Goal: Information Seeking & Learning: Check status

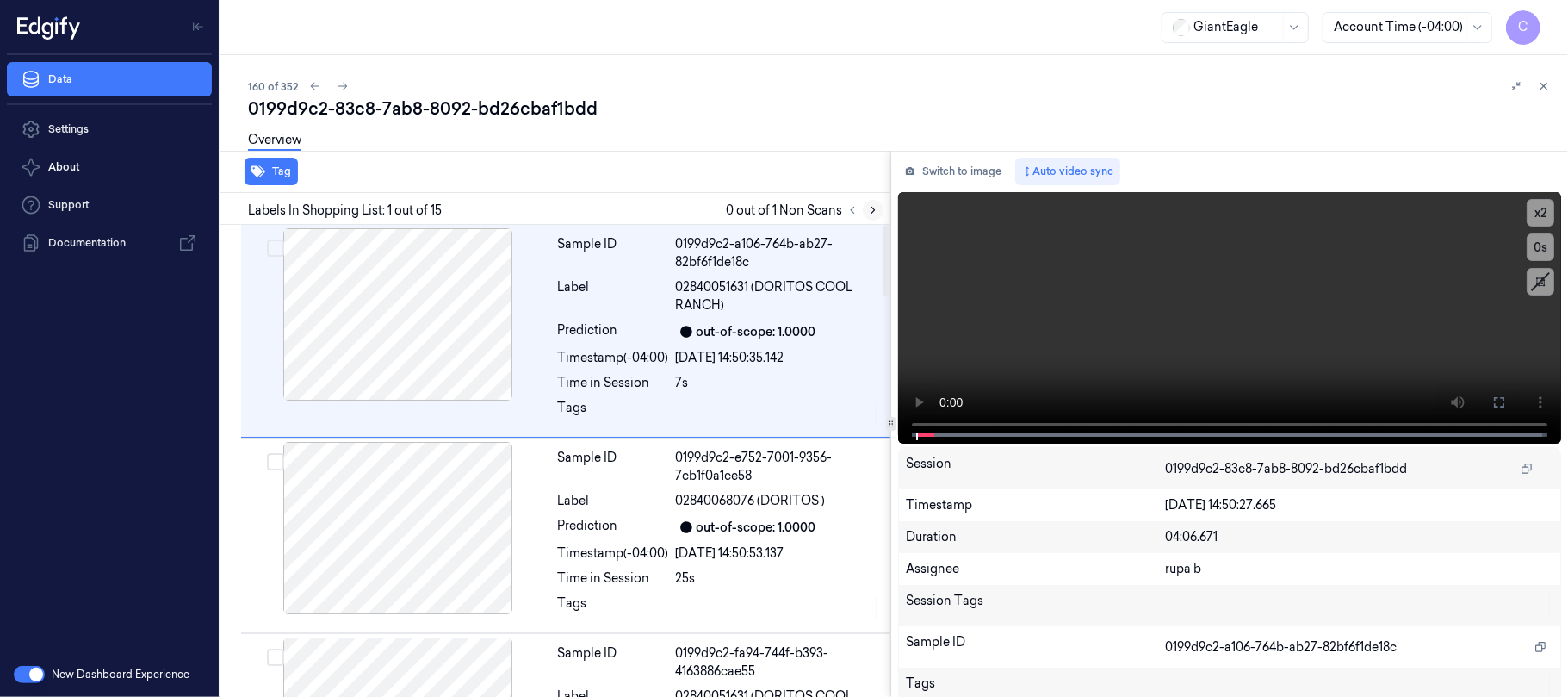
click at [876, 207] on icon at bounding box center [873, 211] width 12 height 12
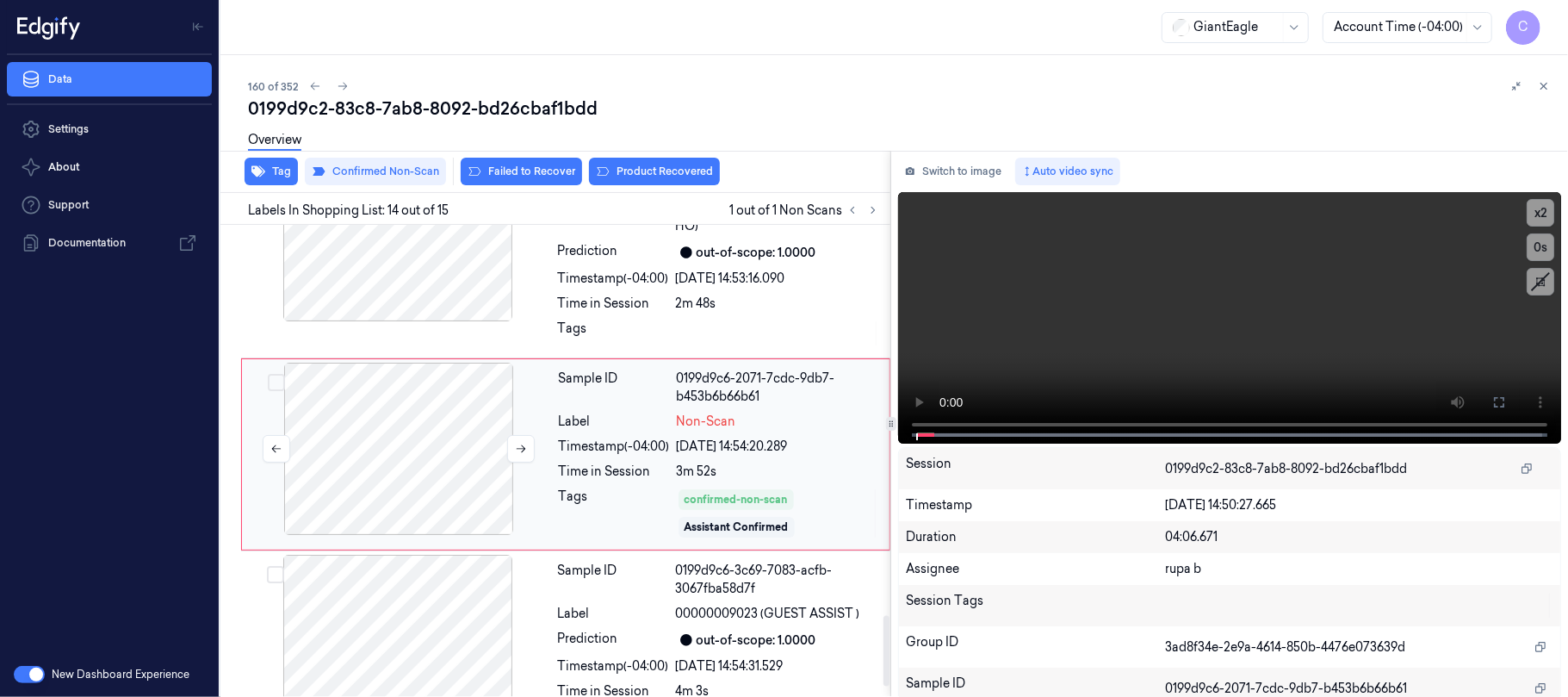
scroll to position [2589, 0]
click at [520, 453] on icon at bounding box center [521, 448] width 10 height 8
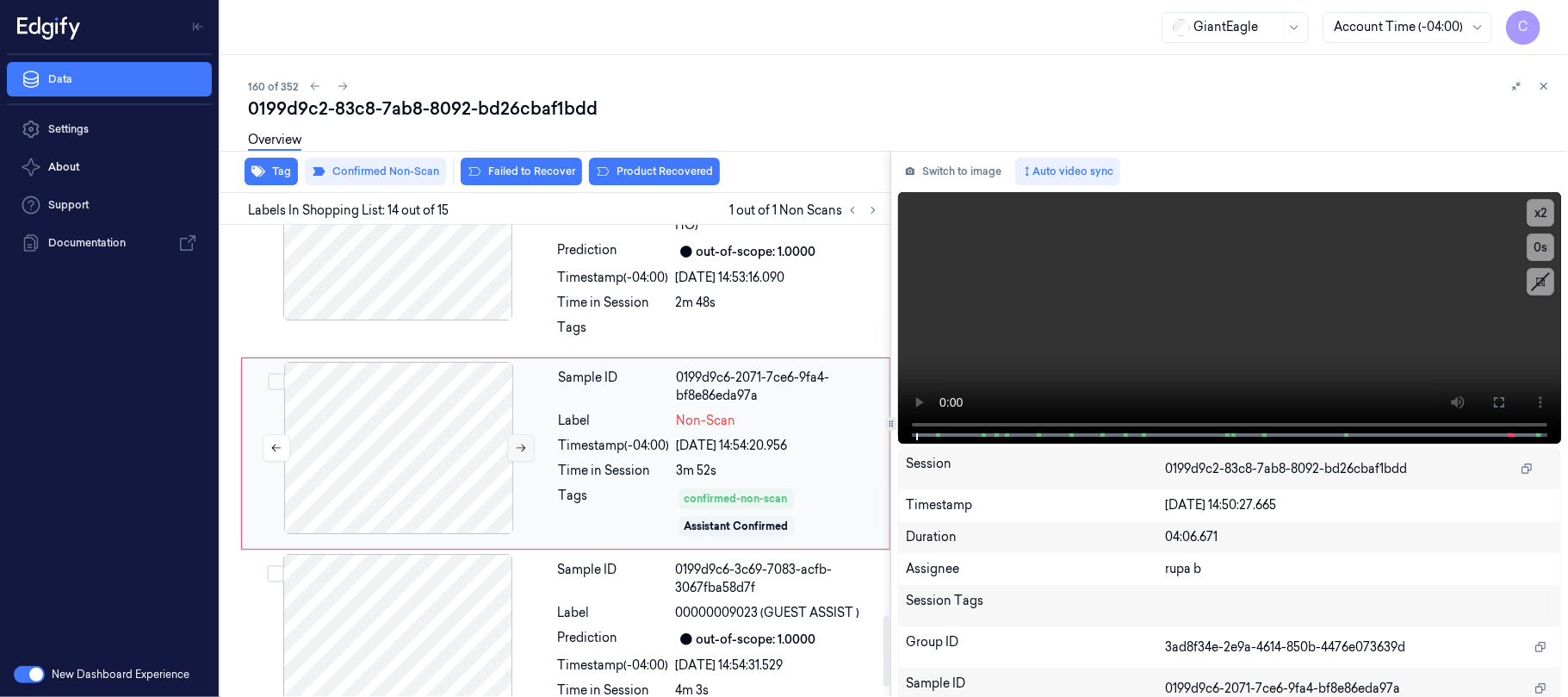
click at [520, 453] on icon at bounding box center [521, 448] width 10 height 8
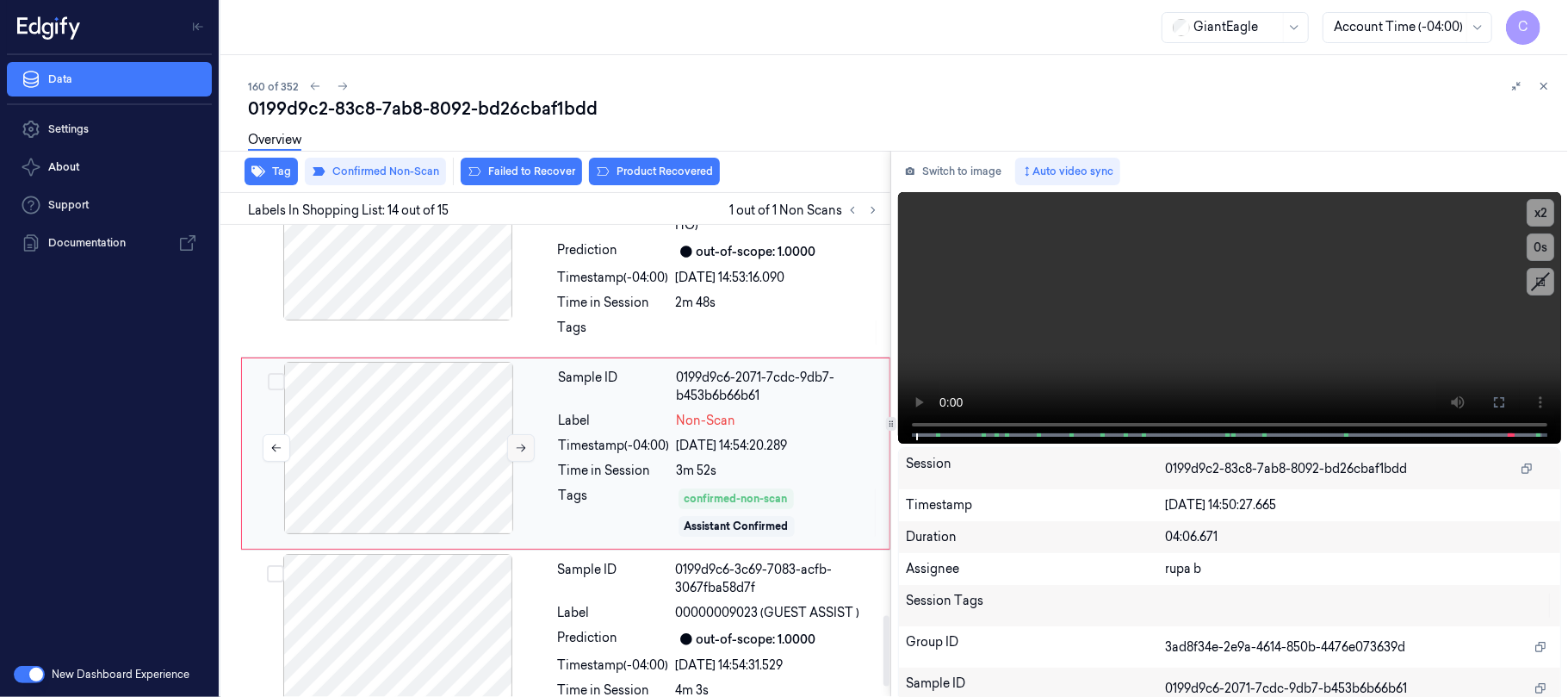
click at [520, 453] on icon at bounding box center [521, 448] width 10 height 8
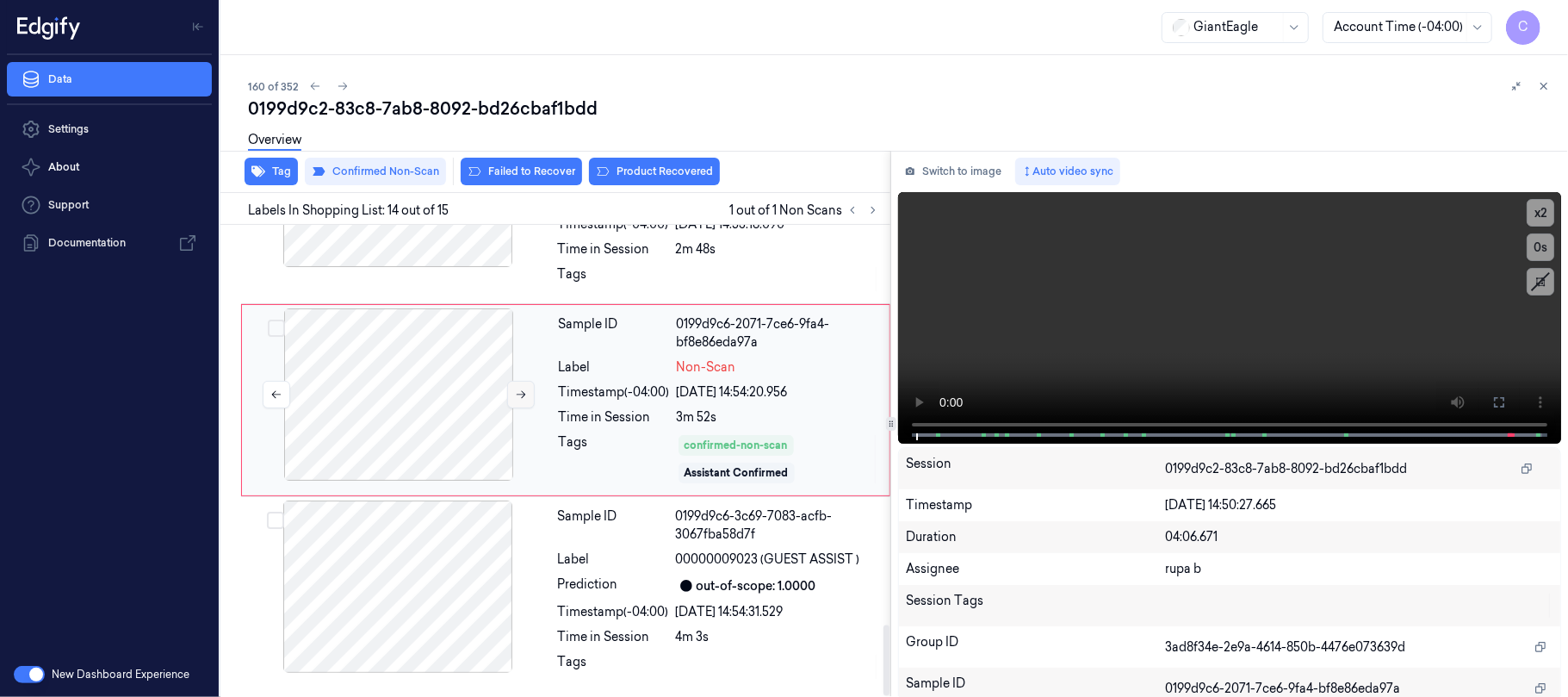
click at [507, 396] on button at bounding box center [521, 394] width 28 height 28
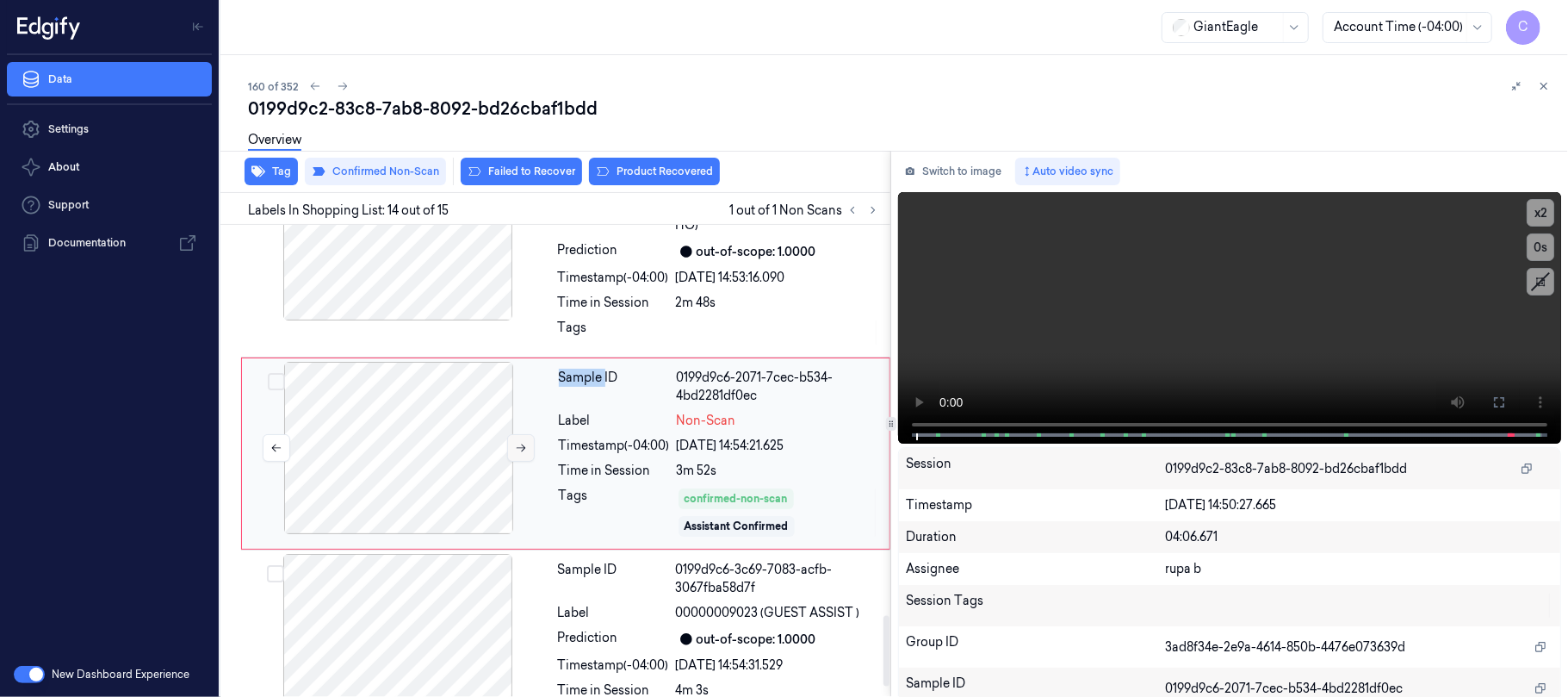
click at [507, 396] on div at bounding box center [398, 447] width 307 height 173
click at [513, 453] on button at bounding box center [521, 448] width 28 height 28
click at [421, 277] on div at bounding box center [398, 234] width 307 height 173
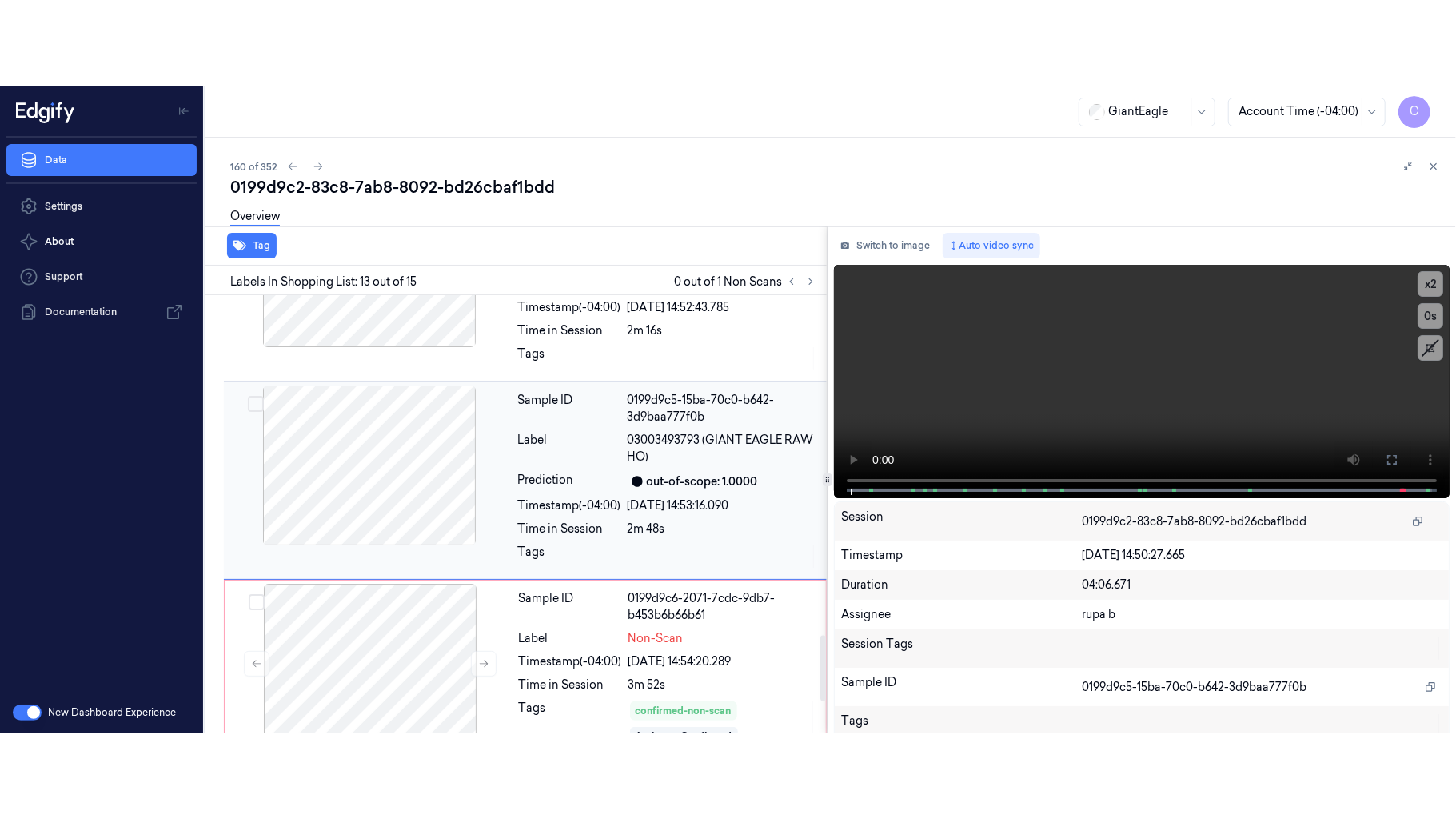
scroll to position [2214, 0]
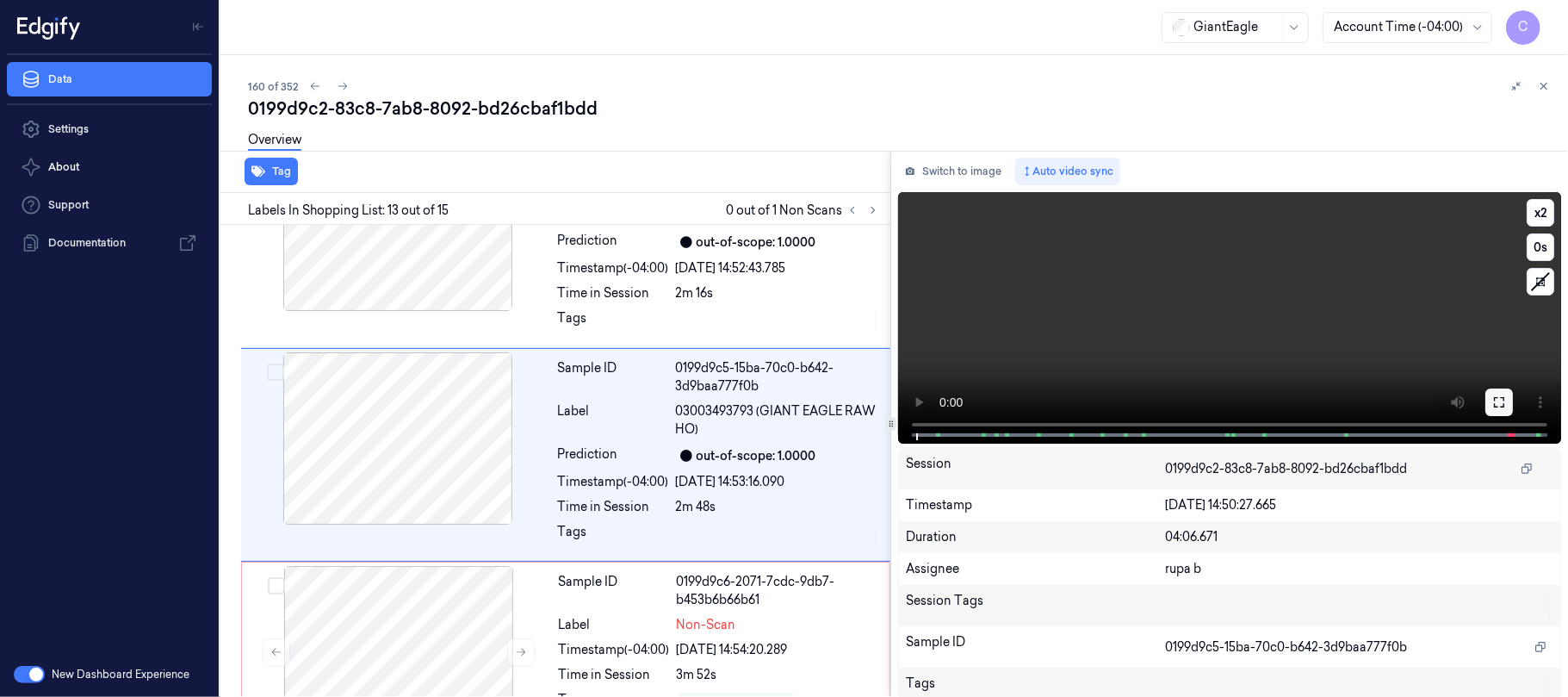
click at [1493, 398] on icon at bounding box center [1499, 402] width 10 height 10
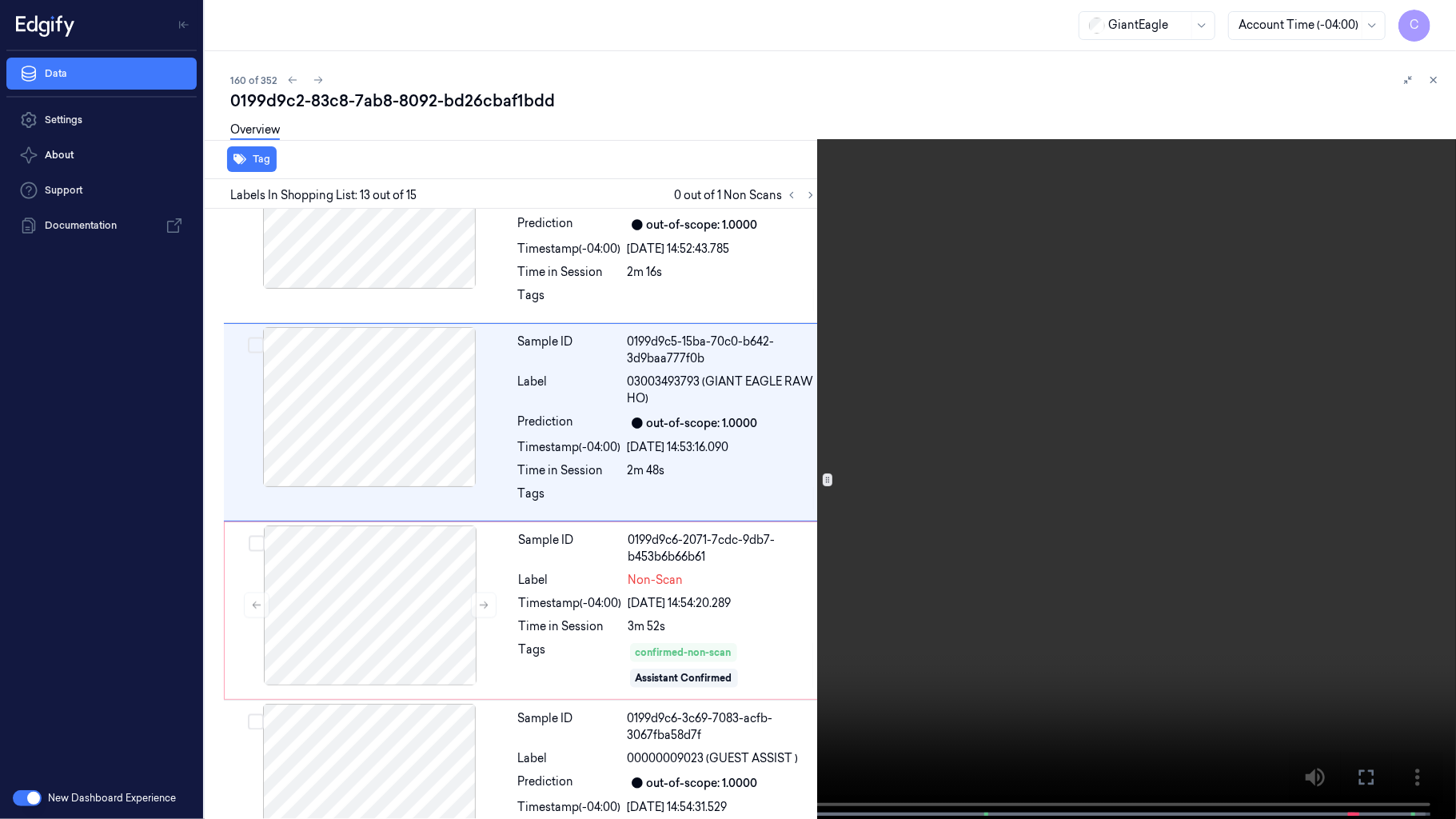
click at [393, 486] on video at bounding box center [728, 411] width 1456 height 822
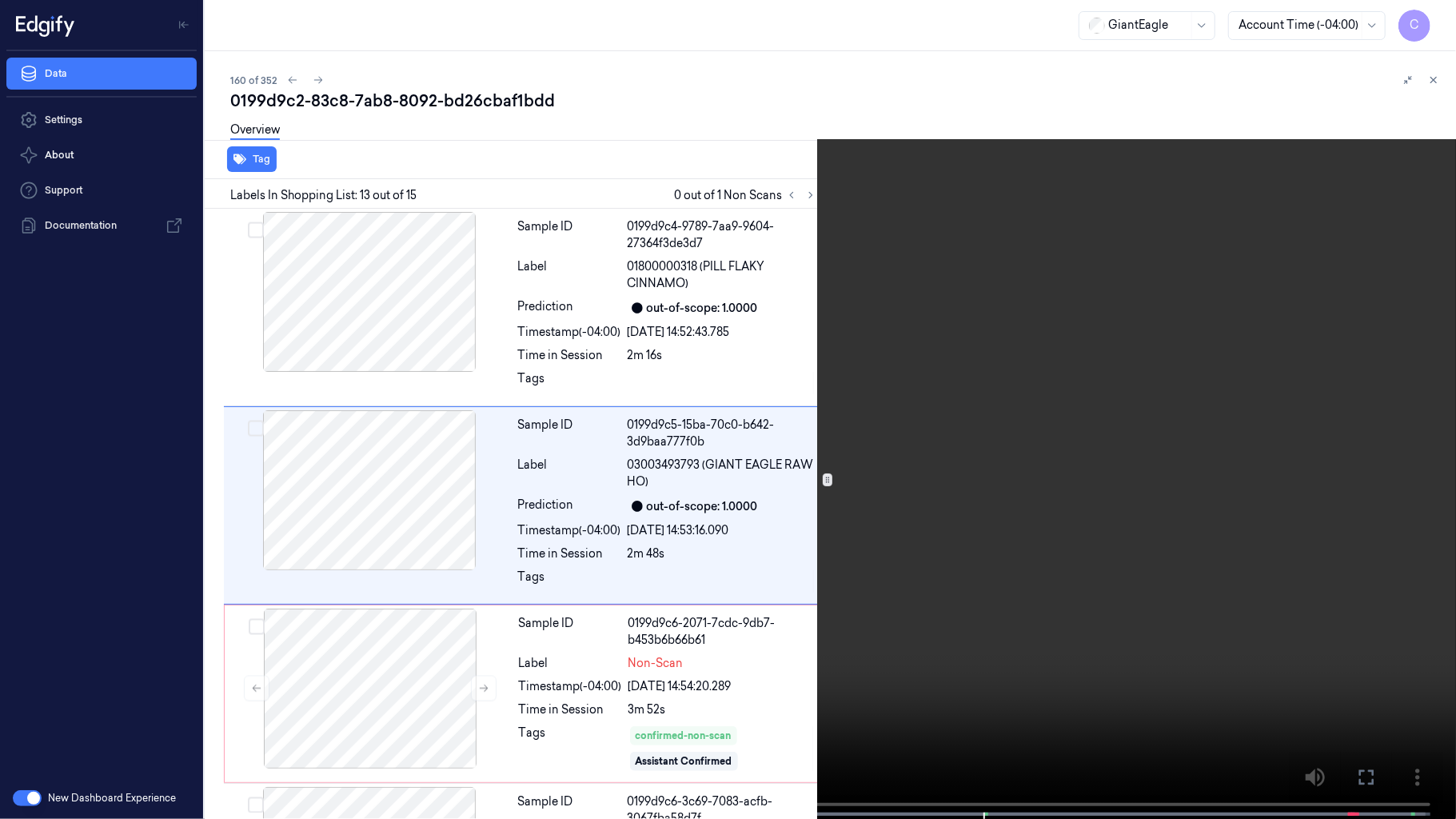
scroll to position [2128, 0]
click at [449, 573] on video at bounding box center [728, 411] width 1456 height 822
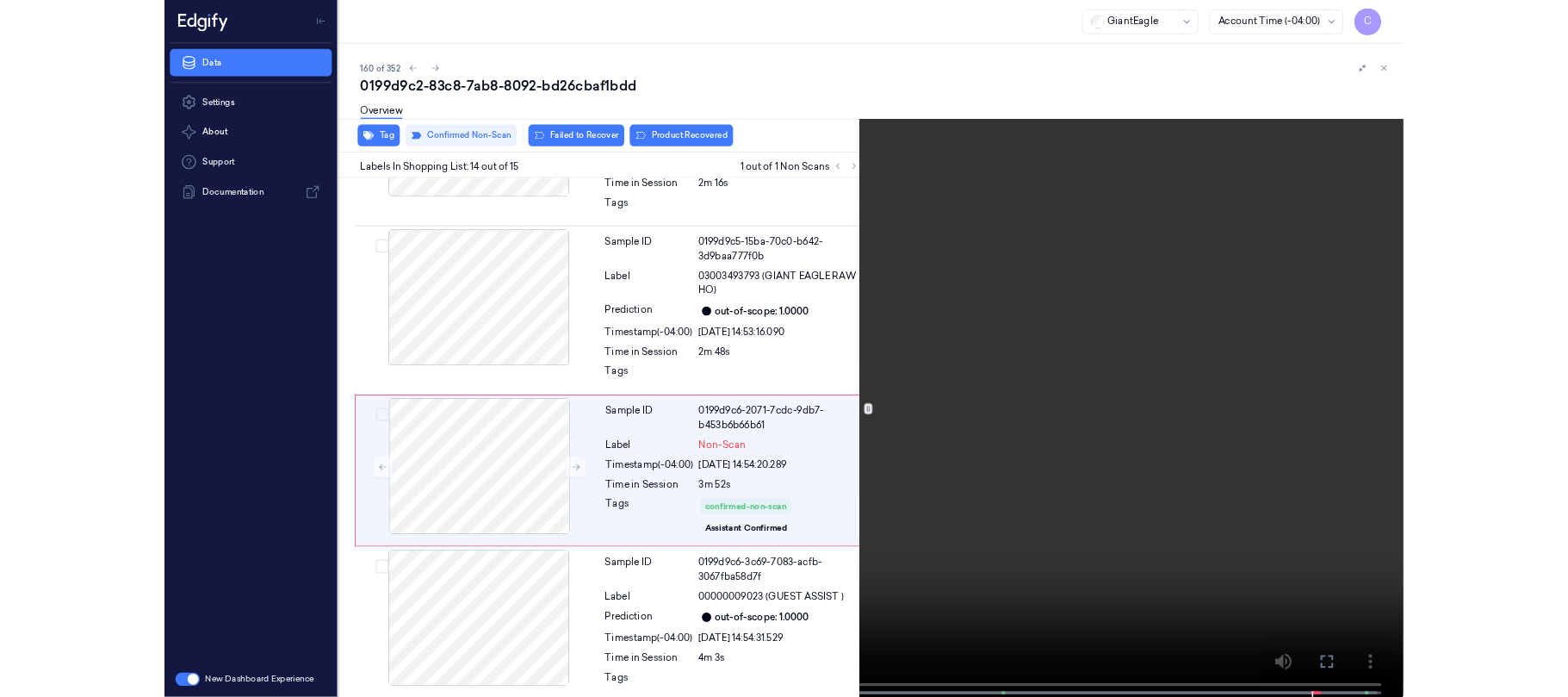
scroll to position [2468, 0]
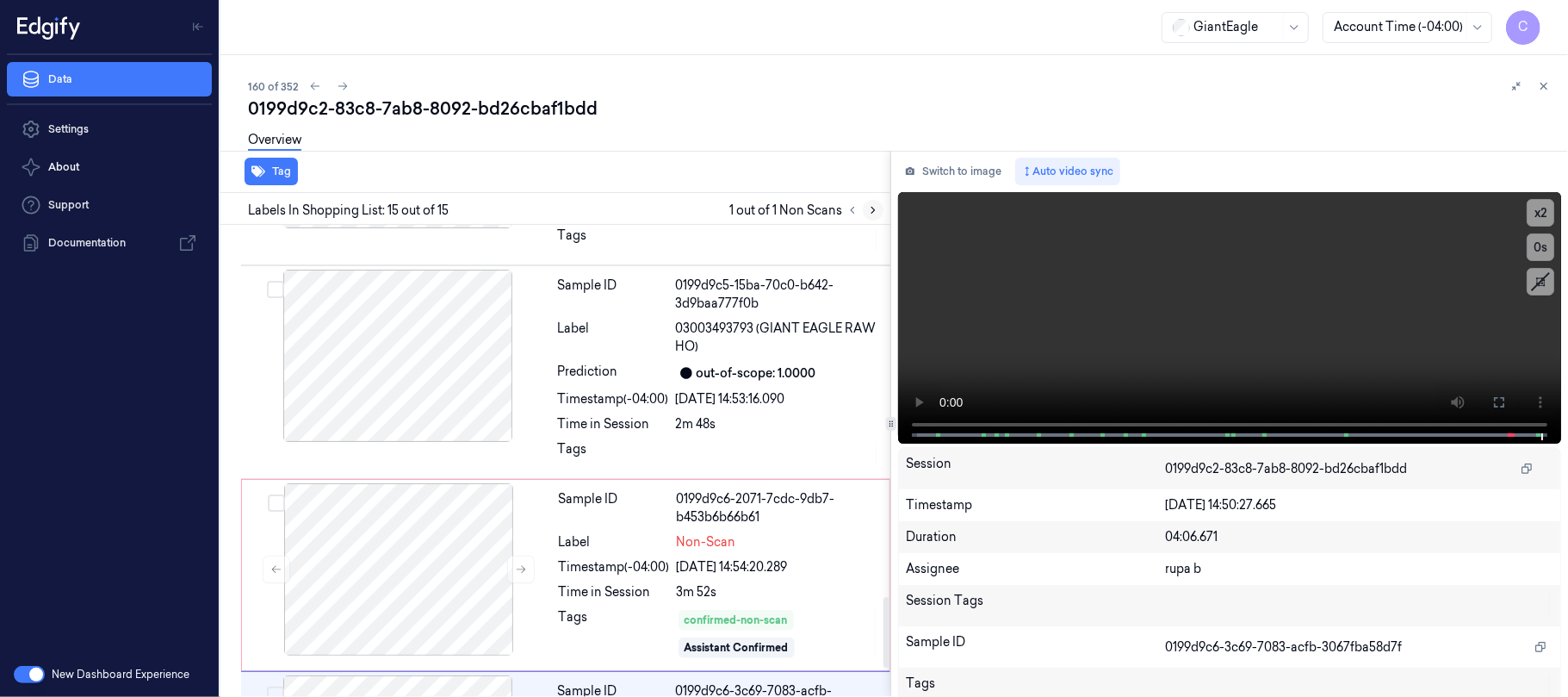
click at [878, 206] on icon at bounding box center [873, 211] width 12 height 12
click at [868, 210] on icon at bounding box center [873, 211] width 12 height 12
click at [515, 576] on icon at bounding box center [521, 570] width 12 height 12
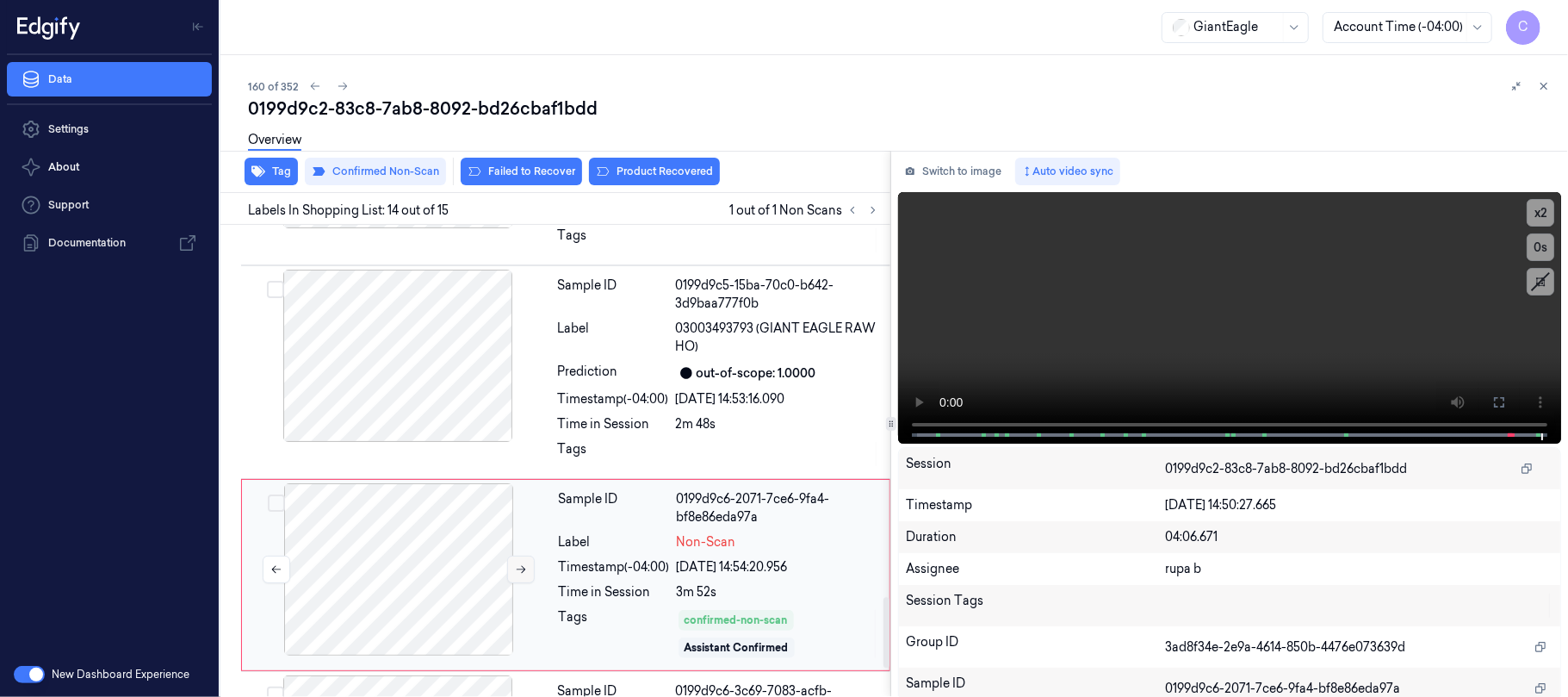
scroll to position [2589, 0]
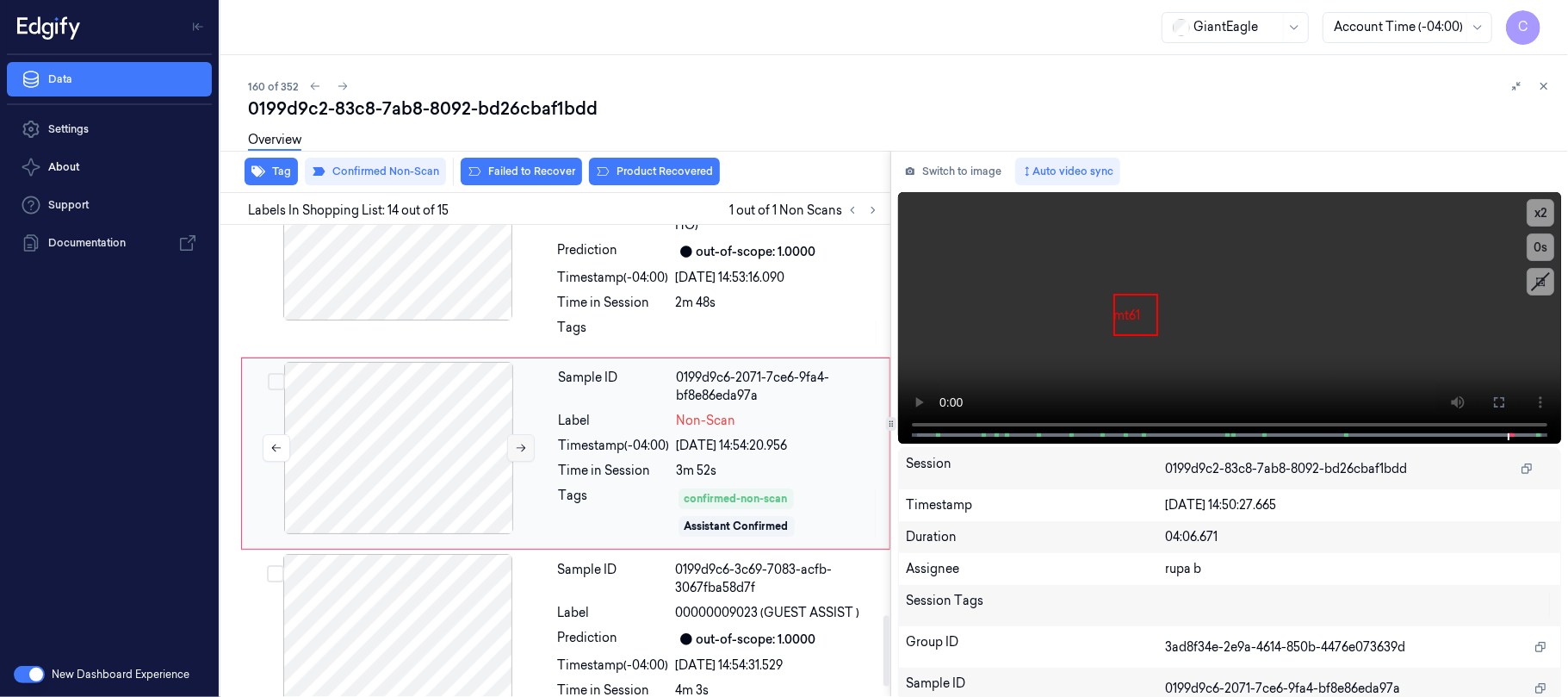
click at [523, 452] on icon at bounding box center [521, 448] width 12 height 12
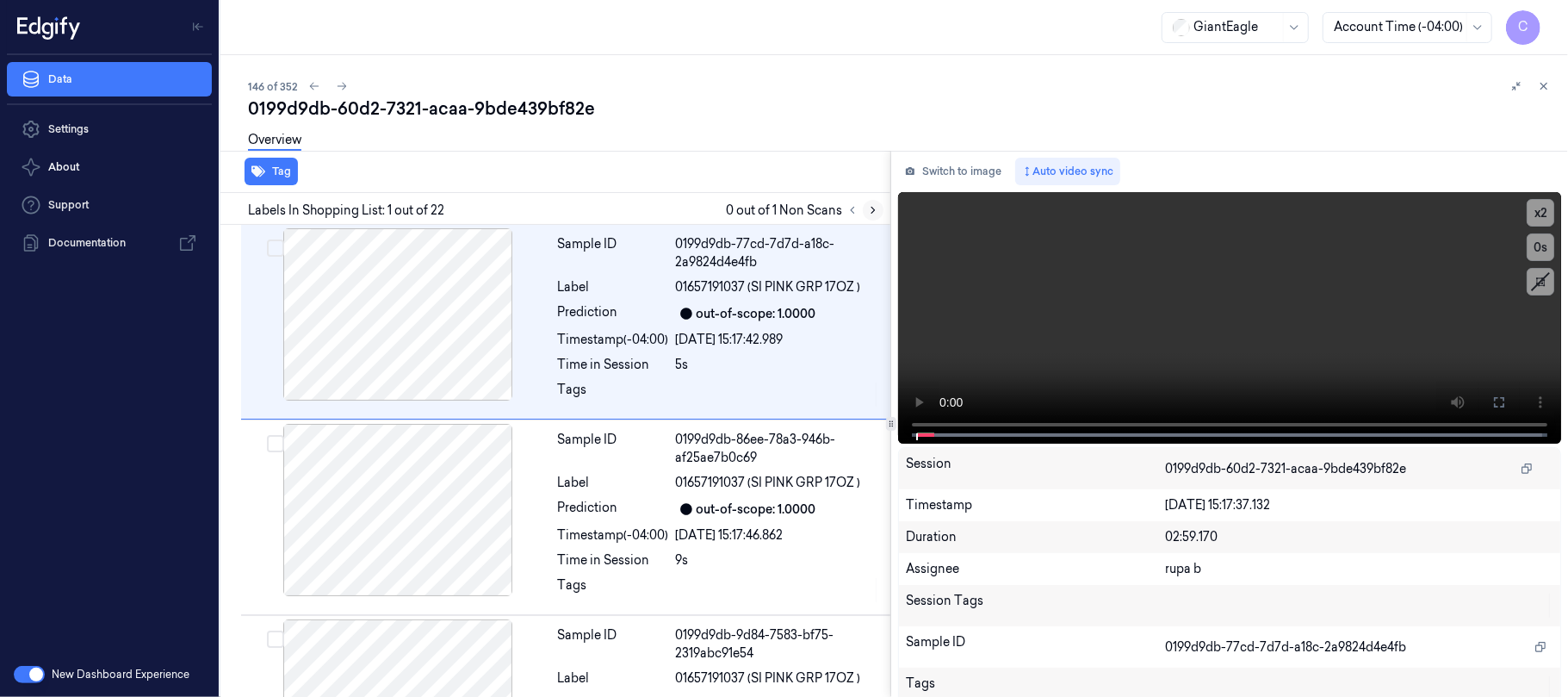
click at [870, 205] on icon at bounding box center [873, 211] width 12 height 12
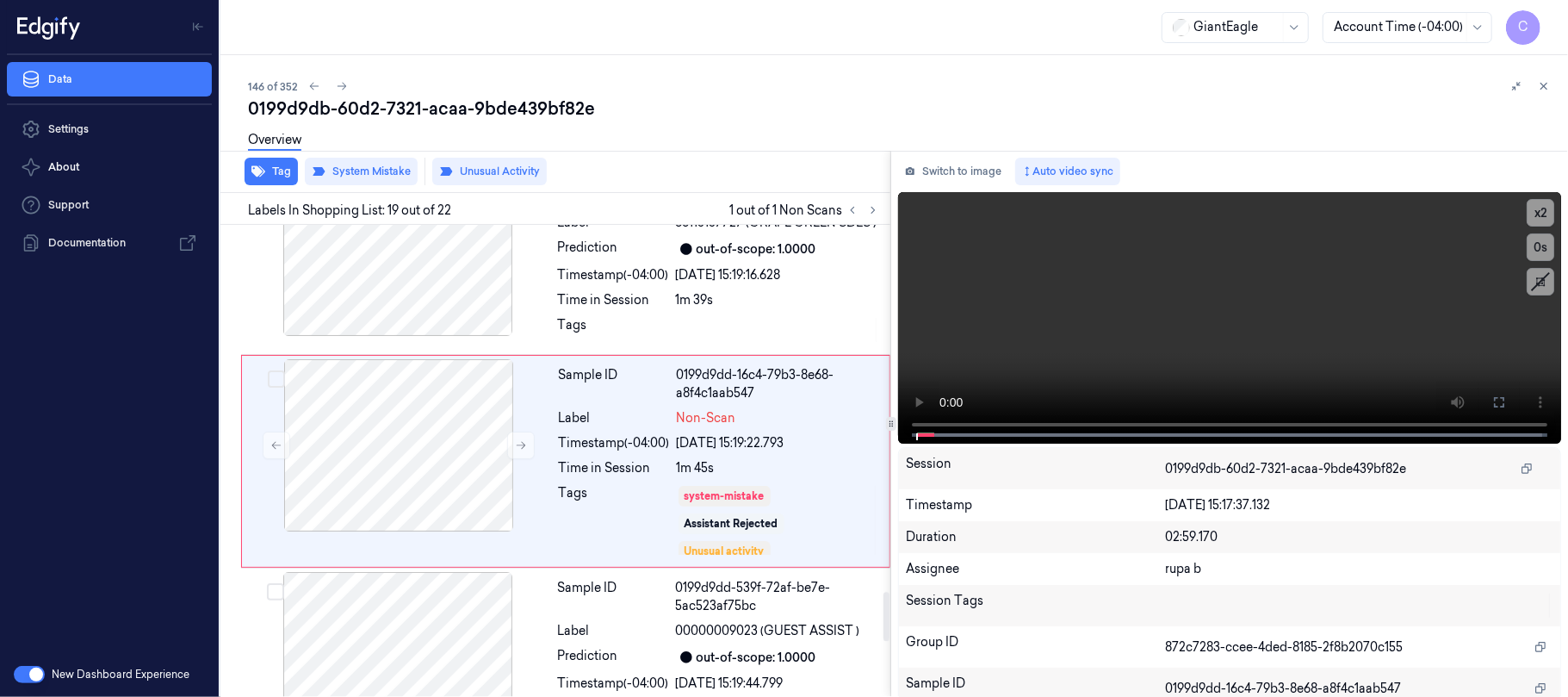
scroll to position [3544, 0]
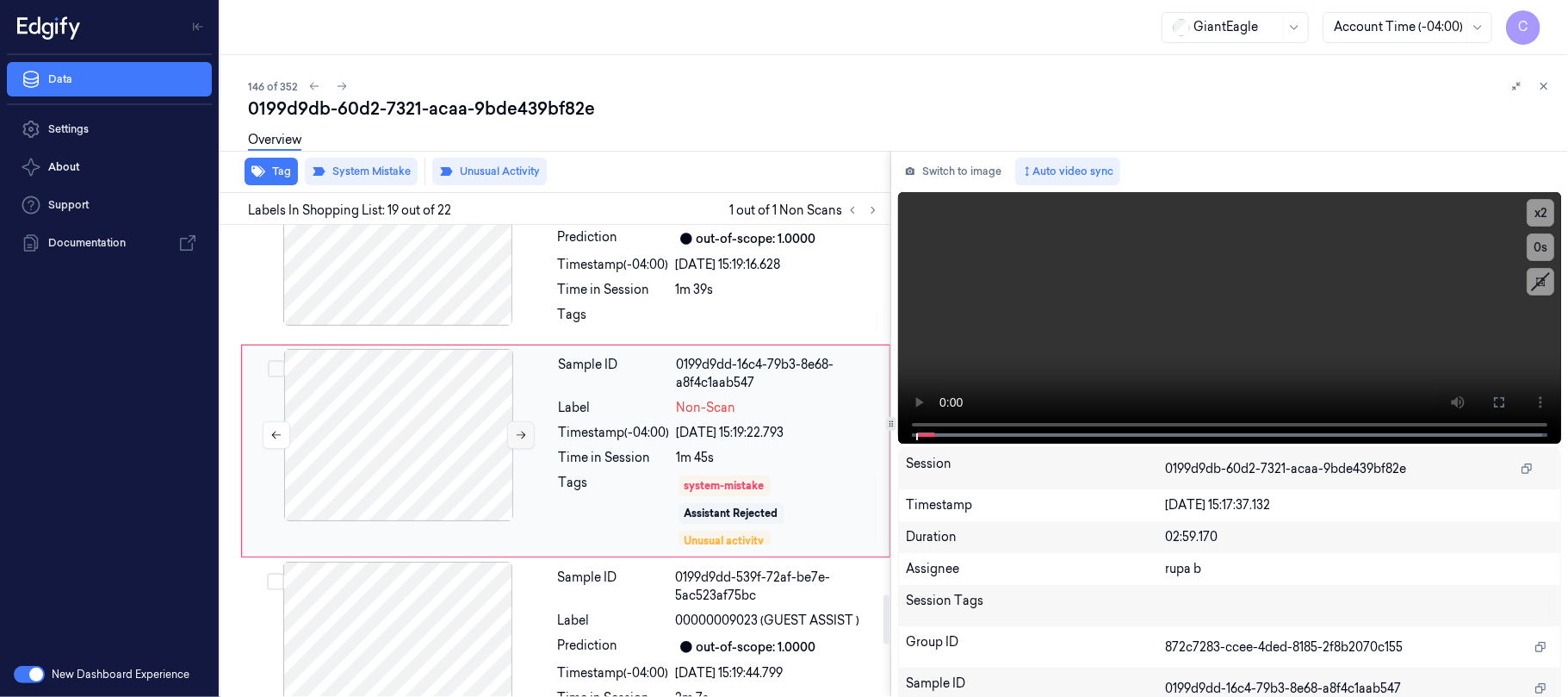
click at [511, 442] on button at bounding box center [521, 435] width 28 height 28
click at [513, 442] on button at bounding box center [521, 435] width 28 height 28
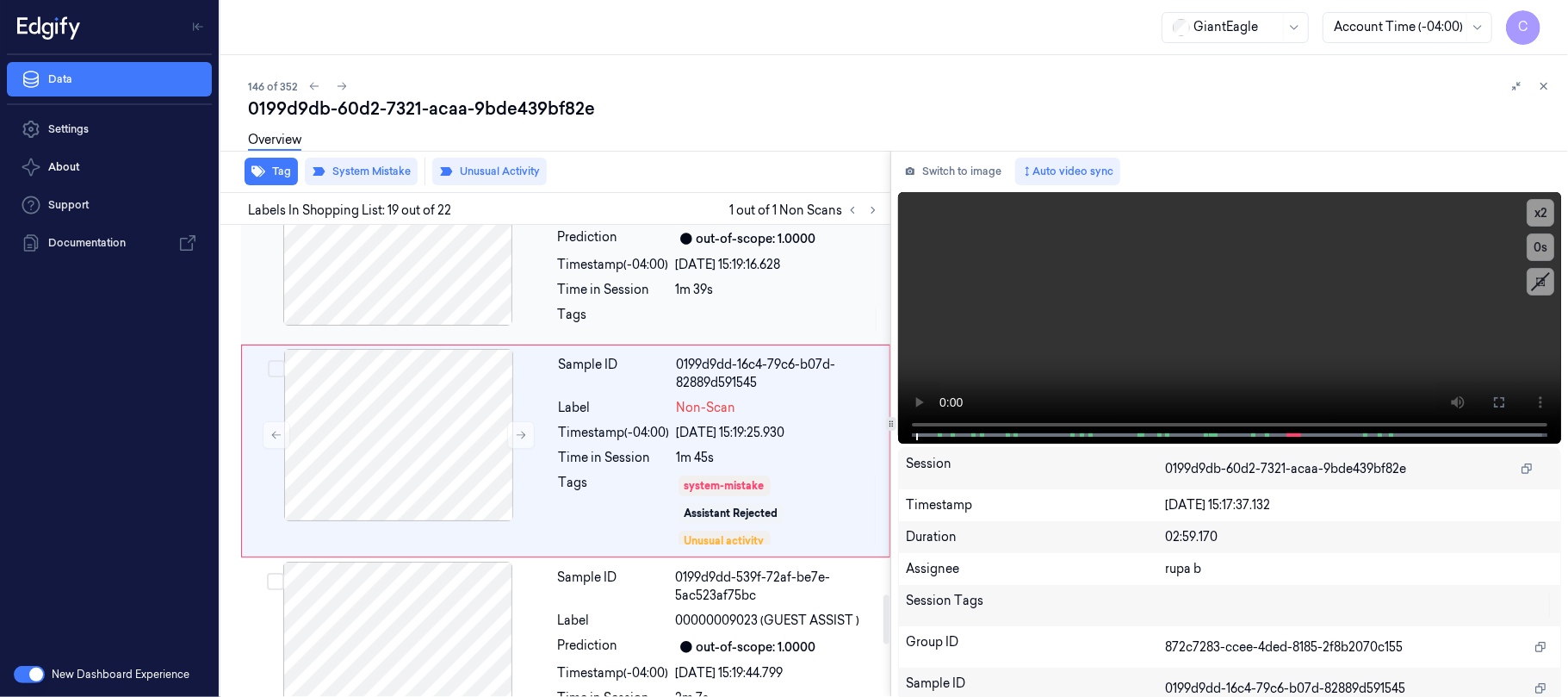
click at [406, 281] on div at bounding box center [398, 239] width 307 height 173
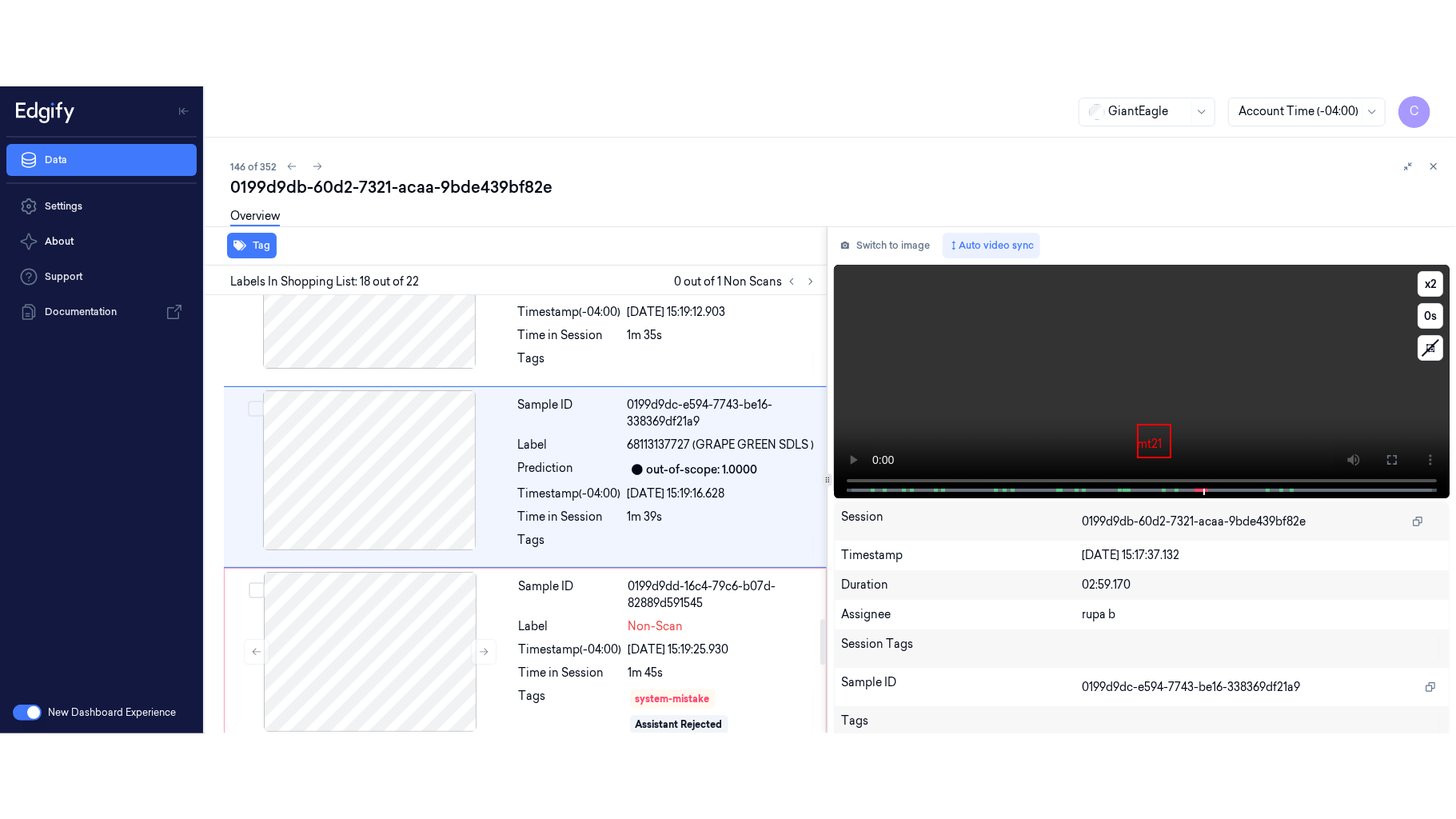
scroll to position [3100, 0]
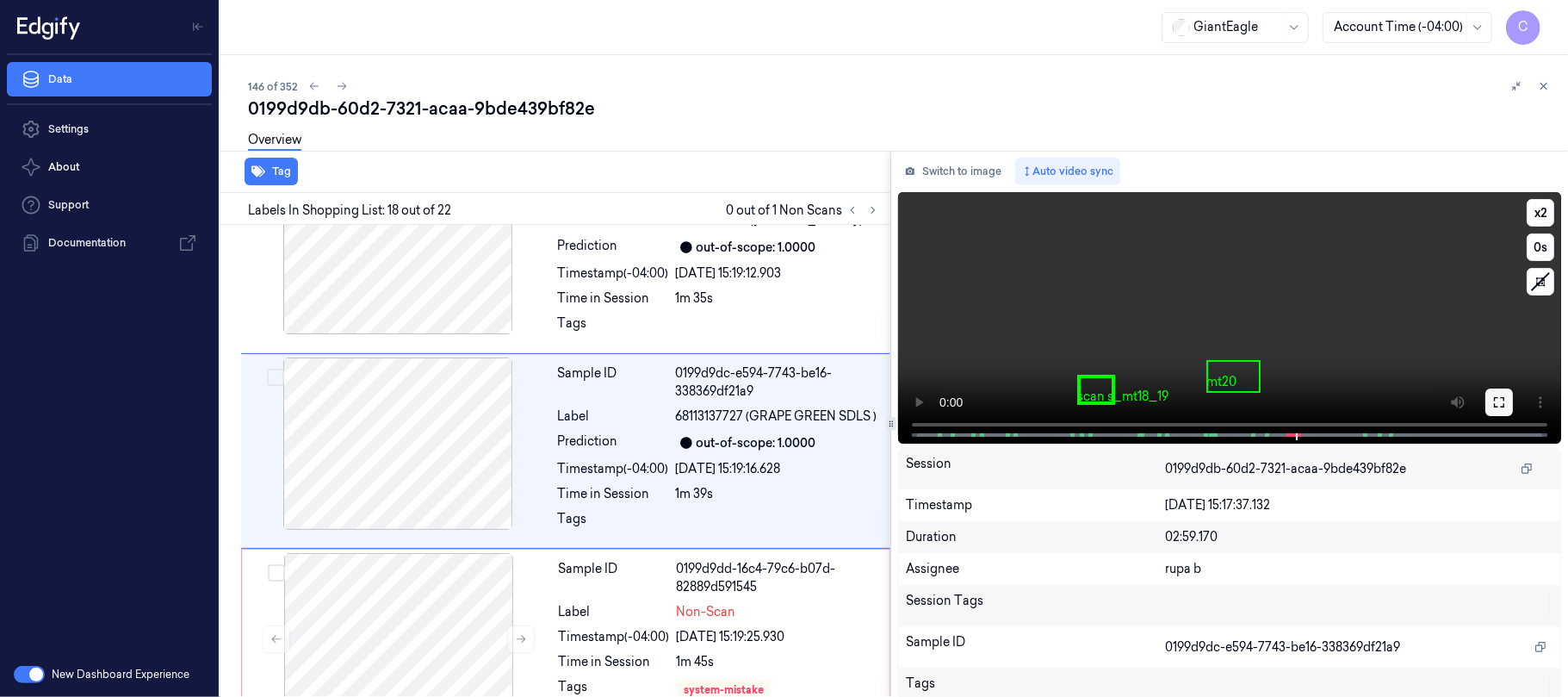
click at [1500, 404] on button at bounding box center [1499, 402] width 28 height 28
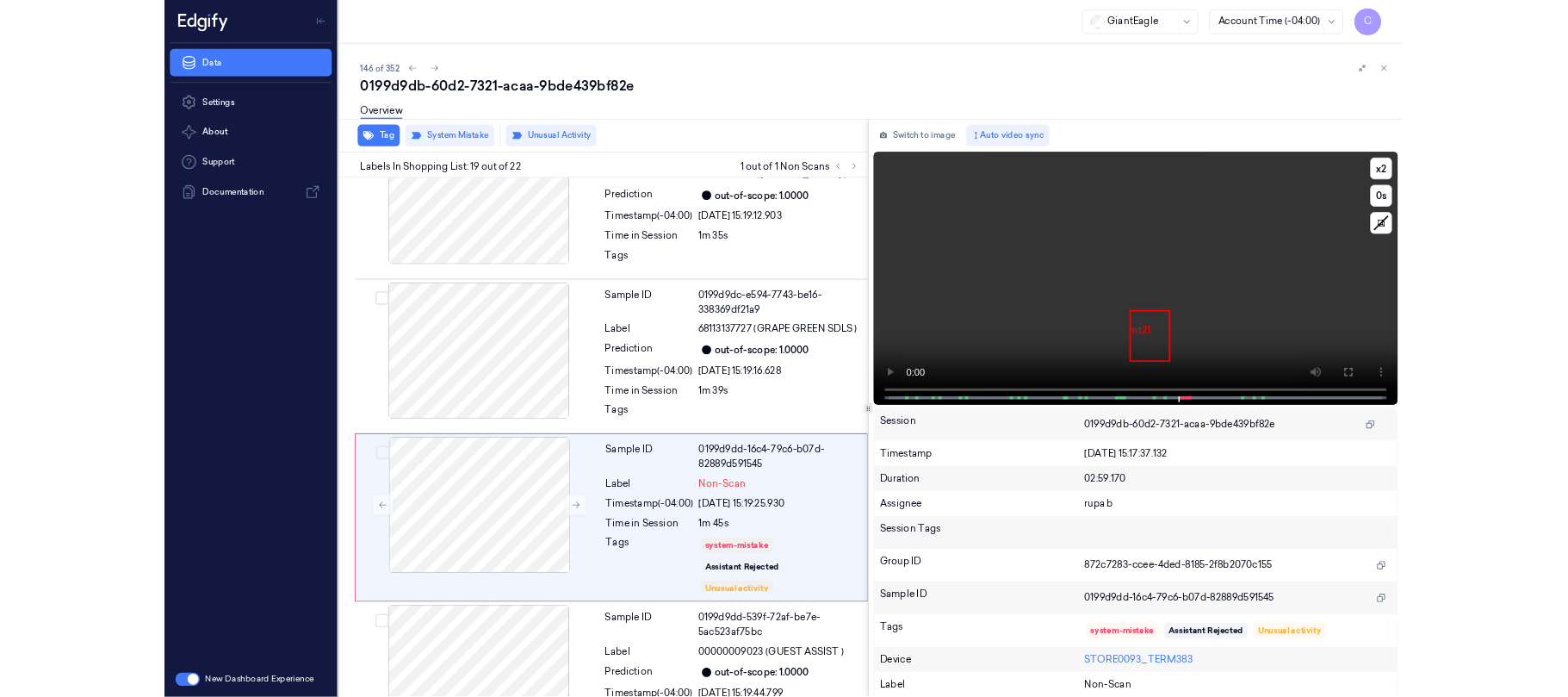
scroll to position [3451, 0]
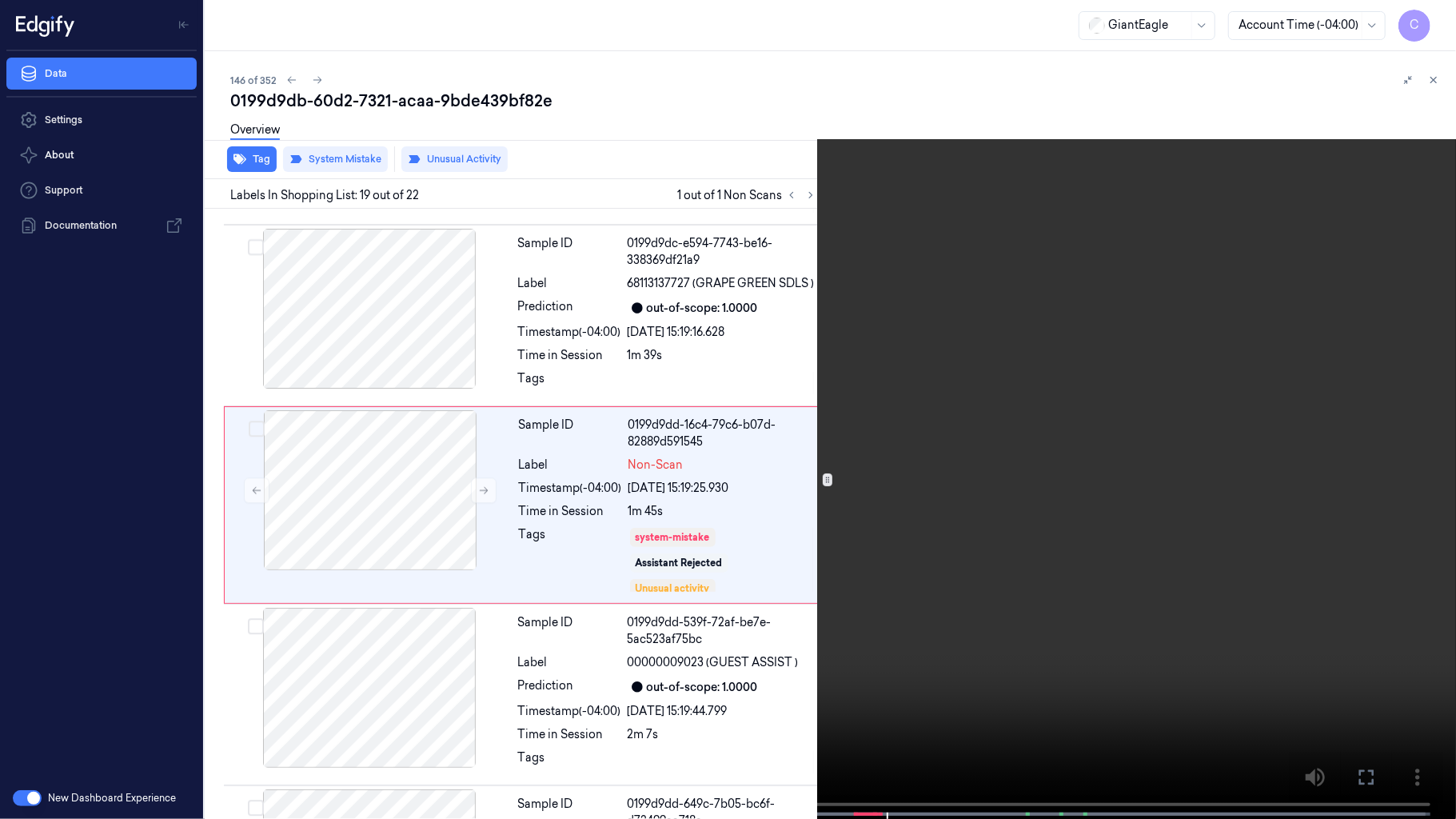
click at [771, 509] on video at bounding box center [728, 411] width 1456 height 822
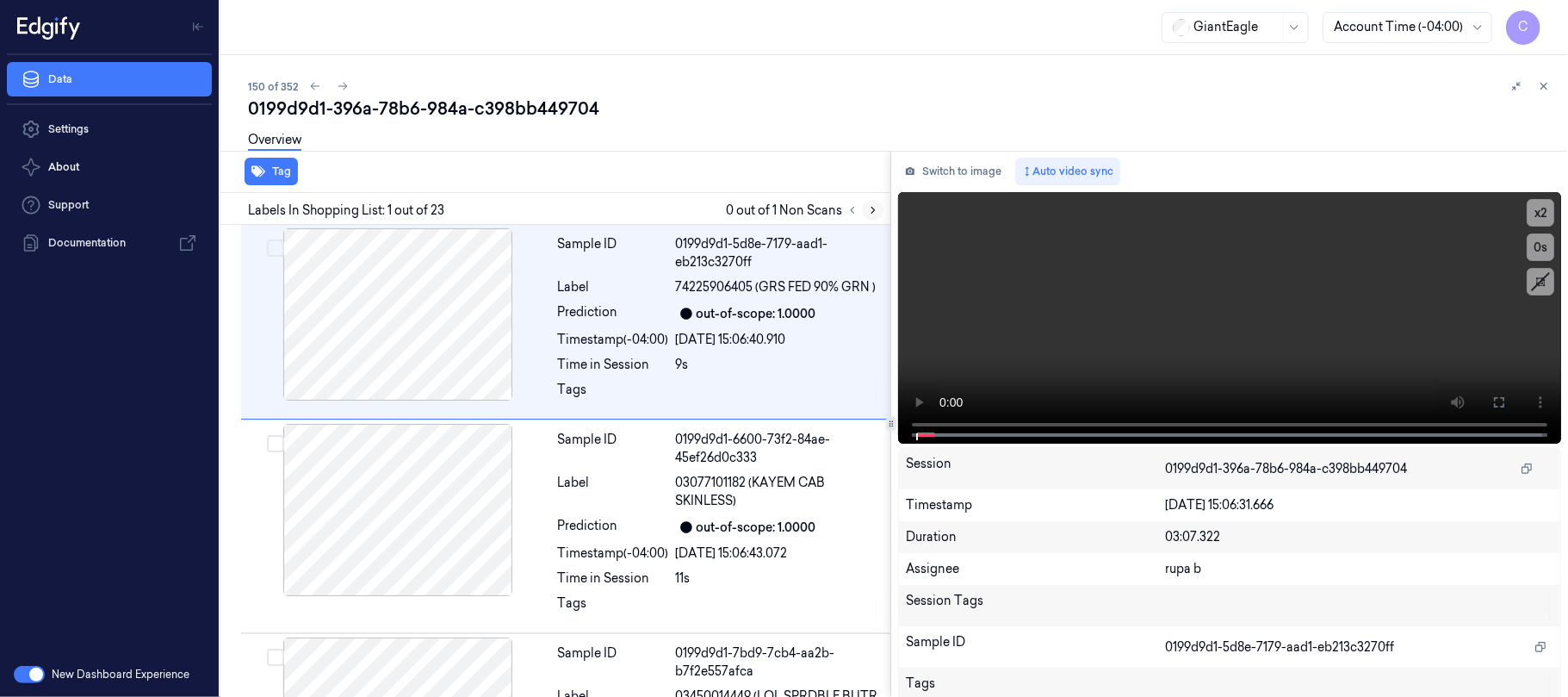
click at [872, 205] on icon at bounding box center [873, 211] width 12 height 12
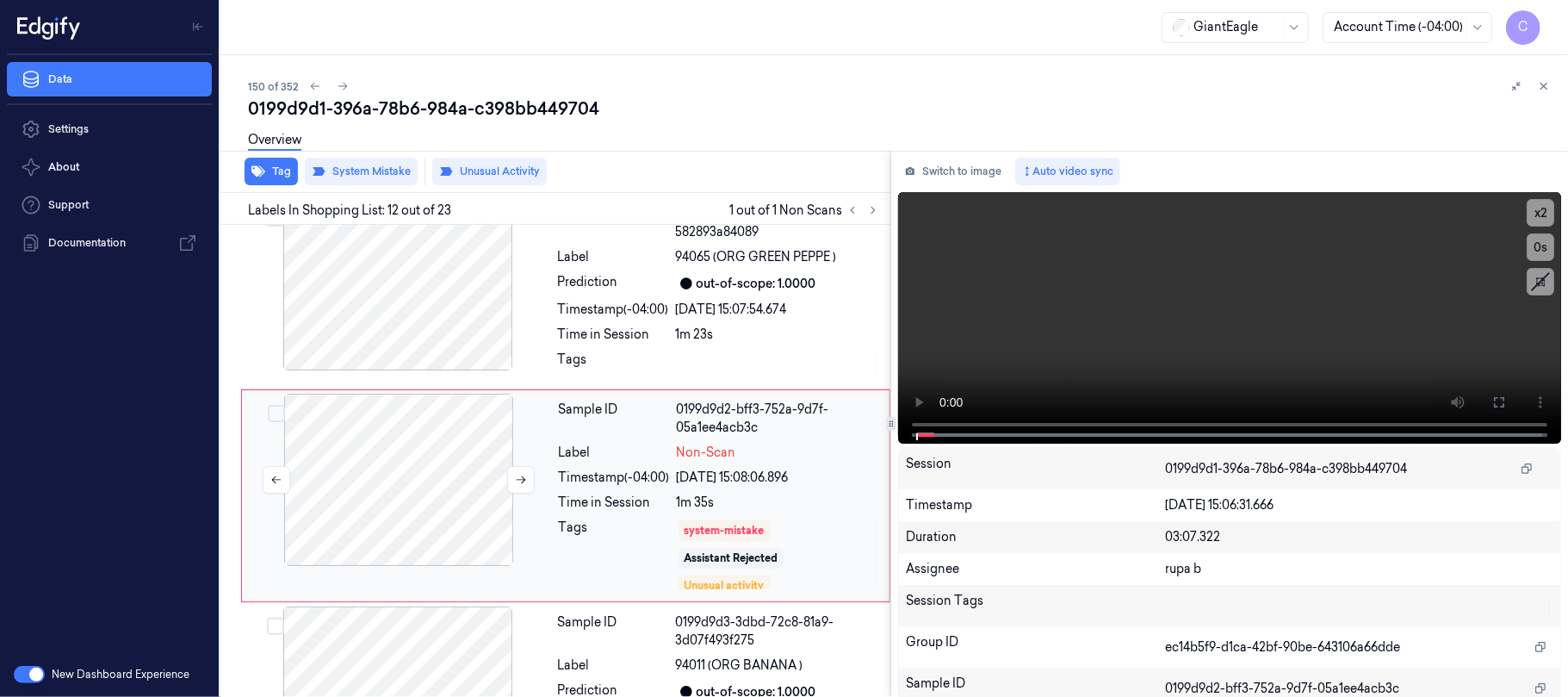
scroll to position [2153, 0]
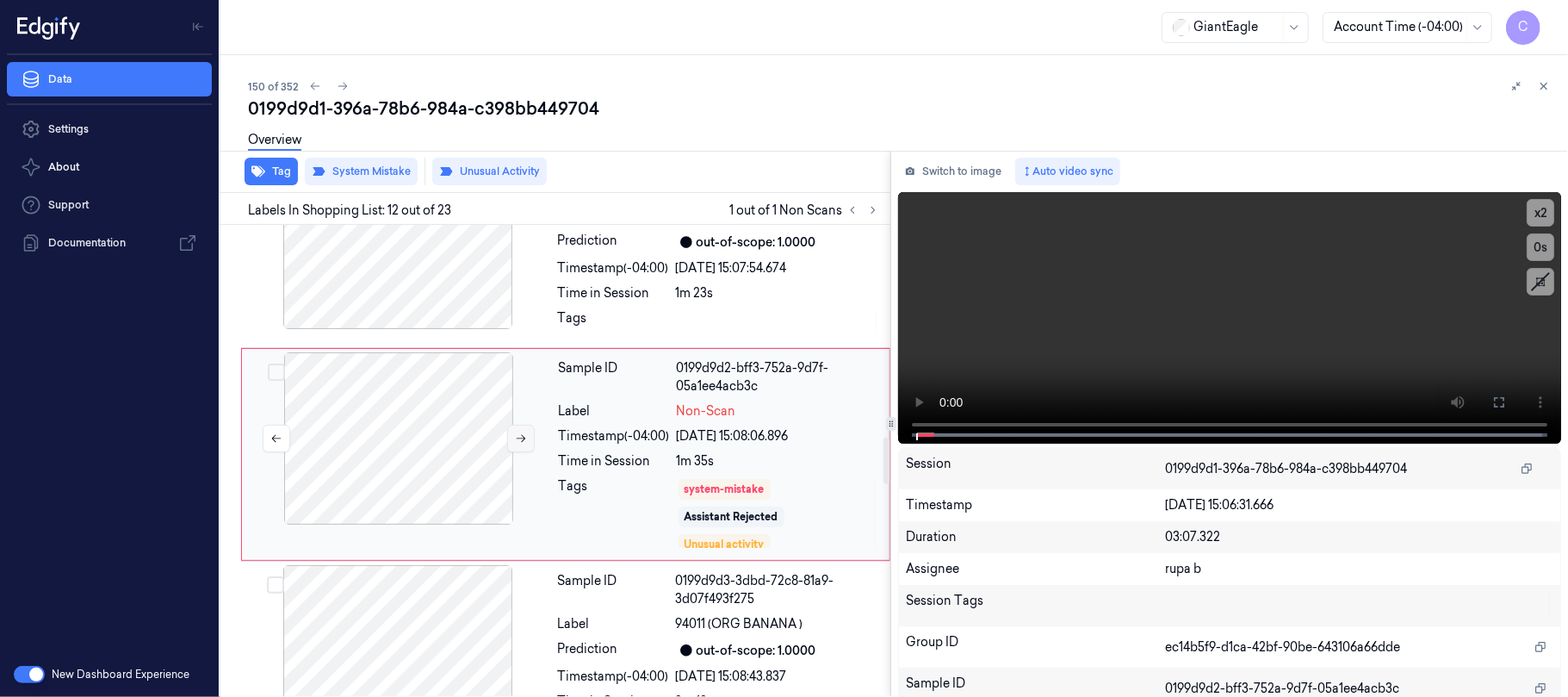
click at [522, 452] on button at bounding box center [521, 439] width 28 height 28
click at [520, 443] on icon at bounding box center [521, 439] width 10 height 8
click at [517, 445] on icon at bounding box center [521, 439] width 12 height 12
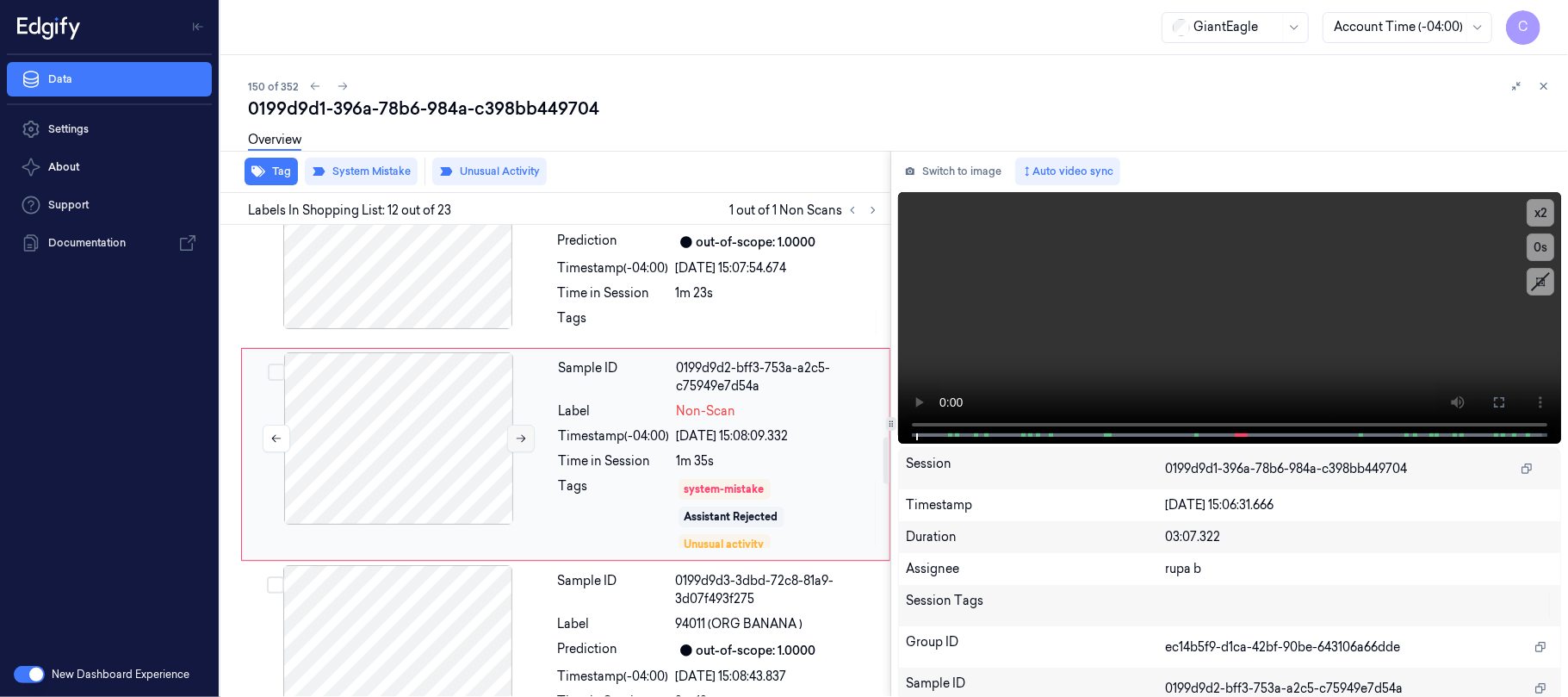
click at [517, 445] on icon at bounding box center [521, 439] width 12 height 12
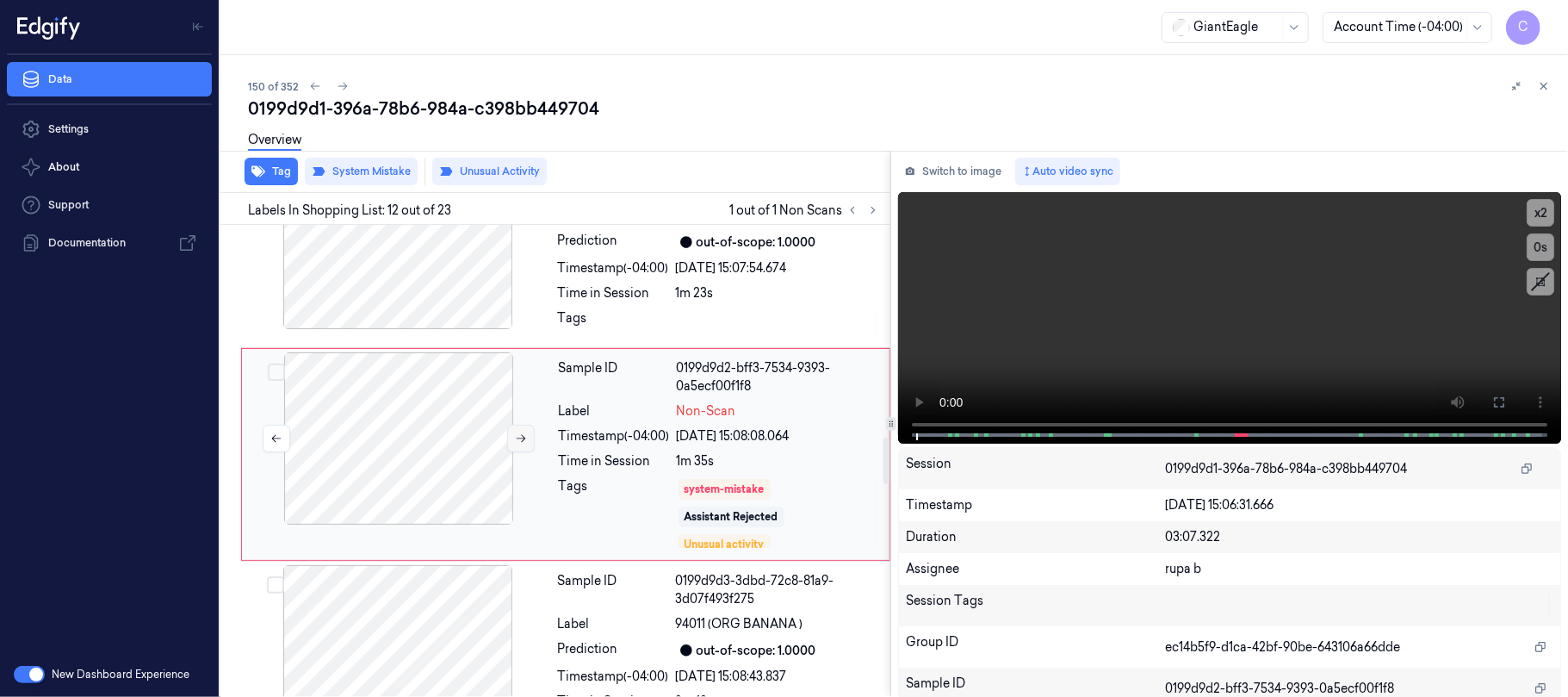
click at [517, 445] on icon at bounding box center [521, 439] width 12 height 12
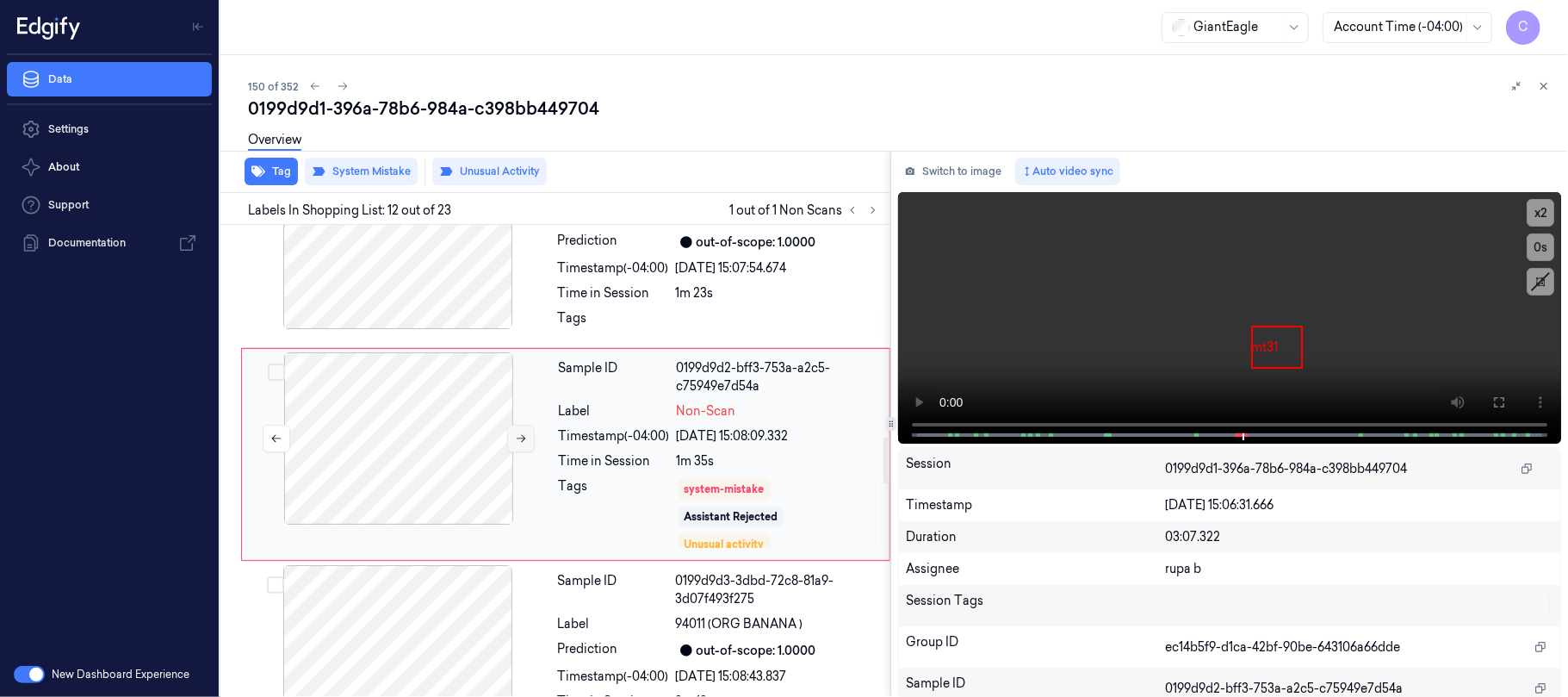
click at [517, 445] on icon at bounding box center [521, 439] width 12 height 12
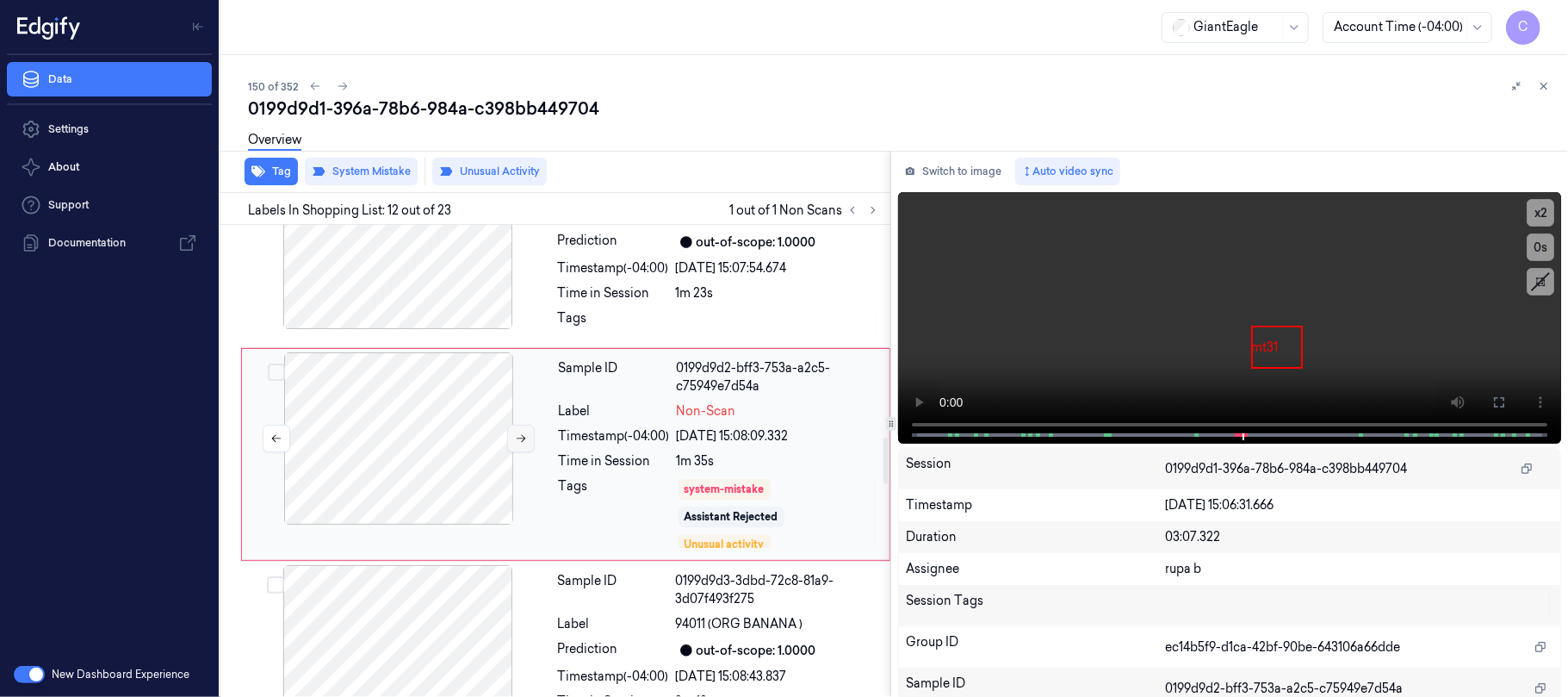
click at [517, 445] on icon at bounding box center [521, 439] width 12 height 12
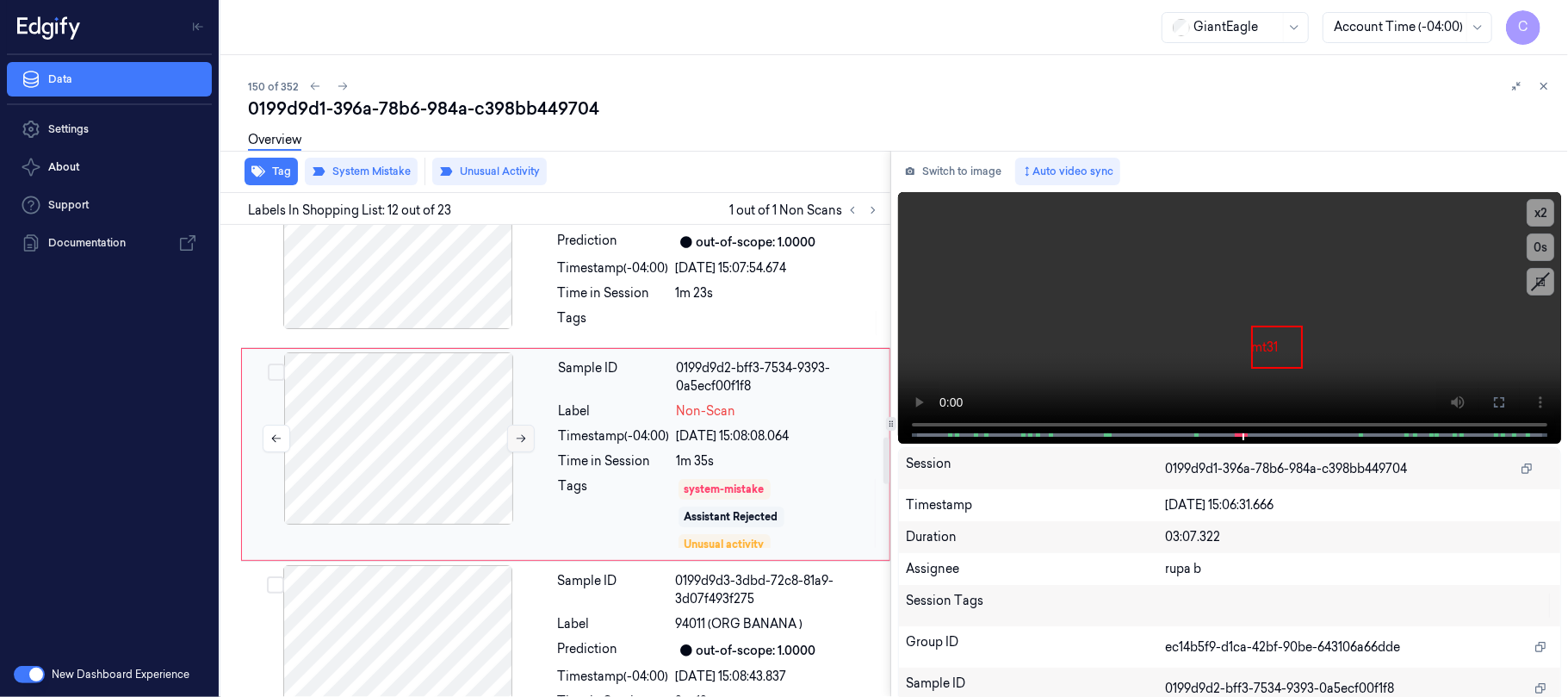
click at [517, 445] on icon at bounding box center [521, 439] width 12 height 12
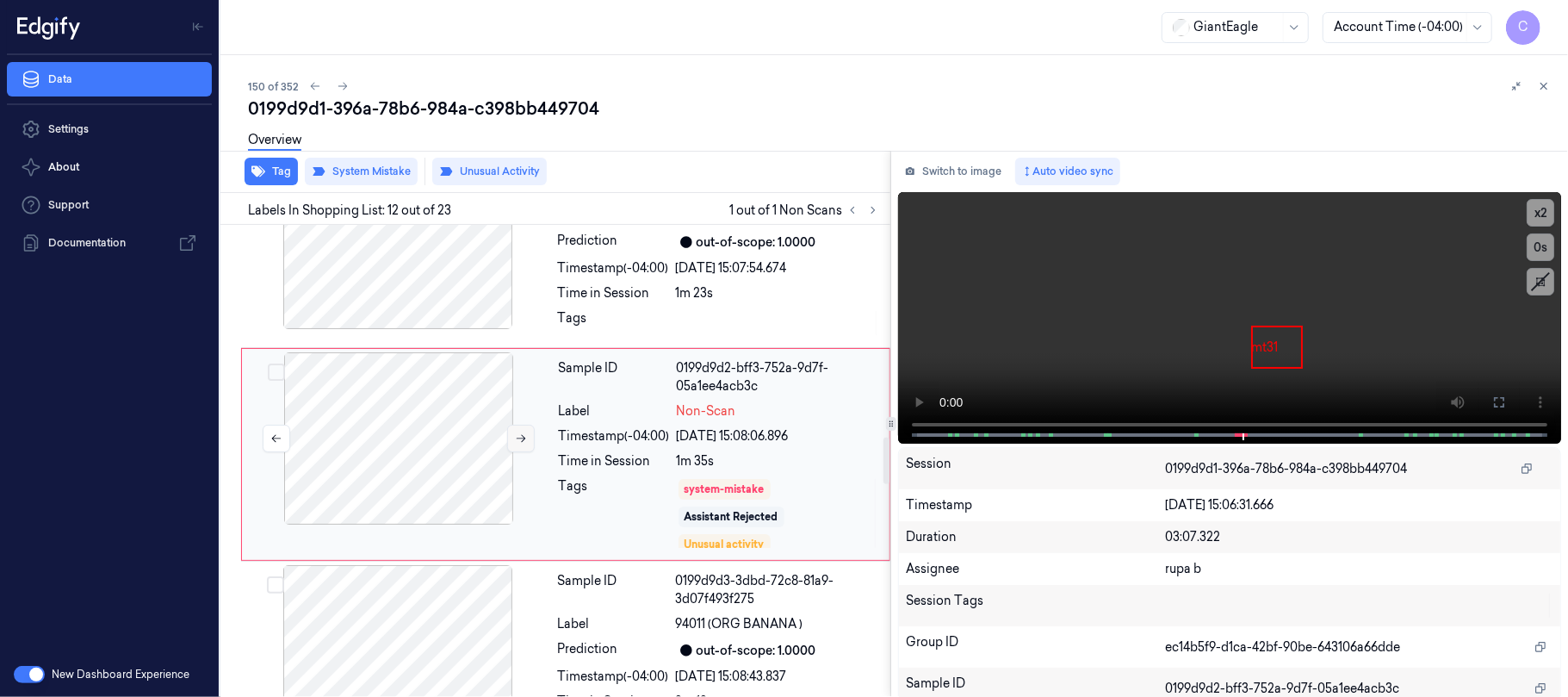
click at [517, 445] on icon at bounding box center [521, 439] width 12 height 12
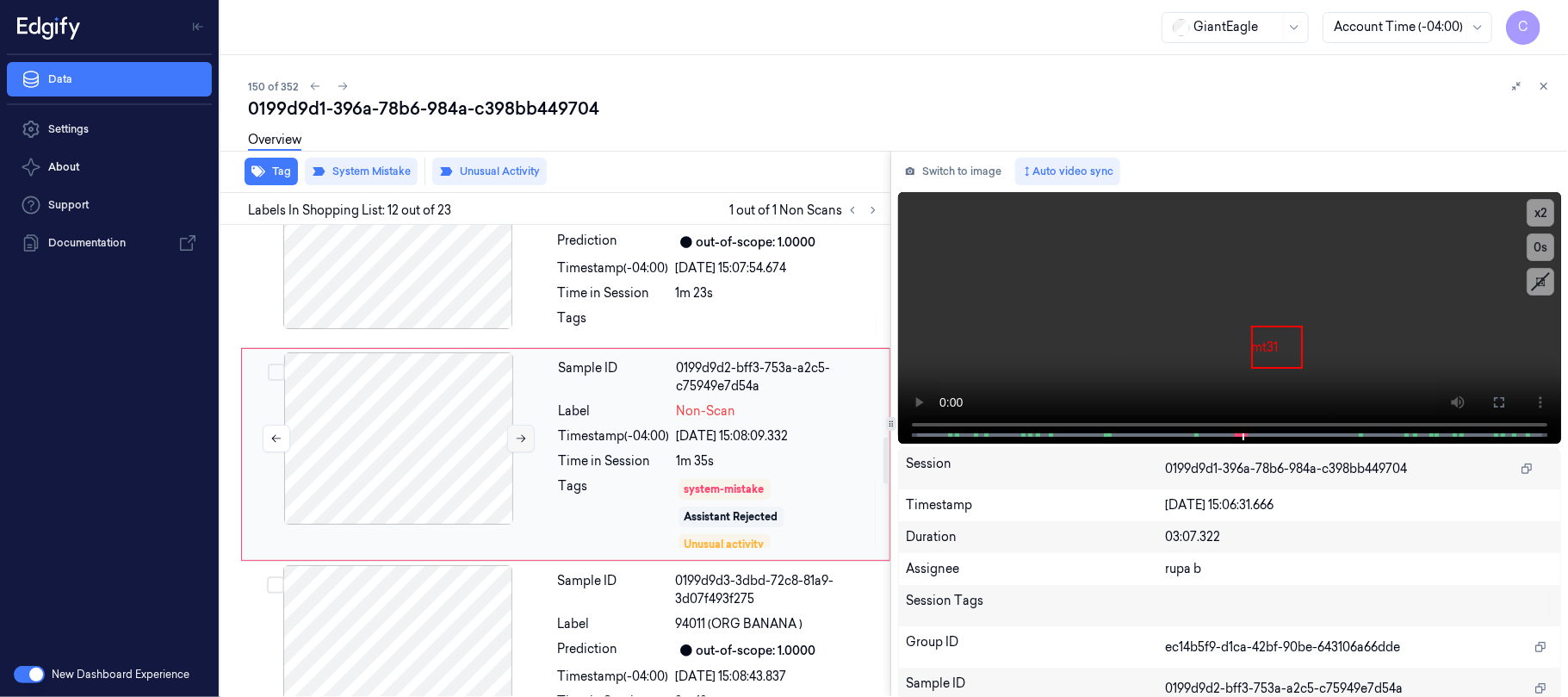
click at [517, 445] on icon at bounding box center [521, 439] width 12 height 12
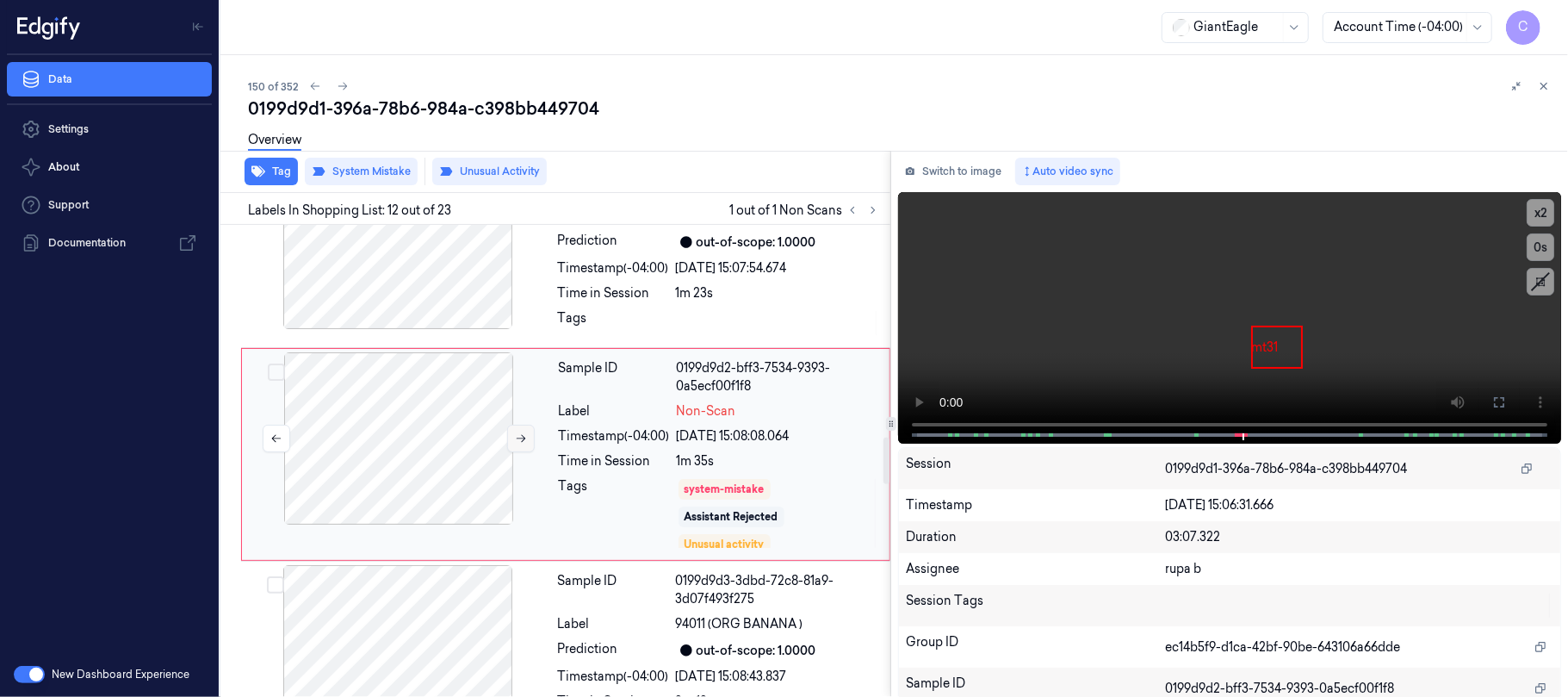
click at [517, 445] on icon at bounding box center [521, 439] width 12 height 12
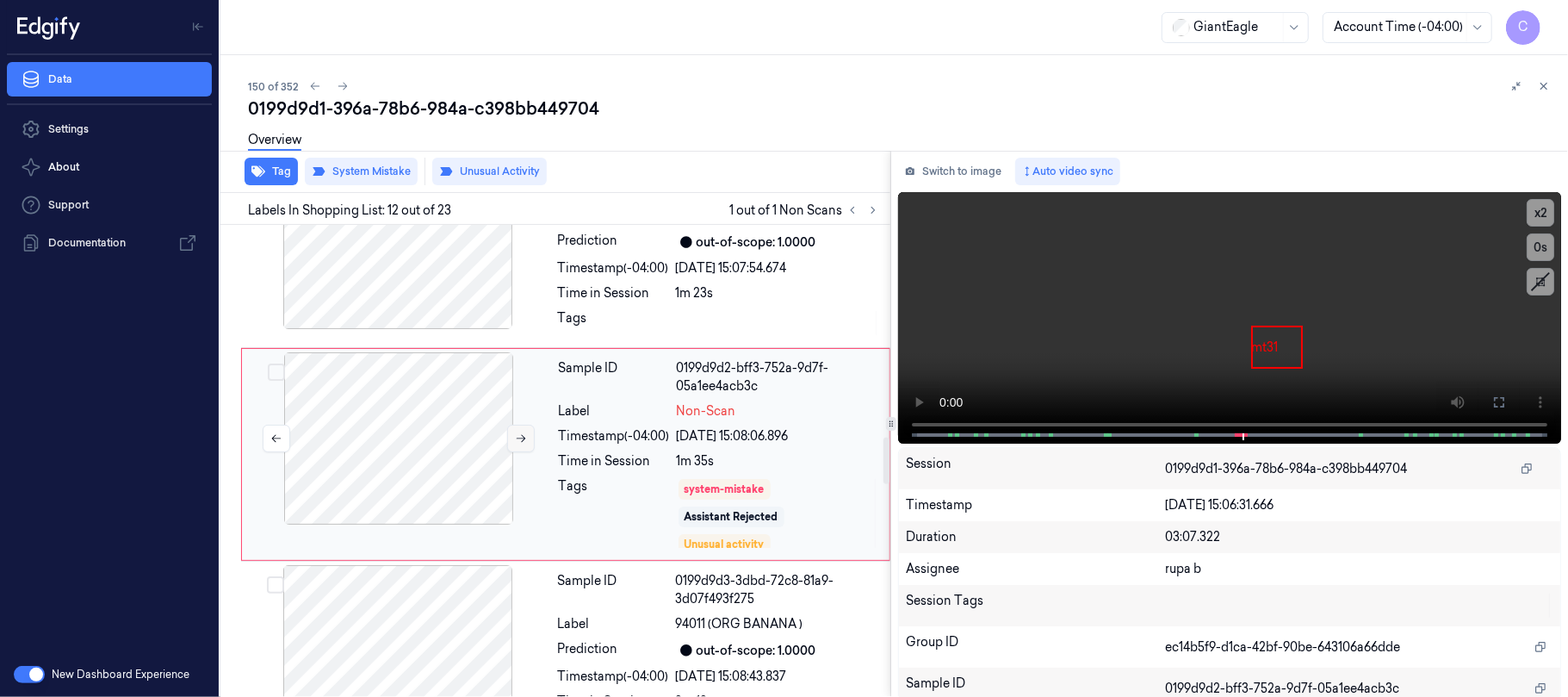
click at [517, 445] on icon at bounding box center [521, 439] width 12 height 12
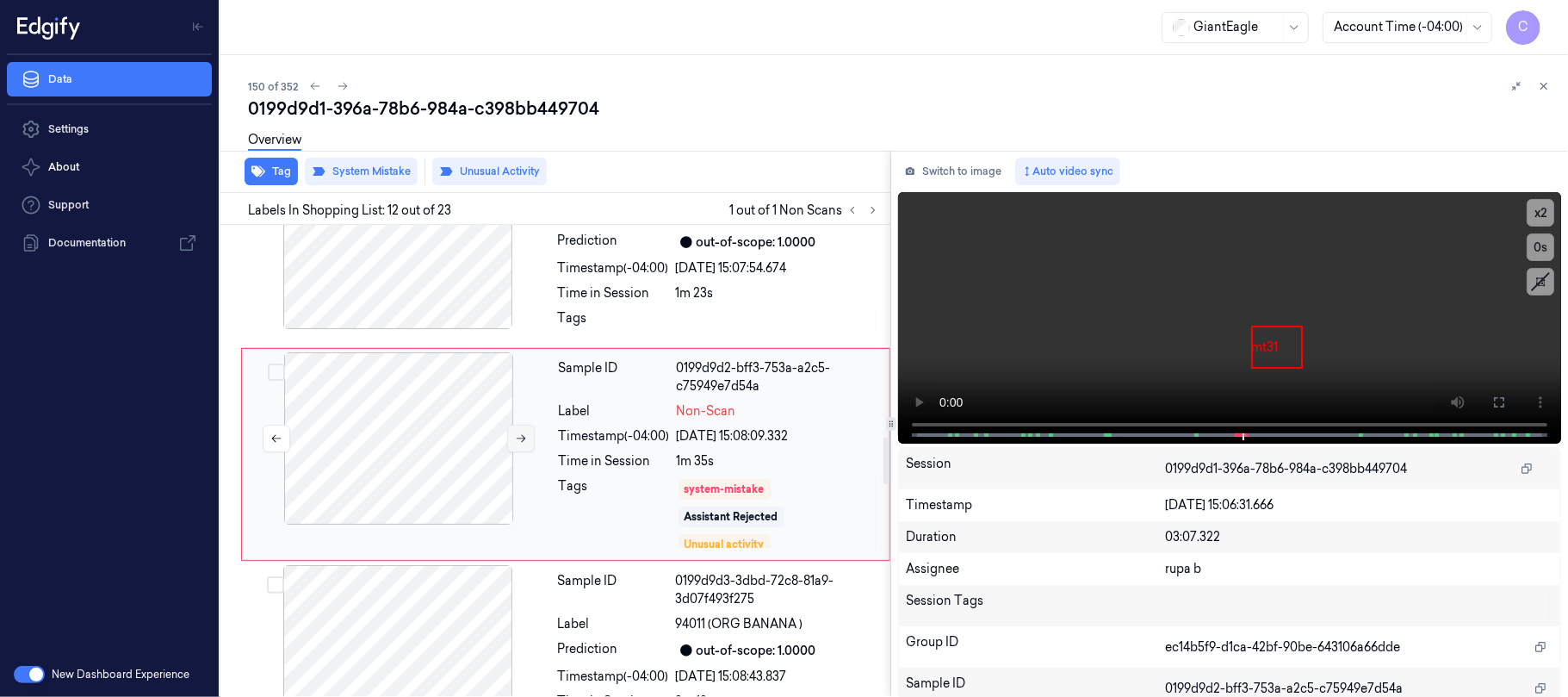
click at [517, 445] on icon at bounding box center [521, 439] width 12 height 12
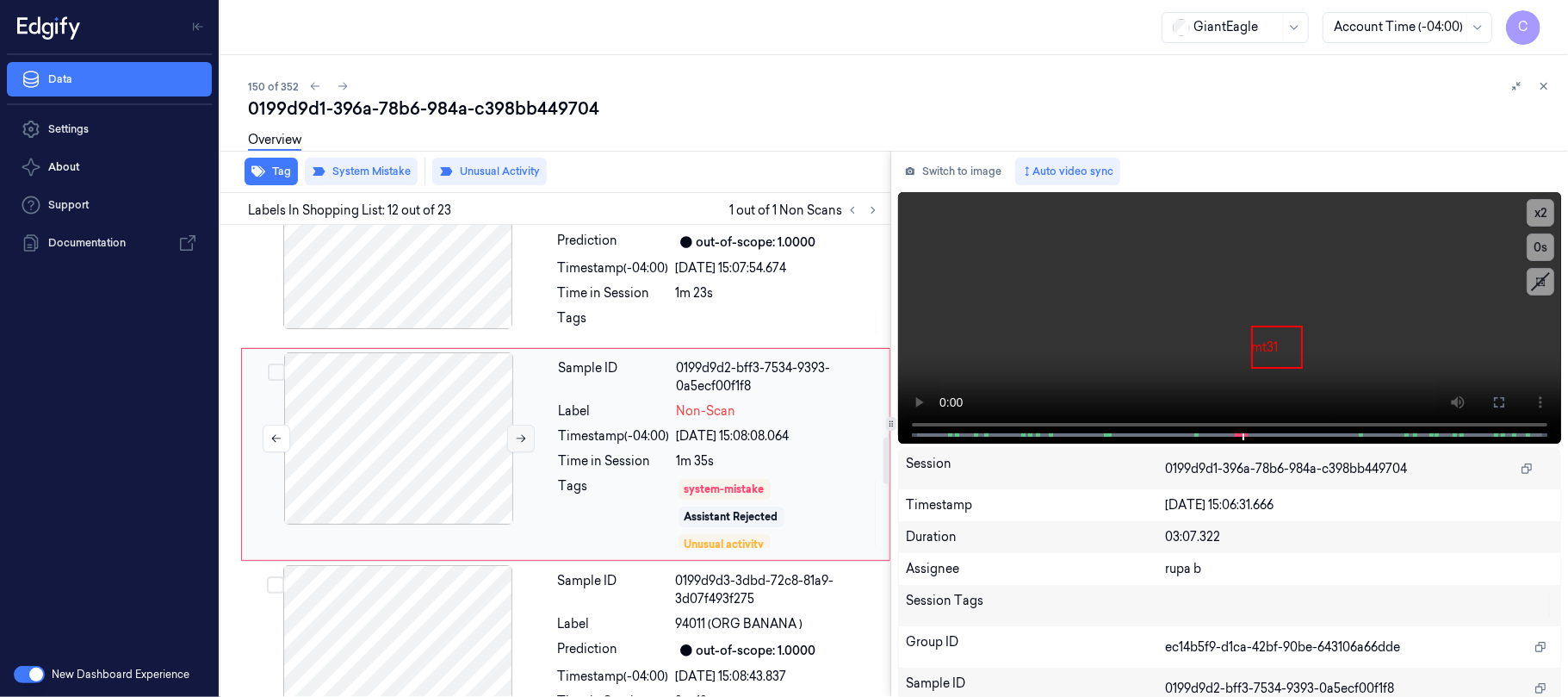
click at [517, 445] on icon at bounding box center [521, 439] width 12 height 12
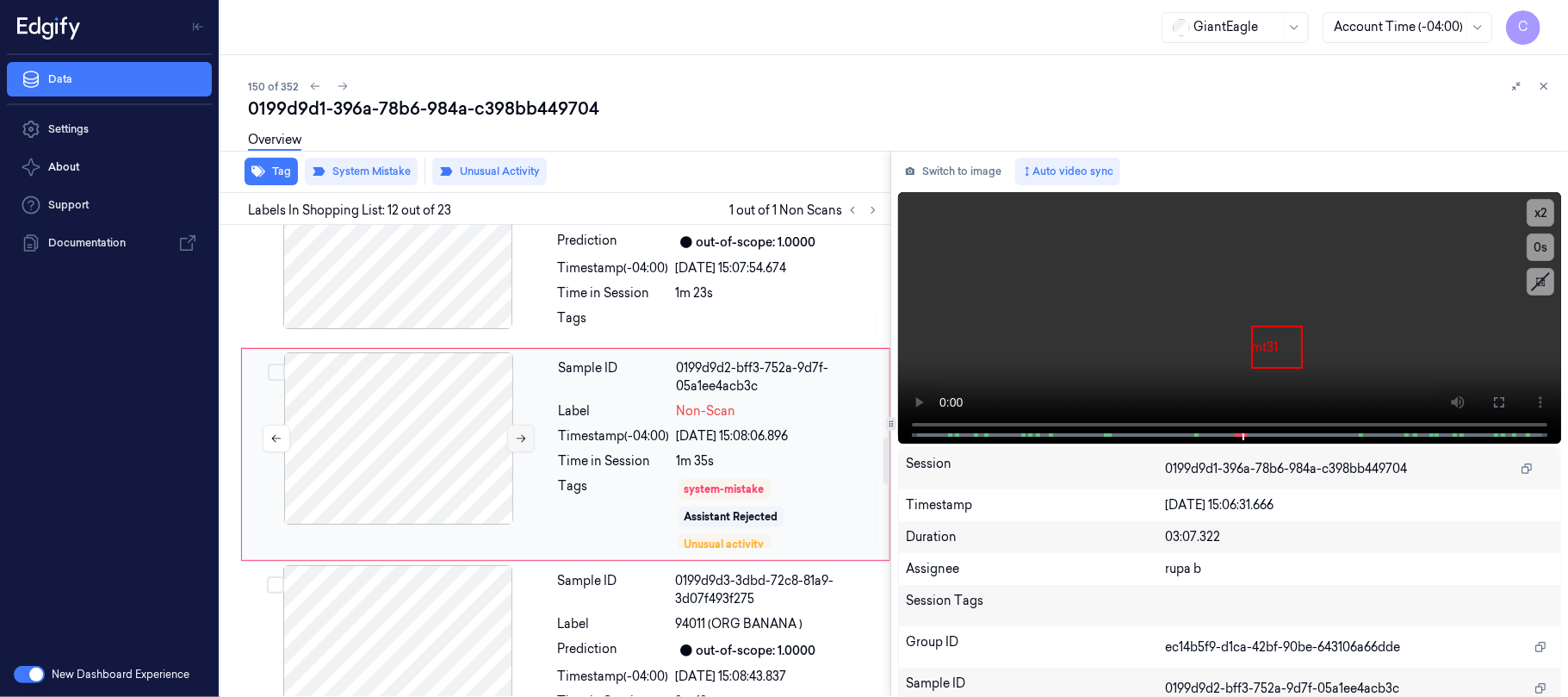
click at [517, 445] on icon at bounding box center [521, 439] width 12 height 12
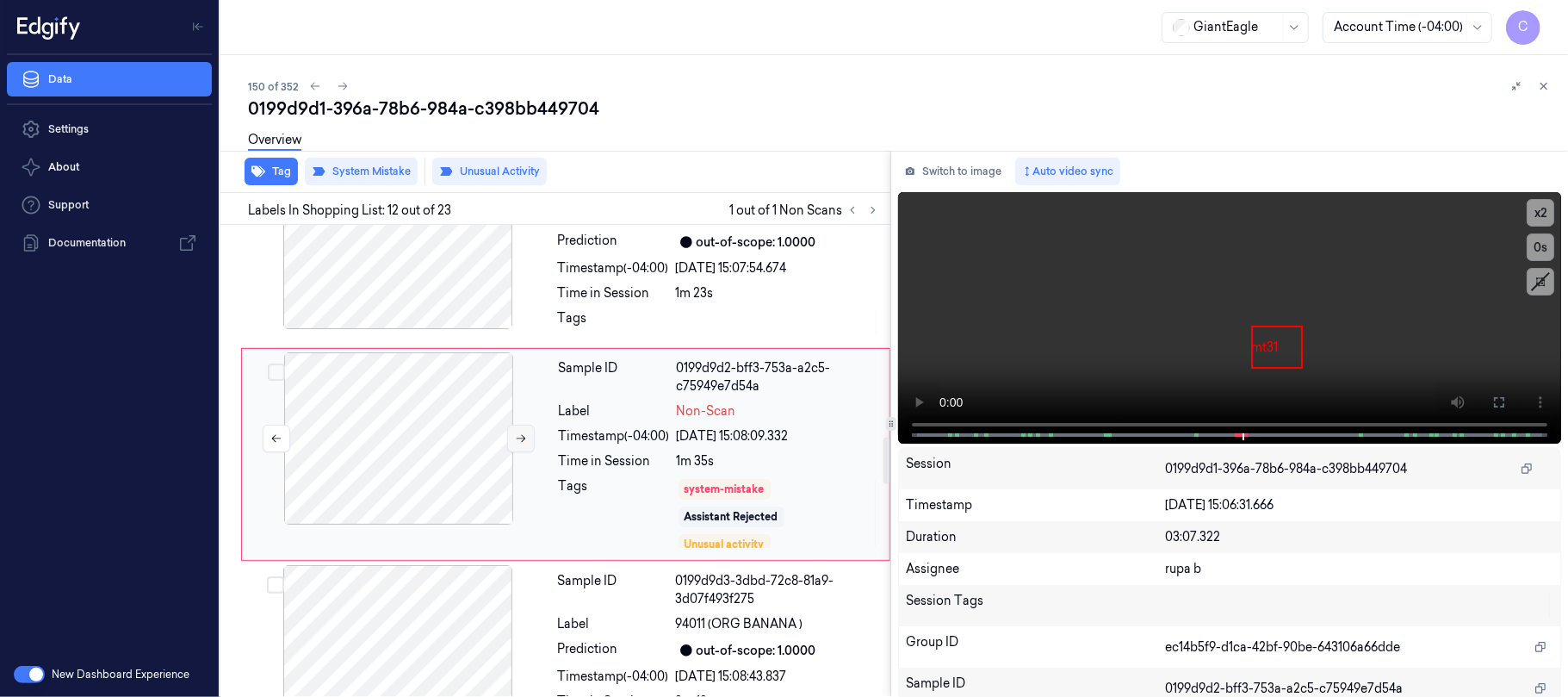
click at [517, 445] on icon at bounding box center [521, 439] width 12 height 12
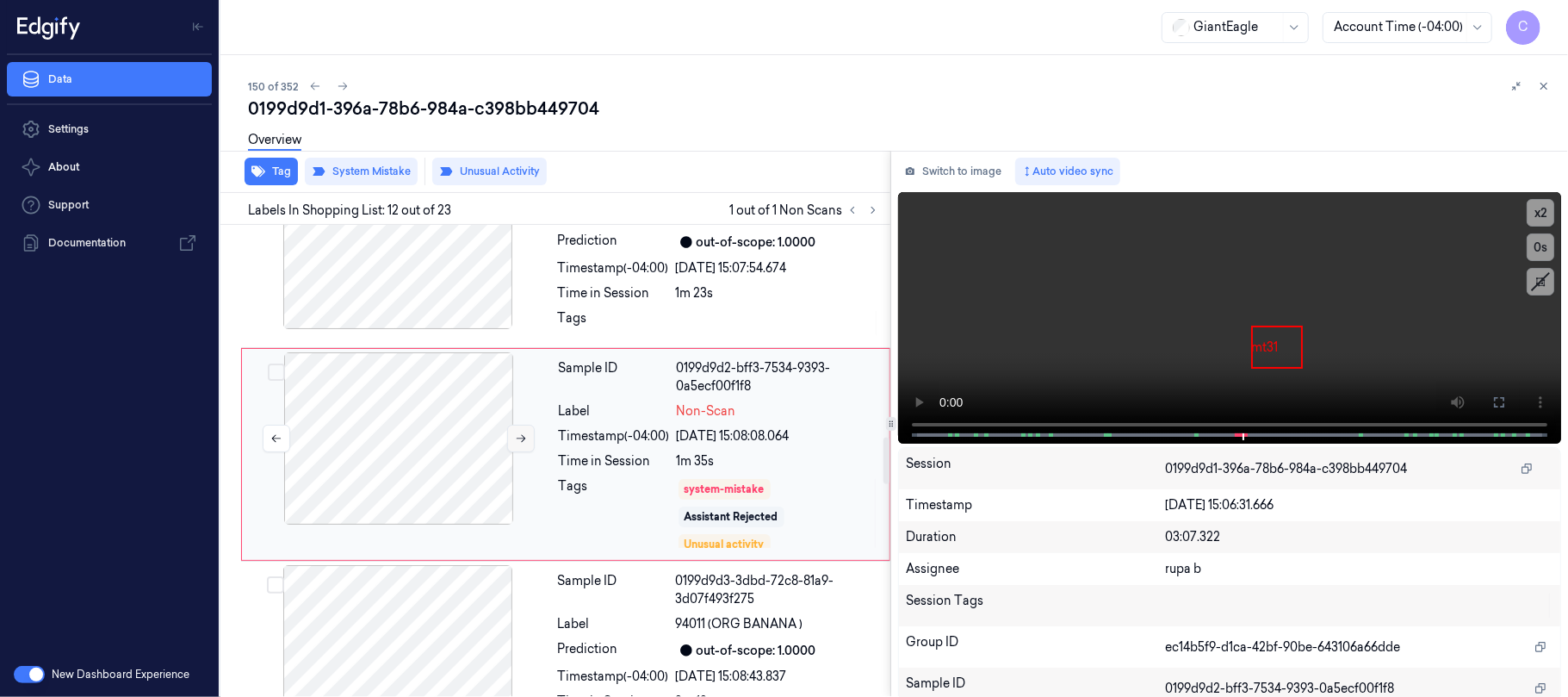
click at [517, 445] on icon at bounding box center [521, 439] width 12 height 12
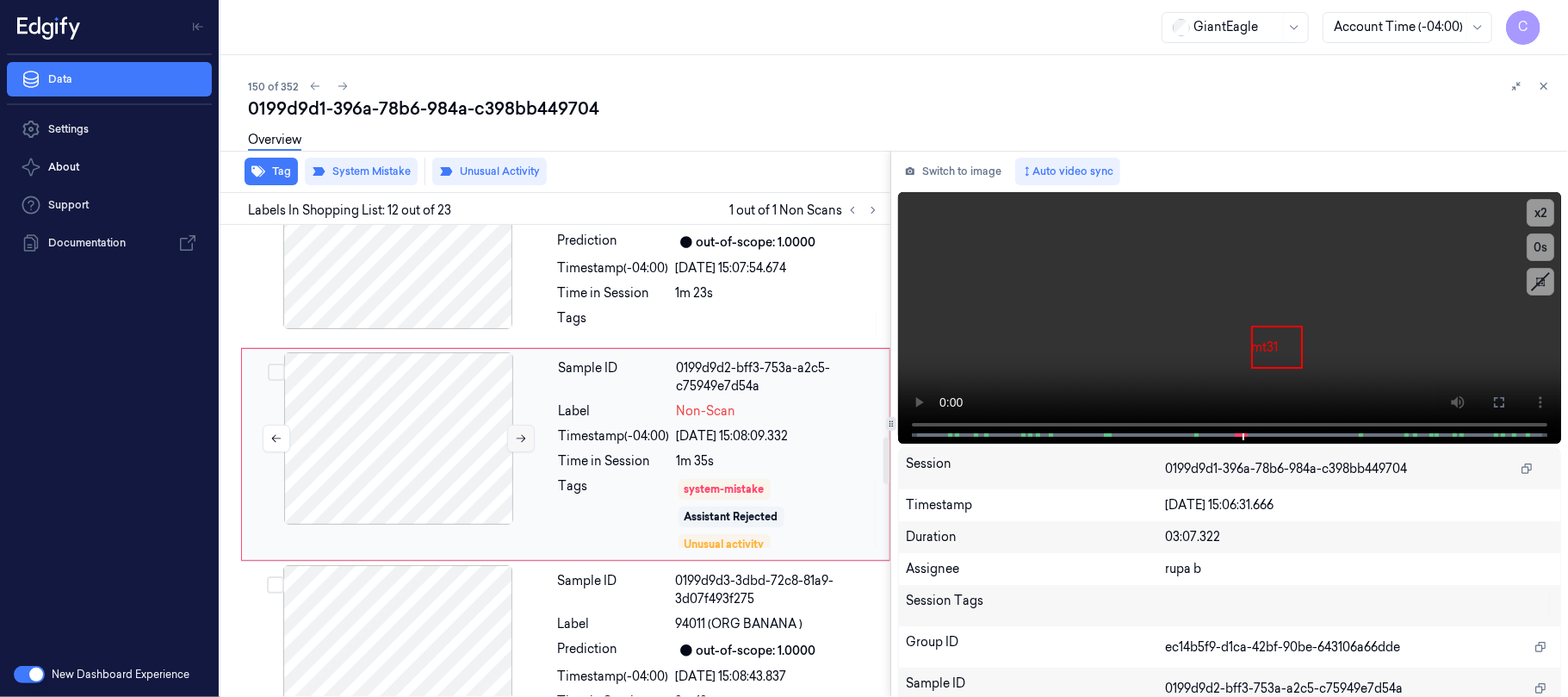
click at [517, 445] on icon at bounding box center [521, 439] width 12 height 12
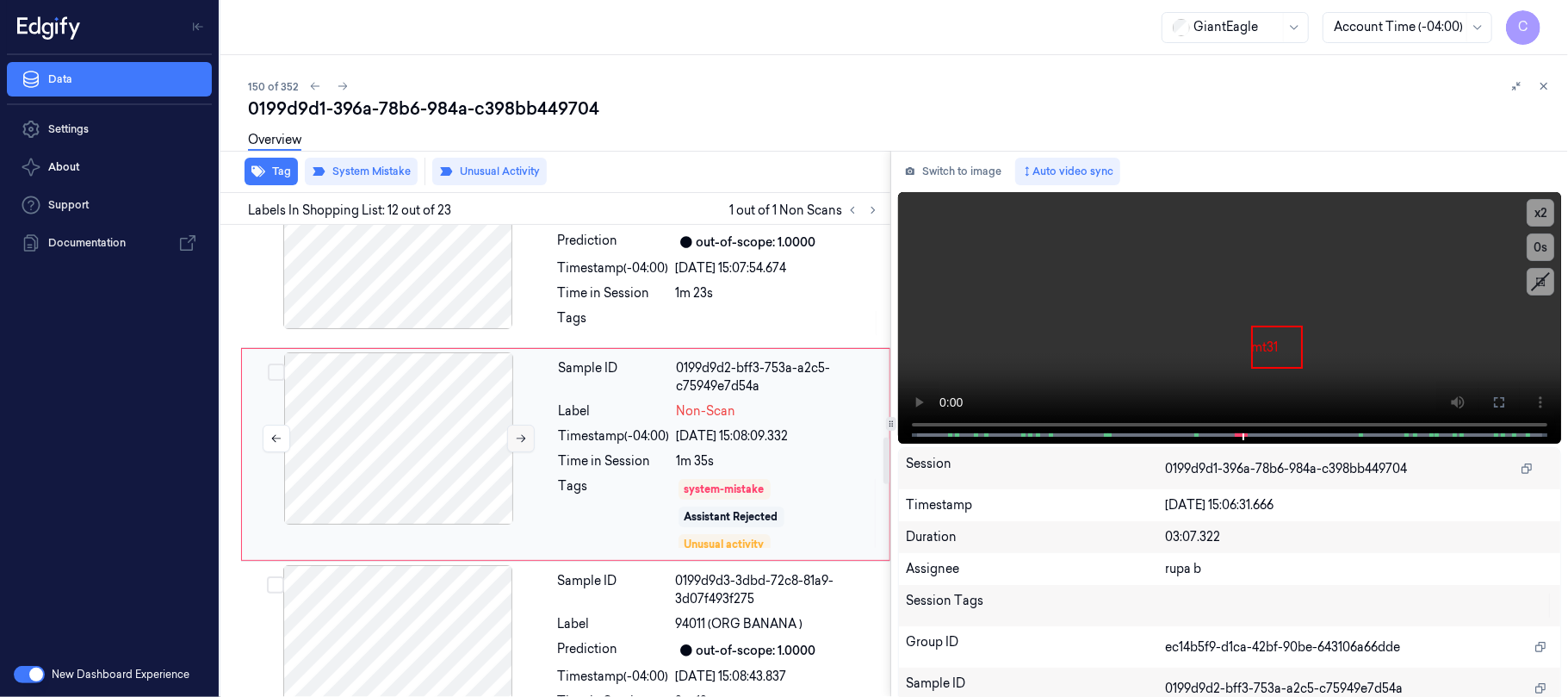
click at [517, 445] on icon at bounding box center [521, 439] width 12 height 12
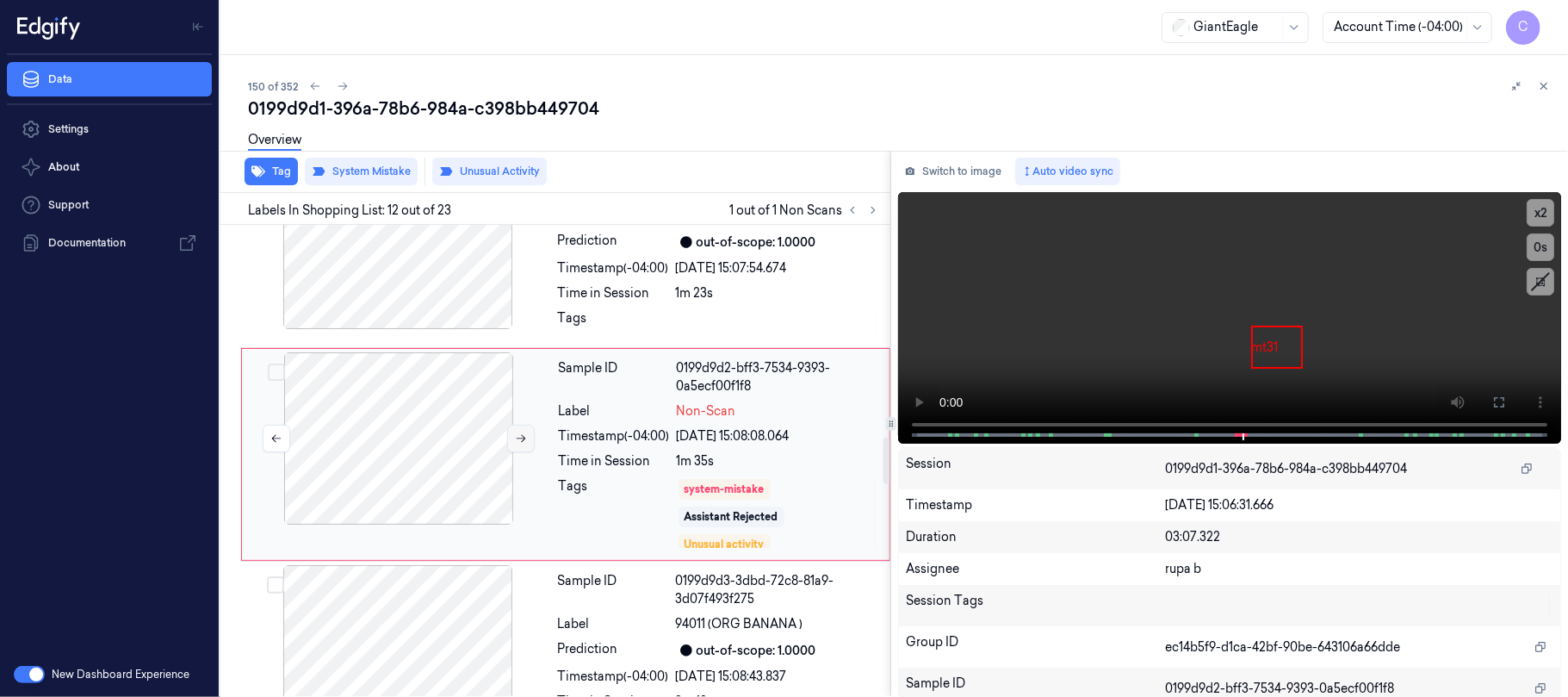
click at [517, 445] on icon at bounding box center [521, 439] width 12 height 12
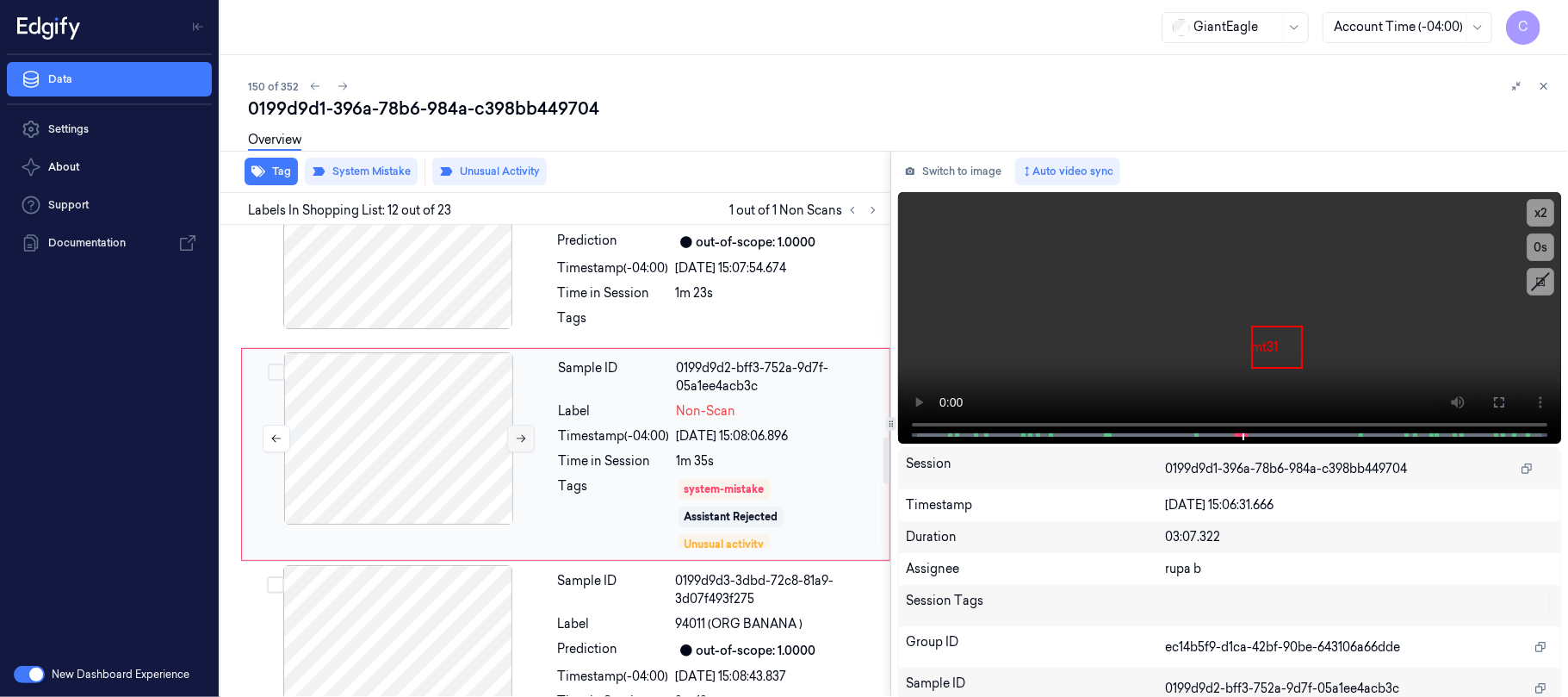
click at [517, 445] on icon at bounding box center [521, 439] width 12 height 12
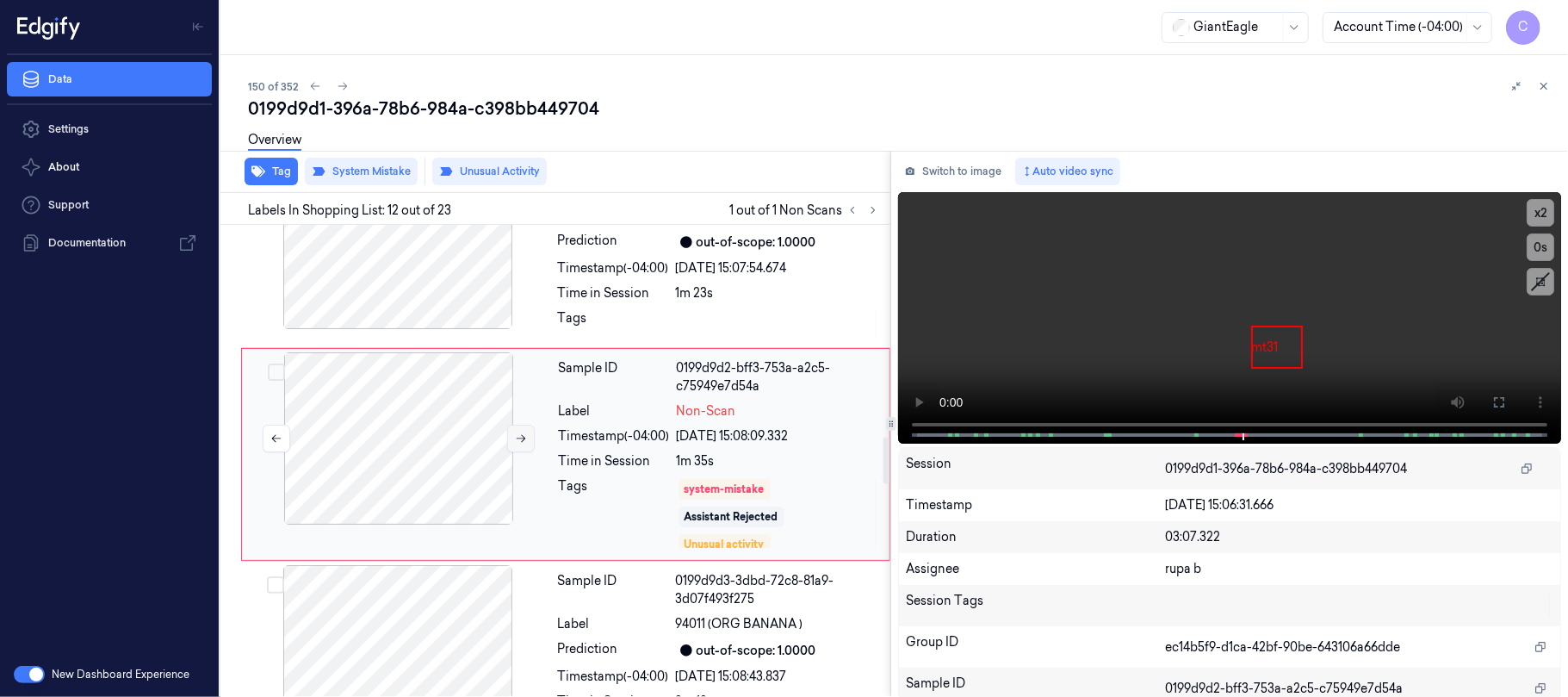
click at [517, 445] on icon at bounding box center [521, 439] width 12 height 12
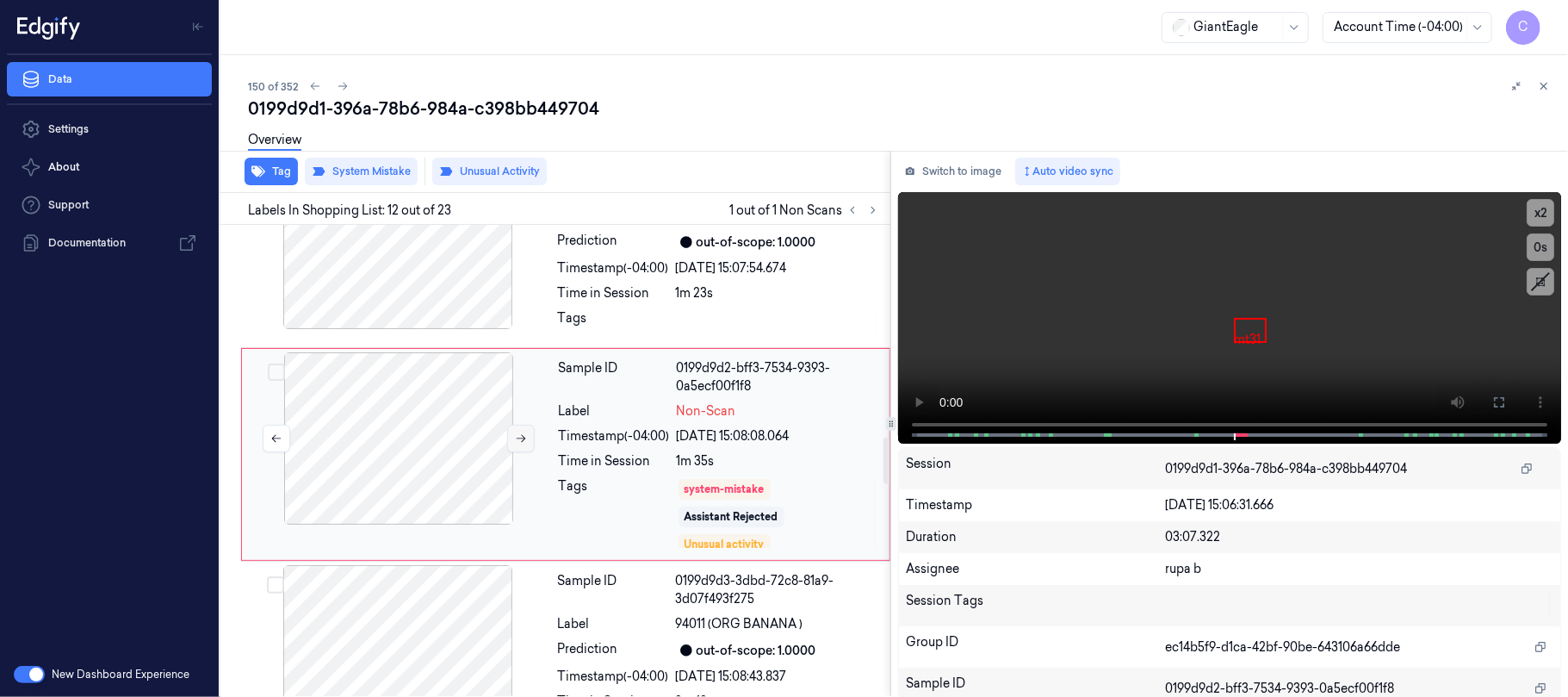
click at [517, 445] on icon at bounding box center [521, 439] width 12 height 12
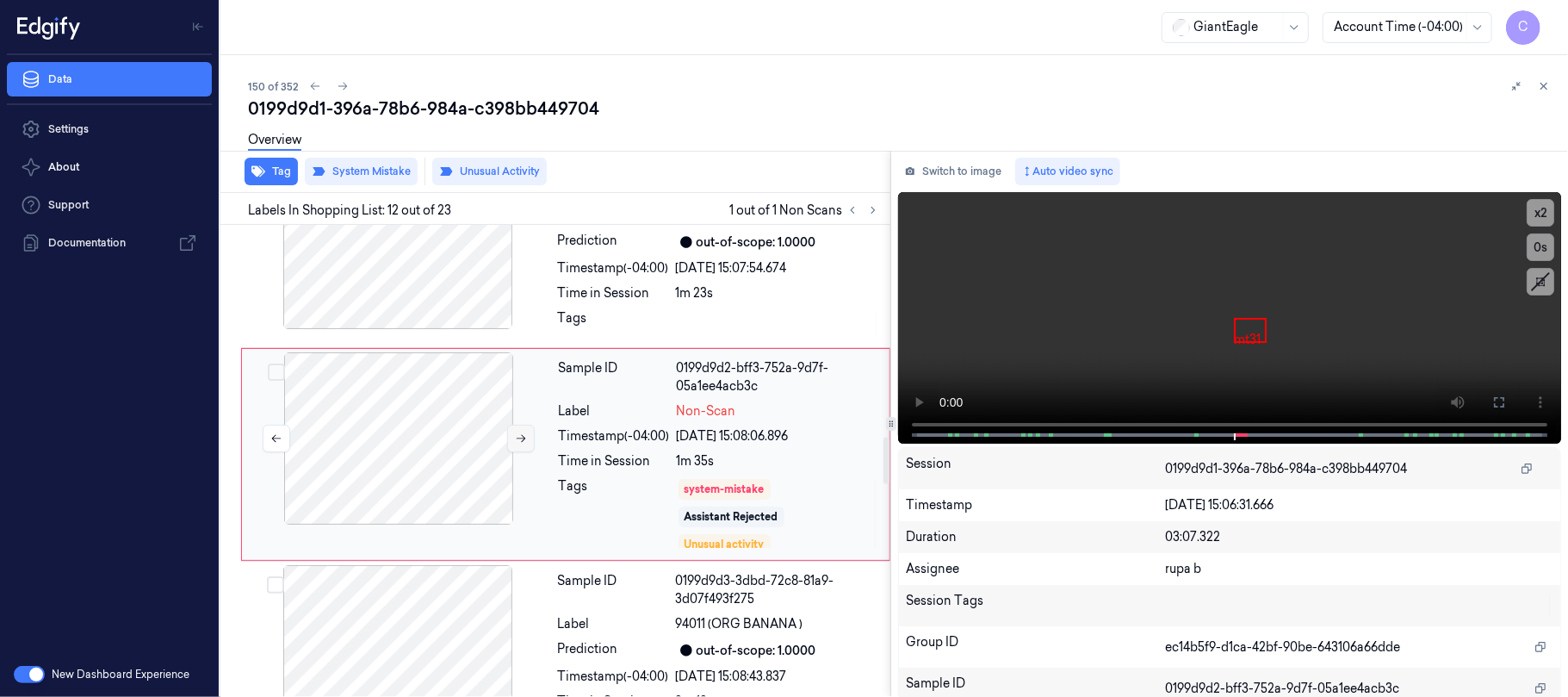
click at [517, 445] on icon at bounding box center [521, 439] width 12 height 12
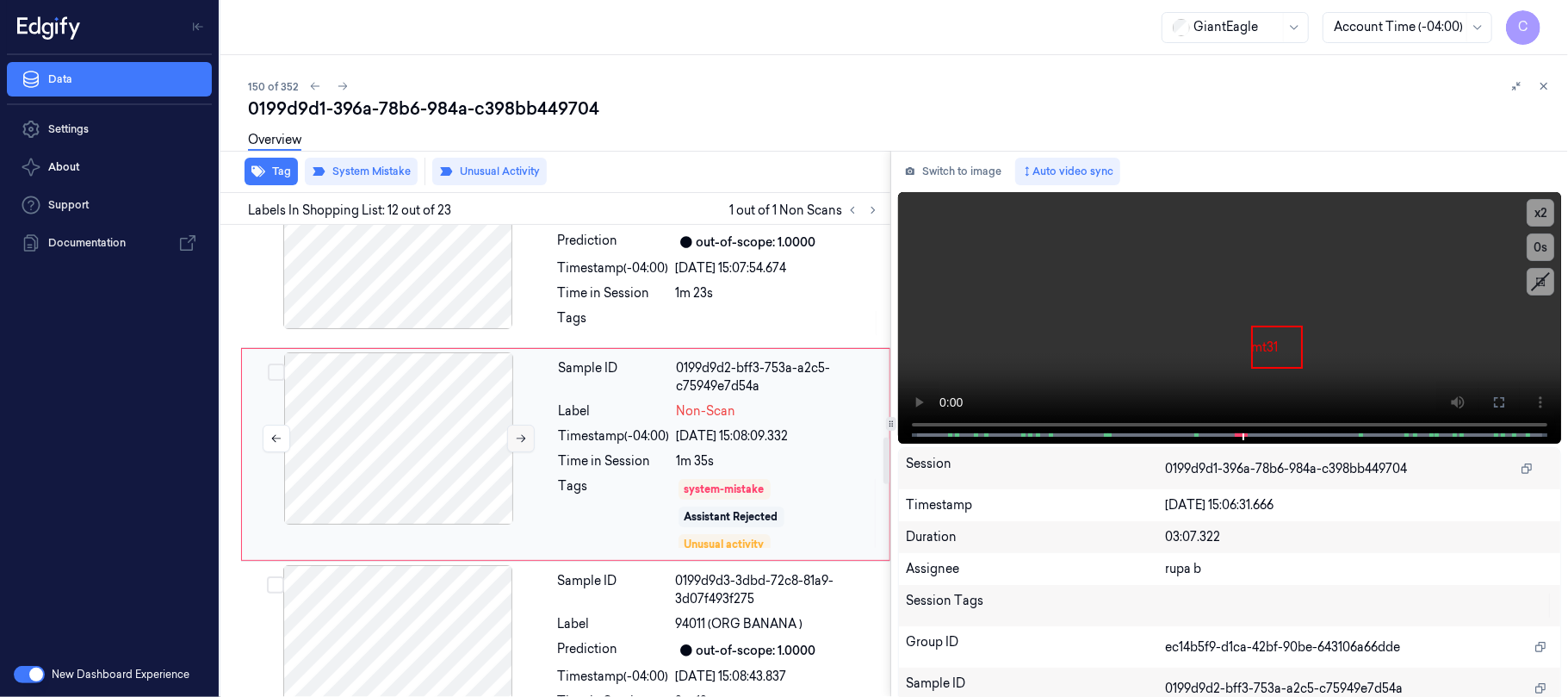
click at [517, 445] on icon at bounding box center [521, 439] width 12 height 12
click at [517, 442] on icon at bounding box center [521, 439] width 12 height 12
click at [517, 443] on icon at bounding box center [521, 439] width 10 height 8
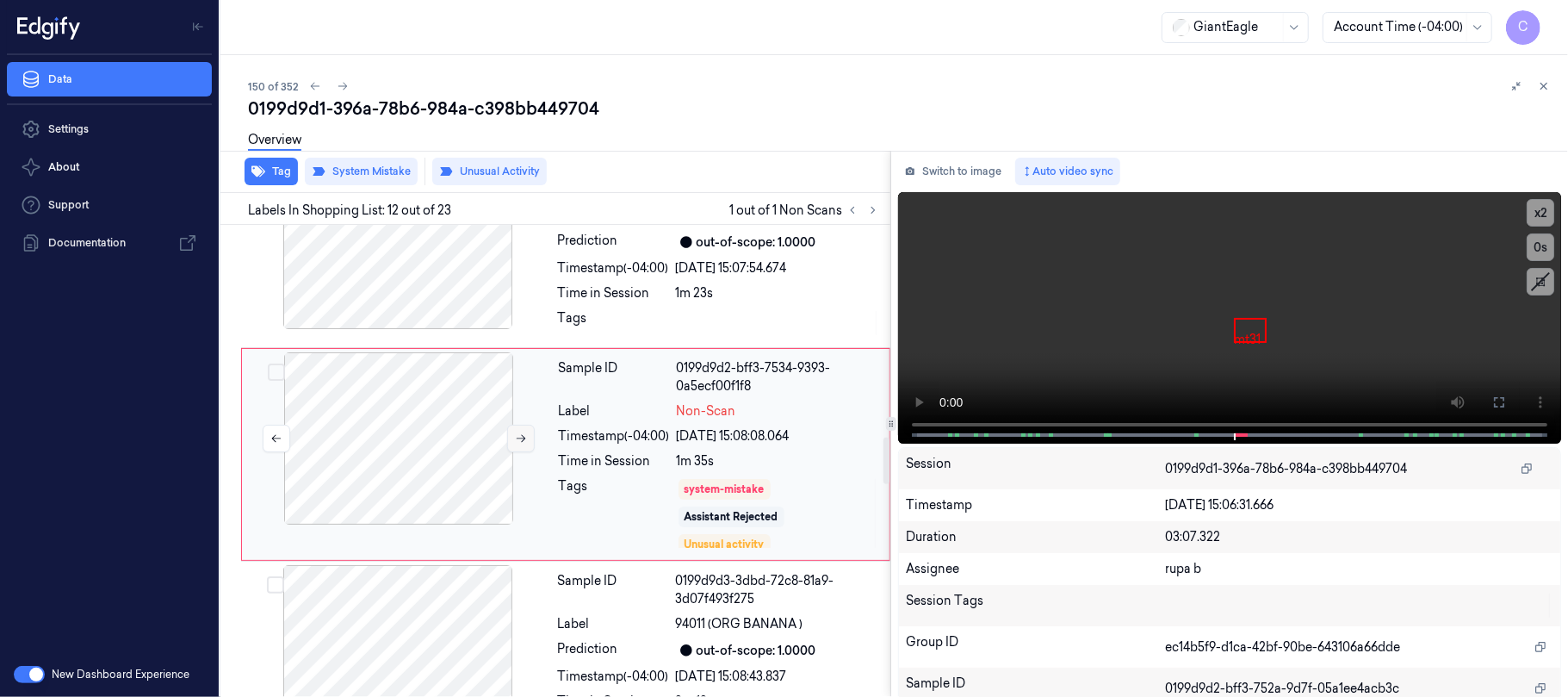
click at [517, 443] on icon at bounding box center [521, 439] width 10 height 8
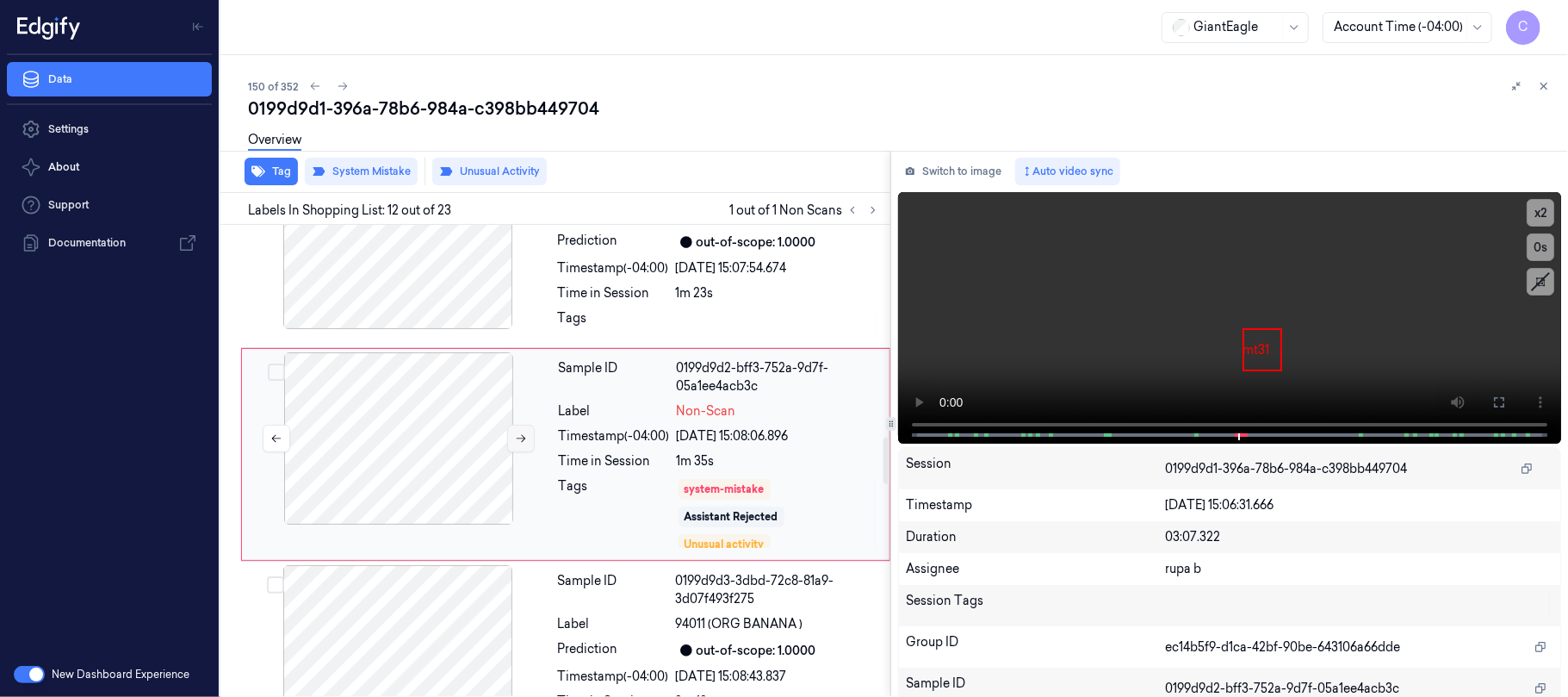
click at [517, 443] on icon at bounding box center [521, 439] width 10 height 8
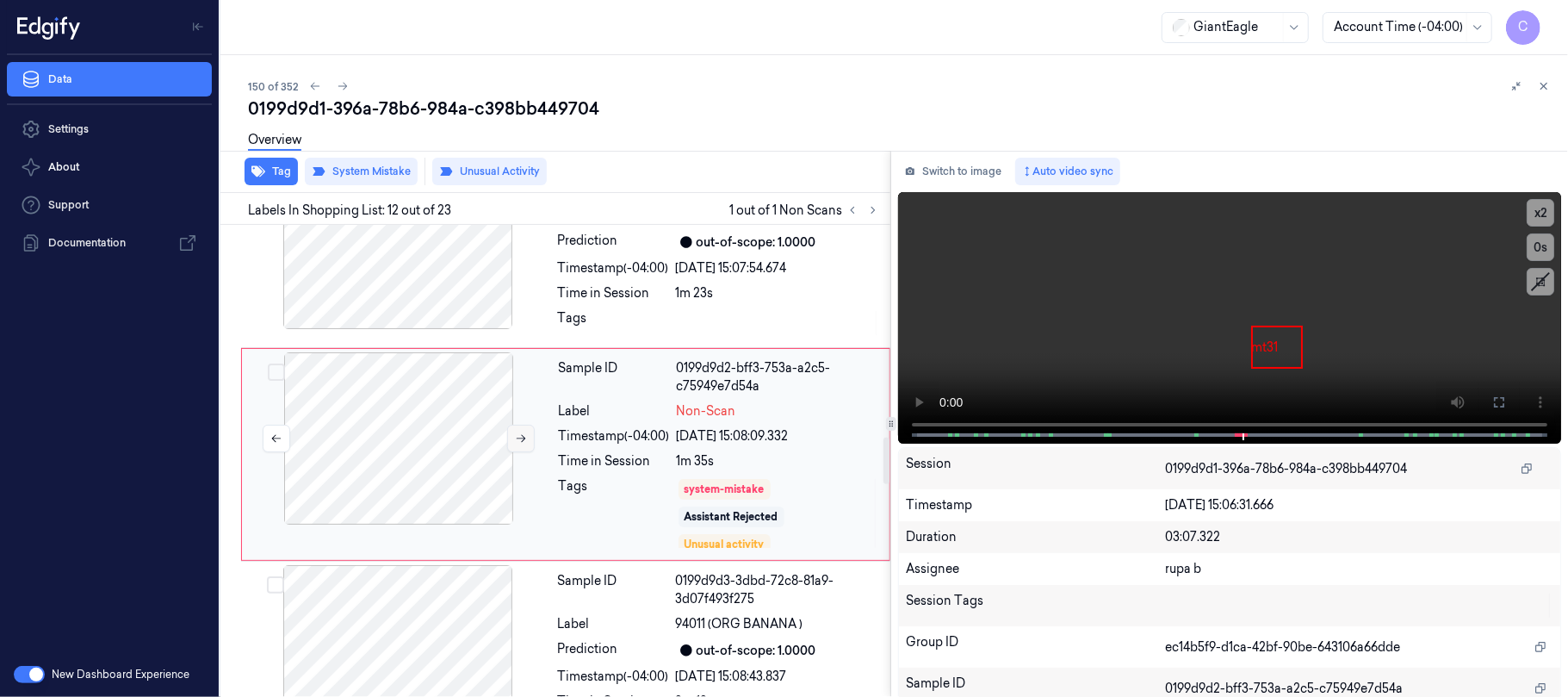
click at [517, 443] on icon at bounding box center [521, 439] width 10 height 8
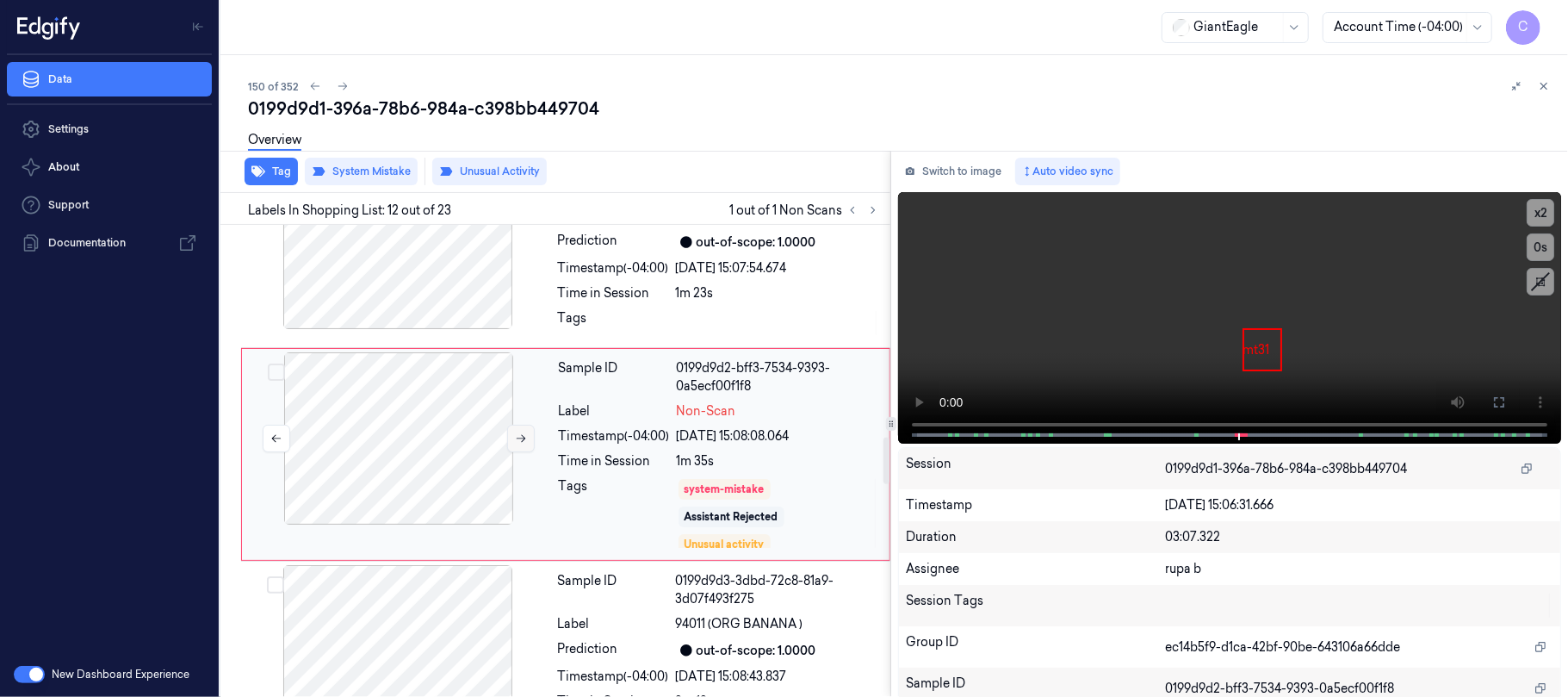
click at [517, 443] on icon at bounding box center [521, 439] width 10 height 8
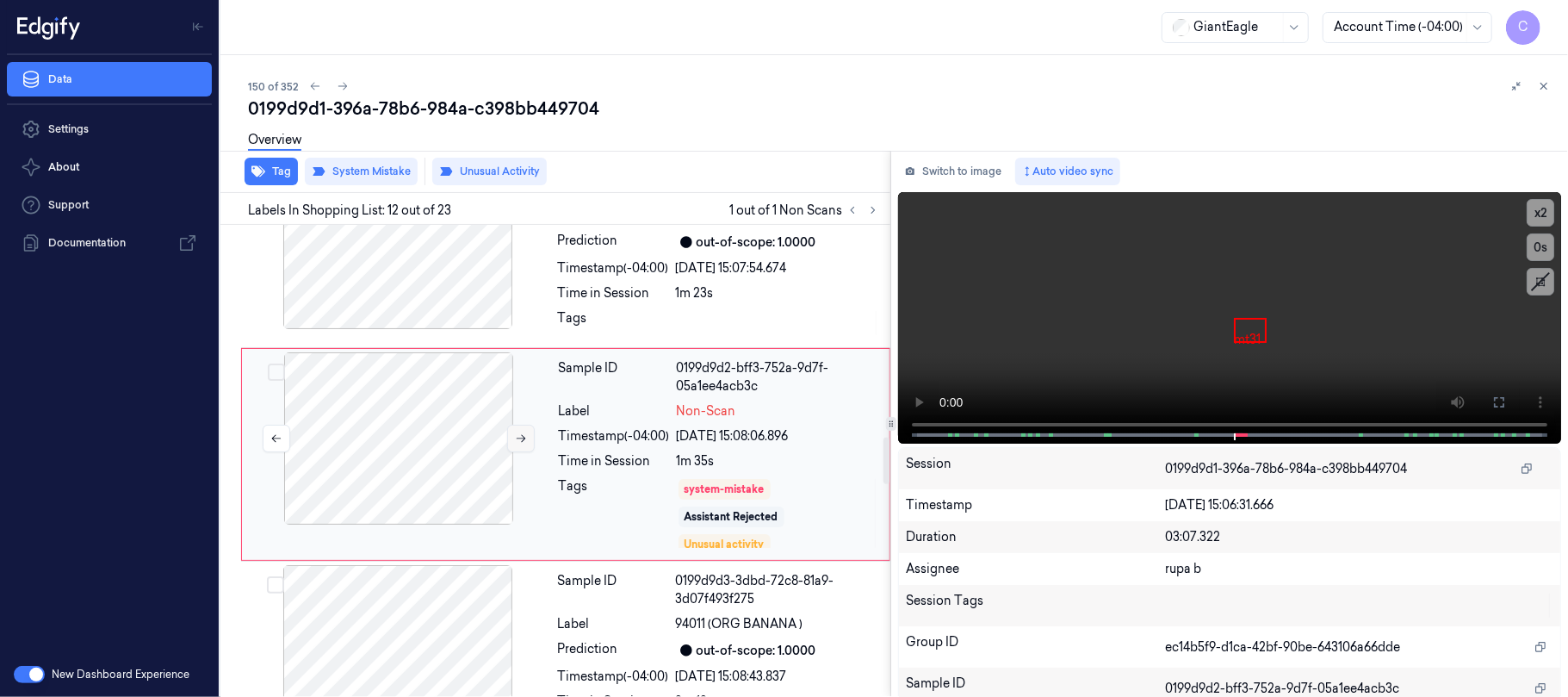
click at [517, 443] on icon at bounding box center [521, 439] width 10 height 8
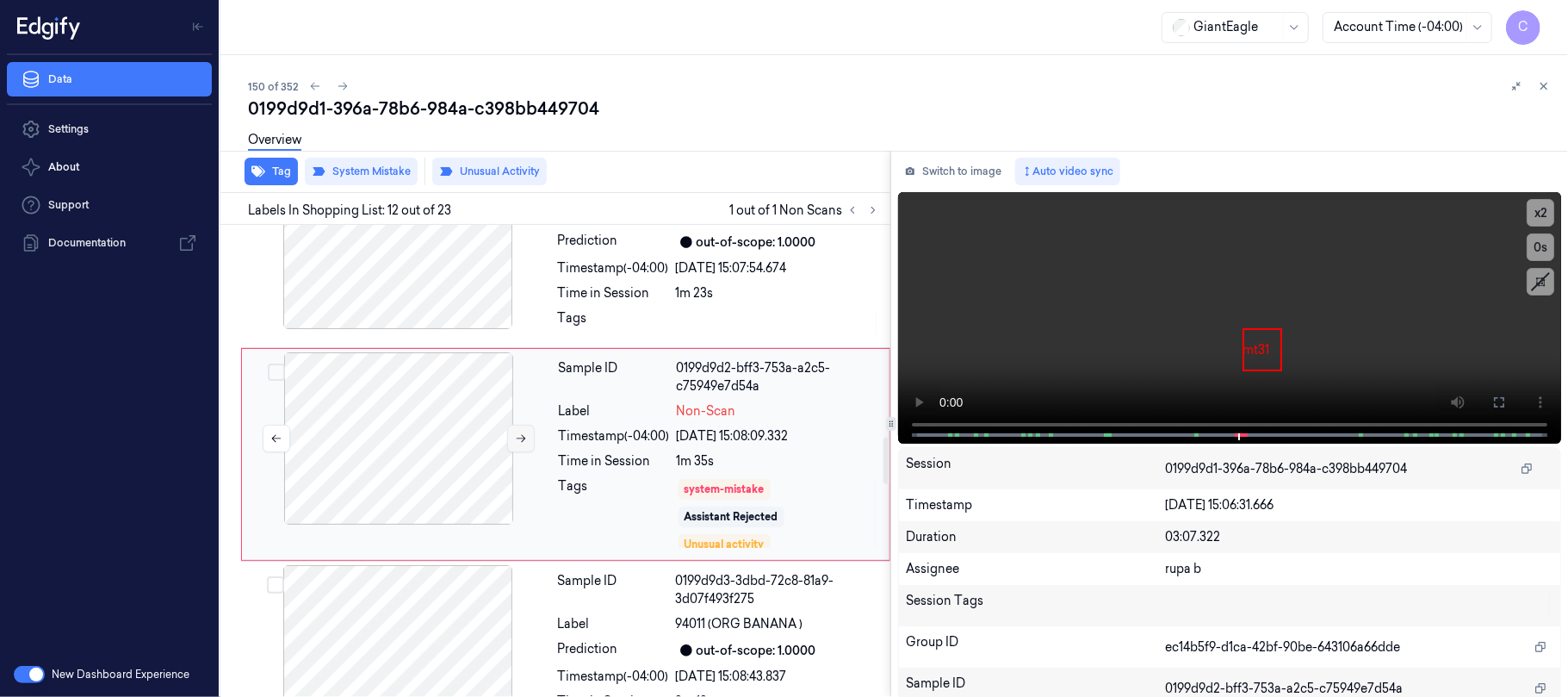
click at [517, 443] on icon at bounding box center [521, 439] width 10 height 8
click at [516, 441] on icon at bounding box center [521, 439] width 12 height 12
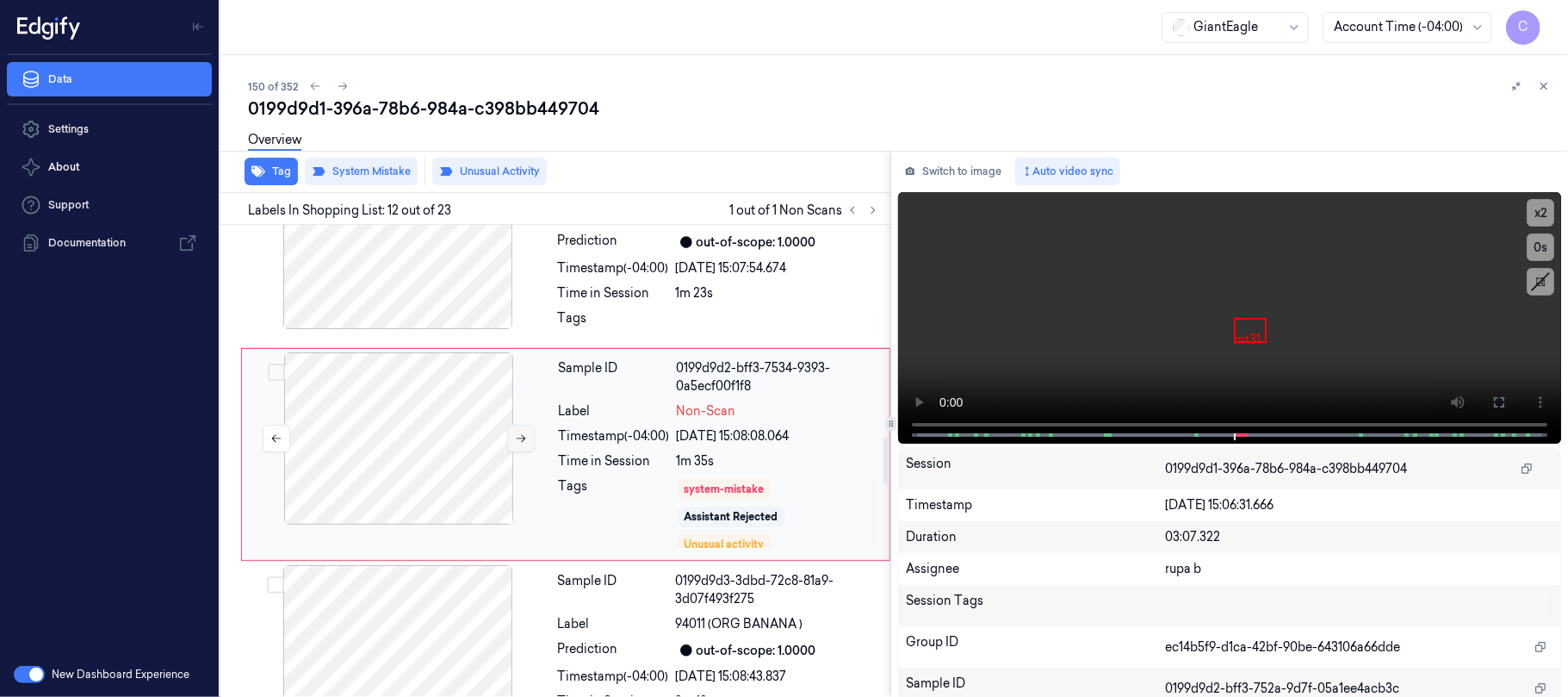
click at [516, 441] on icon at bounding box center [521, 439] width 12 height 12
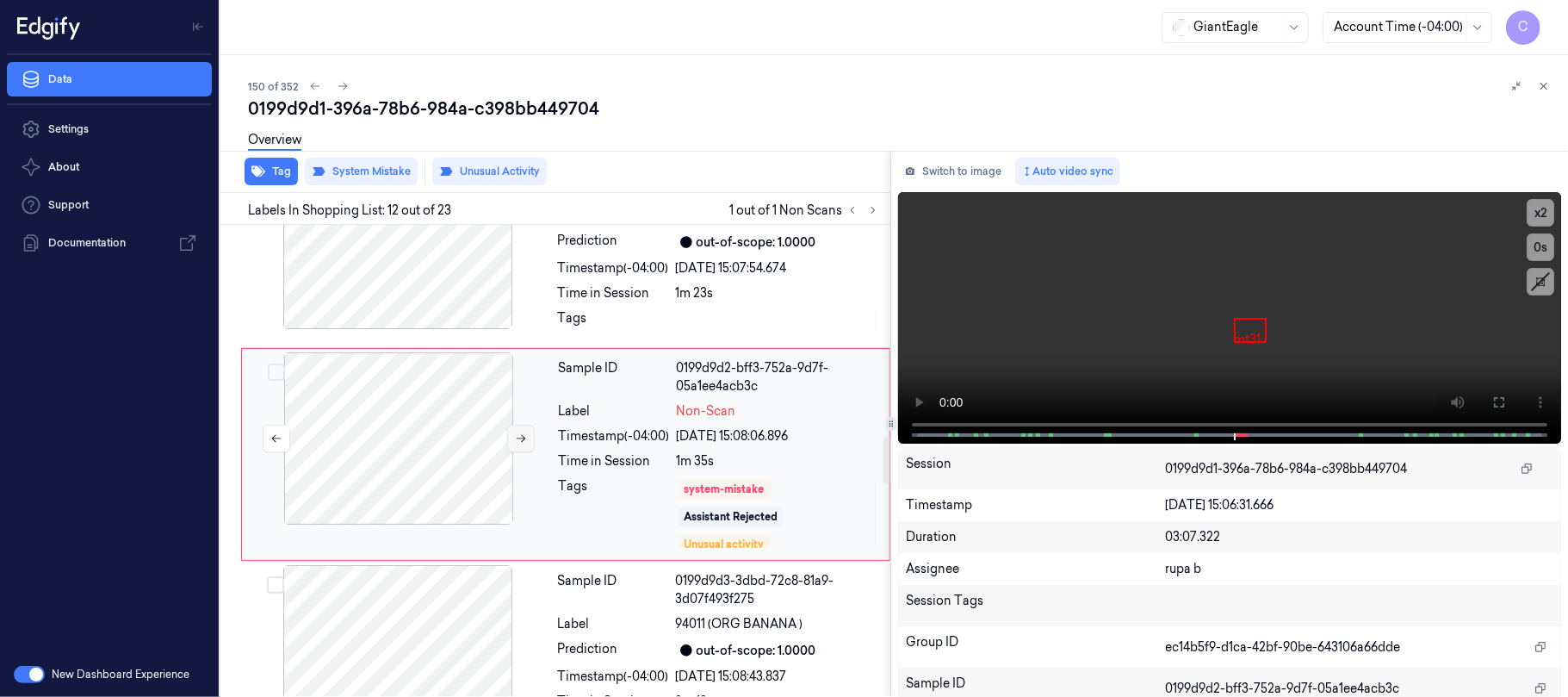
click at [516, 441] on icon at bounding box center [521, 439] width 12 height 12
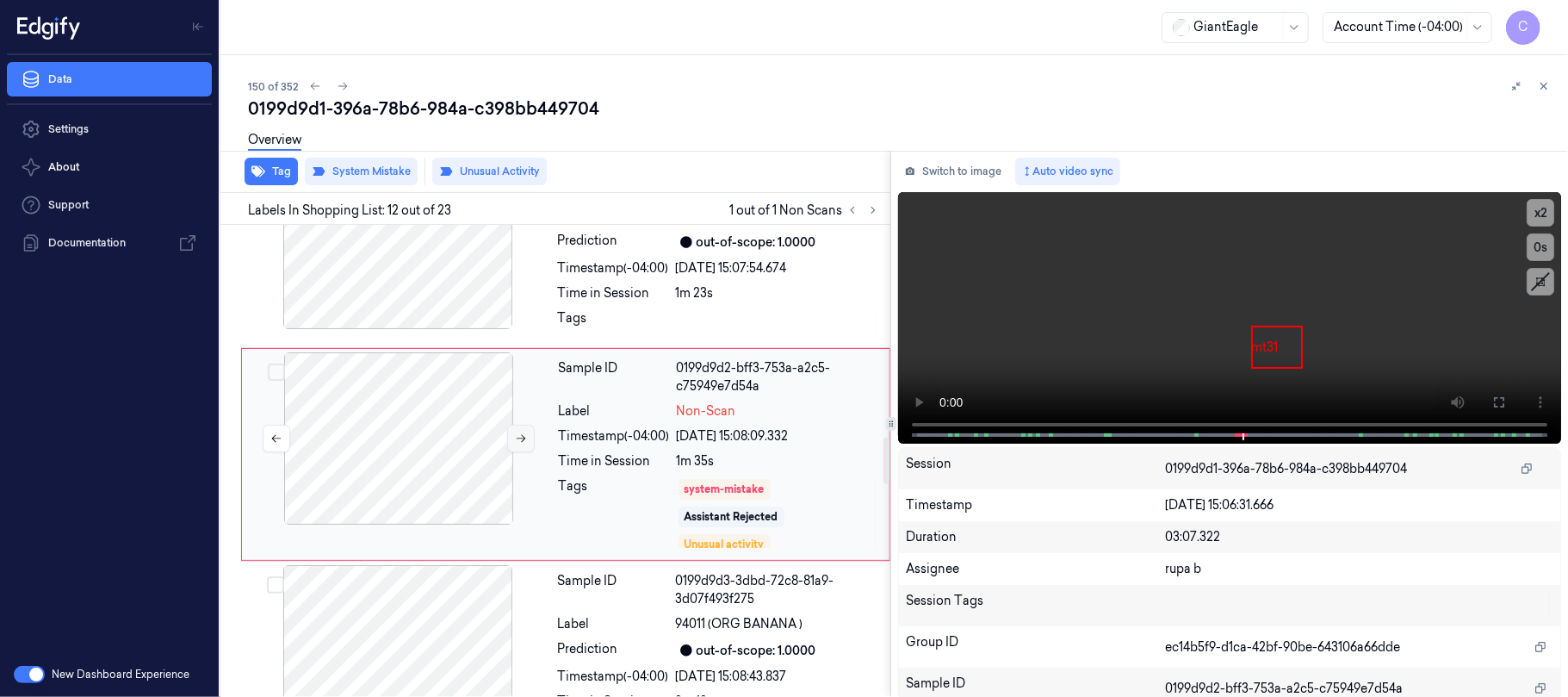
click at [516, 441] on icon at bounding box center [521, 439] width 12 height 12
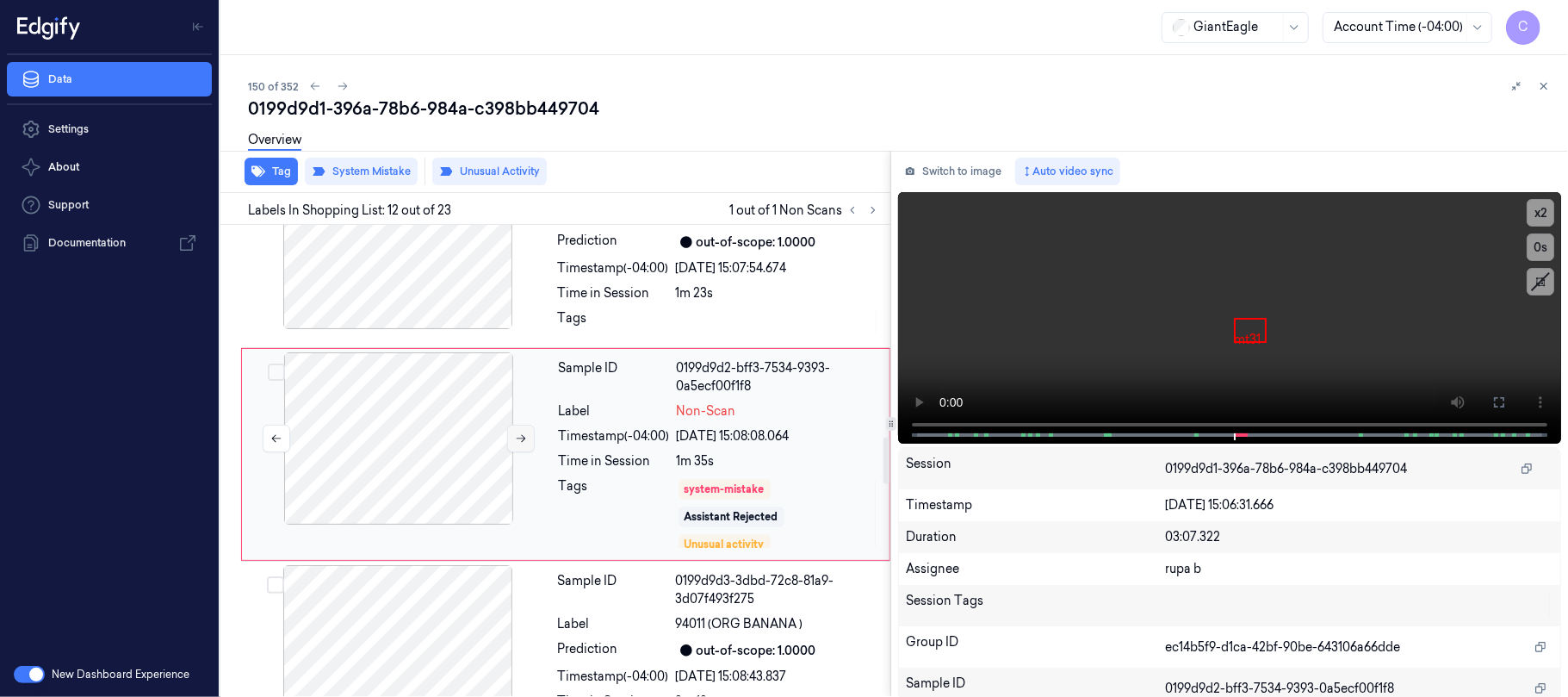
click at [516, 441] on icon at bounding box center [521, 439] width 12 height 12
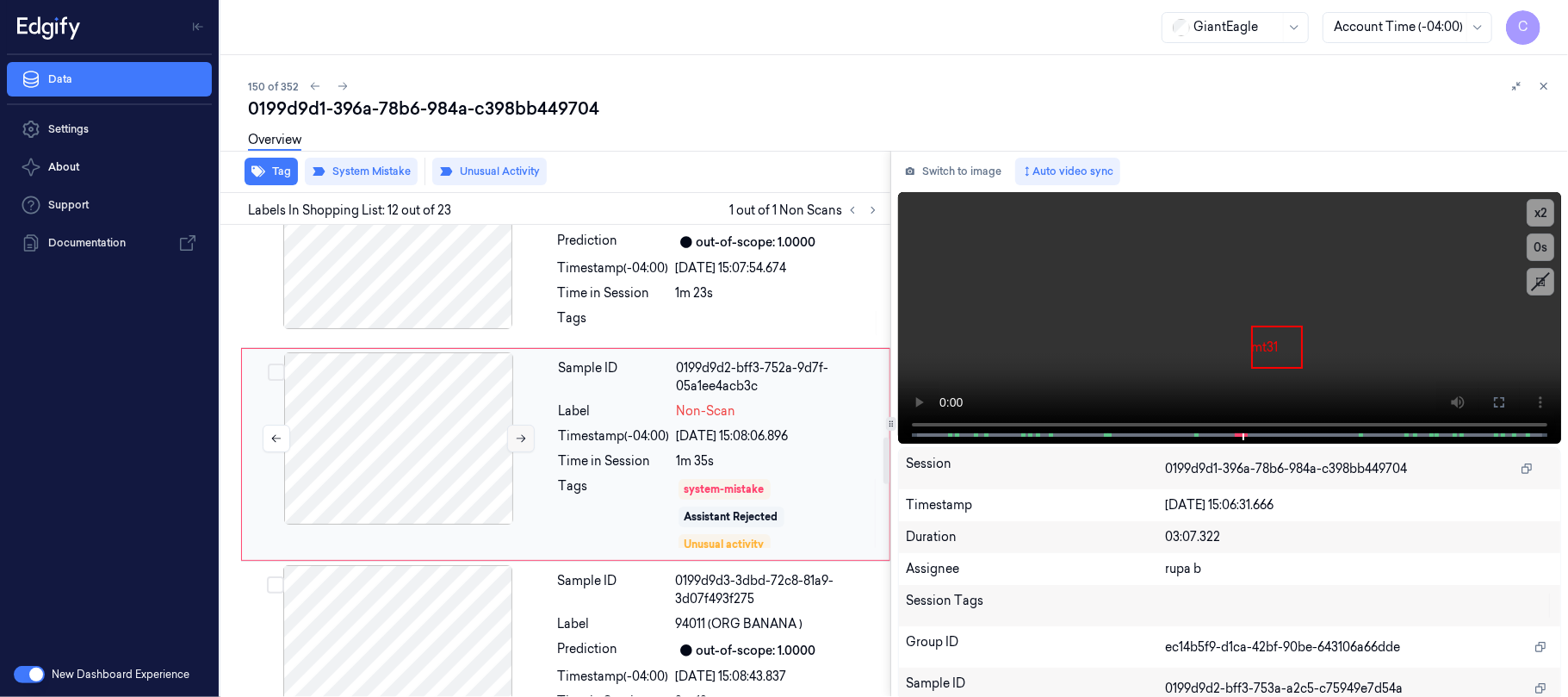
click at [516, 441] on icon at bounding box center [521, 439] width 12 height 12
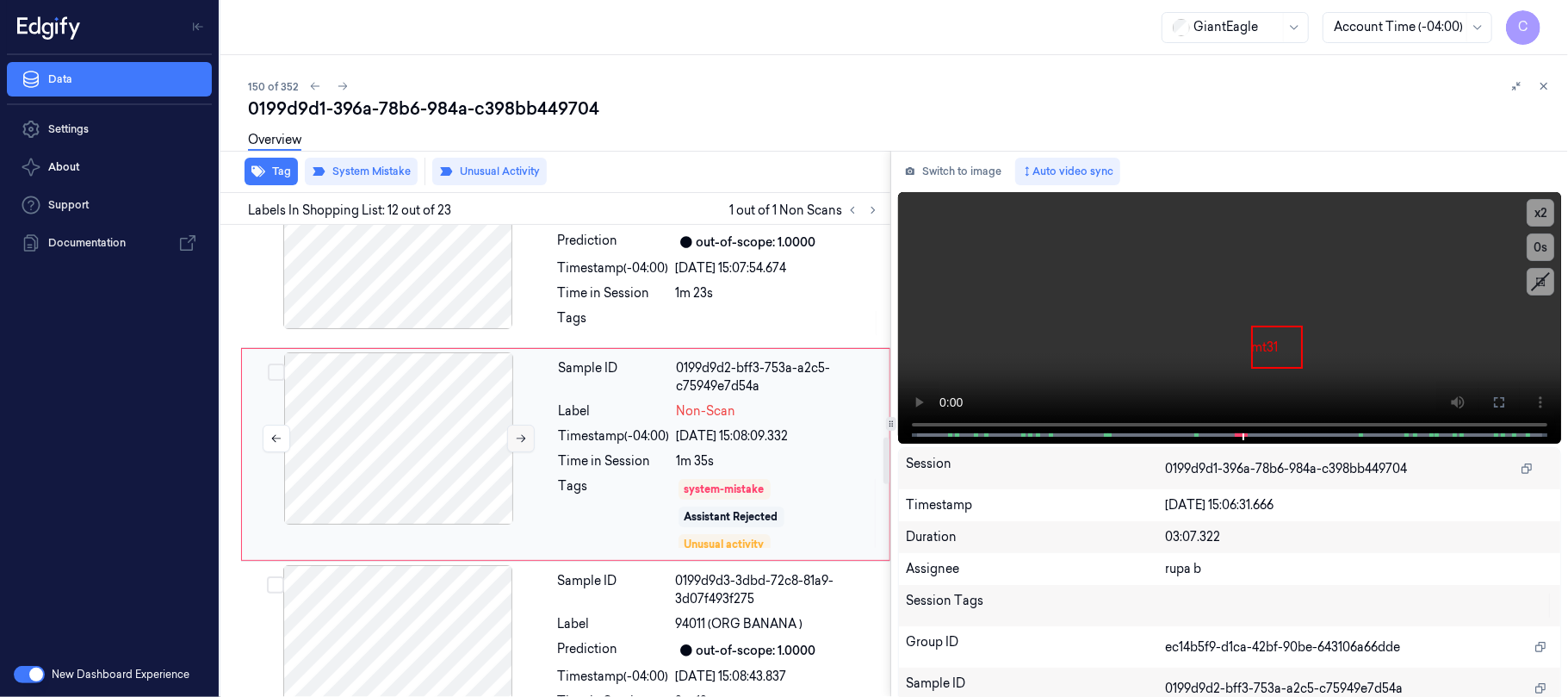
click at [516, 441] on icon at bounding box center [521, 439] width 12 height 12
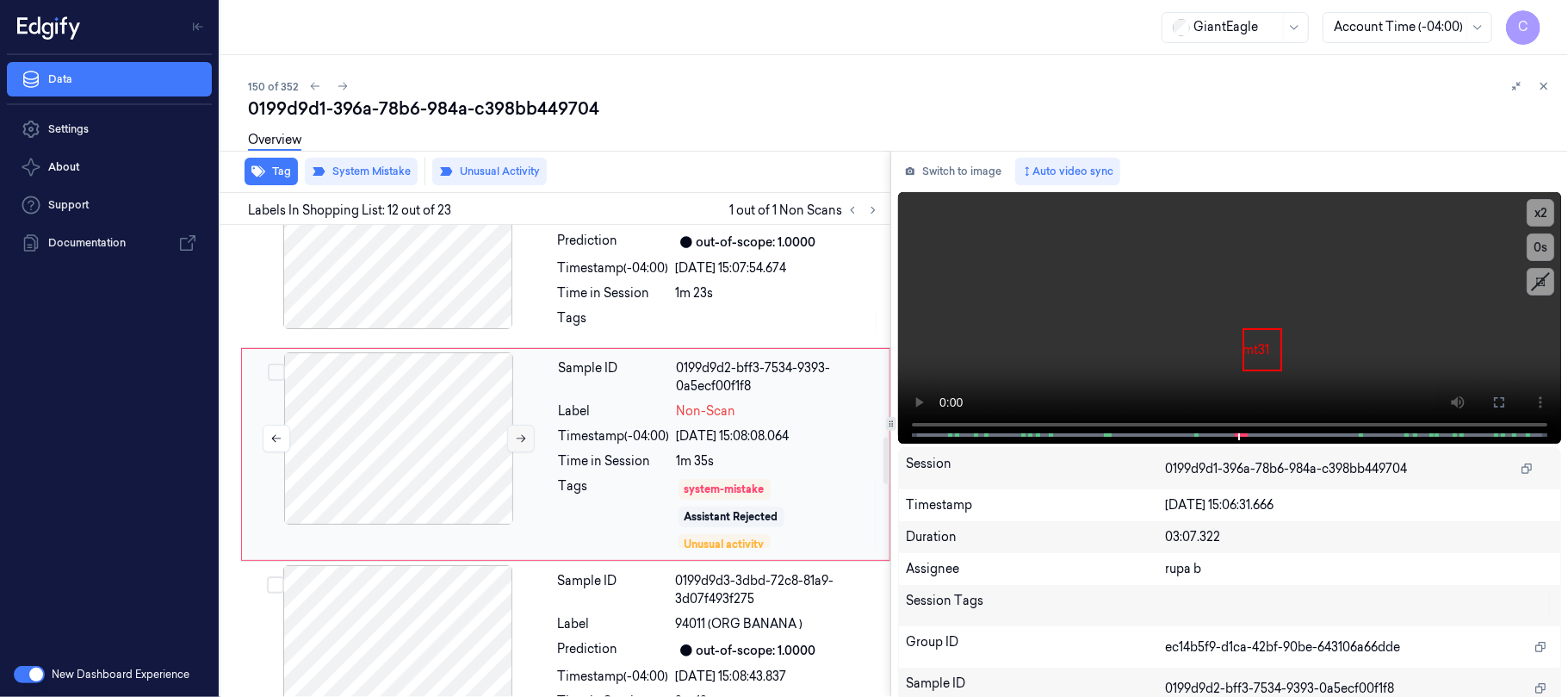
click at [516, 441] on icon at bounding box center [521, 439] width 12 height 12
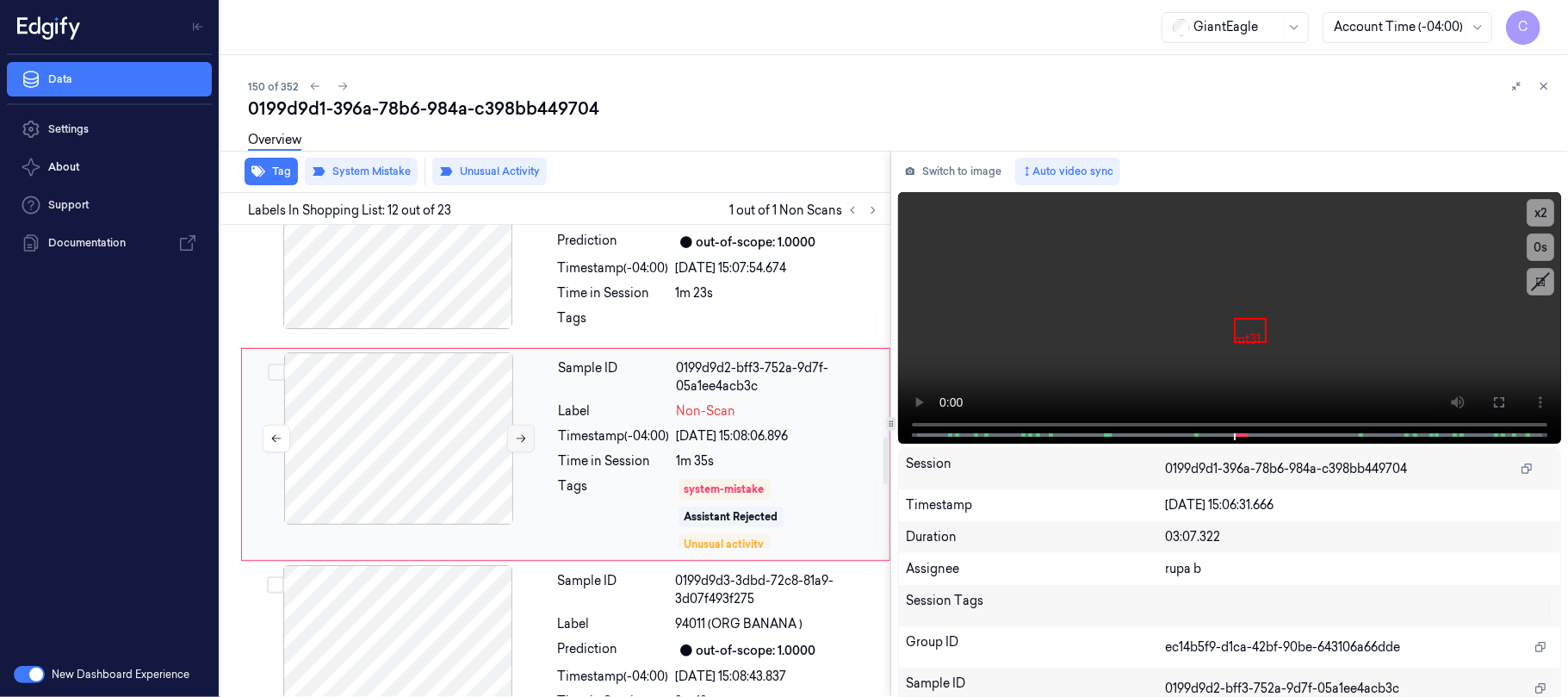
click at [516, 441] on icon at bounding box center [521, 439] width 12 height 12
click at [455, 290] on div at bounding box center [398, 243] width 307 height 173
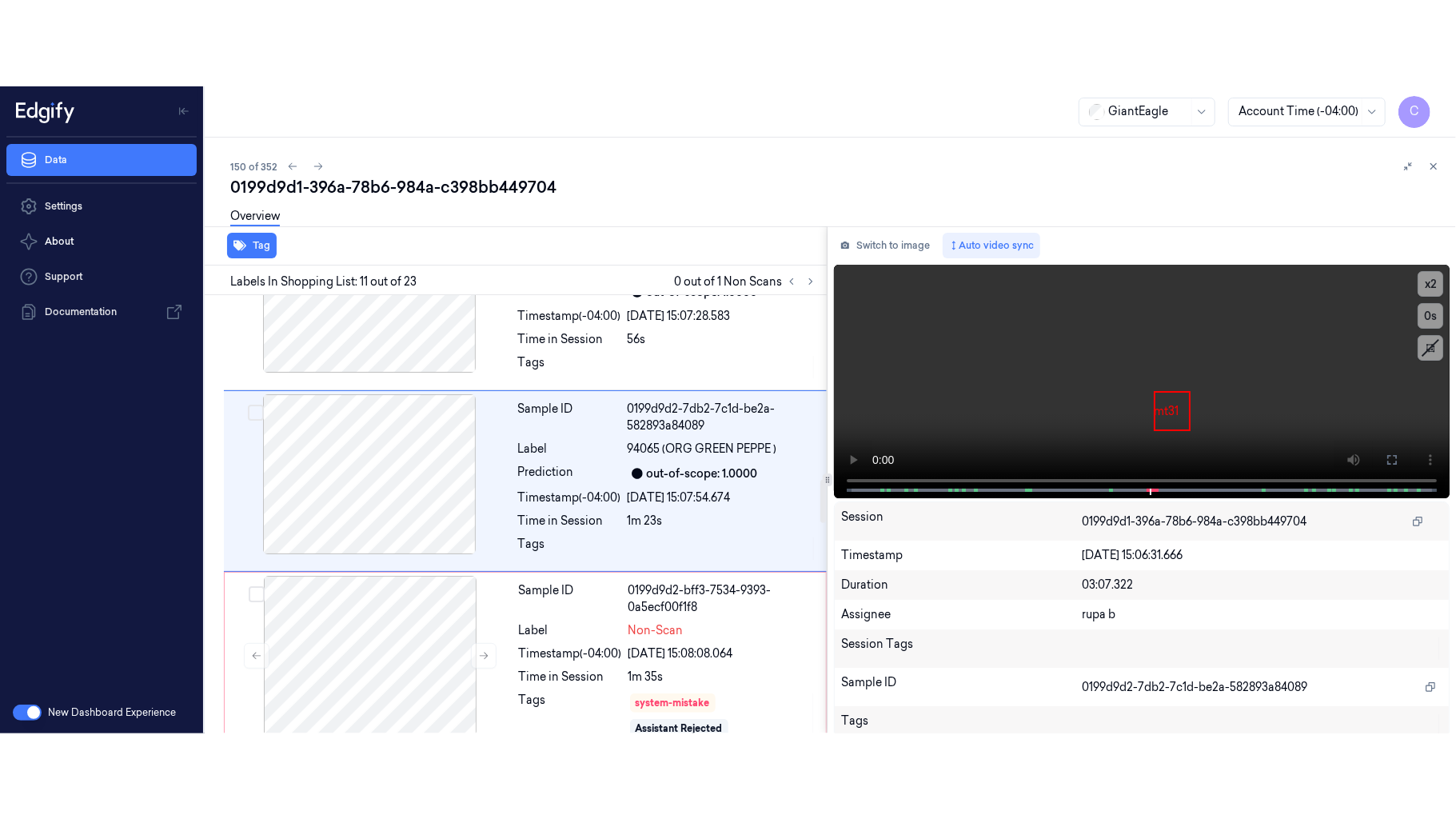
scroll to position [1809, 0]
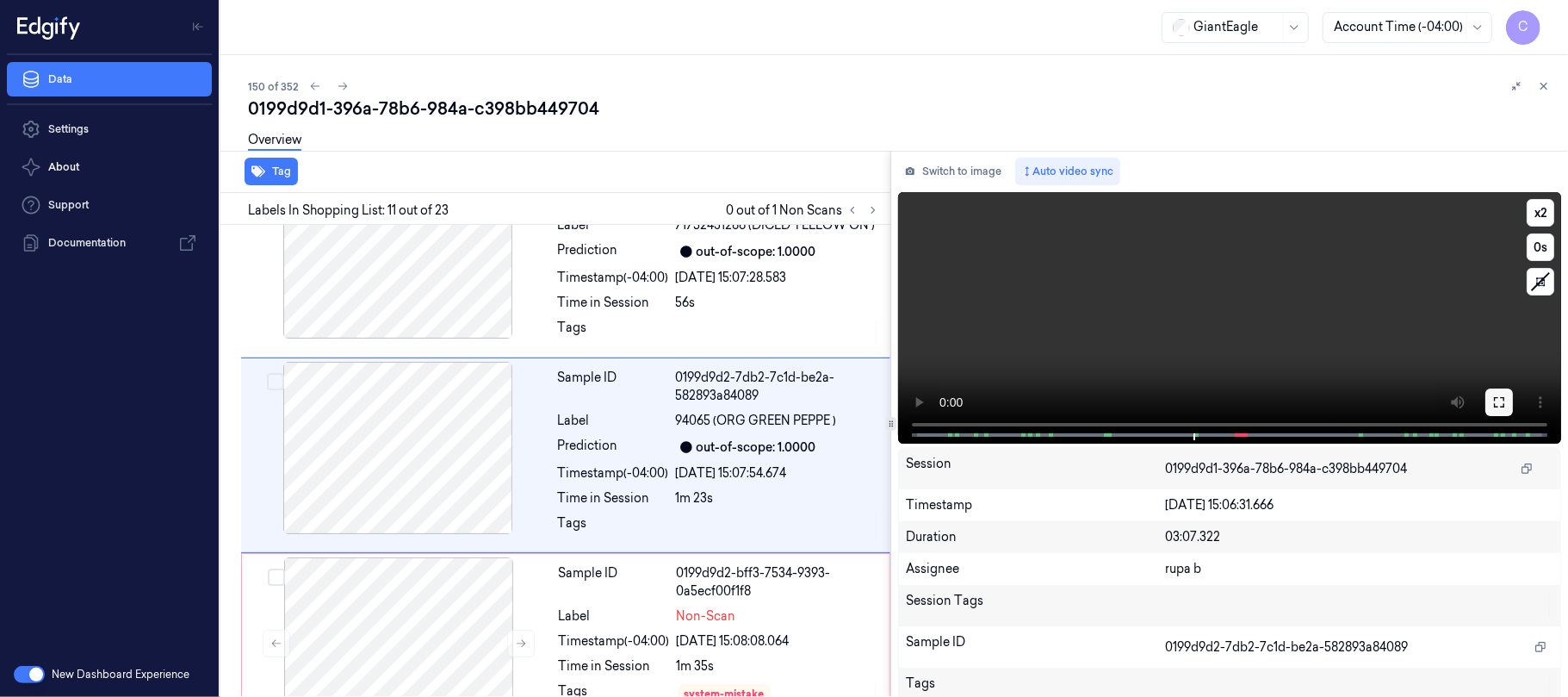
click at [1485, 400] on button at bounding box center [1499, 402] width 28 height 28
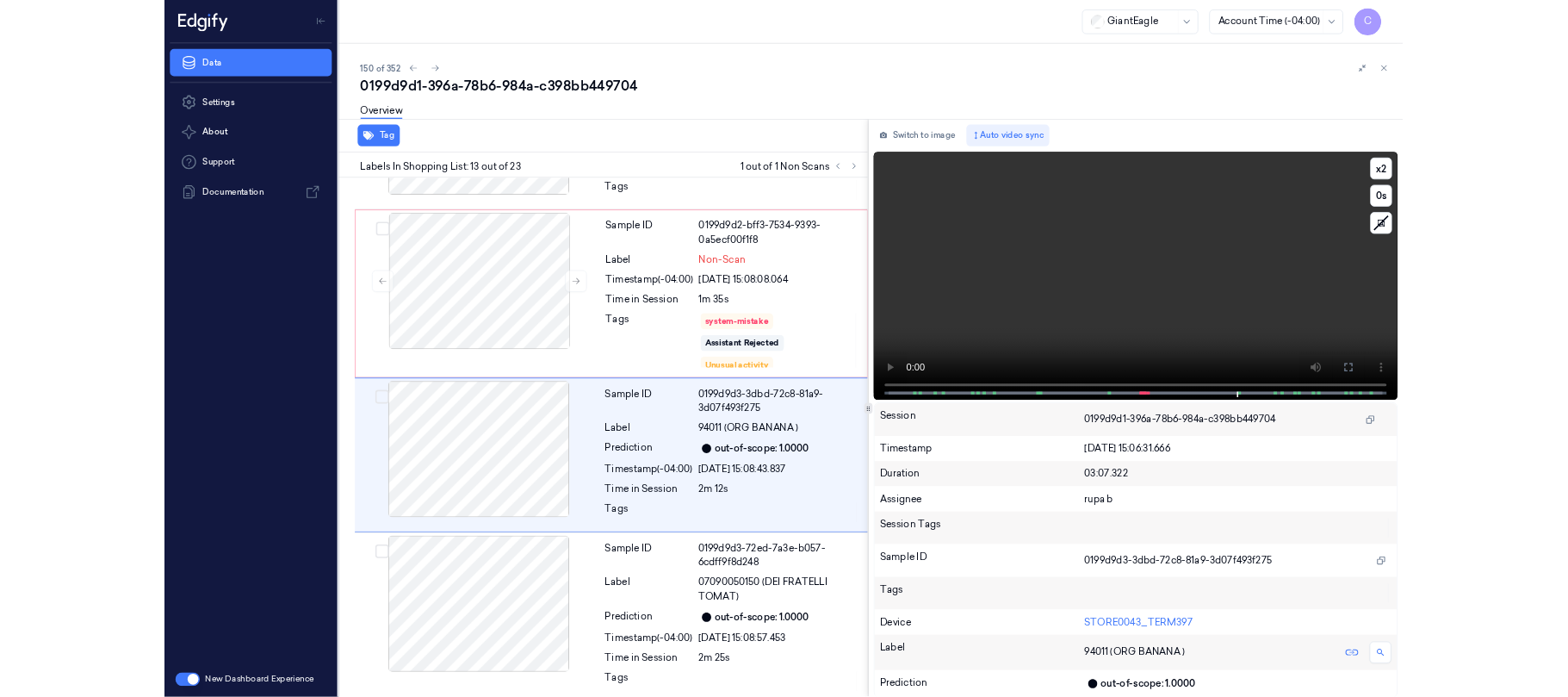
scroll to position [2265, 0]
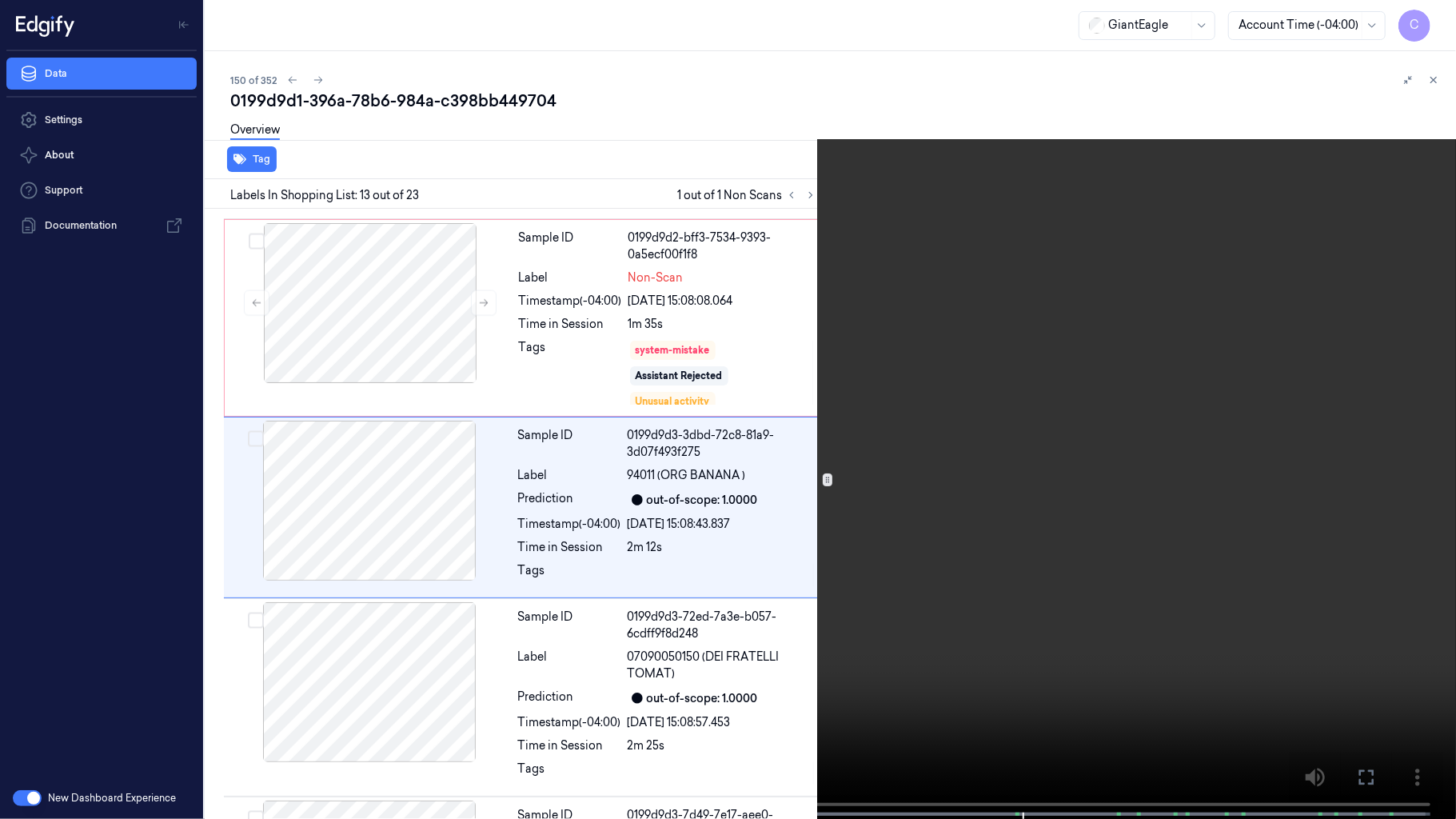
click at [896, 522] on video at bounding box center [728, 411] width 1456 height 822
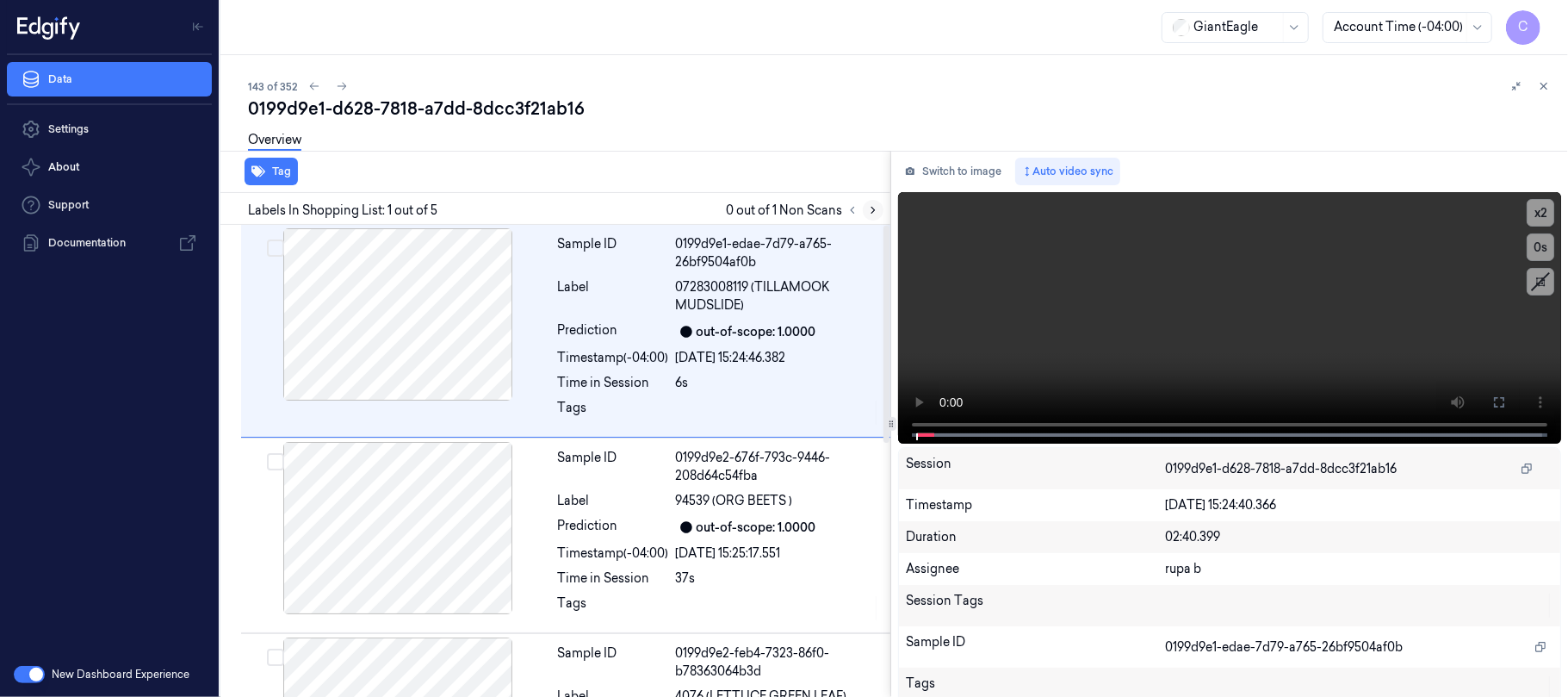
click at [876, 212] on icon at bounding box center [873, 211] width 12 height 12
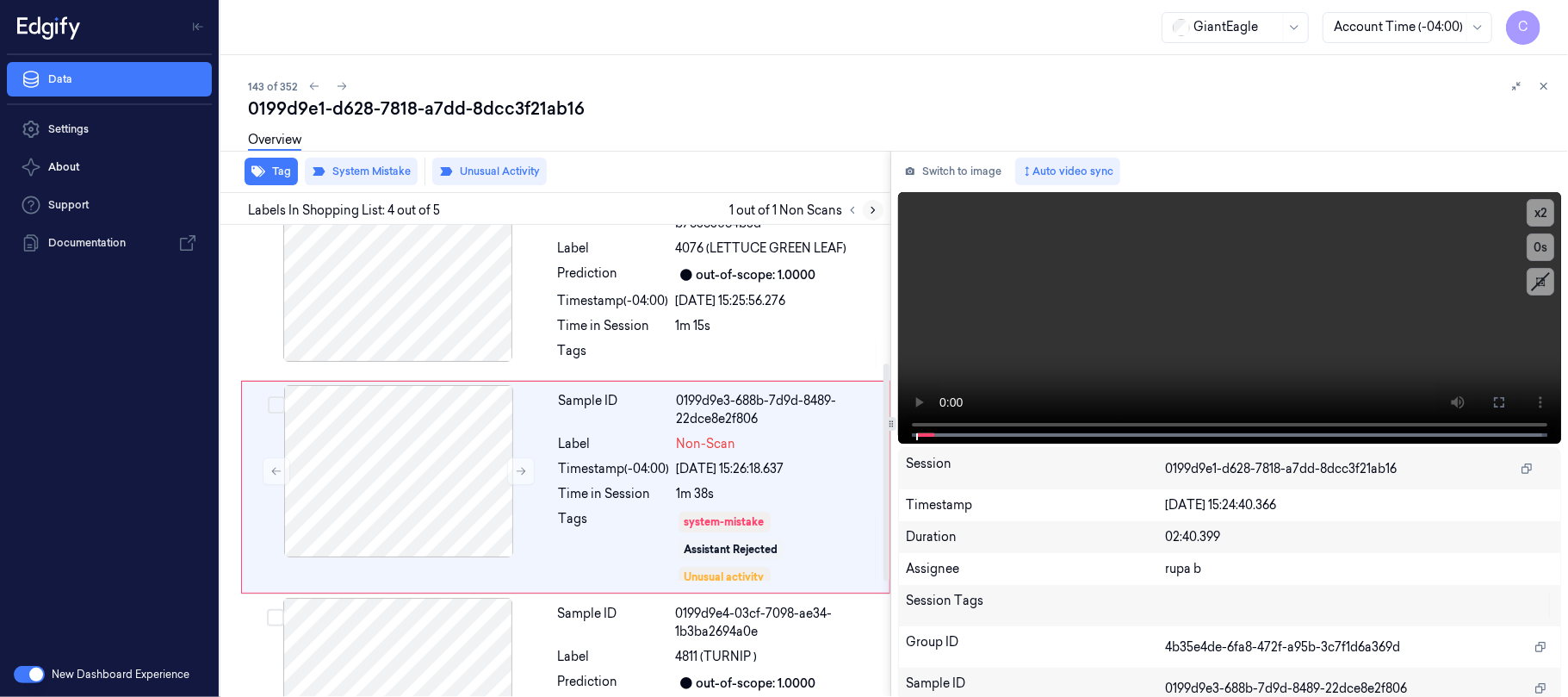
scroll to position [476, 0]
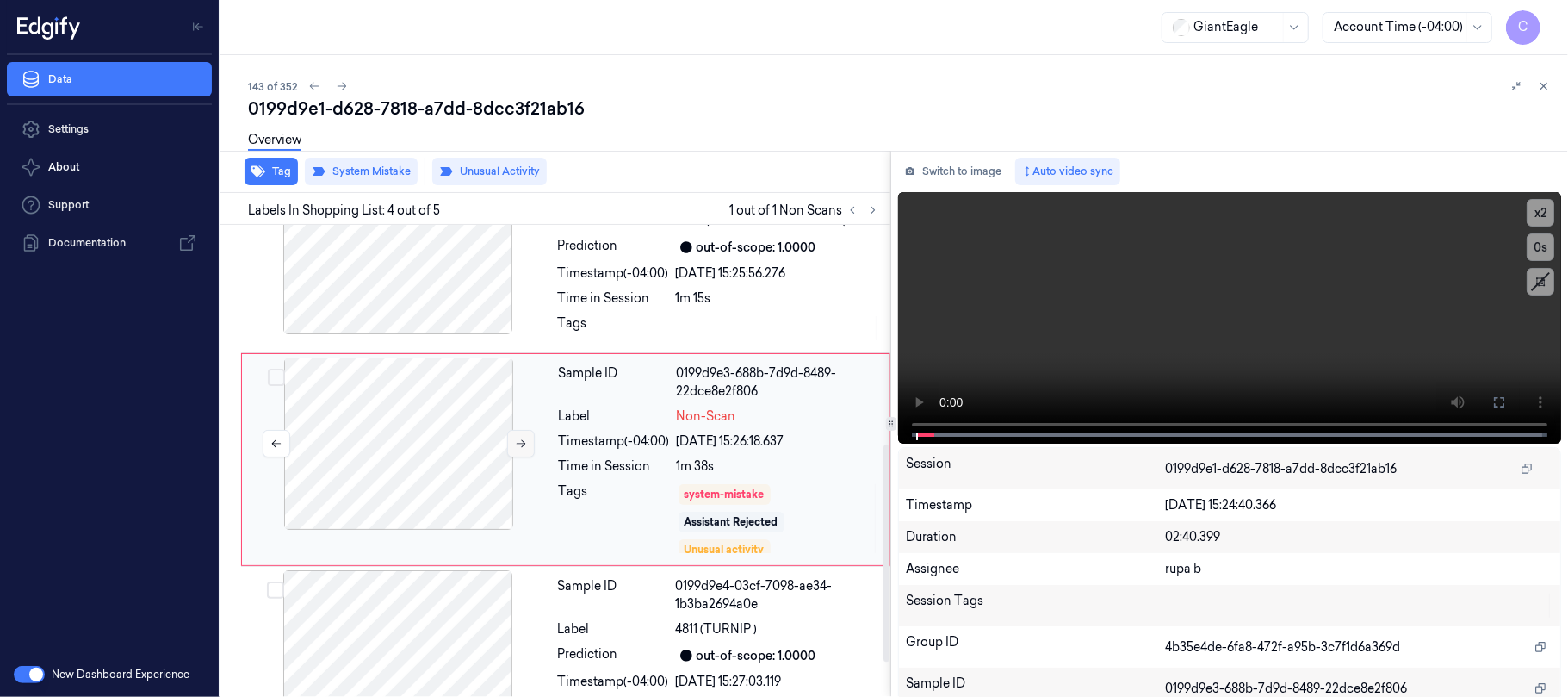
click at [517, 443] on icon at bounding box center [521, 444] width 12 height 12
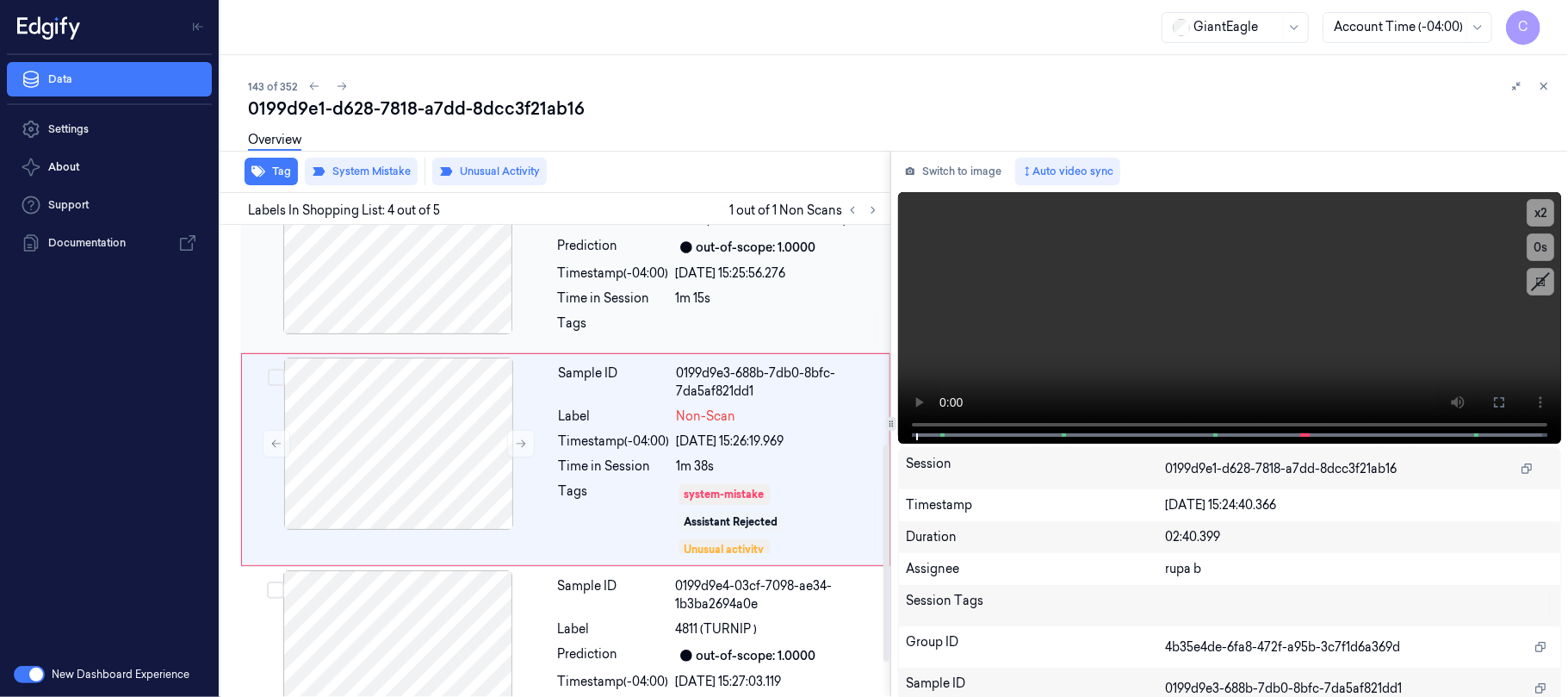
click at [425, 291] on div at bounding box center [398, 248] width 307 height 173
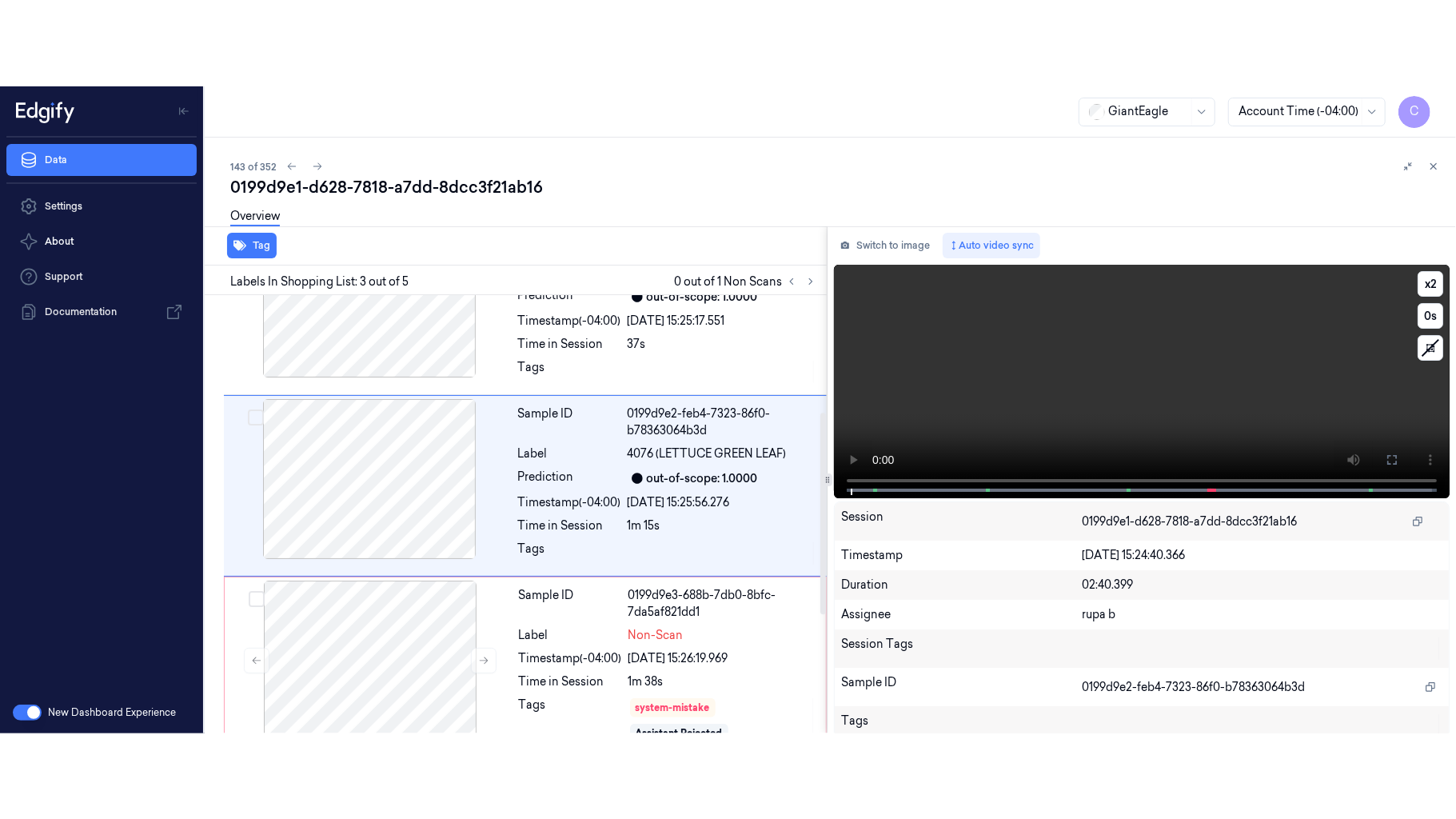
scroll to position [251, 0]
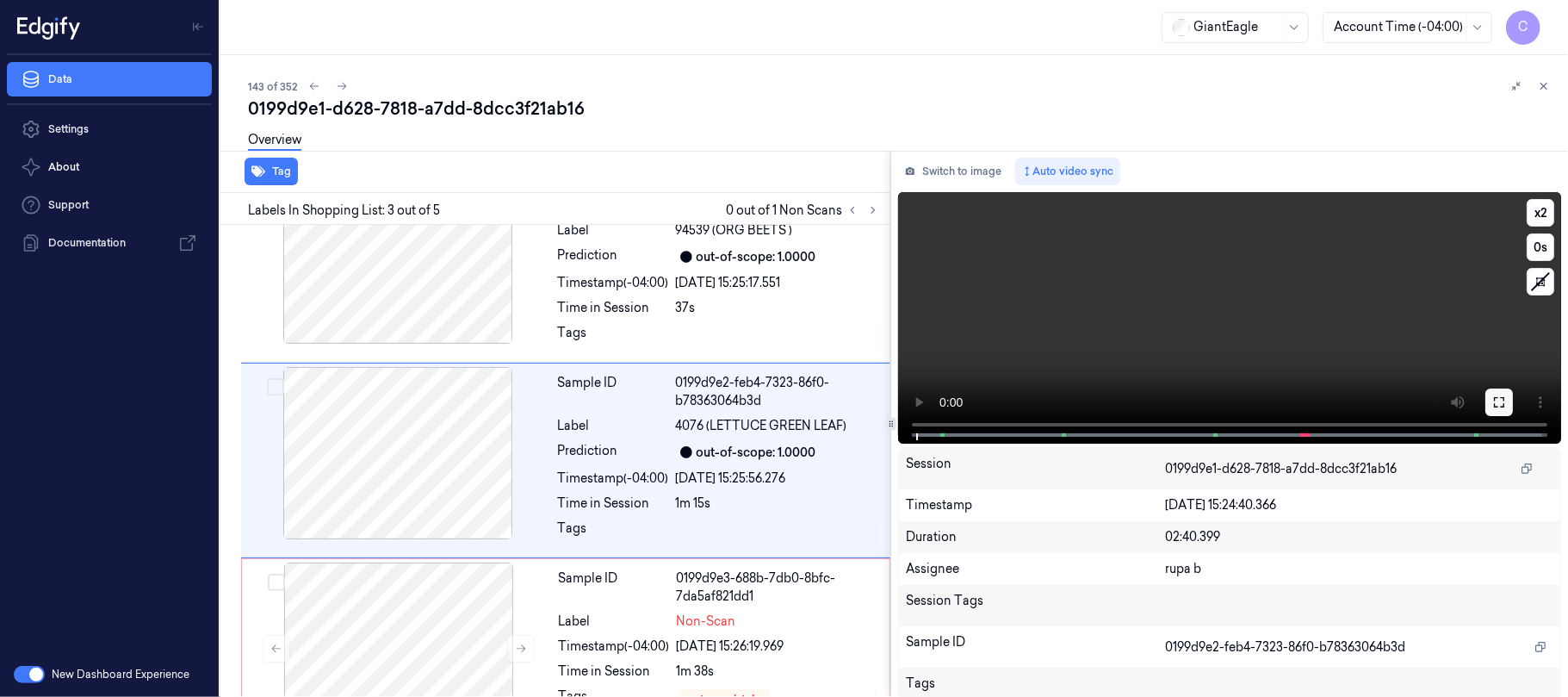
click at [1500, 400] on button at bounding box center [1499, 402] width 28 height 28
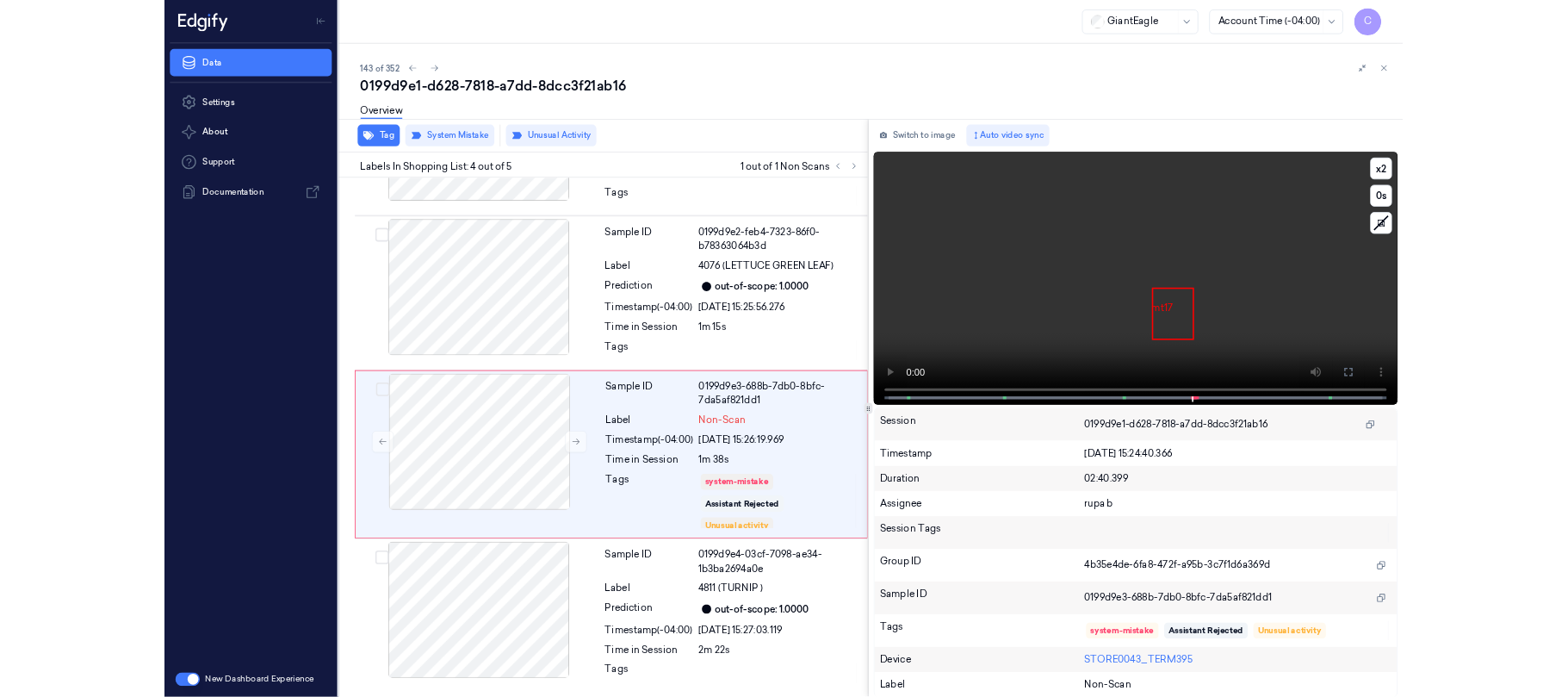
scroll to position [362, 0]
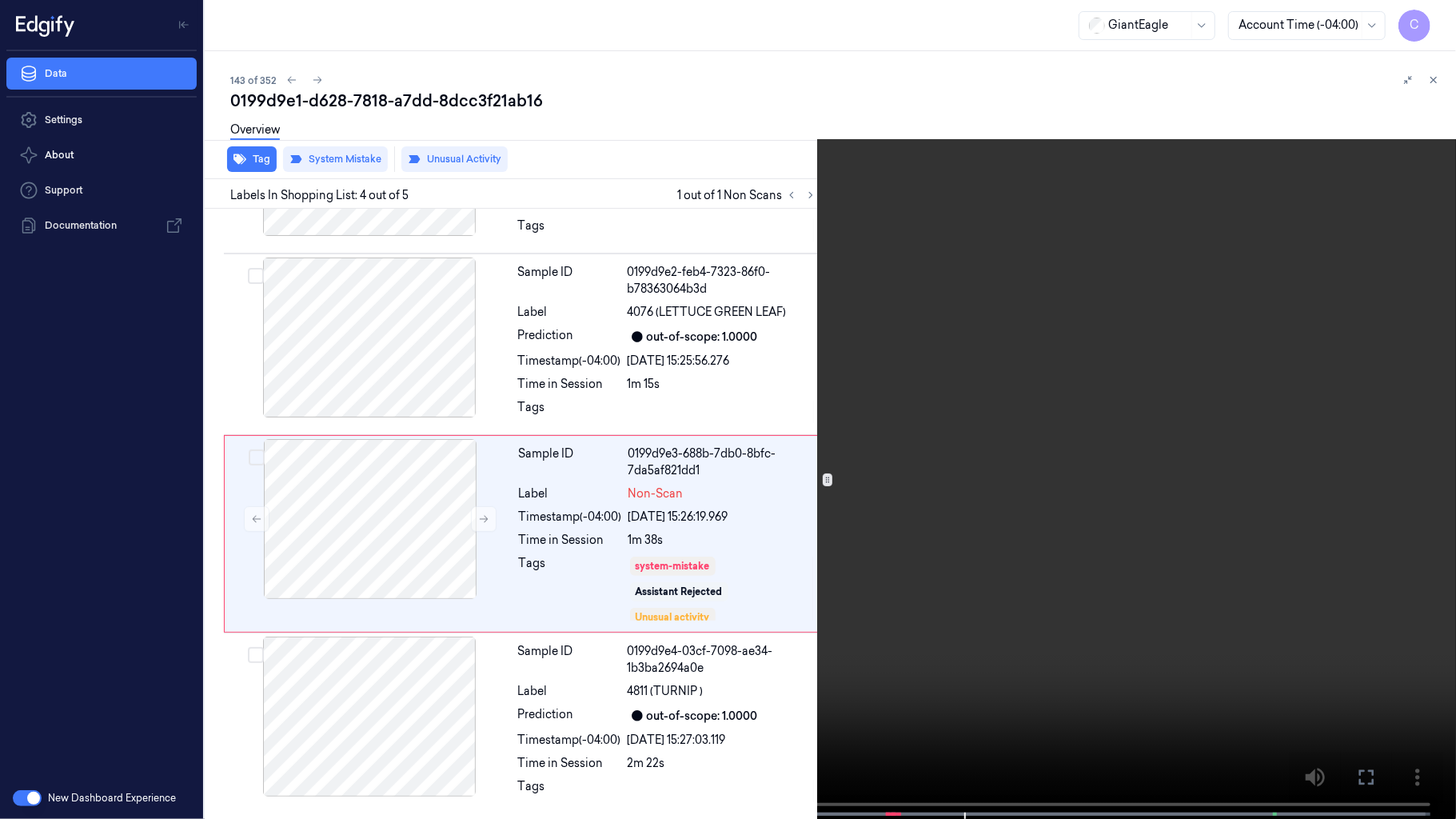
click at [685, 442] on video at bounding box center [728, 411] width 1456 height 822
click at [737, 299] on video at bounding box center [728, 411] width 1456 height 822
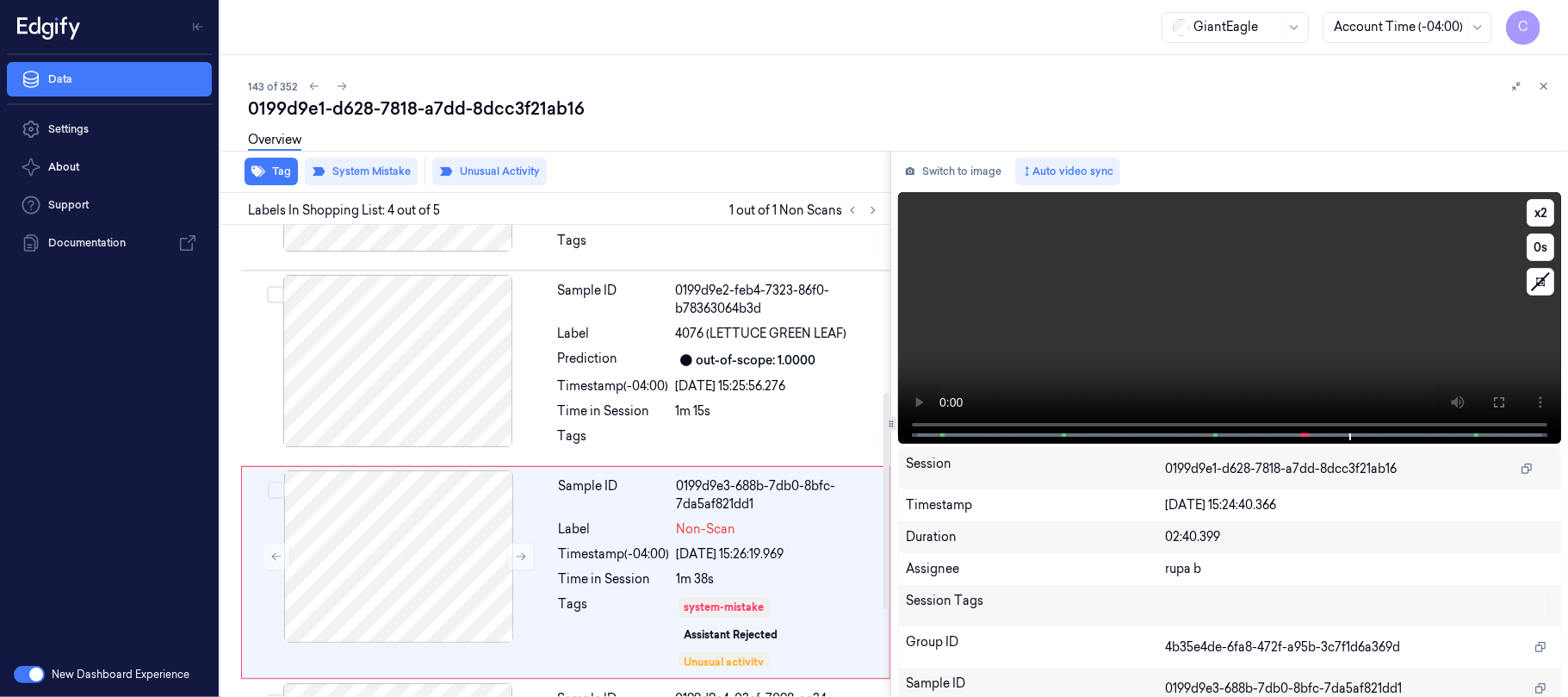
click at [1184, 314] on video at bounding box center [1228, 318] width 663 height 251
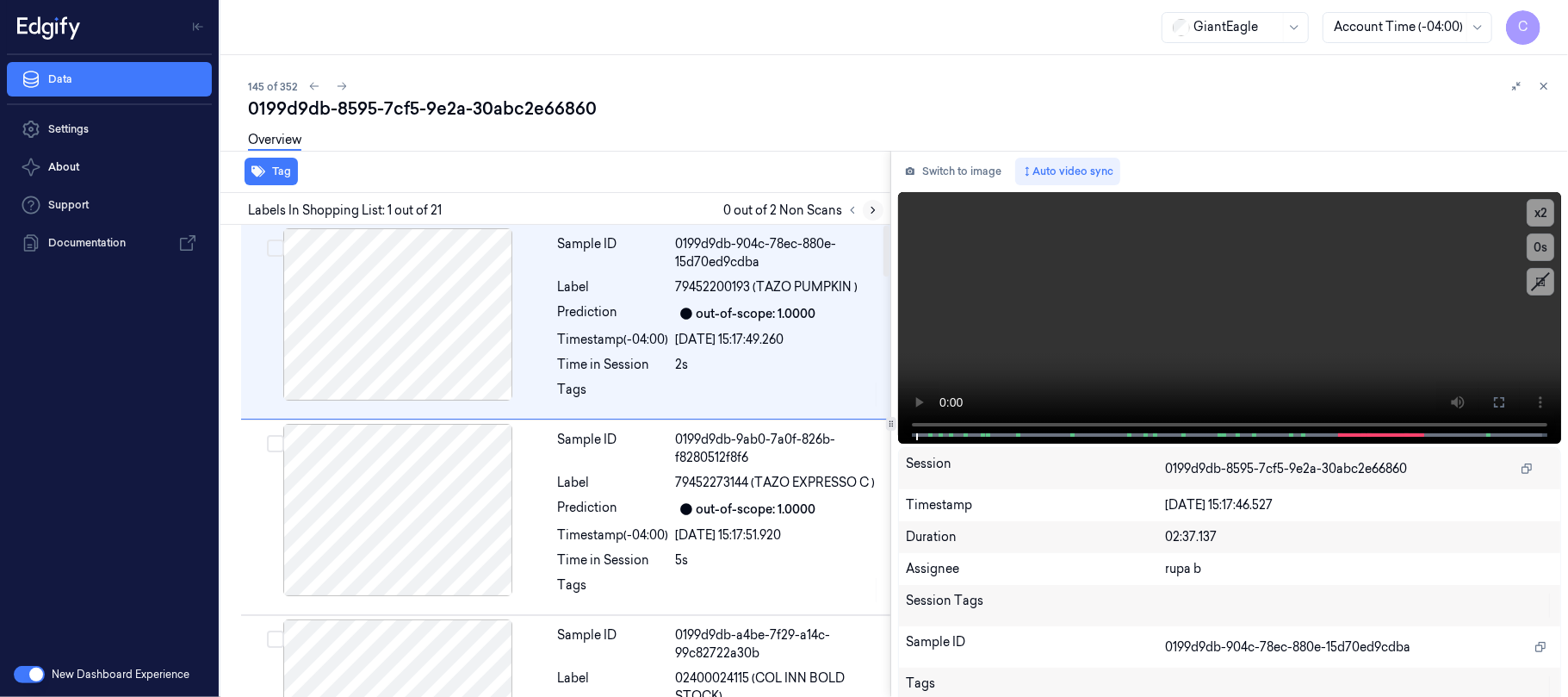
click at [871, 212] on icon at bounding box center [873, 211] width 12 height 12
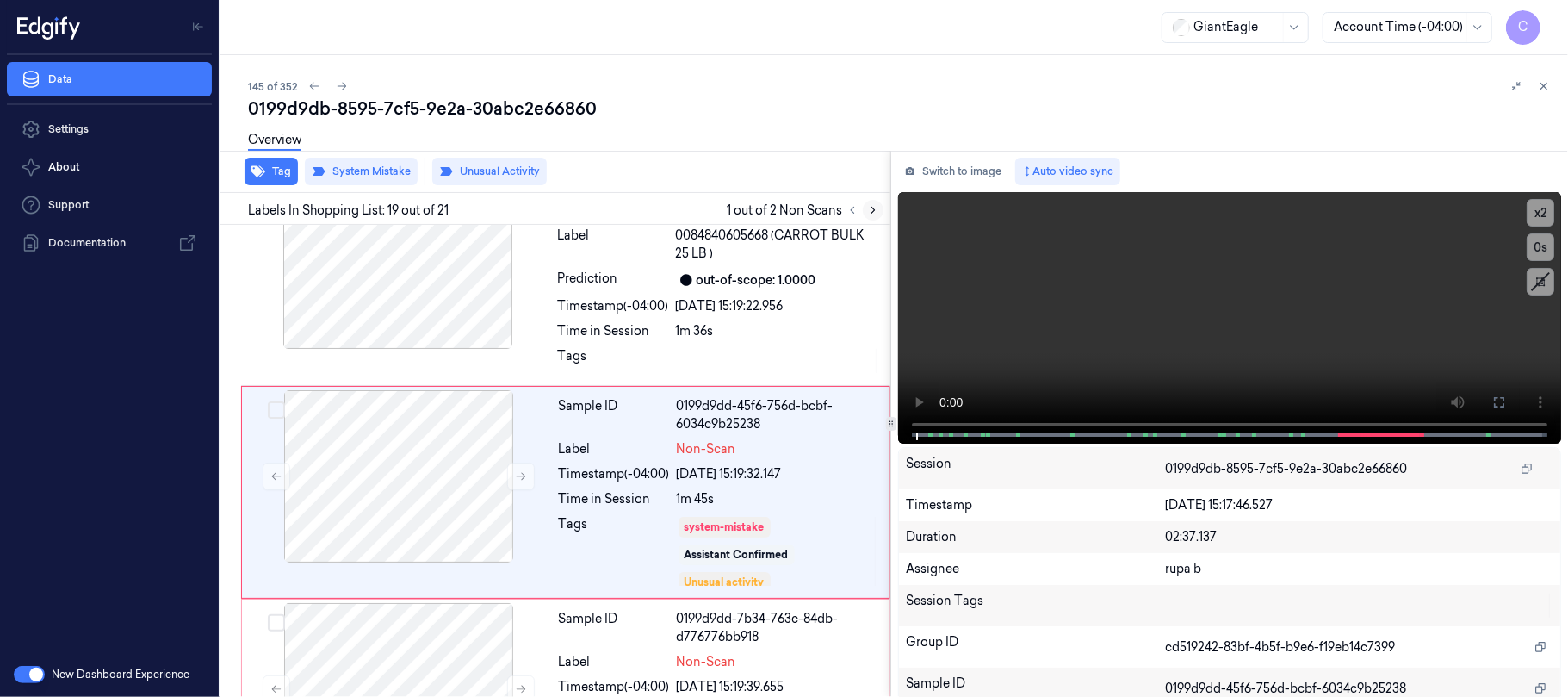
scroll to position [3617, 0]
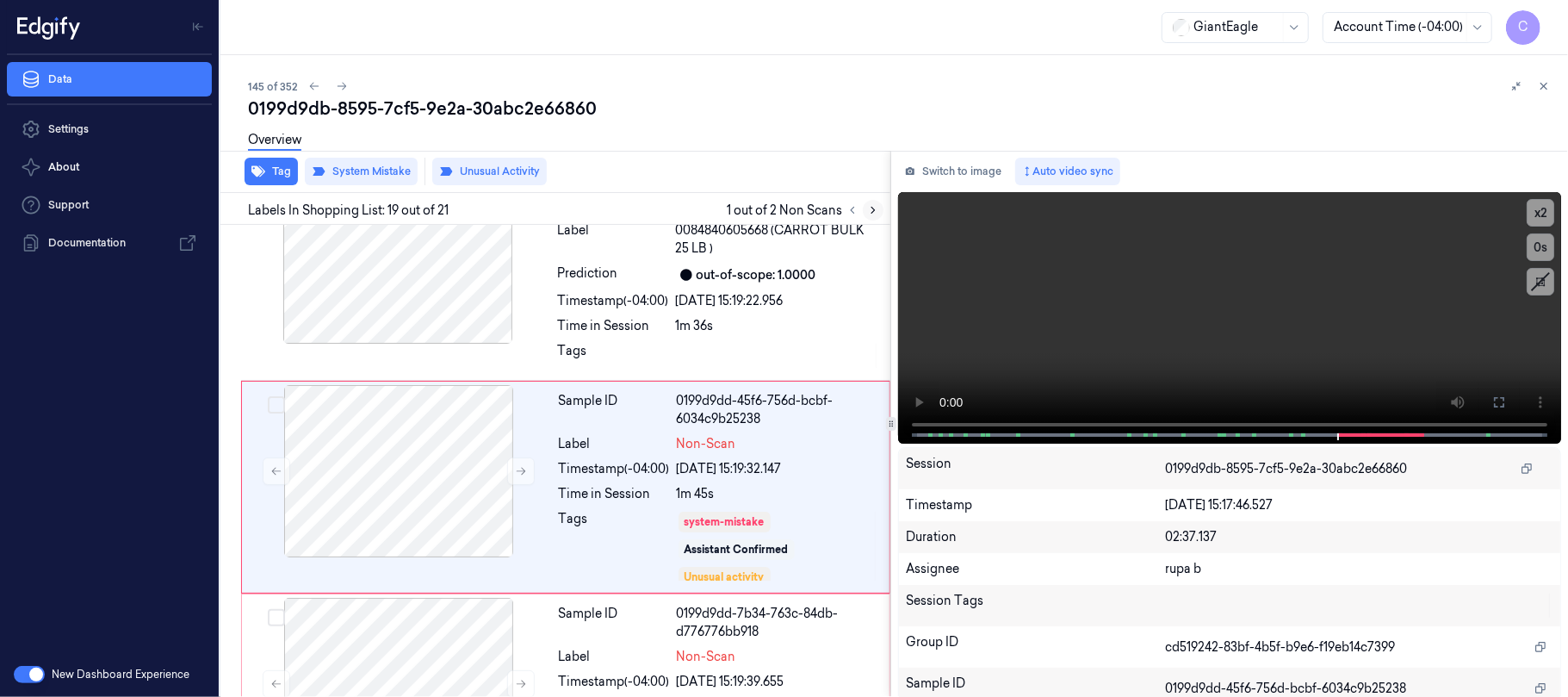
click at [868, 214] on icon at bounding box center [873, 211] width 12 height 12
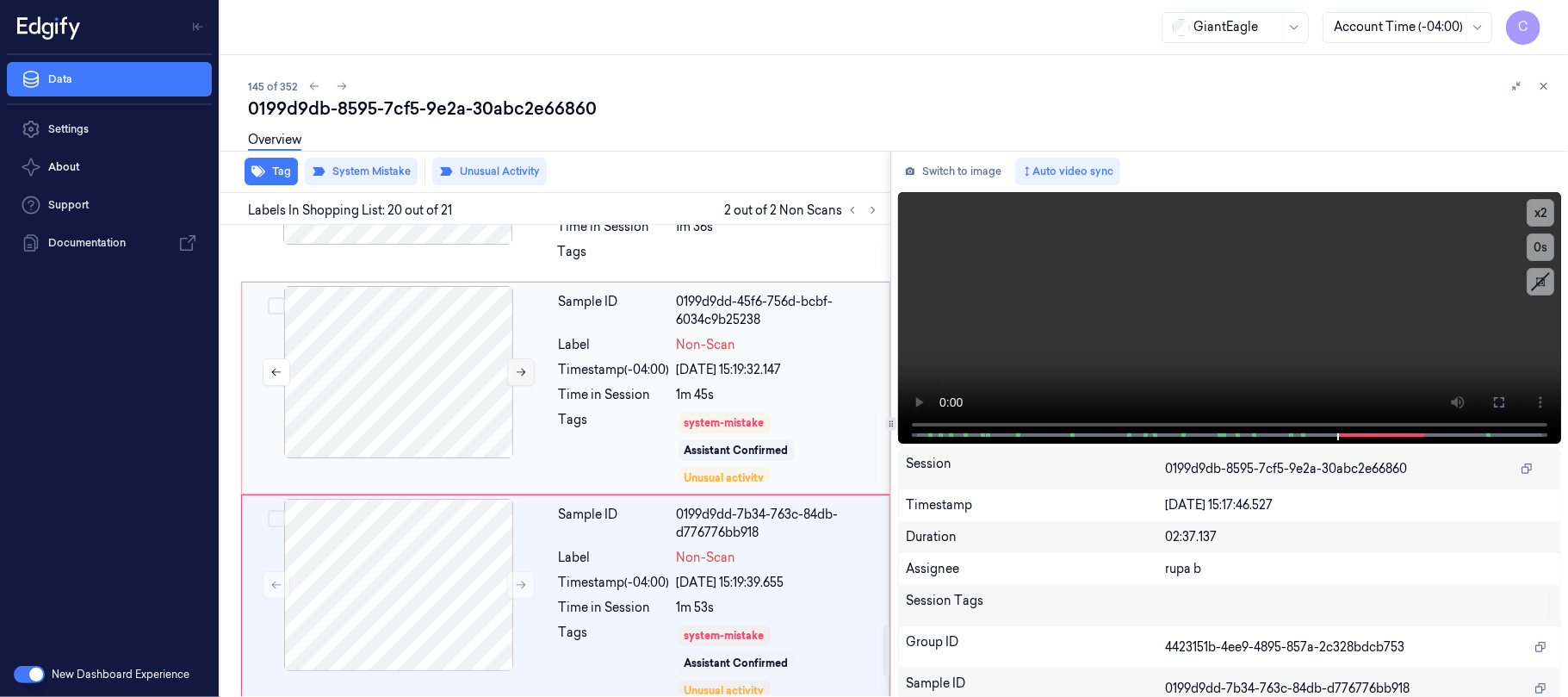
click at [523, 366] on icon at bounding box center [521, 372] width 12 height 12
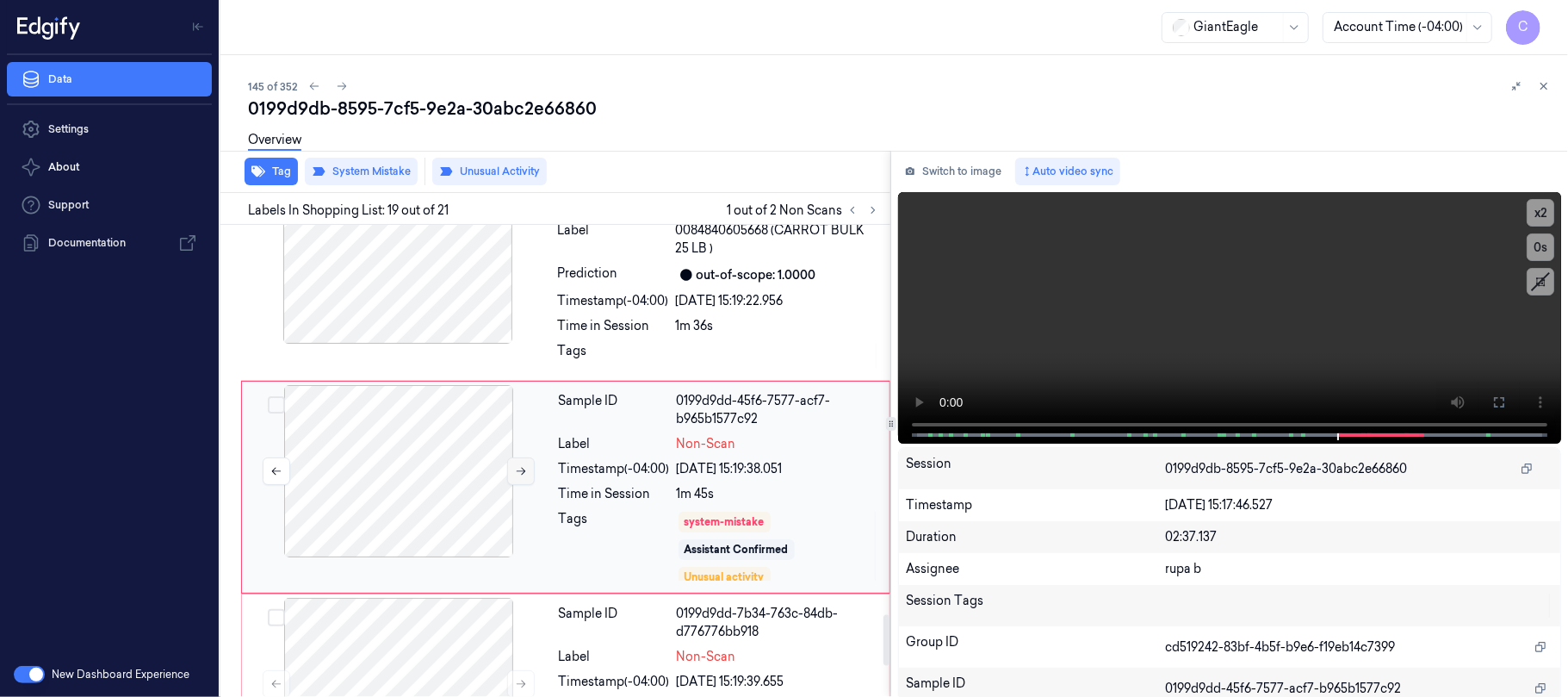
click at [514, 458] on button at bounding box center [521, 472] width 28 height 28
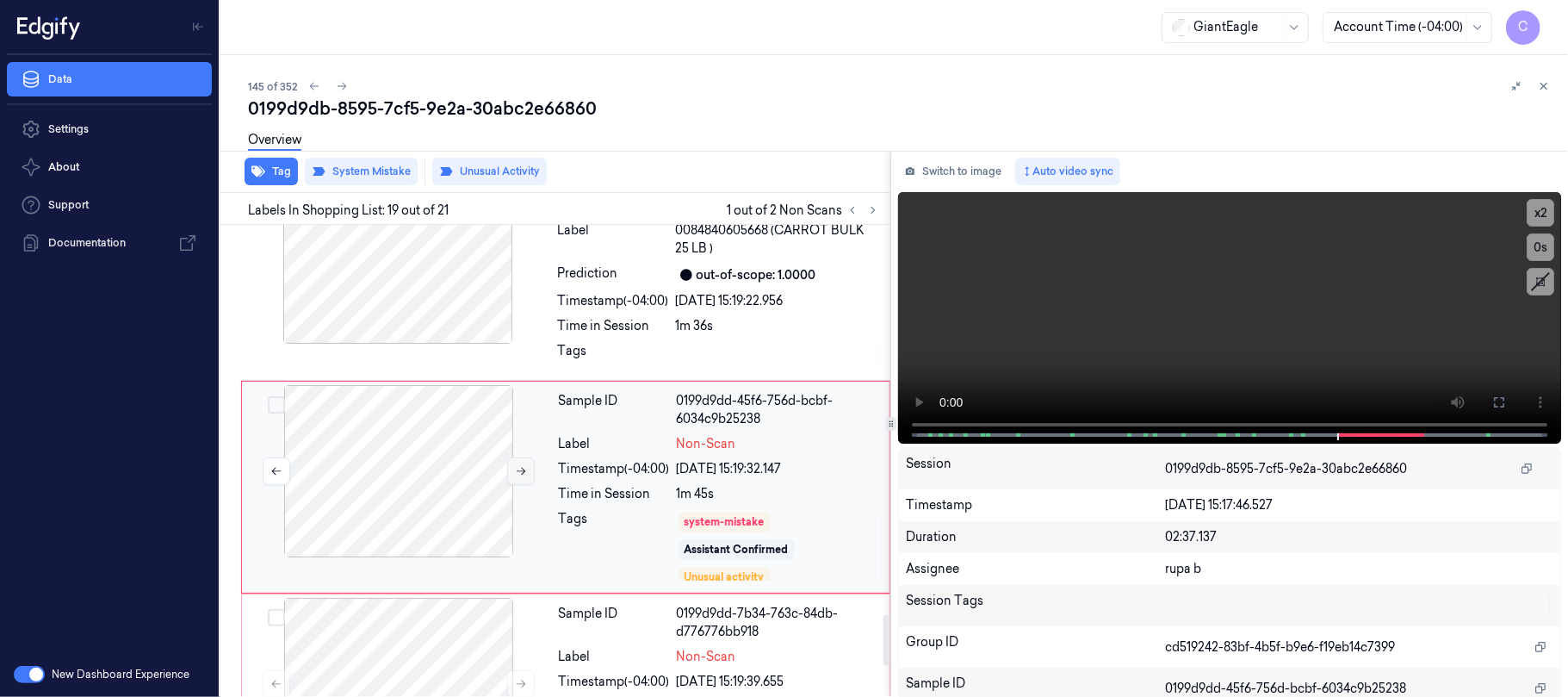
click at [514, 458] on button at bounding box center [521, 472] width 28 height 28
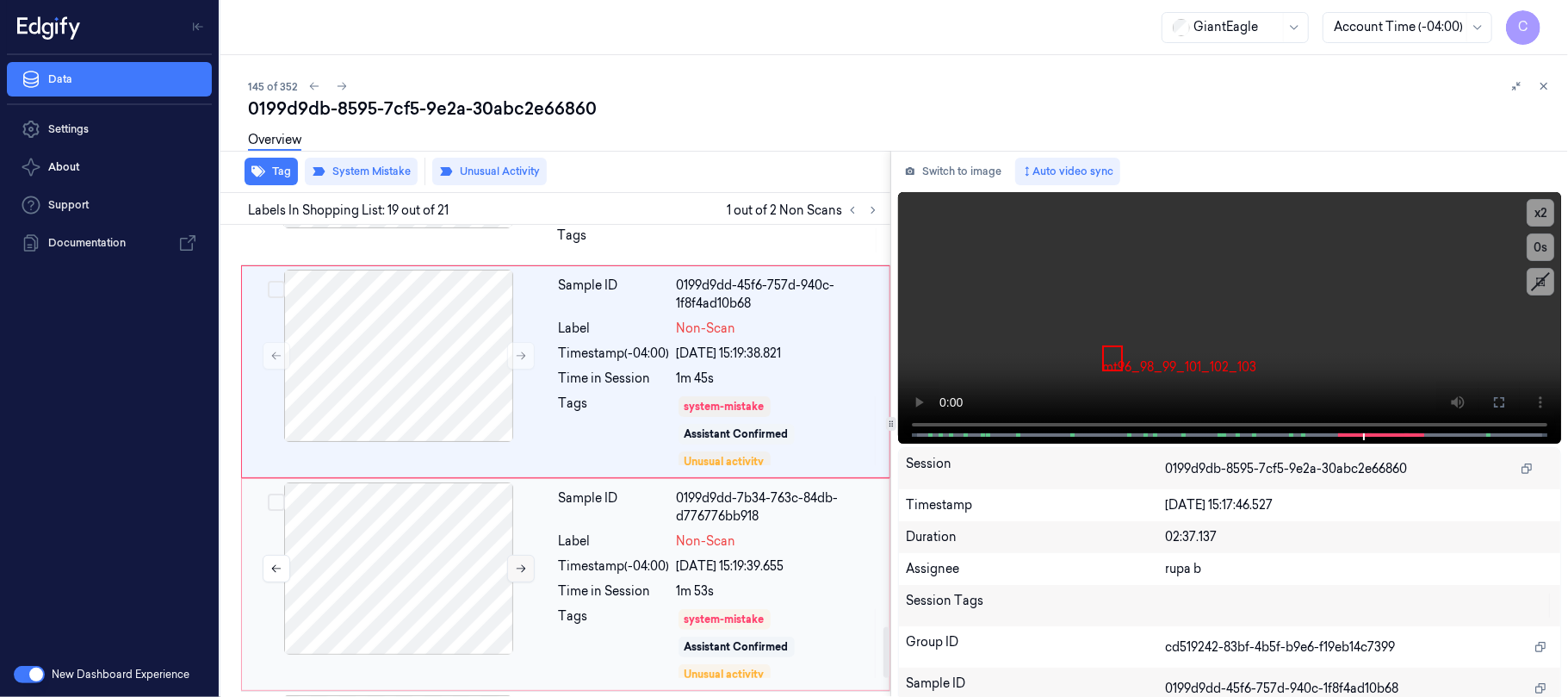
click at [517, 563] on icon at bounding box center [521, 569] width 12 height 12
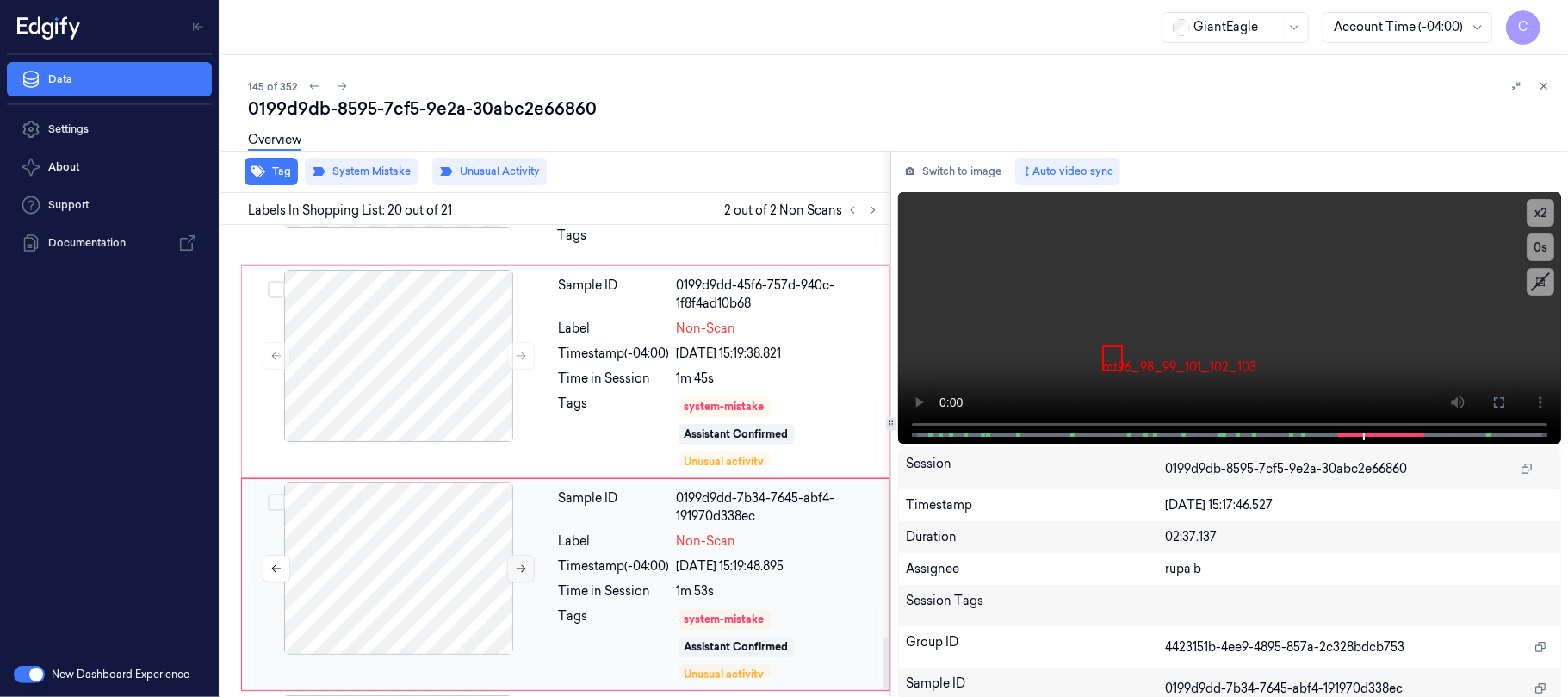
scroll to position [3830, 0]
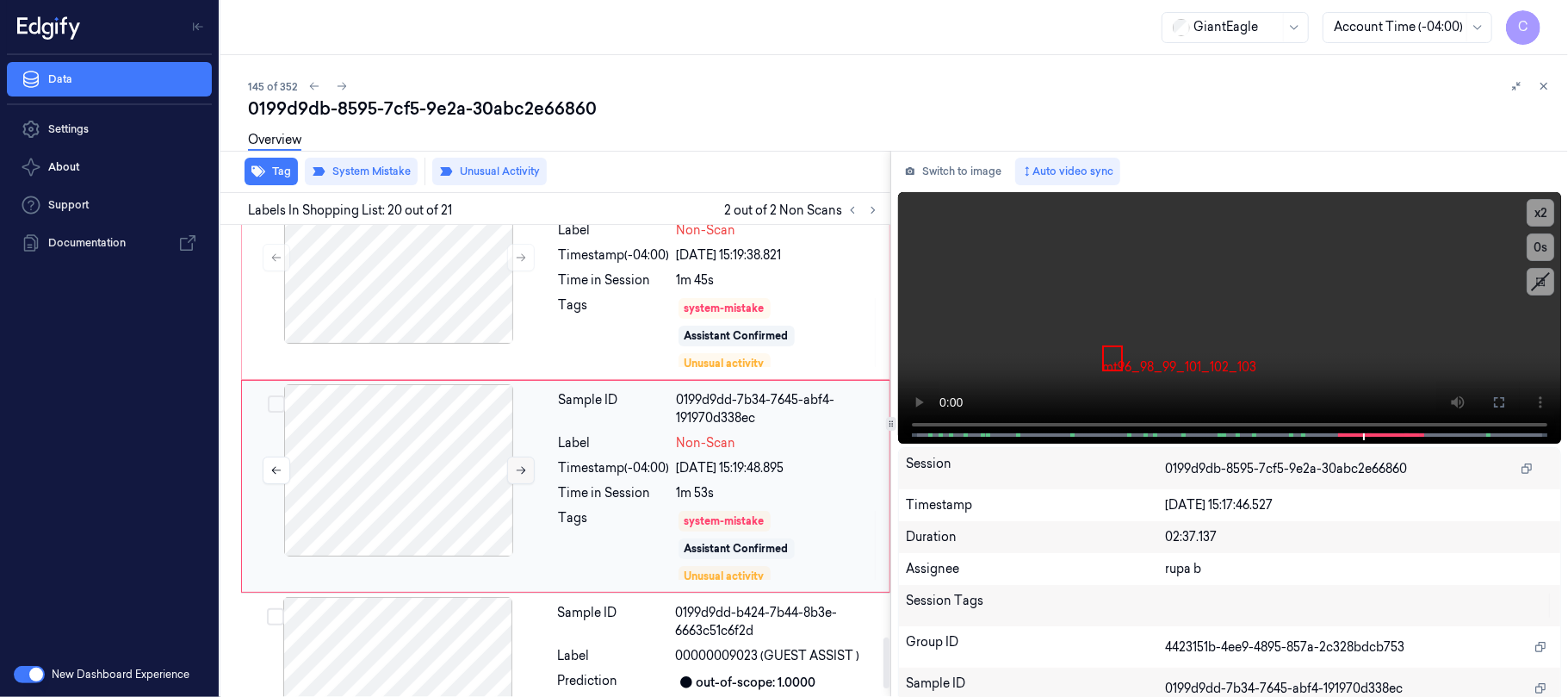
click at [525, 465] on icon at bounding box center [521, 471] width 12 height 12
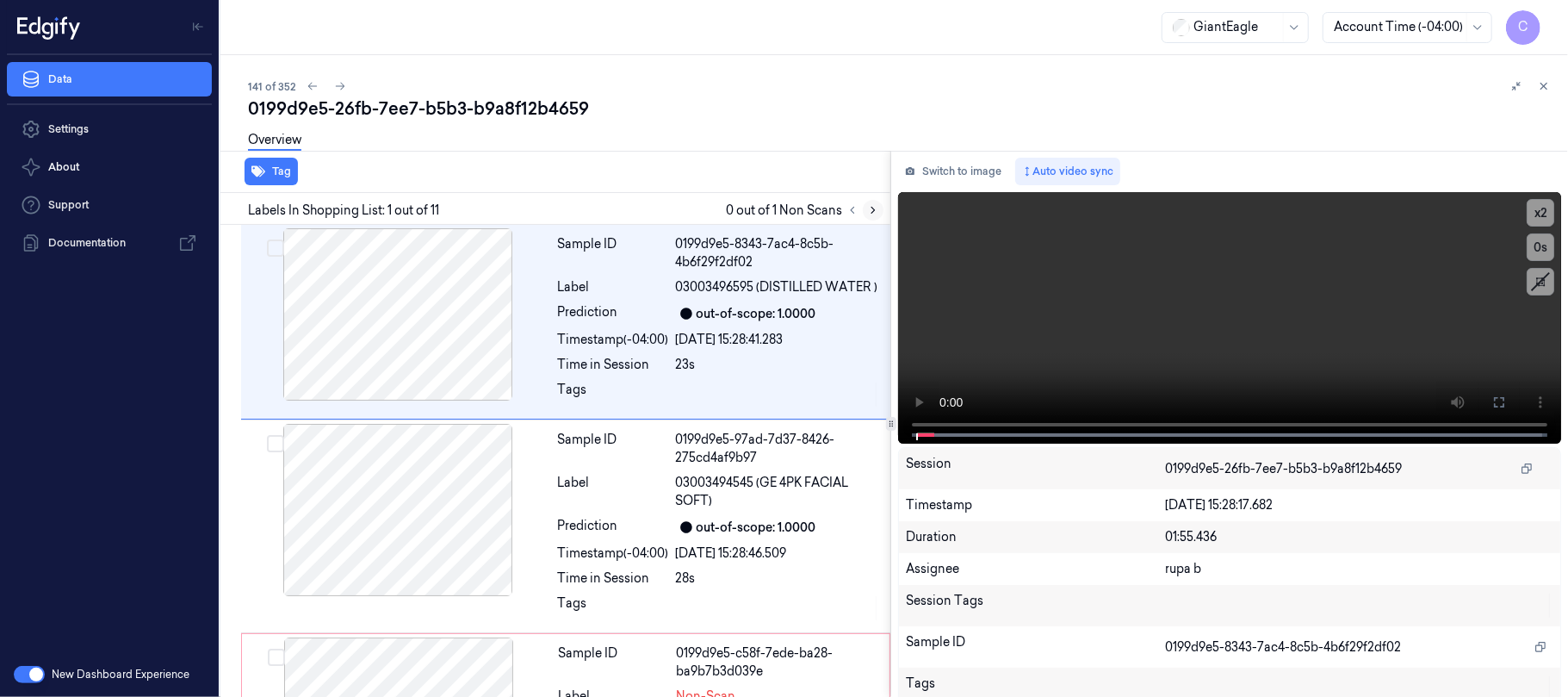
click at [869, 205] on icon at bounding box center [873, 211] width 12 height 12
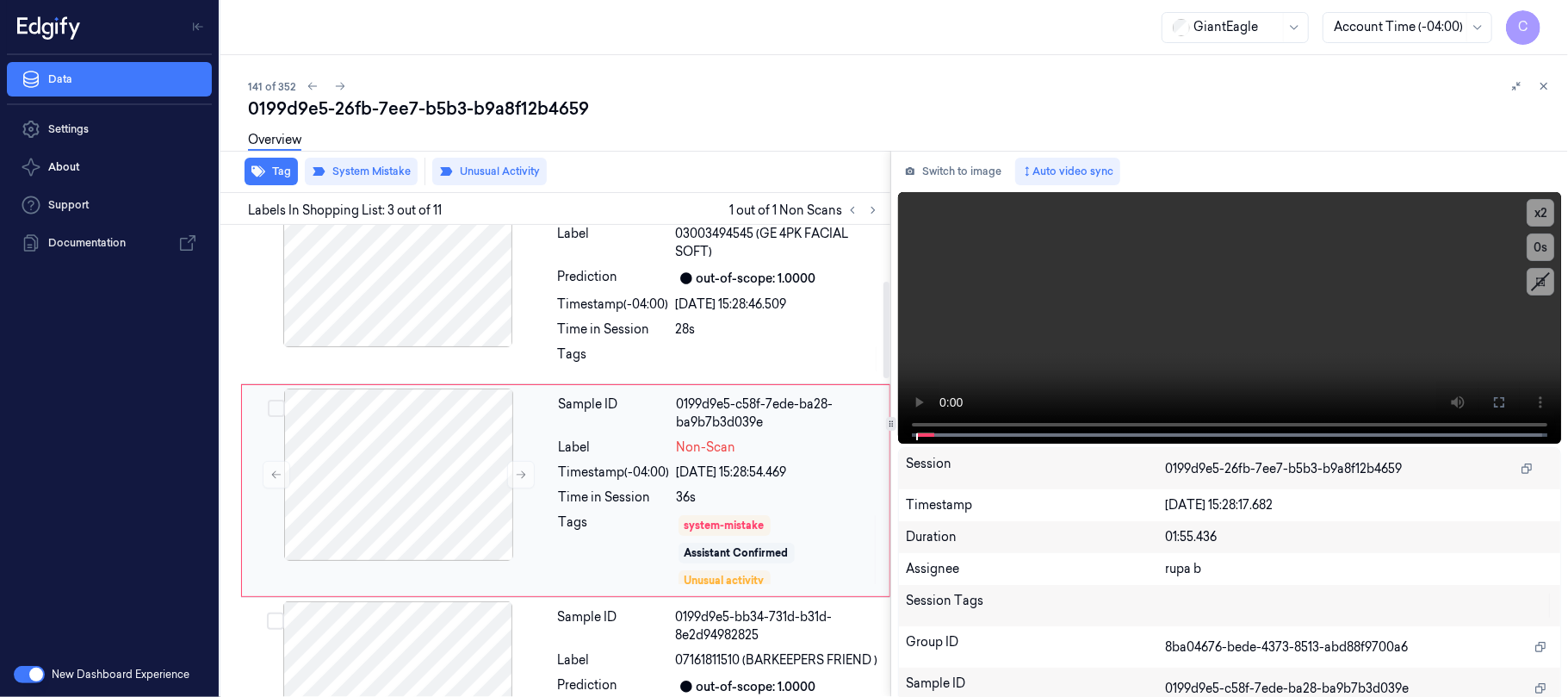
scroll to position [280, 0]
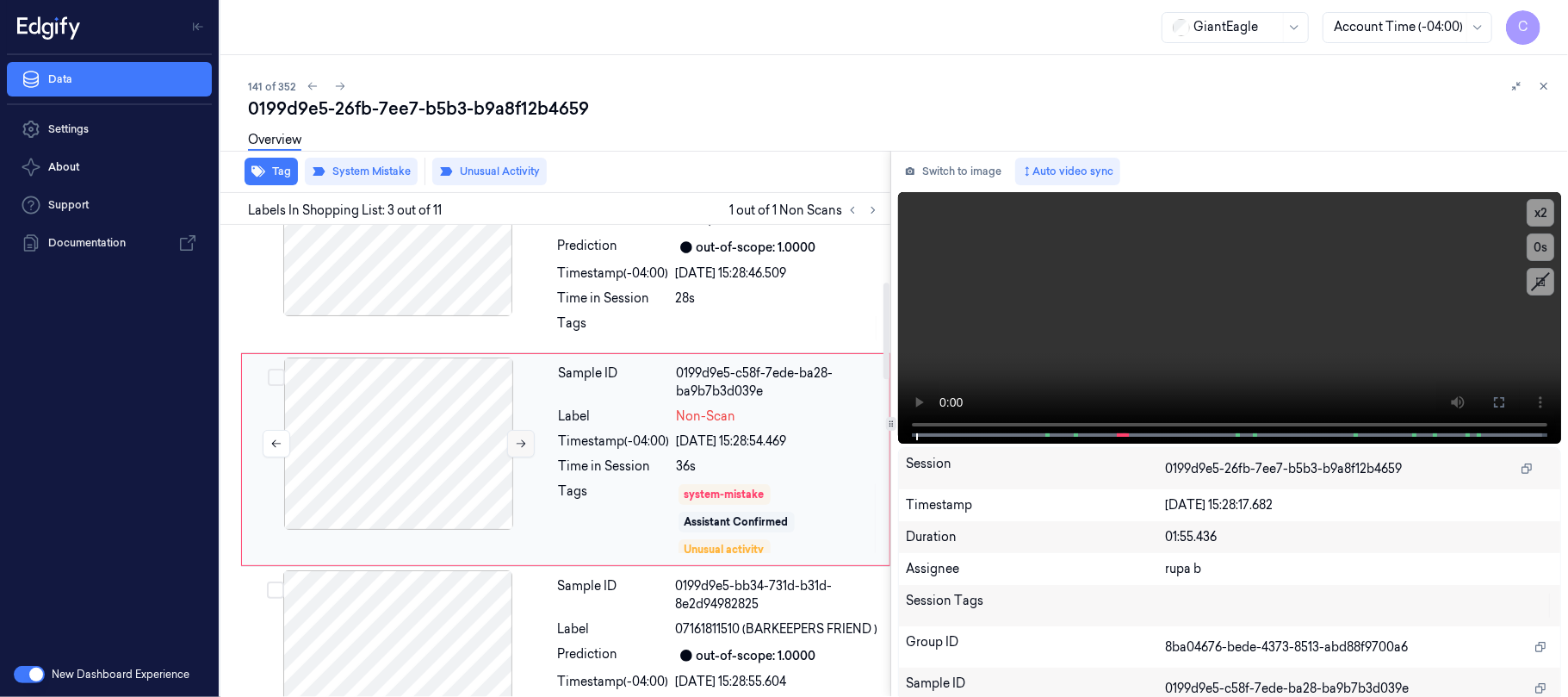
click at [523, 446] on icon at bounding box center [521, 444] width 12 height 12
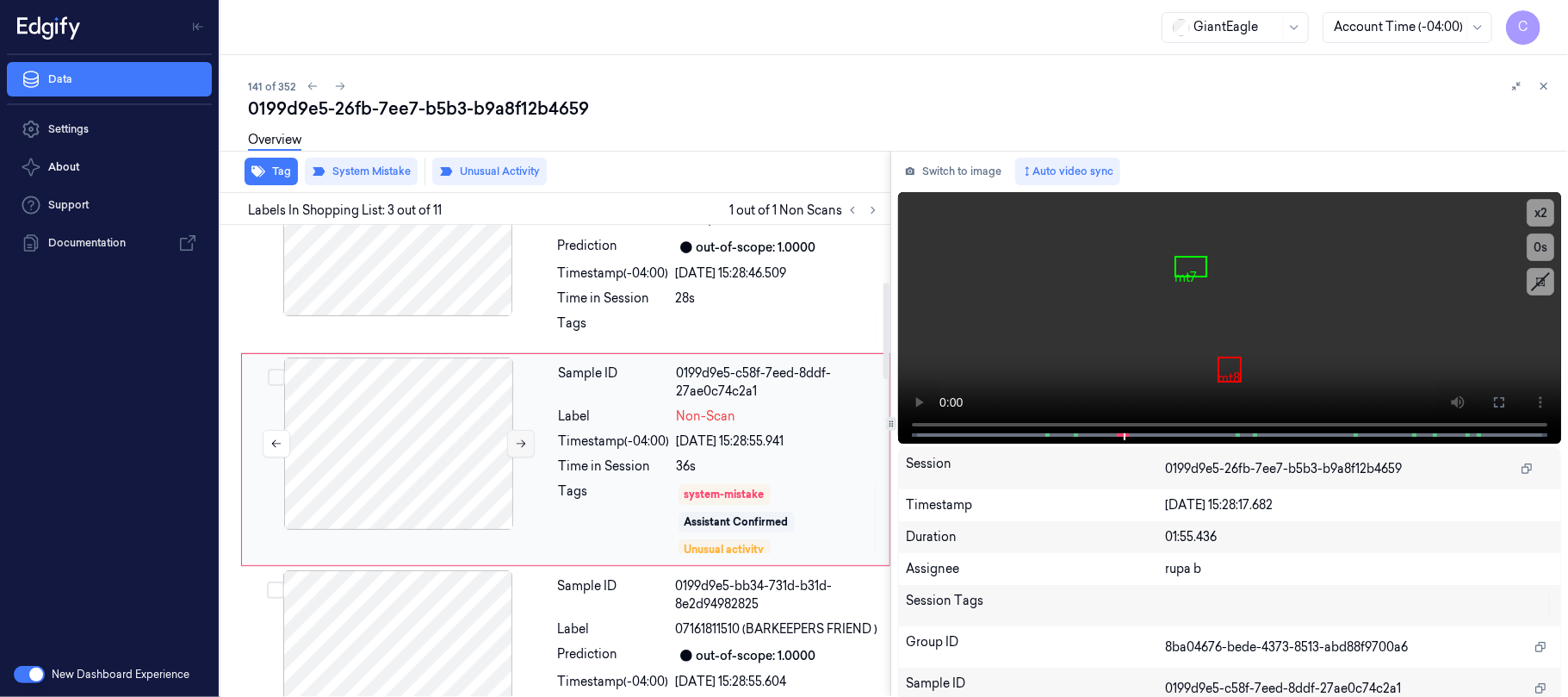
click at [523, 446] on icon at bounding box center [521, 444] width 12 height 12
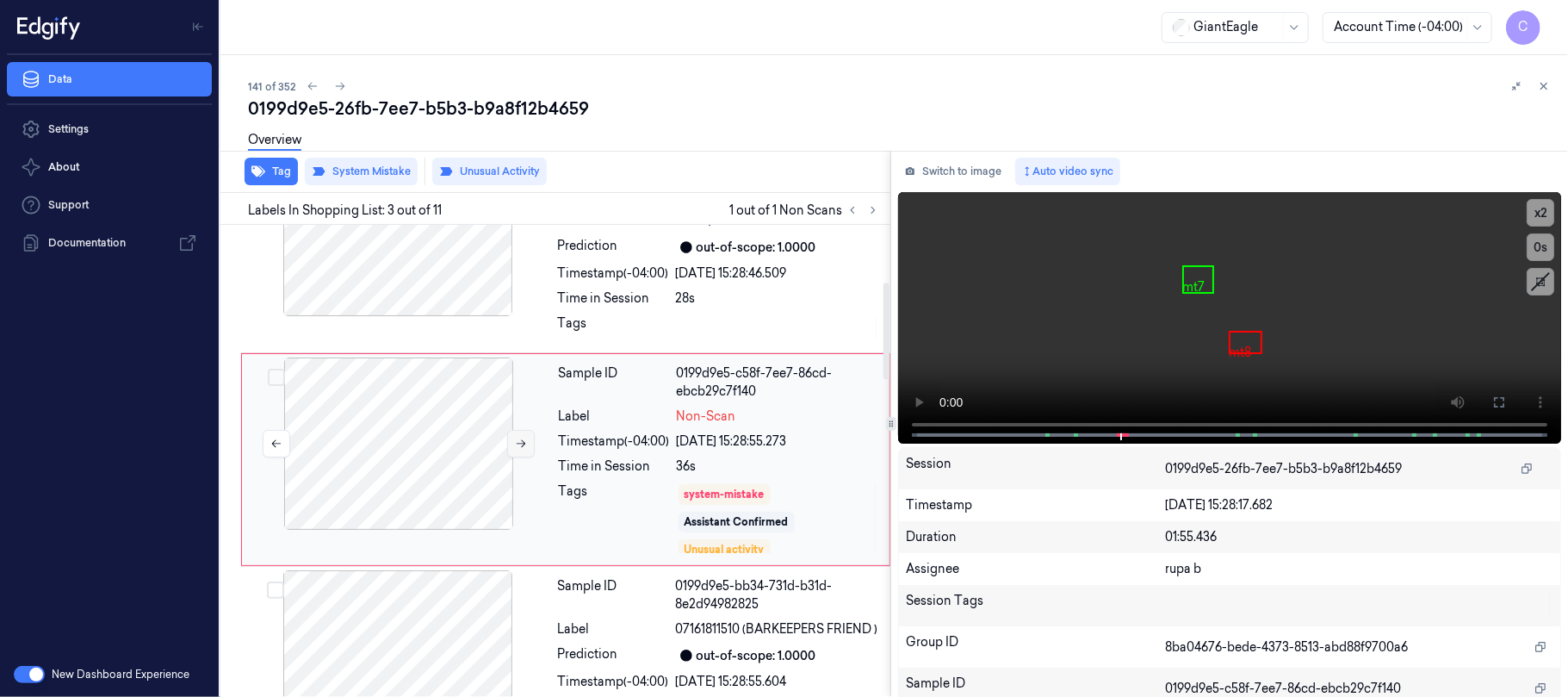
click at [523, 446] on icon at bounding box center [521, 444] width 12 height 12
click at [453, 276] on div at bounding box center [398, 230] width 307 height 173
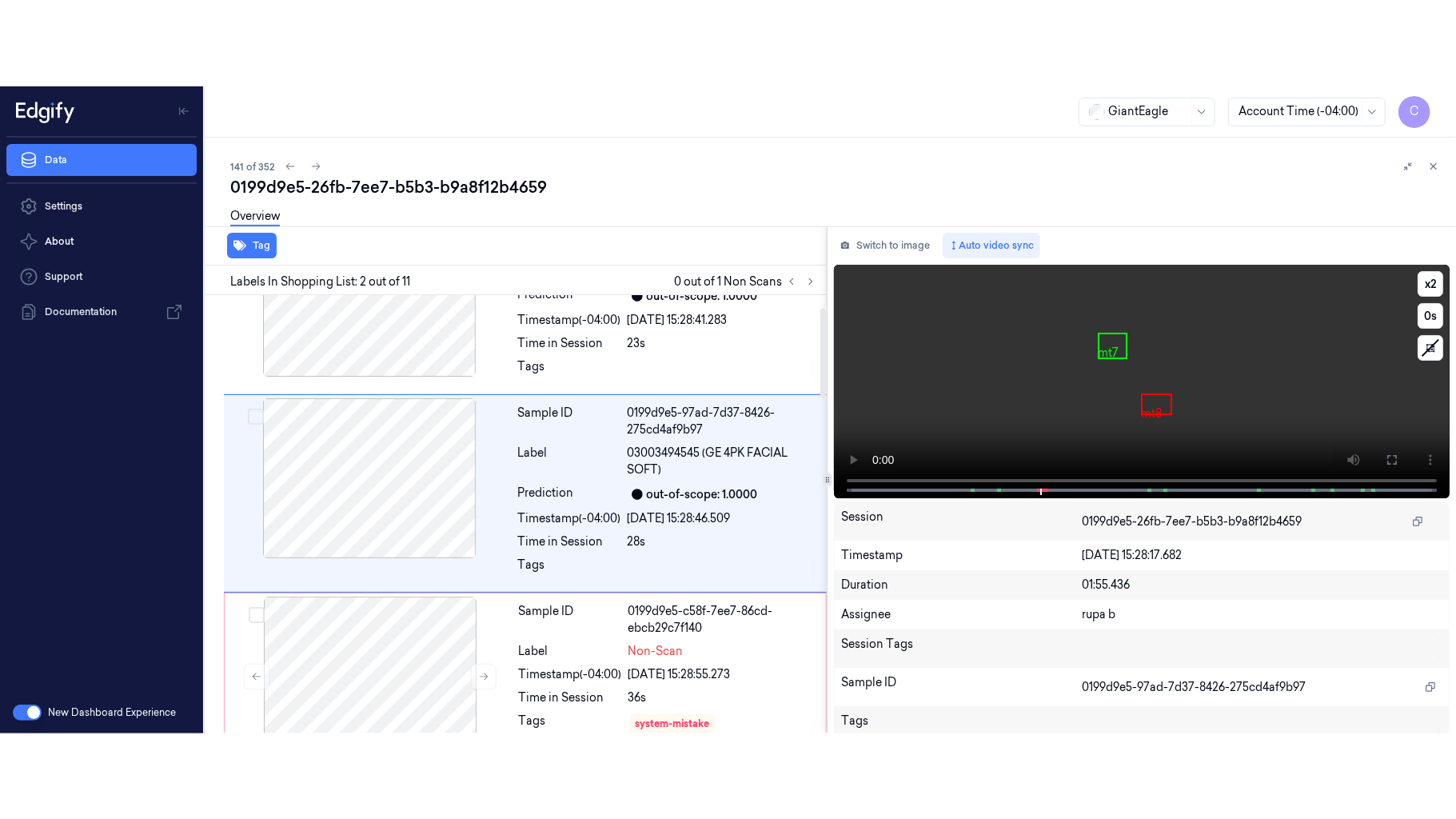
scroll to position [61, 0]
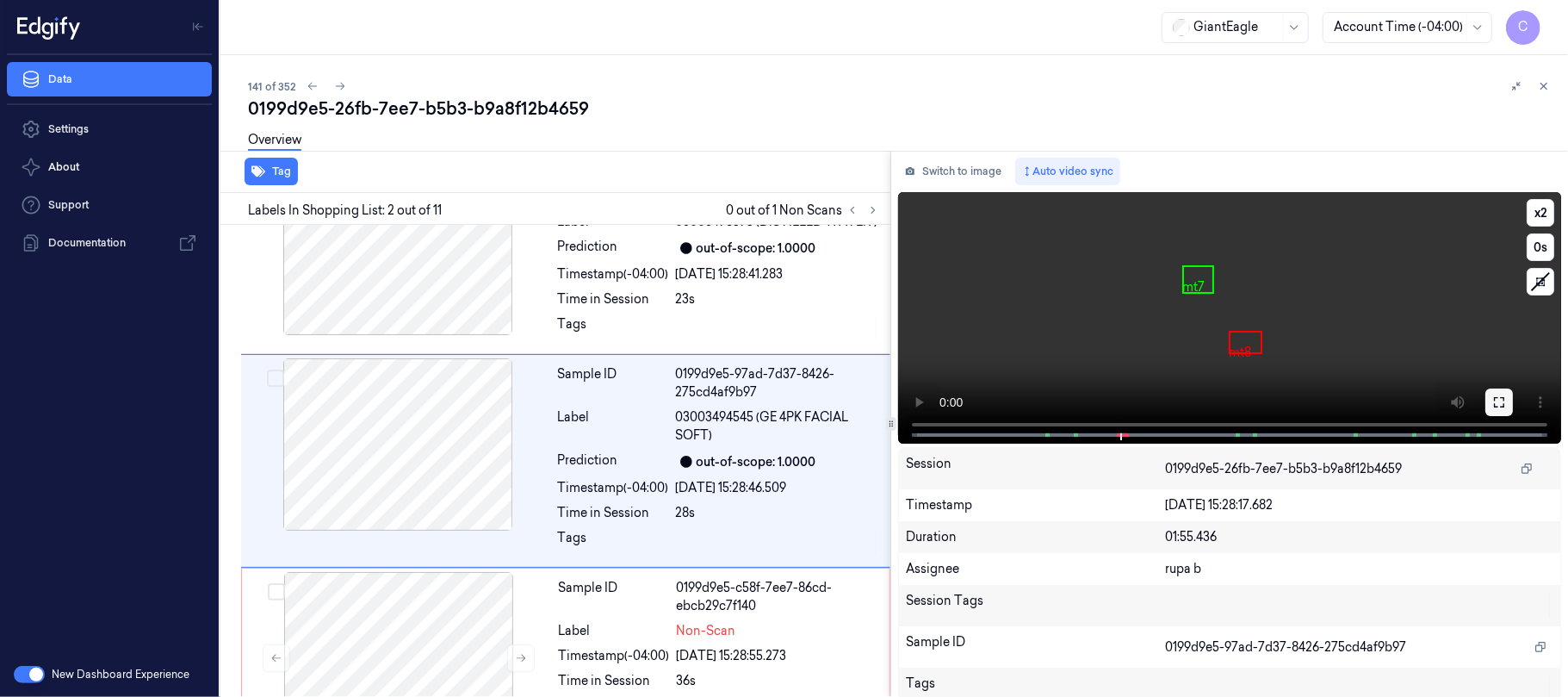
click at [1492, 401] on icon at bounding box center [1499, 402] width 14 height 14
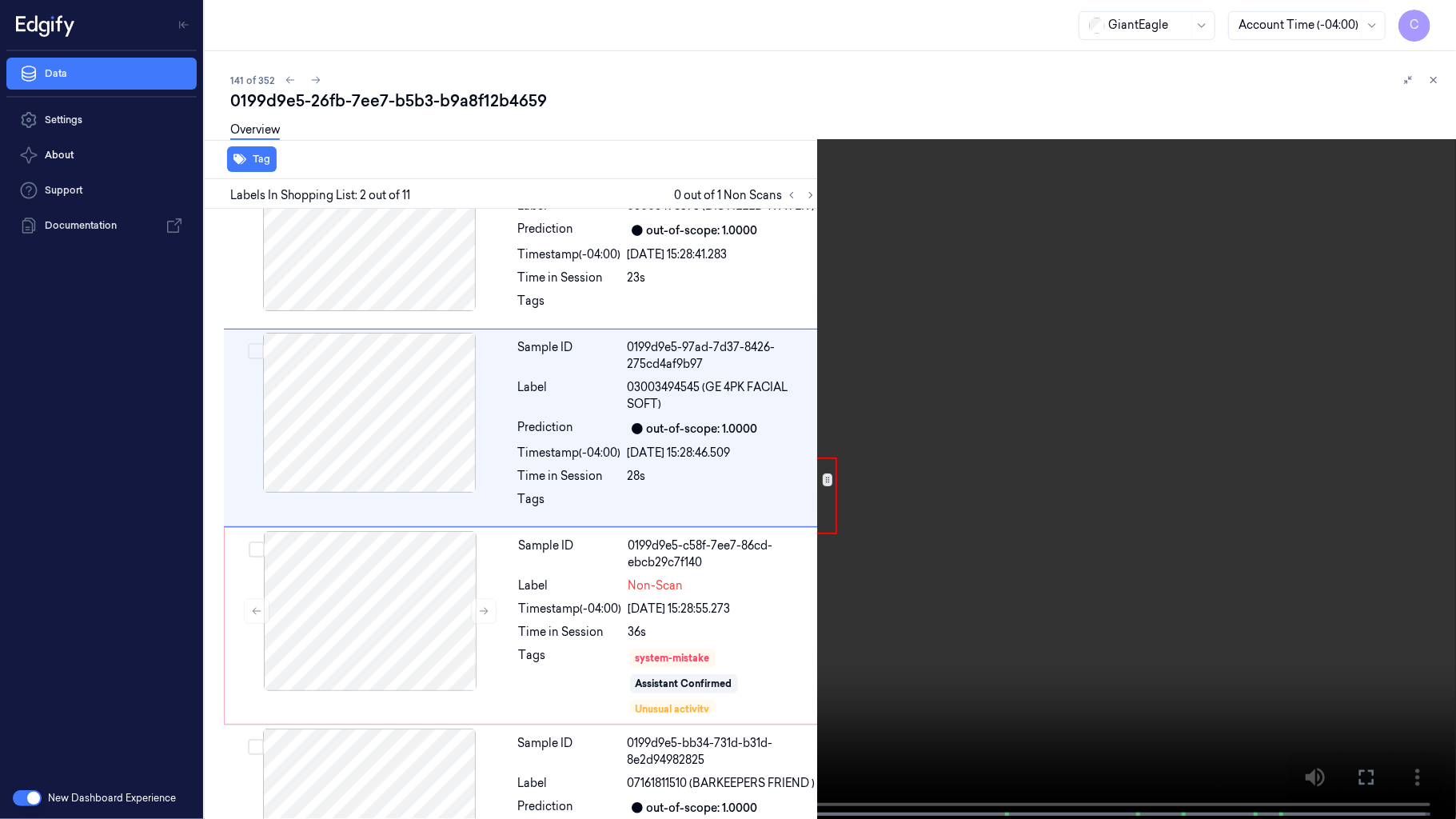
click at [710, 517] on video at bounding box center [728, 411] width 1456 height 822
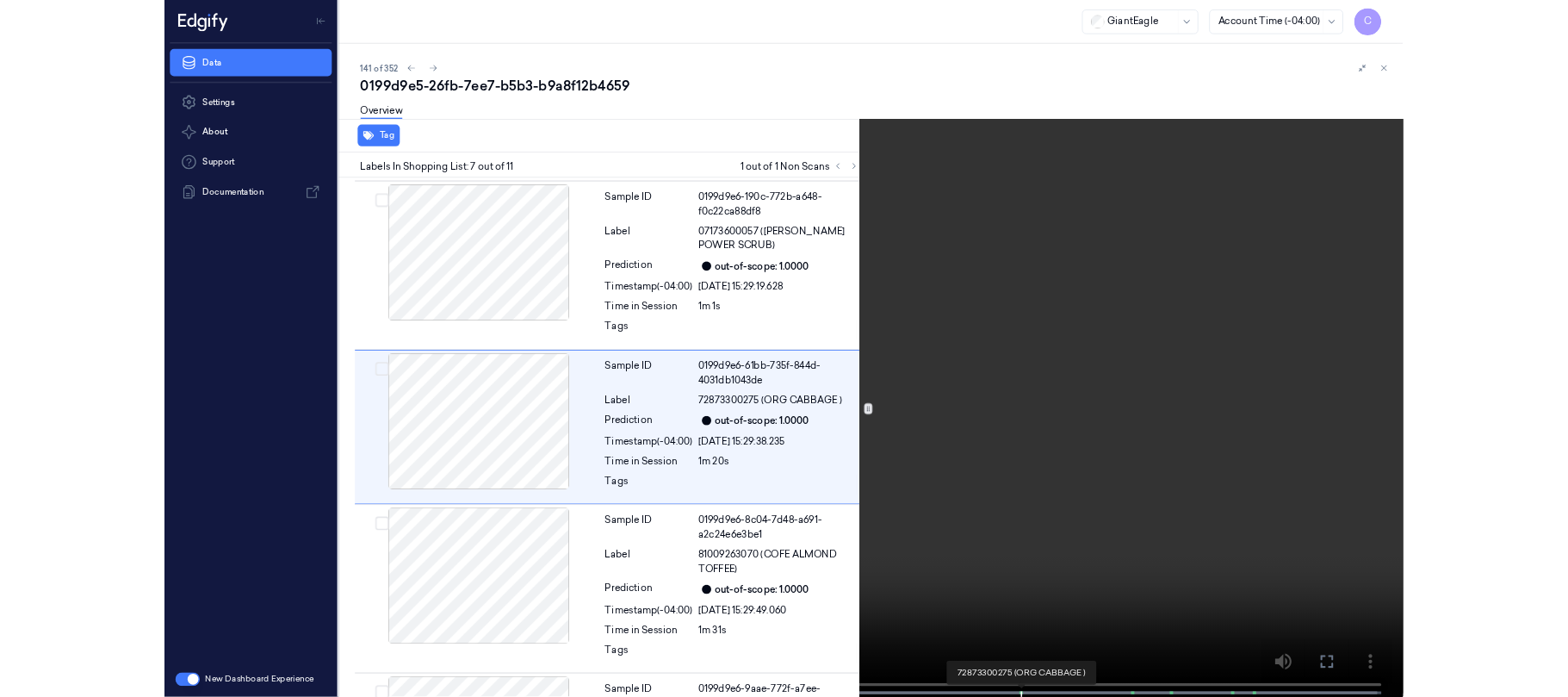
scroll to position [1017, 0]
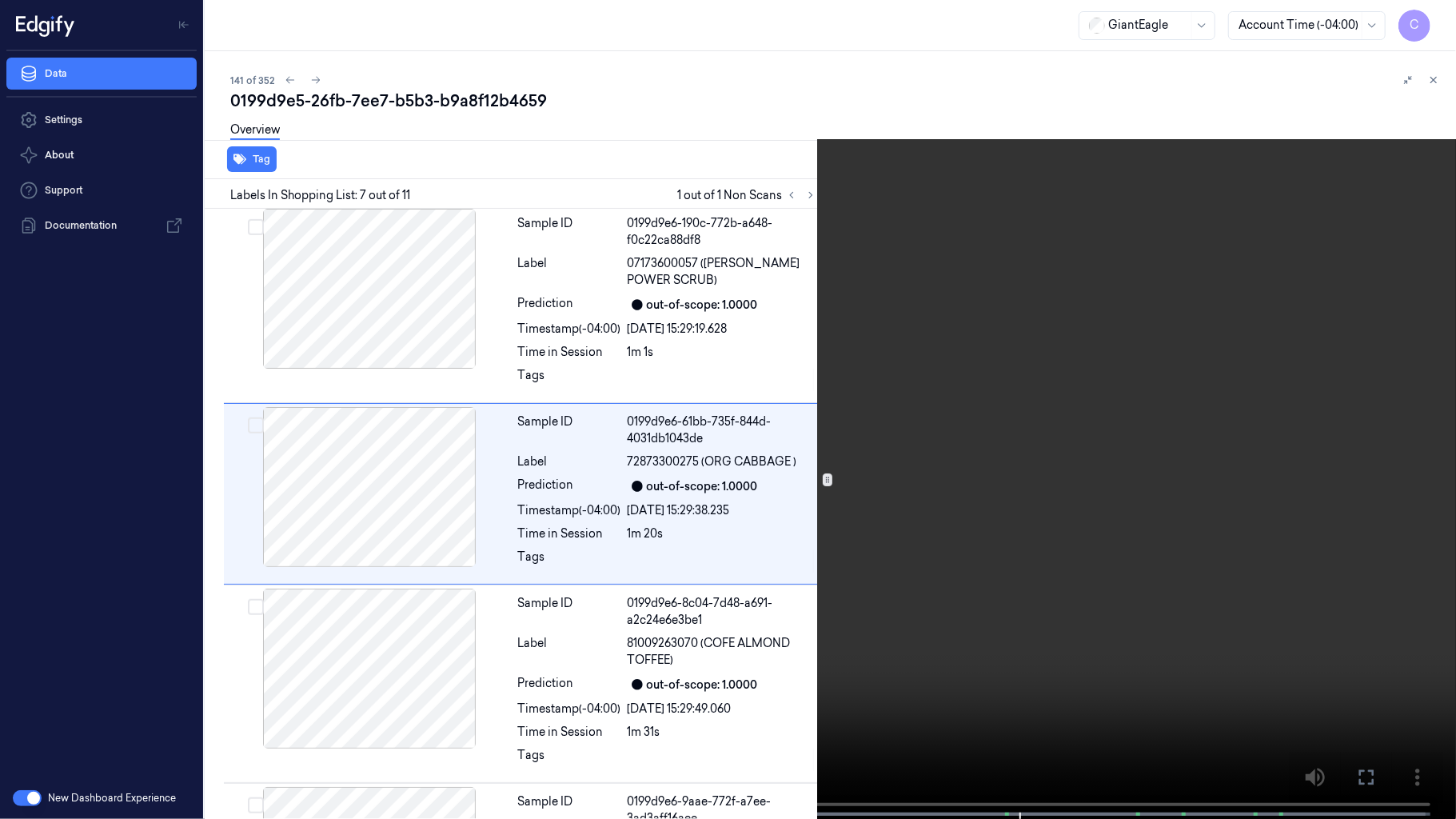
click at [755, 413] on video at bounding box center [728, 411] width 1456 height 822
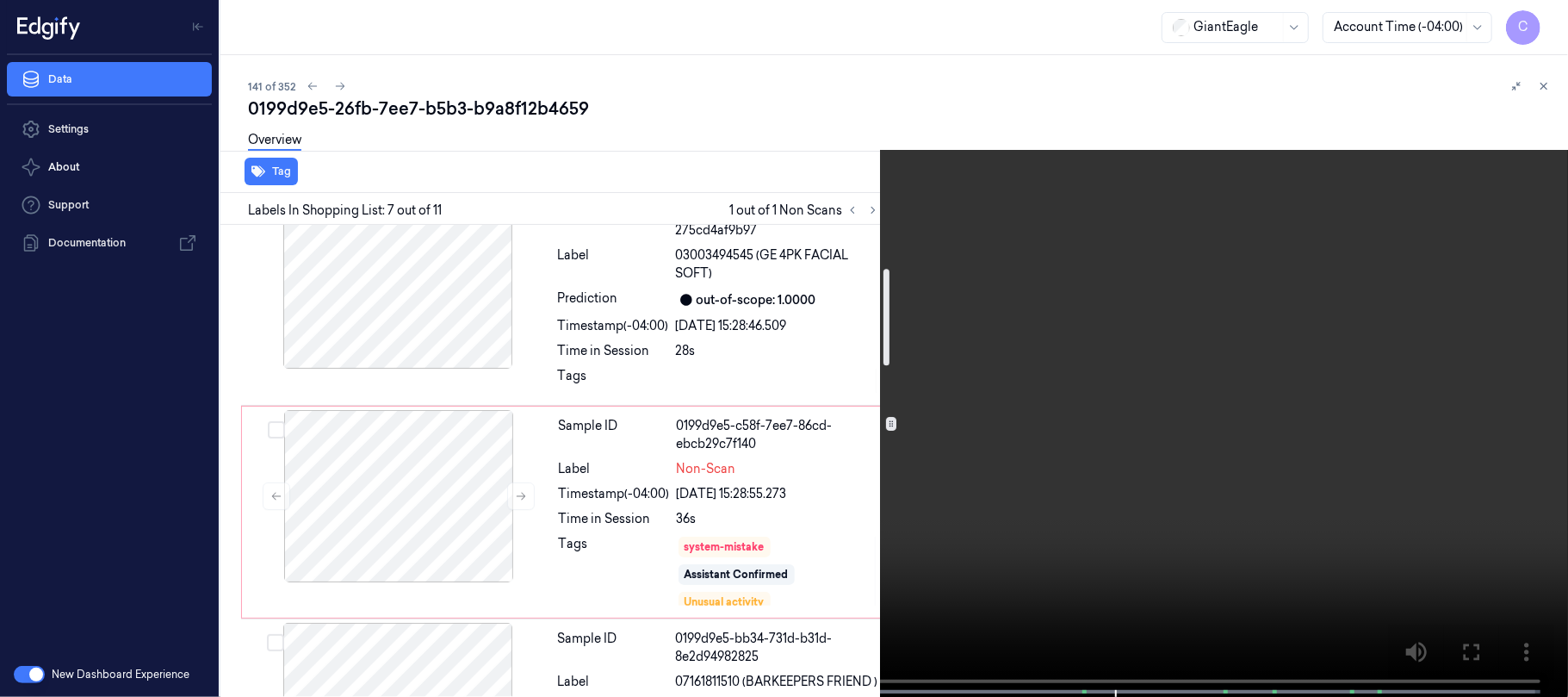
scroll to position [212, 0]
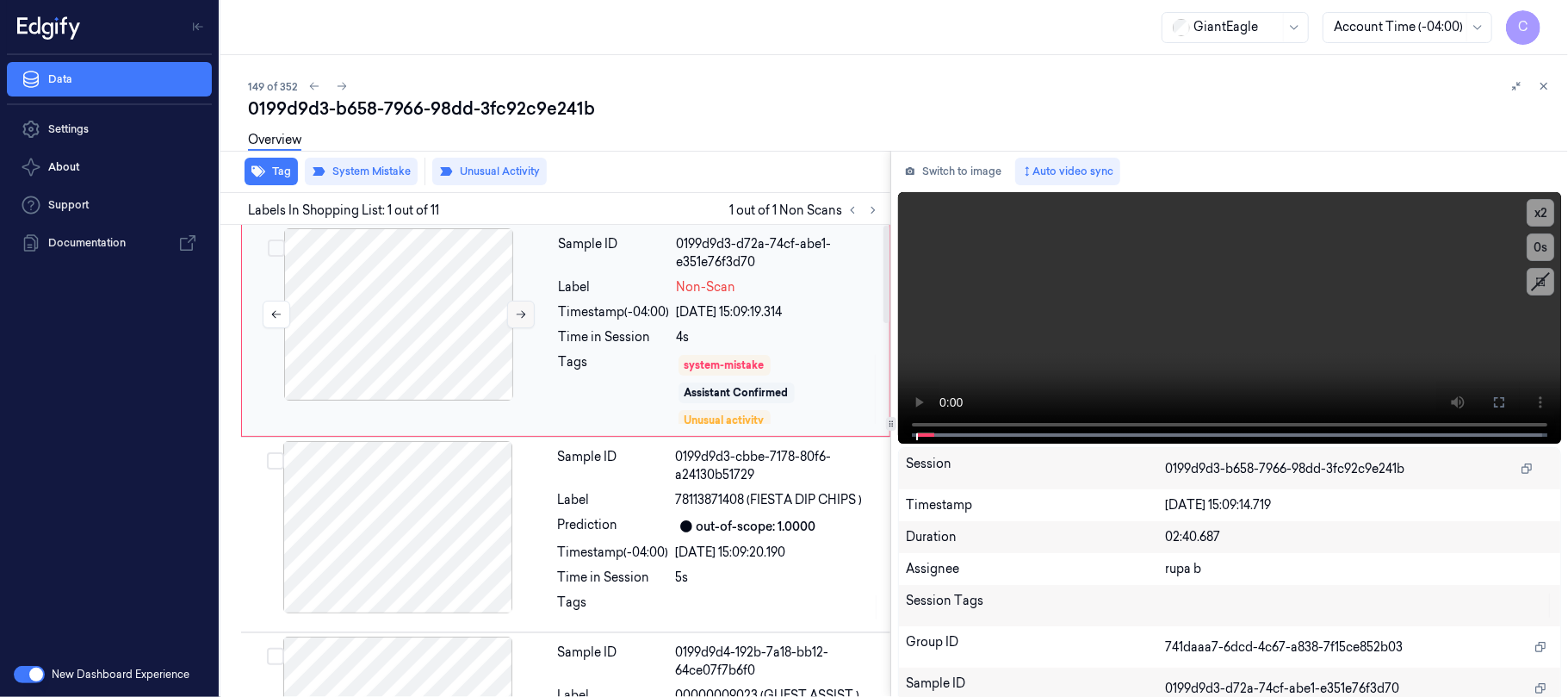
click at [530, 321] on button at bounding box center [521, 315] width 28 height 28
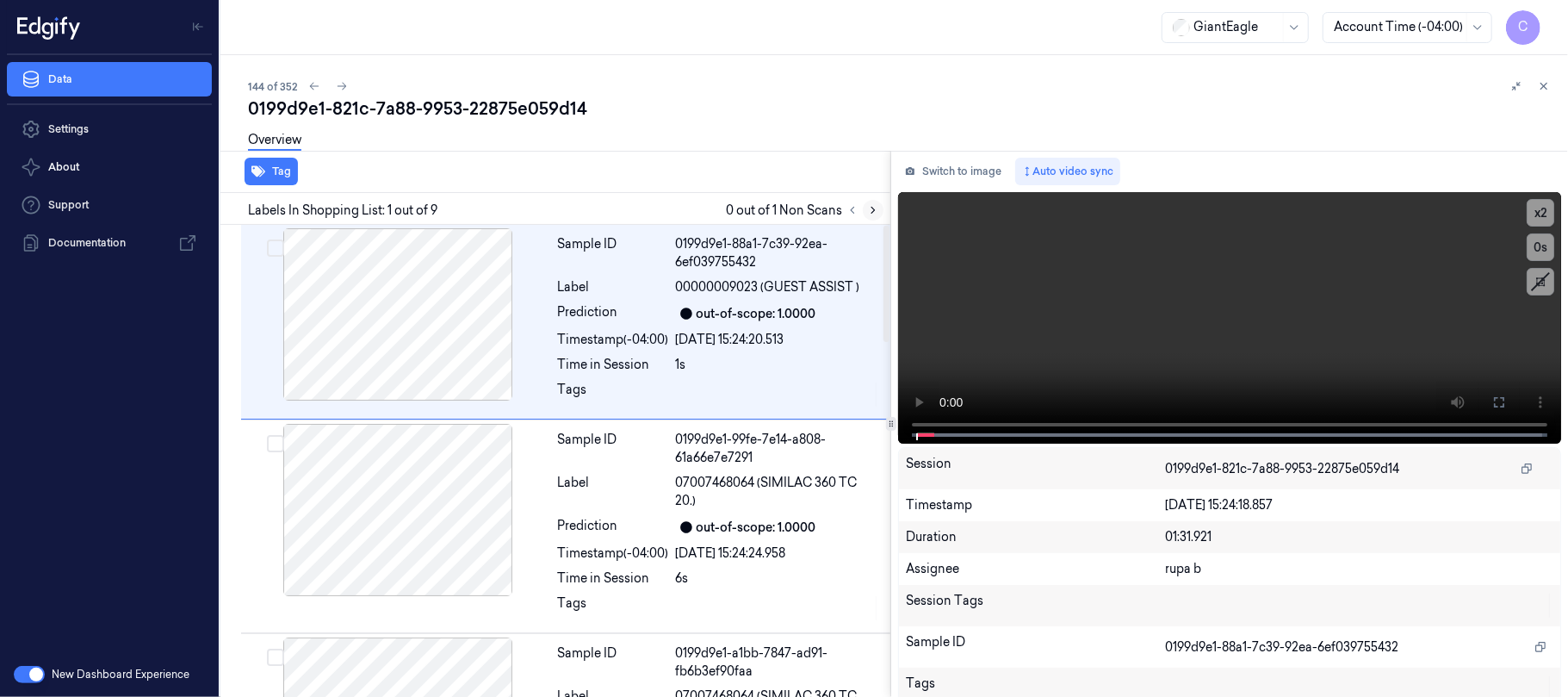
click at [865, 207] on button at bounding box center [873, 211] width 21 height 21
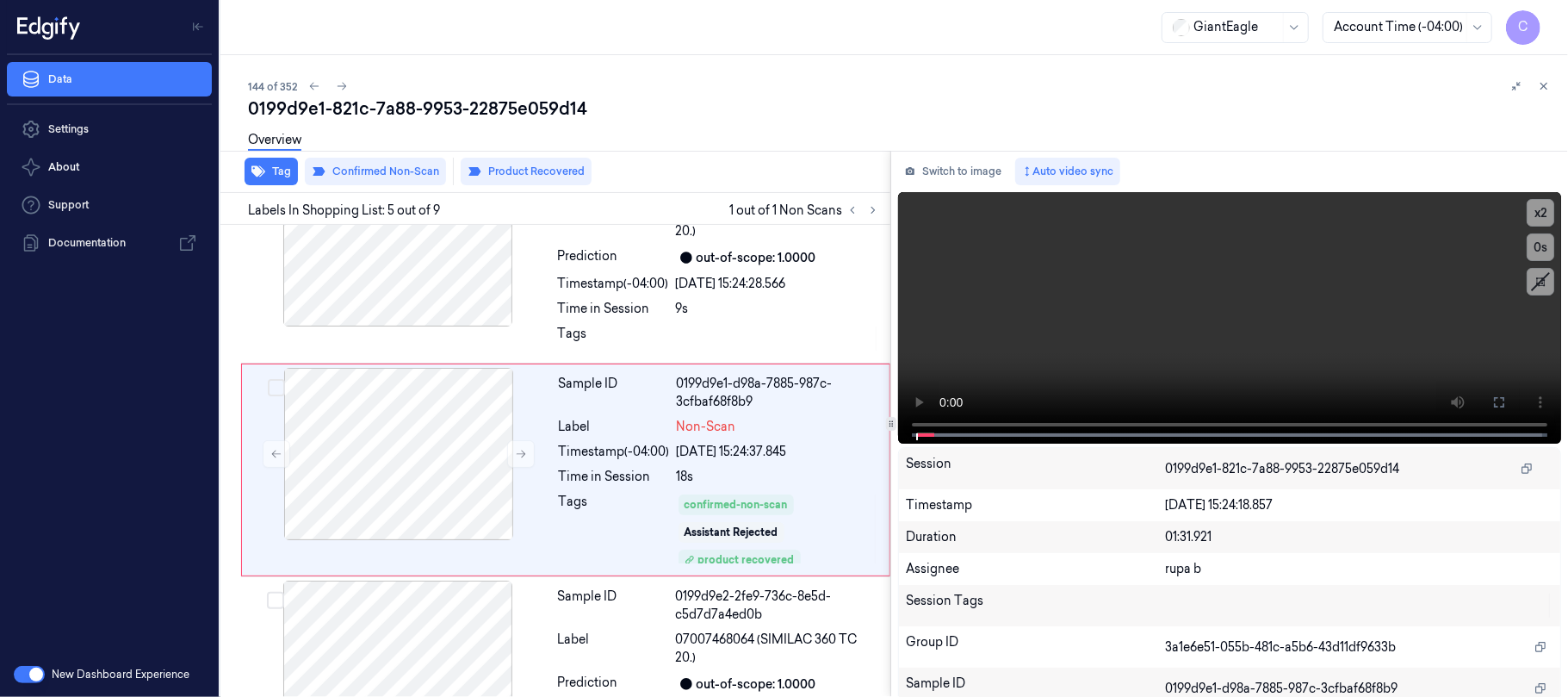
scroll to position [708, 0]
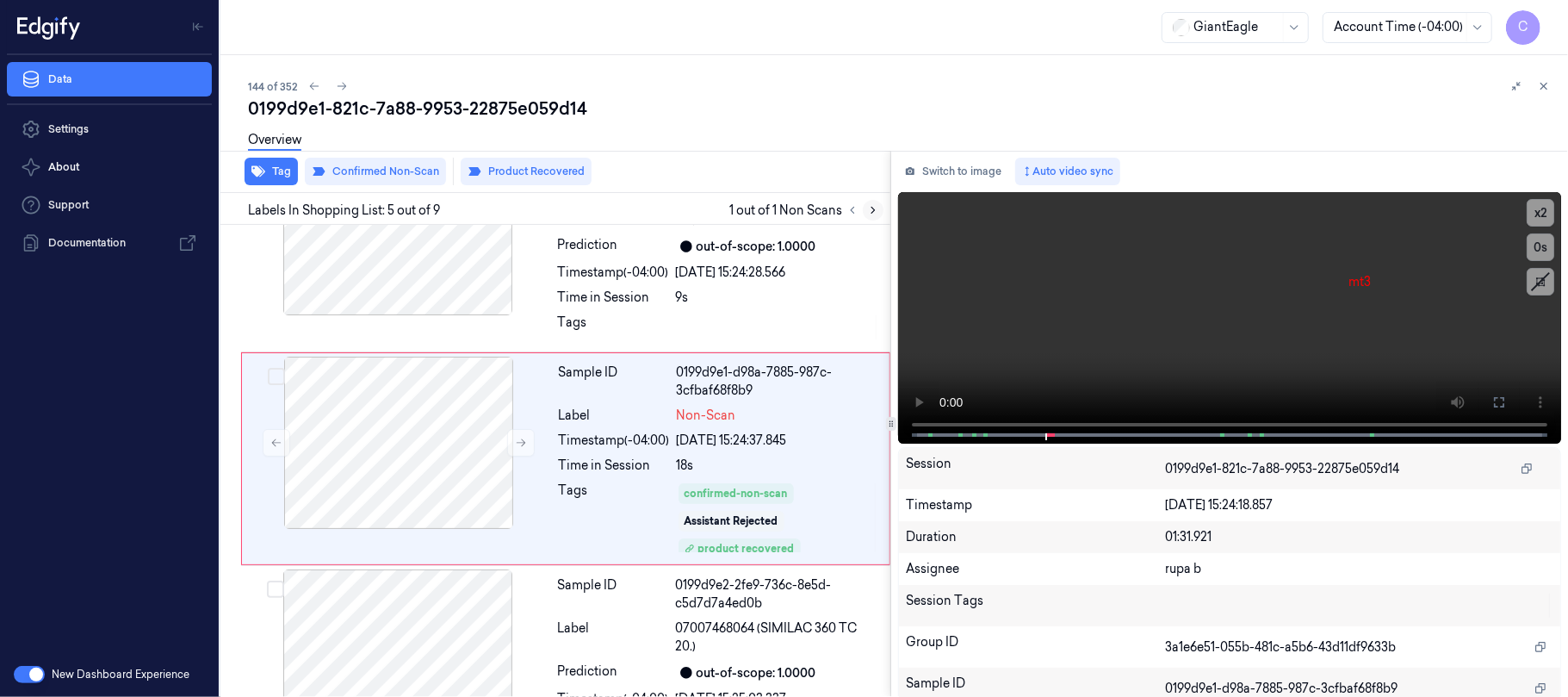
click at [873, 207] on icon at bounding box center [873, 211] width 12 height 12
click at [515, 456] on button at bounding box center [521, 443] width 28 height 28
click at [523, 442] on icon at bounding box center [521, 443] width 10 height 8
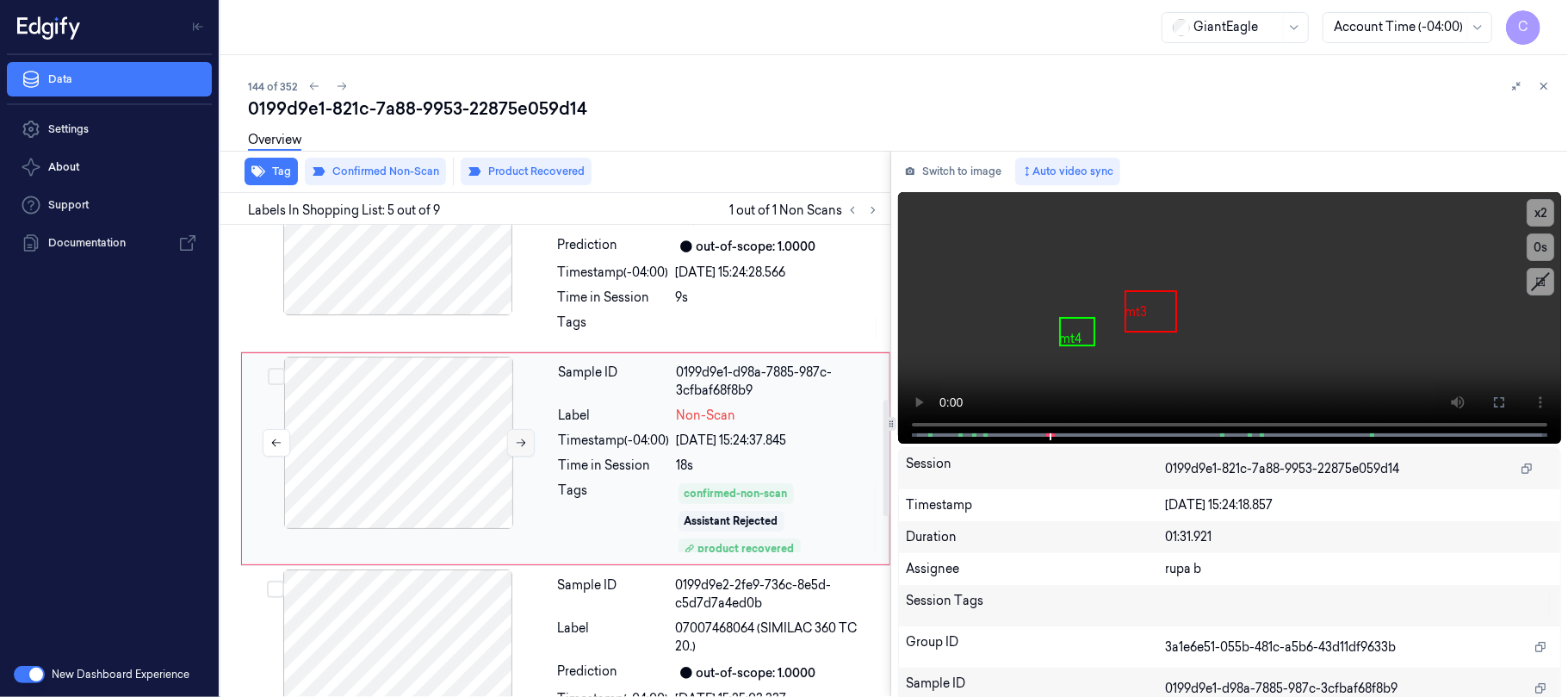
click at [523, 442] on icon at bounding box center [521, 443] width 10 height 8
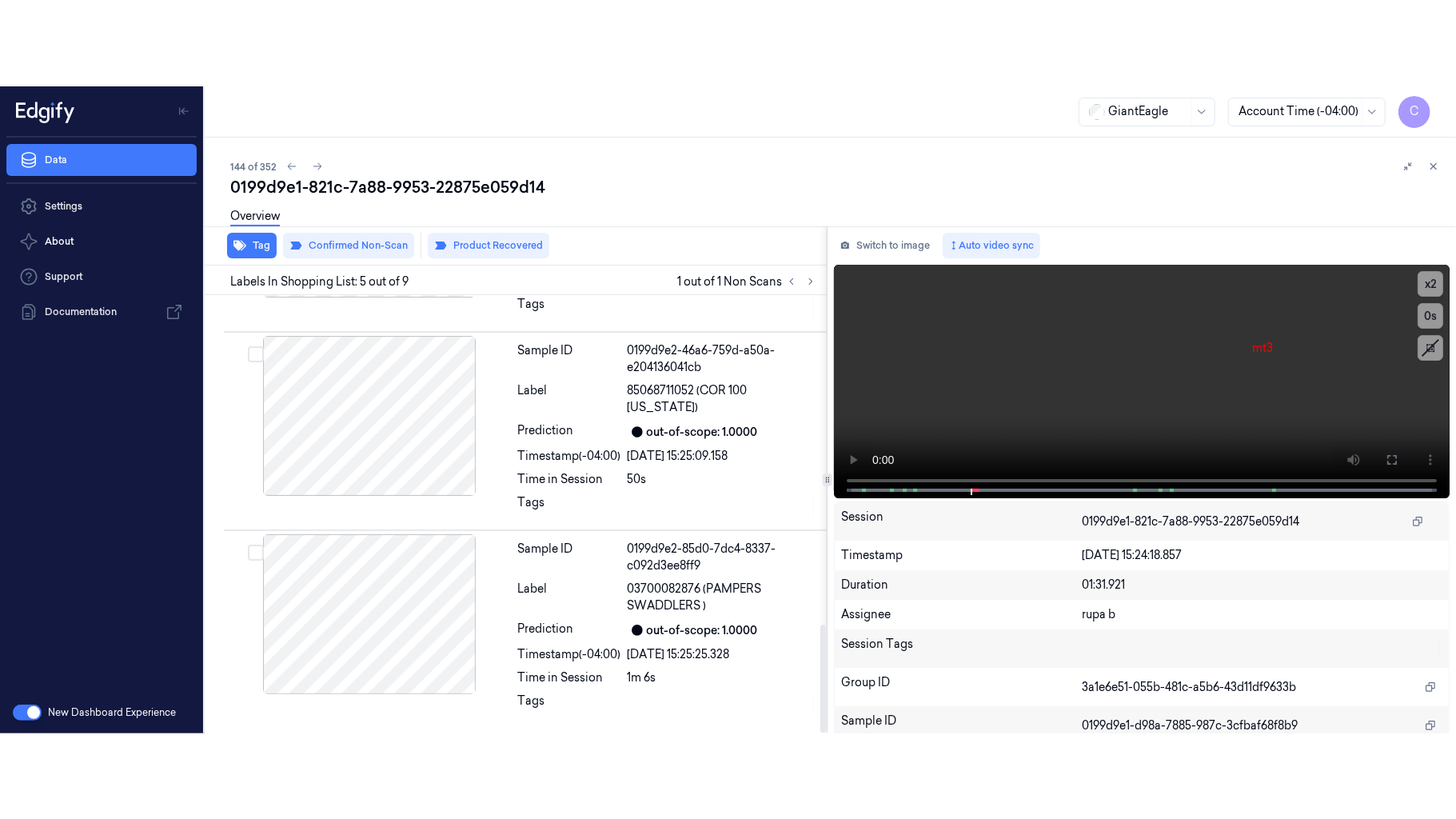
scroll to position [1018, 0]
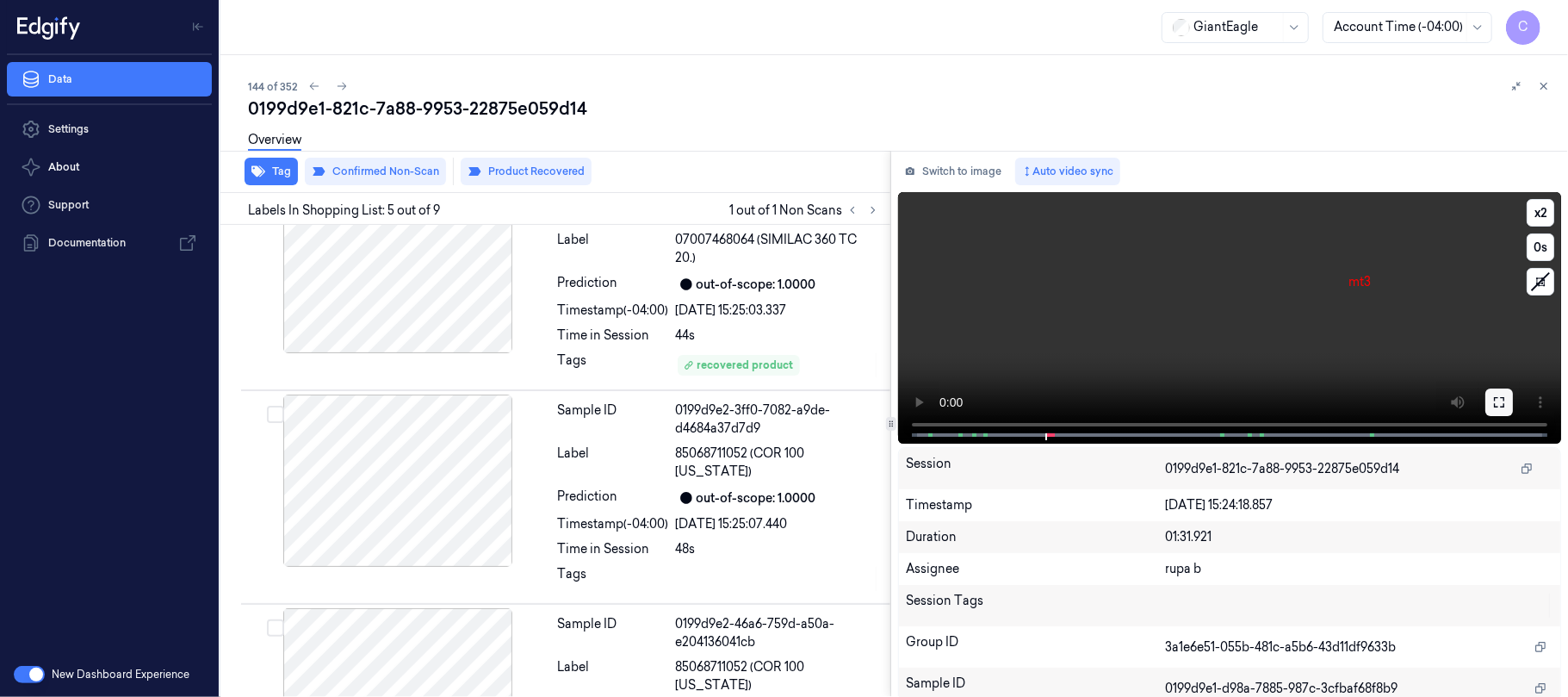
click at [1499, 397] on icon at bounding box center [1499, 402] width 14 height 14
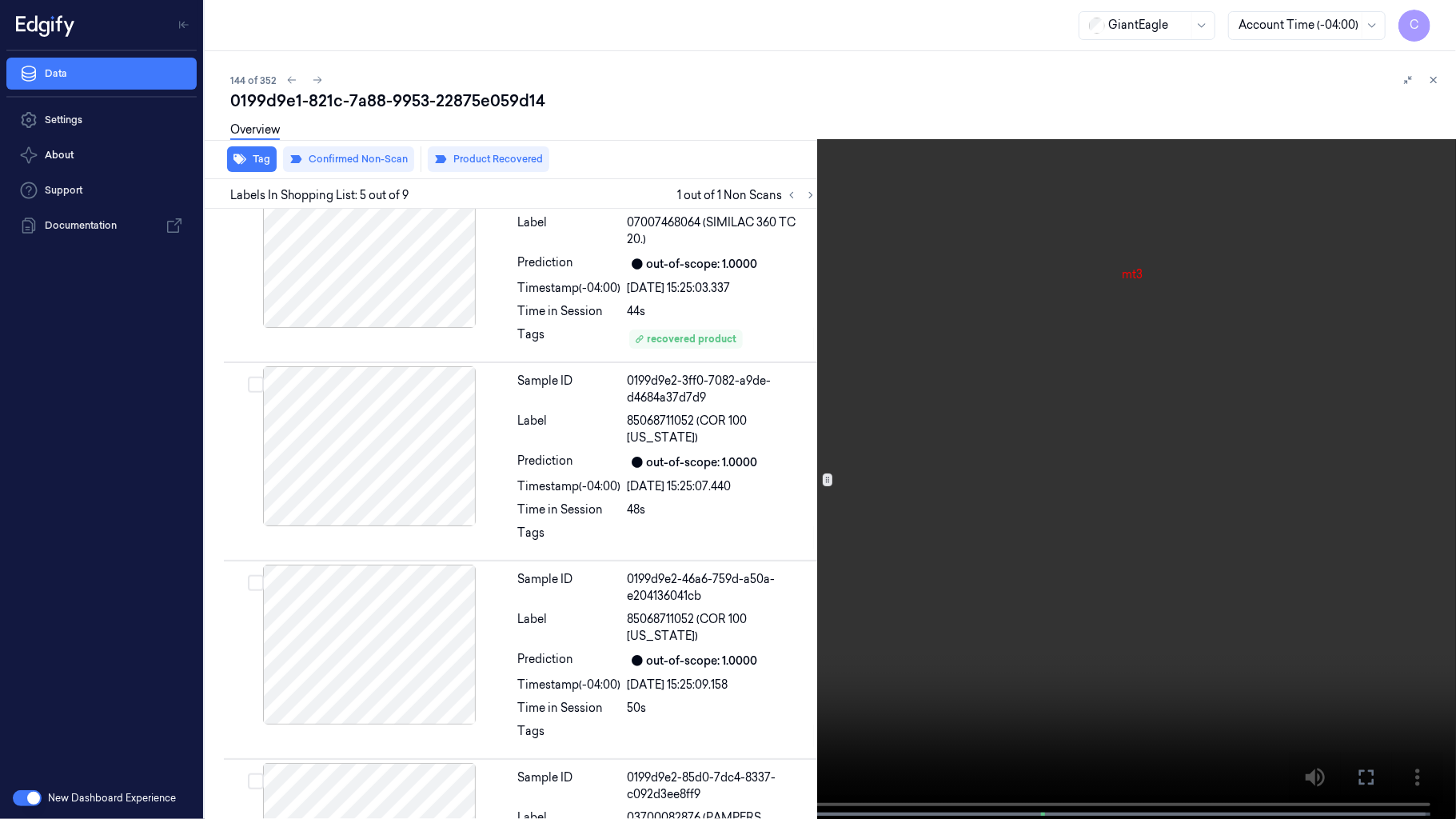
click at [1025, 435] on video at bounding box center [728, 411] width 1456 height 822
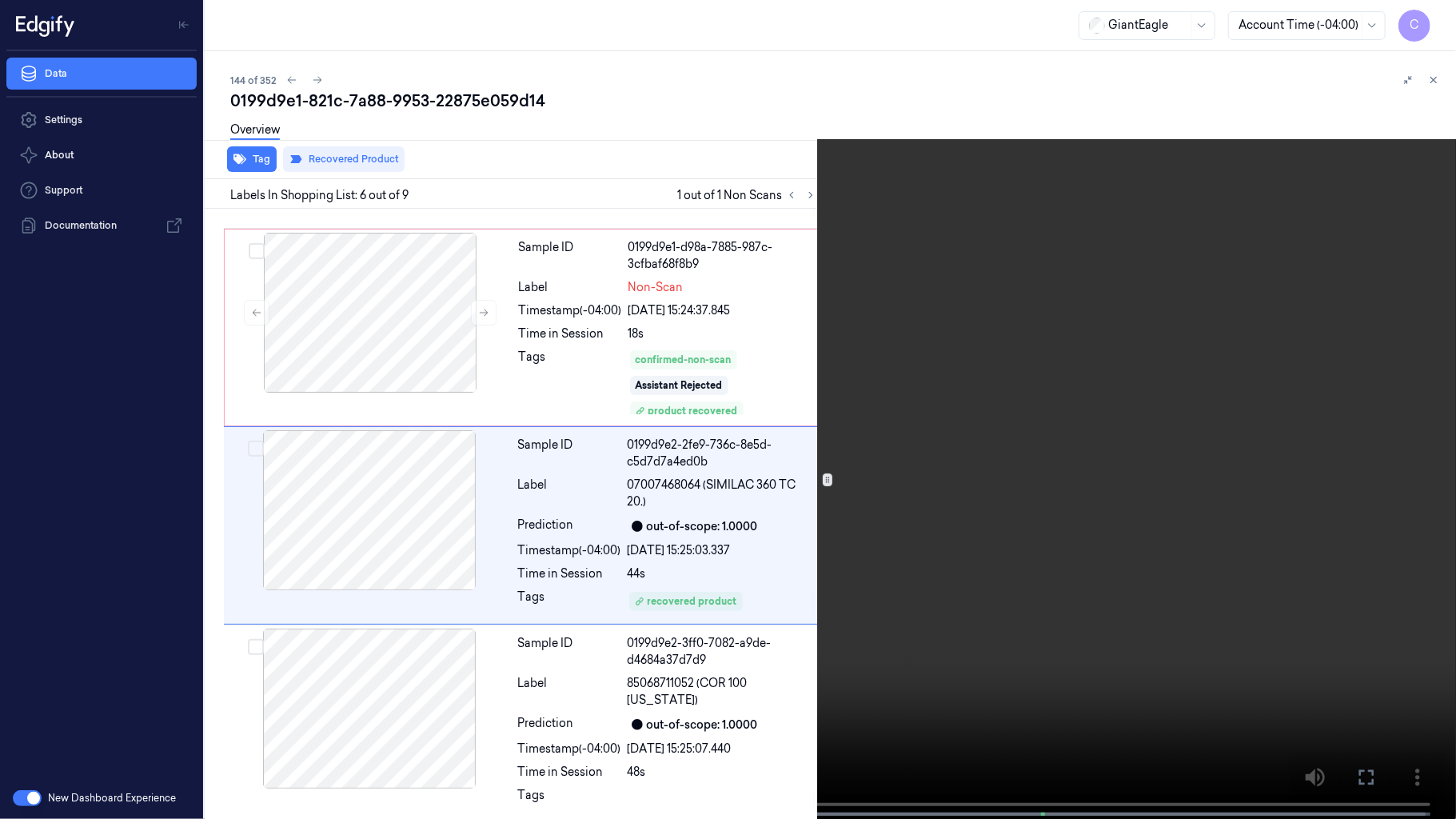
scroll to position [769, 0]
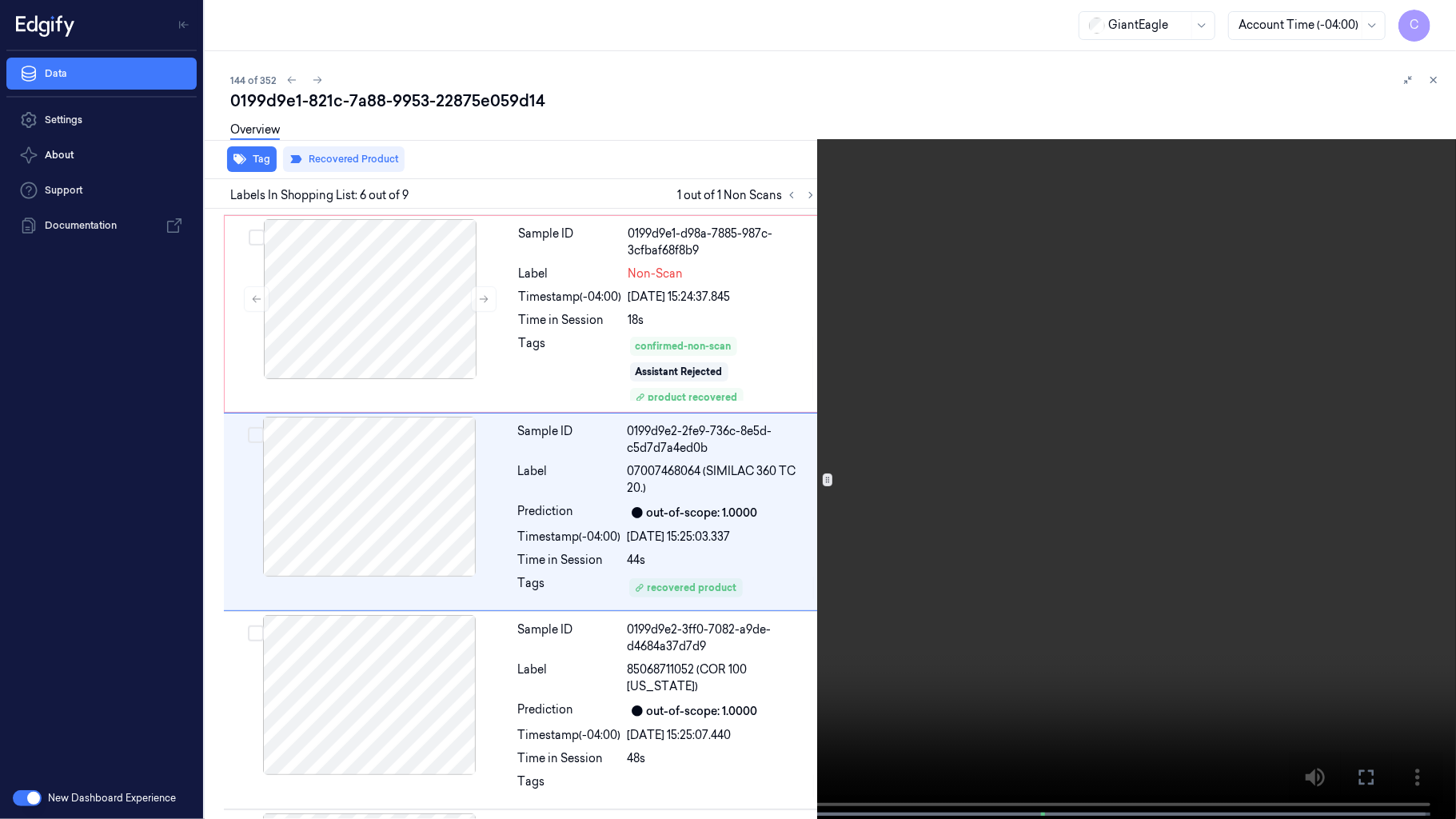
click at [694, 346] on video at bounding box center [728, 411] width 1456 height 822
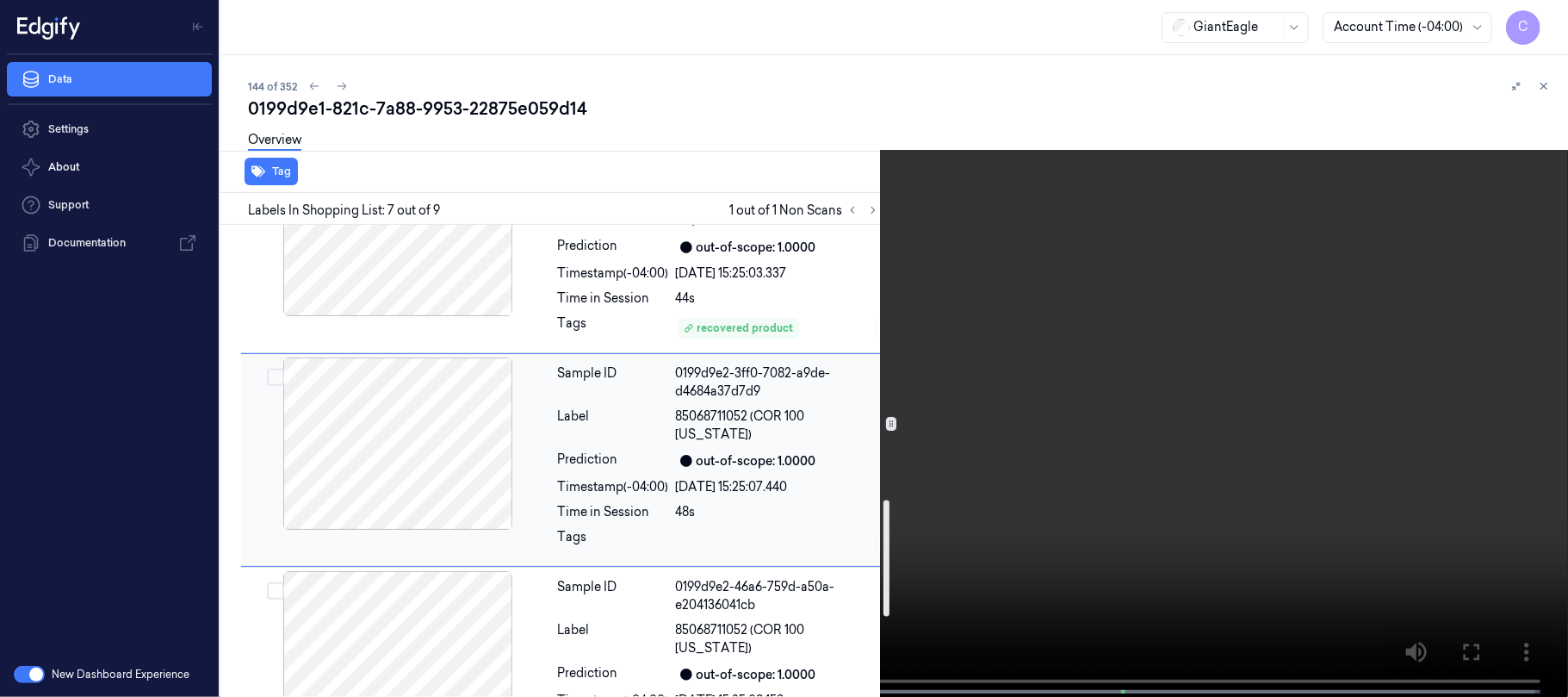
scroll to position [1136, 0]
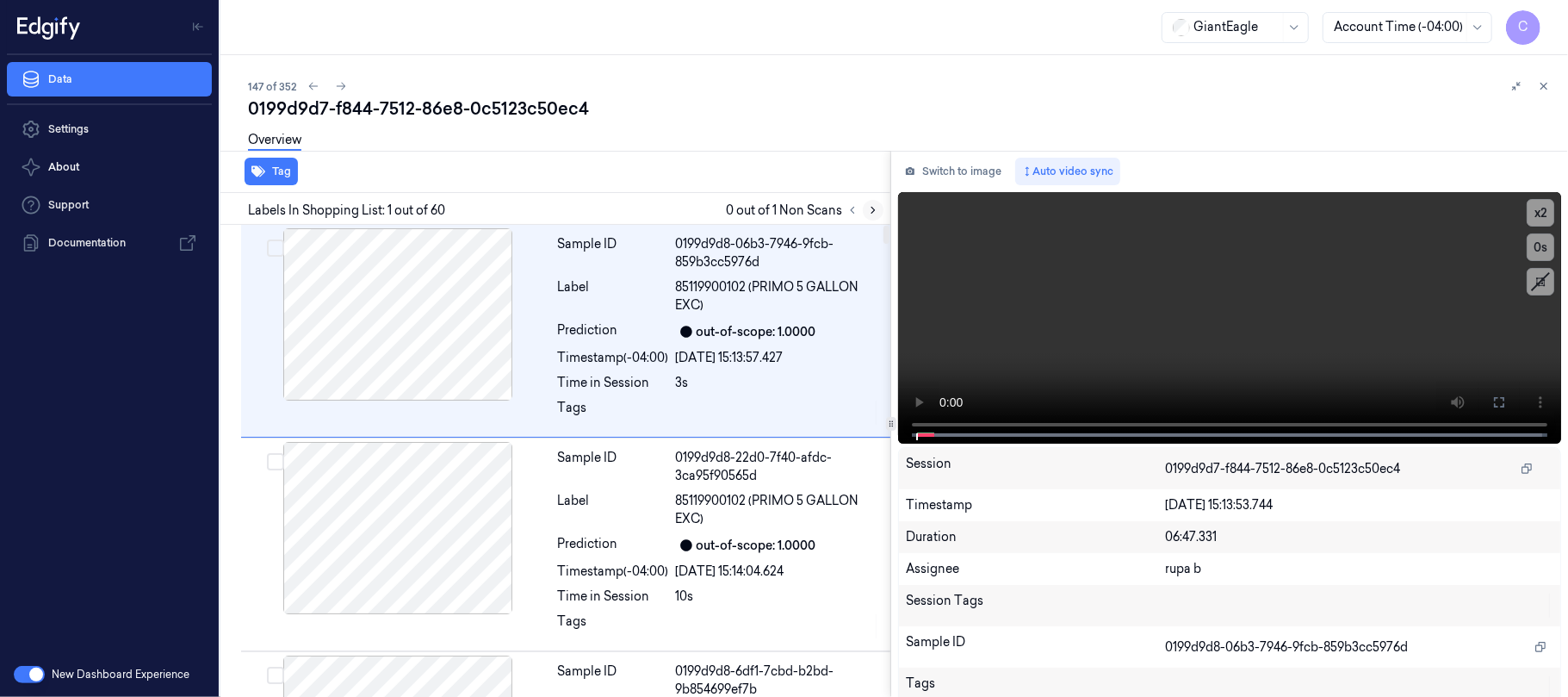
click at [873, 207] on icon at bounding box center [873, 211] width 12 height 12
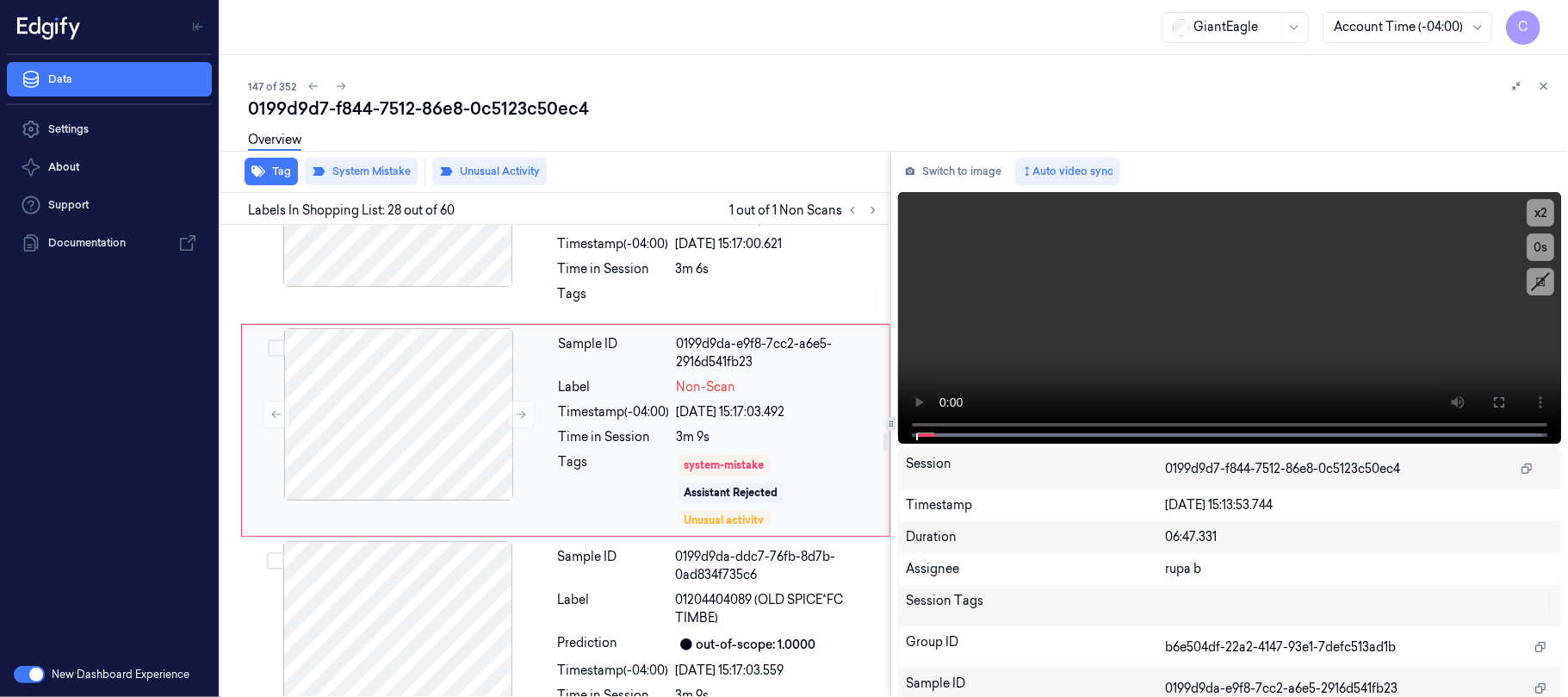
scroll to position [5472, 0]
click at [525, 418] on icon at bounding box center [521, 412] width 12 height 12
click at [516, 418] on icon at bounding box center [521, 412] width 12 height 12
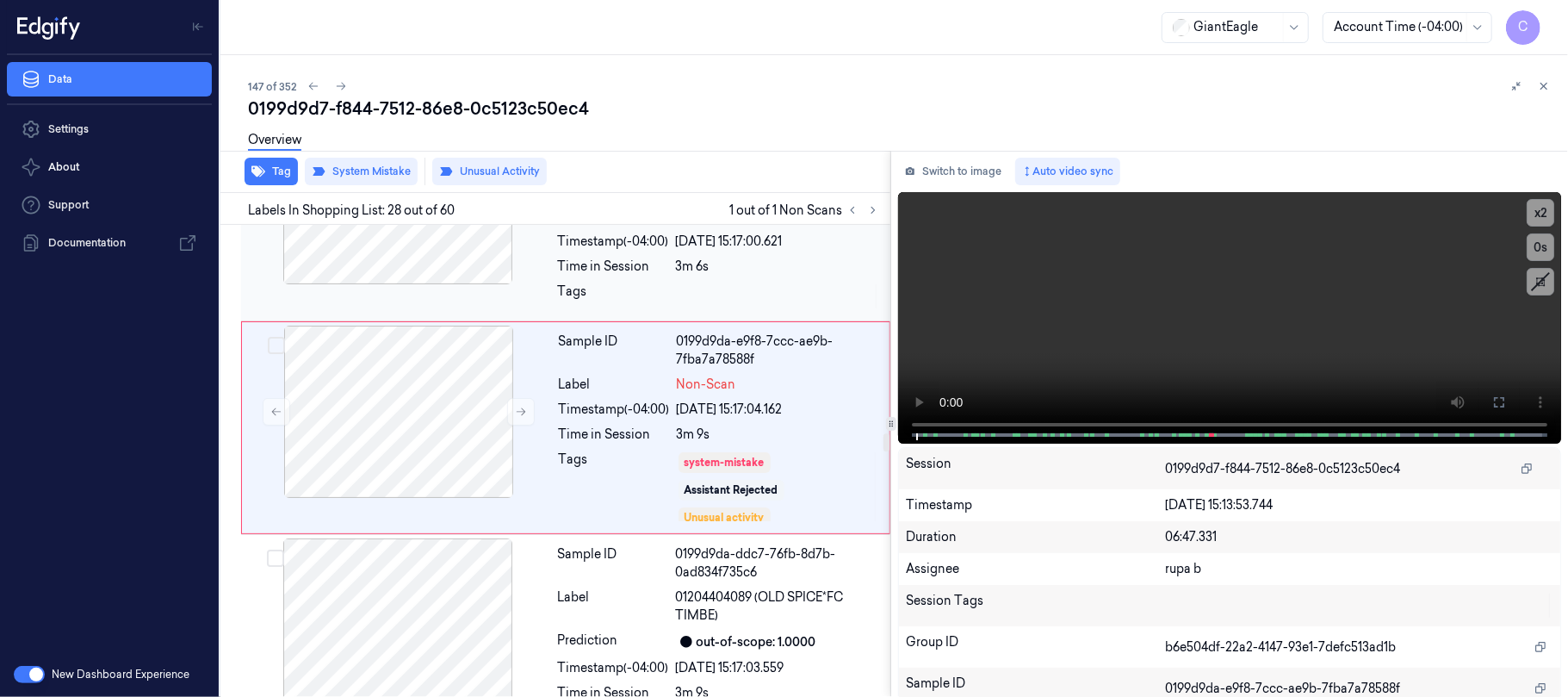
click at [425, 283] on div at bounding box center [398, 198] width 307 height 173
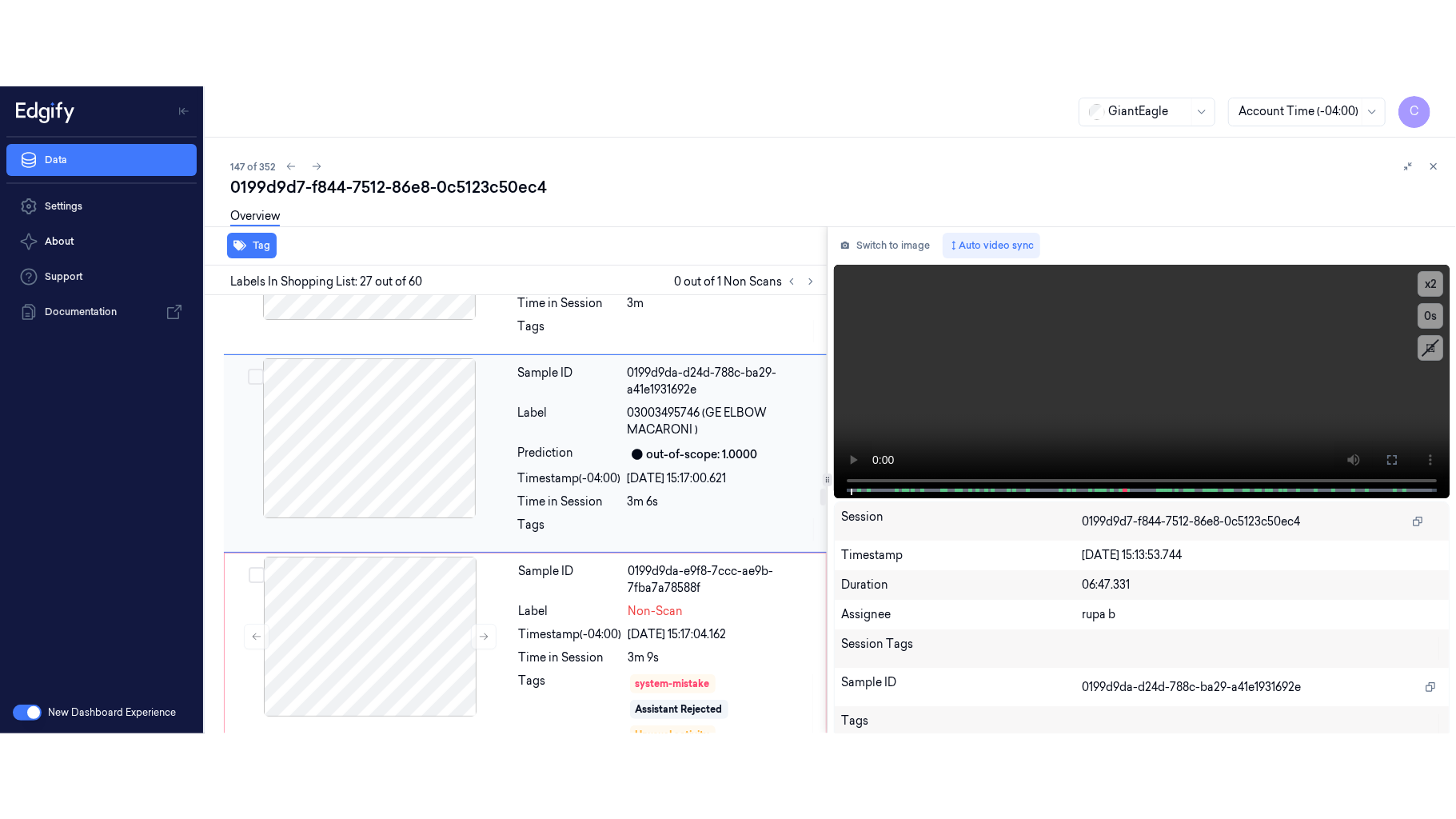
scroll to position [4880, 0]
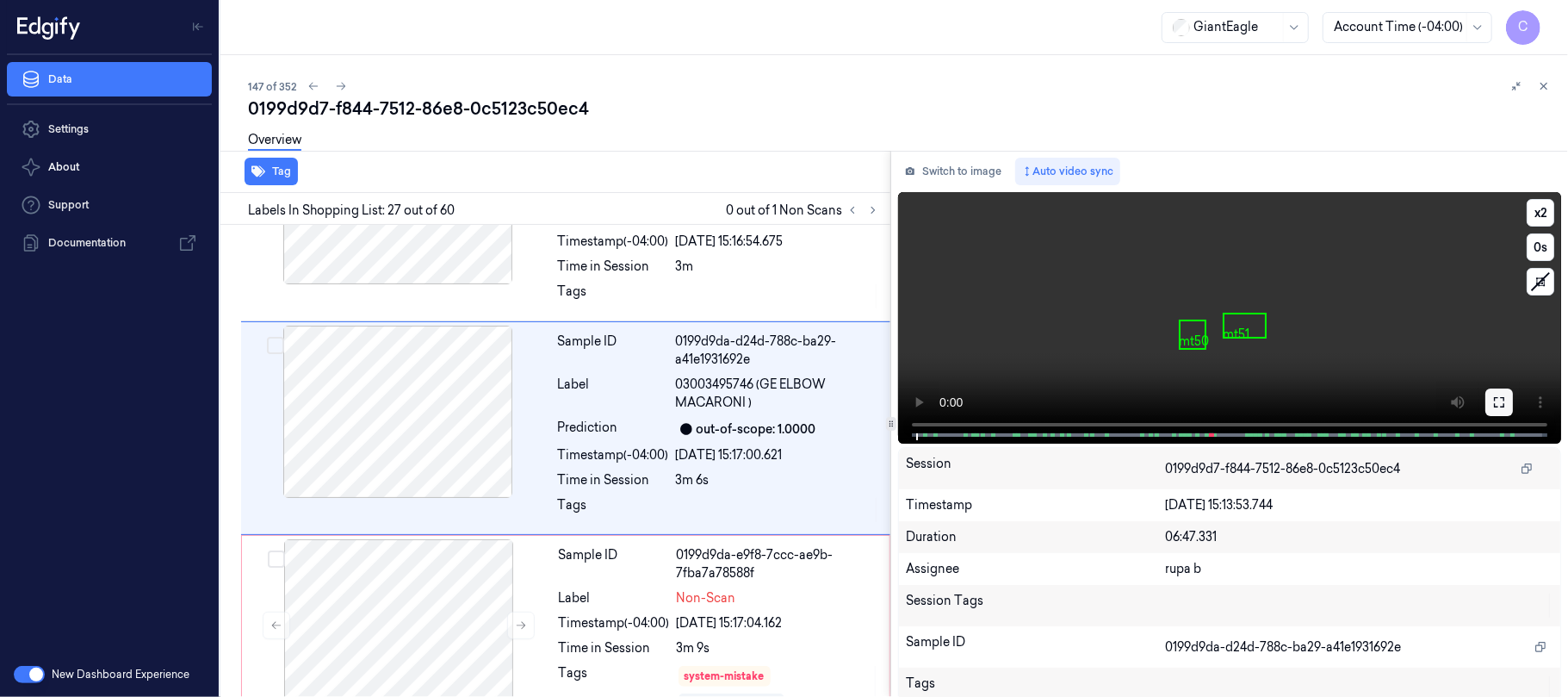
click at [1493, 403] on icon at bounding box center [1499, 402] width 10 height 10
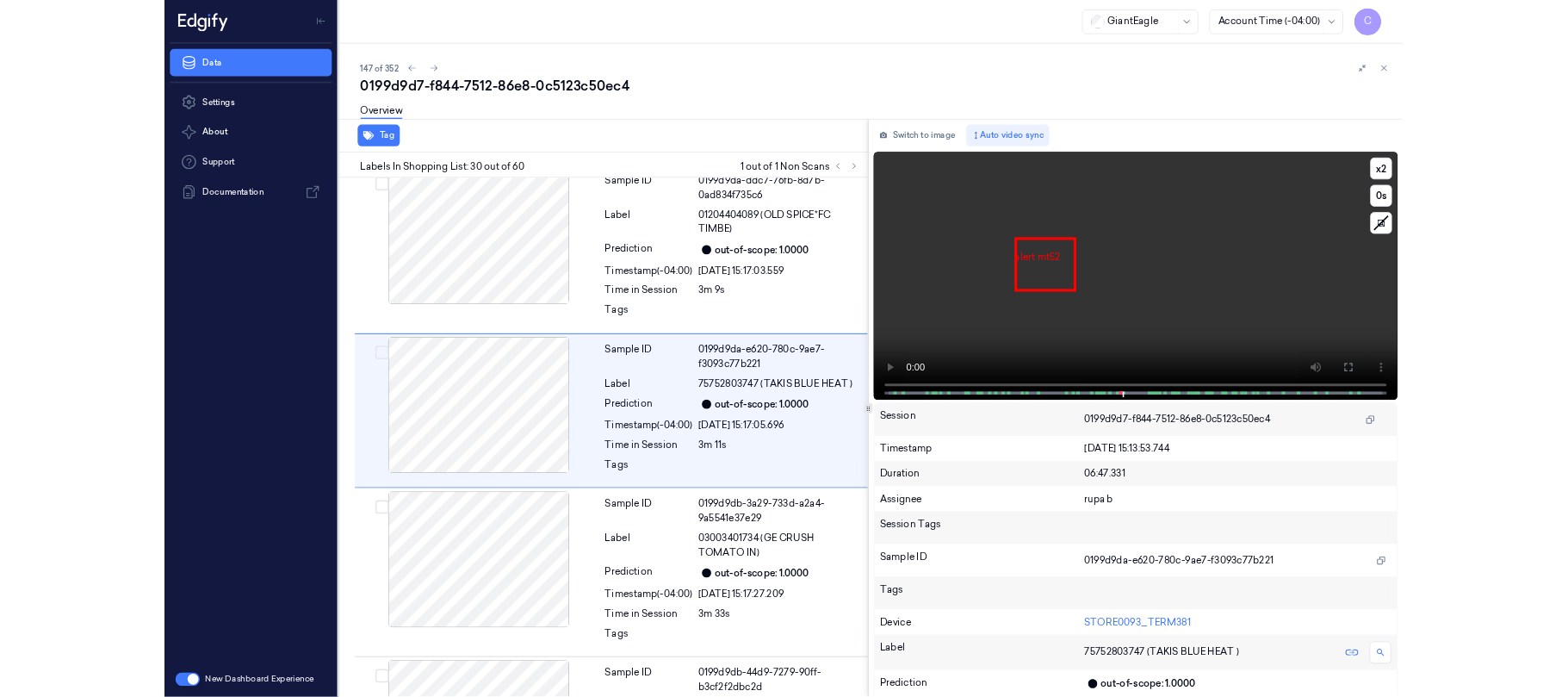
scroll to position [5800, 0]
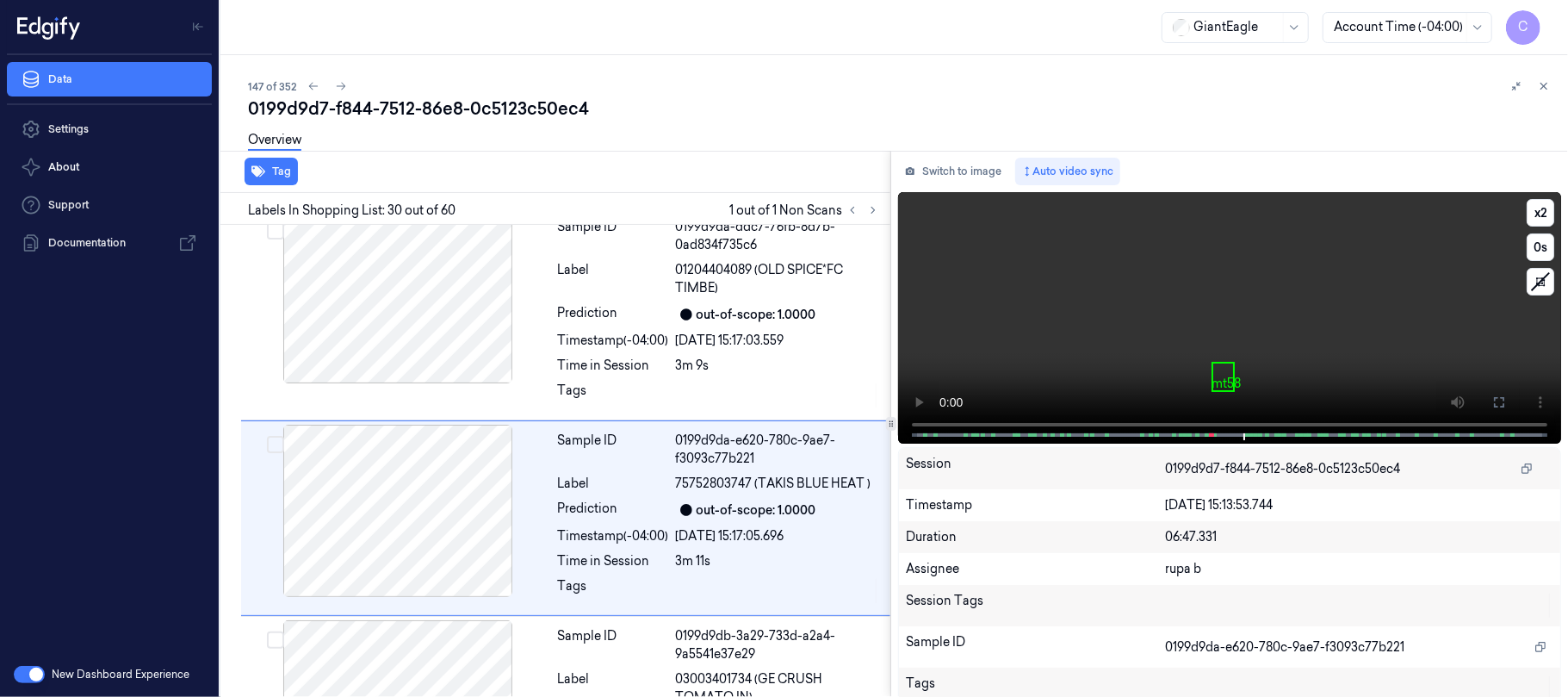
click at [1175, 342] on video at bounding box center [1228, 318] width 663 height 251
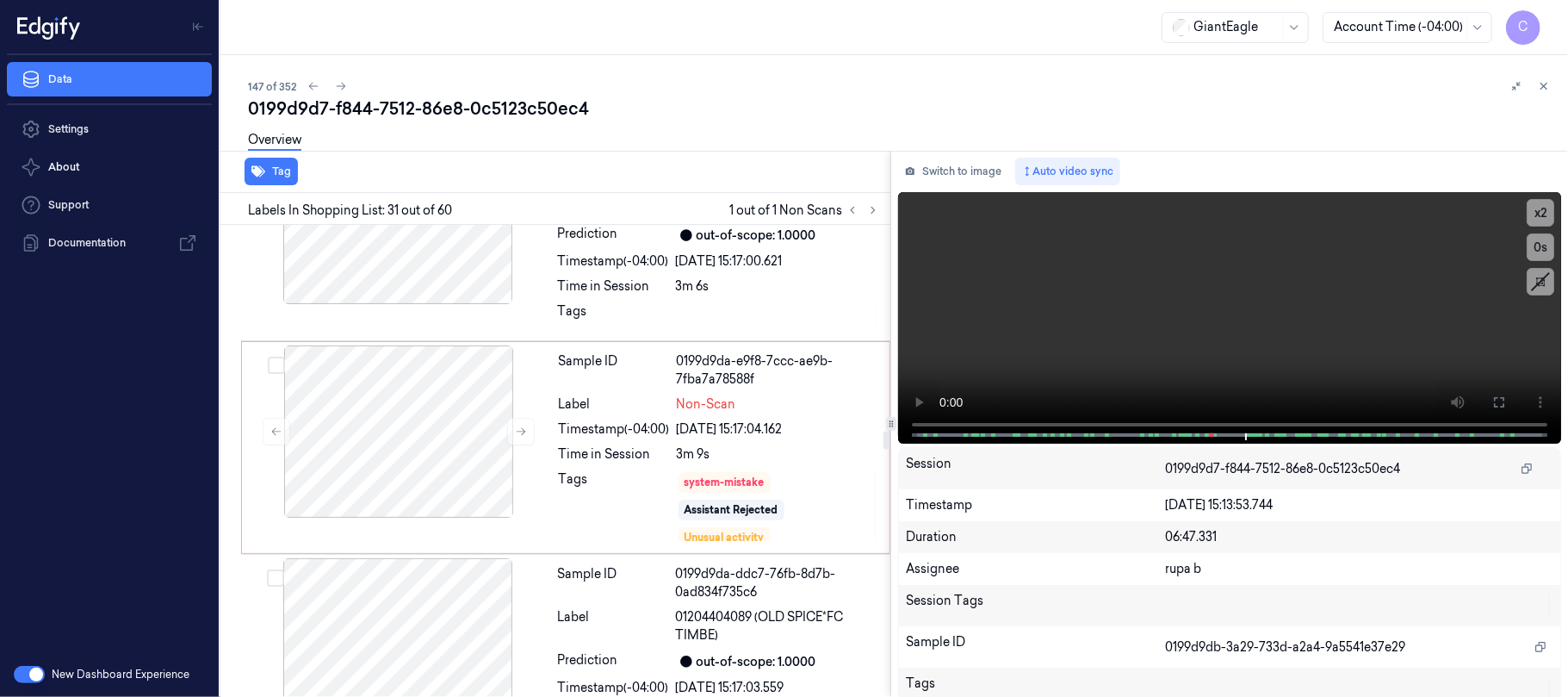
scroll to position [5407, 0]
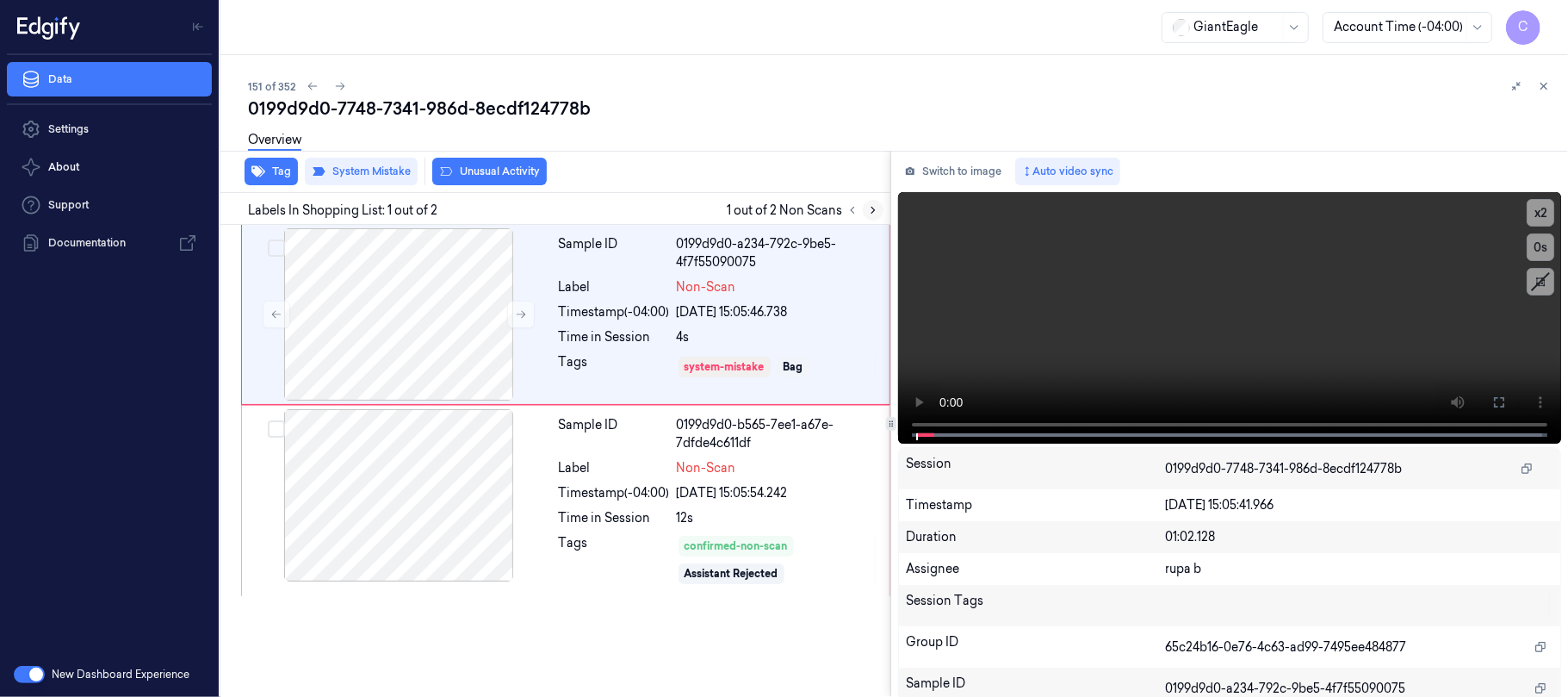
click at [869, 208] on icon at bounding box center [873, 211] width 12 height 12
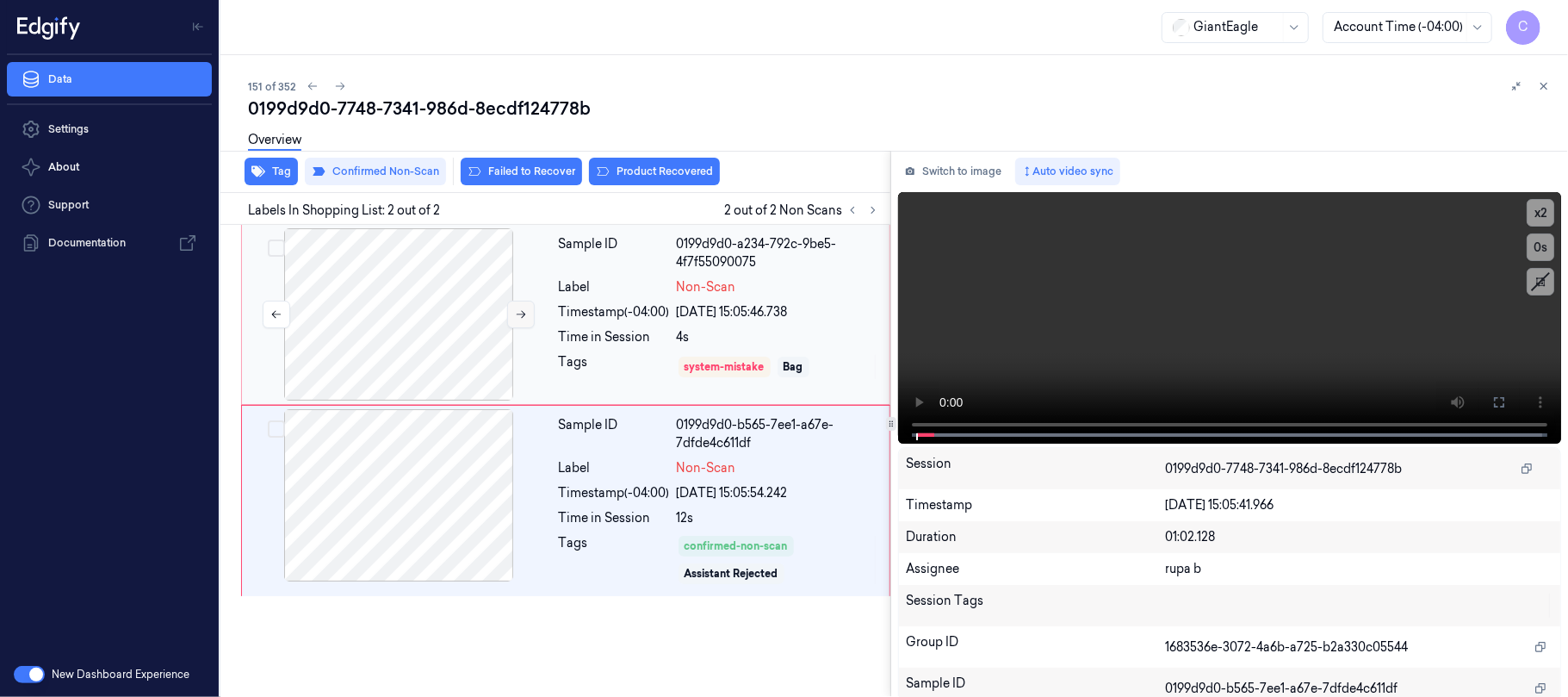
click at [518, 312] on icon at bounding box center [521, 315] width 12 height 12
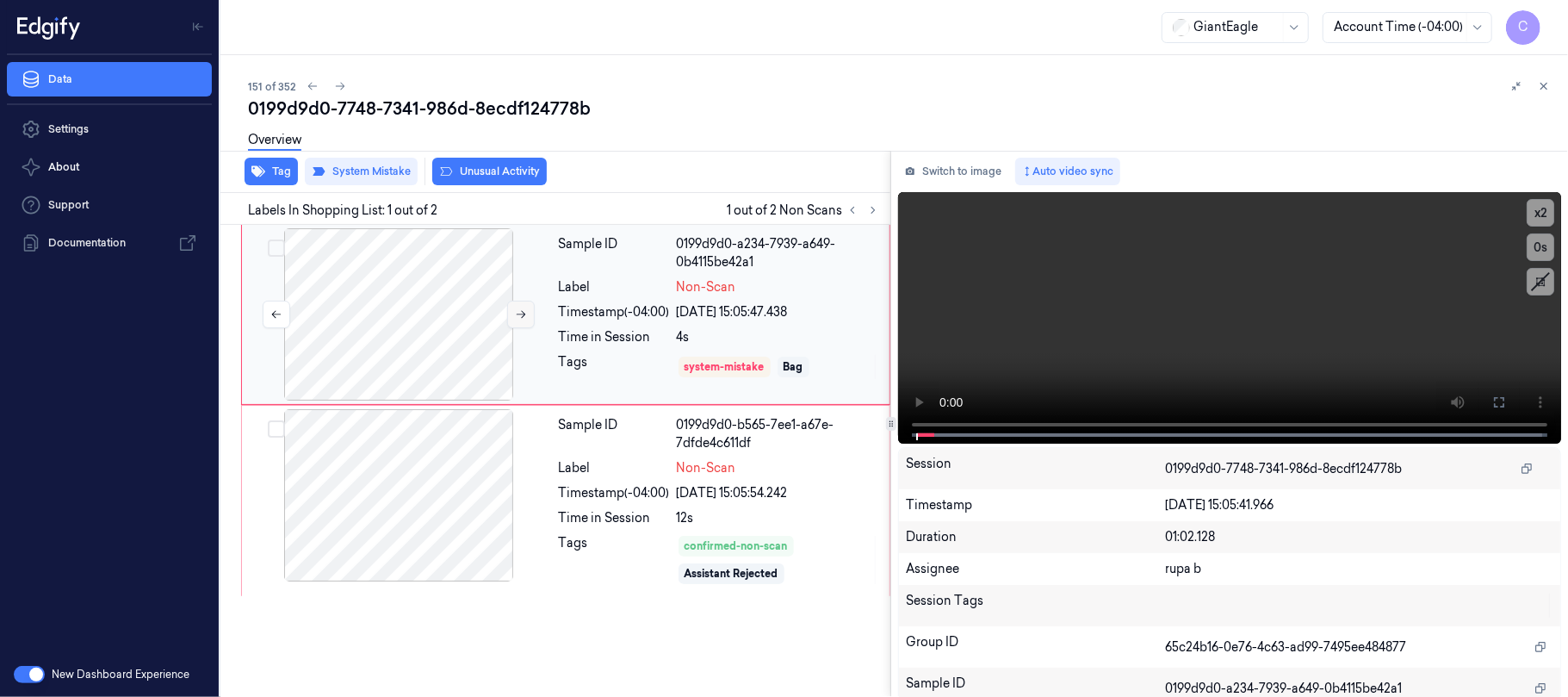
click at [517, 312] on icon at bounding box center [521, 315] width 12 height 12
click at [516, 312] on icon at bounding box center [521, 315] width 12 height 12
click at [504, 491] on div at bounding box center [398, 495] width 307 height 173
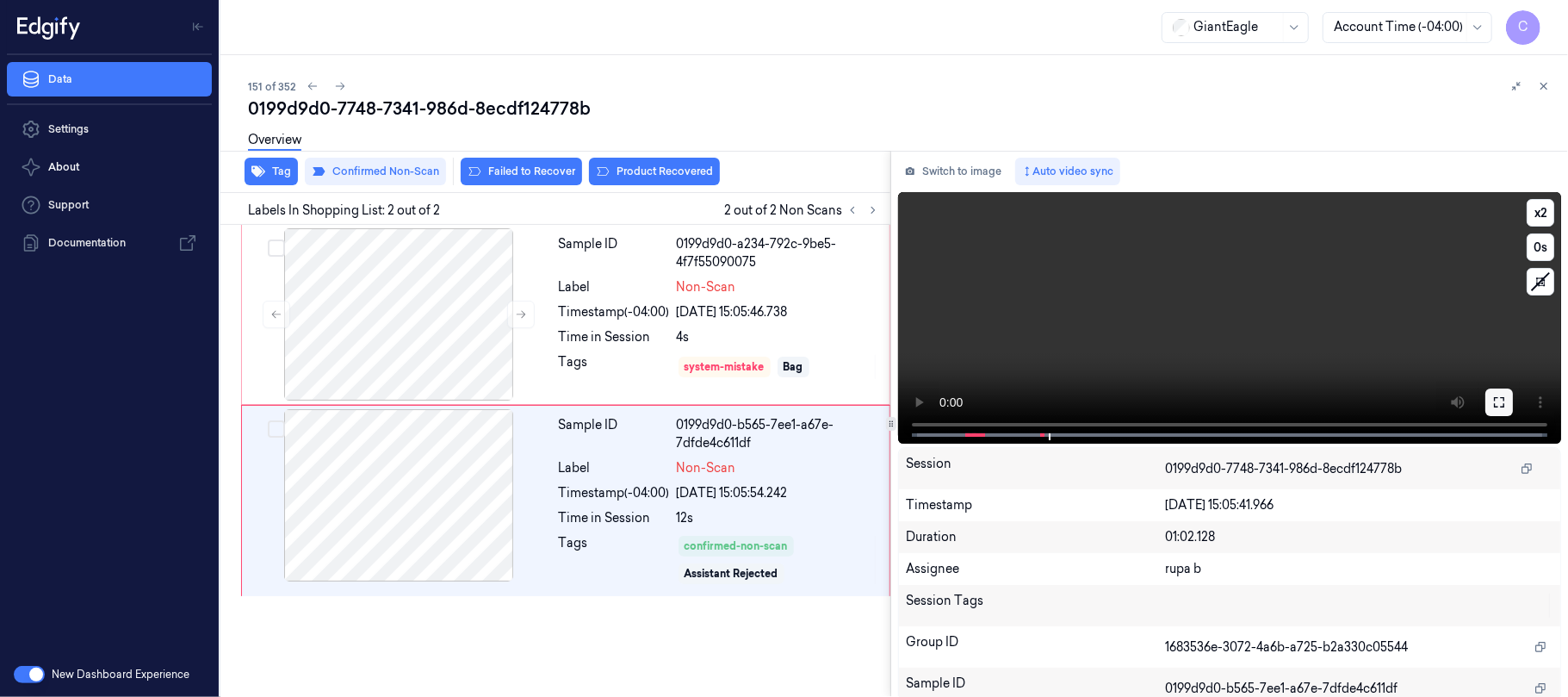
click at [1492, 401] on icon at bounding box center [1499, 402] width 14 height 14
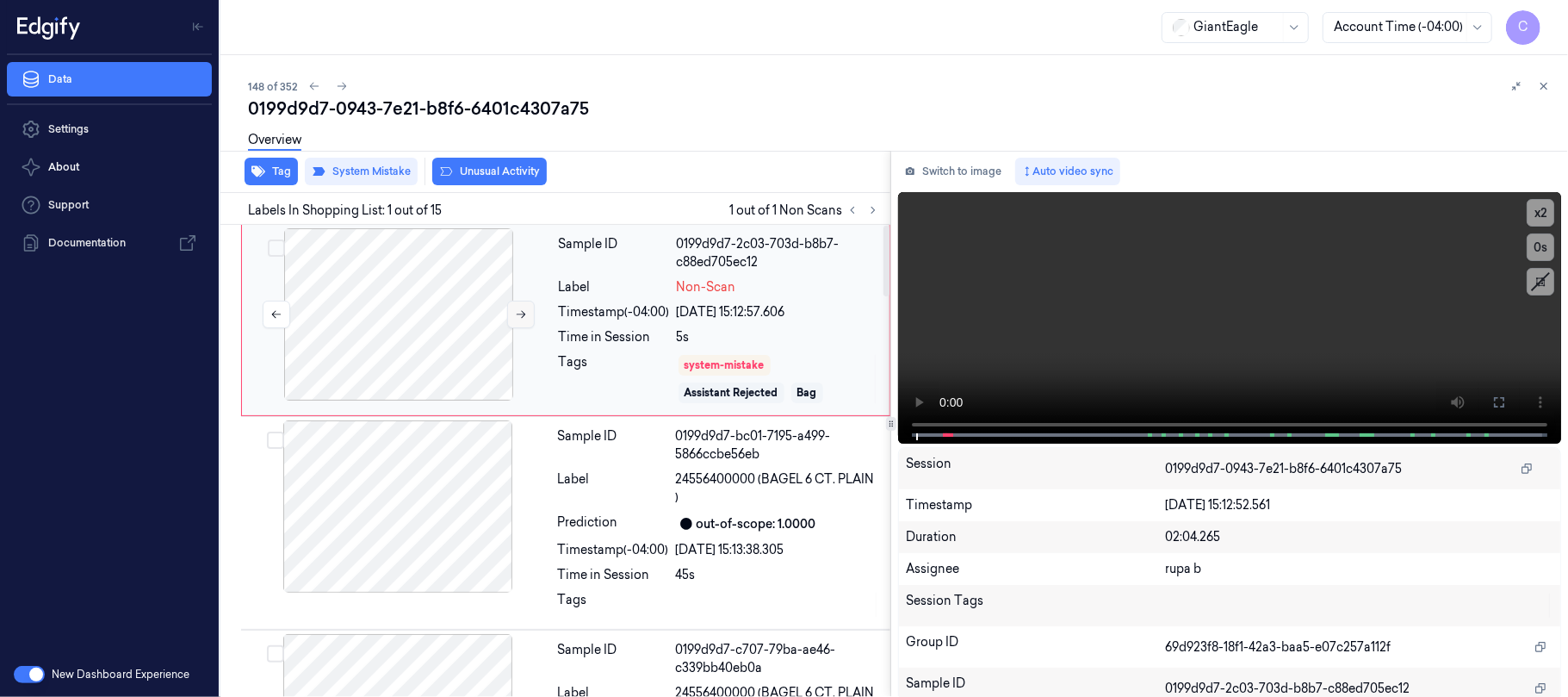
click at [516, 314] on icon at bounding box center [521, 315] width 12 height 12
click at [516, 310] on icon at bounding box center [521, 315] width 12 height 12
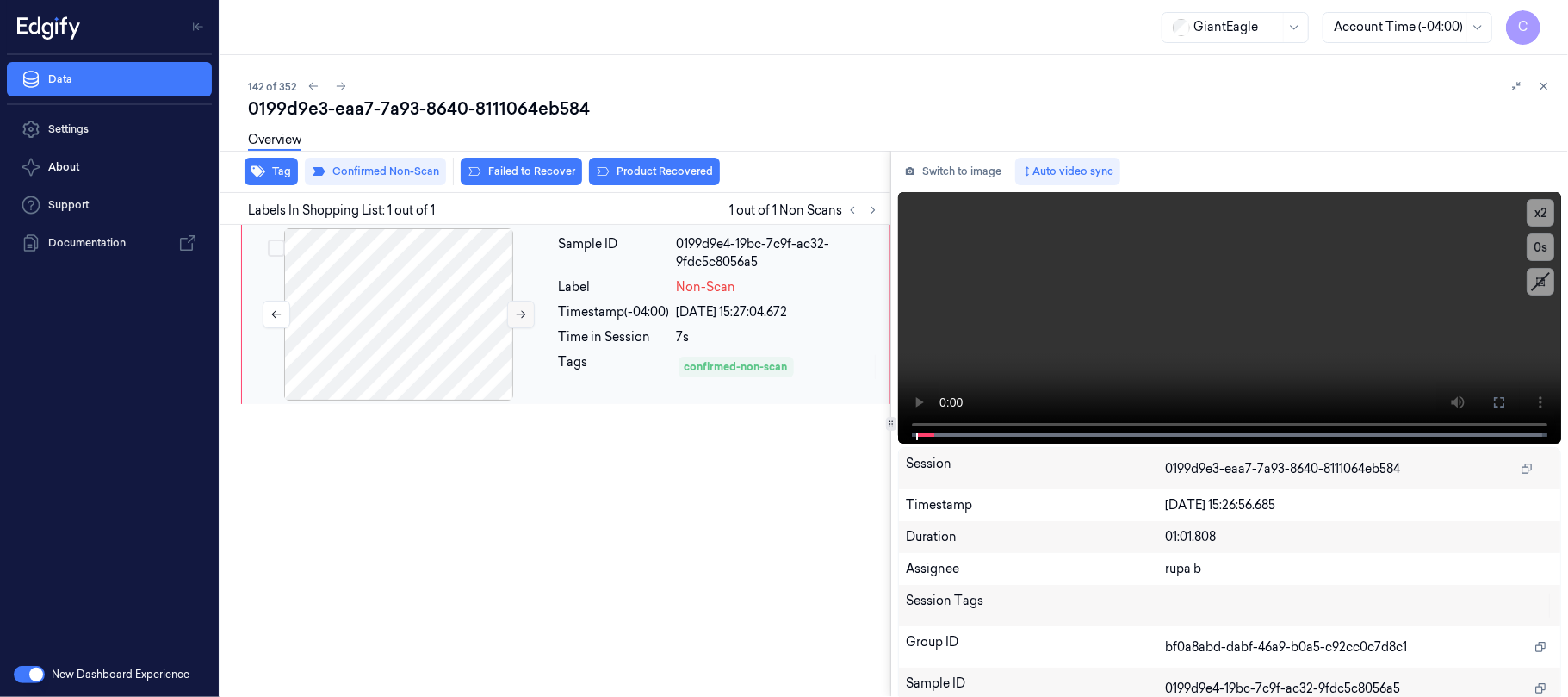
click at [523, 314] on icon at bounding box center [521, 315] width 12 height 12
click at [1493, 400] on icon at bounding box center [1499, 402] width 10 height 10
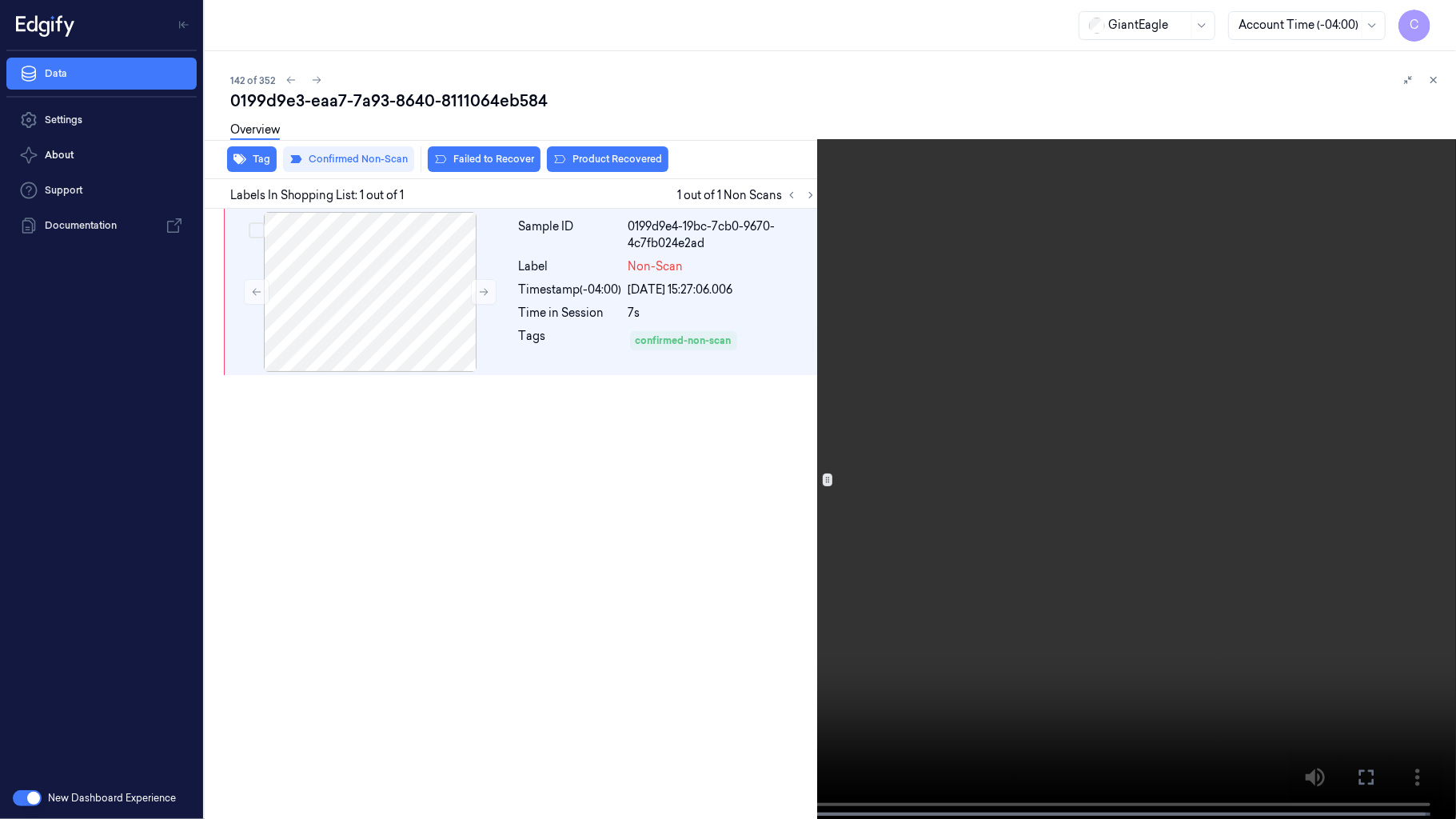
click at [0, 646] on video at bounding box center [728, 411] width 1456 height 822
click at [537, 628] on video at bounding box center [728, 411] width 1456 height 822
click at [890, 531] on video at bounding box center [728, 411] width 1456 height 822
click at [861, 474] on video at bounding box center [728, 411] width 1456 height 822
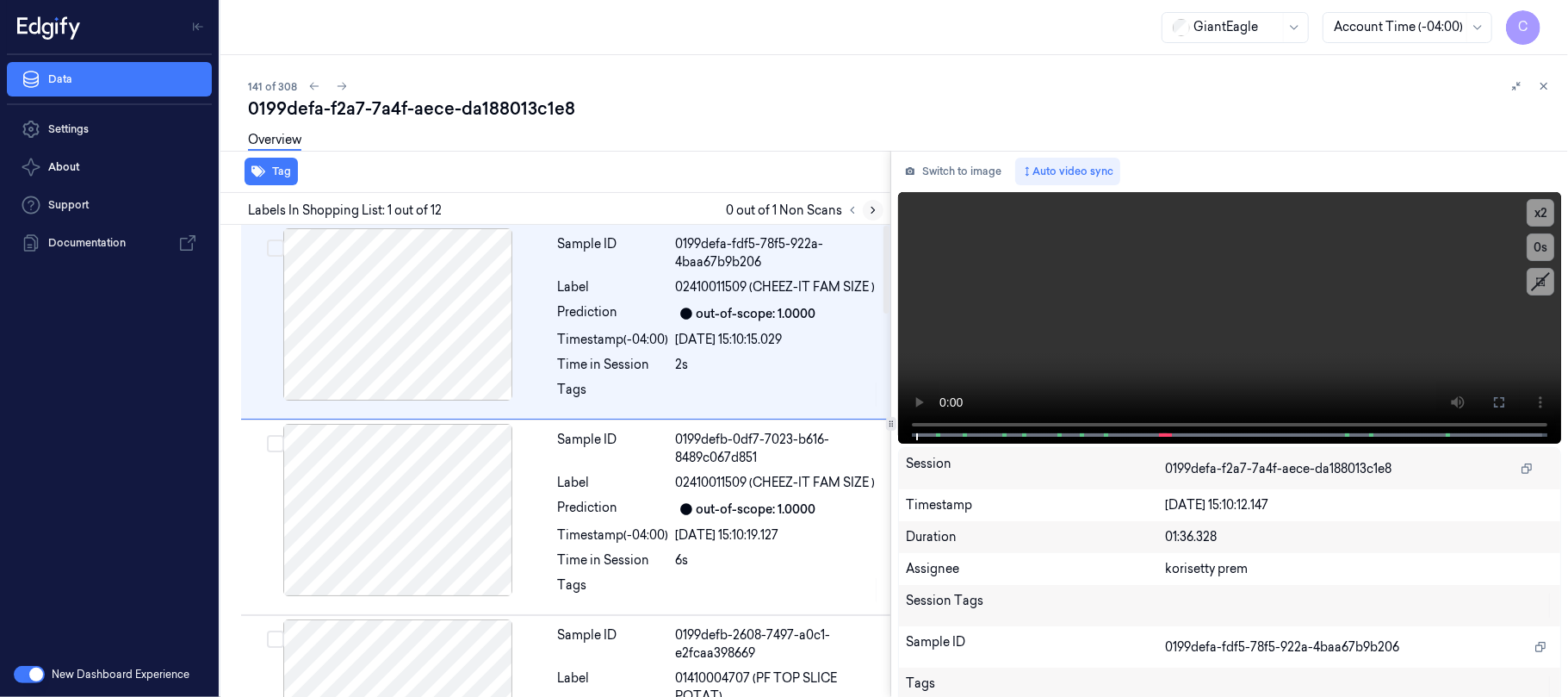
click at [876, 215] on button at bounding box center [873, 211] width 21 height 21
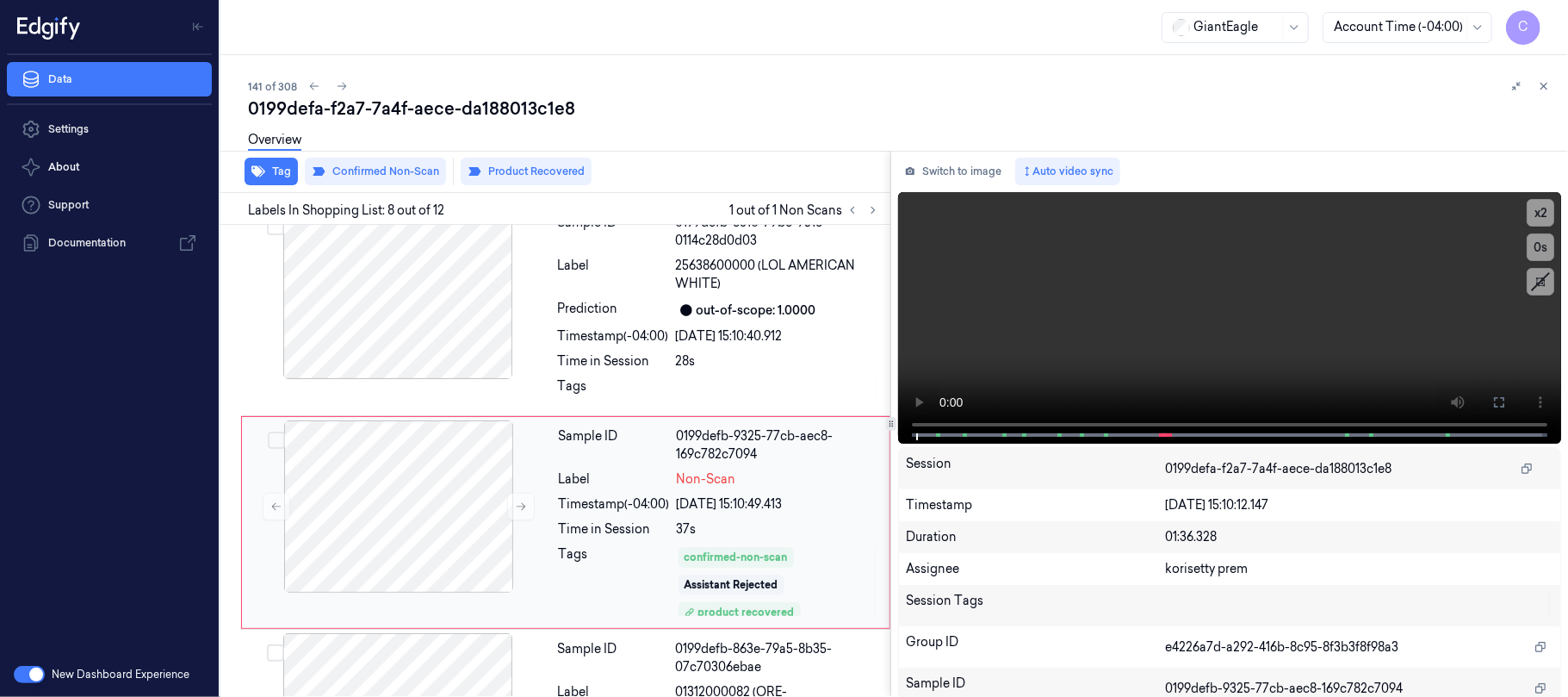
scroll to position [1332, 0]
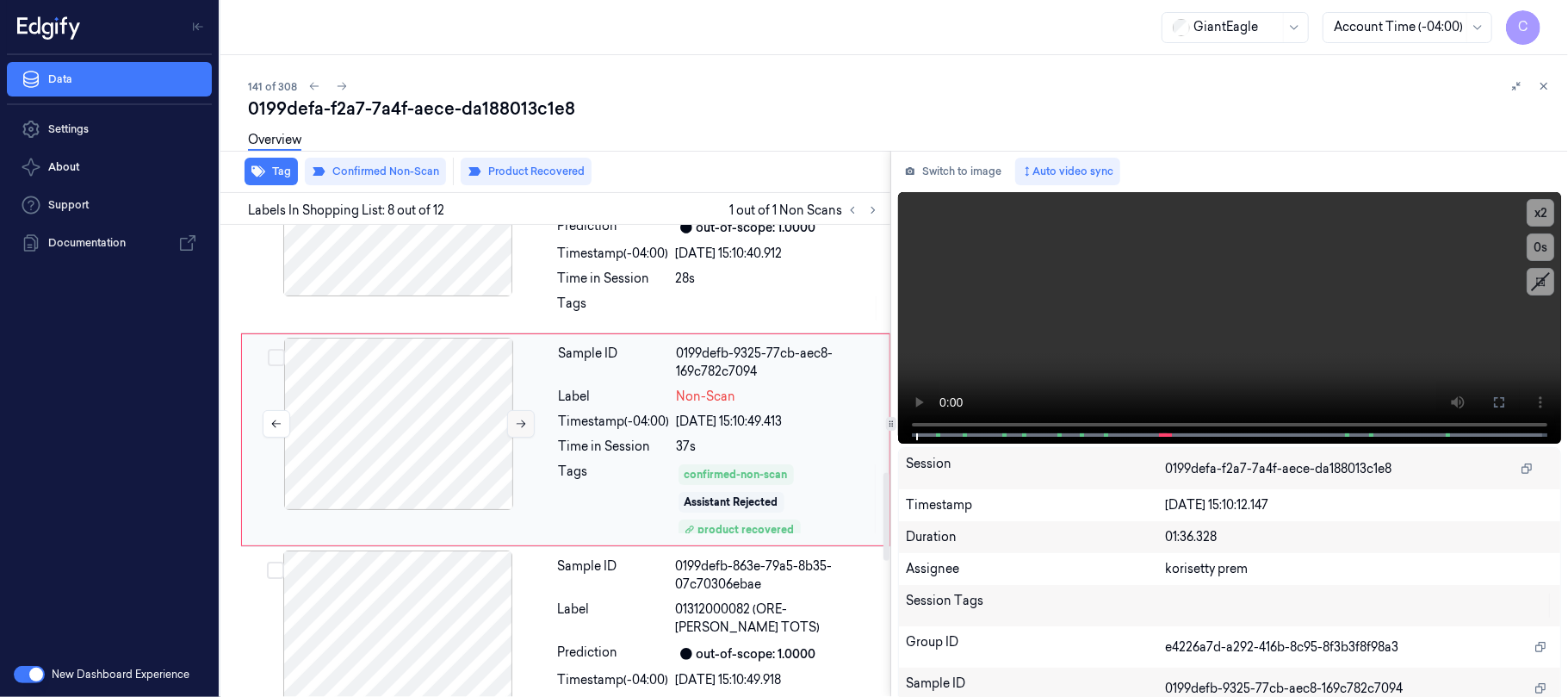
click at [520, 430] on icon at bounding box center [521, 424] width 12 height 12
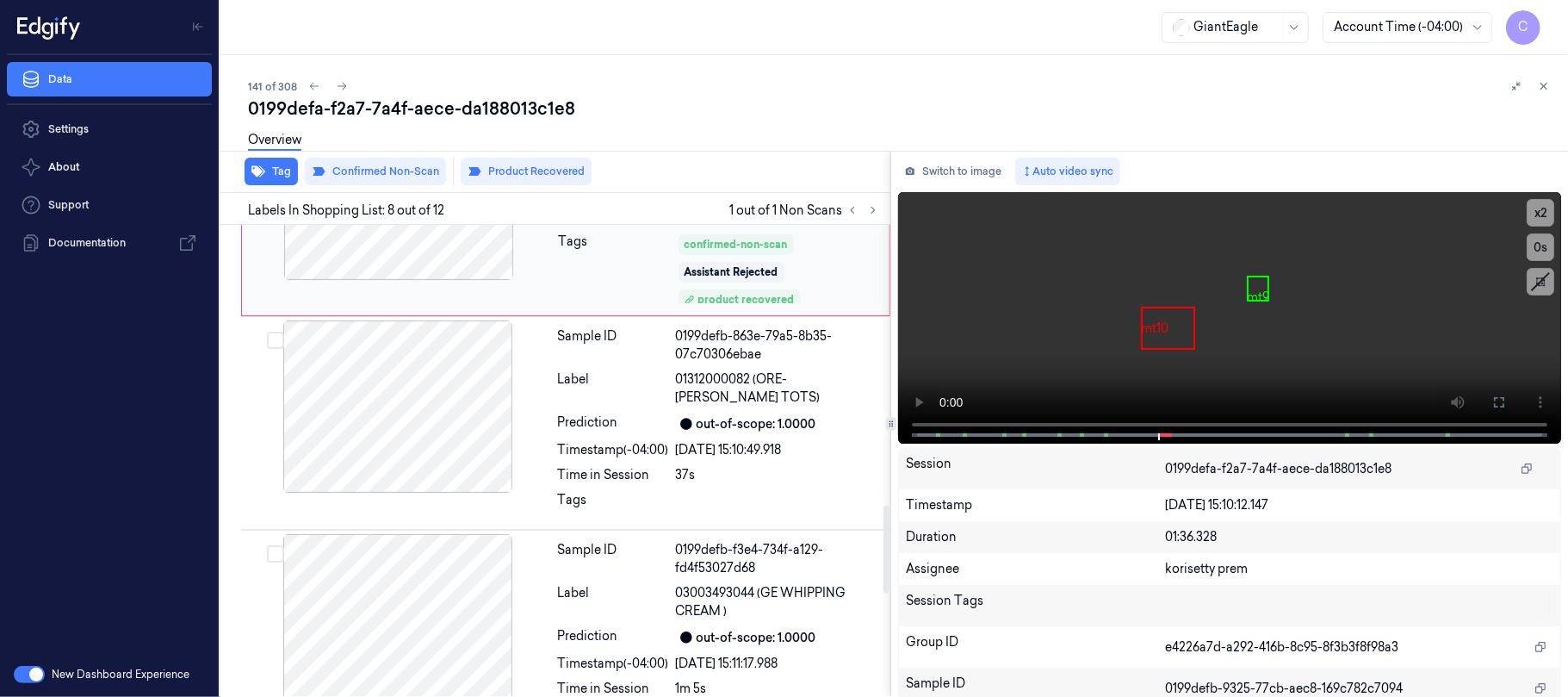
scroll to position [1447, 0]
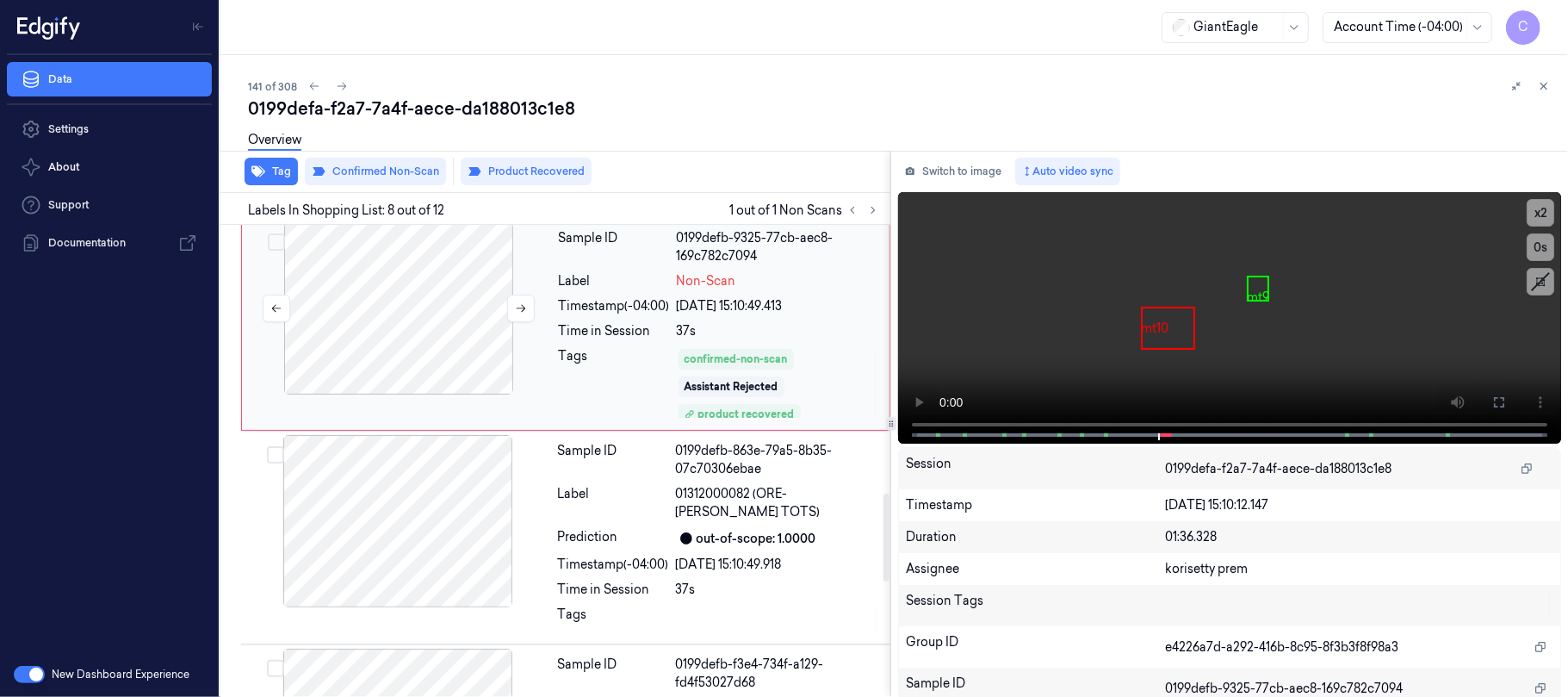
click at [434, 333] on div at bounding box center [398, 308] width 307 height 173
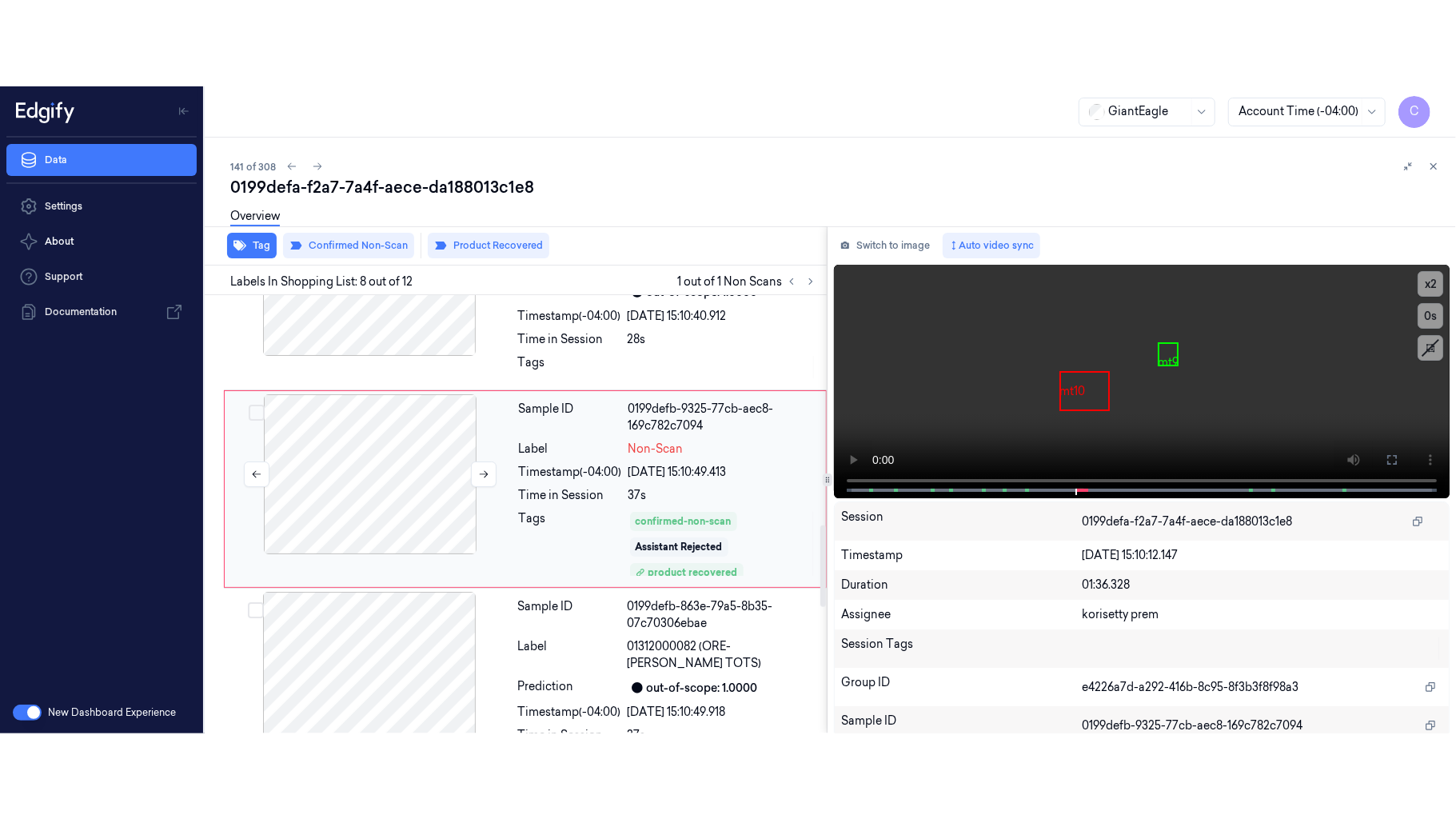
scroll to position [1236, 0]
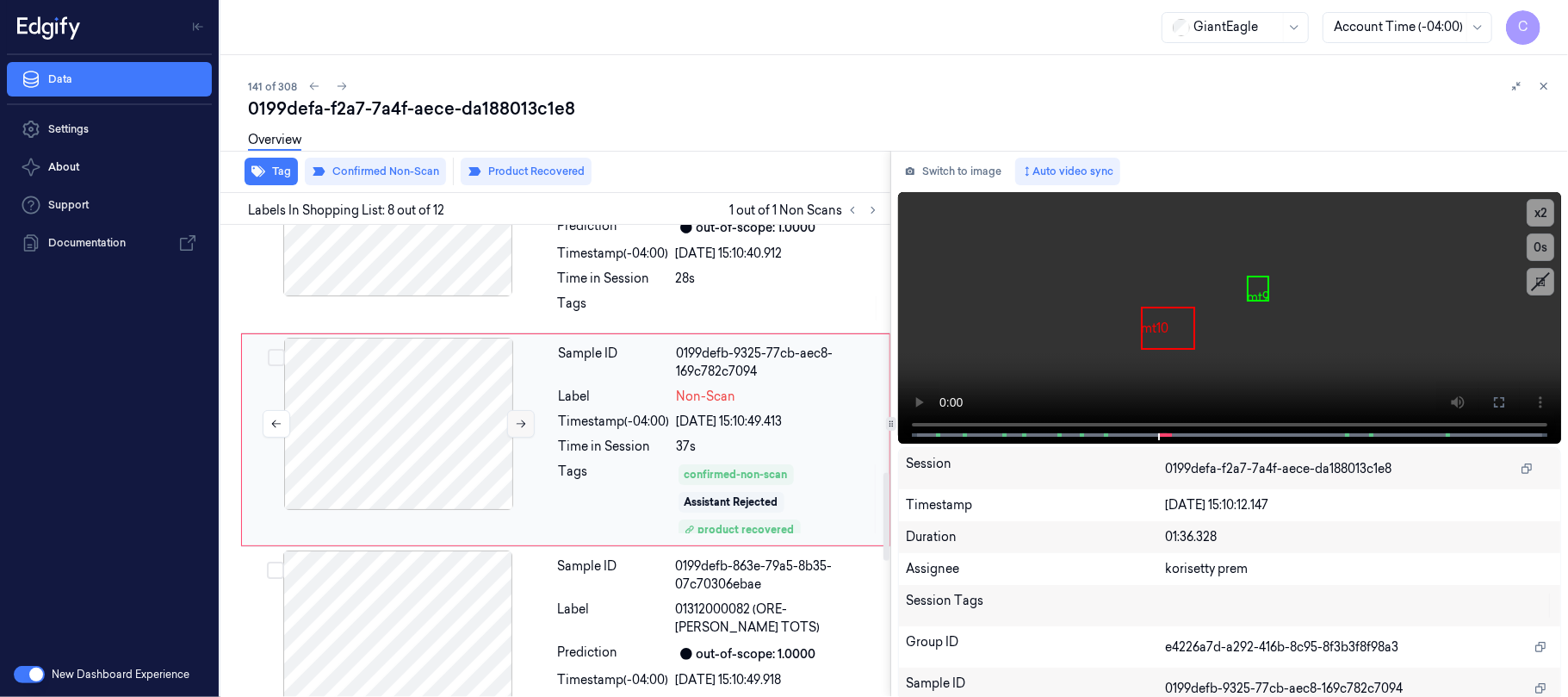
click at [509, 438] on button at bounding box center [521, 424] width 28 height 28
click at [511, 438] on button at bounding box center [521, 424] width 28 height 28
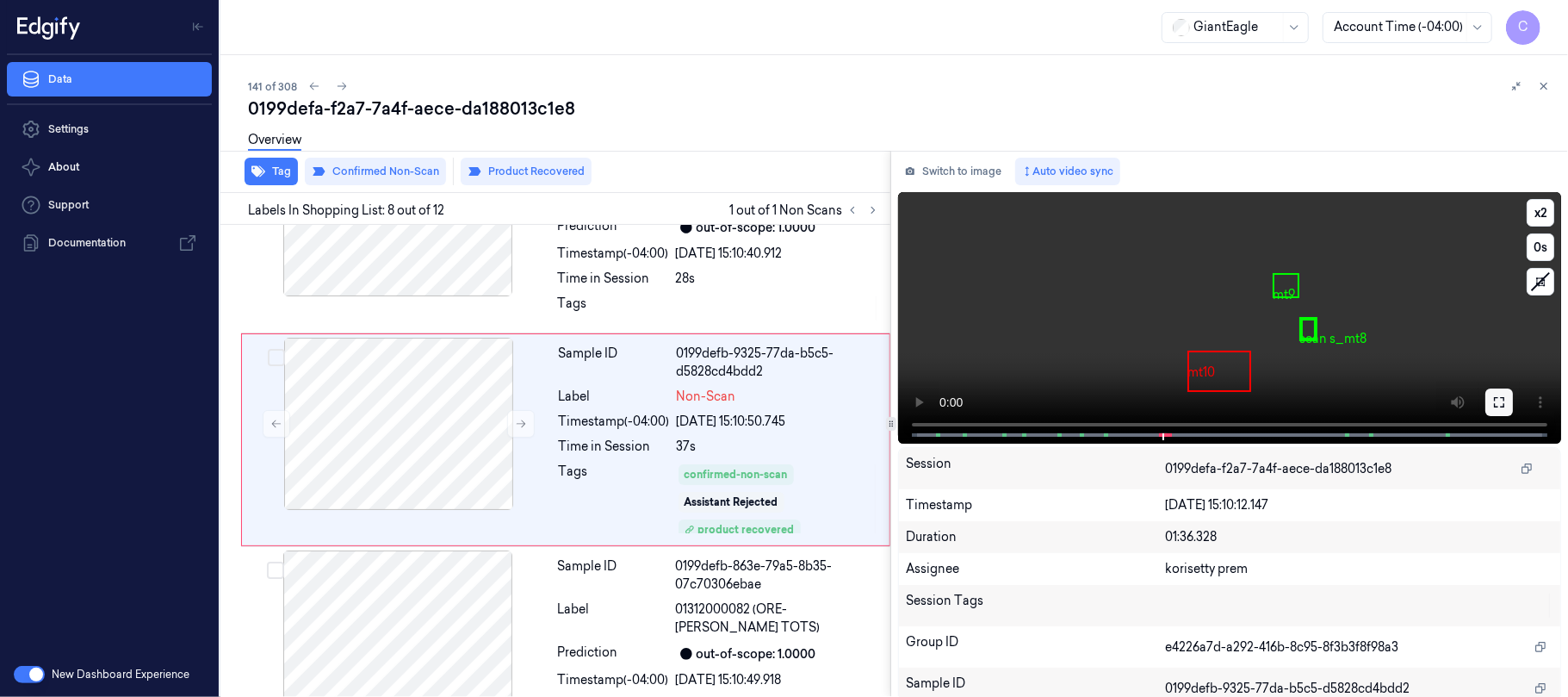
click at [1493, 403] on icon at bounding box center [1499, 402] width 14 height 14
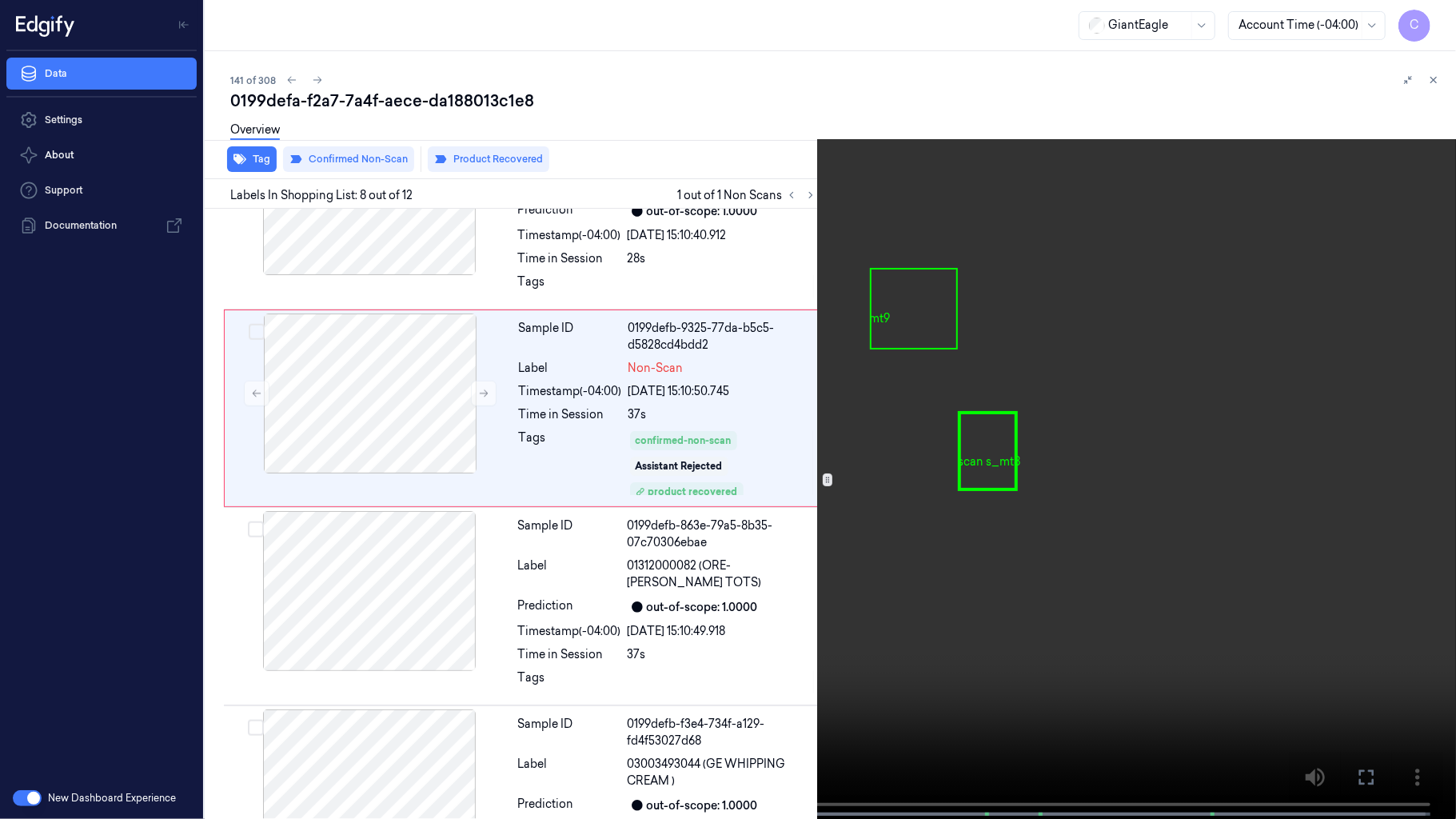
click at [703, 544] on video at bounding box center [728, 411] width 1456 height 822
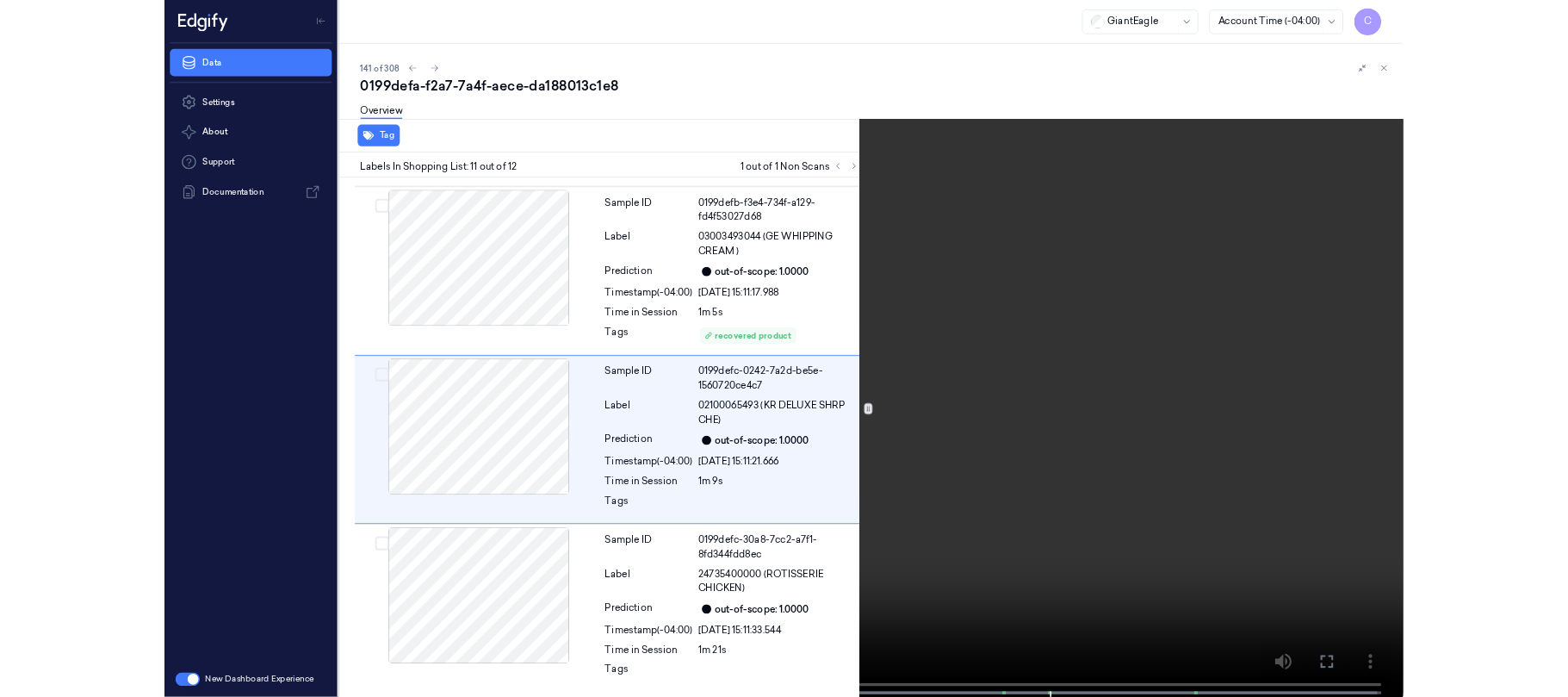
scroll to position [1881, 0]
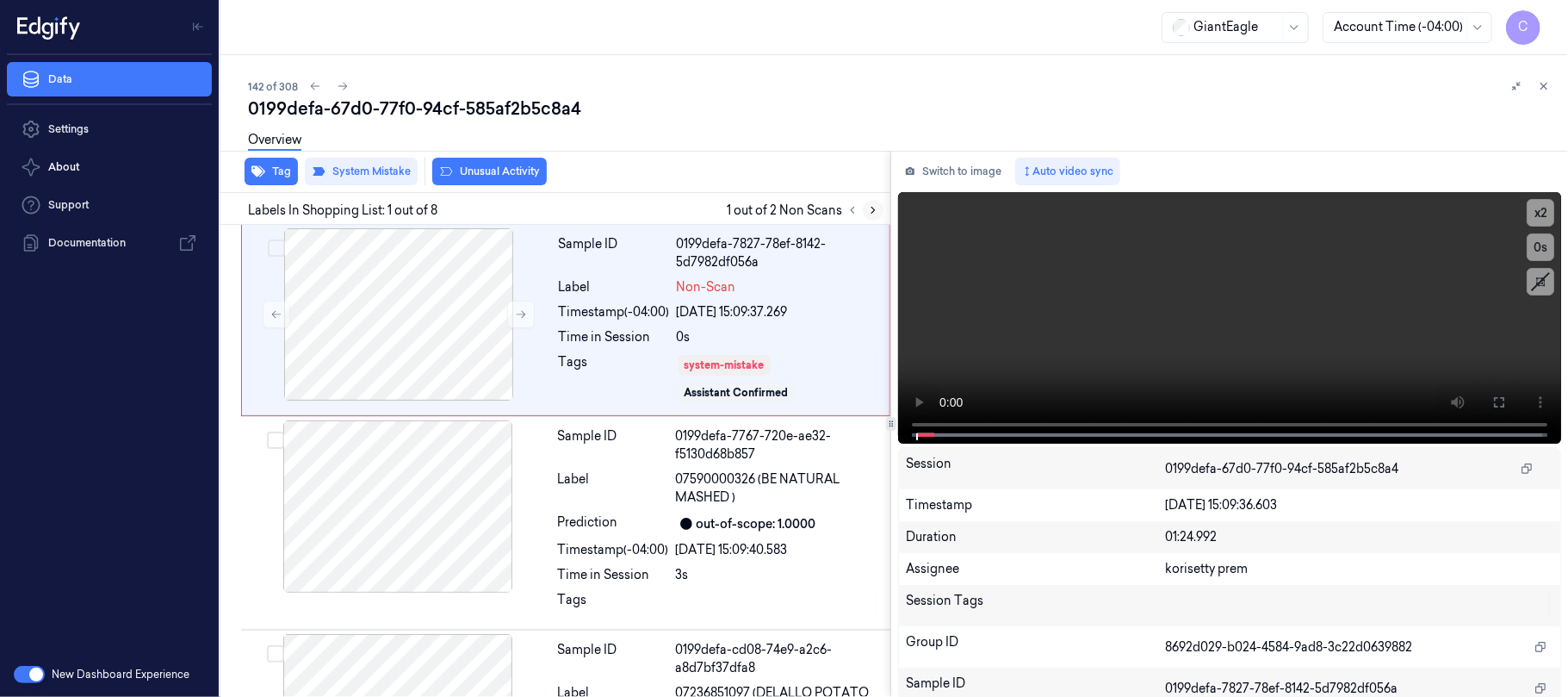
click at [870, 205] on icon at bounding box center [873, 211] width 12 height 12
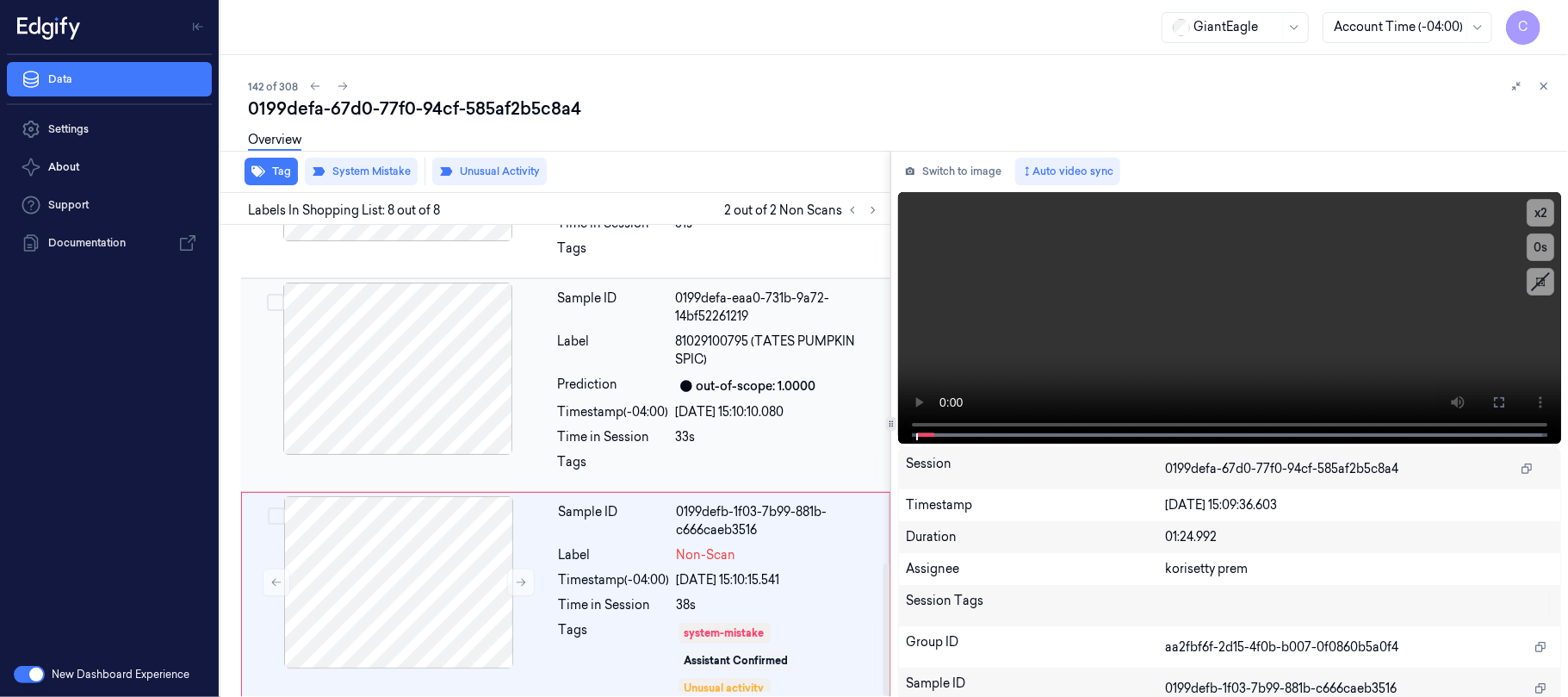
scroll to position [1207, 0]
click at [855, 212] on icon at bounding box center [852, 211] width 12 height 12
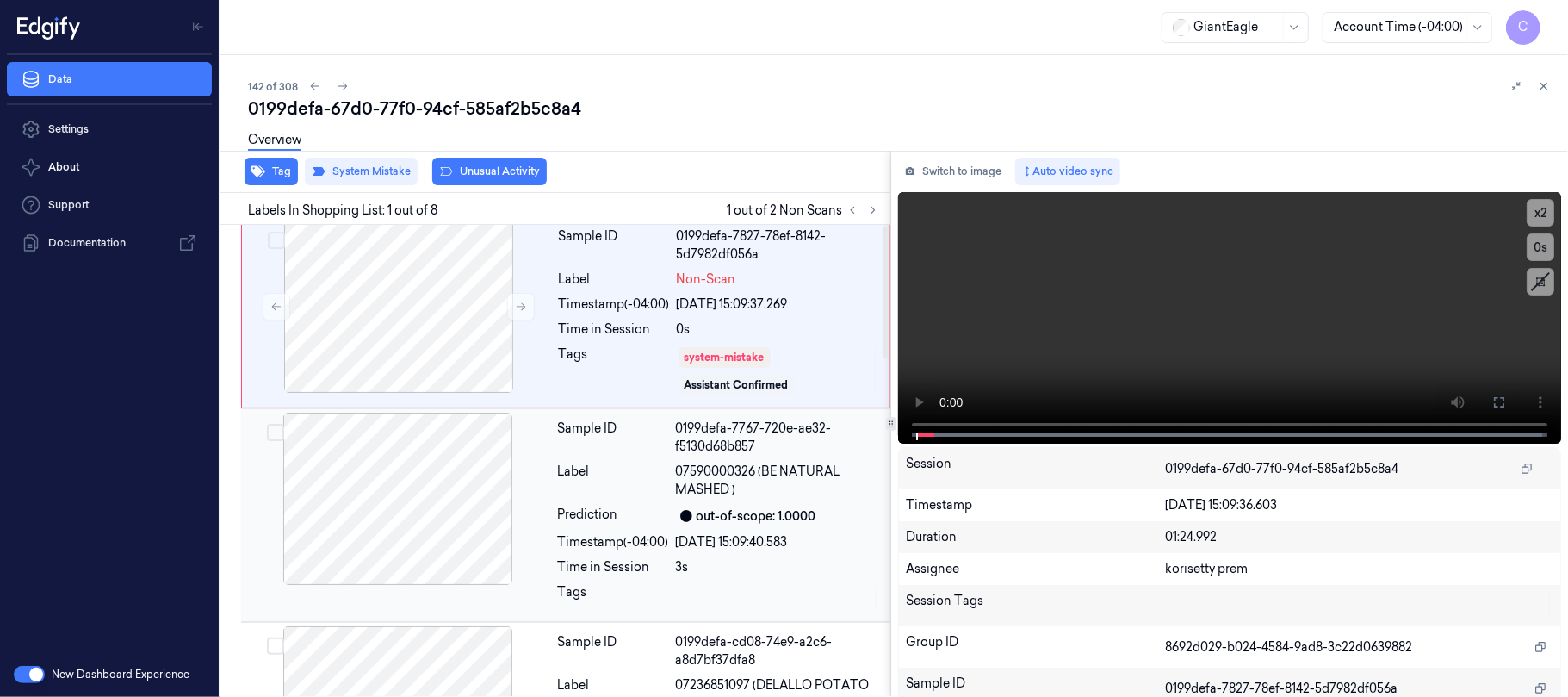
scroll to position [0, 0]
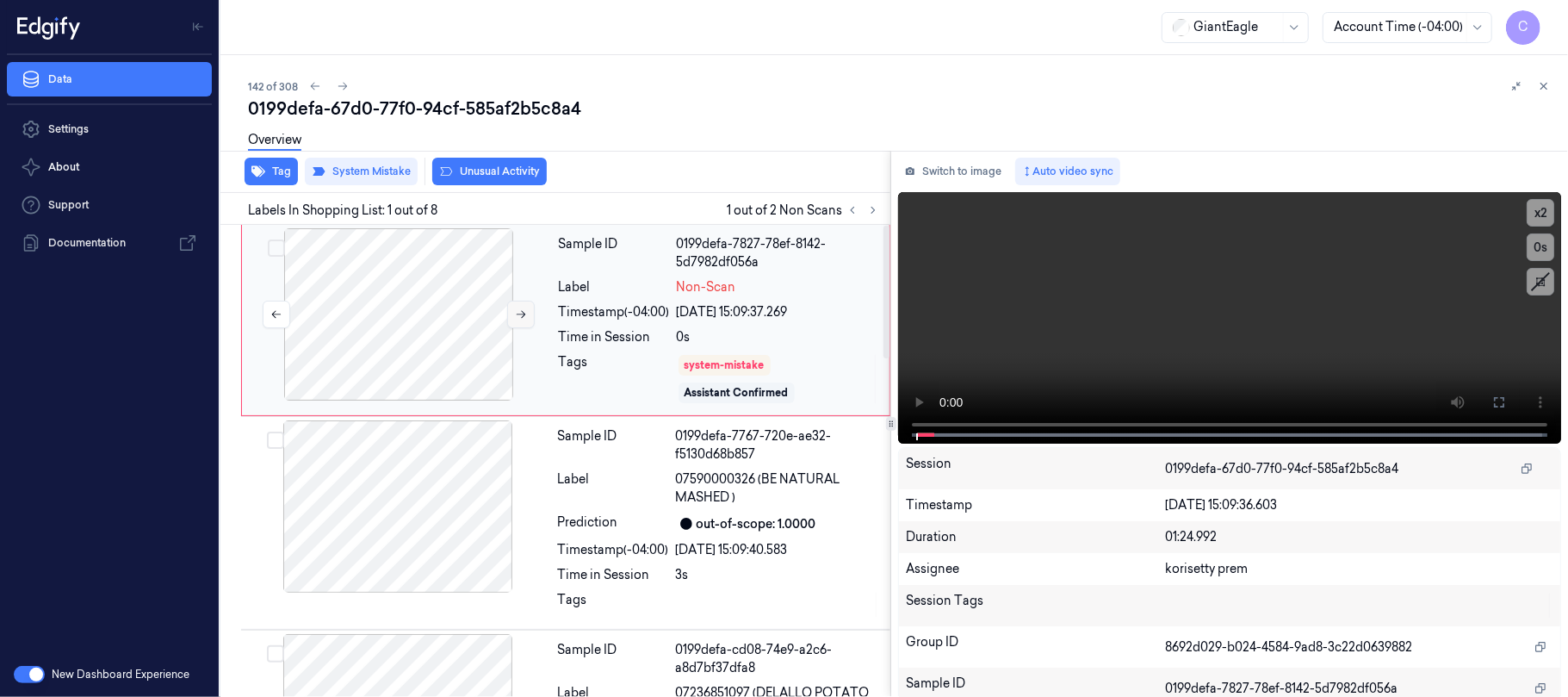
click at [524, 316] on icon at bounding box center [521, 315] width 12 height 12
click at [877, 212] on icon at bounding box center [873, 211] width 12 height 12
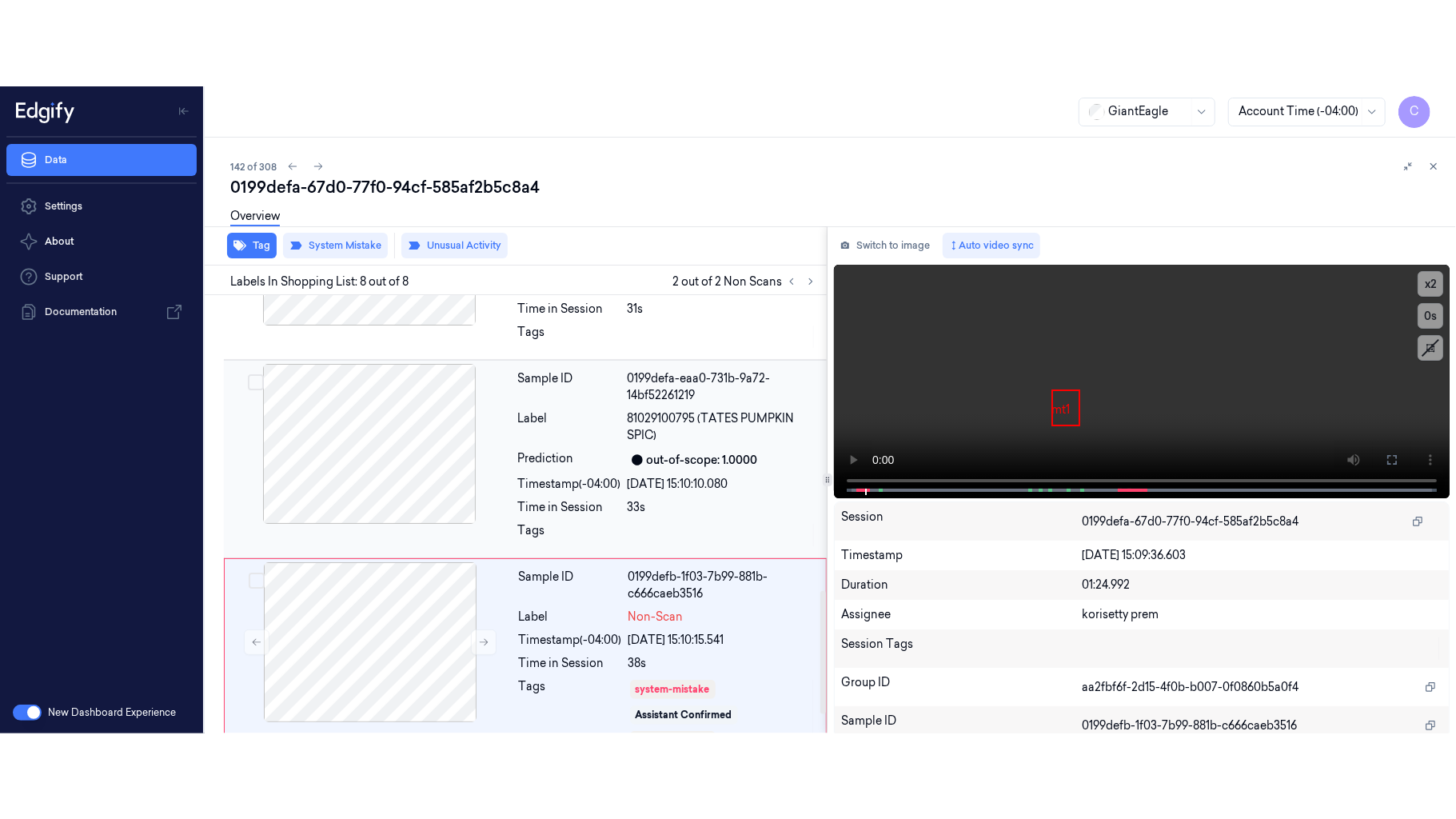
scroll to position [1120, 0]
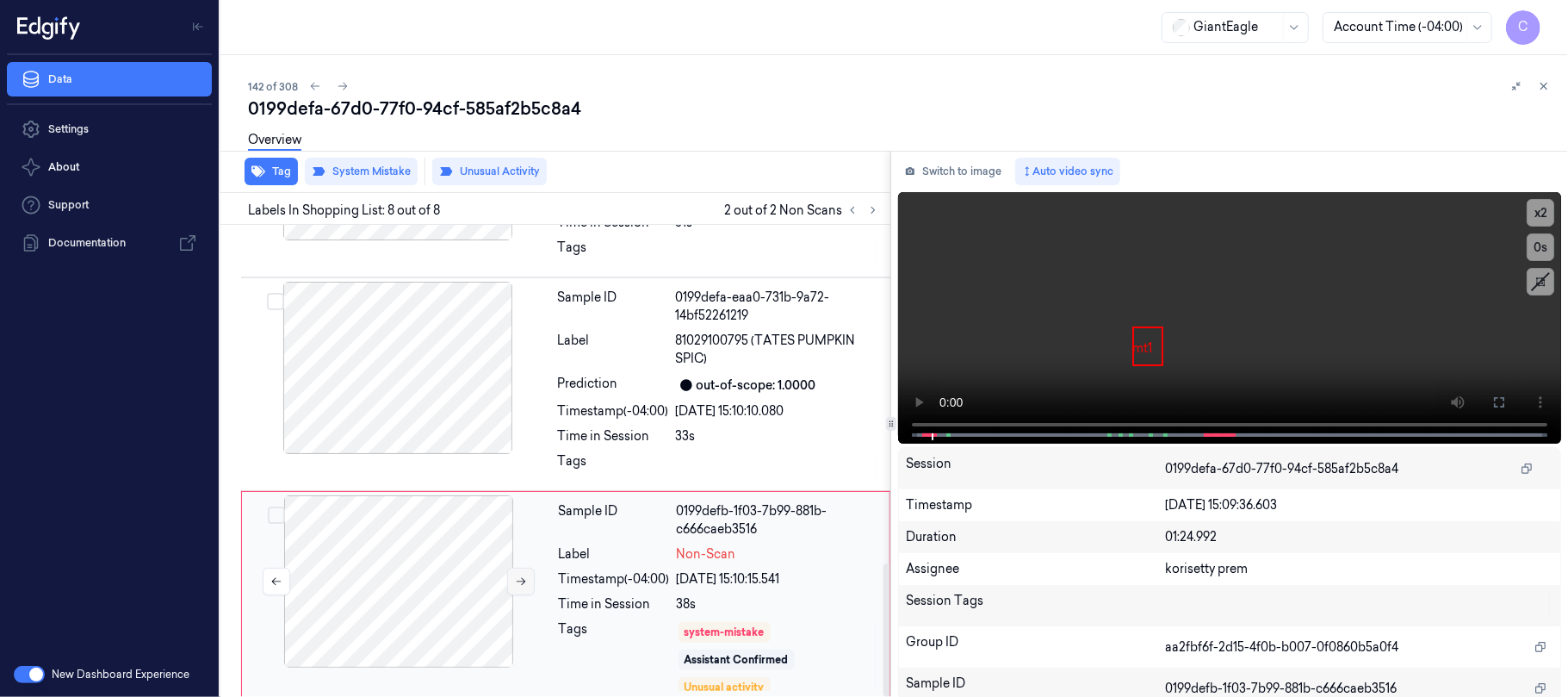
click at [524, 576] on icon at bounding box center [521, 582] width 12 height 12
click at [1493, 404] on icon at bounding box center [1499, 402] width 14 height 14
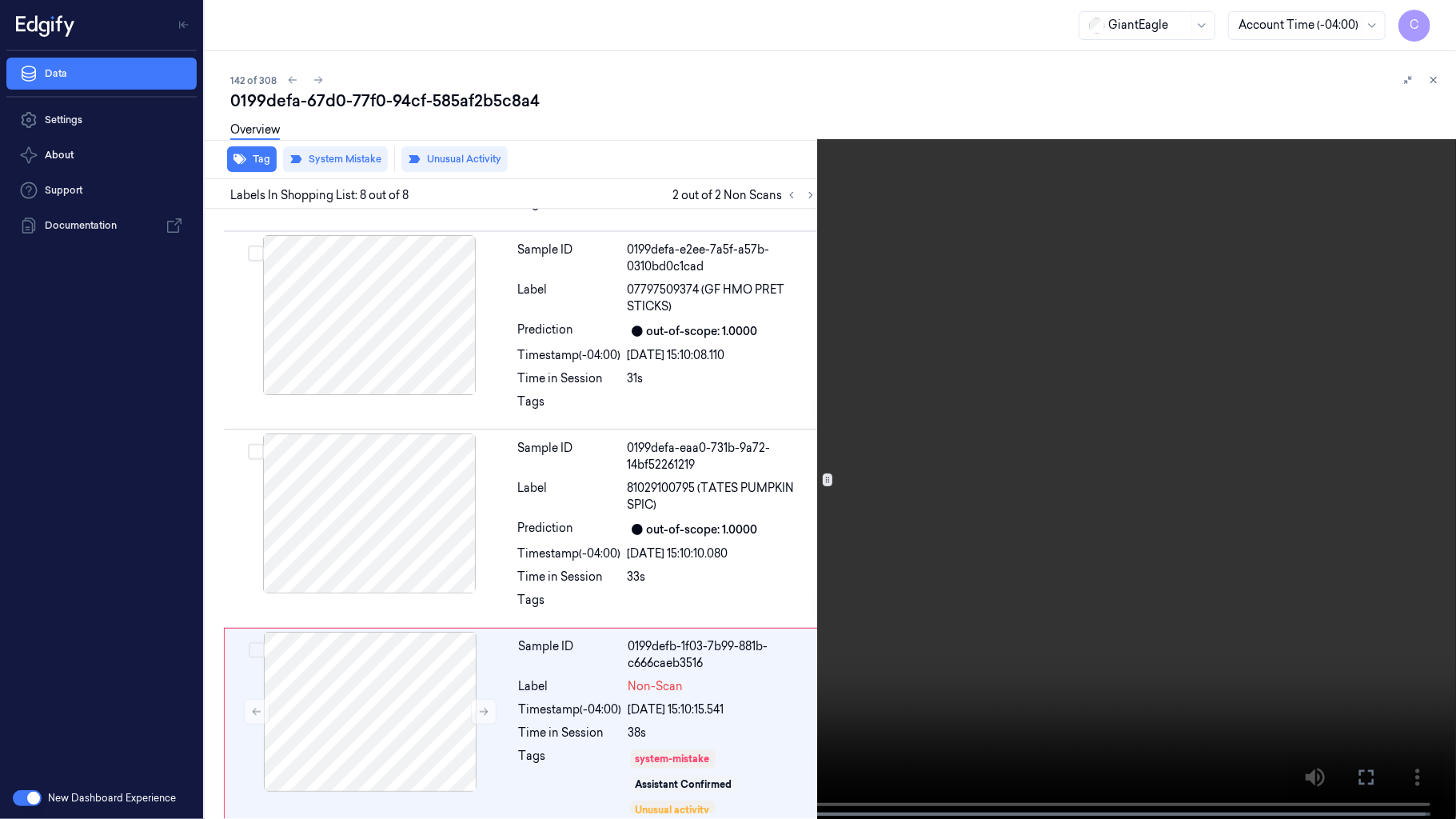
click at [764, 634] on video at bounding box center [728, 411] width 1456 height 822
click at [832, 520] on video at bounding box center [728, 411] width 1456 height 822
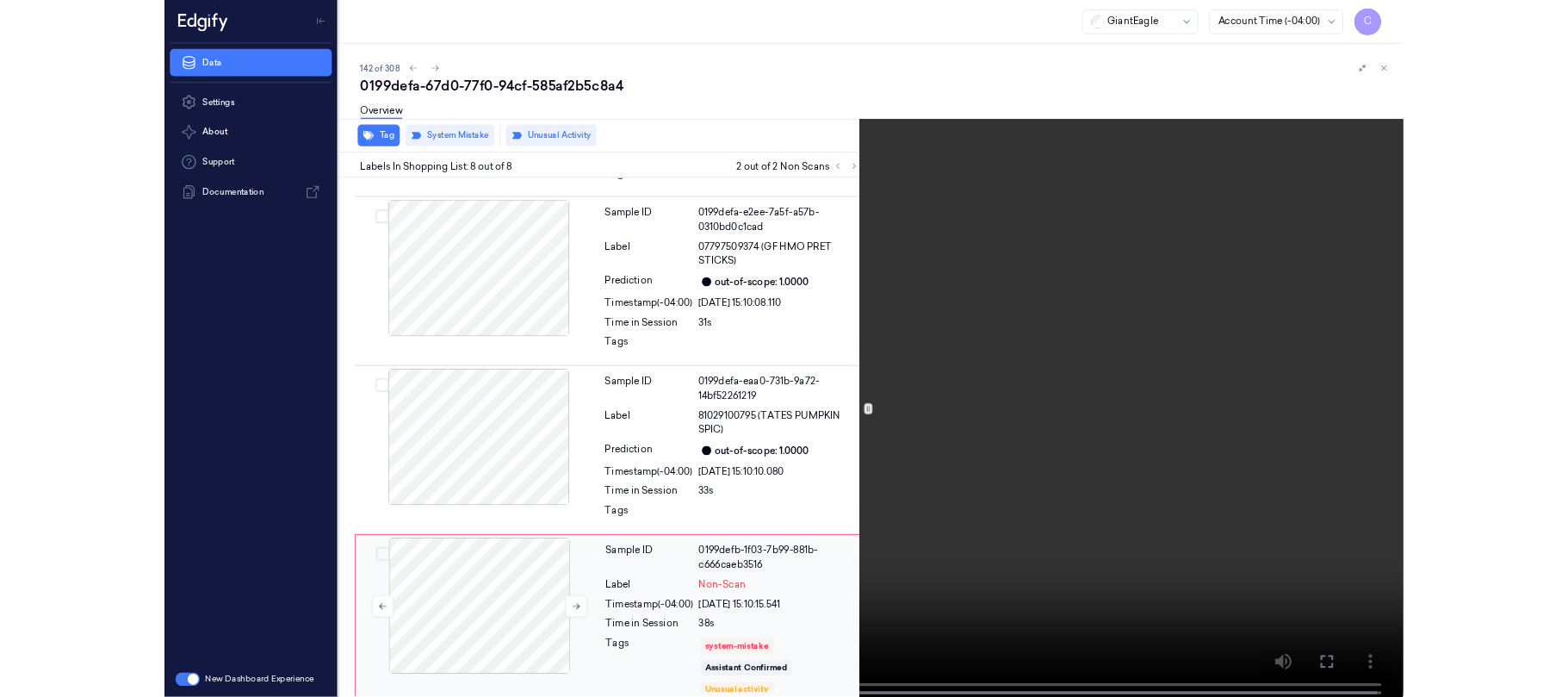
scroll to position [1207, 0]
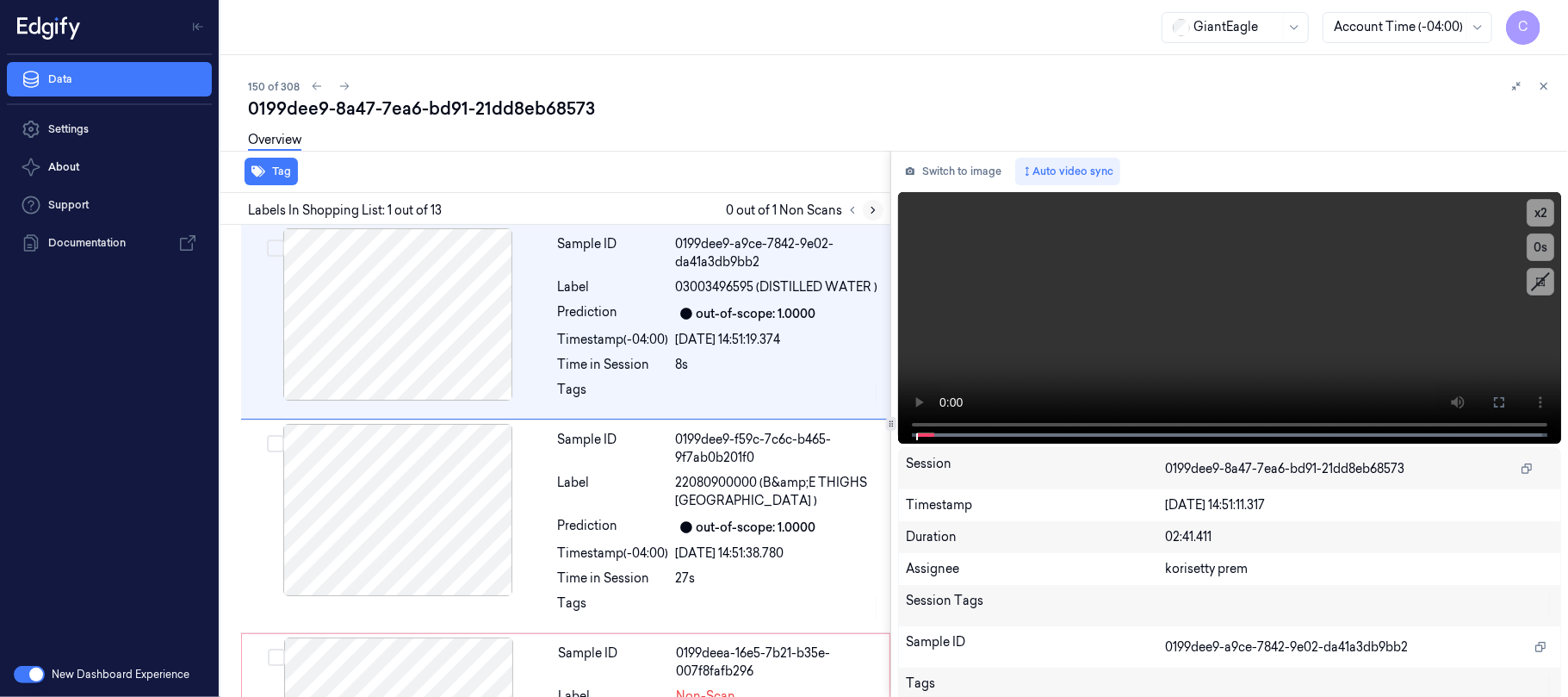
click at [878, 205] on icon at bounding box center [873, 211] width 12 height 12
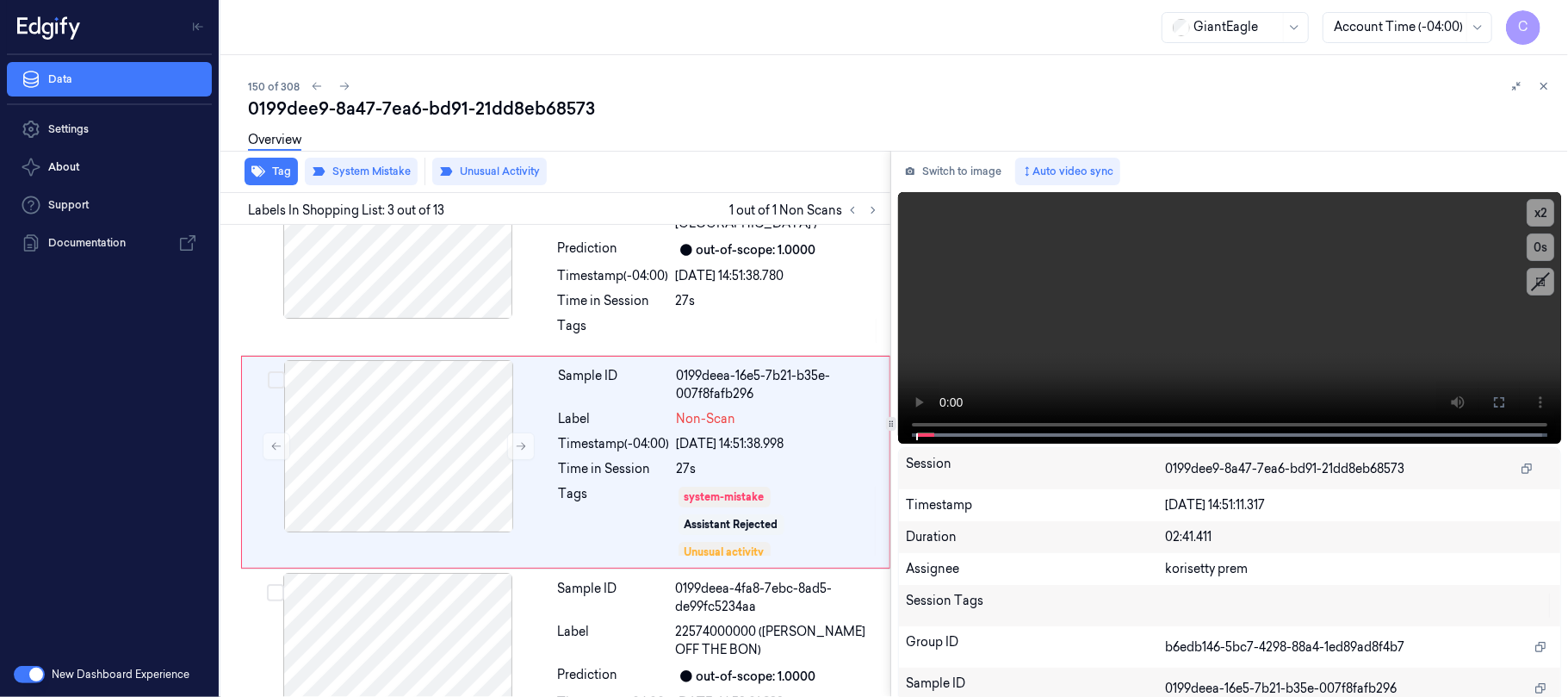
scroll to position [280, 0]
click at [524, 443] on icon at bounding box center [521, 444] width 10 height 8
click at [521, 443] on icon at bounding box center [521, 444] width 12 height 12
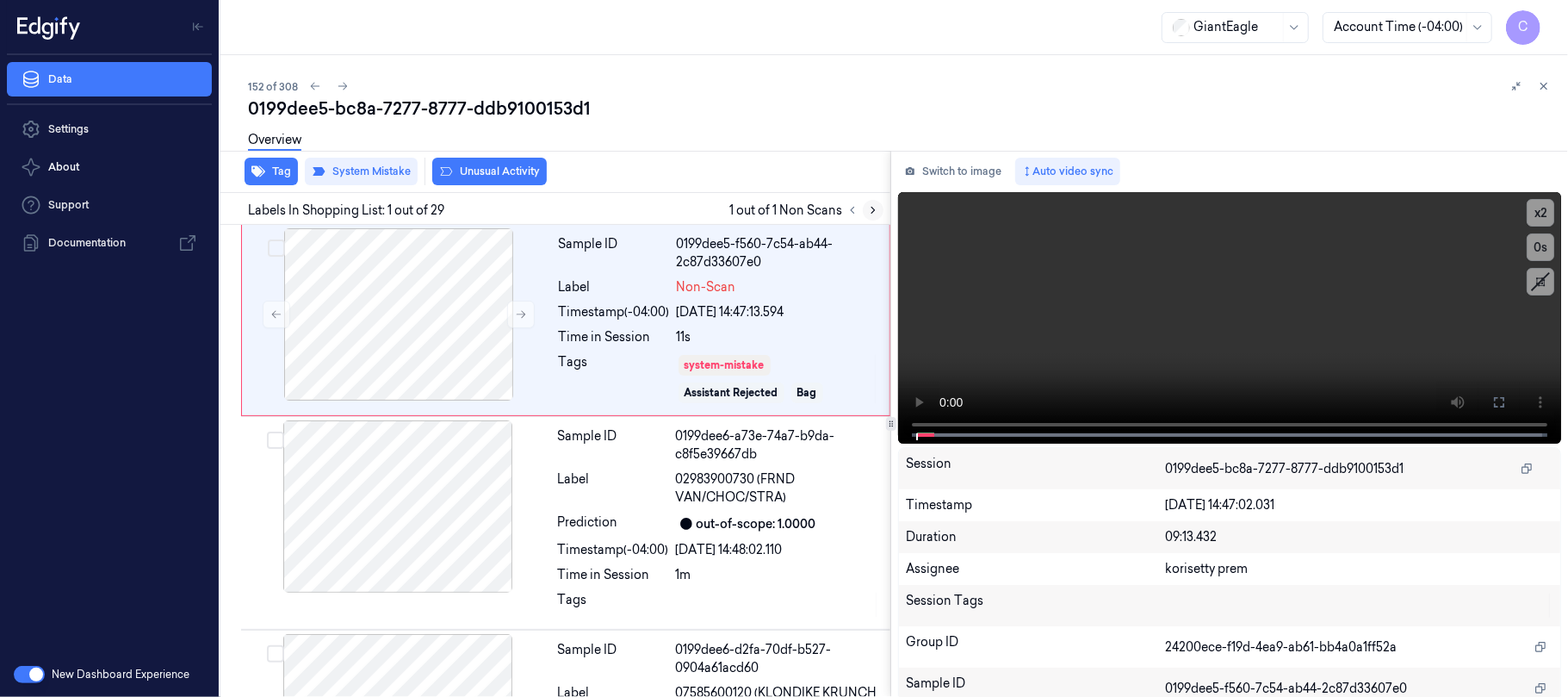
click at [870, 206] on icon at bounding box center [873, 211] width 12 height 12
click at [525, 297] on div at bounding box center [398, 314] width 307 height 173
click at [521, 311] on icon at bounding box center [521, 315] width 12 height 12
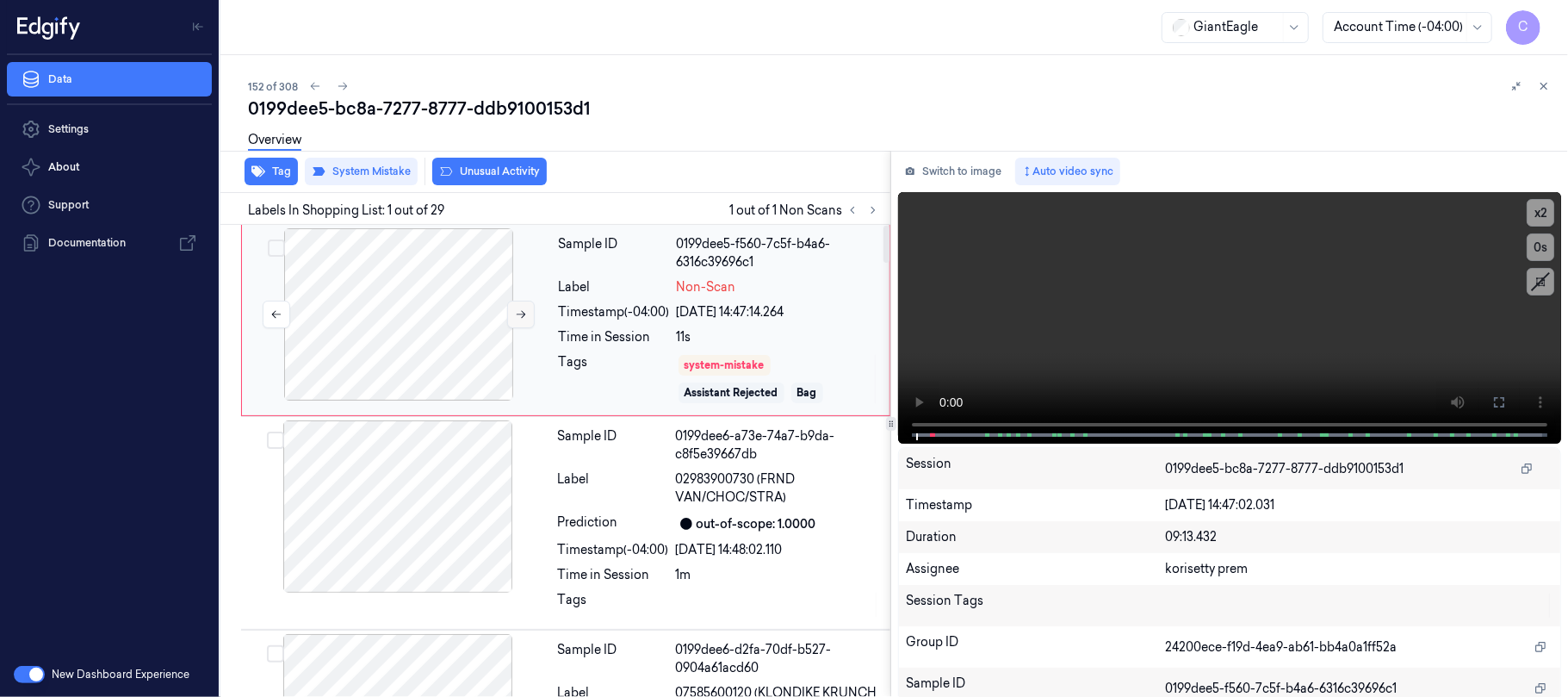
click at [521, 311] on icon at bounding box center [521, 315] width 12 height 12
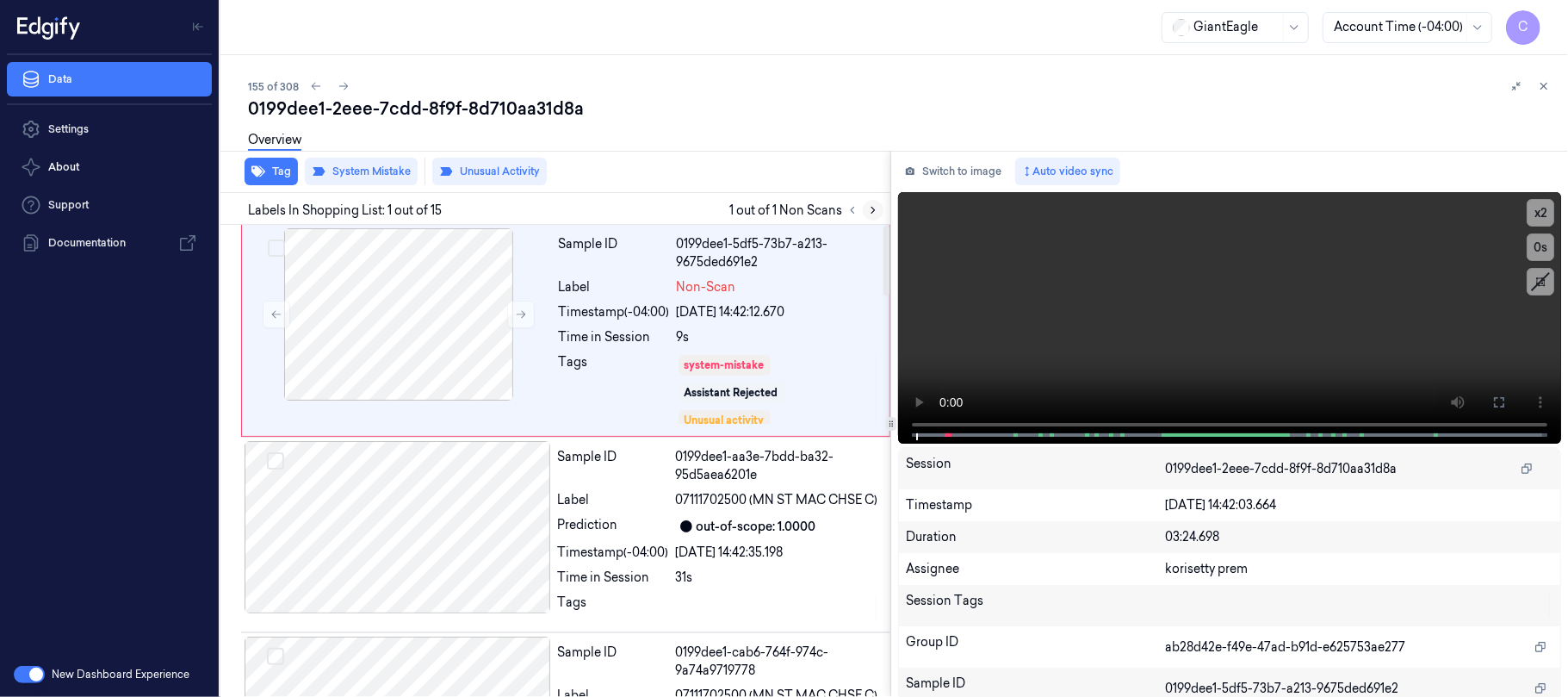
click at [871, 206] on icon at bounding box center [873, 211] width 12 height 12
click at [527, 316] on icon at bounding box center [521, 315] width 12 height 12
click at [523, 316] on icon at bounding box center [521, 315] width 10 height 8
click at [1492, 396] on icon at bounding box center [1499, 402] width 14 height 14
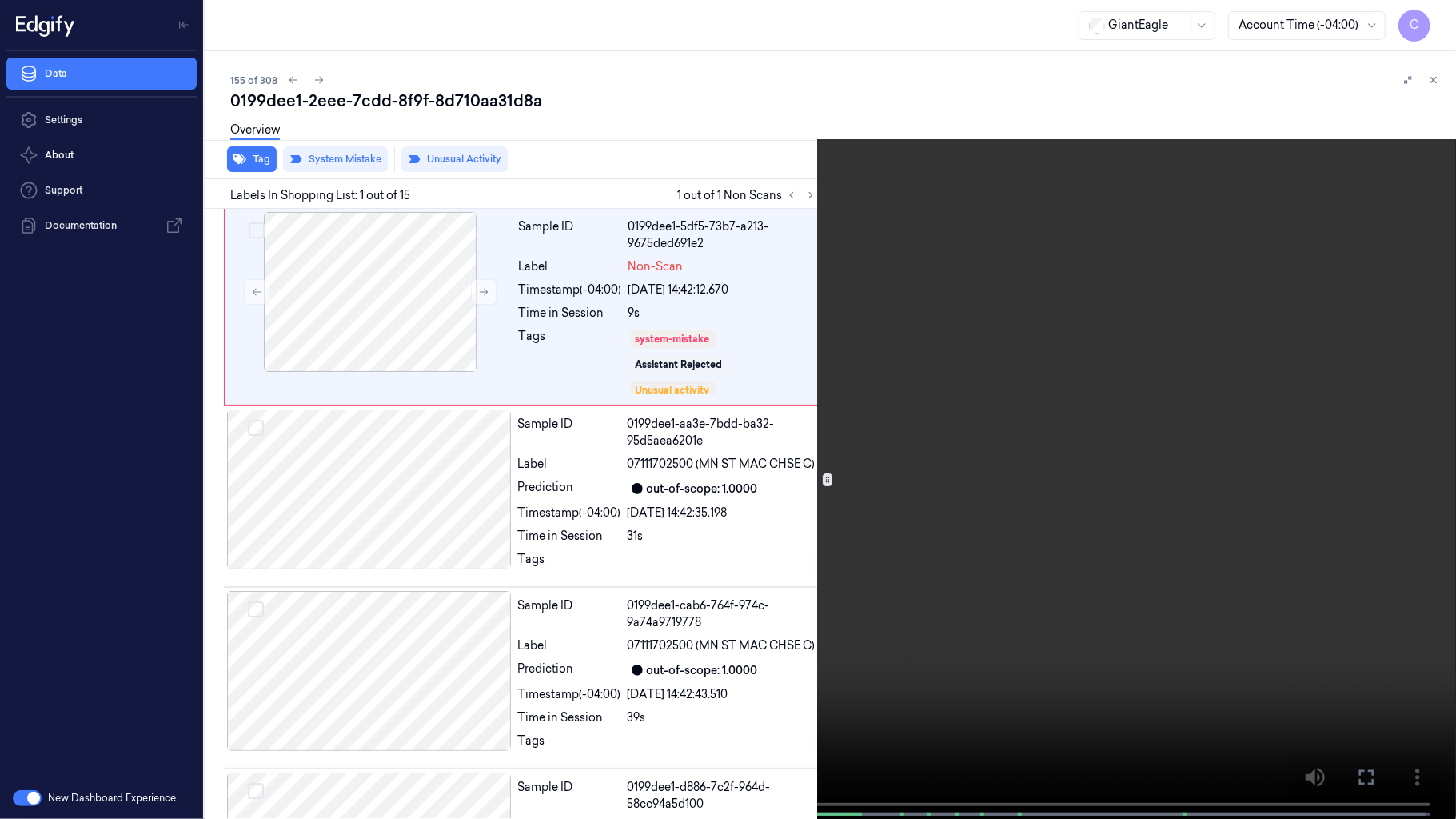
click at [828, 490] on video at bounding box center [728, 411] width 1456 height 822
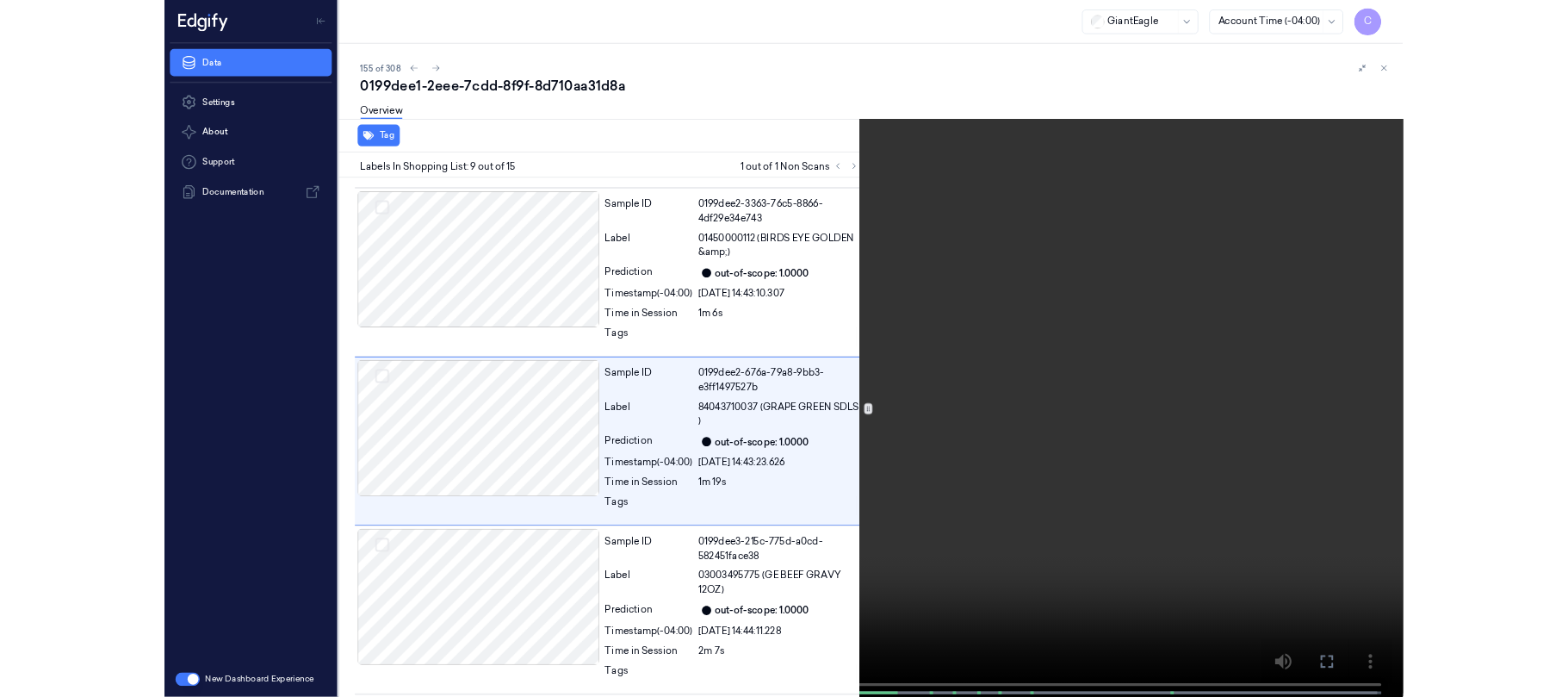
scroll to position [1454, 0]
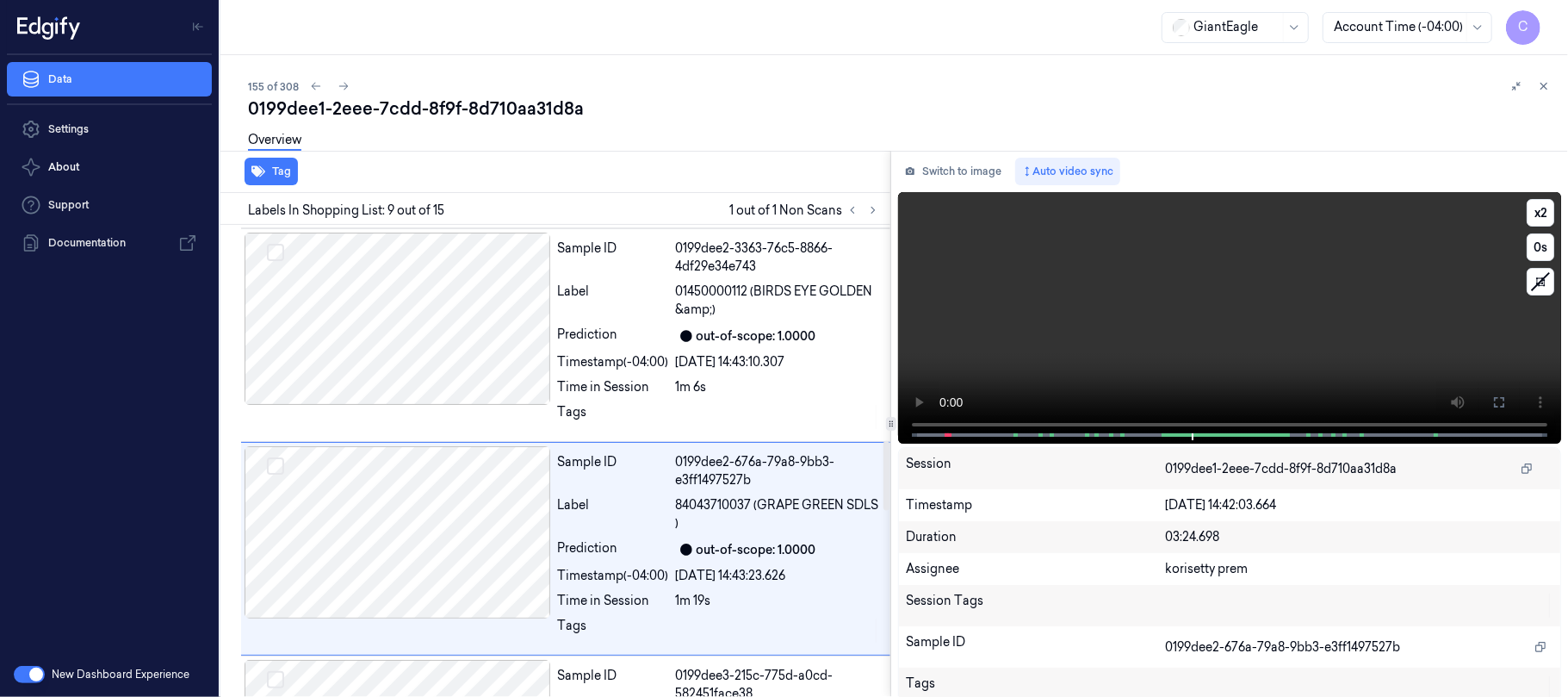
click at [1040, 317] on video at bounding box center [1228, 318] width 663 height 251
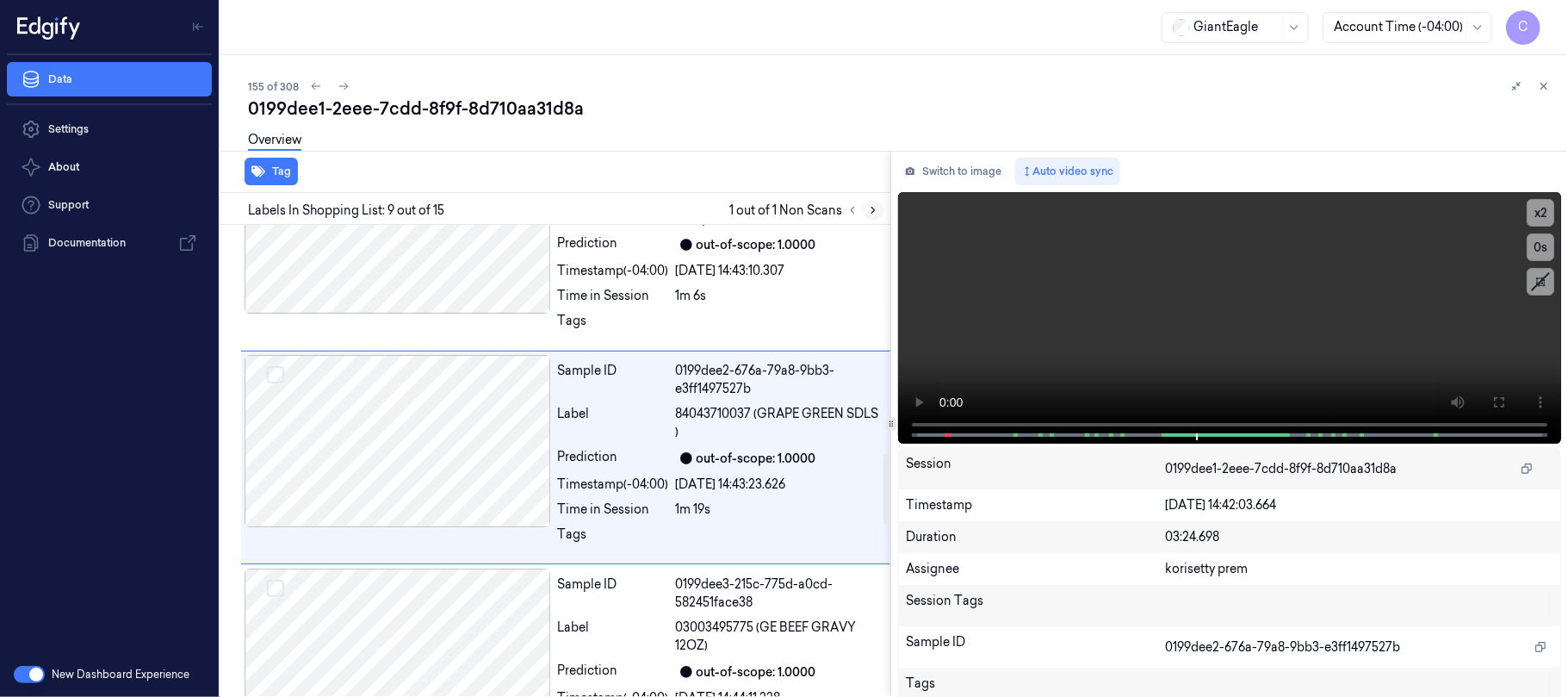
click at [868, 202] on button at bounding box center [873, 211] width 21 height 21
click at [852, 213] on icon at bounding box center [852, 211] width 12 height 12
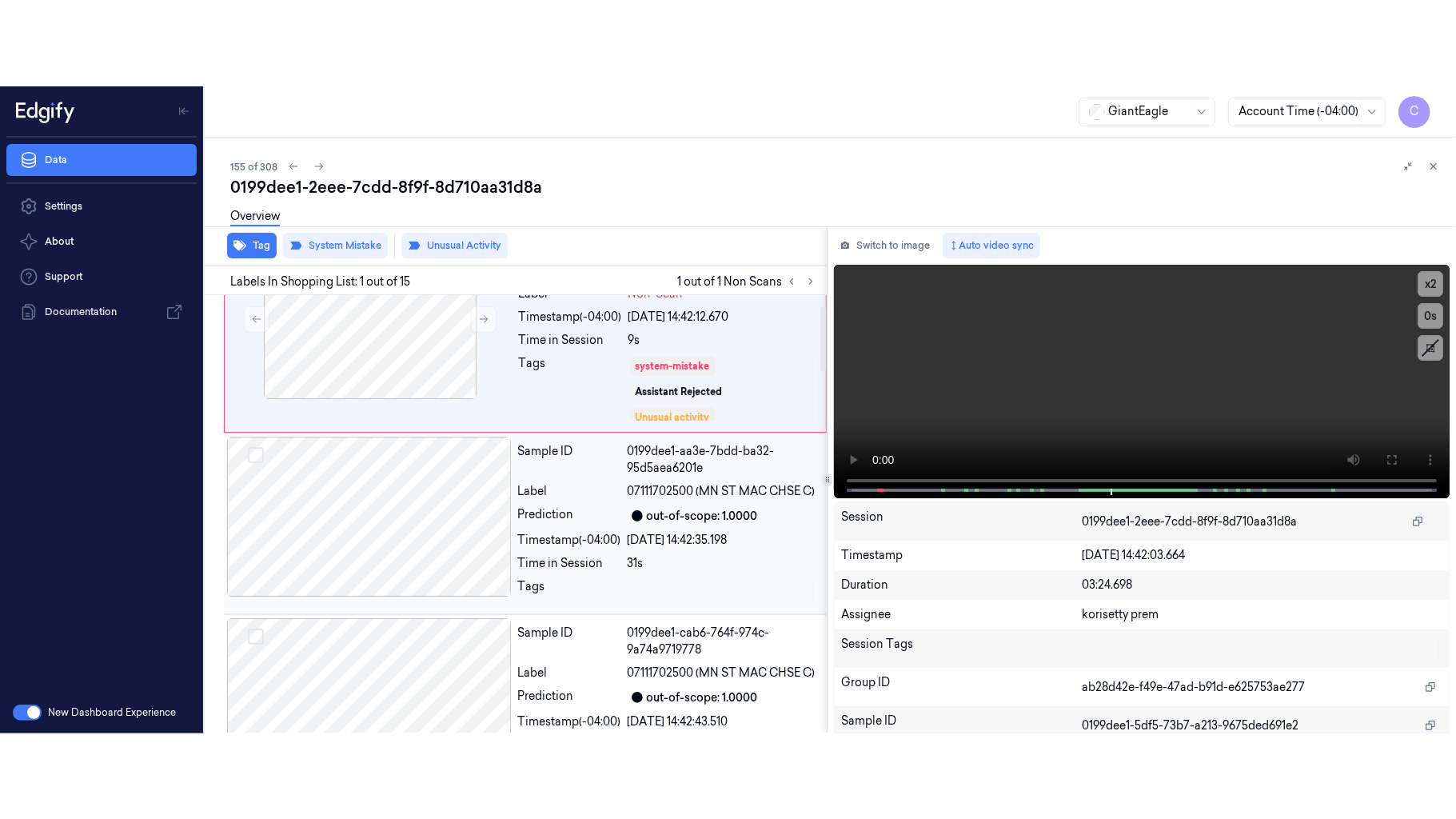
scroll to position [0, 0]
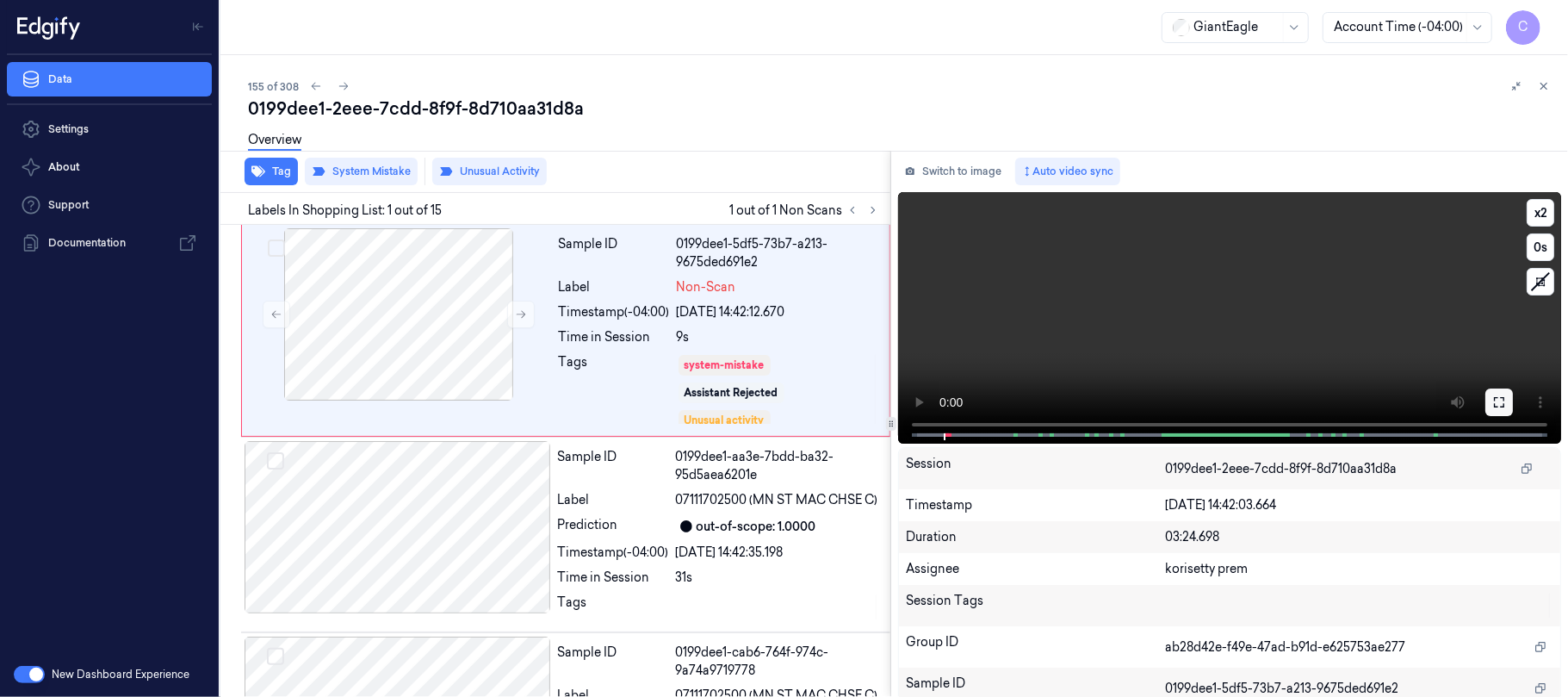
click at [1492, 398] on icon at bounding box center [1499, 402] width 14 height 14
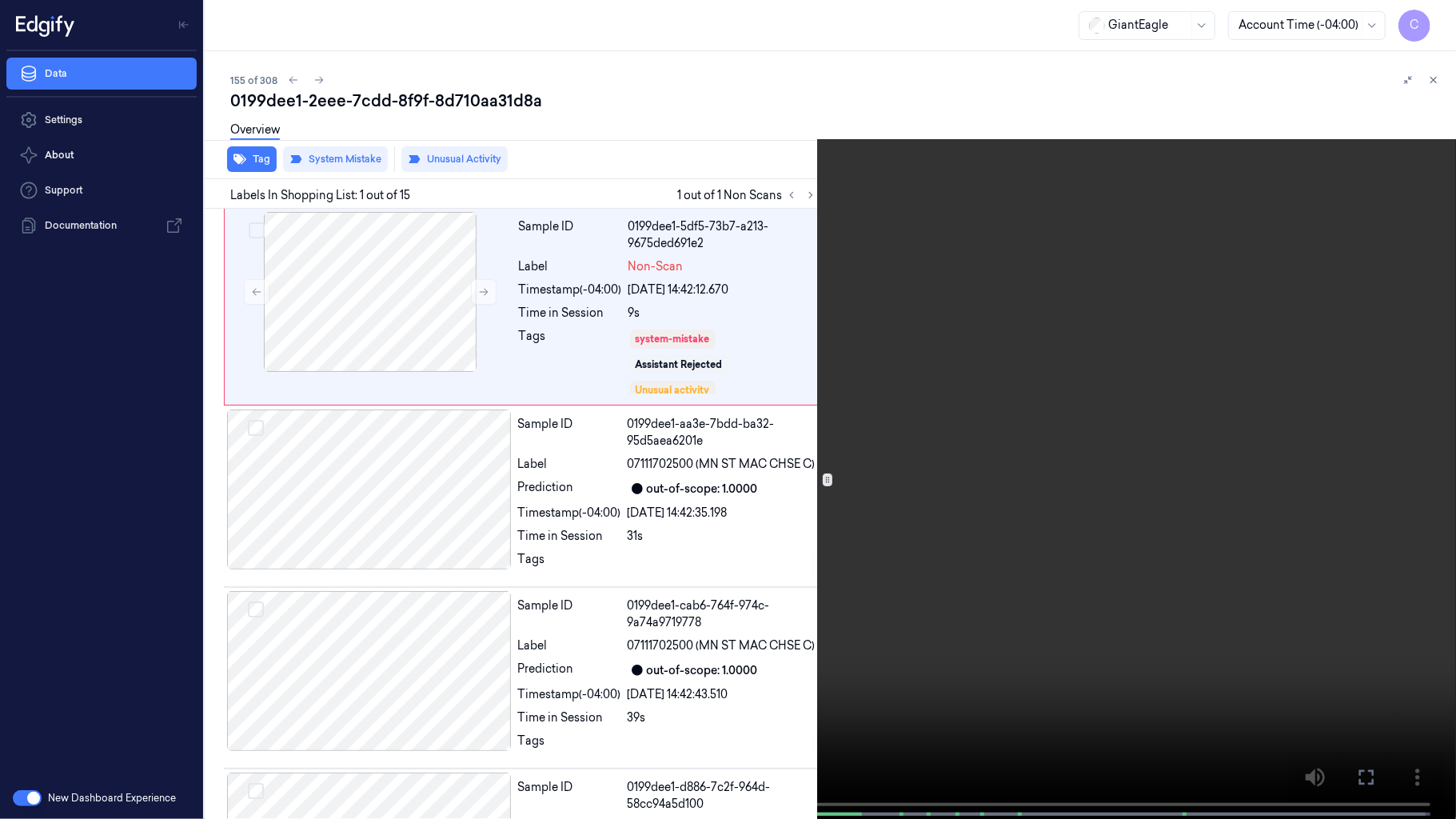
click at [804, 388] on video at bounding box center [728, 411] width 1456 height 822
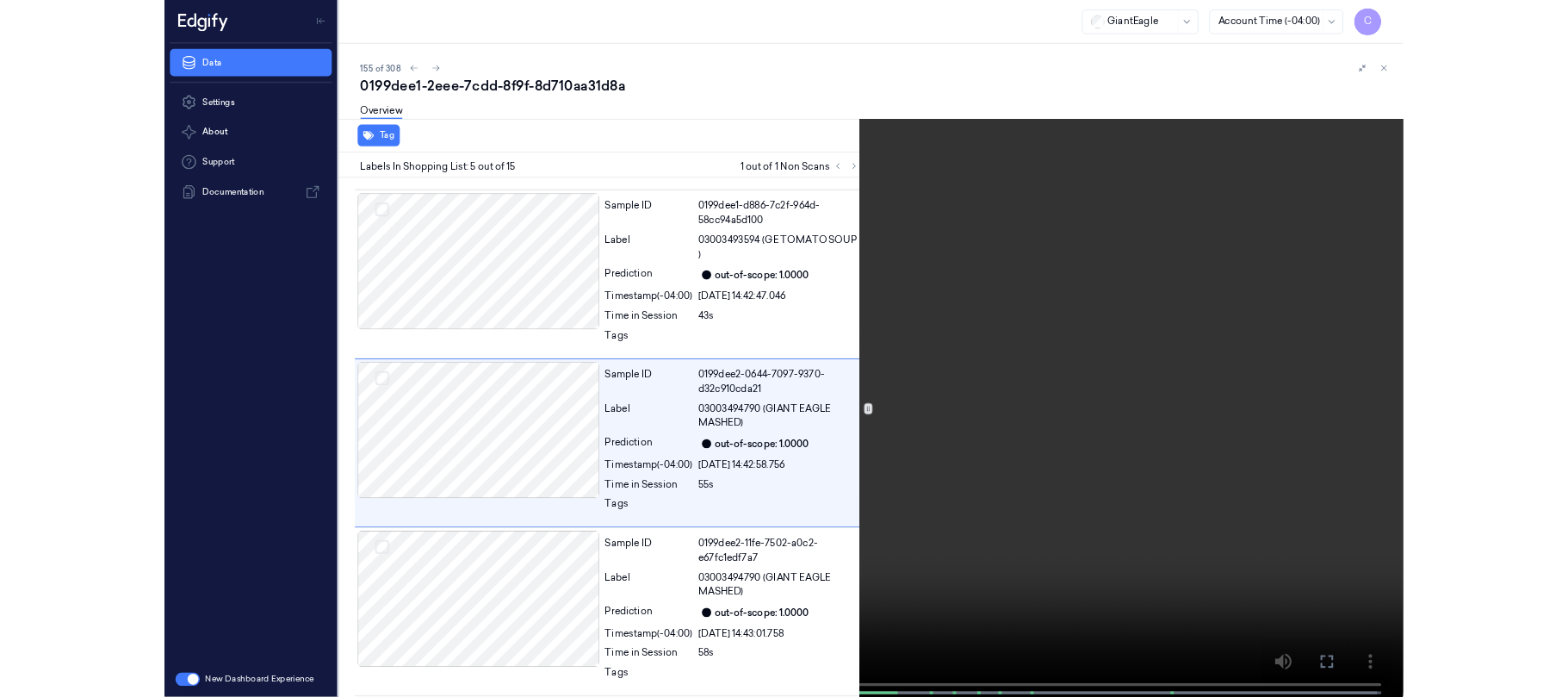
scroll to position [597, 0]
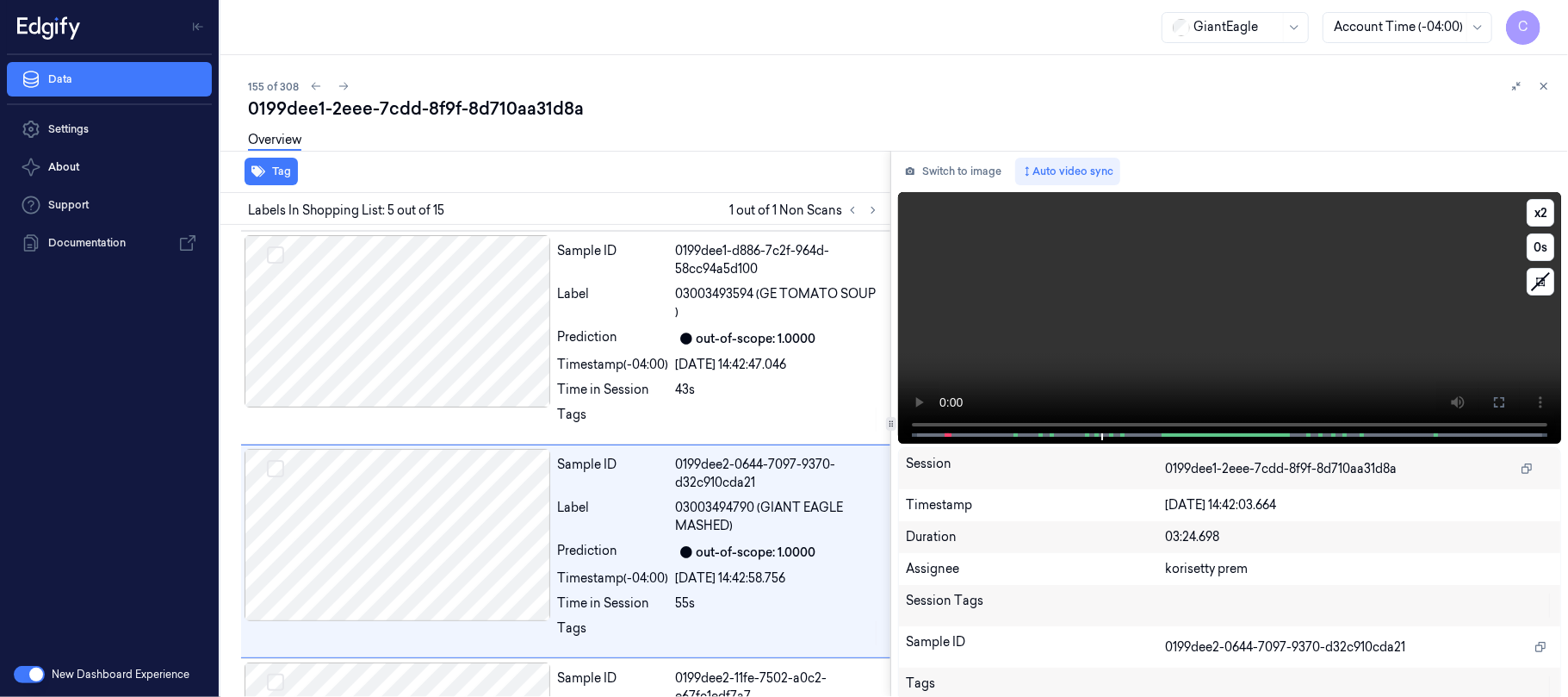
click at [1338, 335] on video at bounding box center [1228, 318] width 663 height 251
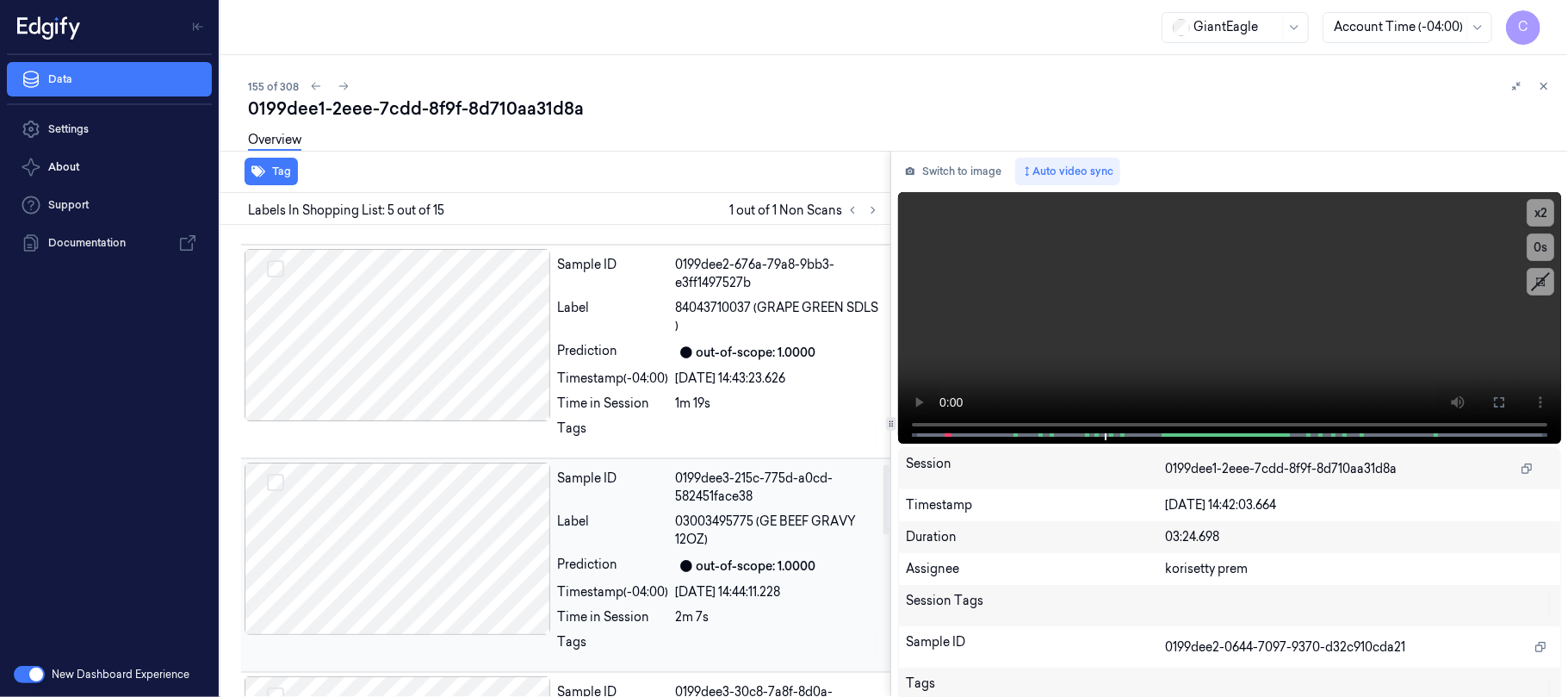
scroll to position [1607, 0]
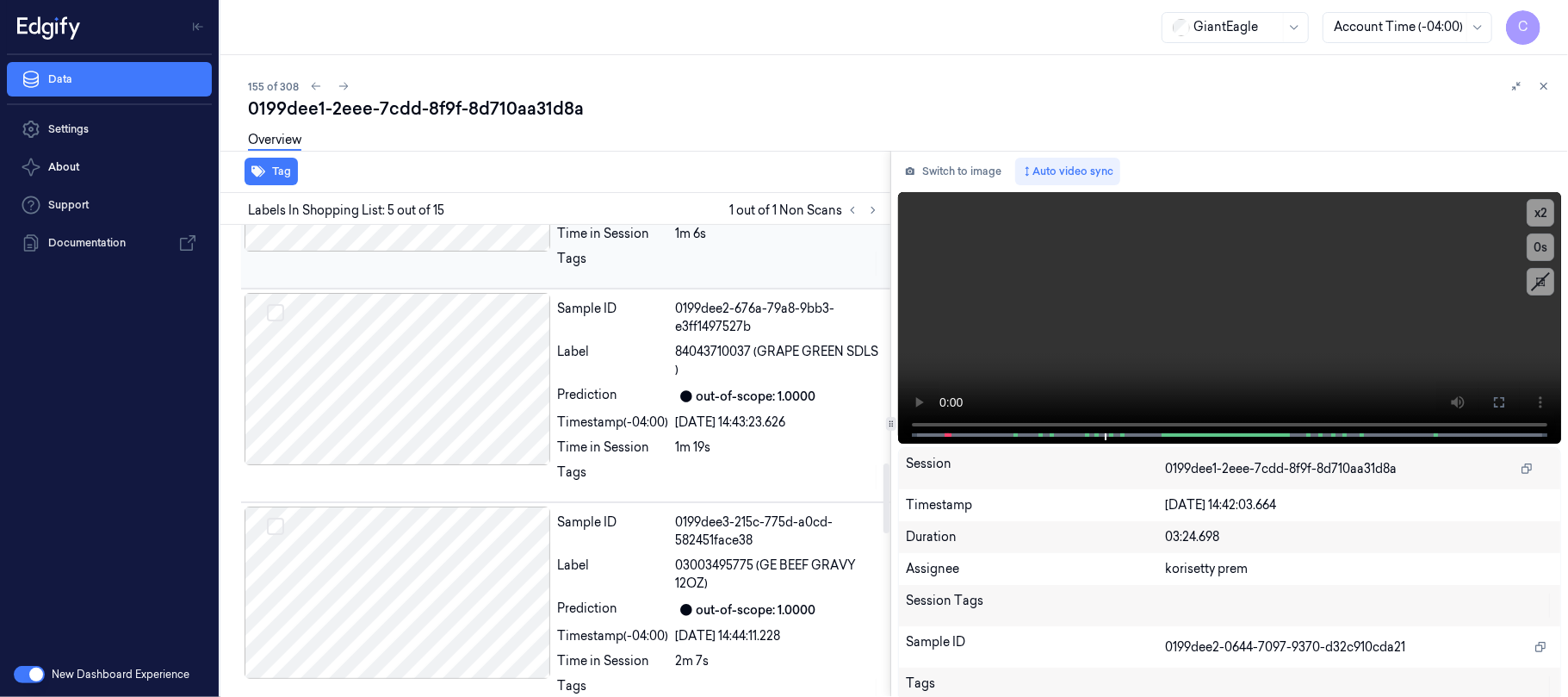
click at [460, 231] on div at bounding box center [398, 165] width 307 height 173
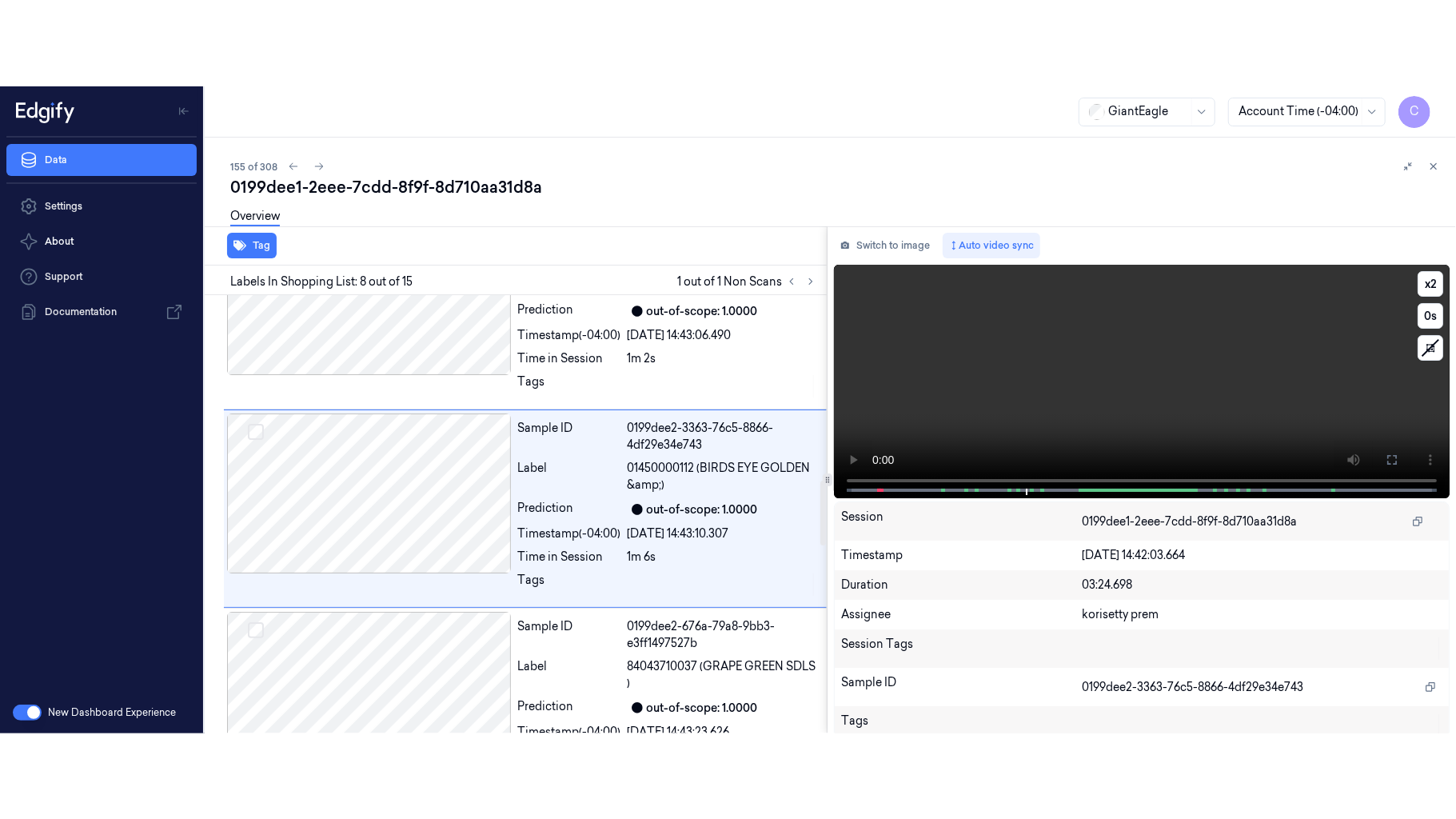
scroll to position [1236, 0]
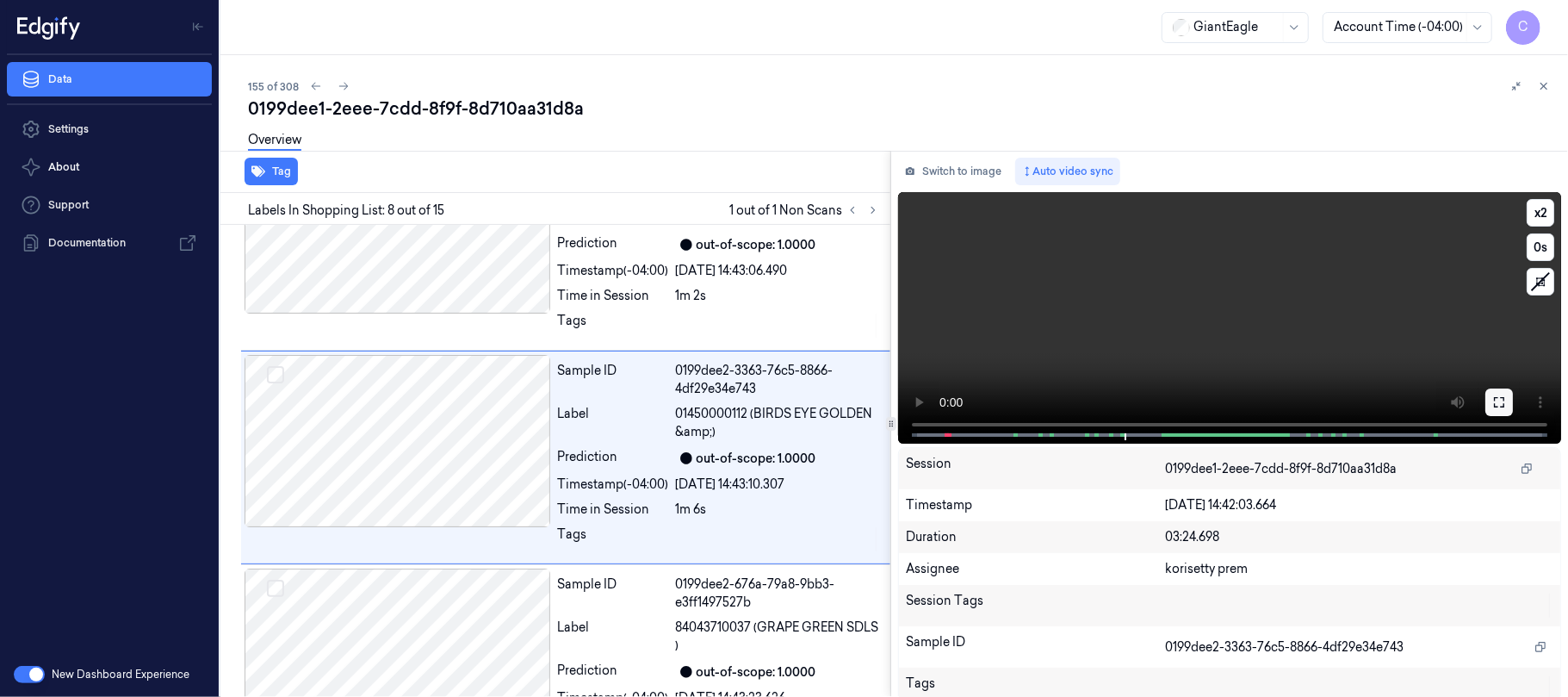
click at [1492, 400] on icon at bounding box center [1499, 402] width 14 height 14
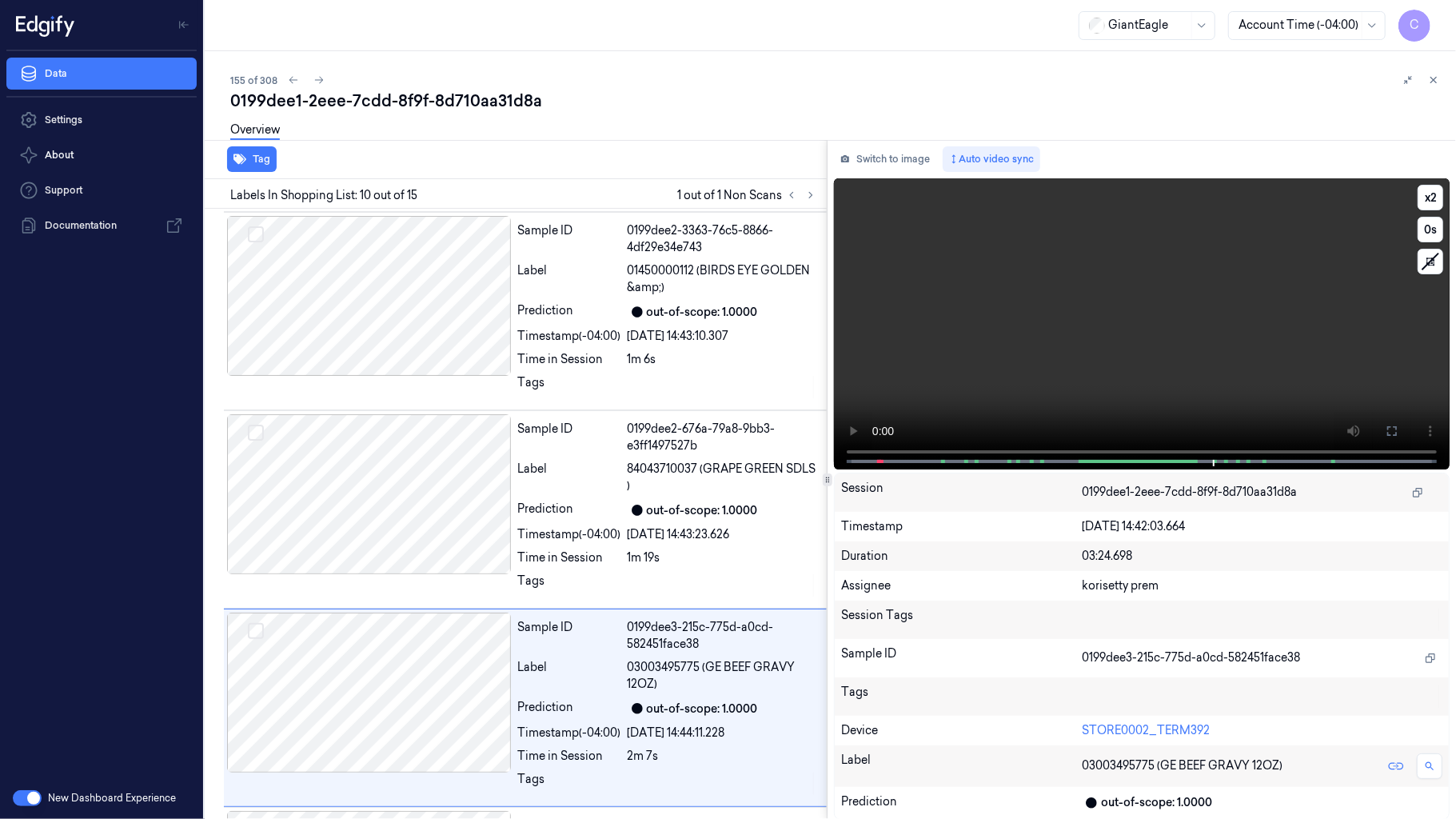
scroll to position [1548, 0]
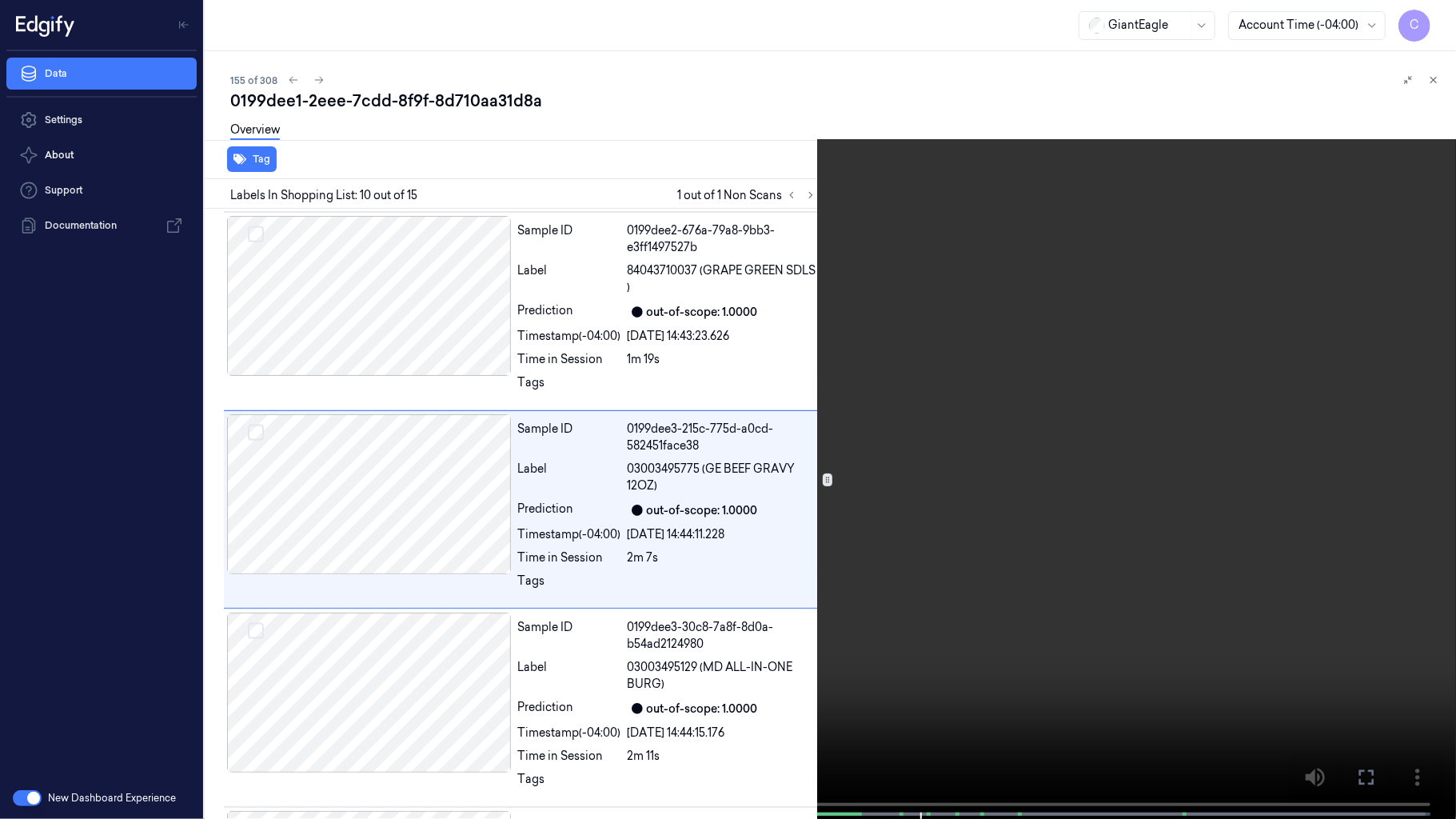
click at [1071, 416] on video at bounding box center [728, 411] width 1456 height 822
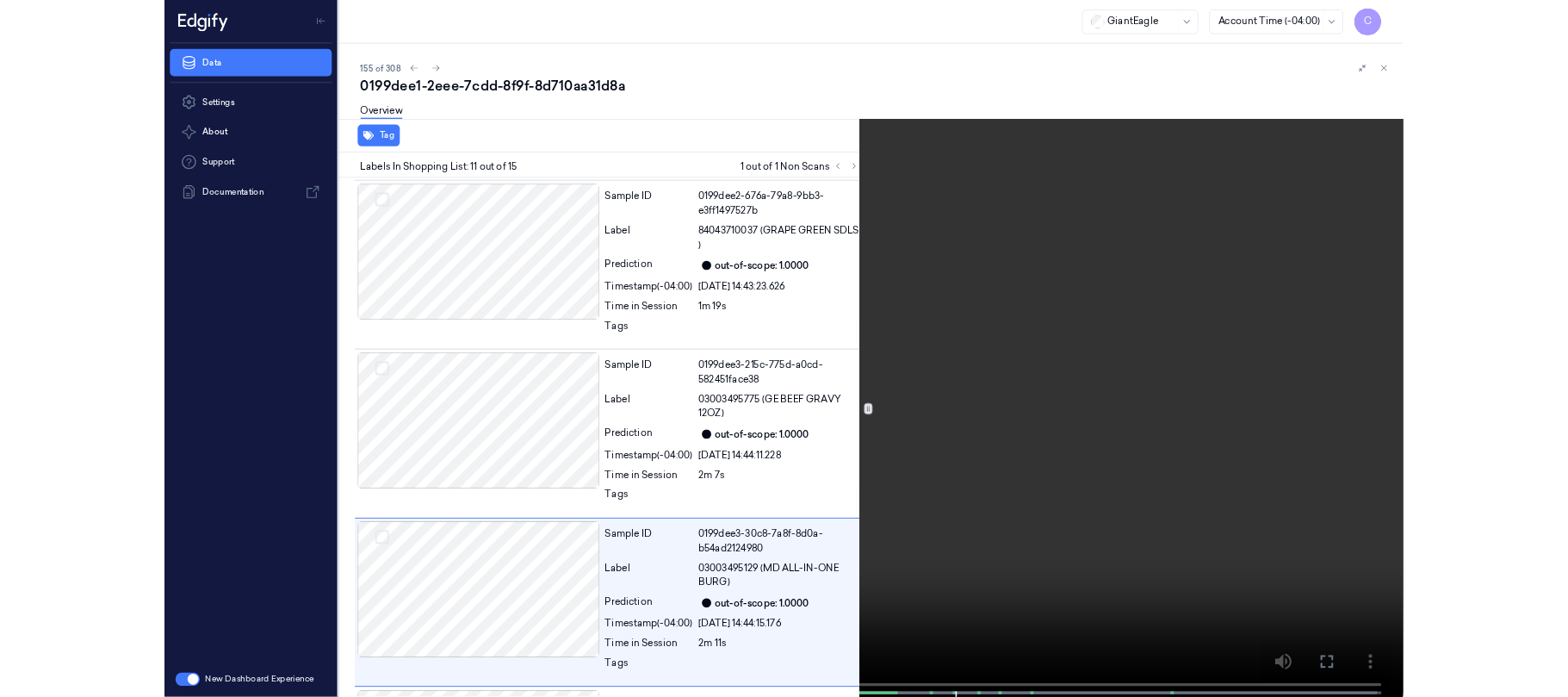
scroll to position [1882, 0]
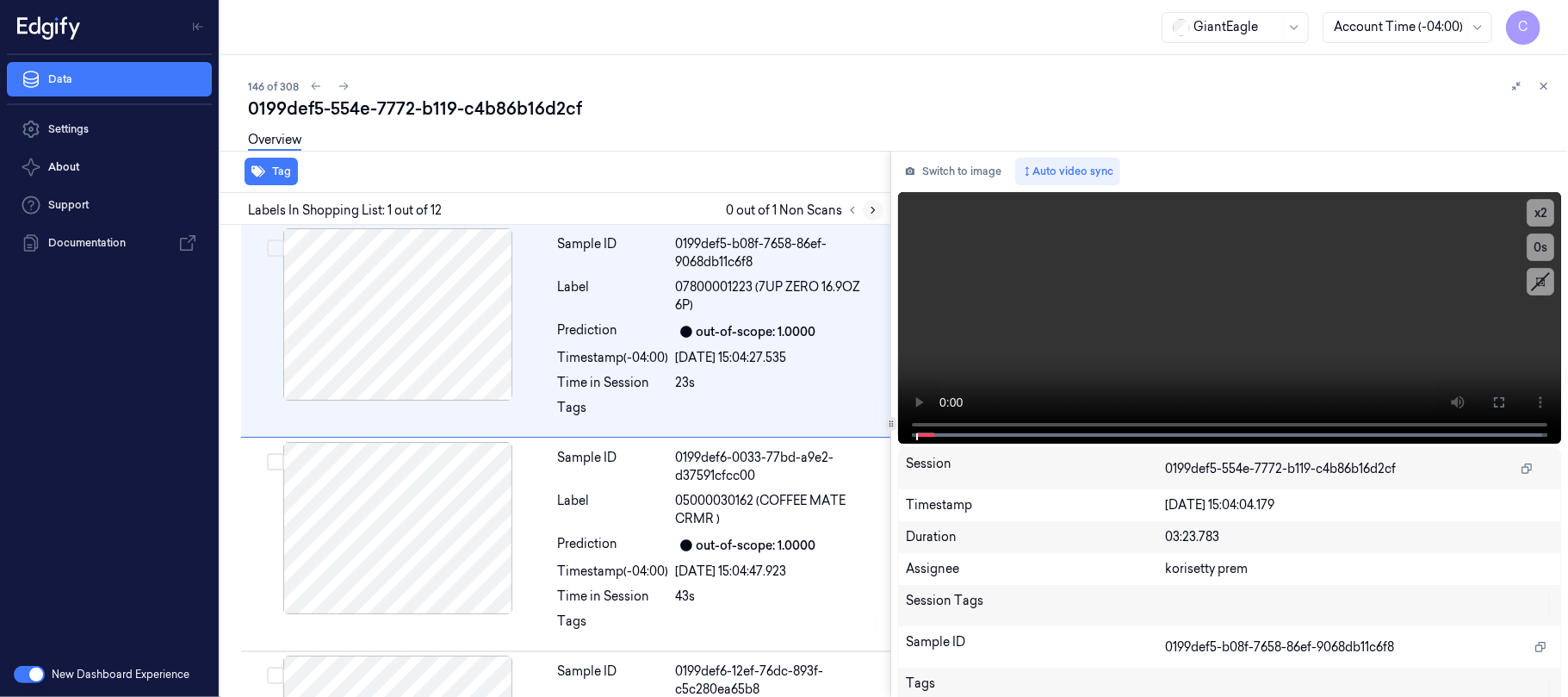
click at [872, 205] on icon at bounding box center [873, 211] width 12 height 12
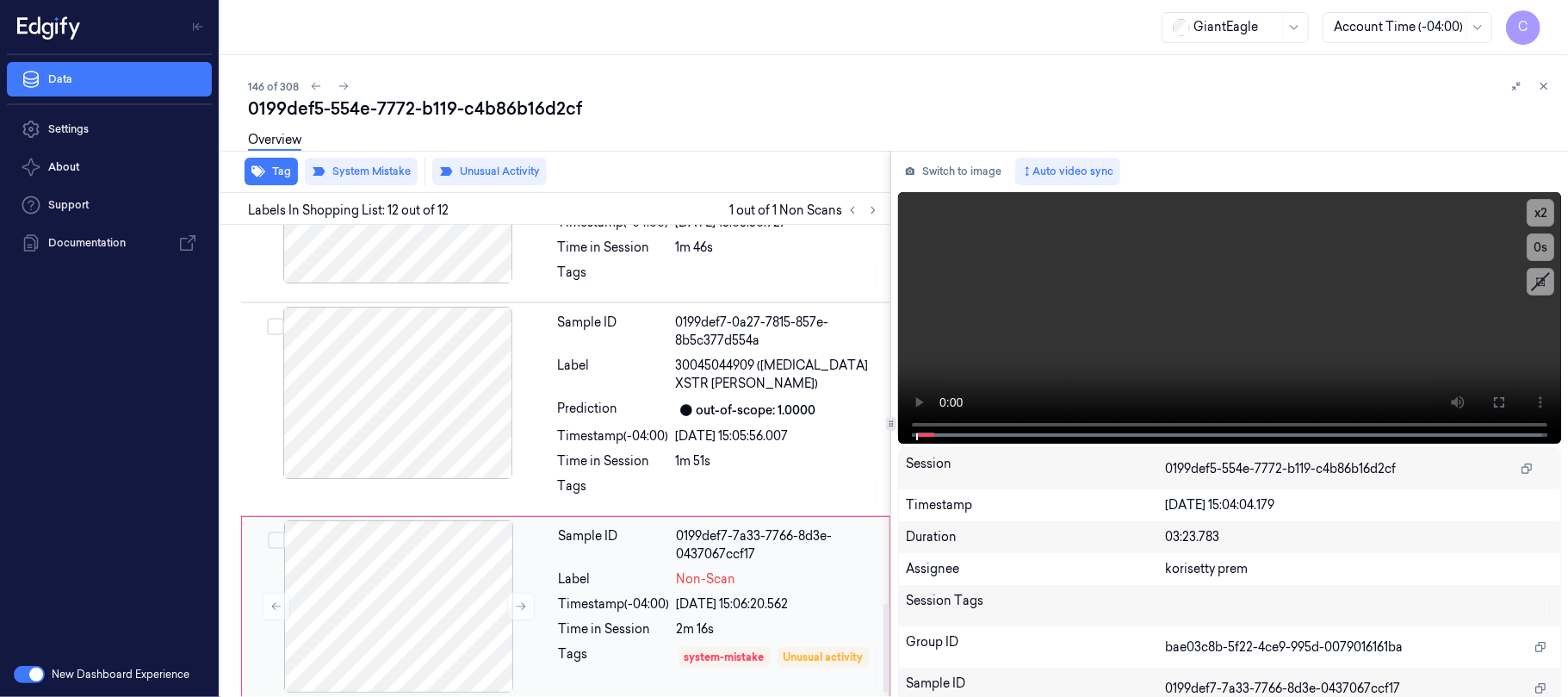
scroll to position [2028, 0]
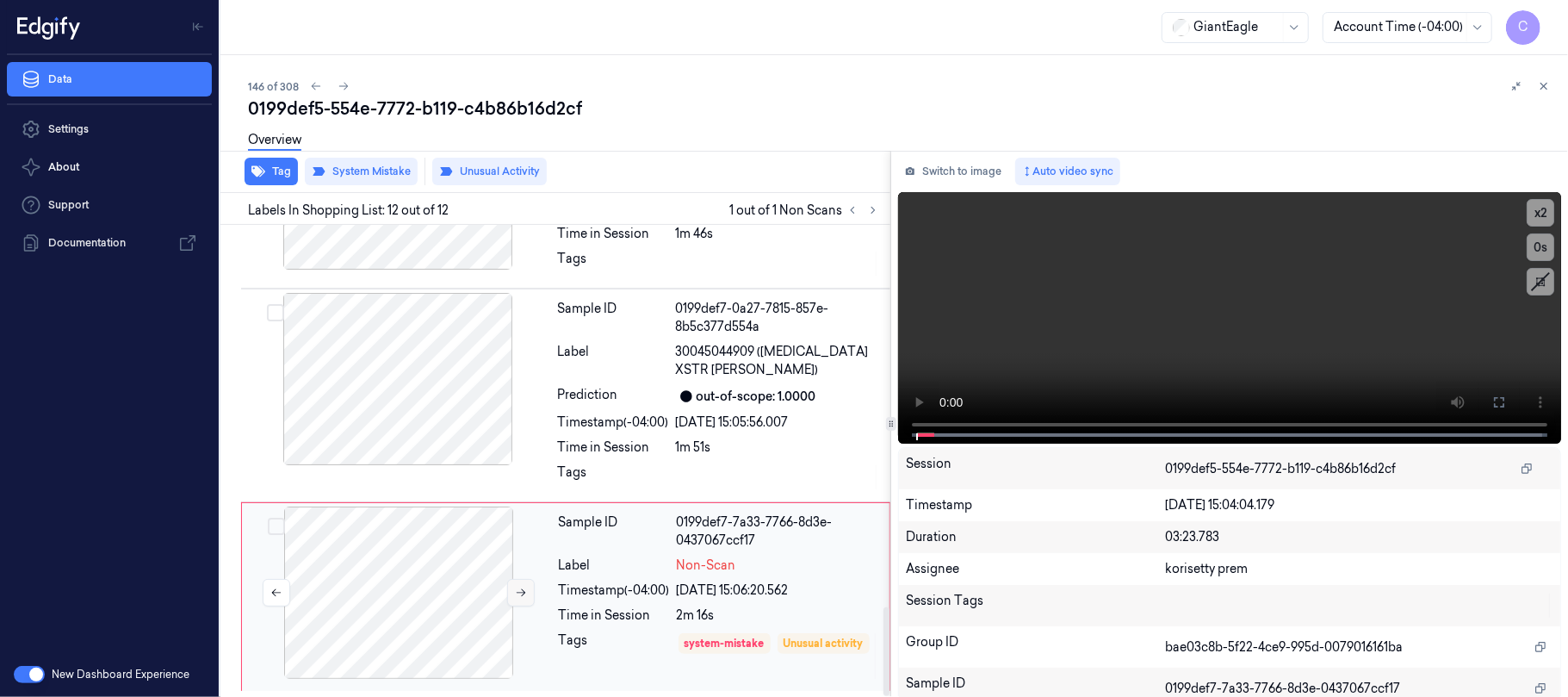
click at [520, 587] on icon at bounding box center [521, 593] width 12 height 12
click at [1492, 401] on icon at bounding box center [1499, 402] width 14 height 14
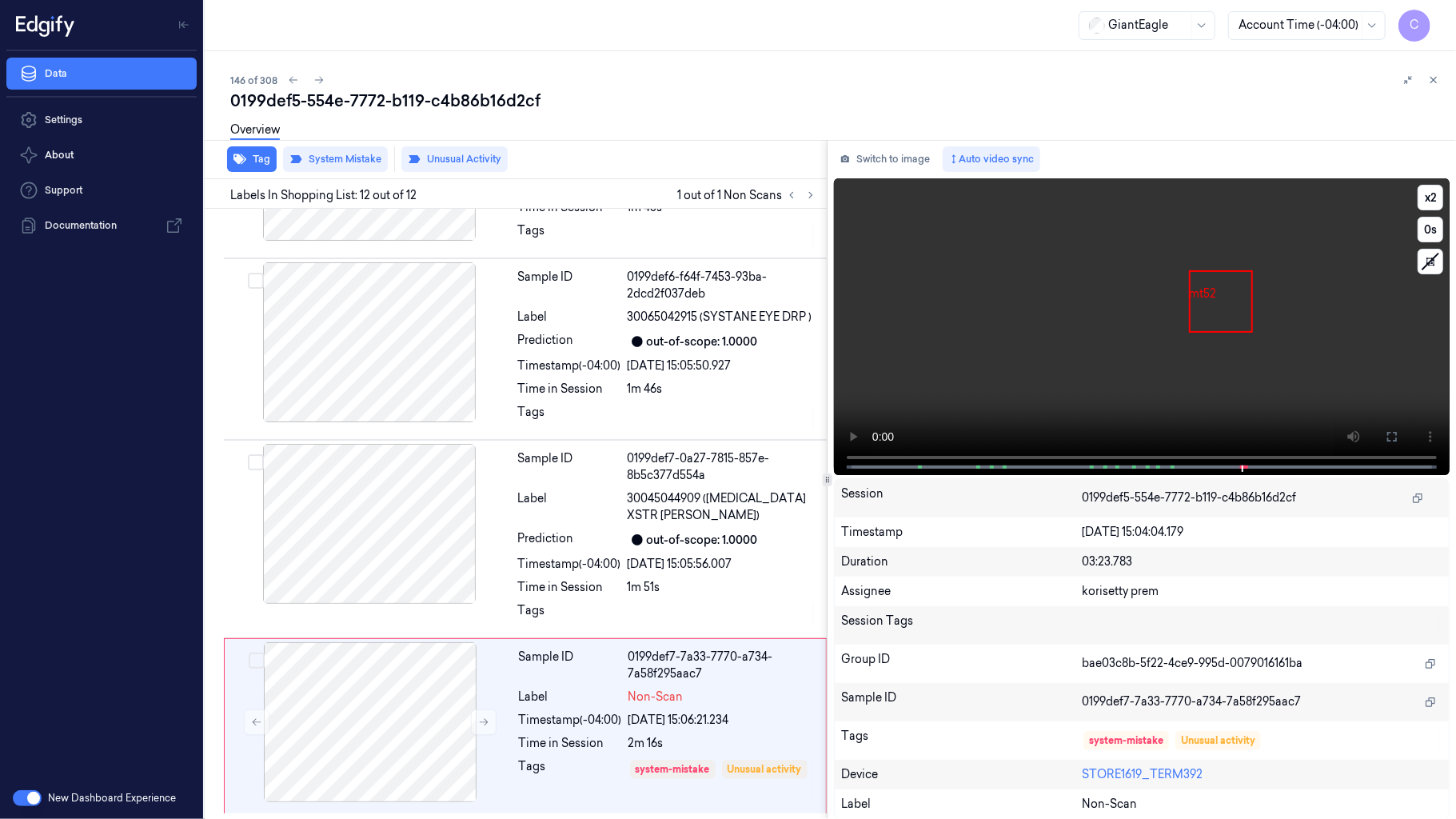
scroll to position [1711, 0]
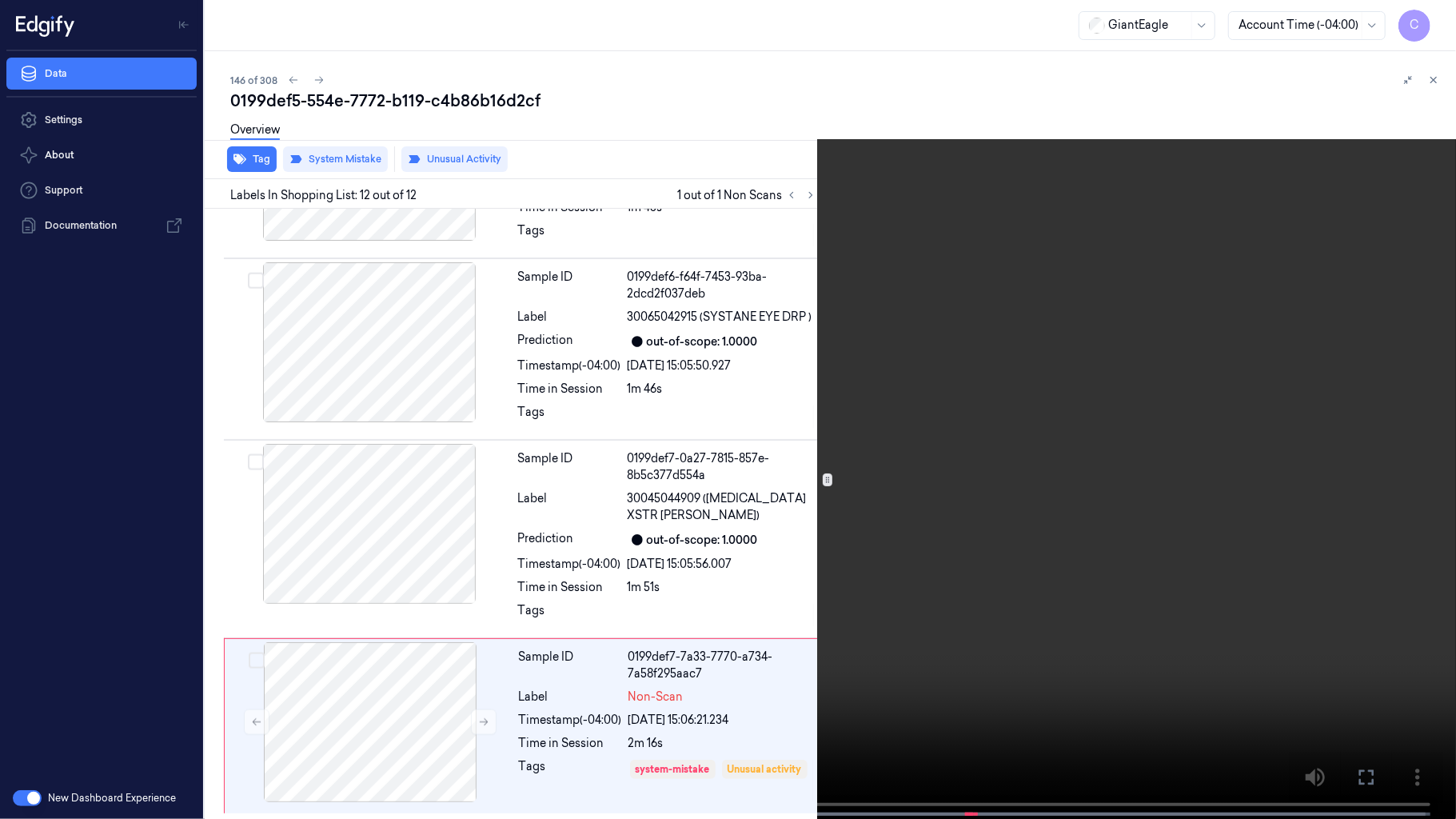
click at [442, 554] on video at bounding box center [728, 411] width 1456 height 822
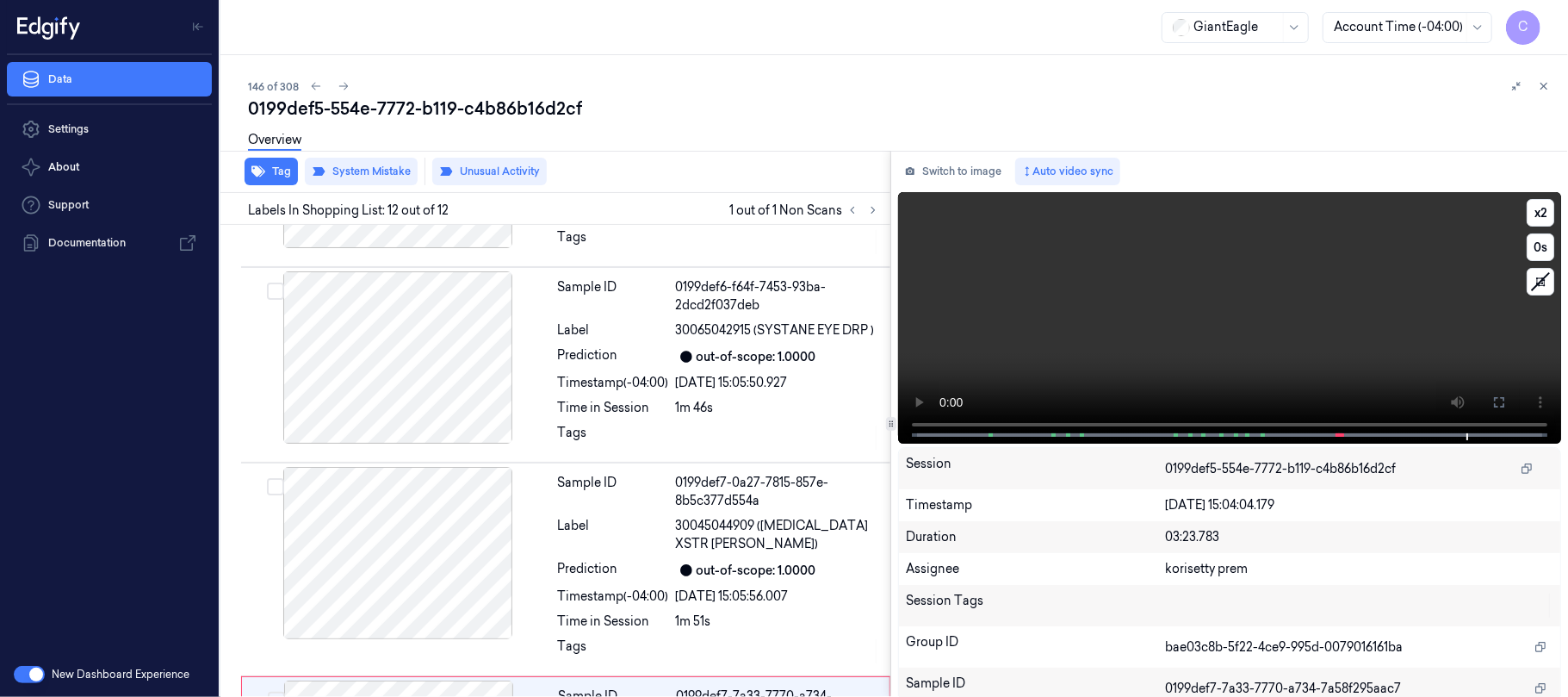
click at [1161, 312] on video at bounding box center [1228, 318] width 663 height 251
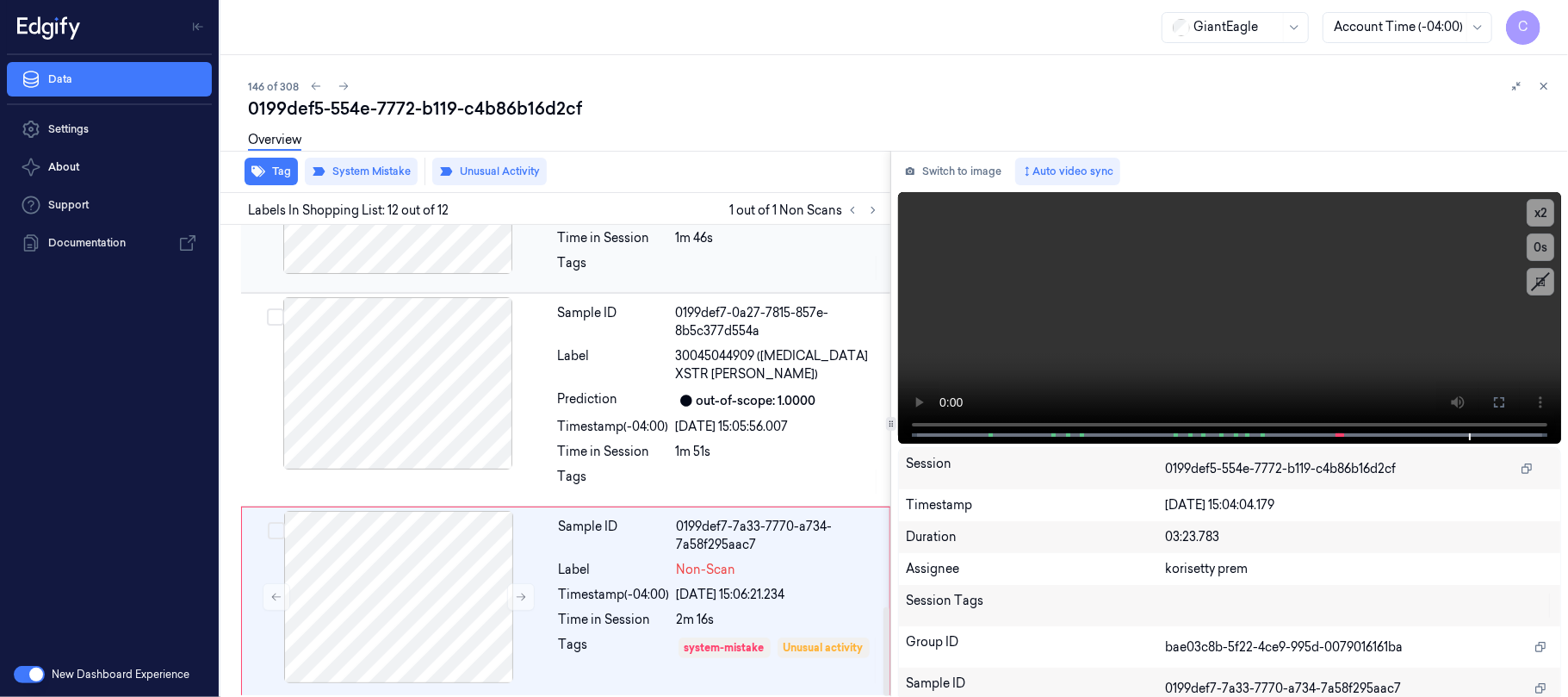
scroll to position [2028, 0]
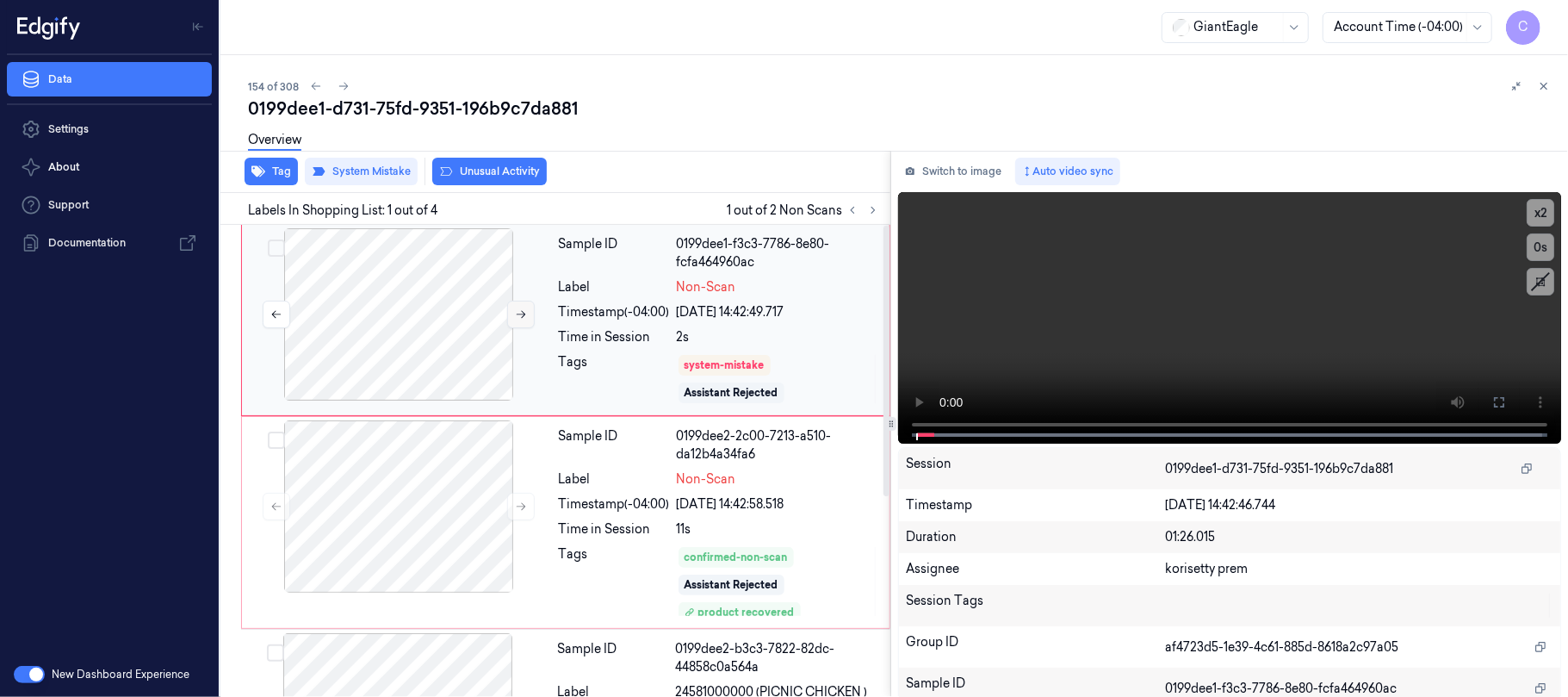
click at [516, 310] on icon at bounding box center [521, 315] width 12 height 12
click at [513, 511] on button at bounding box center [521, 506] width 28 height 28
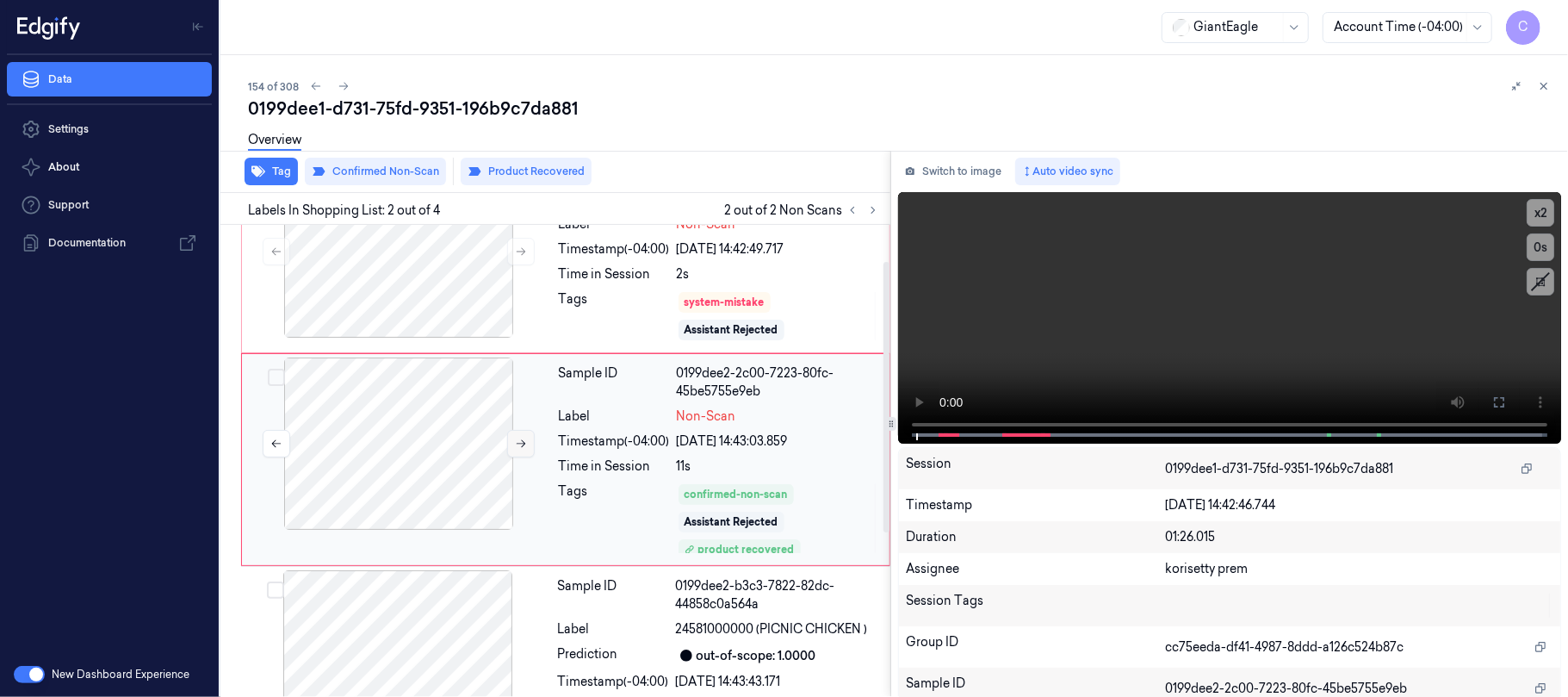
click at [522, 446] on icon at bounding box center [521, 444] width 12 height 12
click at [442, 309] on div at bounding box center [398, 251] width 307 height 173
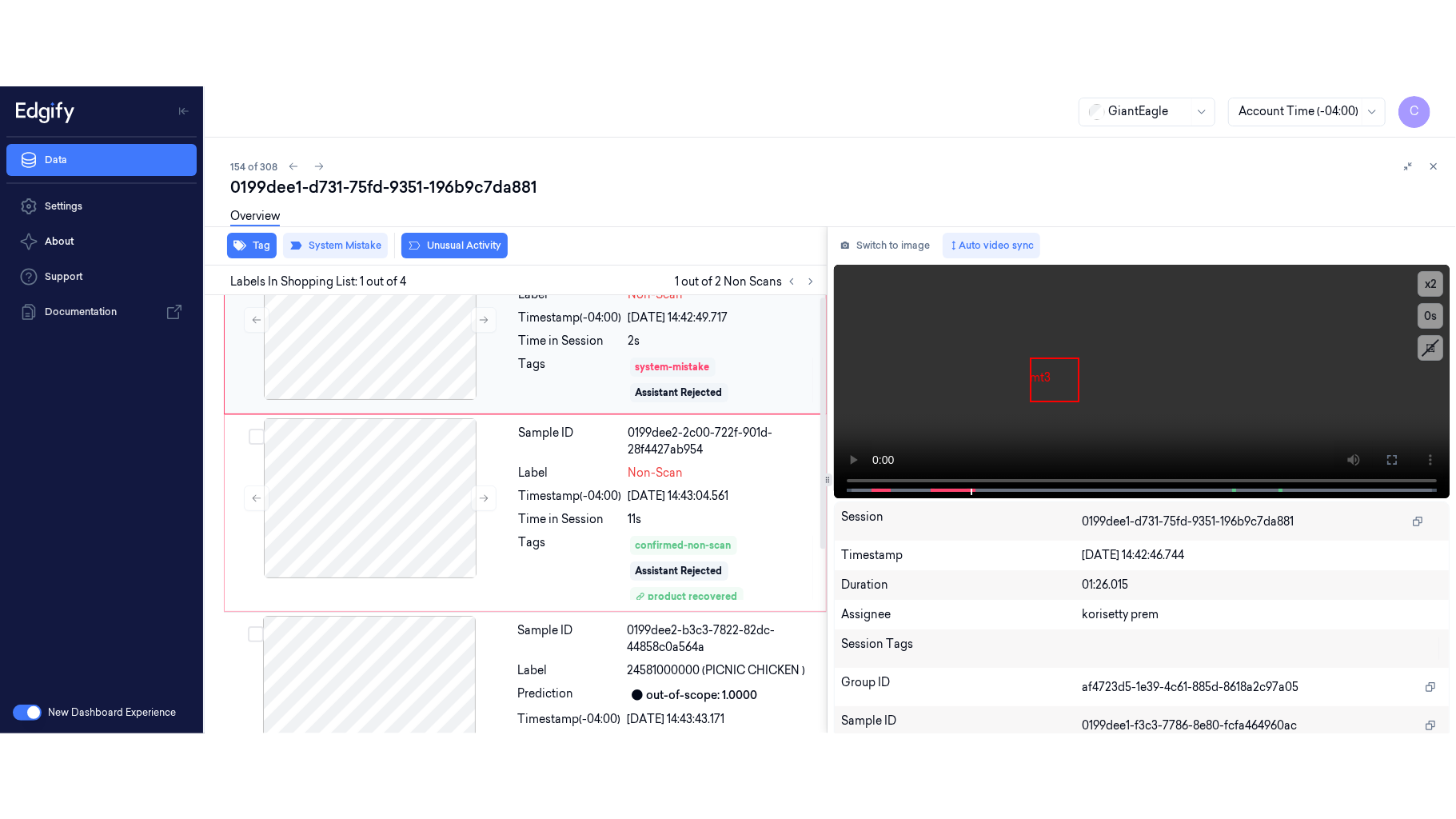
scroll to position [0, 0]
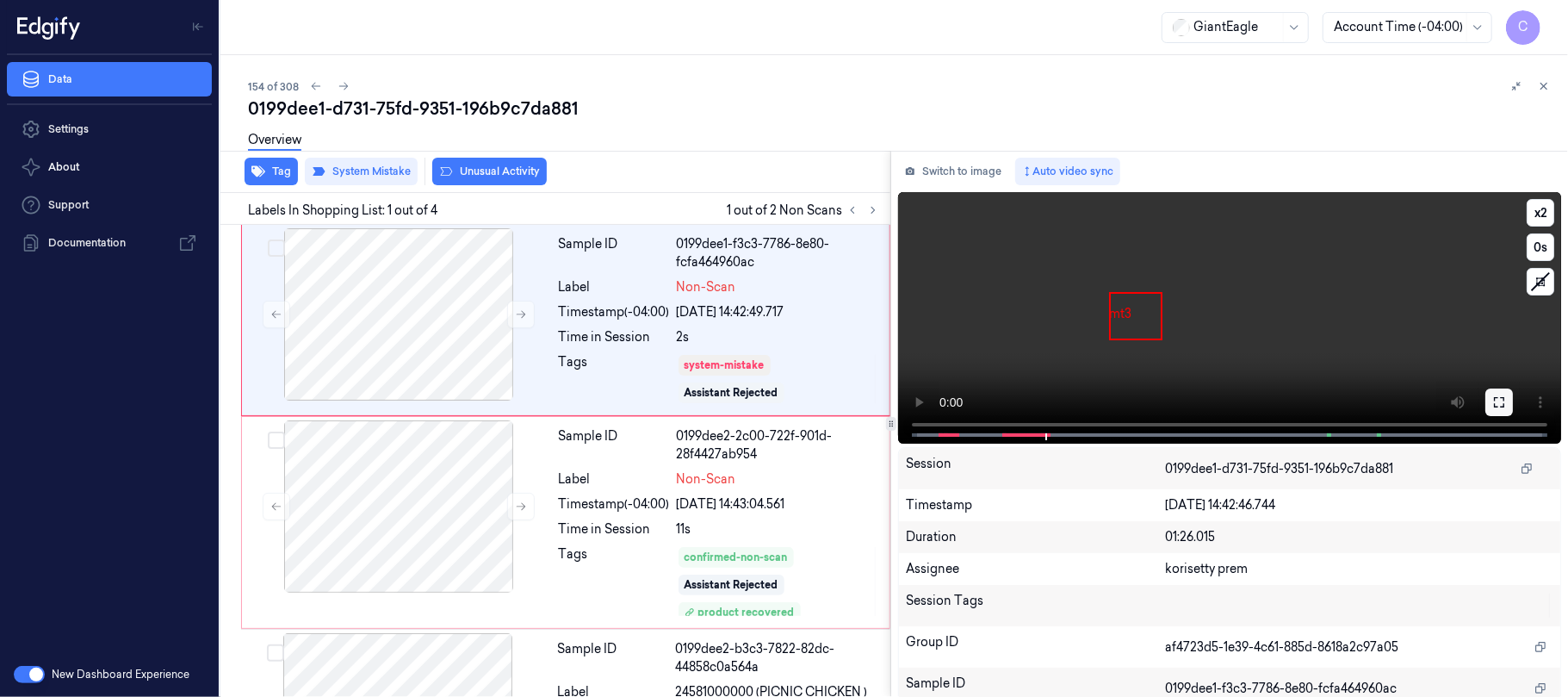
click at [1492, 405] on icon at bounding box center [1499, 402] width 14 height 14
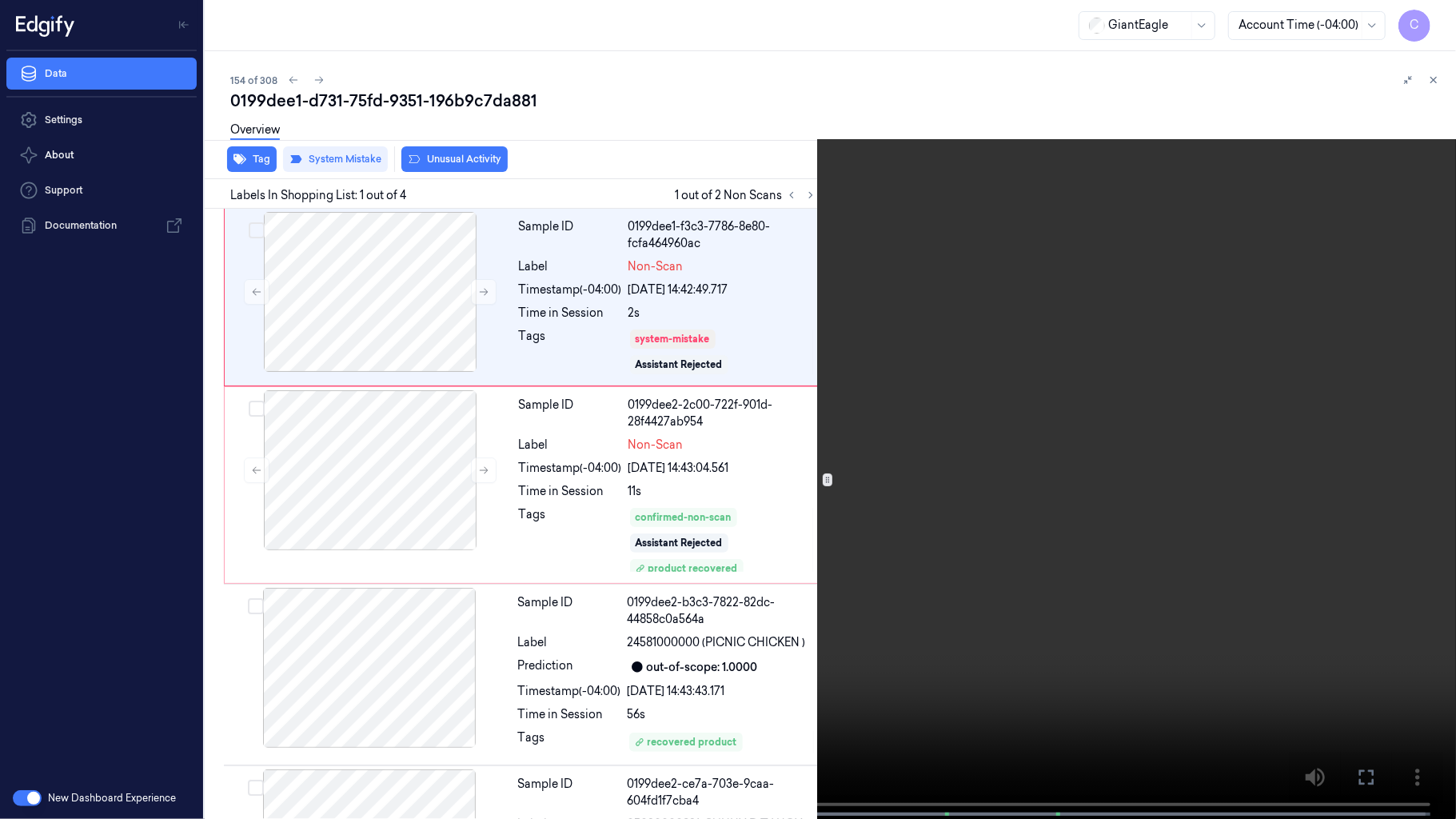
click at [518, 512] on video at bounding box center [728, 411] width 1456 height 822
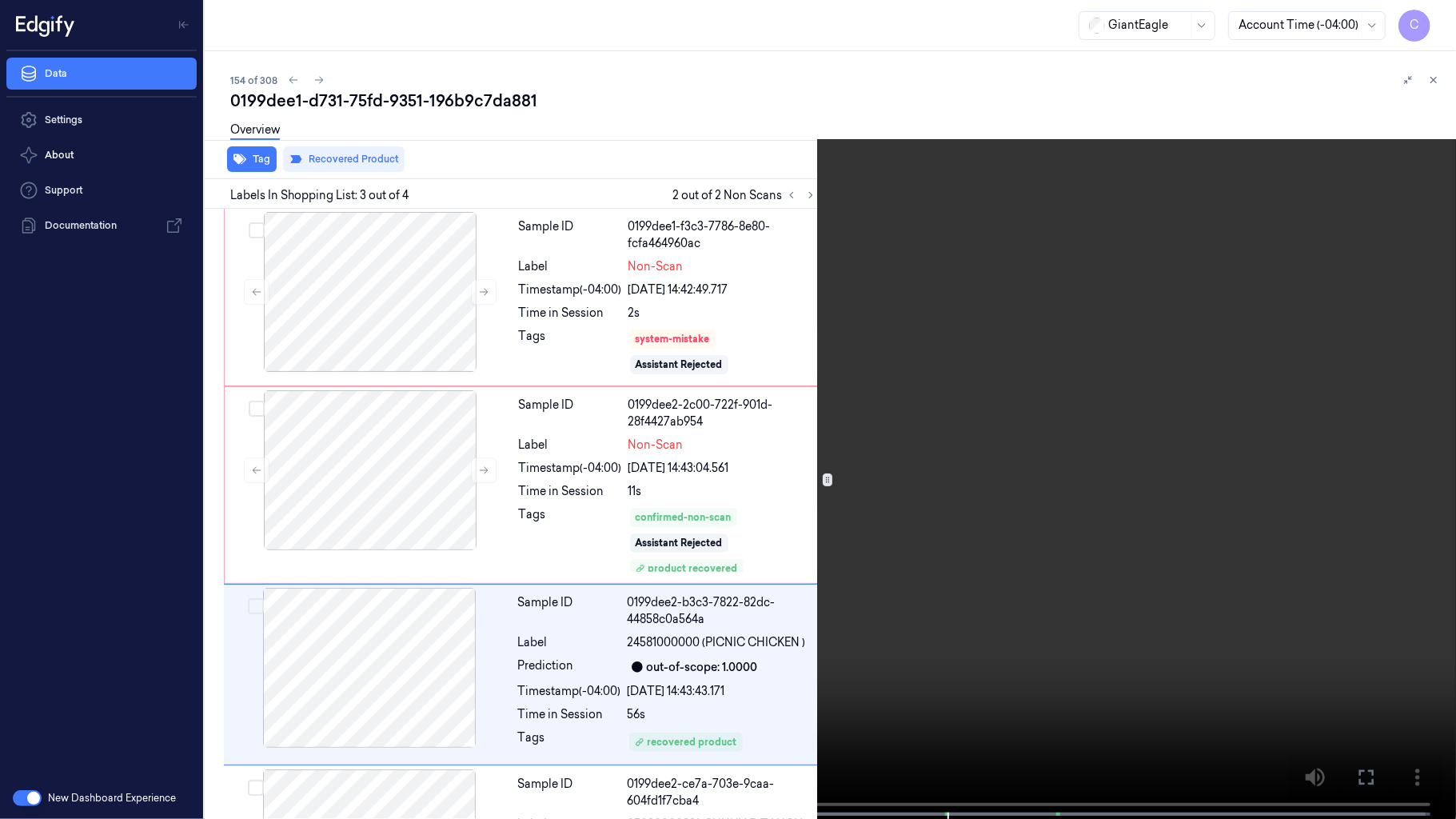
scroll to position [154, 0]
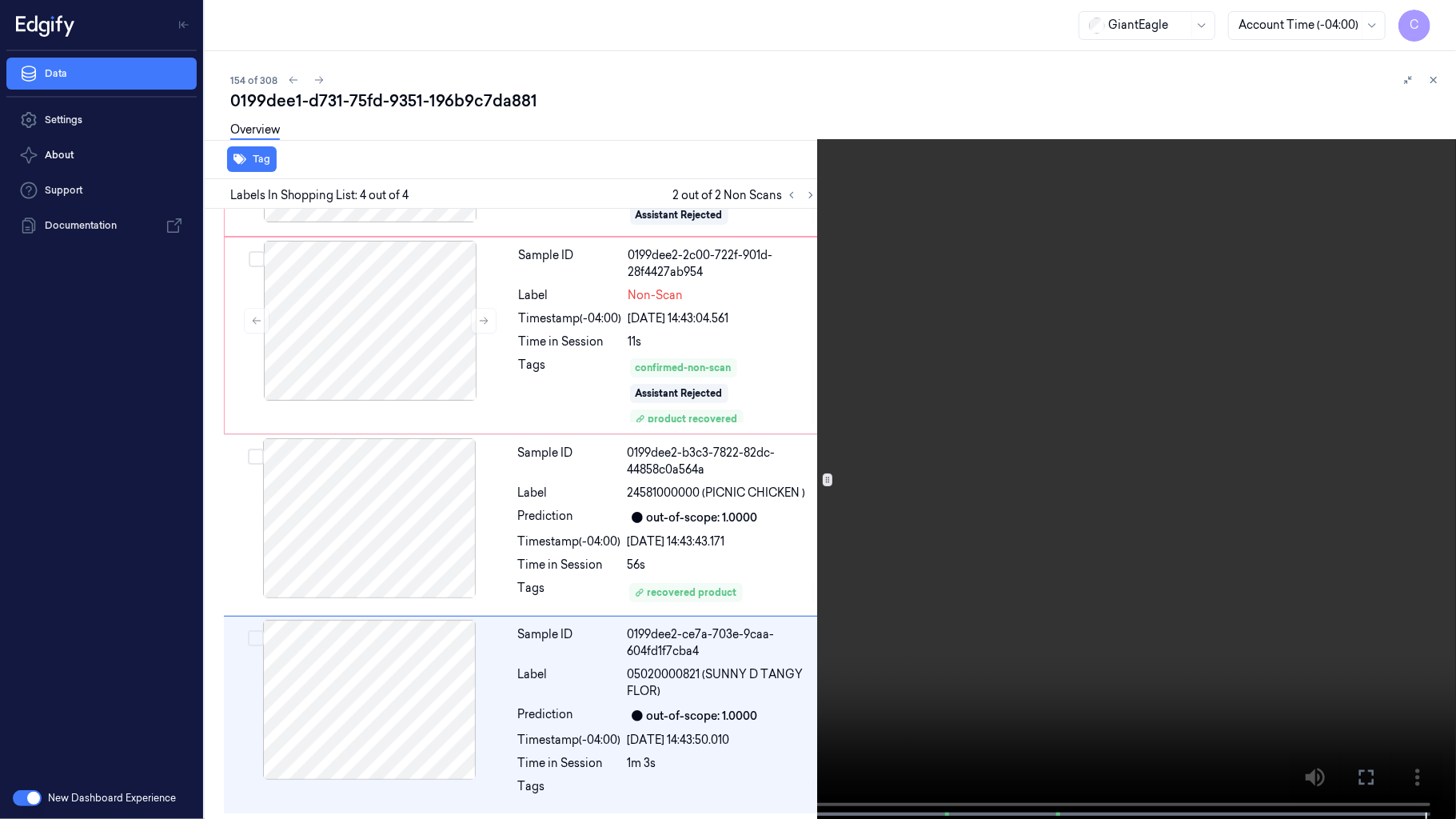
click at [676, 435] on video at bounding box center [728, 411] width 1456 height 822
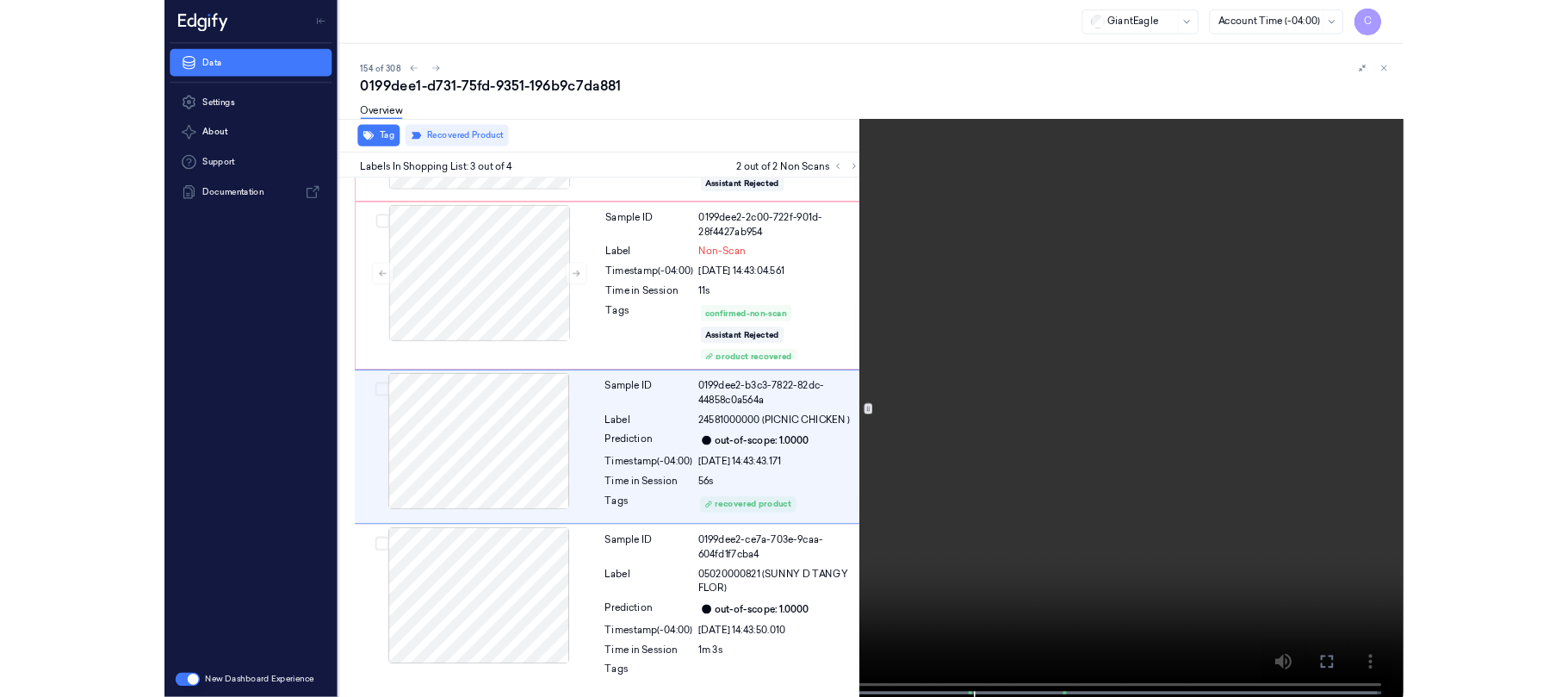
scroll to position [267, 0]
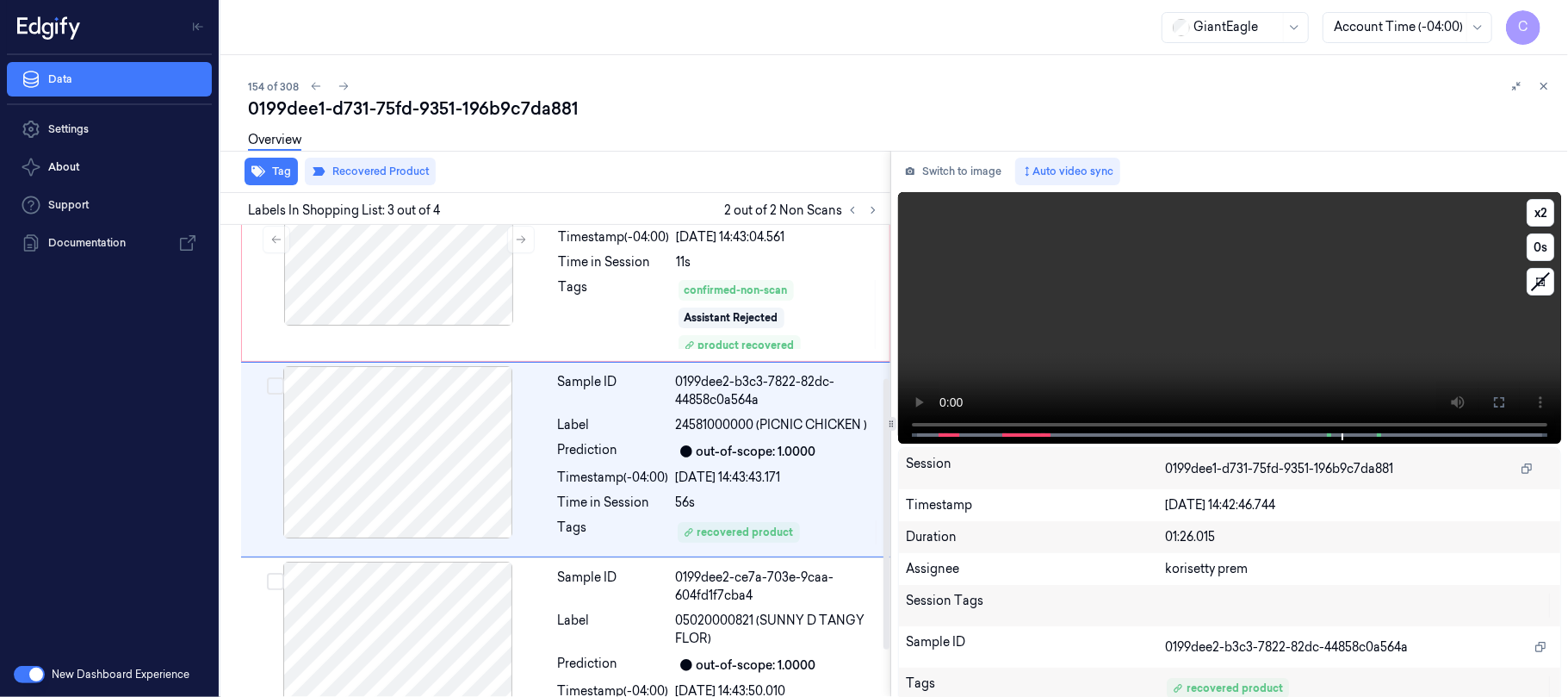
click at [1033, 319] on video at bounding box center [1228, 318] width 663 height 251
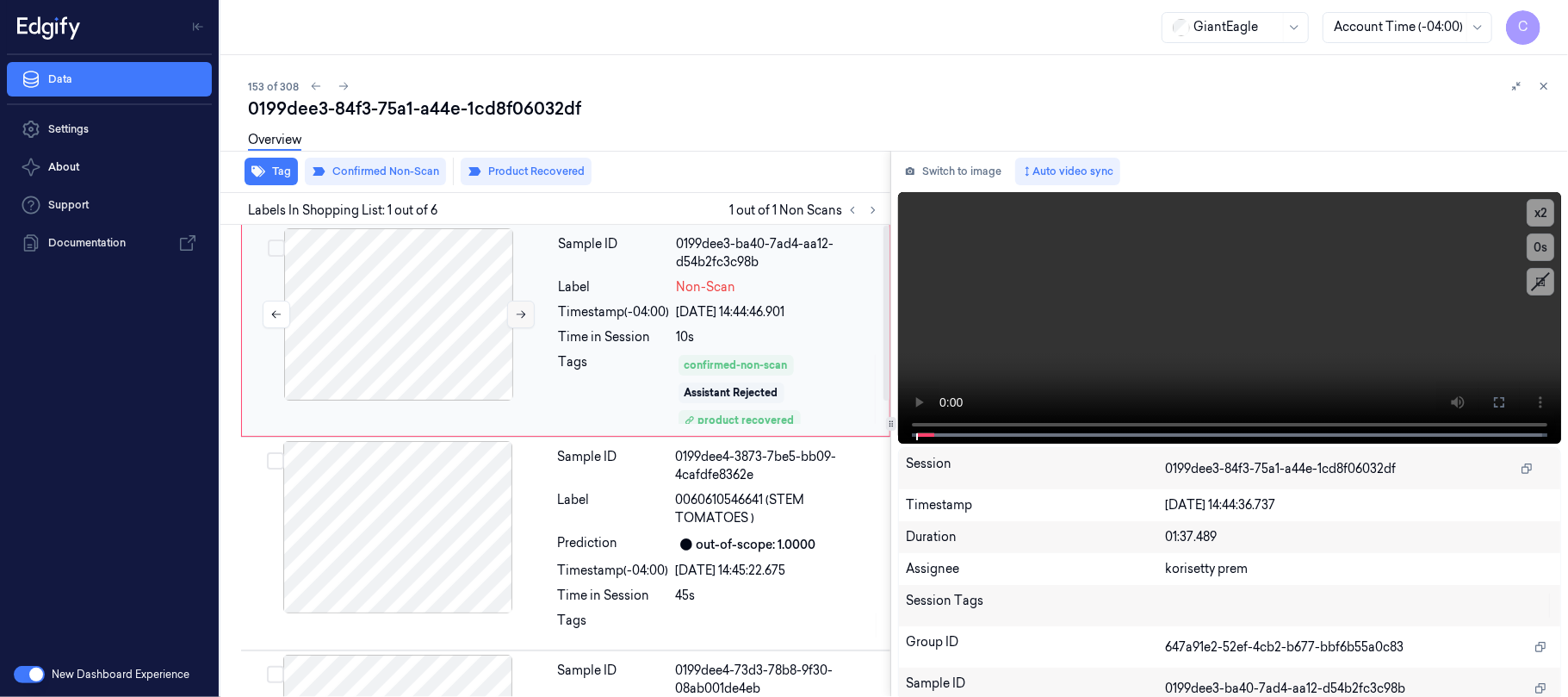
click at [518, 318] on icon at bounding box center [521, 315] width 12 height 12
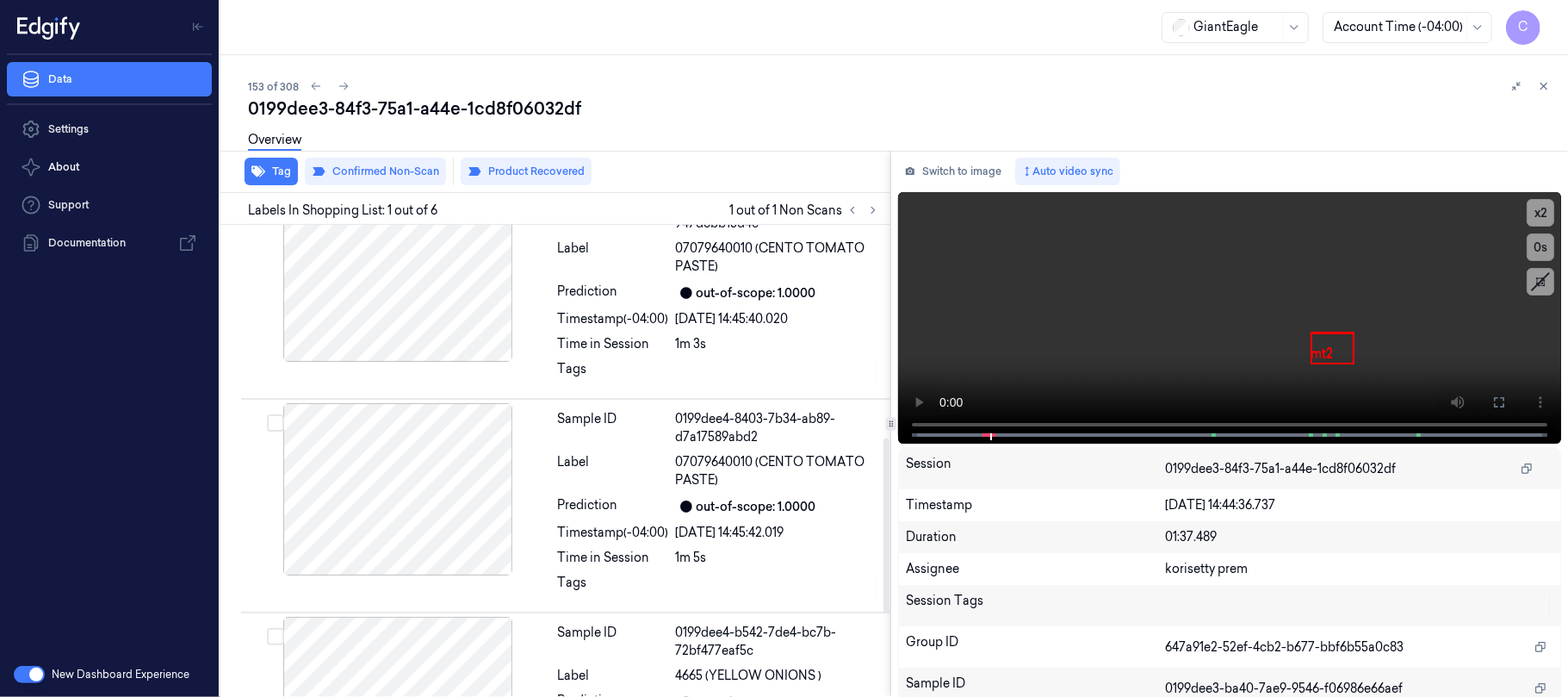
scroll to position [798, 0]
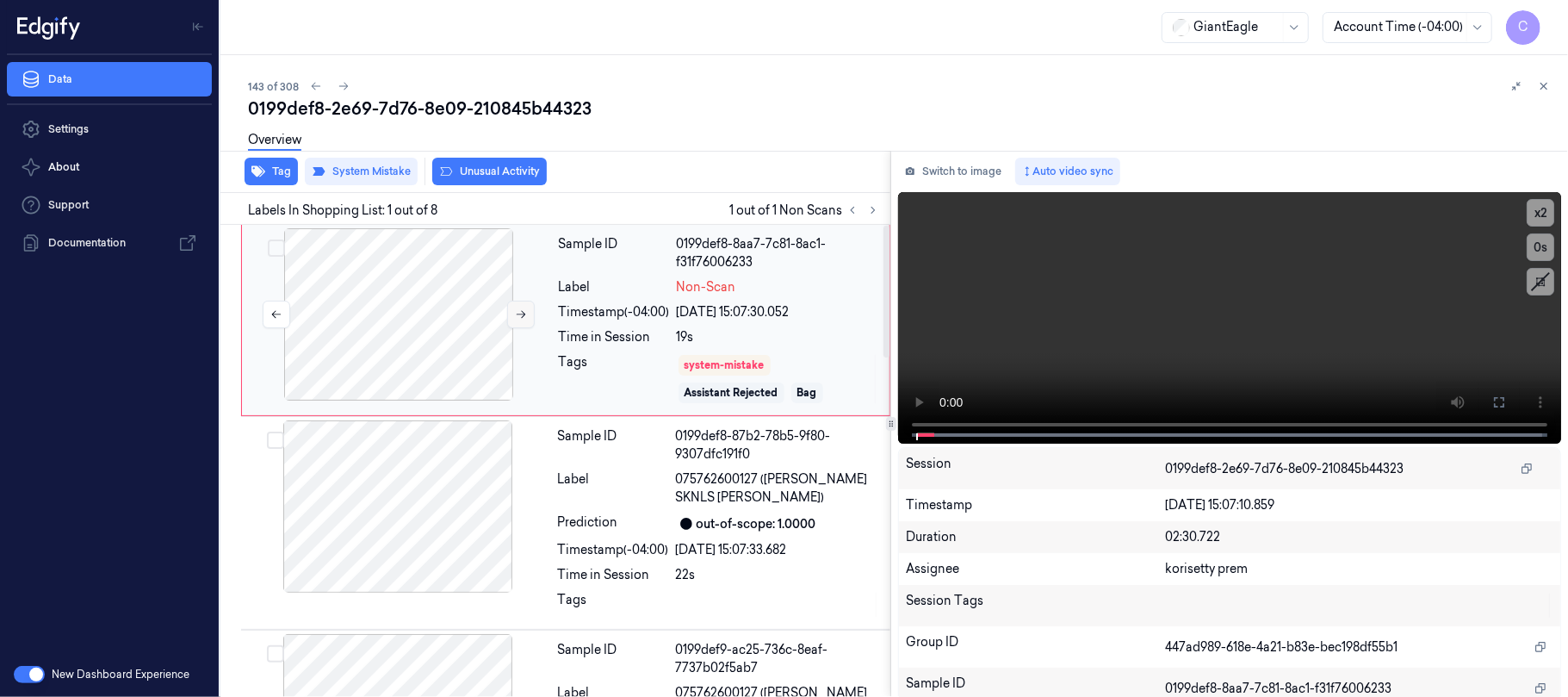
click at [513, 312] on button at bounding box center [521, 315] width 28 height 28
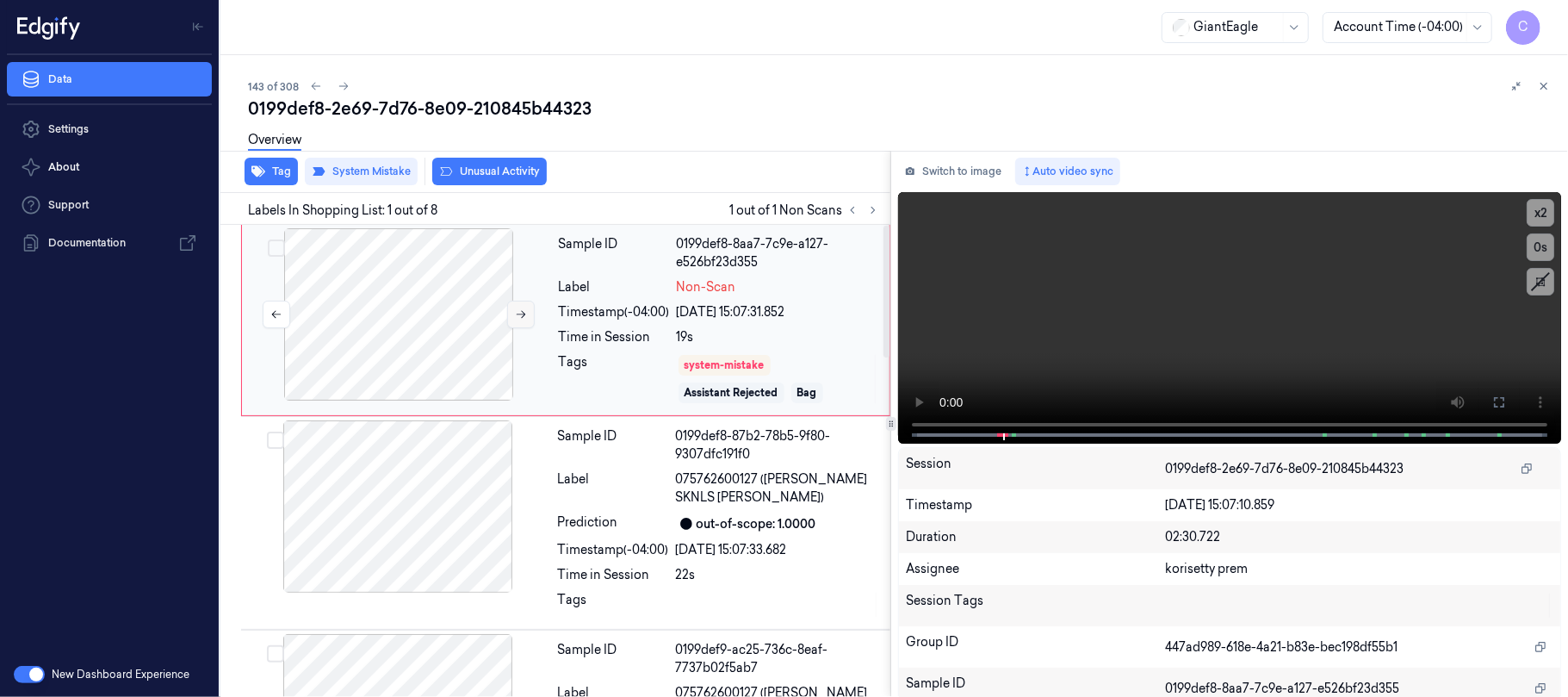
click at [513, 312] on button at bounding box center [521, 315] width 28 height 28
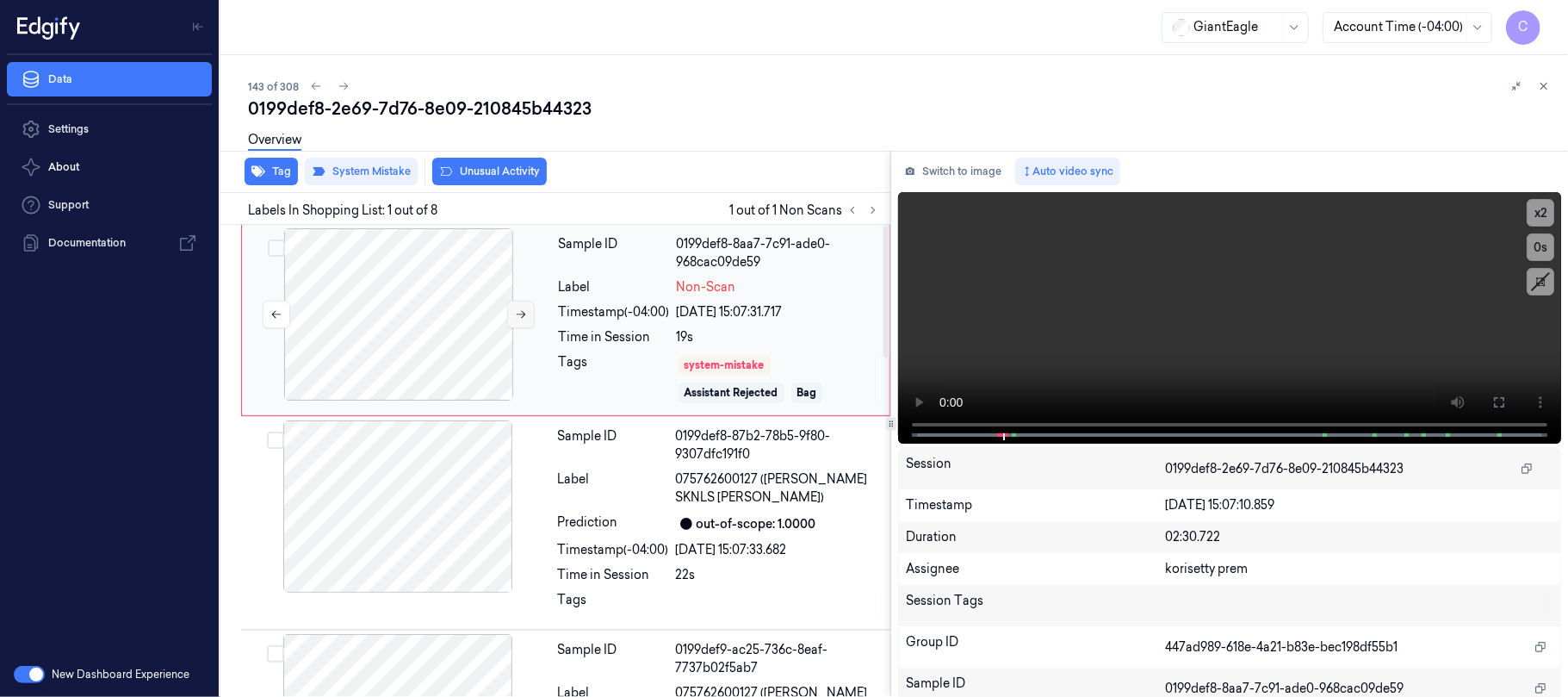
click at [513, 312] on button at bounding box center [521, 315] width 28 height 28
click at [941, 180] on button "Switch to image" at bounding box center [952, 172] width 110 height 28
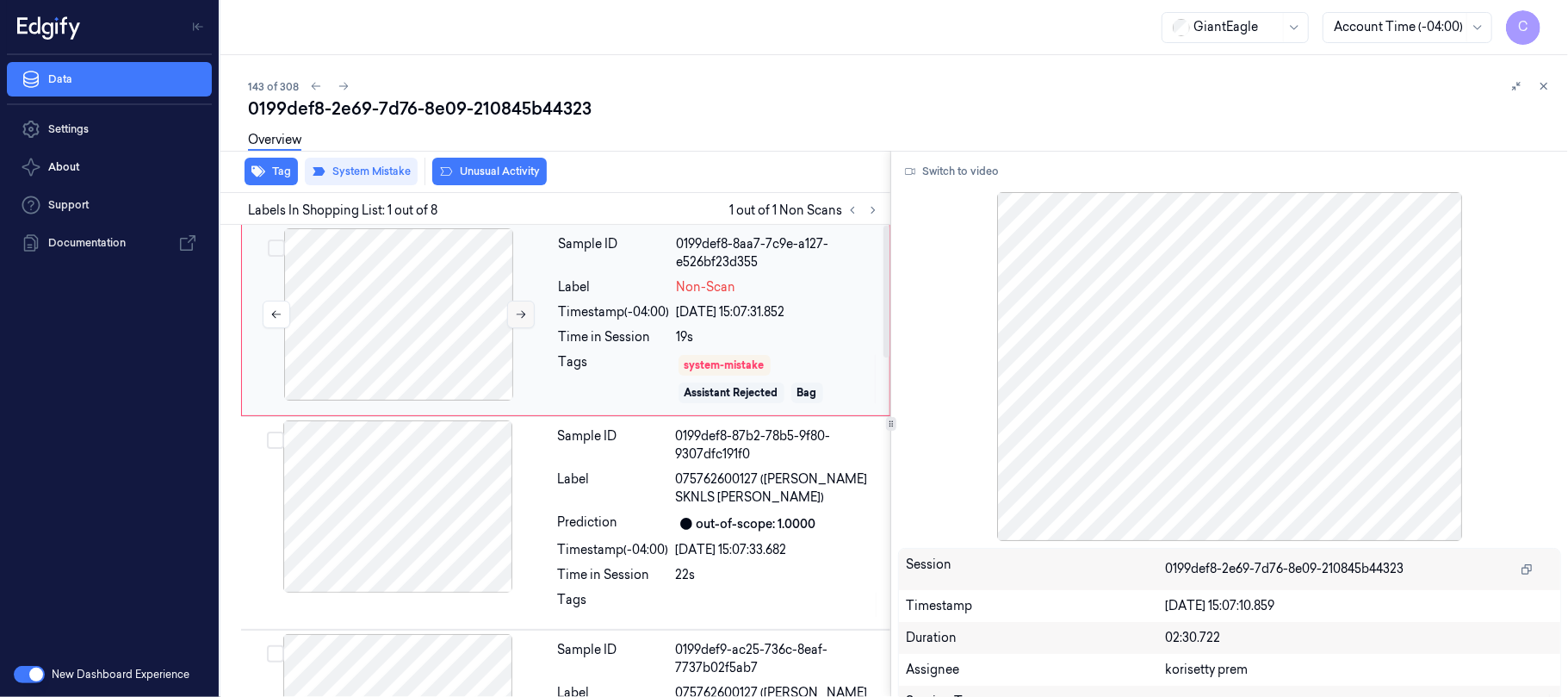
click at [520, 315] on icon at bounding box center [521, 315] width 10 height 8
click at [938, 166] on button "Switch to video" at bounding box center [951, 172] width 107 height 28
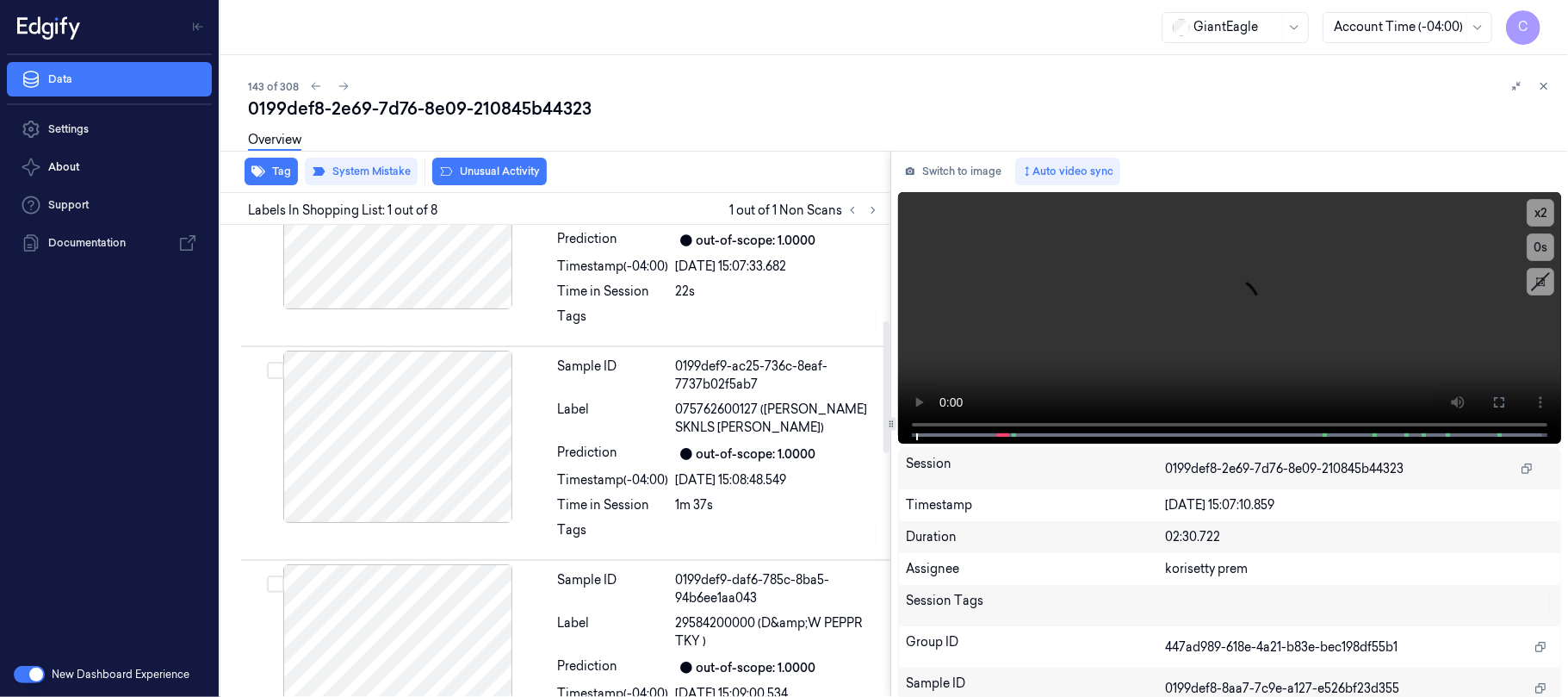
scroll to position [344, 0]
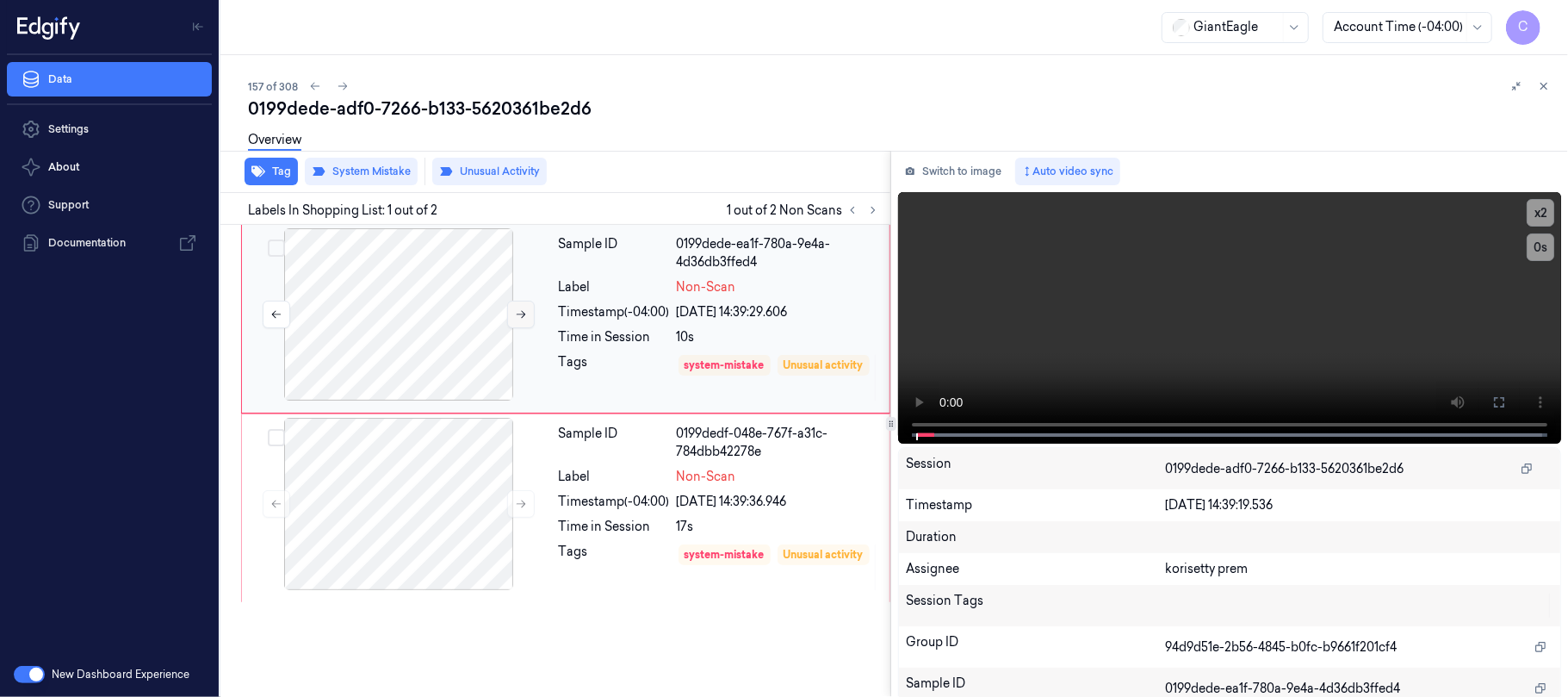
click at [510, 312] on button at bounding box center [521, 315] width 28 height 28
click at [515, 317] on icon at bounding box center [521, 315] width 12 height 12
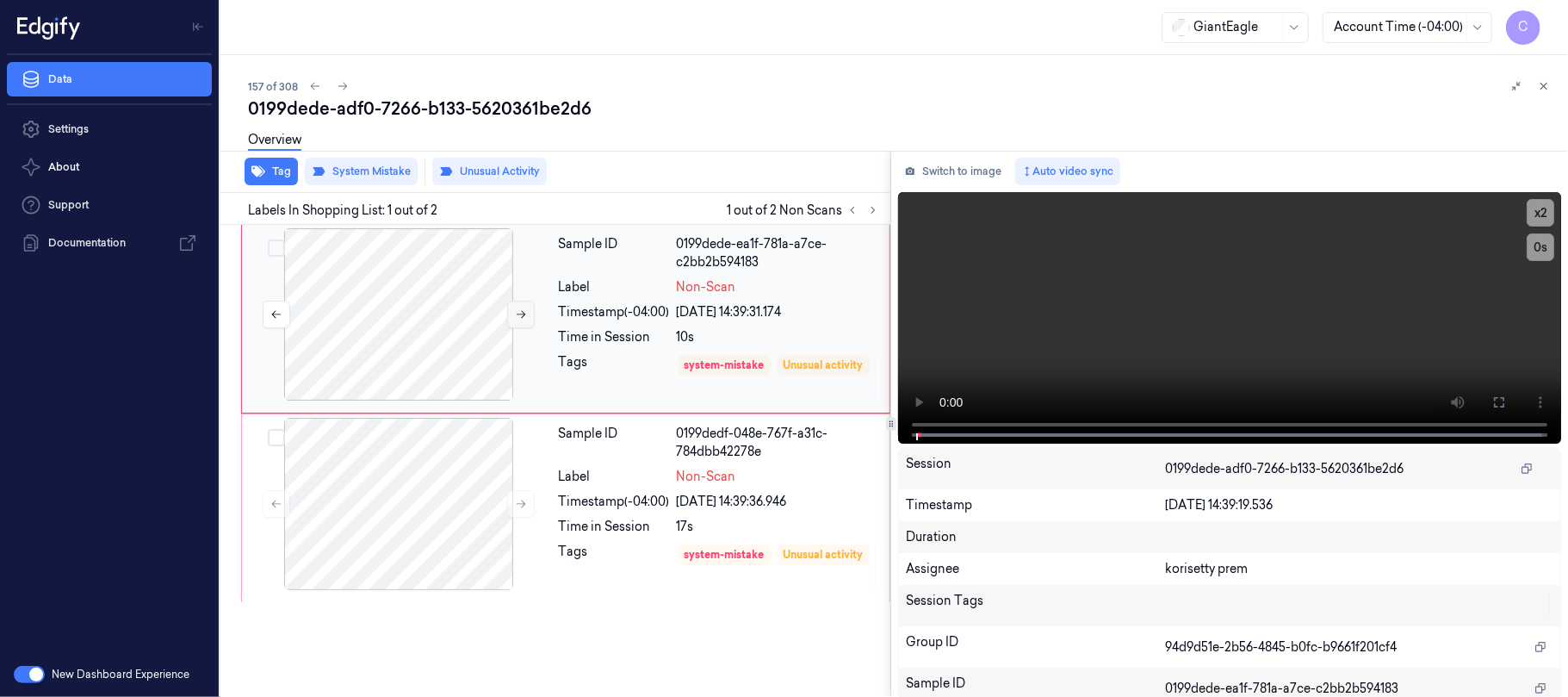
click at [515, 317] on icon at bounding box center [521, 315] width 12 height 12
click at [1492, 404] on icon at bounding box center [1499, 402] width 14 height 14
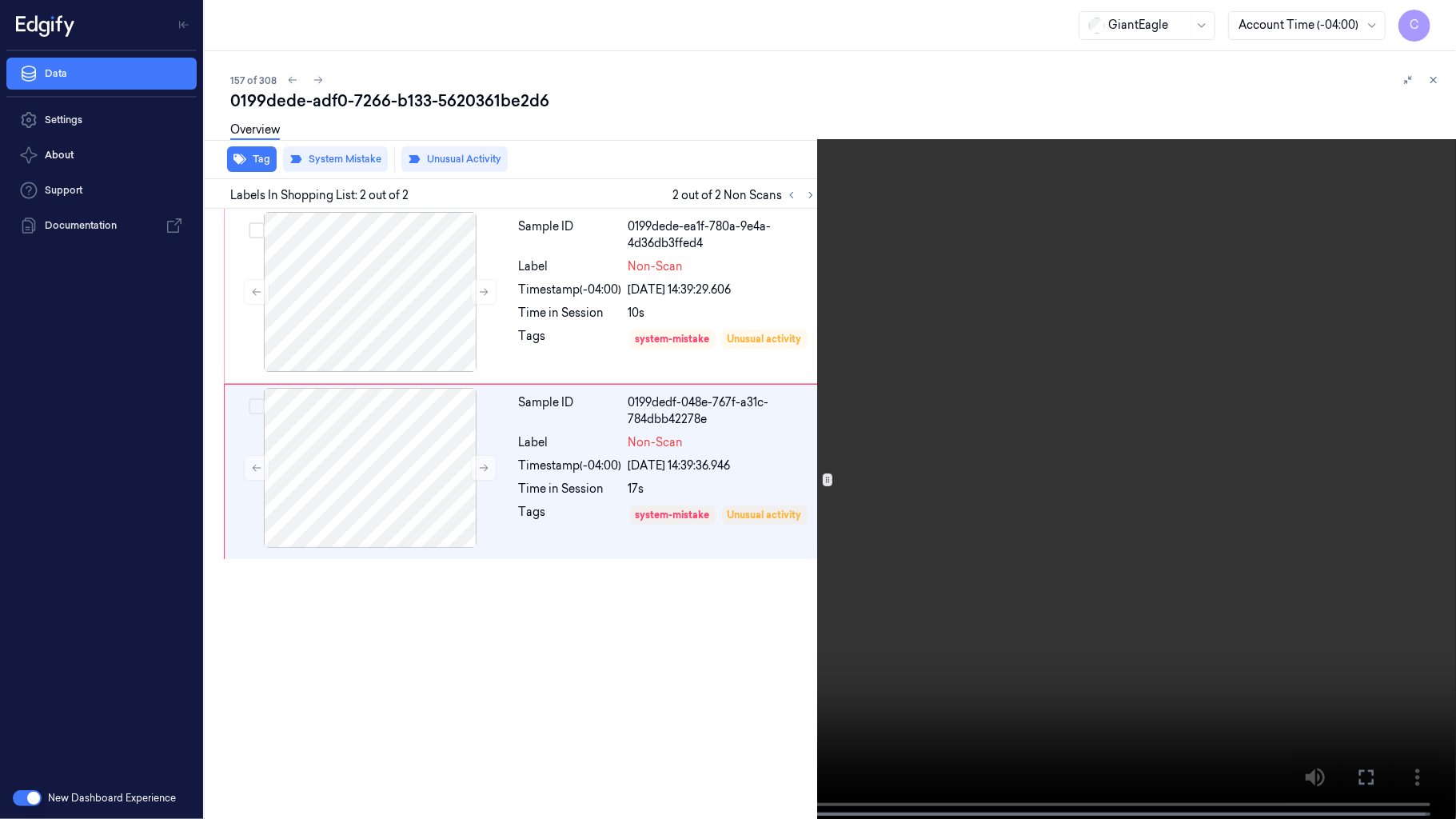
click at [881, 358] on video at bounding box center [728, 411] width 1456 height 822
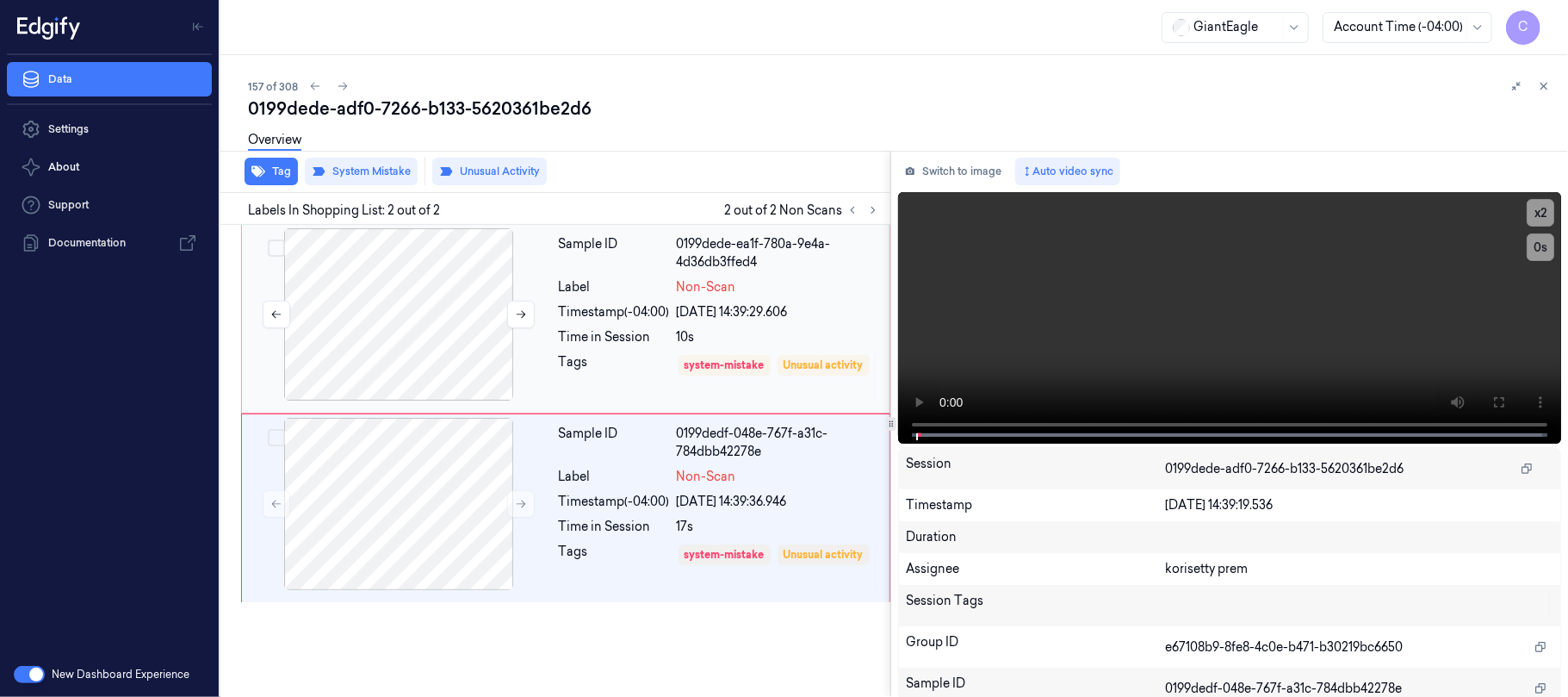
click at [436, 321] on div at bounding box center [398, 314] width 307 height 173
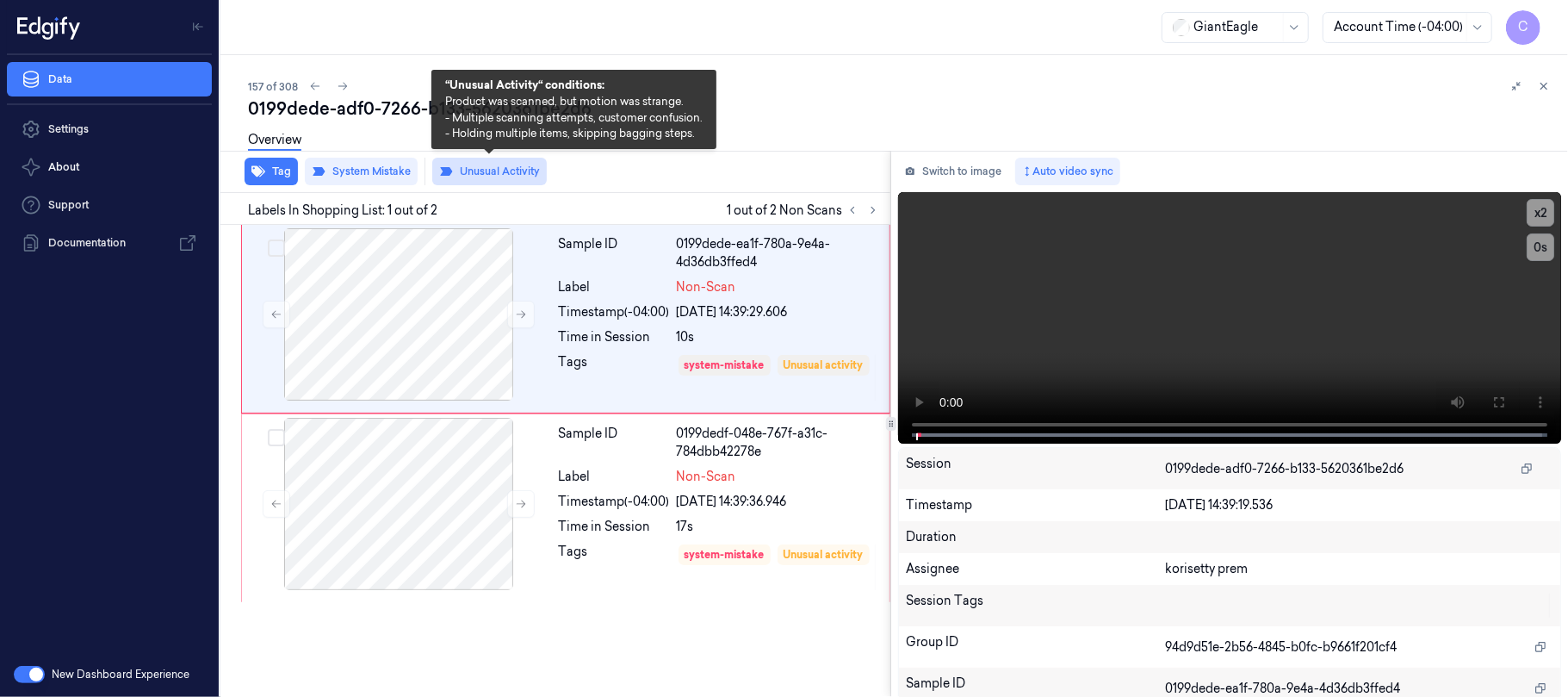
click at [483, 178] on button "Unusual Activity" at bounding box center [489, 172] width 114 height 28
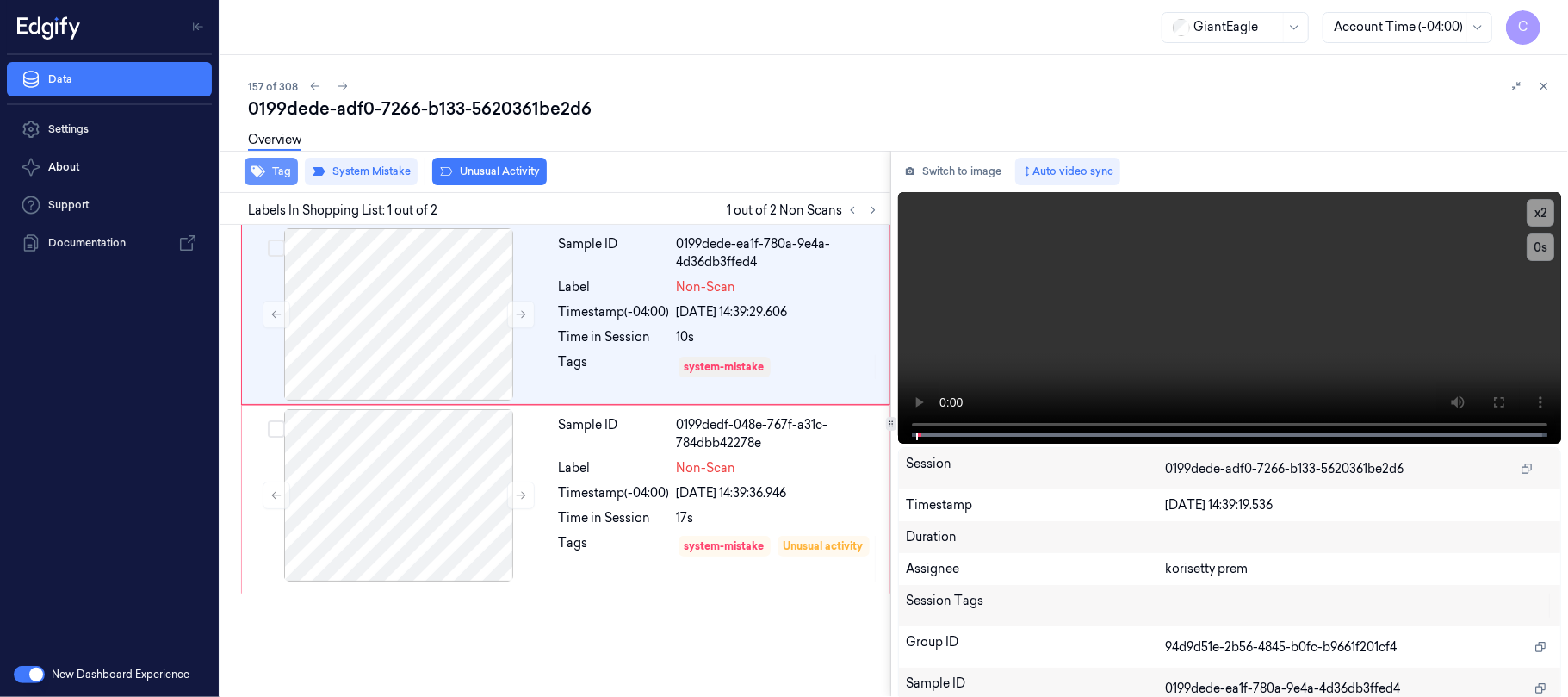
click at [258, 166] on icon "button" at bounding box center [258, 172] width 14 height 14
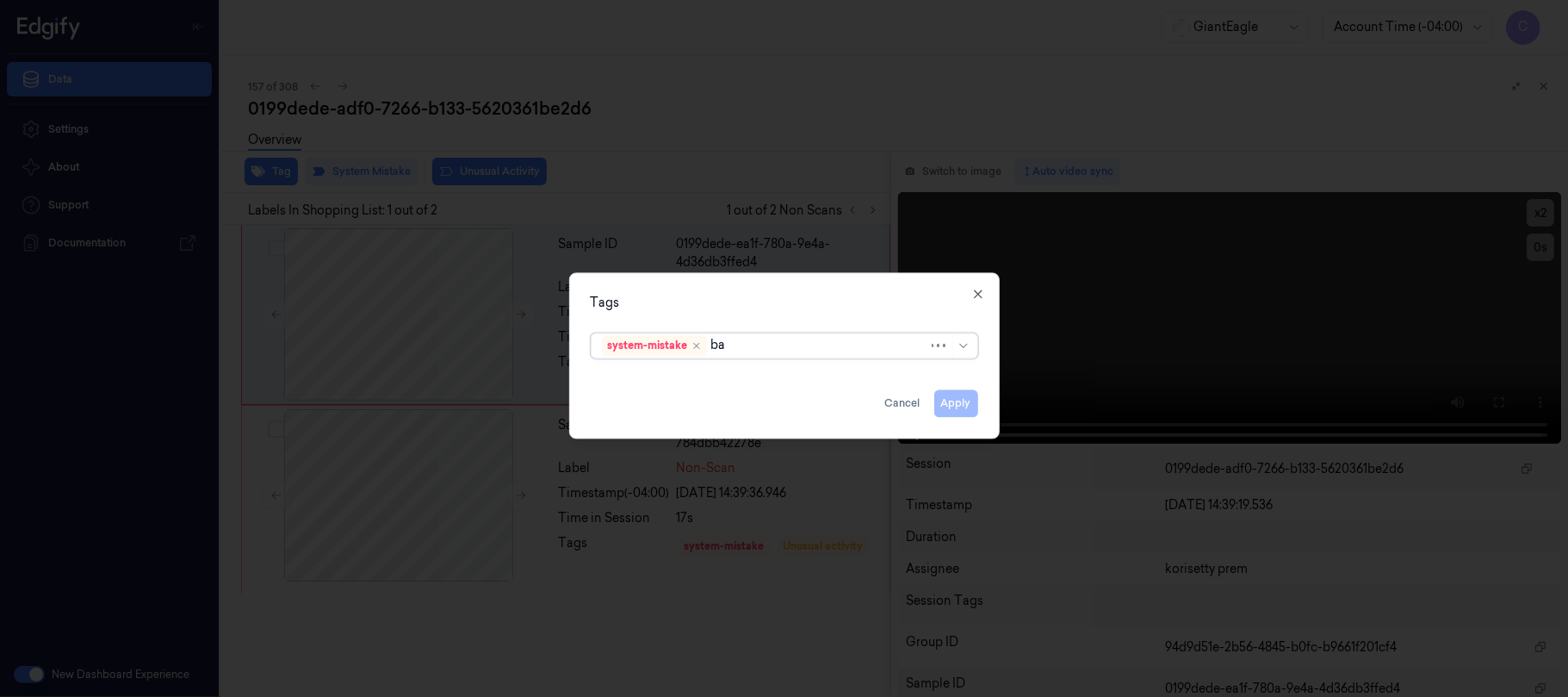
type input "bag"
click at [645, 376] on div "Bag" at bounding box center [784, 381] width 364 height 18
click at [748, 283] on div "Tags option Bag, selected. Use Up and Down to choose options, press Enter to se…" at bounding box center [784, 355] width 431 height 166
click at [951, 398] on button "Apply" at bounding box center [956, 403] width 44 height 28
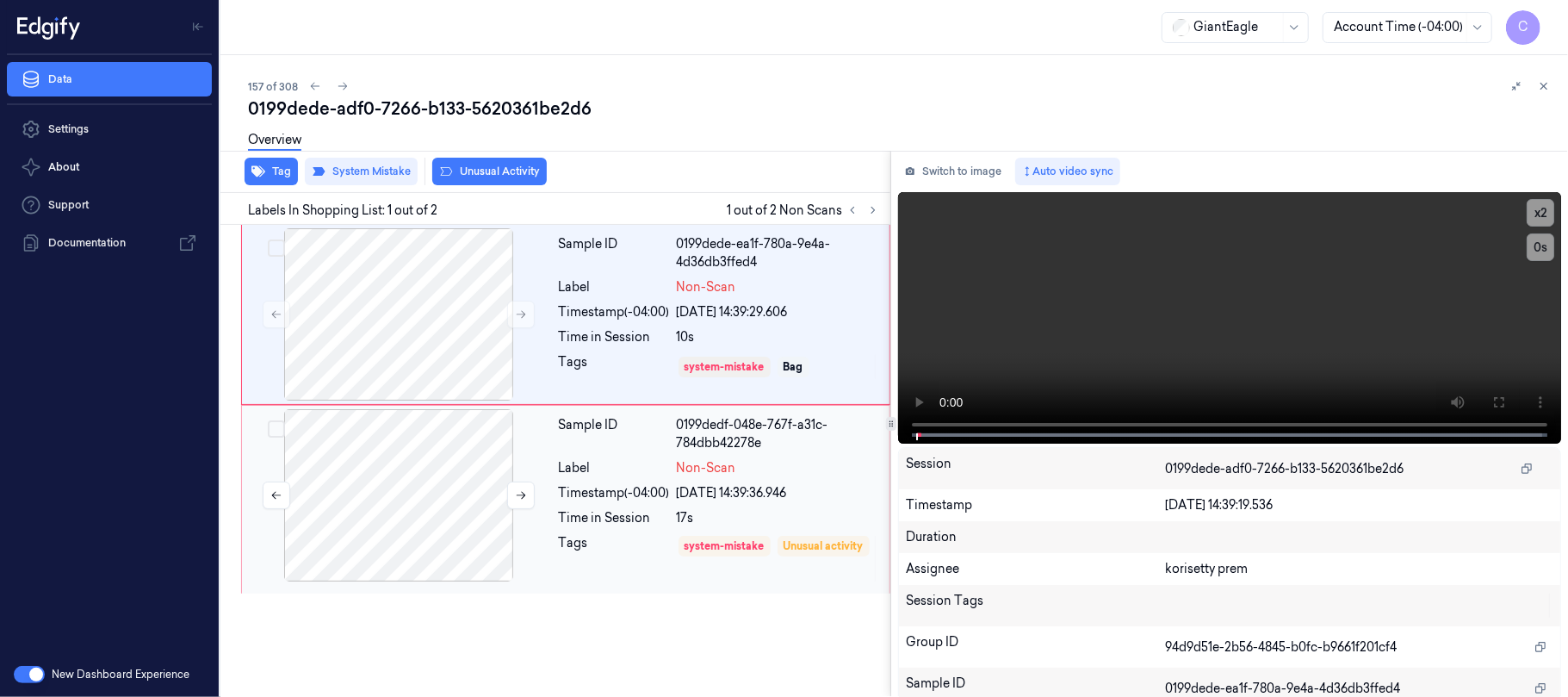
click at [401, 520] on div at bounding box center [398, 495] width 307 height 173
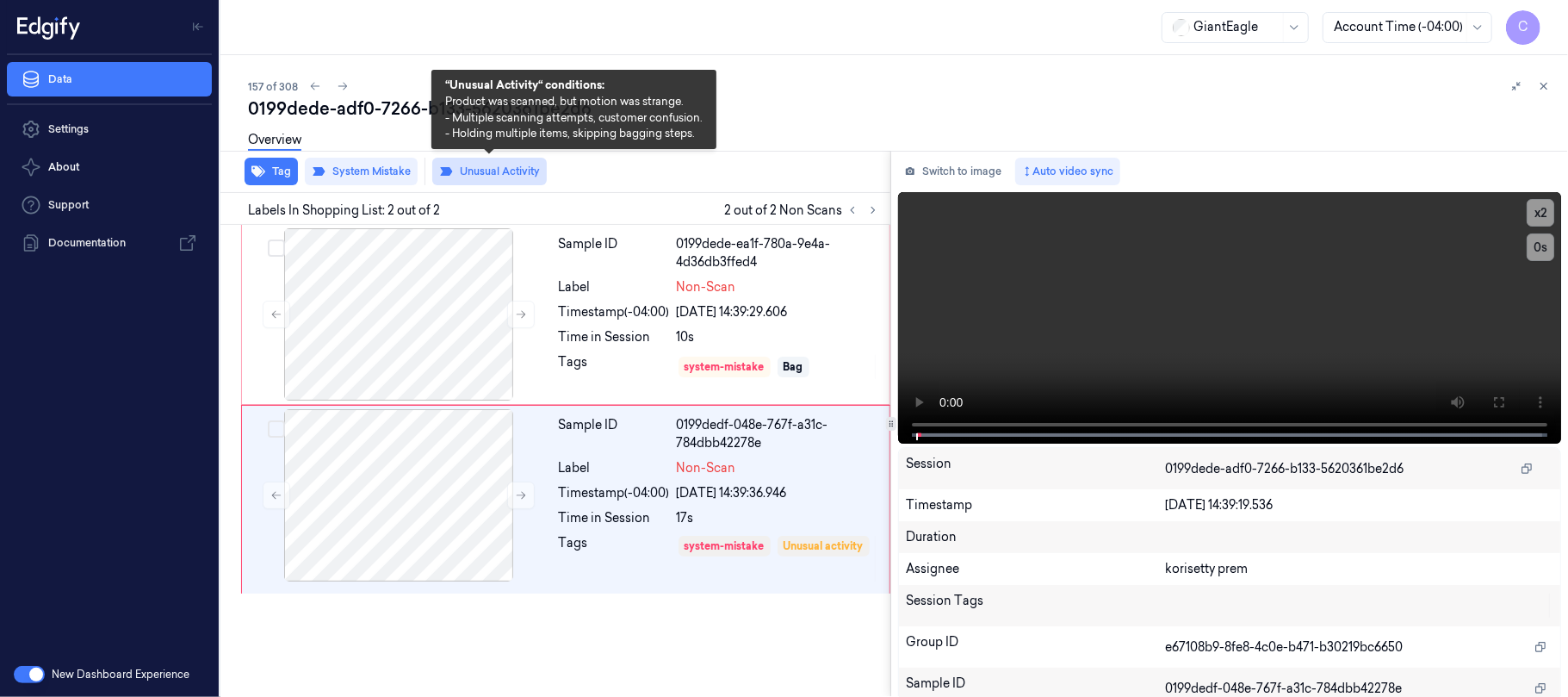
click at [494, 173] on button "Unusual Activity" at bounding box center [489, 172] width 114 height 28
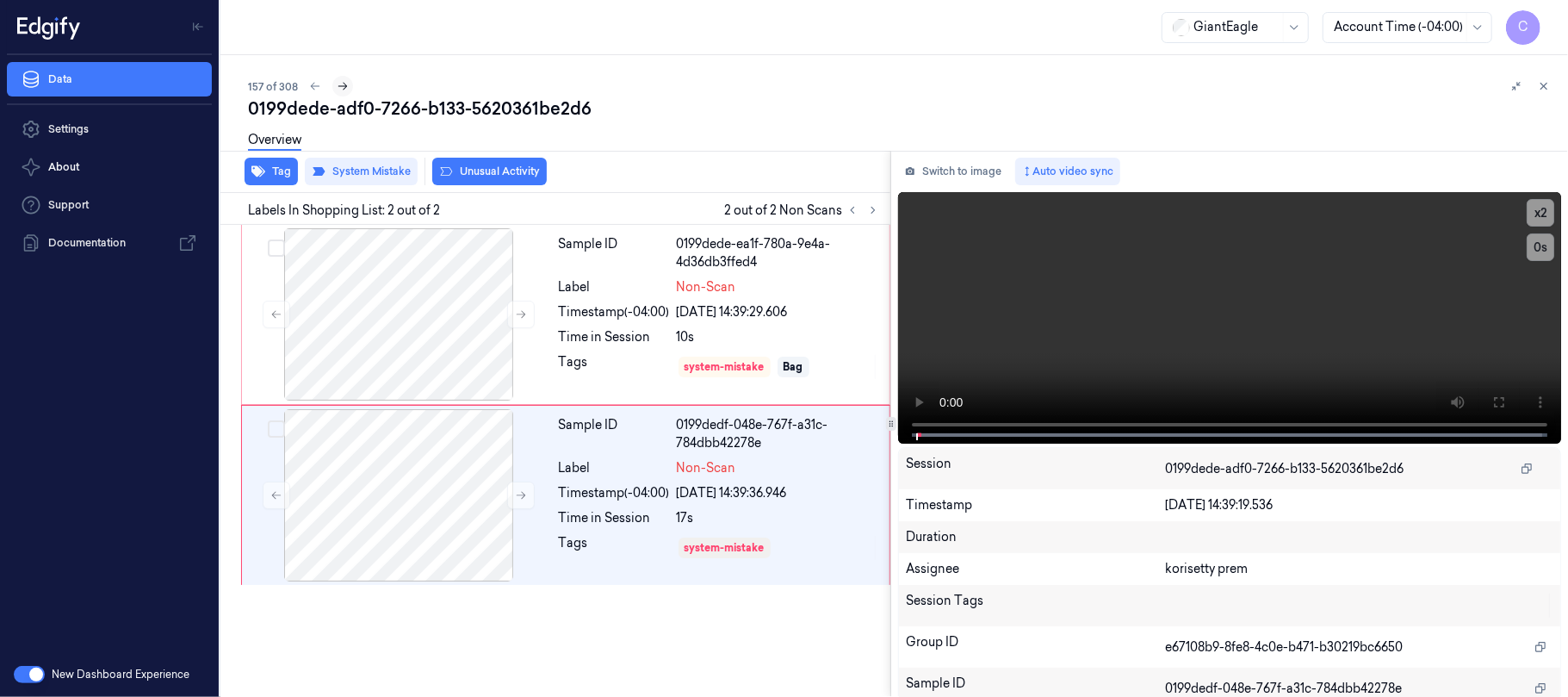
click at [337, 82] on icon at bounding box center [343, 86] width 12 height 12
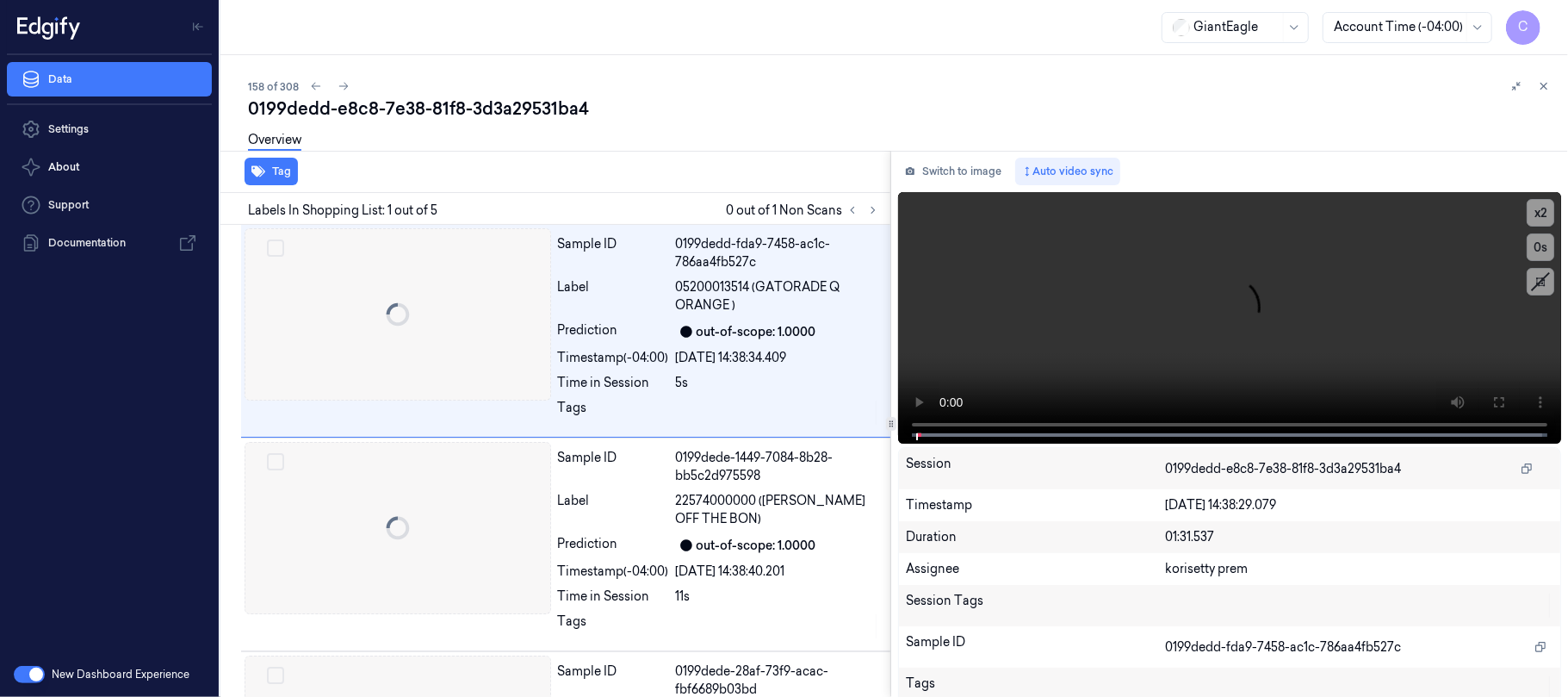
scroll to position [23, 0]
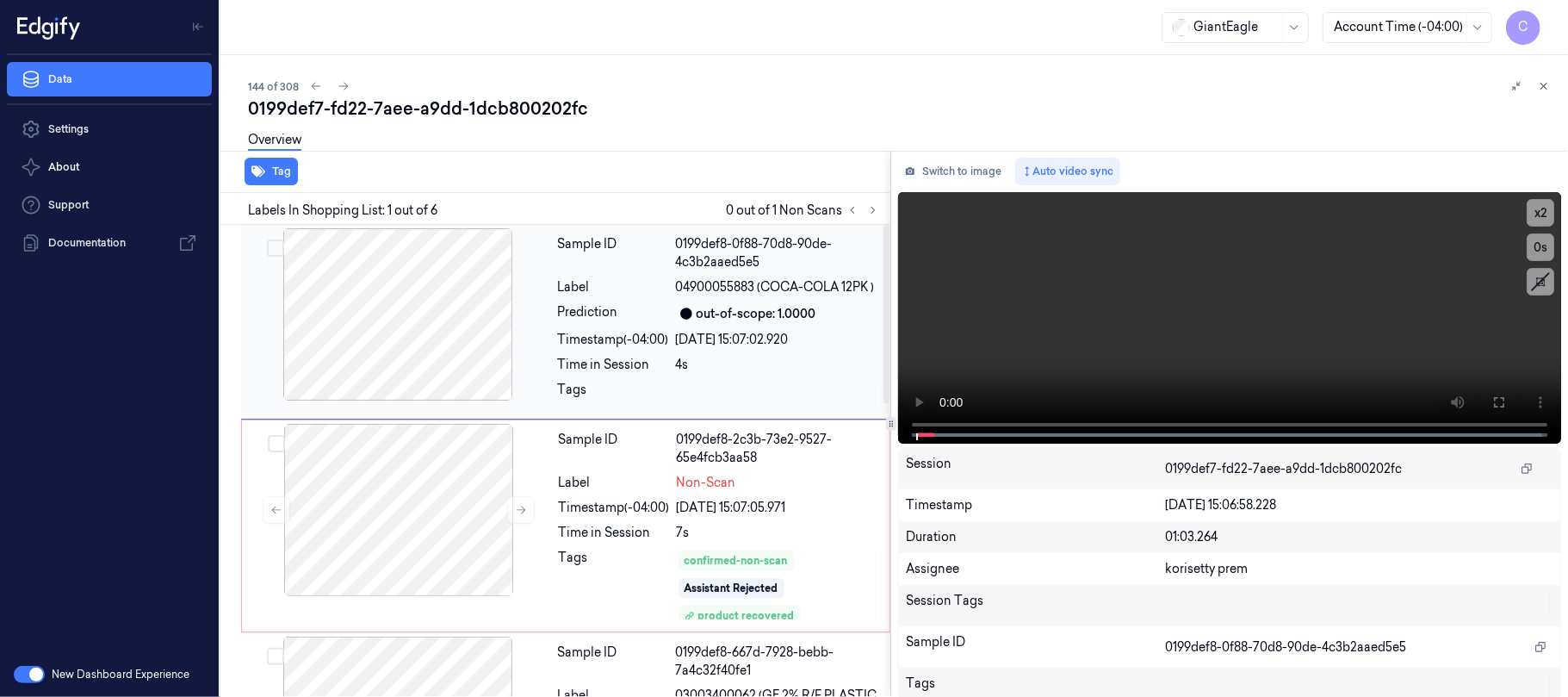
drag, startPoint x: 869, startPoint y: 208, endPoint x: 873, endPoint y: 262, distance: 54.1
click at [868, 208] on icon at bounding box center [873, 211] width 12 height 12
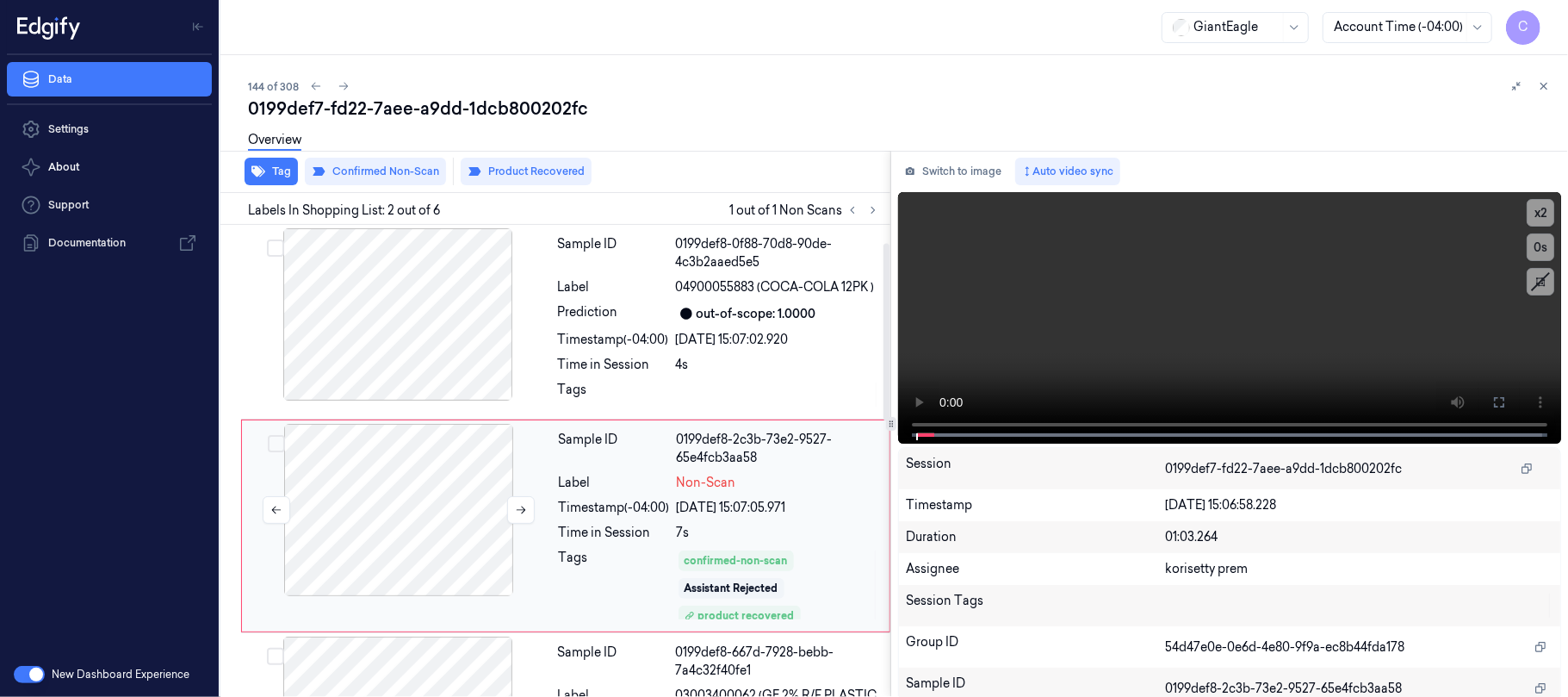
scroll to position [66, 0]
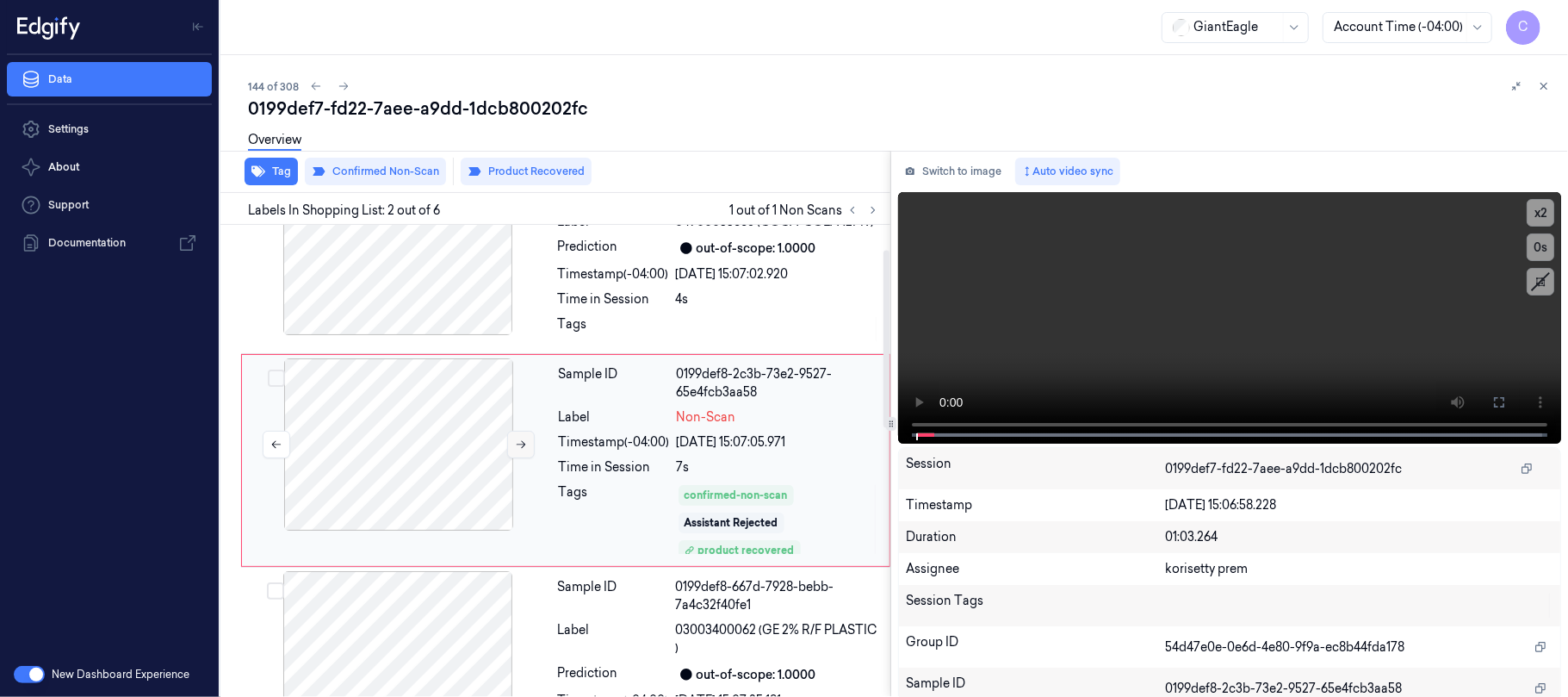
click at [527, 445] on icon at bounding box center [521, 445] width 12 height 12
click at [522, 441] on icon at bounding box center [521, 445] width 12 height 12
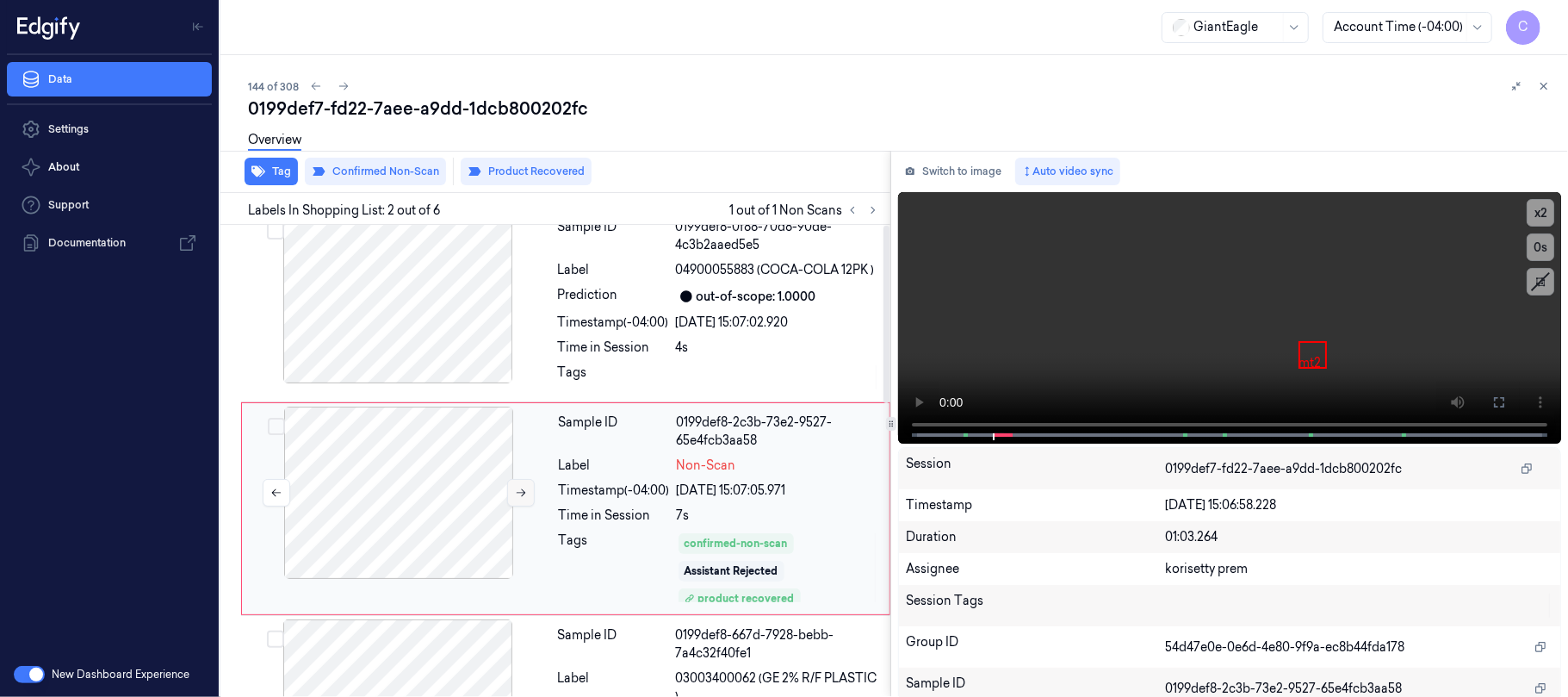
scroll to position [0, 0]
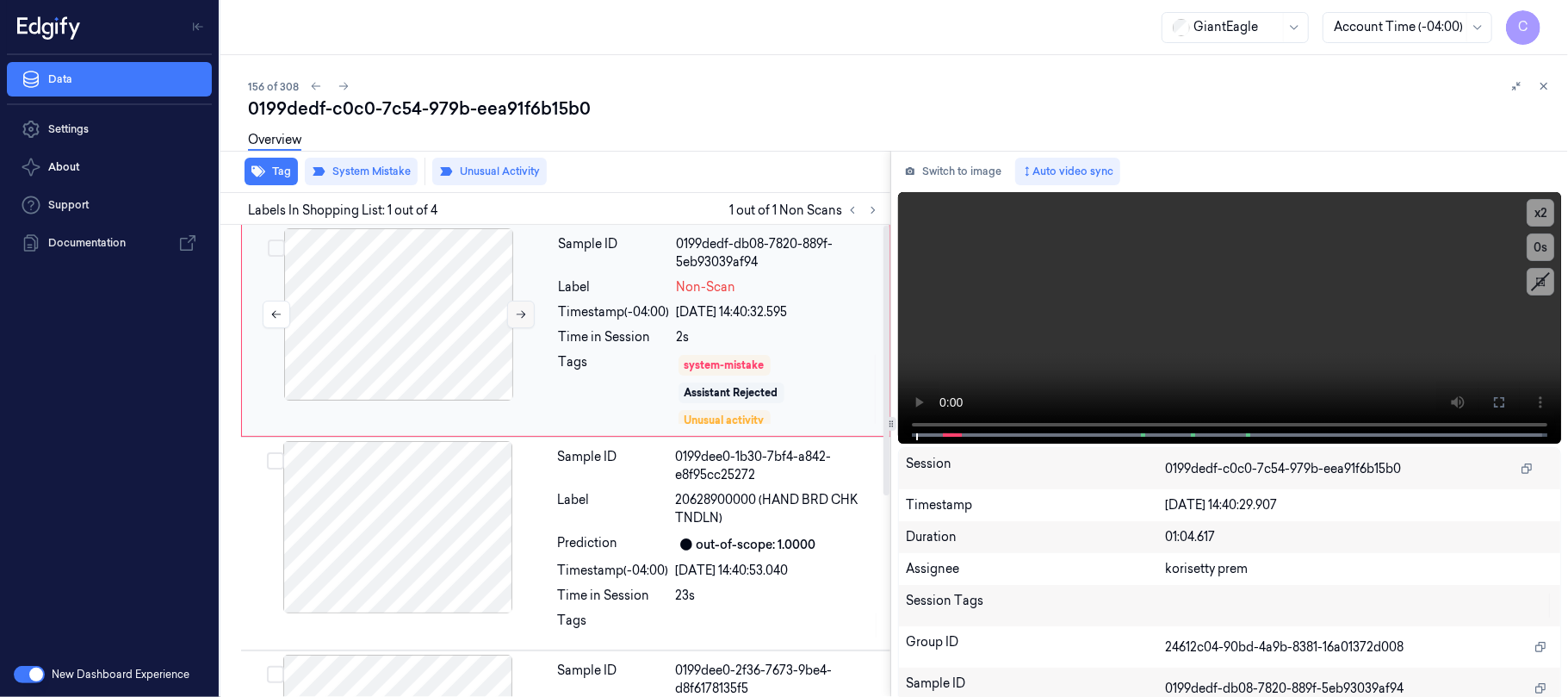
click at [522, 311] on icon at bounding box center [521, 315] width 10 height 8
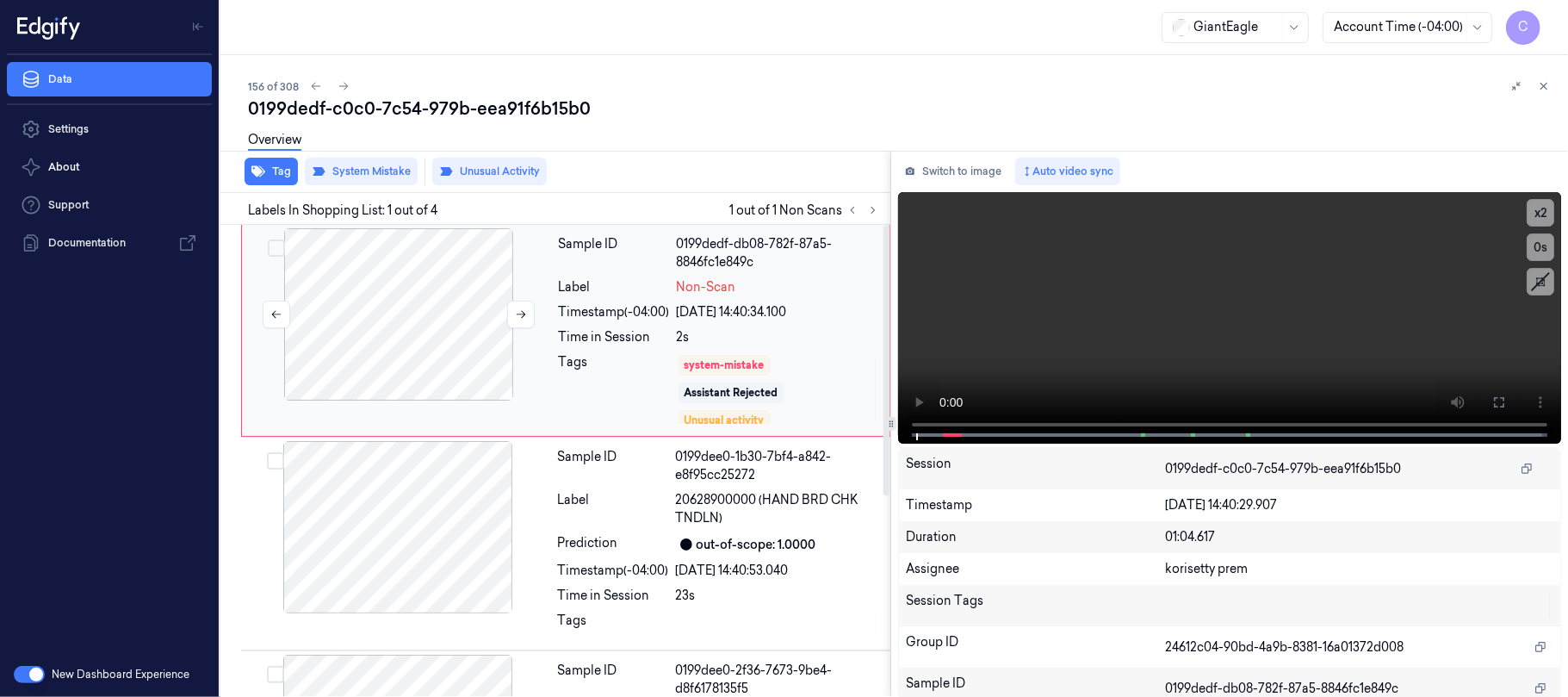
click at [383, 301] on div at bounding box center [398, 314] width 307 height 173
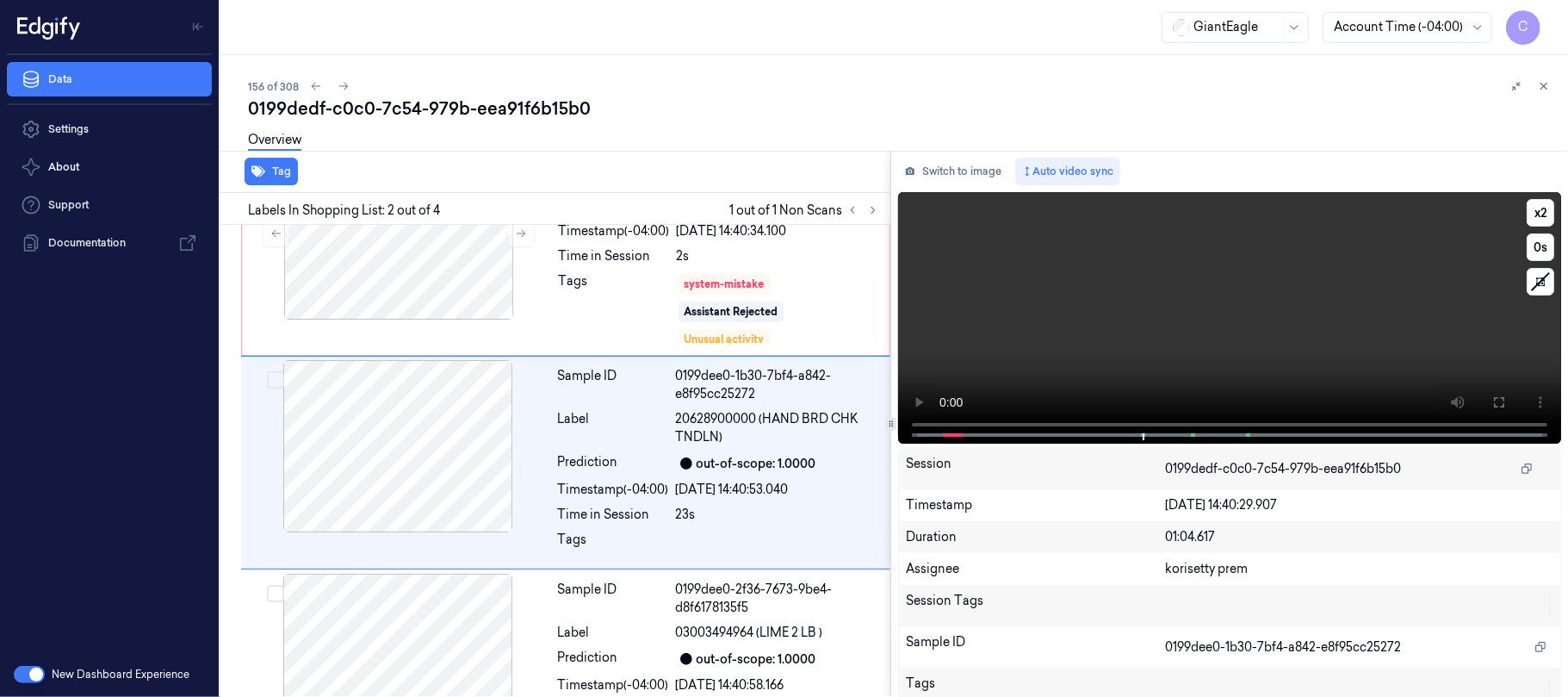
scroll to position [82, 0]
click at [1228, 359] on video at bounding box center [1228, 318] width 663 height 251
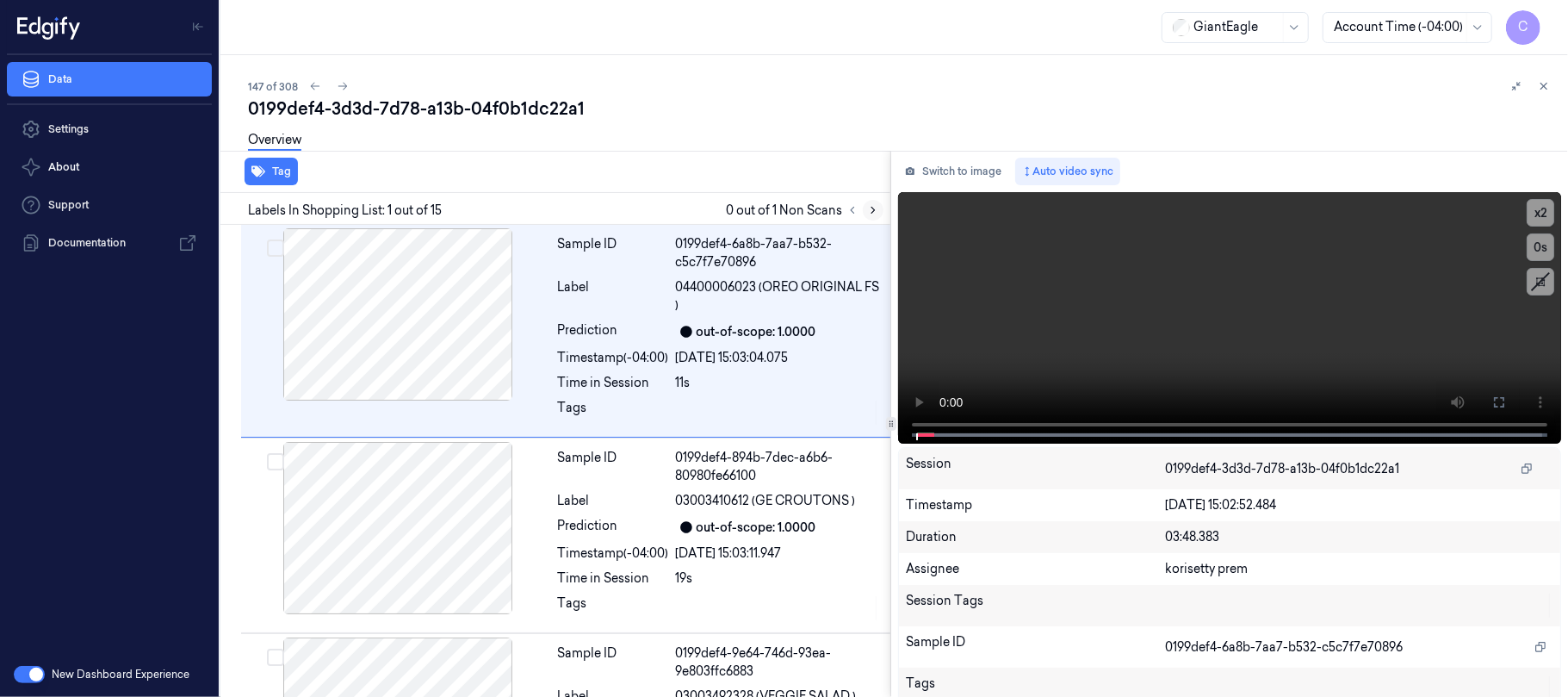
click at [879, 208] on button at bounding box center [873, 211] width 21 height 21
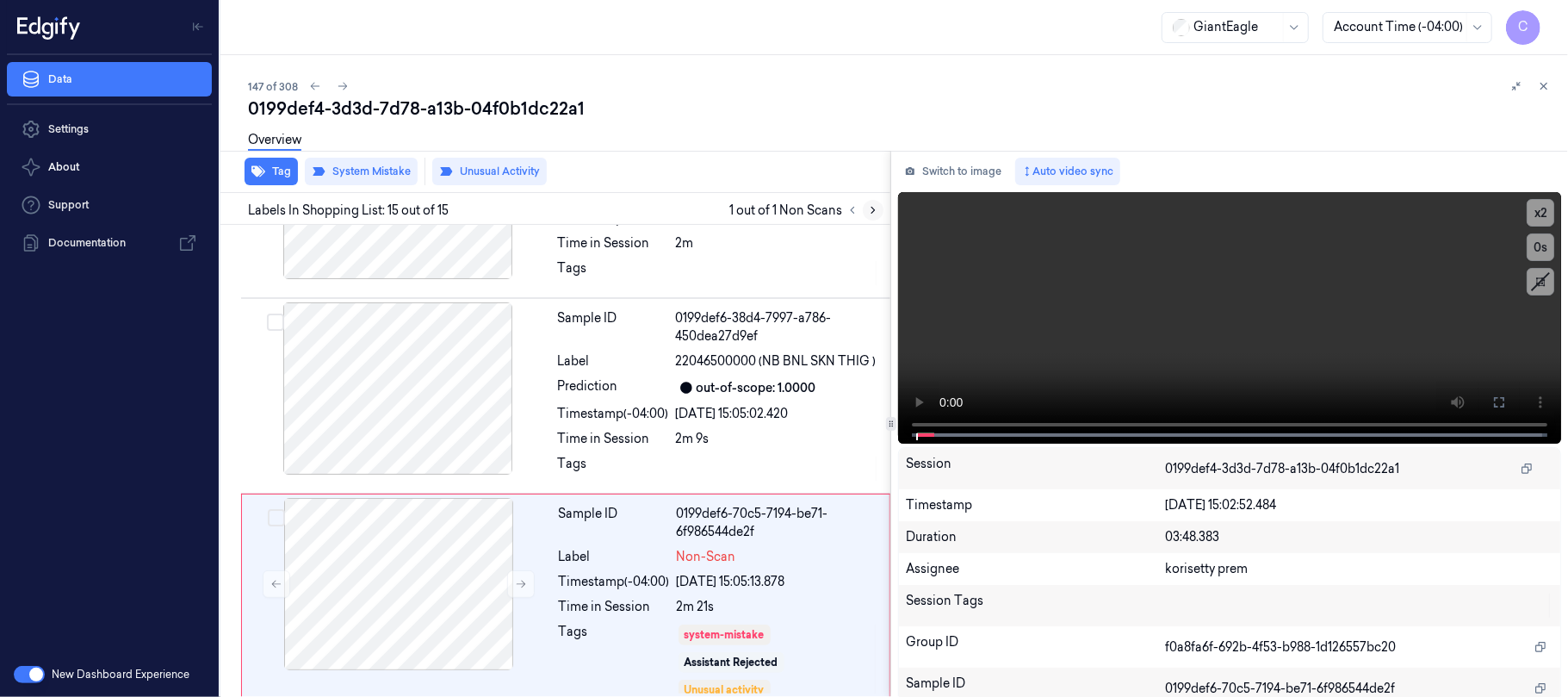
scroll to position [2617, 0]
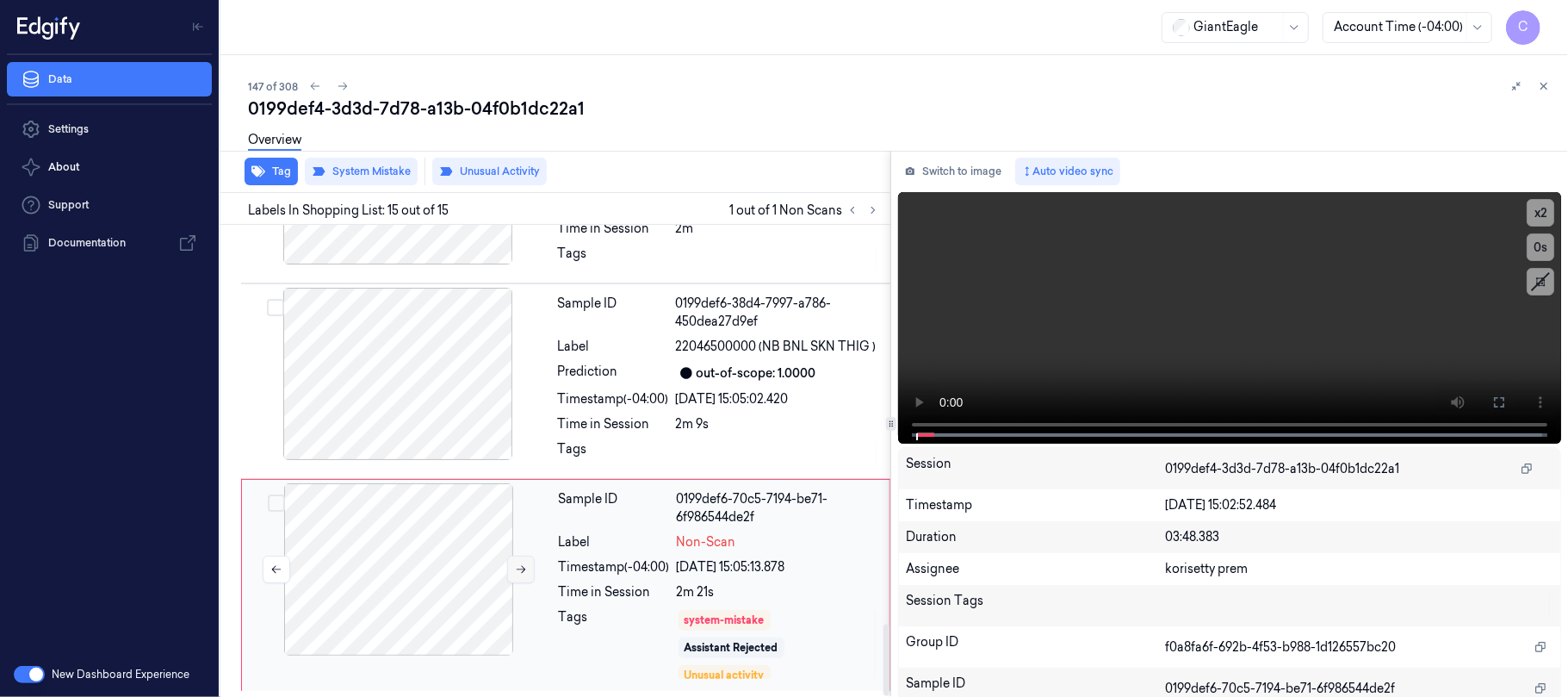
click at [520, 573] on icon at bounding box center [521, 570] width 12 height 12
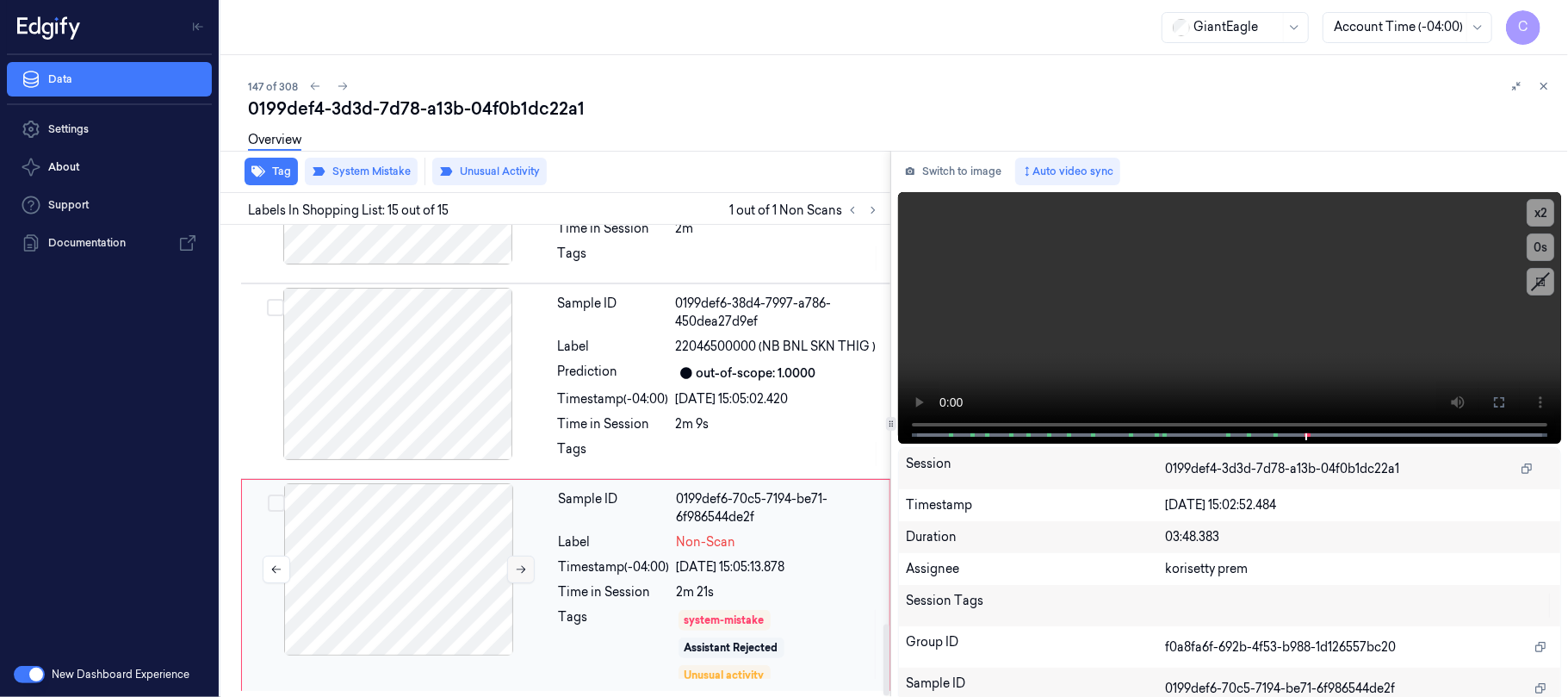
click at [520, 573] on icon at bounding box center [521, 570] width 12 height 12
click at [516, 576] on button at bounding box center [521, 570] width 28 height 28
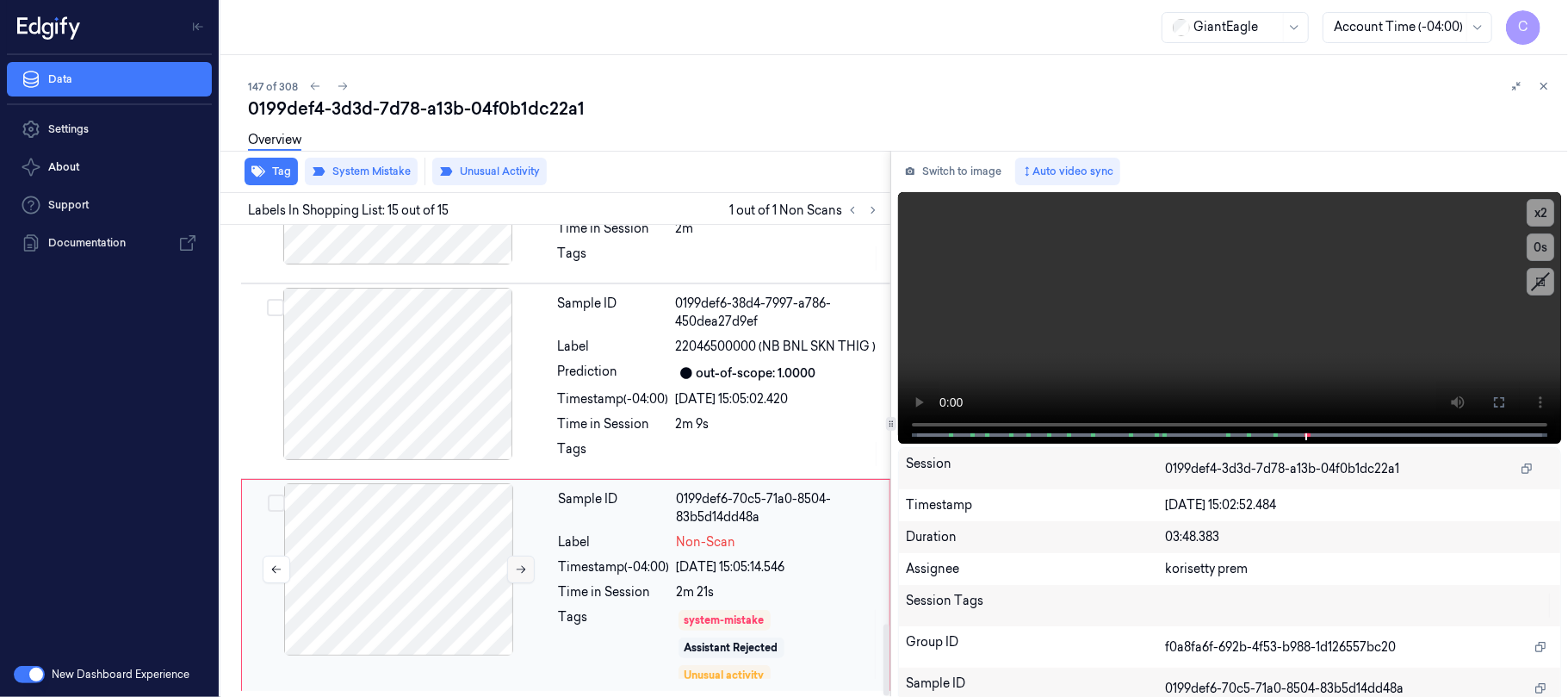
click at [516, 576] on button at bounding box center [521, 570] width 28 height 28
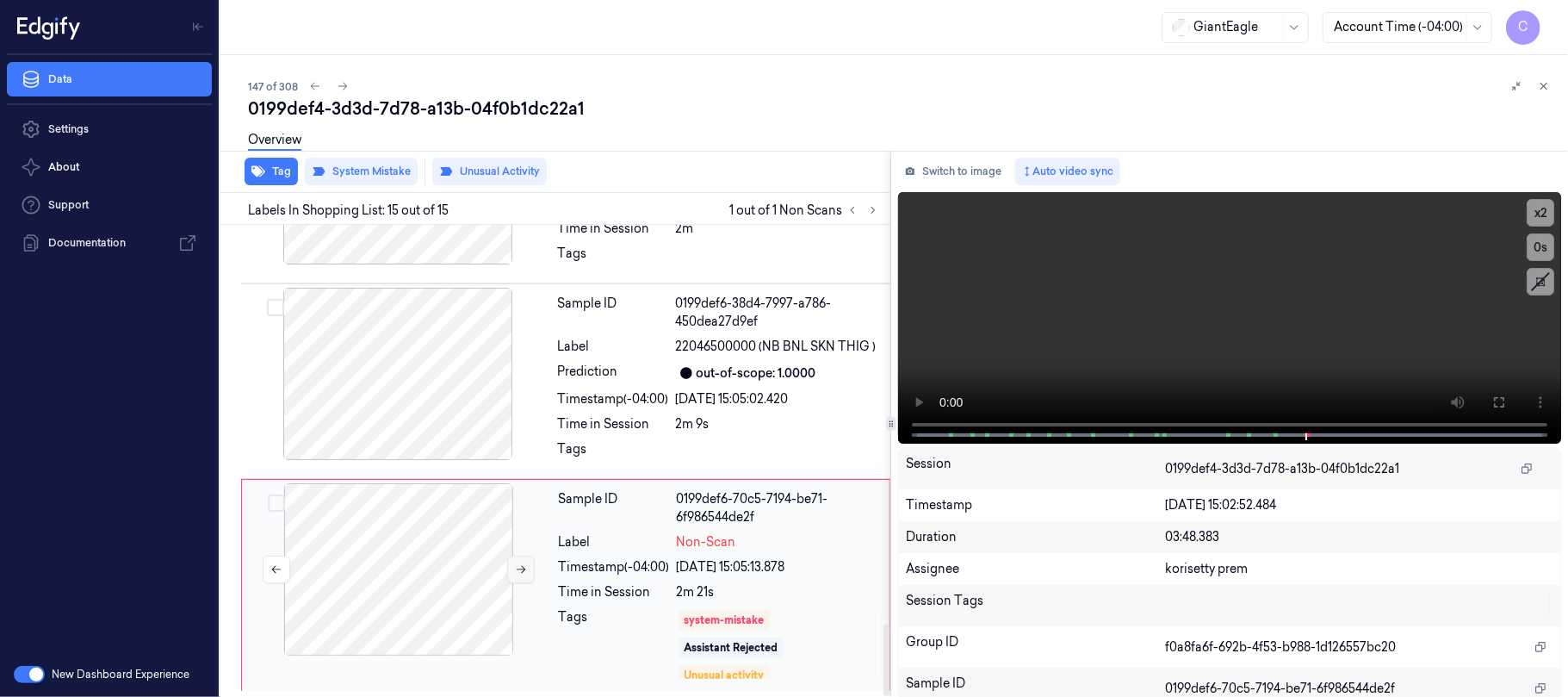
click at [516, 576] on button at bounding box center [521, 570] width 28 height 28
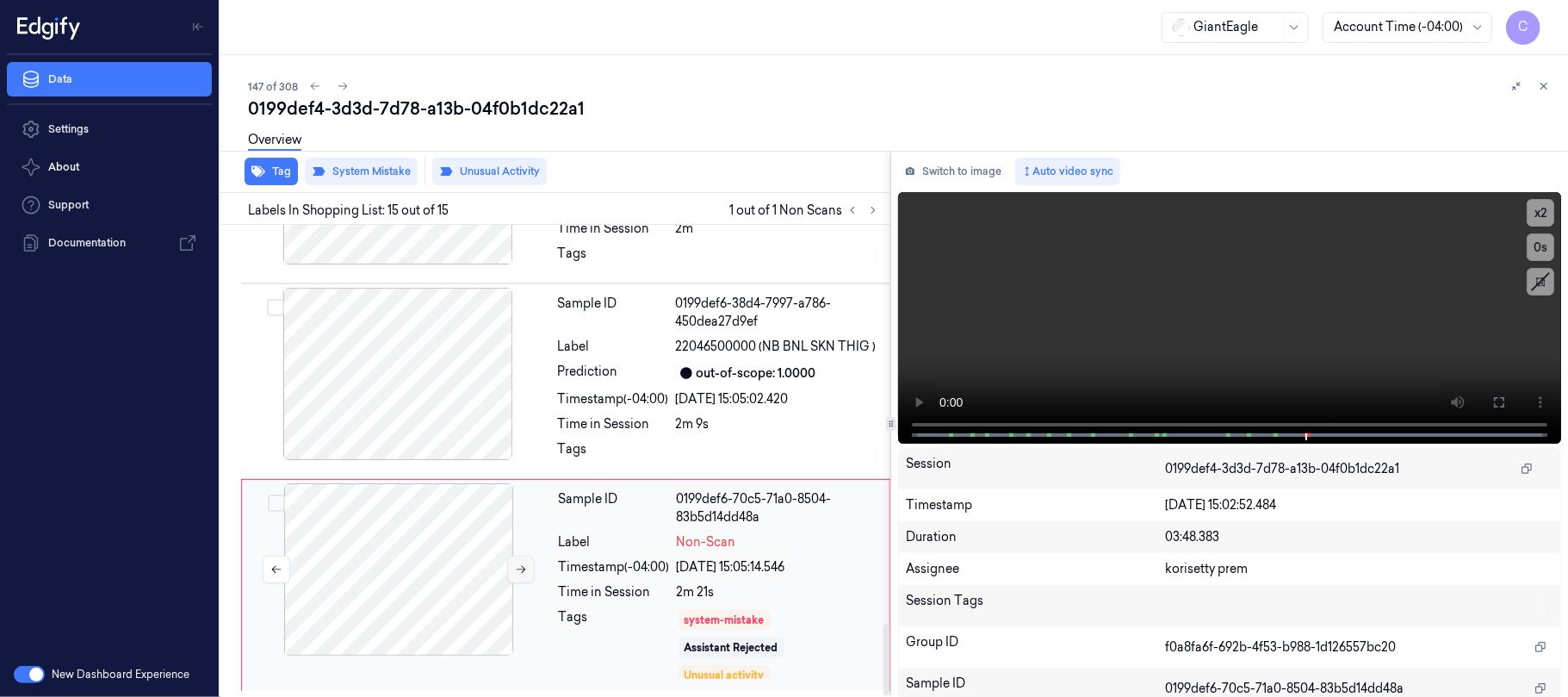
click at [516, 576] on button at bounding box center [521, 570] width 28 height 28
click at [523, 572] on icon at bounding box center [521, 570] width 12 height 12
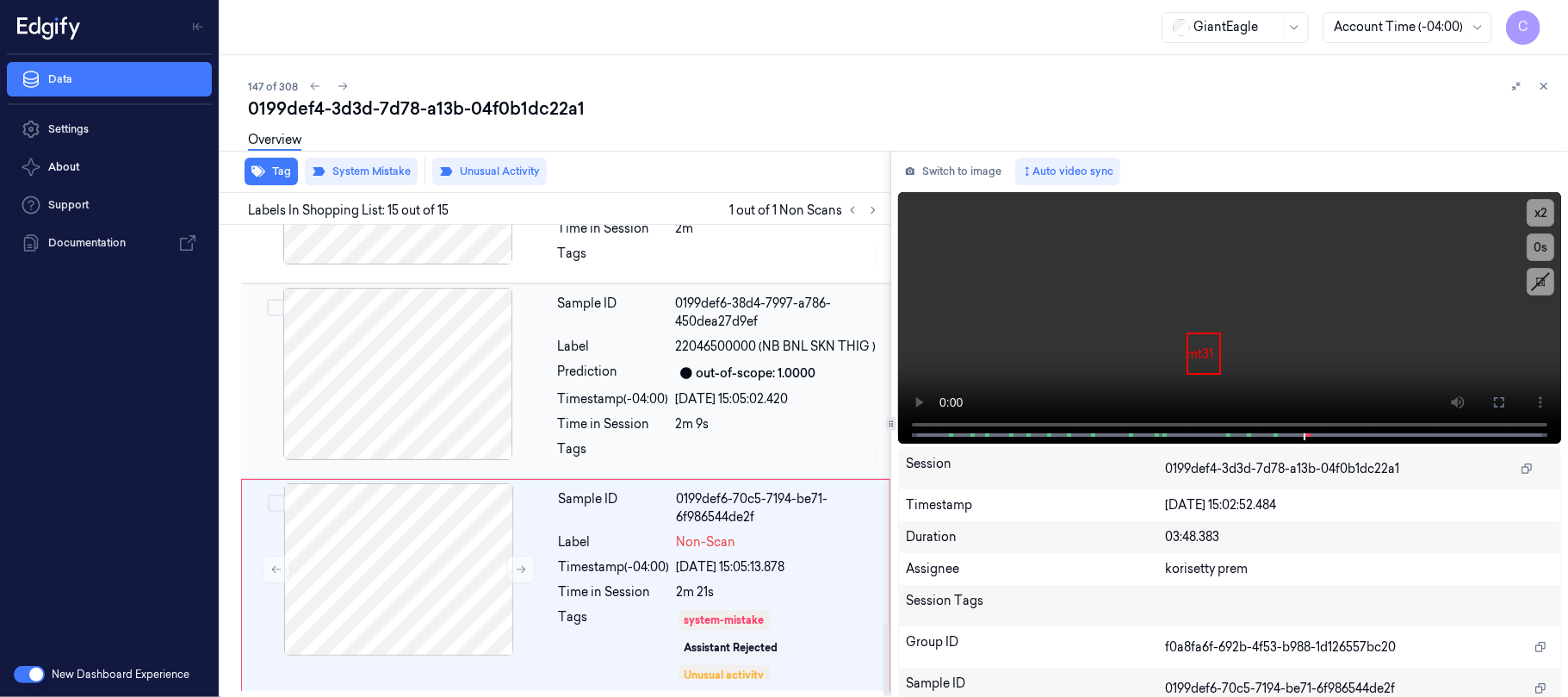
click at [462, 373] on div at bounding box center [398, 374] width 307 height 173
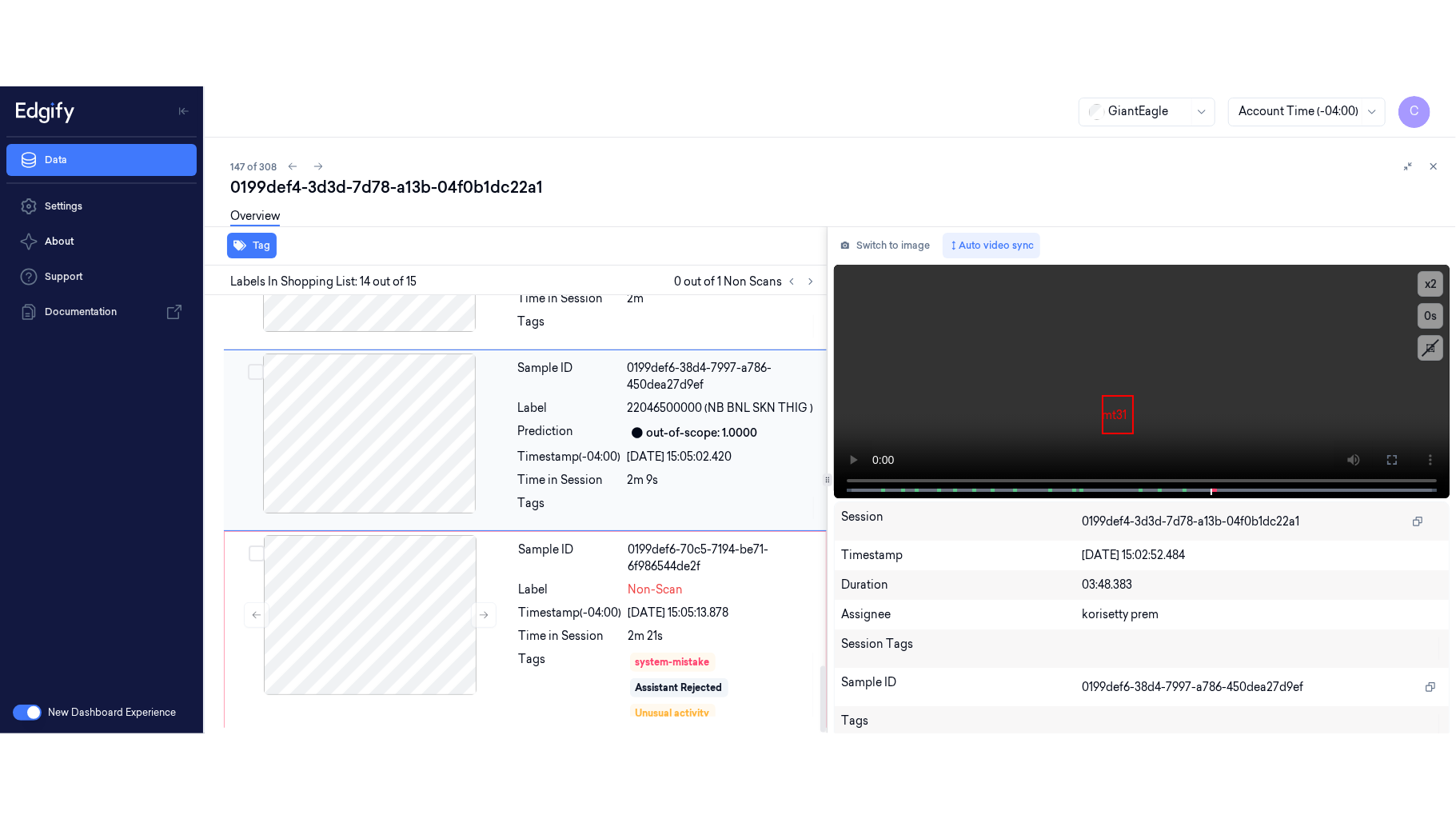
scroll to position [2354, 0]
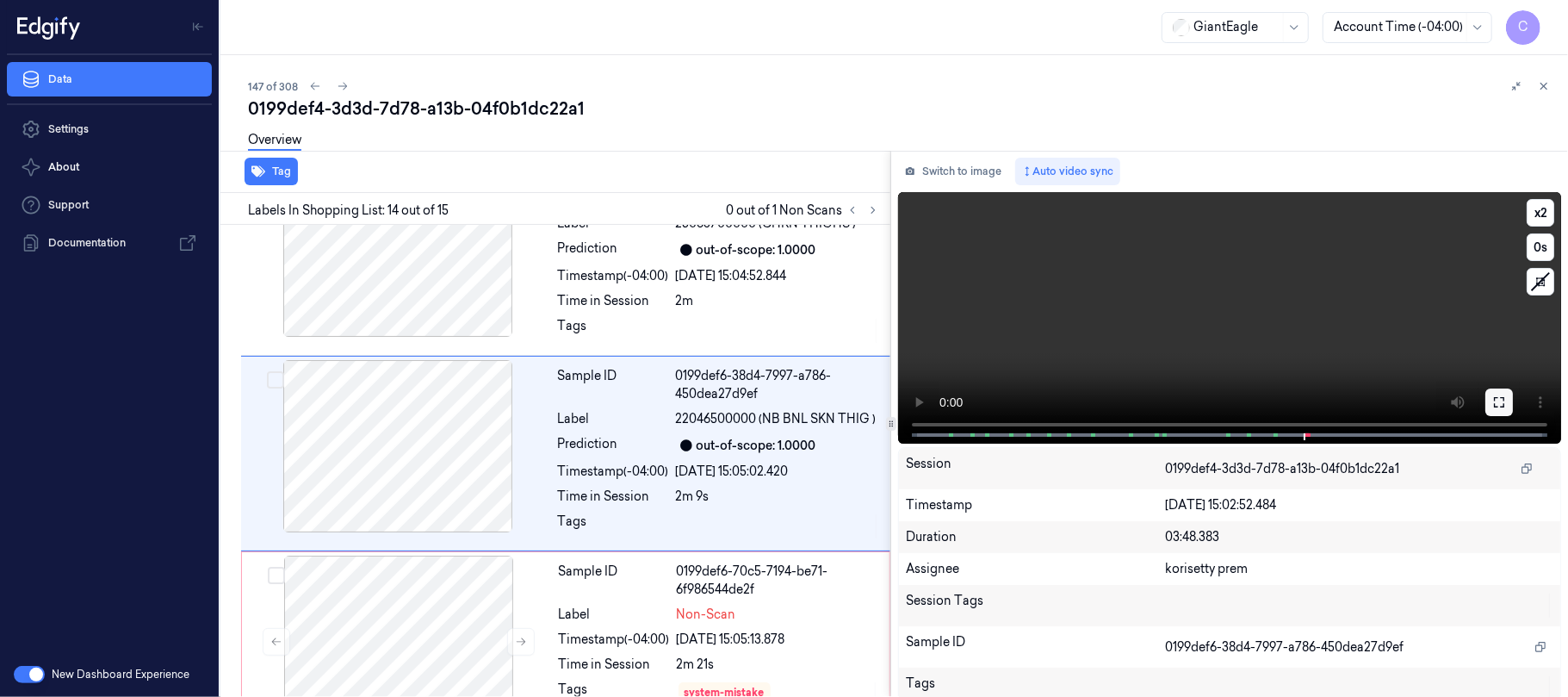
click at [1491, 391] on button at bounding box center [1499, 402] width 28 height 28
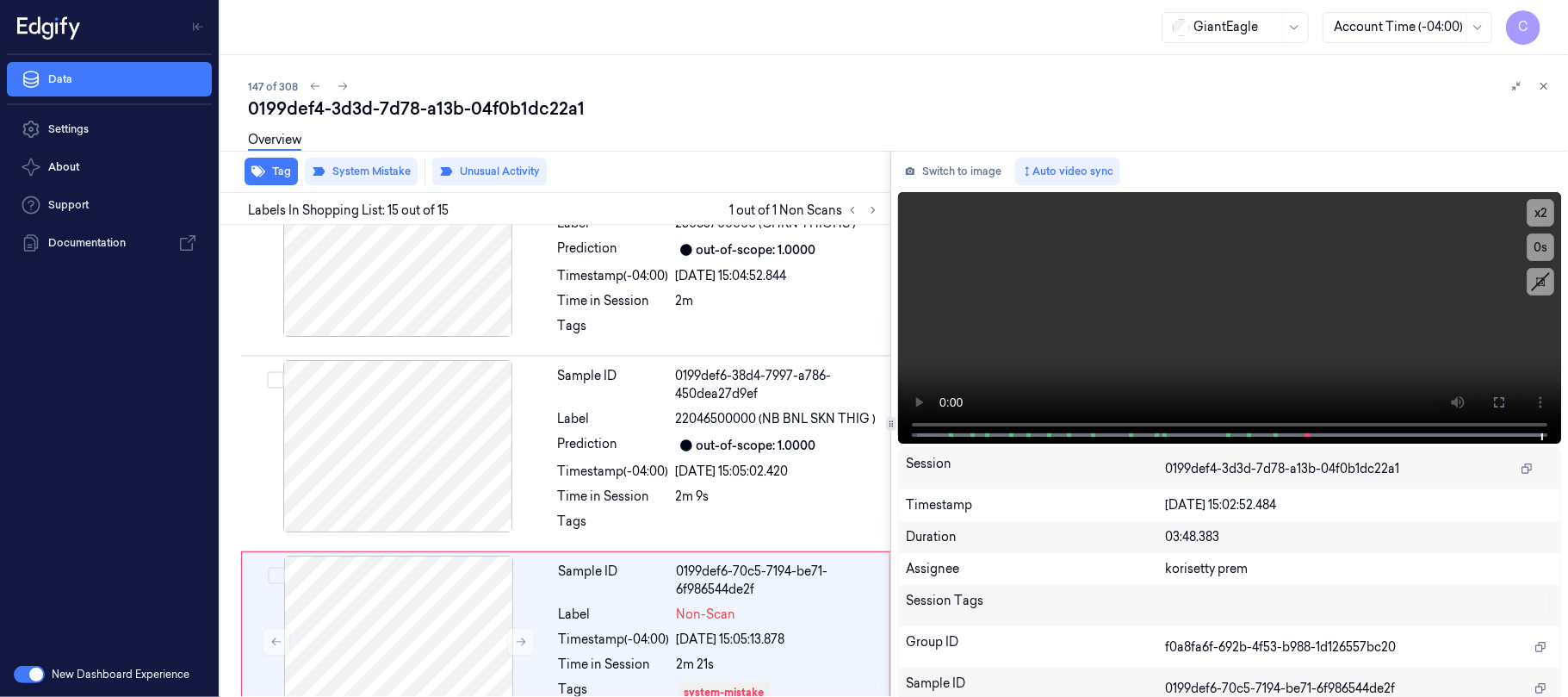
scroll to position [2617, 0]
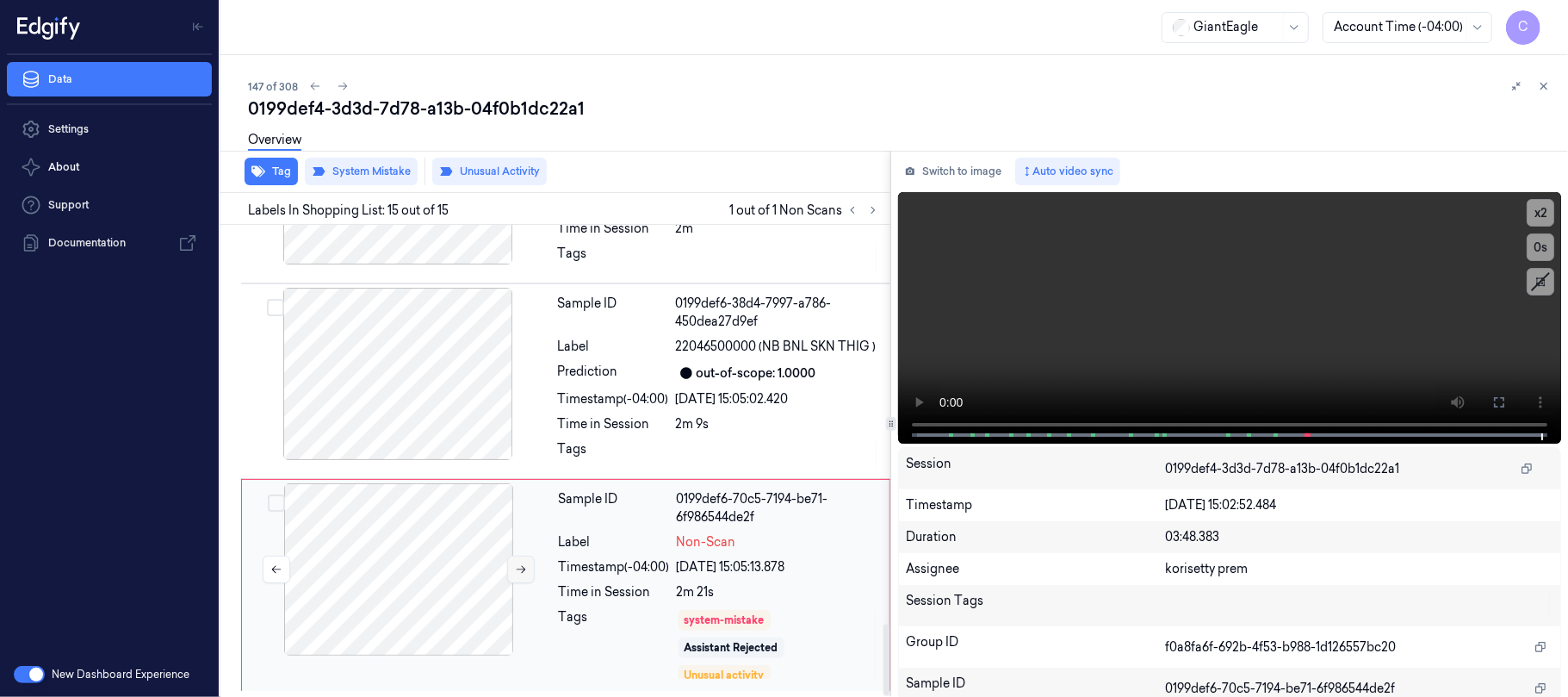
click at [515, 565] on icon at bounding box center [521, 570] width 12 height 12
click at [517, 565] on icon at bounding box center [521, 570] width 12 height 12
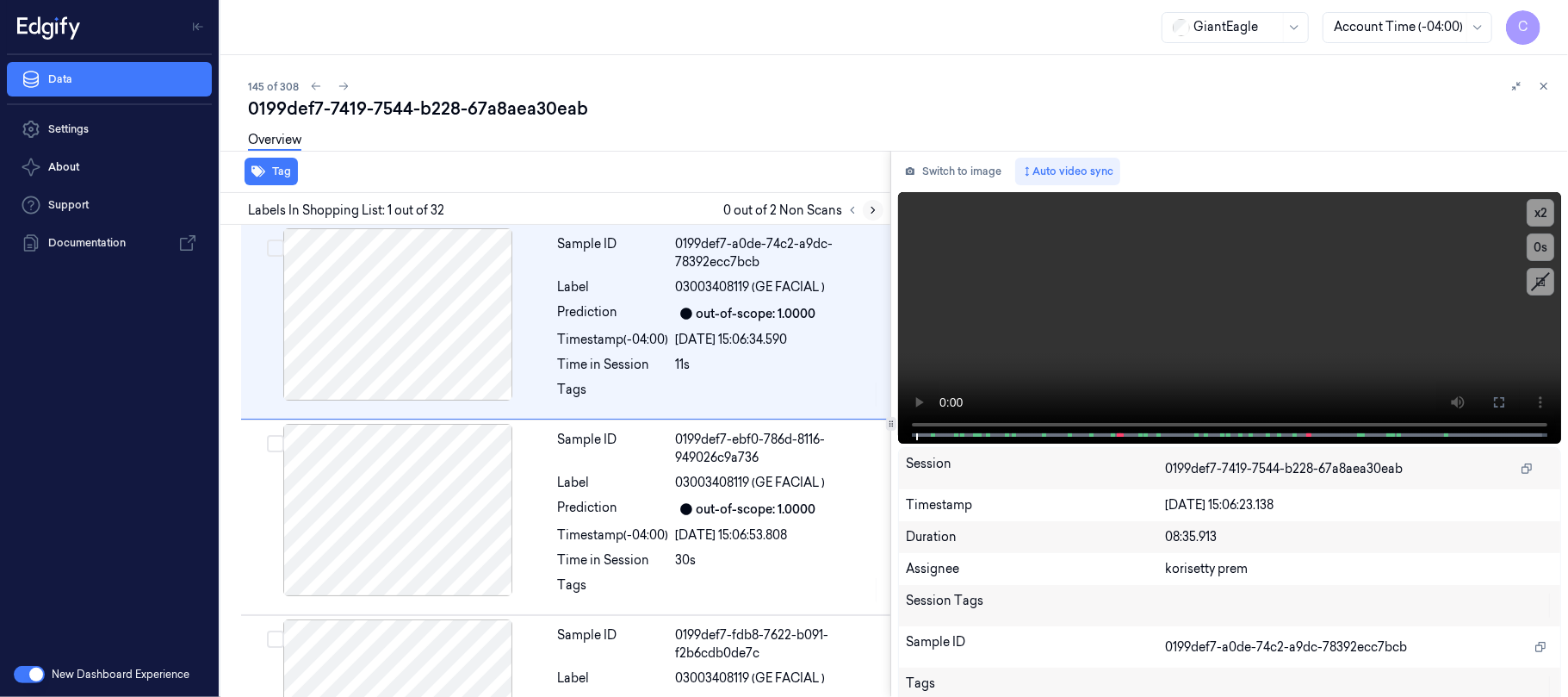
click at [865, 208] on button at bounding box center [873, 211] width 21 height 21
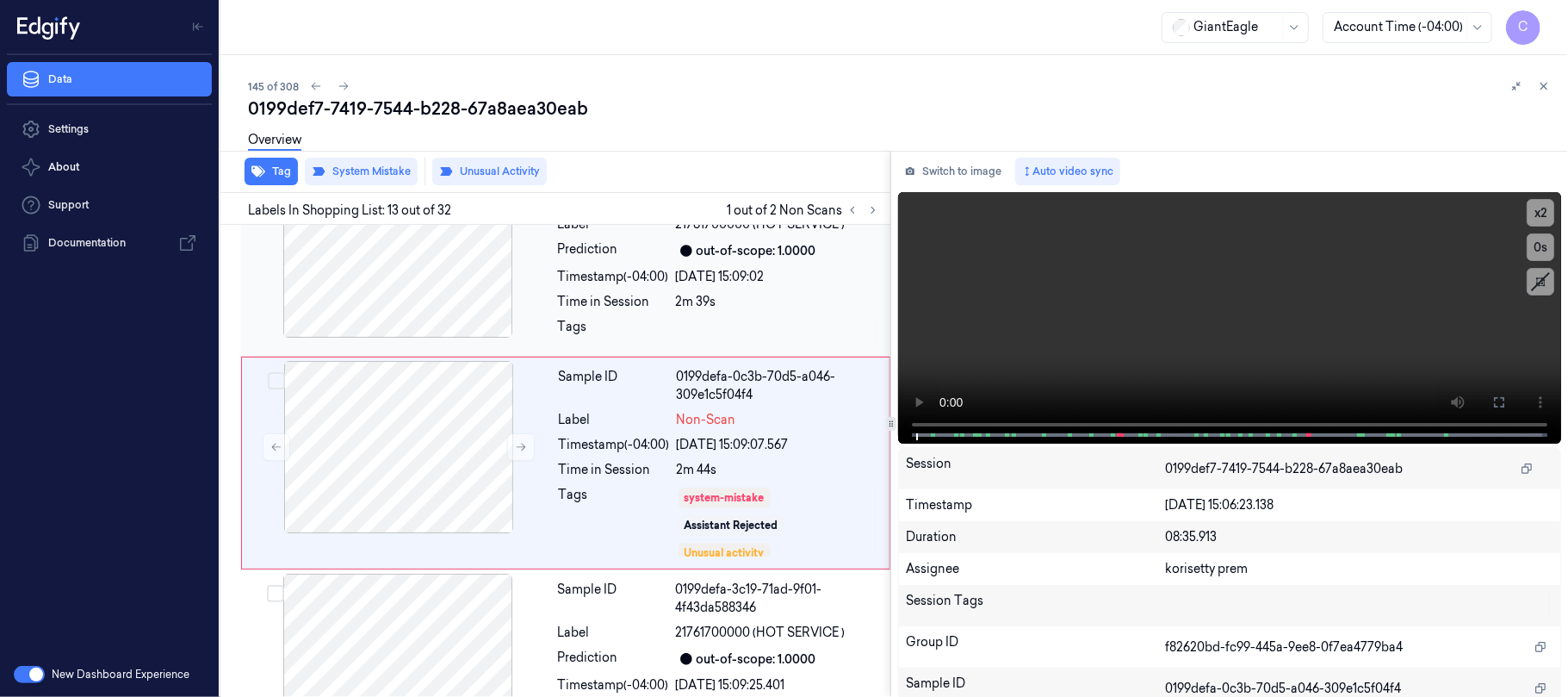
scroll to position [2331, 0]
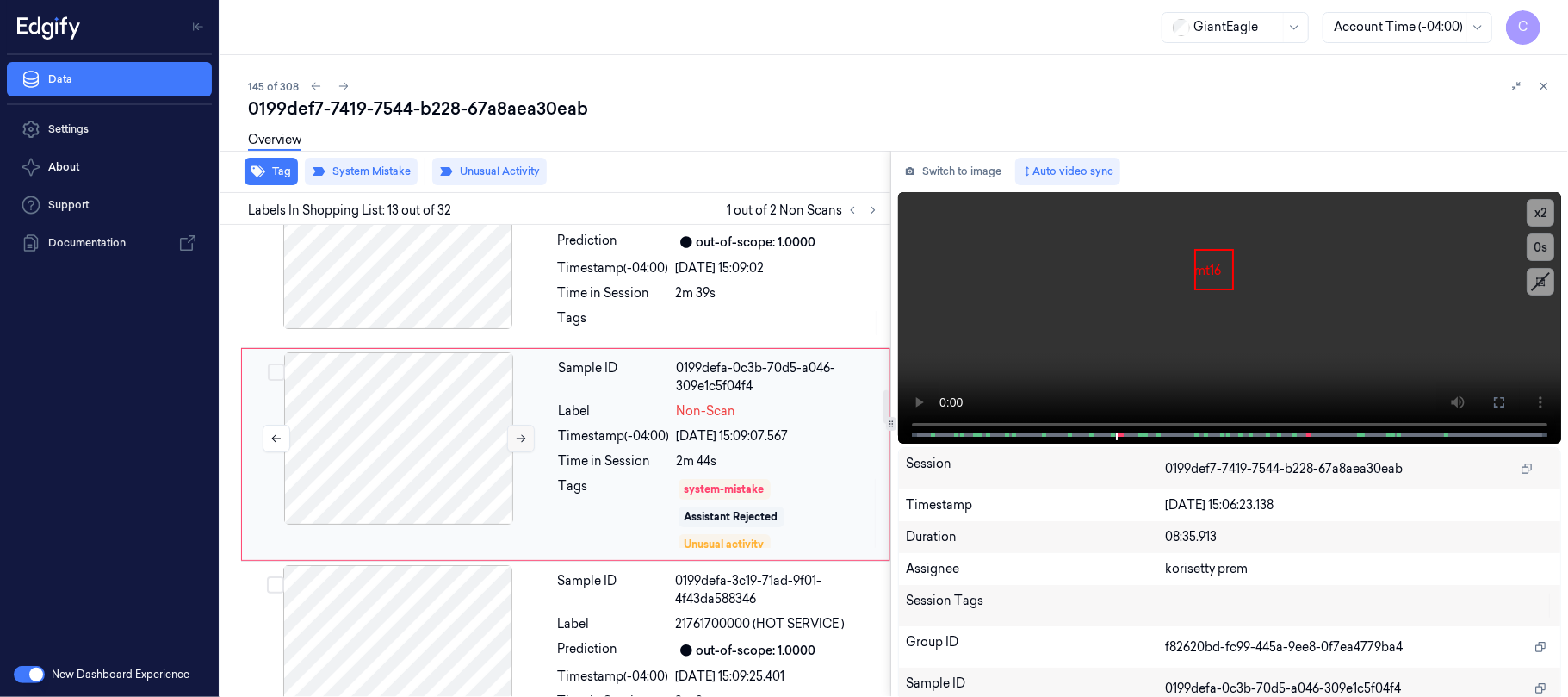
click at [515, 445] on icon at bounding box center [521, 439] width 12 height 12
click at [522, 436] on button at bounding box center [521, 439] width 28 height 28
drag, startPoint x: 443, startPoint y: 305, endPoint x: 482, endPoint y: 318, distance: 41.1
click at [437, 305] on div at bounding box center [398, 243] width 307 height 173
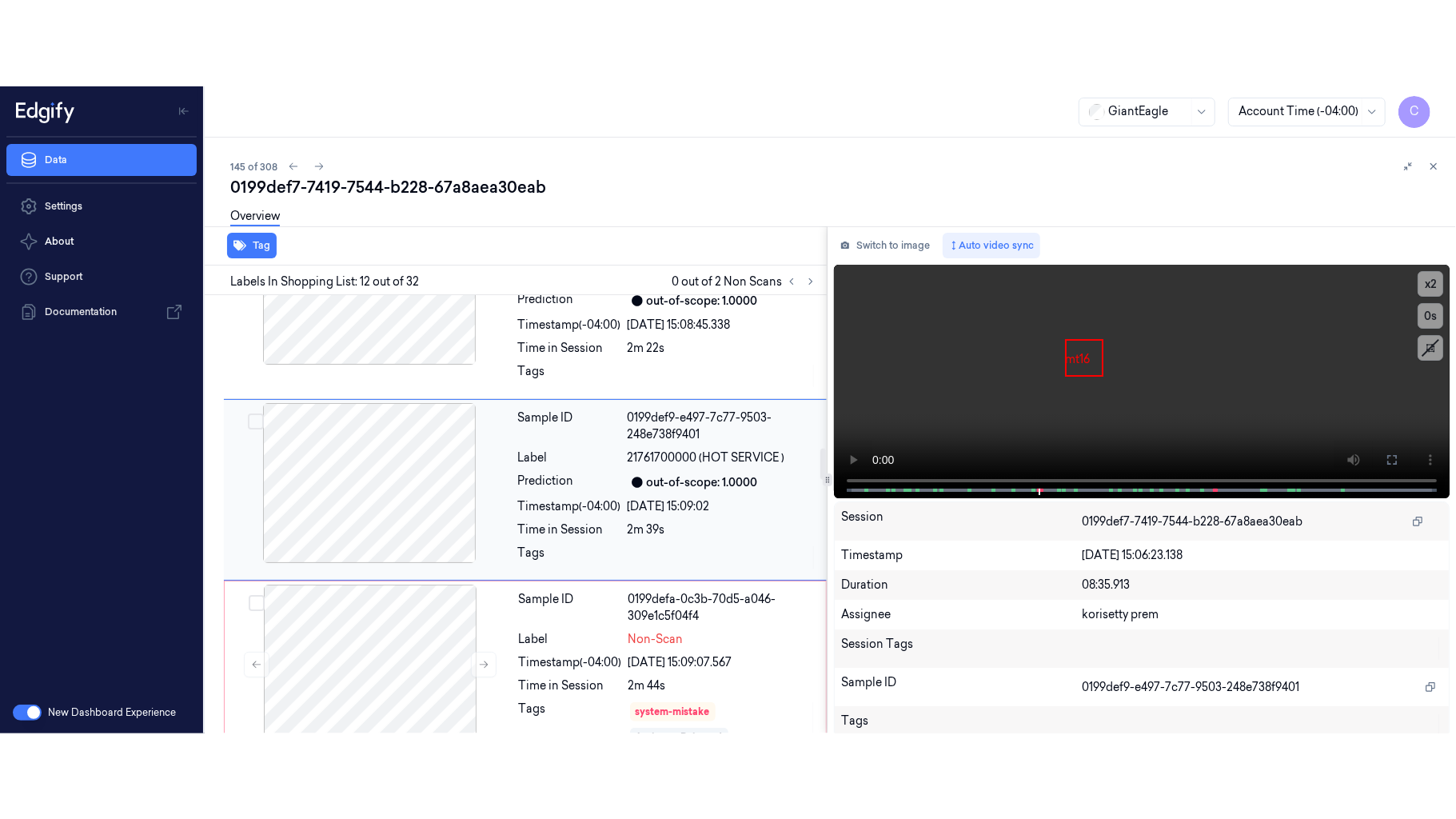
scroll to position [1973, 0]
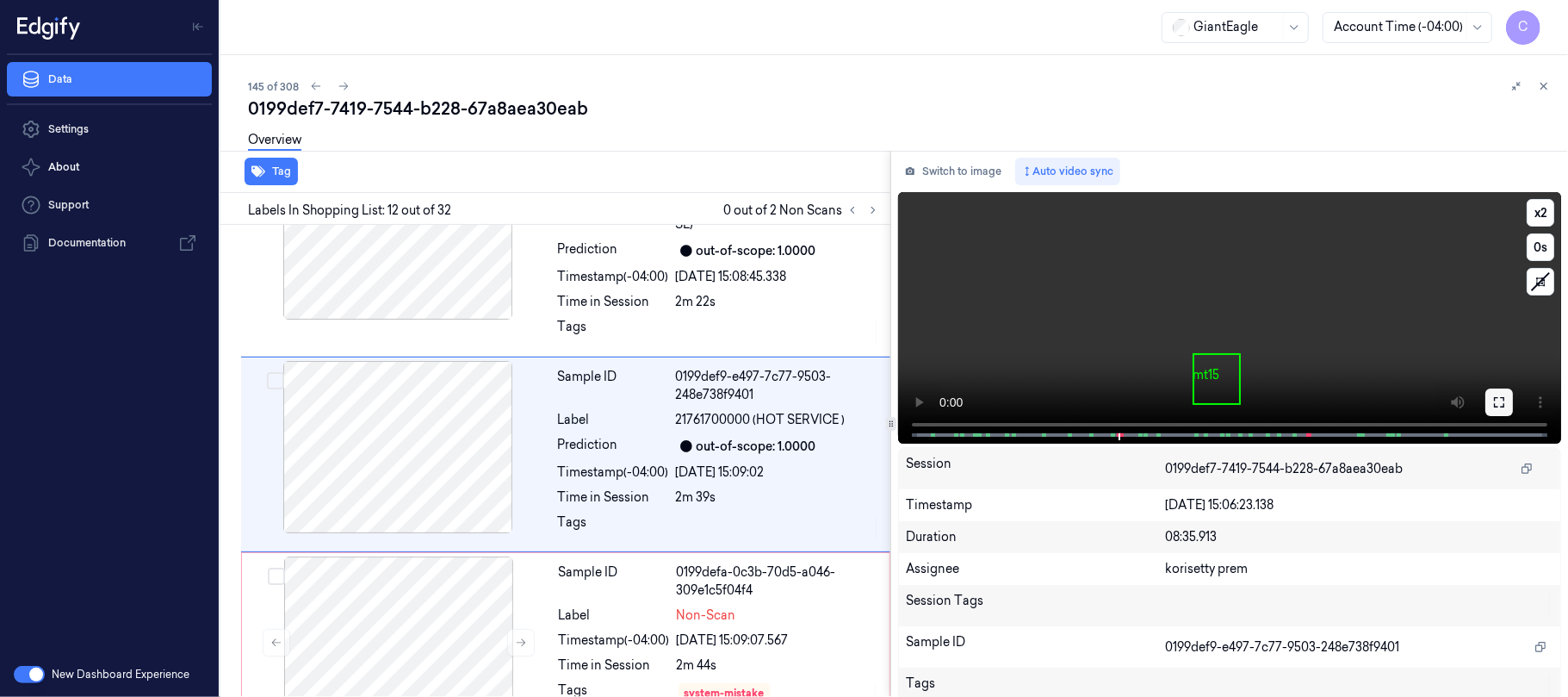
click at [1499, 407] on icon at bounding box center [1499, 402] width 14 height 14
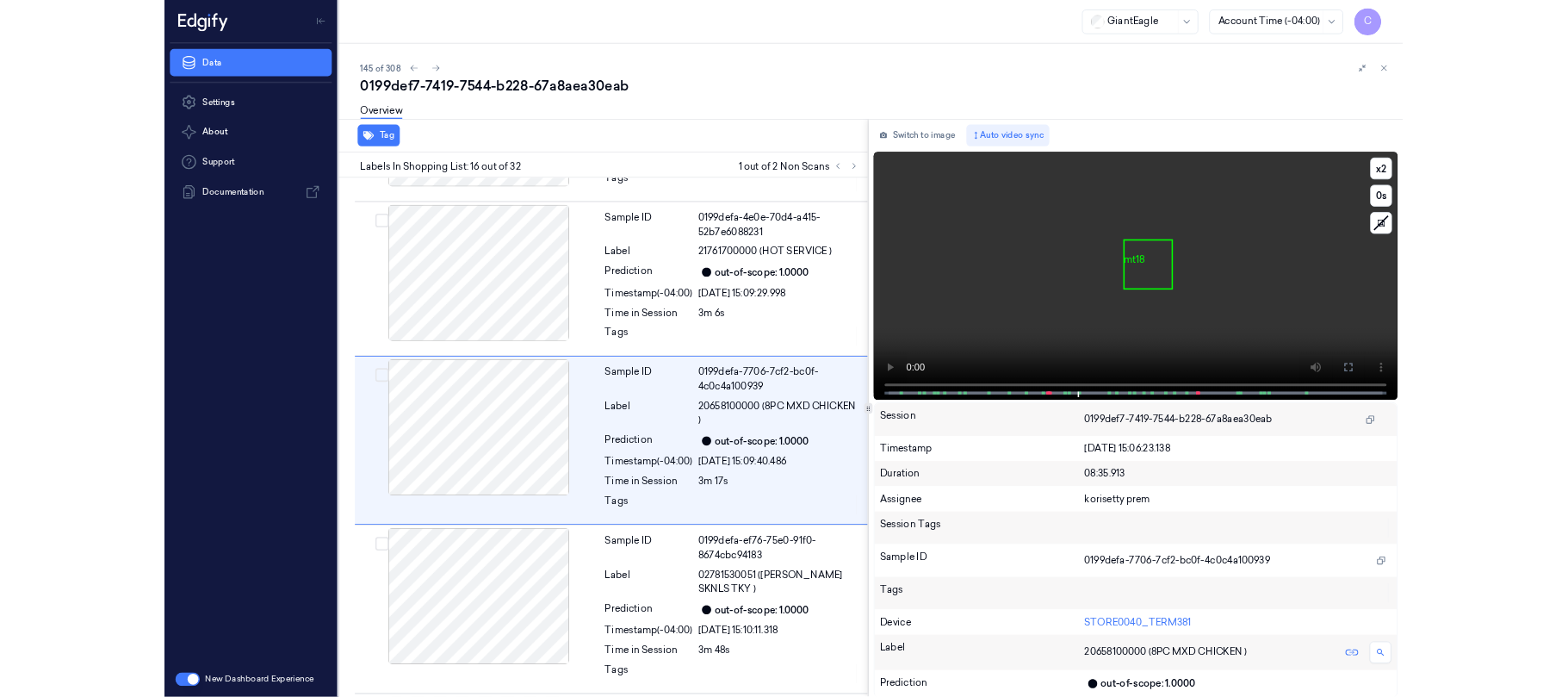
scroll to position [2844, 0]
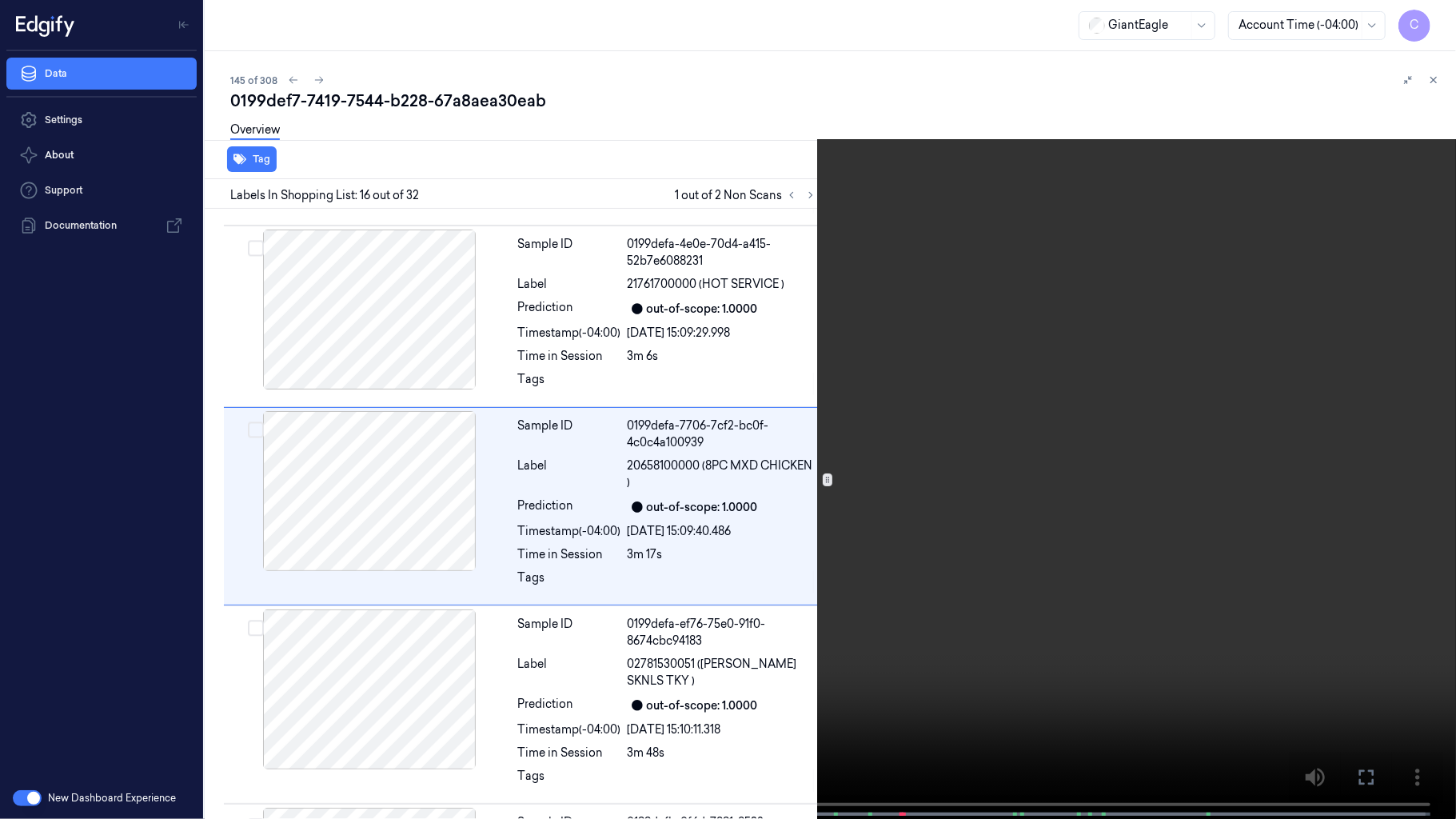
click at [675, 200] on video at bounding box center [728, 411] width 1456 height 822
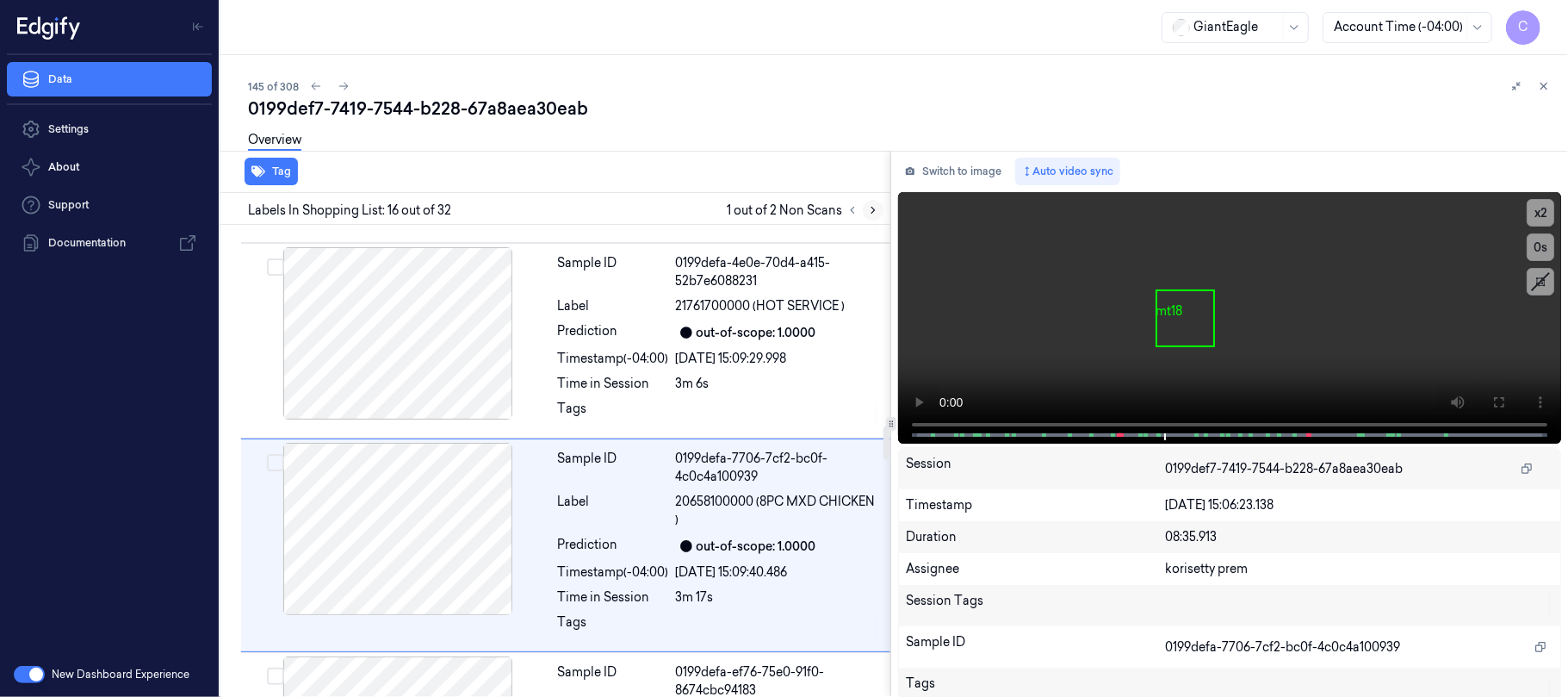
click at [871, 210] on icon at bounding box center [873, 211] width 12 height 12
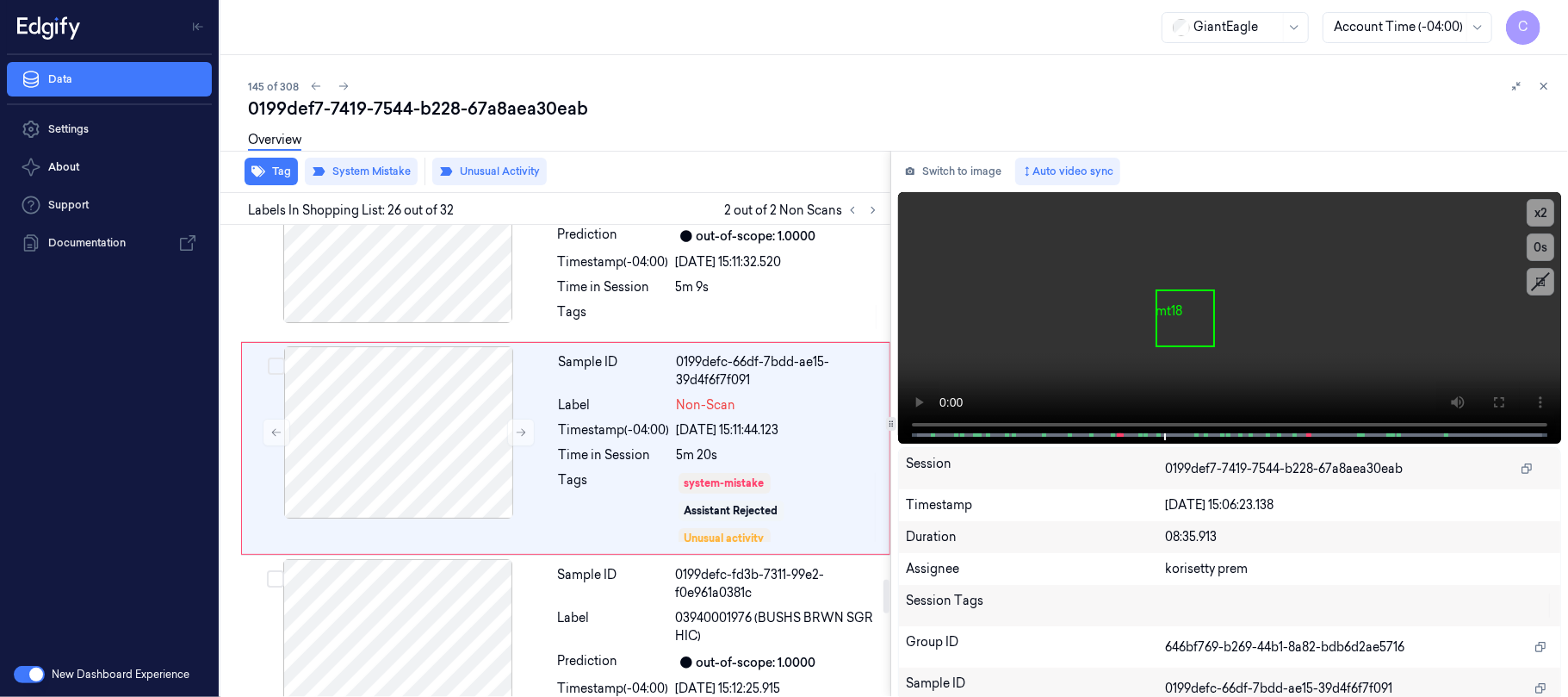
scroll to position [5060, 0]
click at [523, 434] on button at bounding box center [521, 432] width 28 height 28
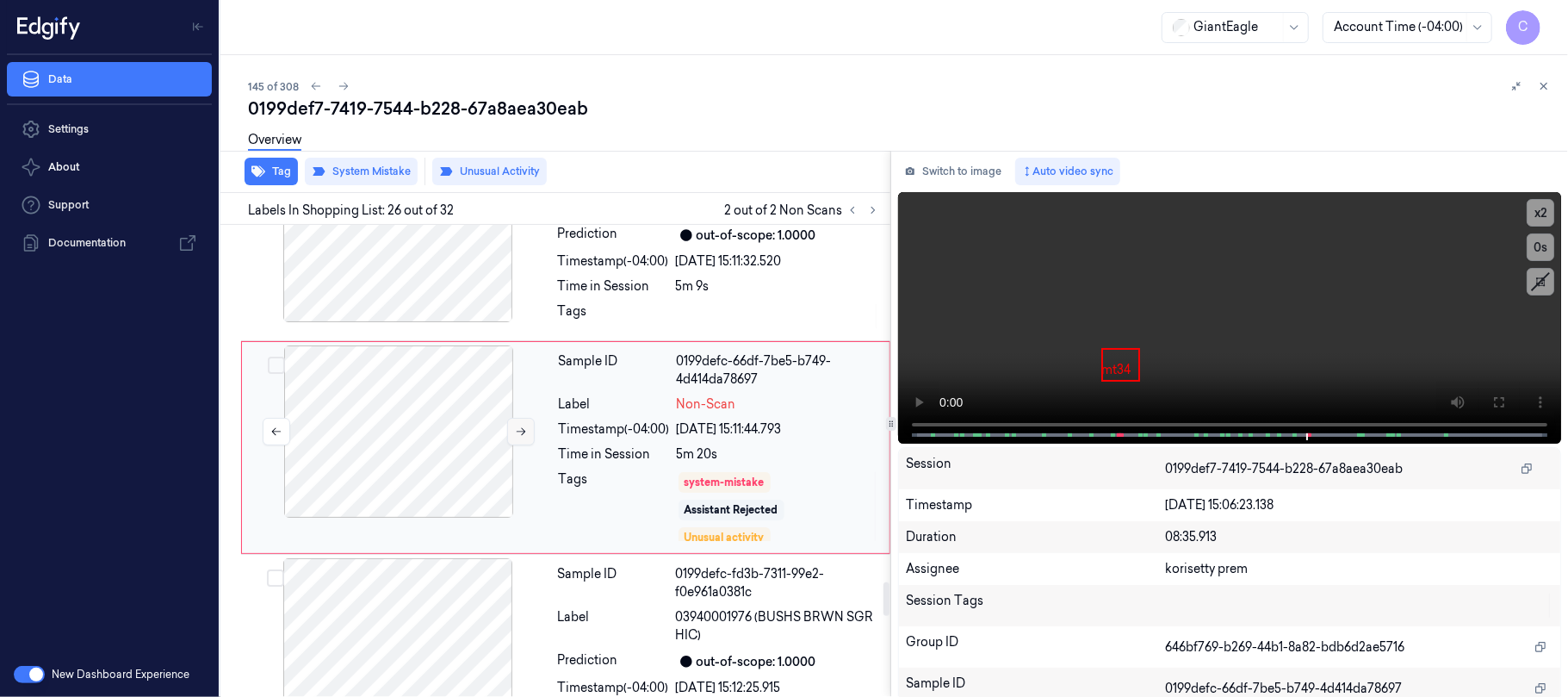
click at [522, 438] on button at bounding box center [521, 432] width 28 height 28
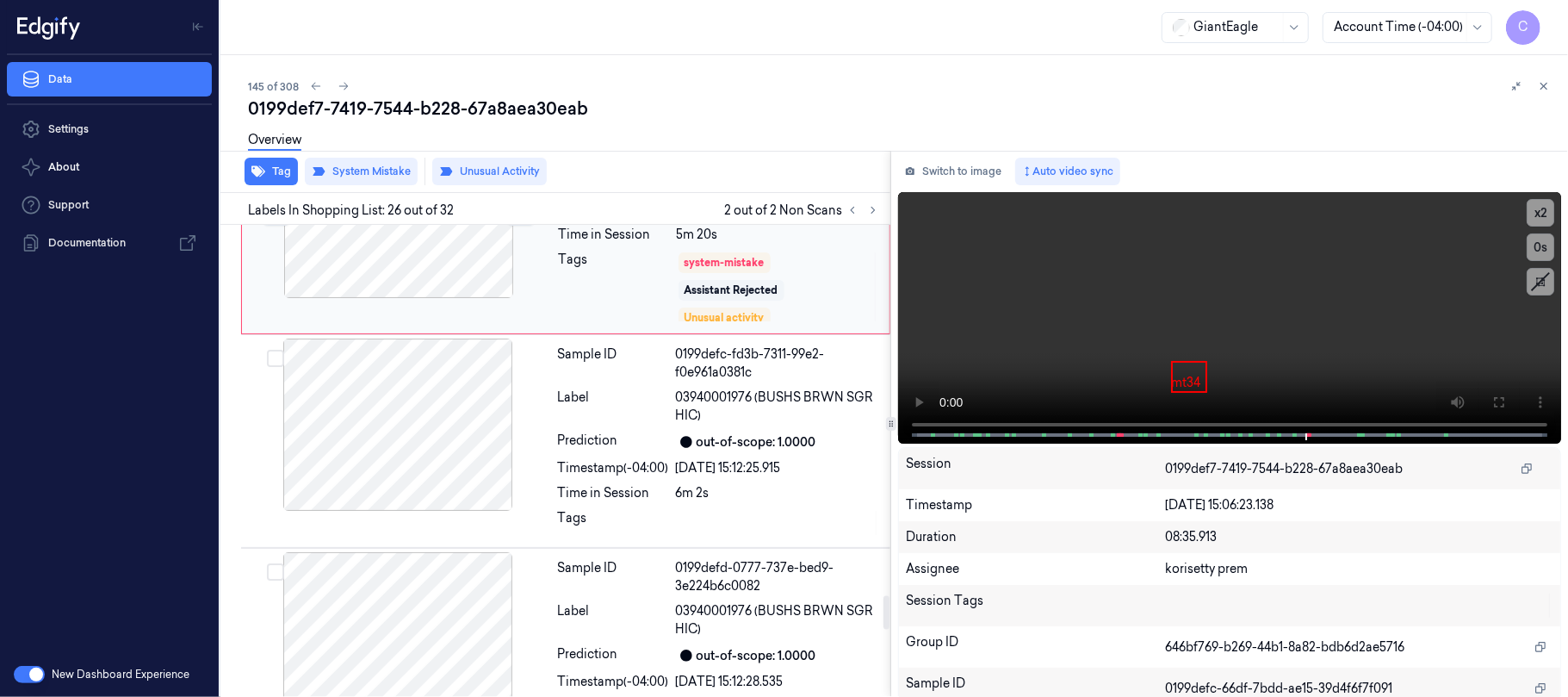
scroll to position [5290, 0]
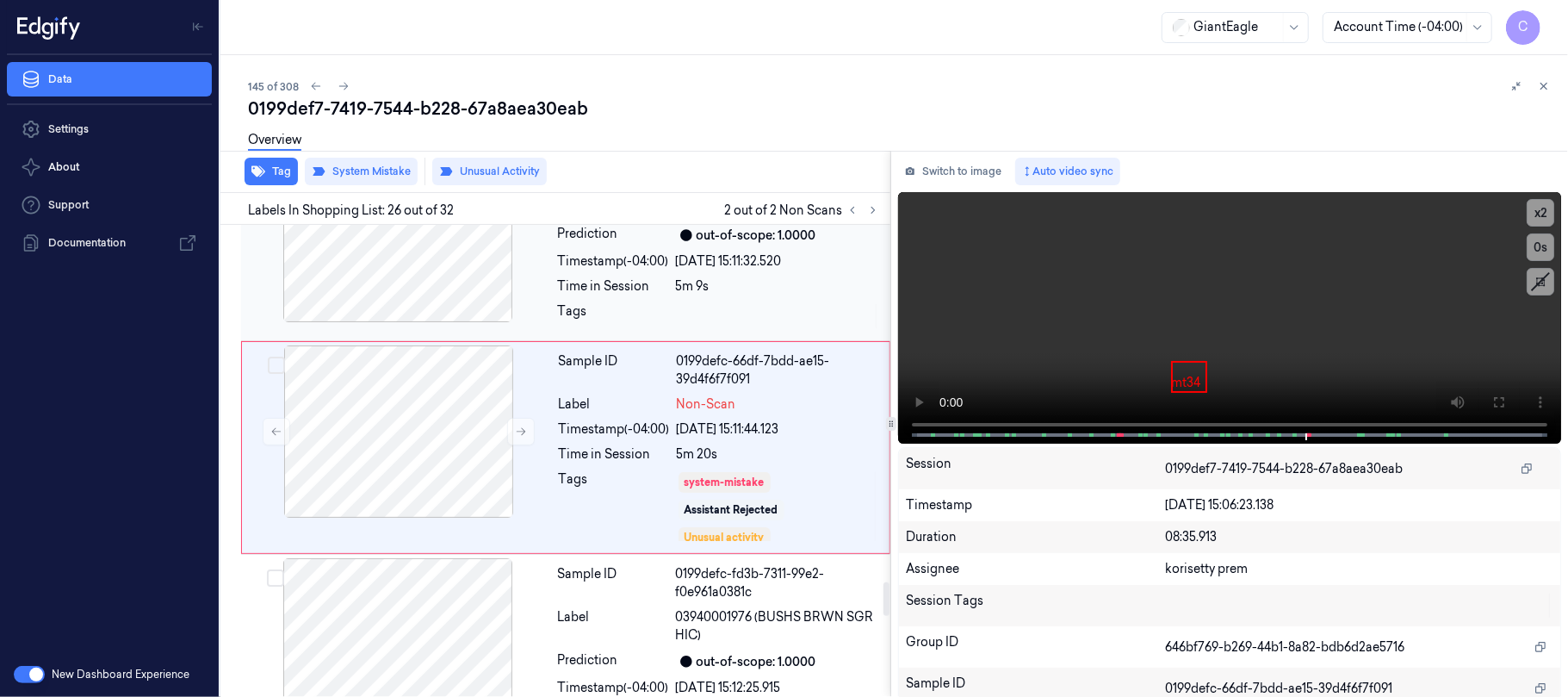
click at [449, 259] on div at bounding box center [398, 236] width 307 height 173
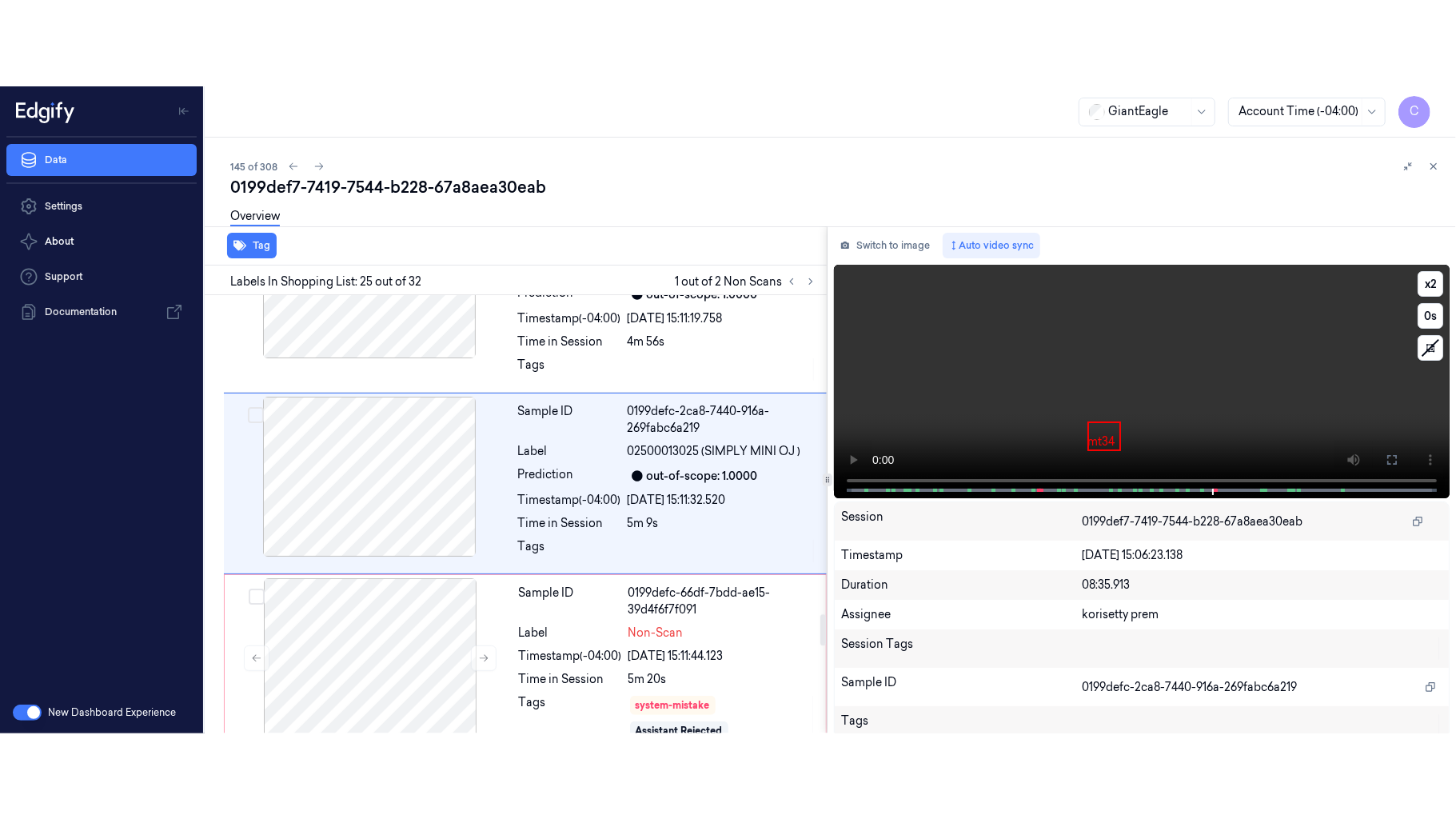
scroll to position [4507, 0]
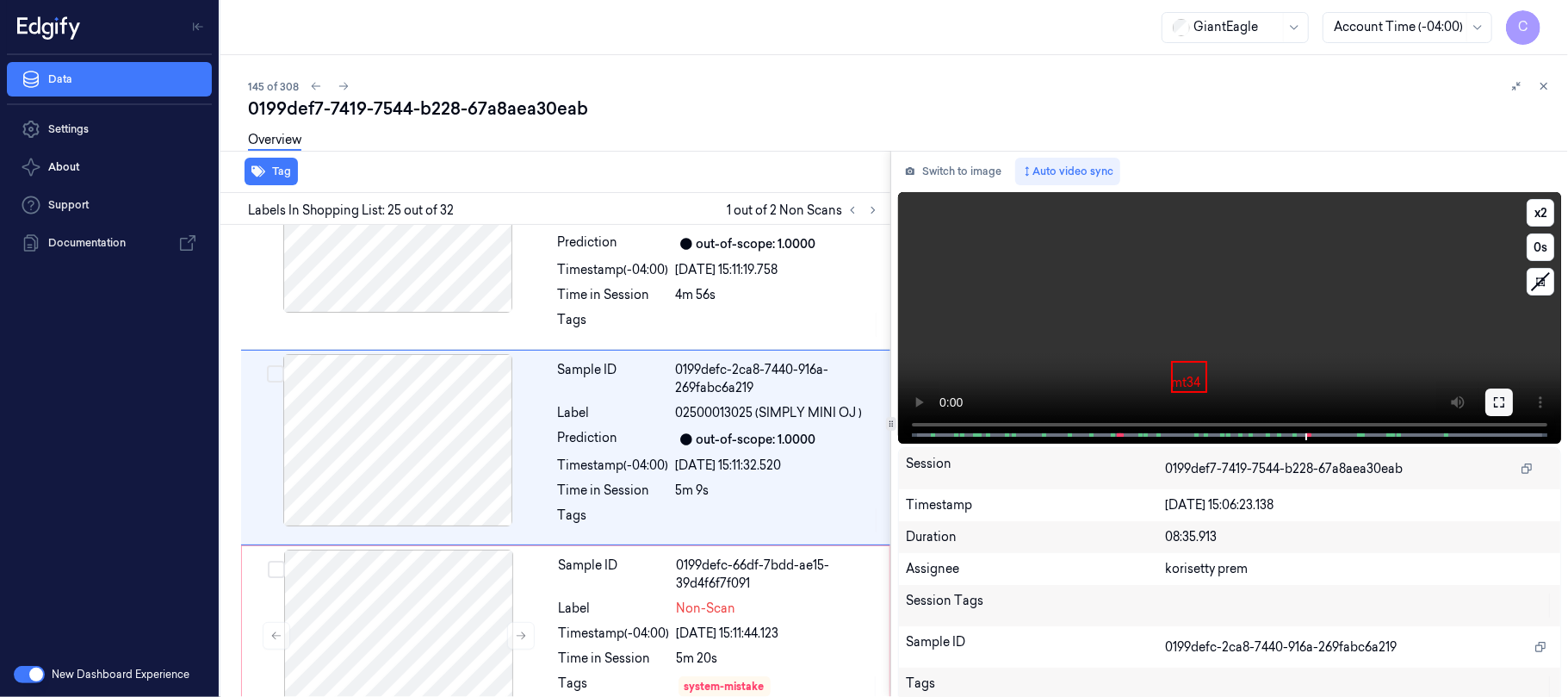
click at [1501, 397] on button at bounding box center [1499, 402] width 28 height 28
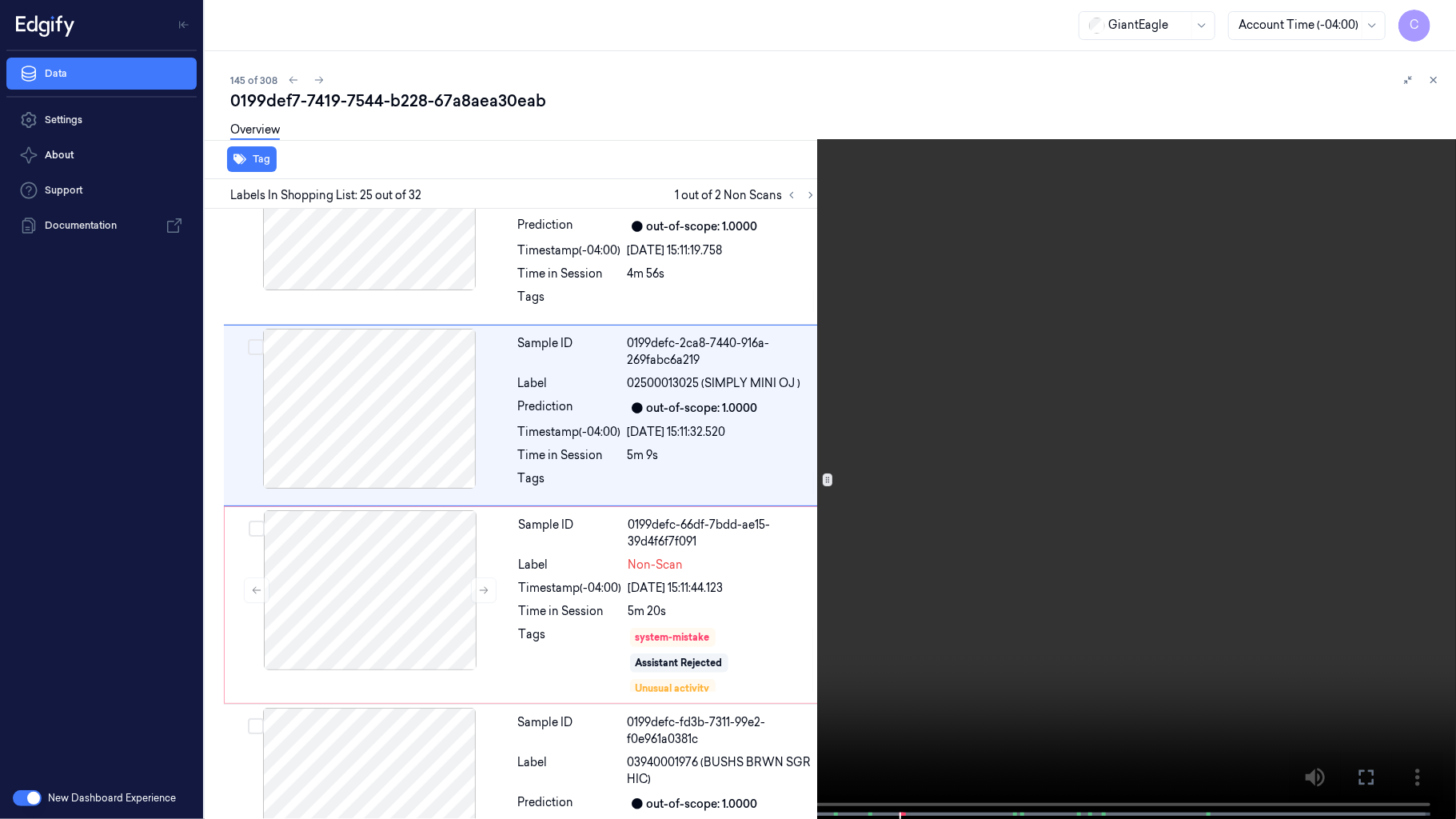
click at [1027, 463] on video at bounding box center [728, 411] width 1456 height 822
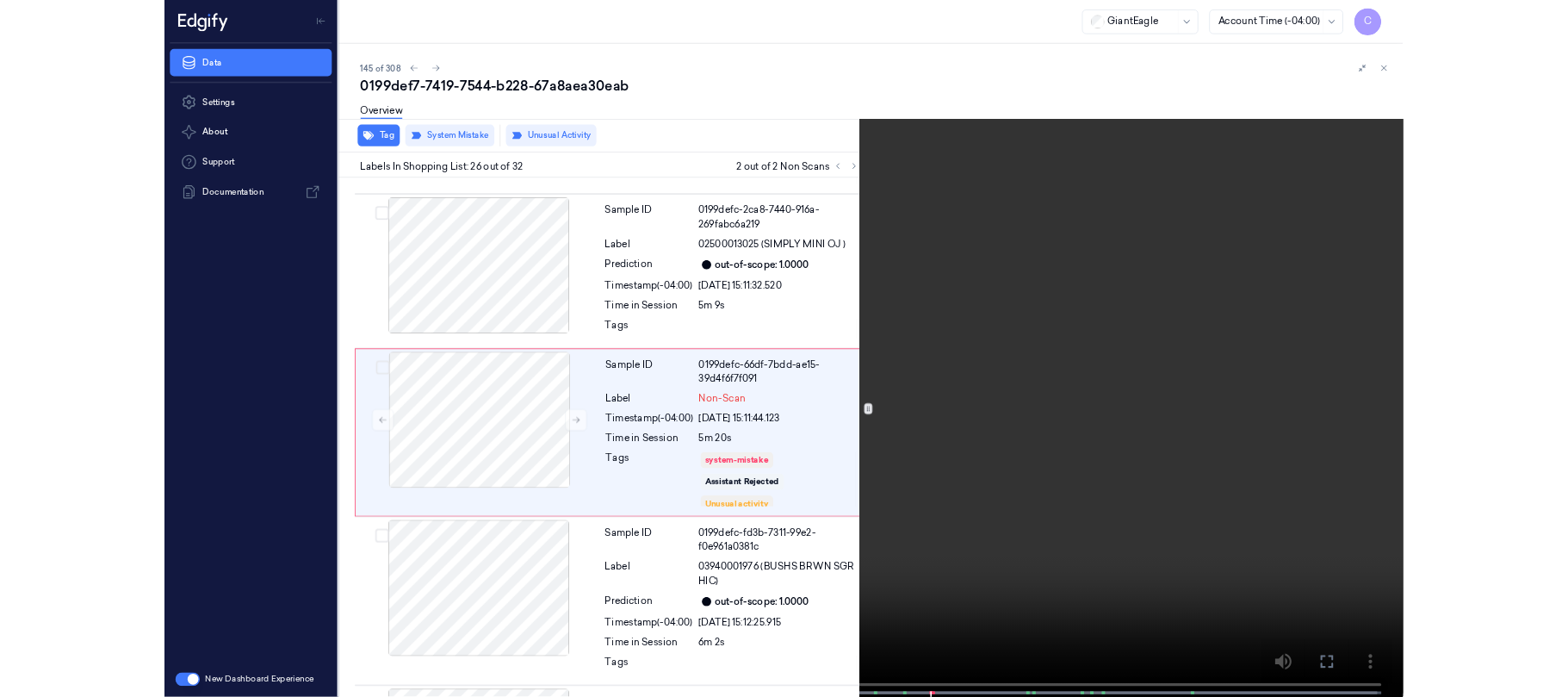
scroll to position [4969, 0]
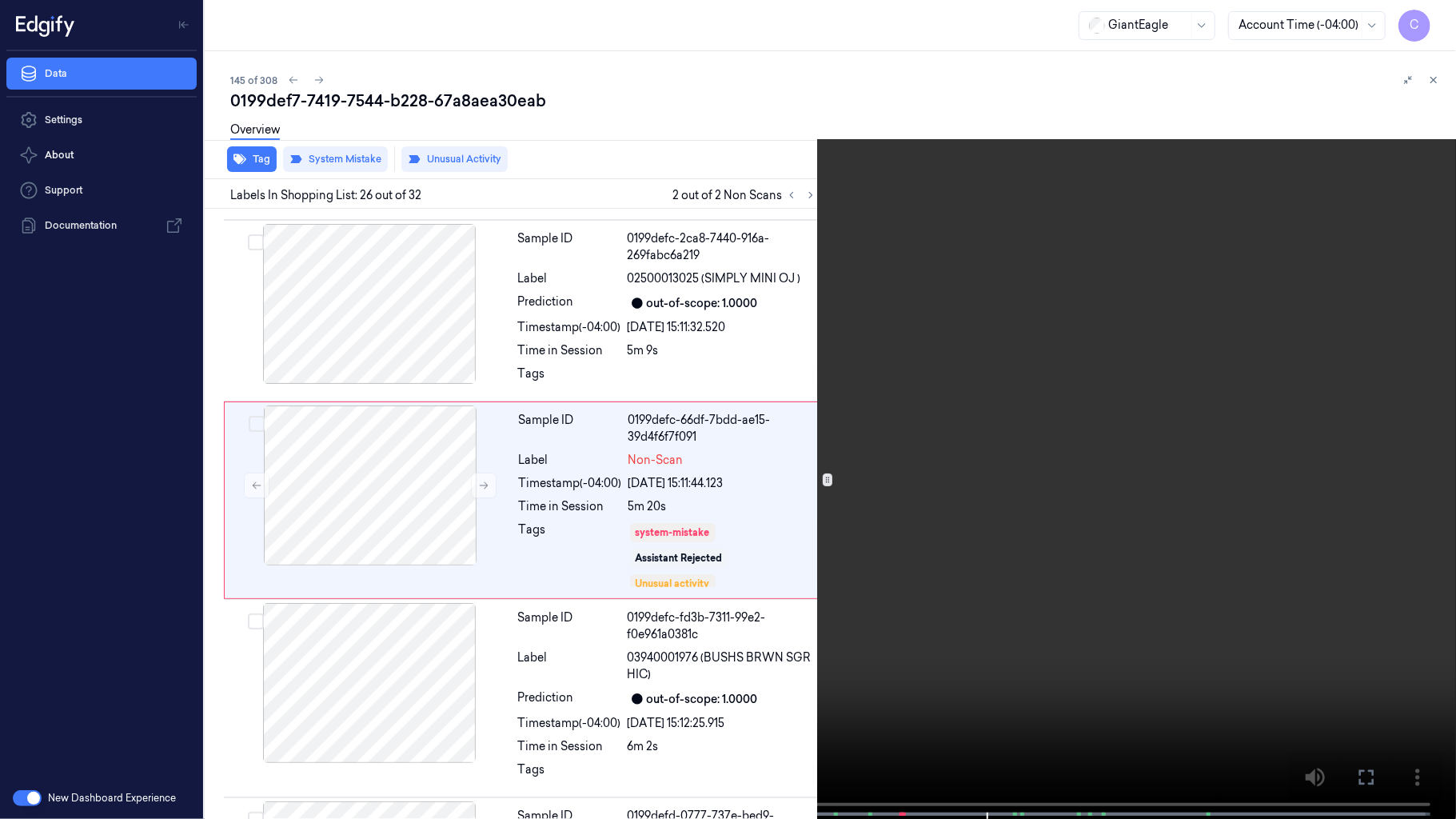
click at [774, 330] on video at bounding box center [728, 411] width 1456 height 822
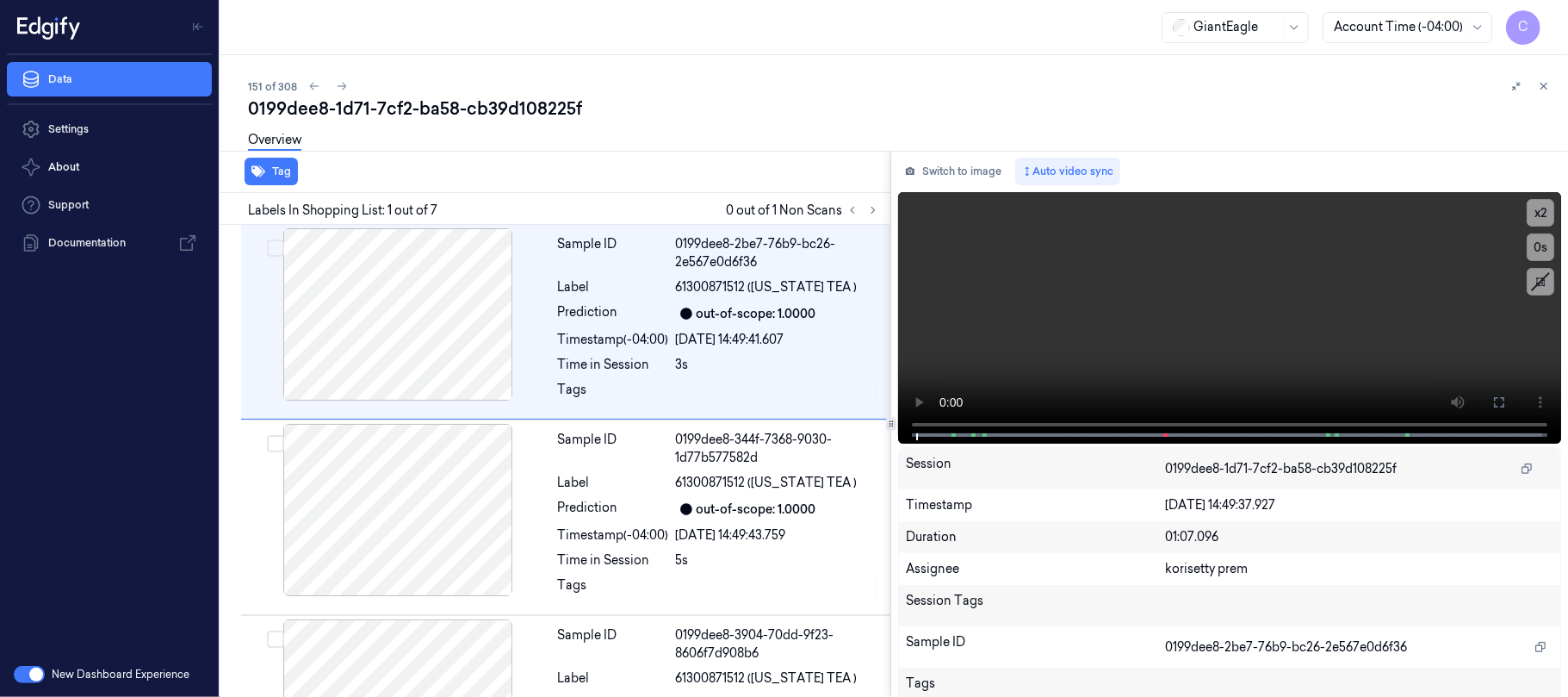
click at [865, 201] on div at bounding box center [863, 211] width 42 height 21
click at [871, 205] on icon at bounding box center [873, 211] width 12 height 12
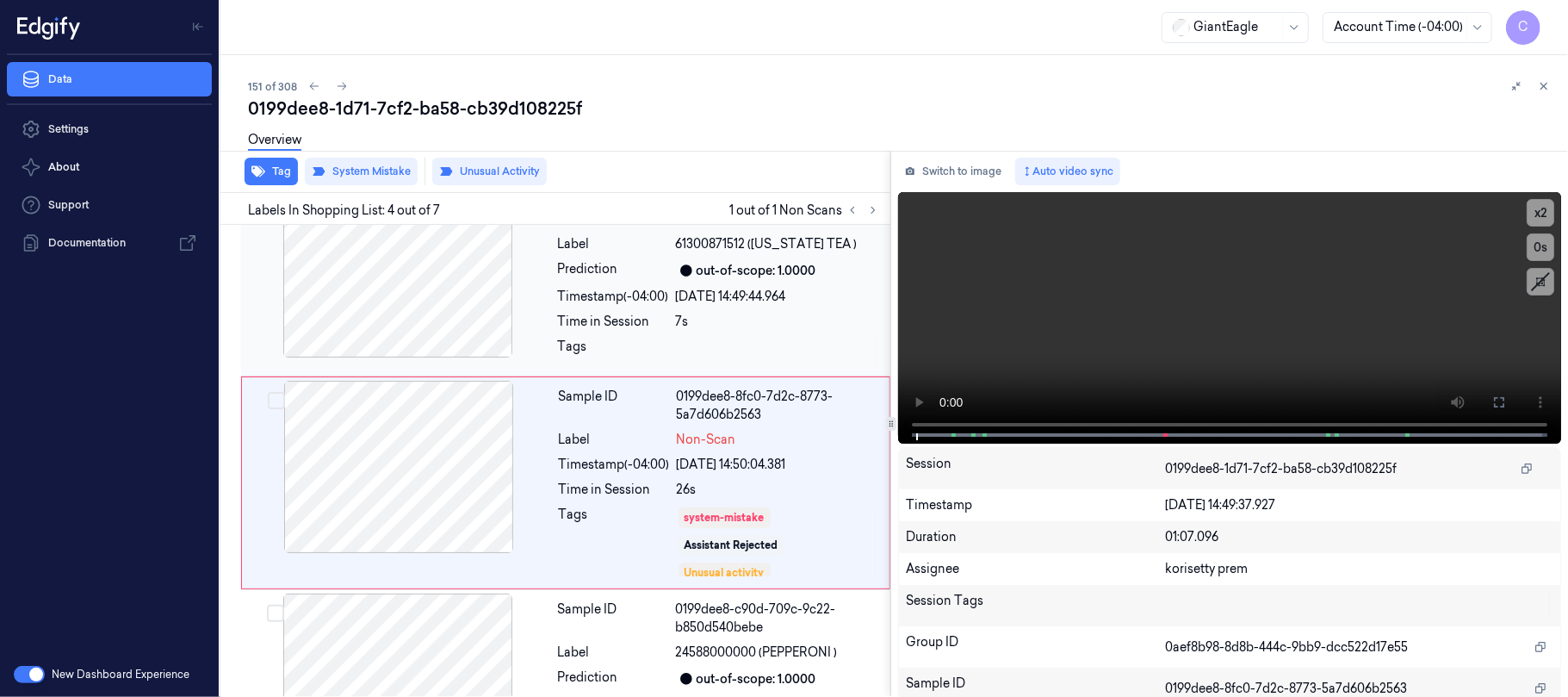
scroll to position [459, 0]
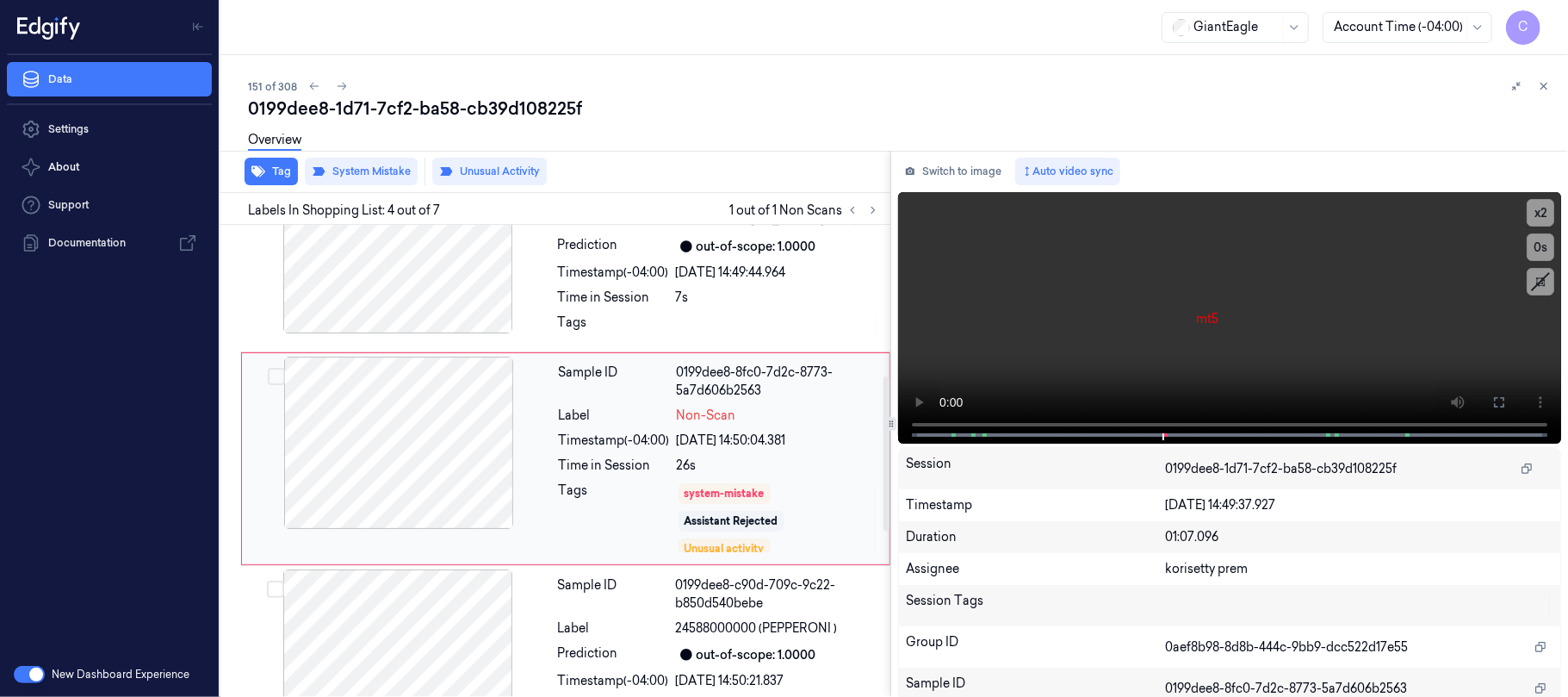
click at [510, 456] on div at bounding box center [398, 442] width 307 height 173
click at [1341, 355] on video at bounding box center [1228, 318] width 663 height 251
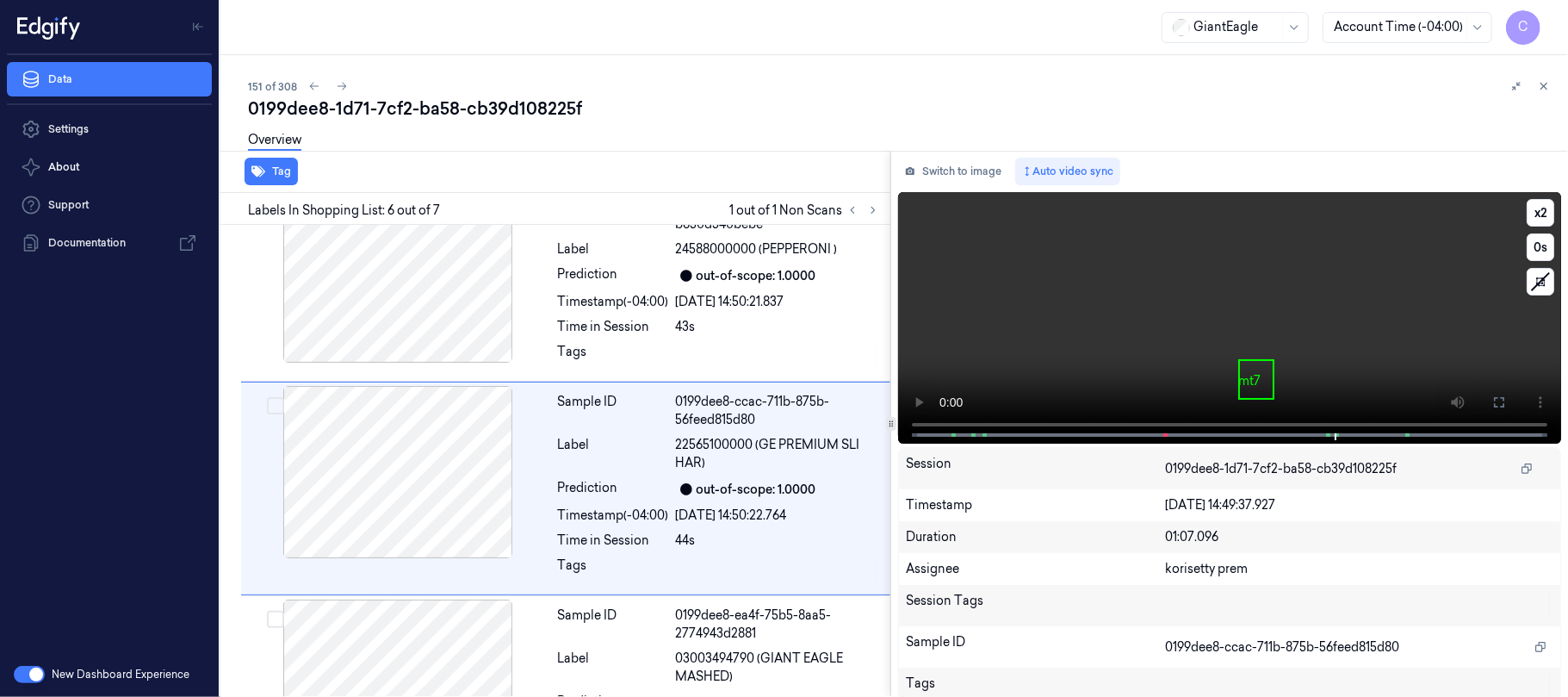
scroll to position [867, 0]
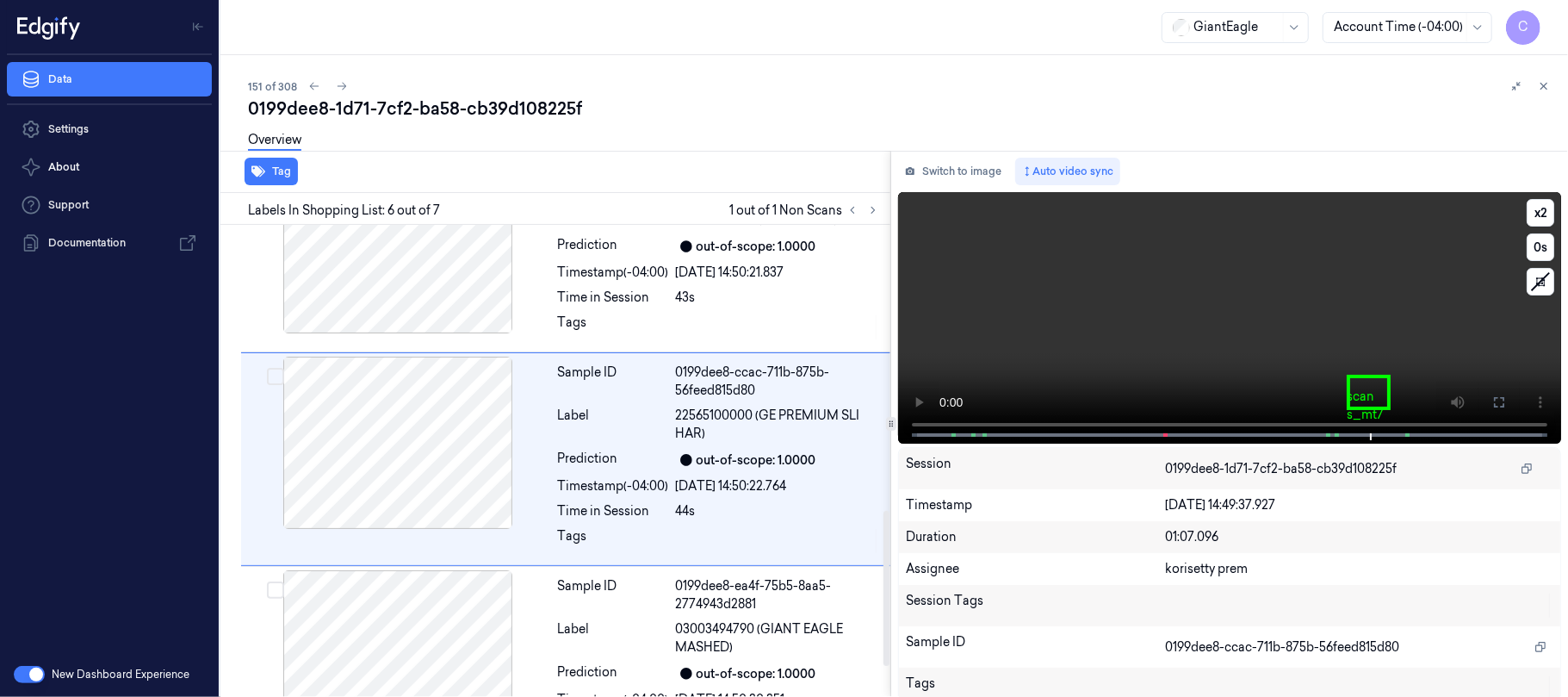
click at [1301, 353] on video at bounding box center [1228, 318] width 663 height 251
click at [1043, 324] on video at bounding box center [1228, 318] width 663 height 251
click at [1123, 326] on video at bounding box center [1228, 318] width 663 height 251
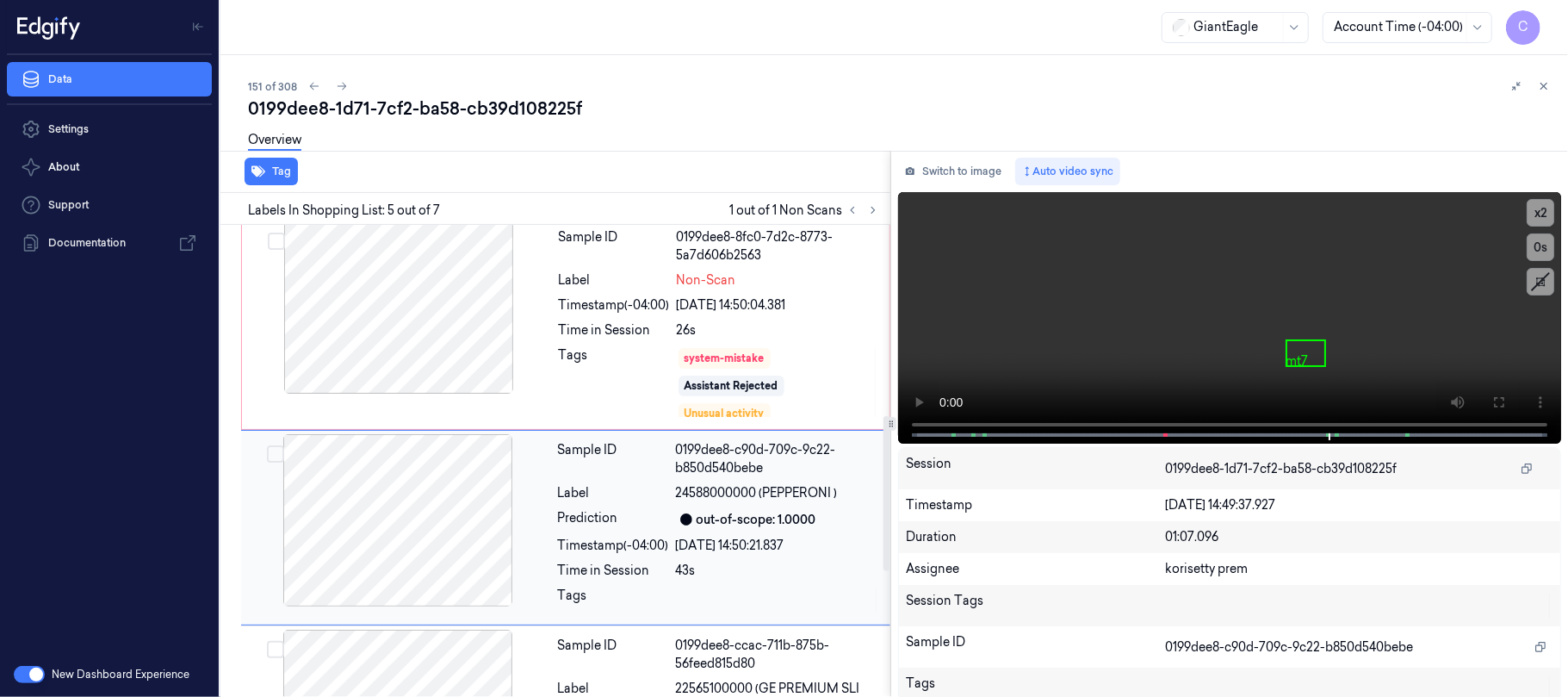
scroll to position [548, 0]
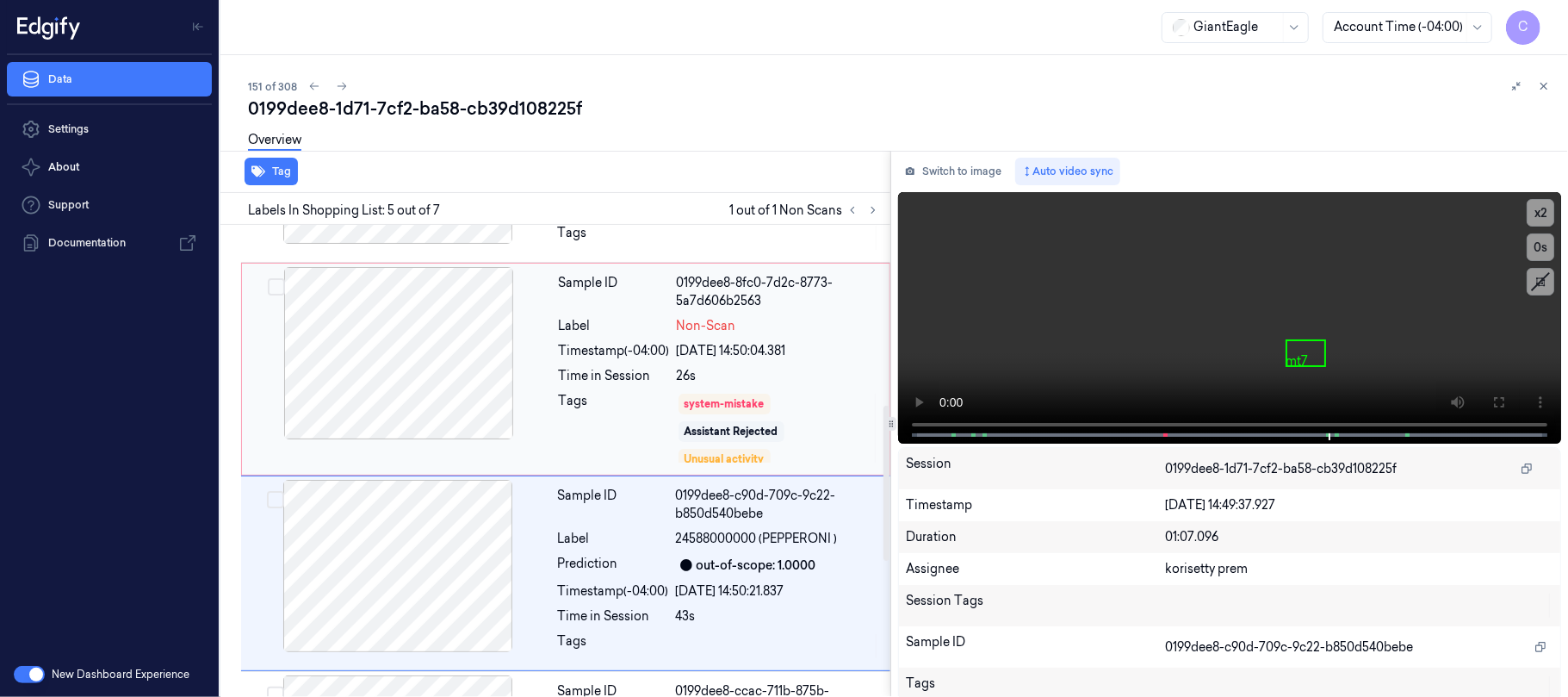
click at [478, 352] on div at bounding box center [398, 353] width 307 height 173
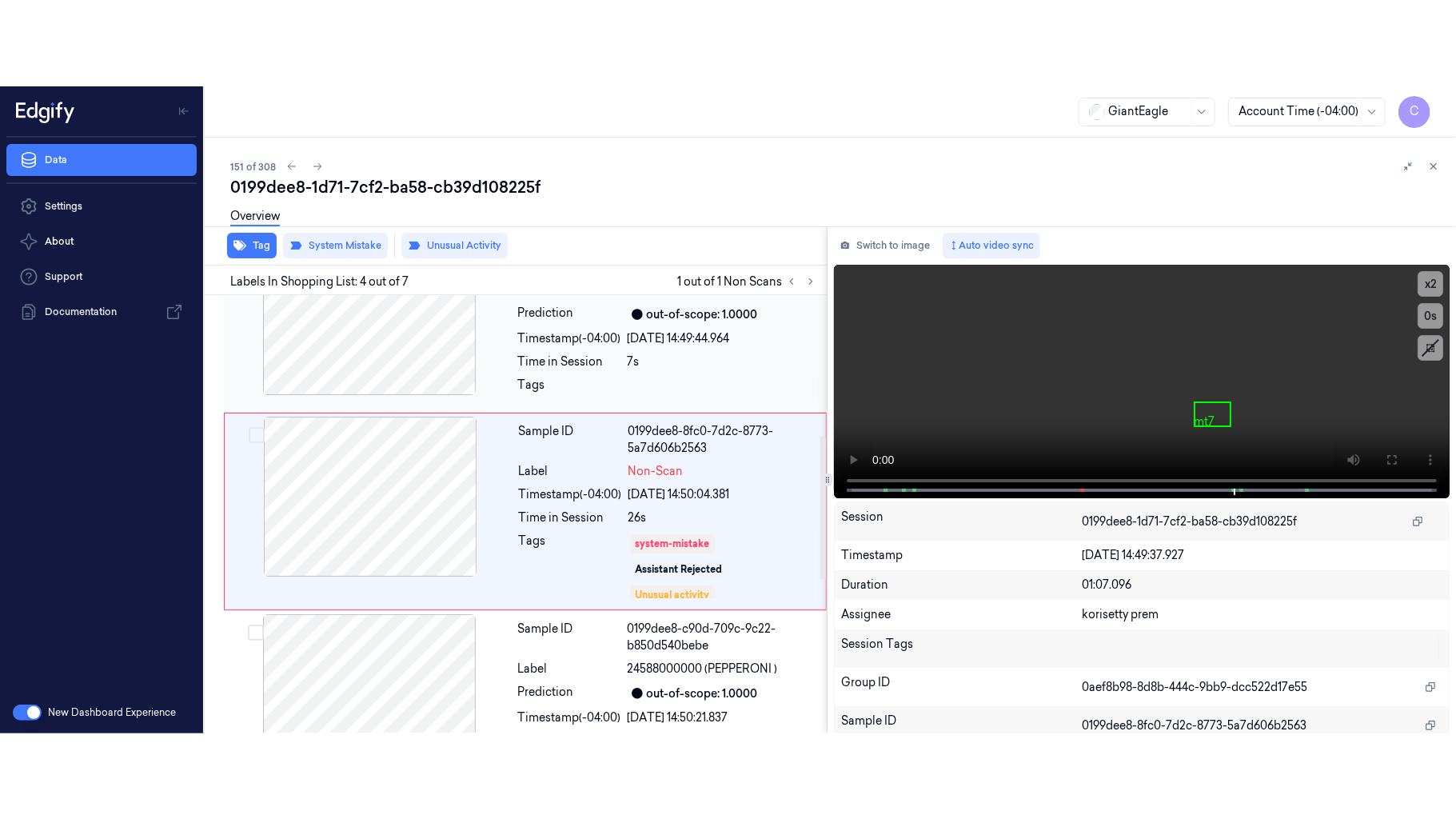
scroll to position [426, 0]
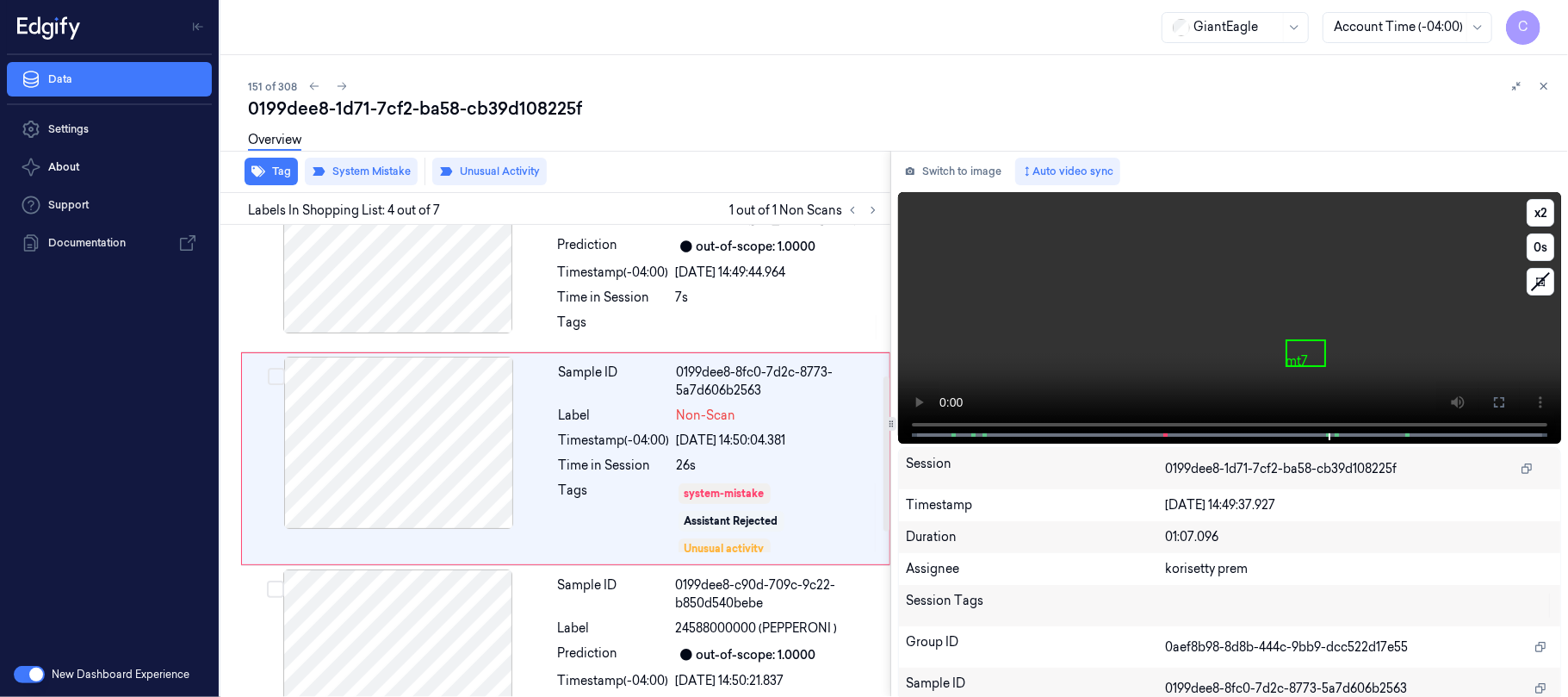
click at [1292, 373] on video at bounding box center [1228, 318] width 663 height 251
click at [1500, 407] on button at bounding box center [1499, 402] width 28 height 28
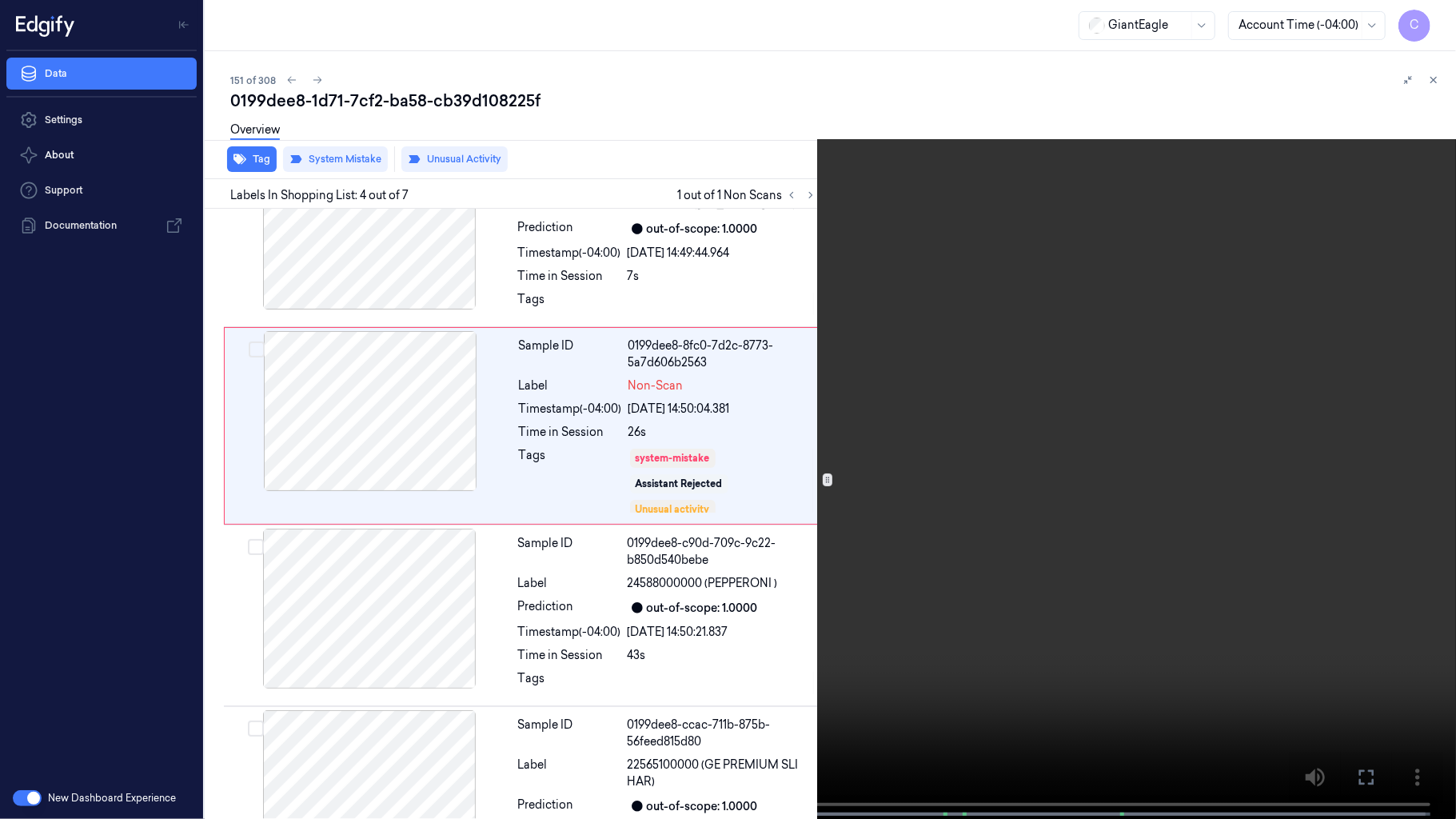
scroll to position [339, 0]
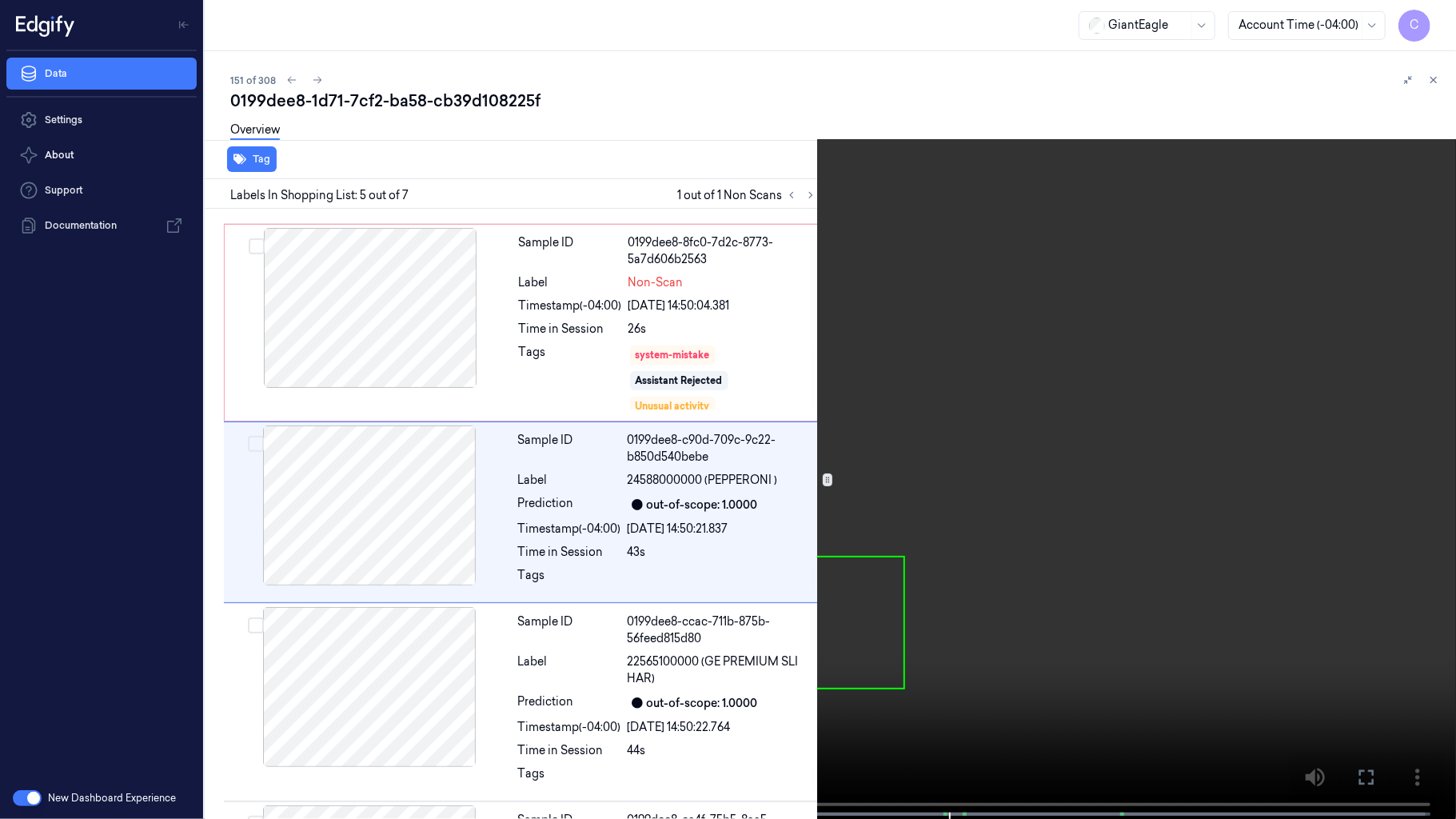
click at [828, 548] on video at bounding box center [728, 411] width 1456 height 822
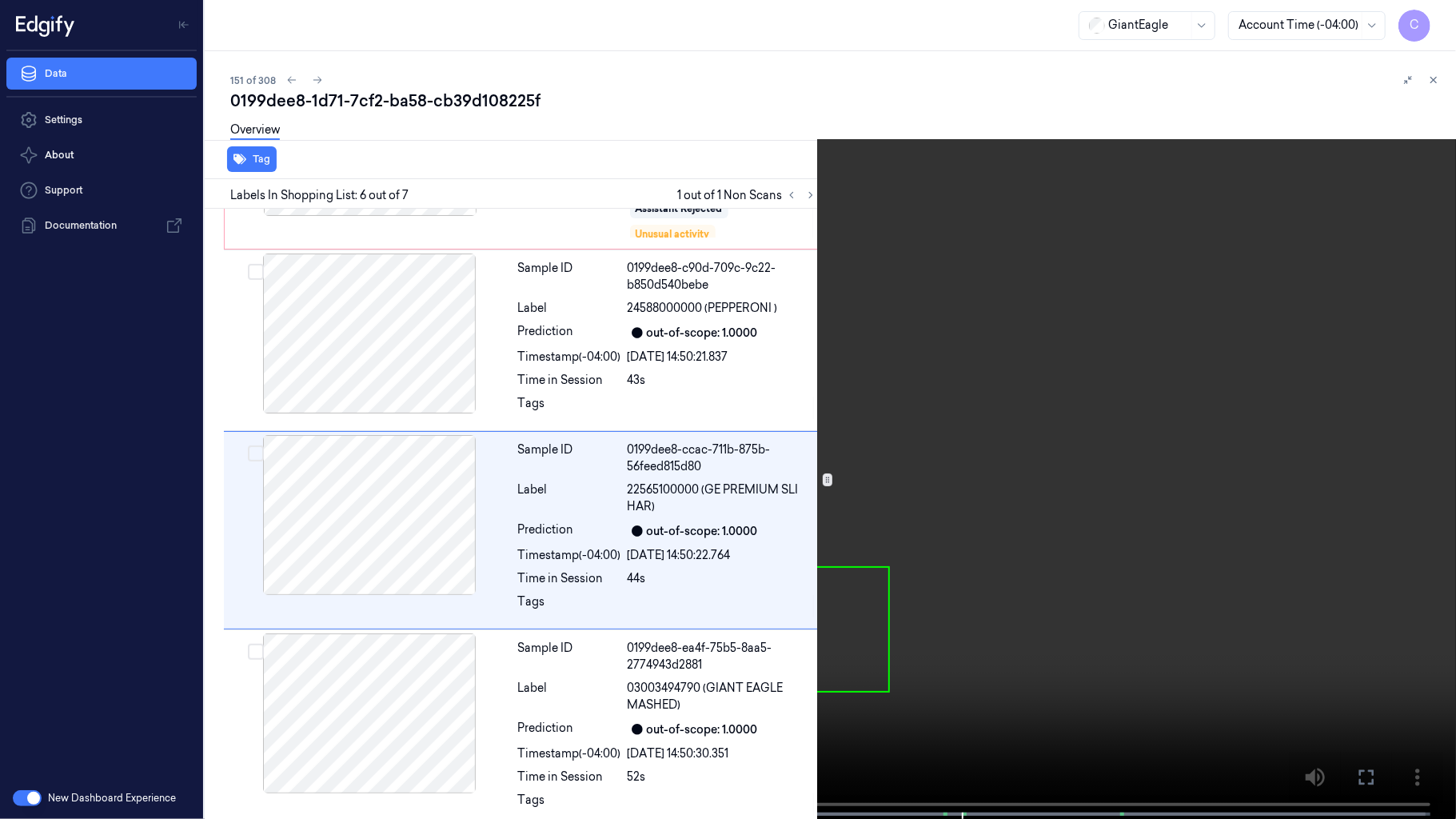
scroll to position [718, 0]
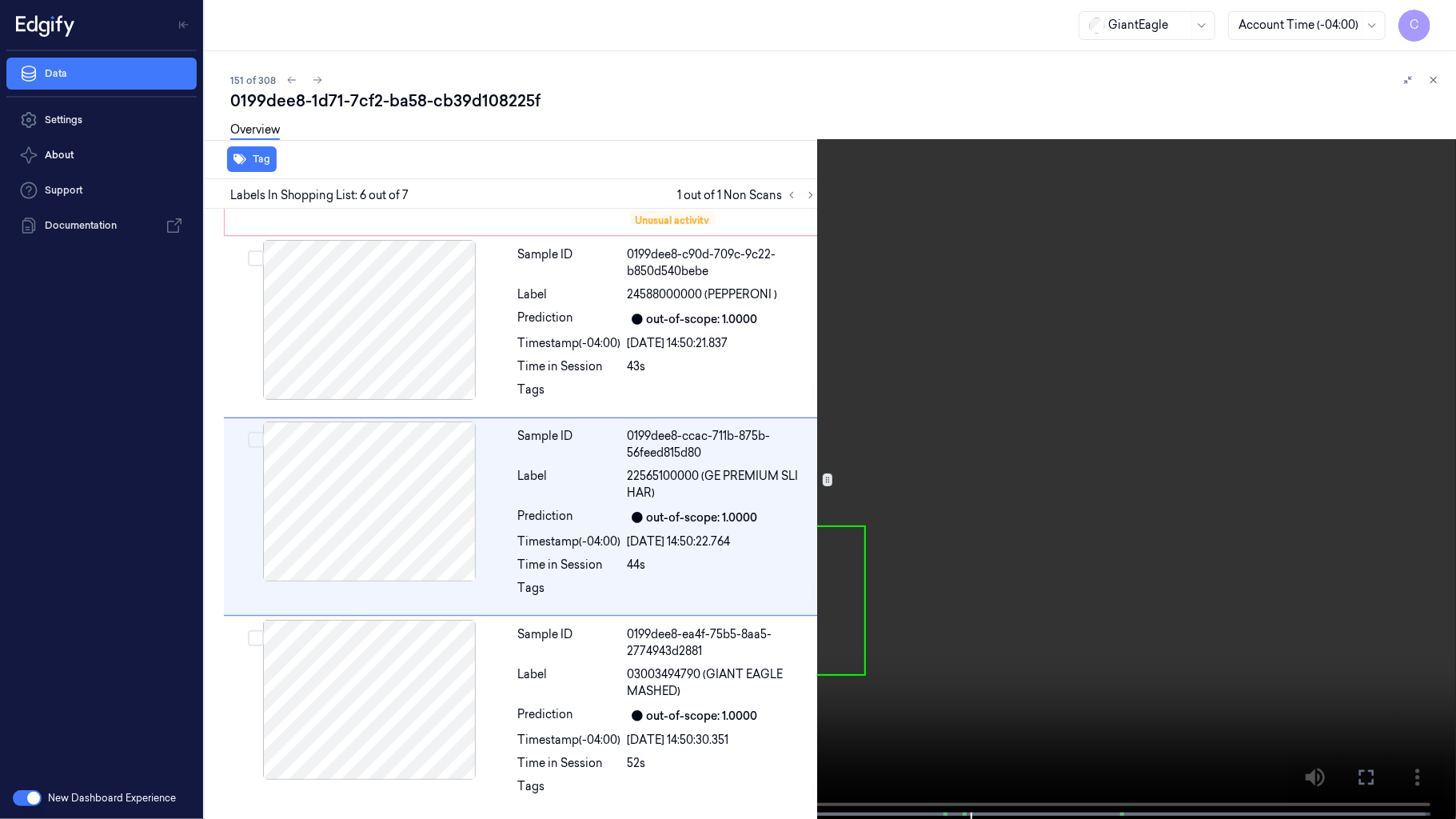
click at [627, 558] on video at bounding box center [728, 411] width 1456 height 822
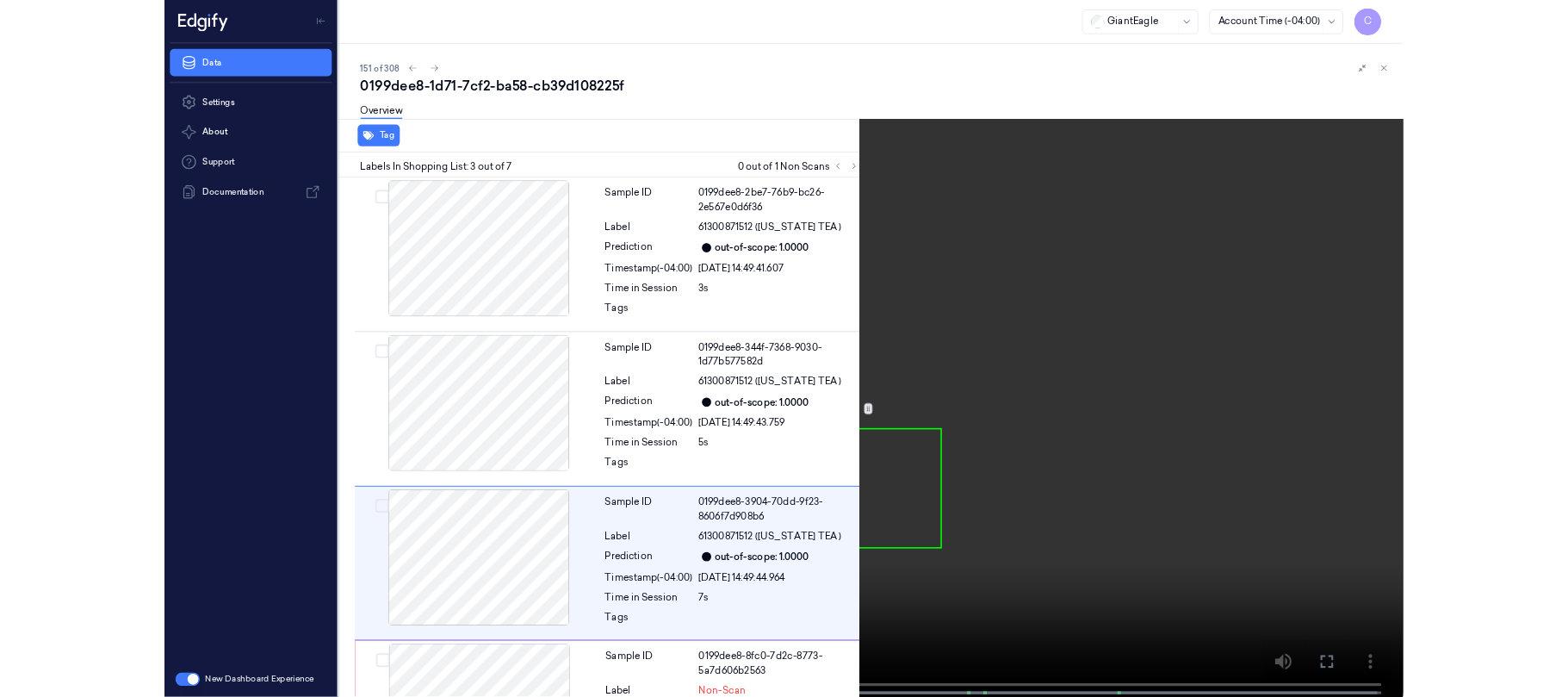
scroll to position [160, 0]
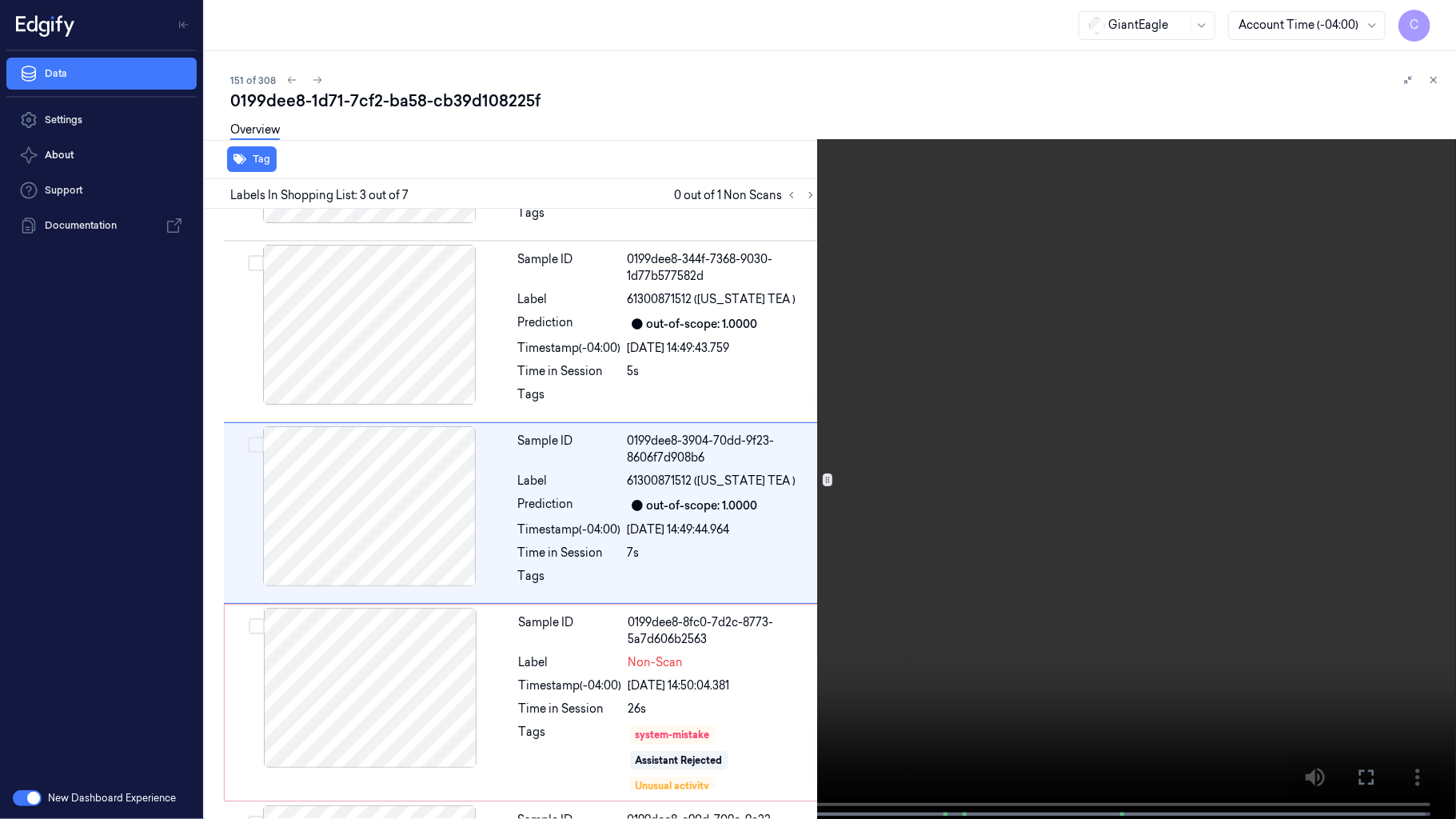
click at [528, 394] on video at bounding box center [728, 411] width 1456 height 822
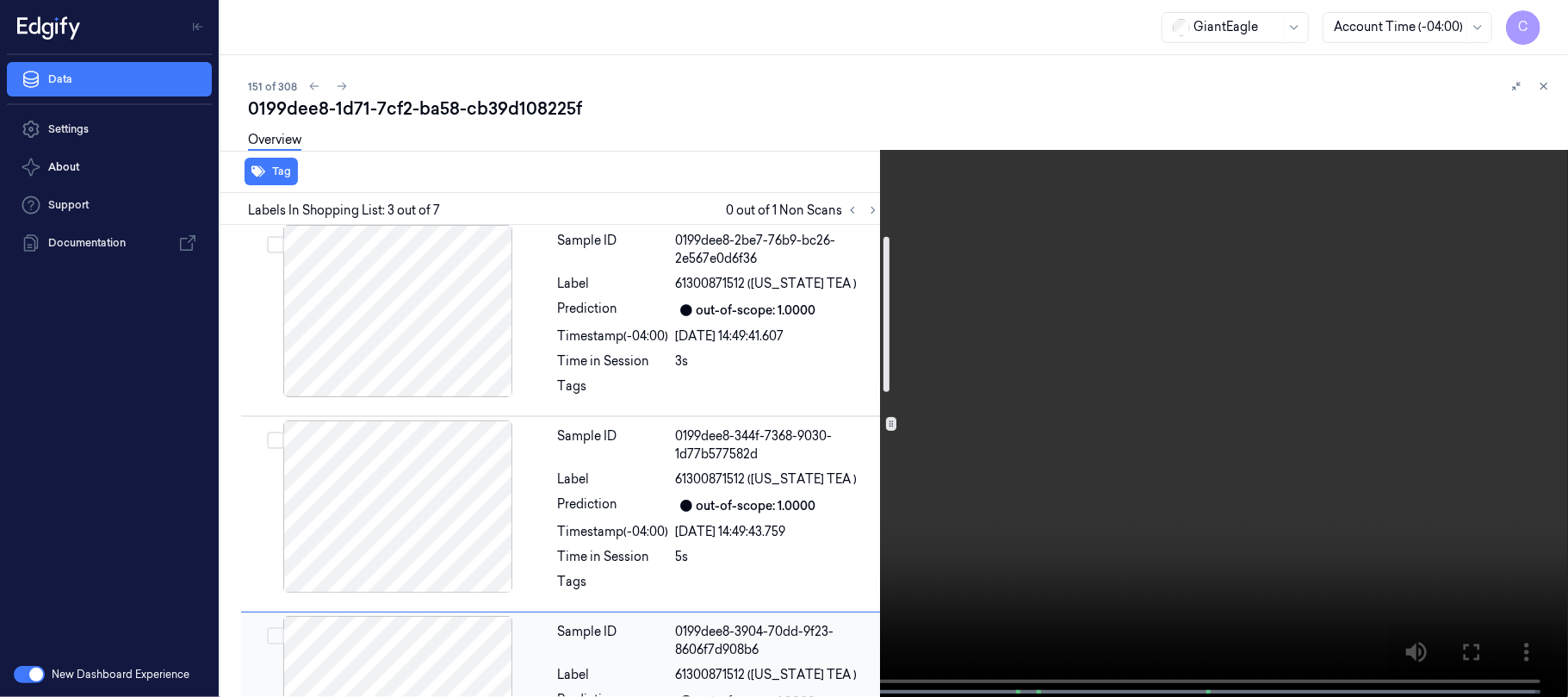
scroll to position [0, 0]
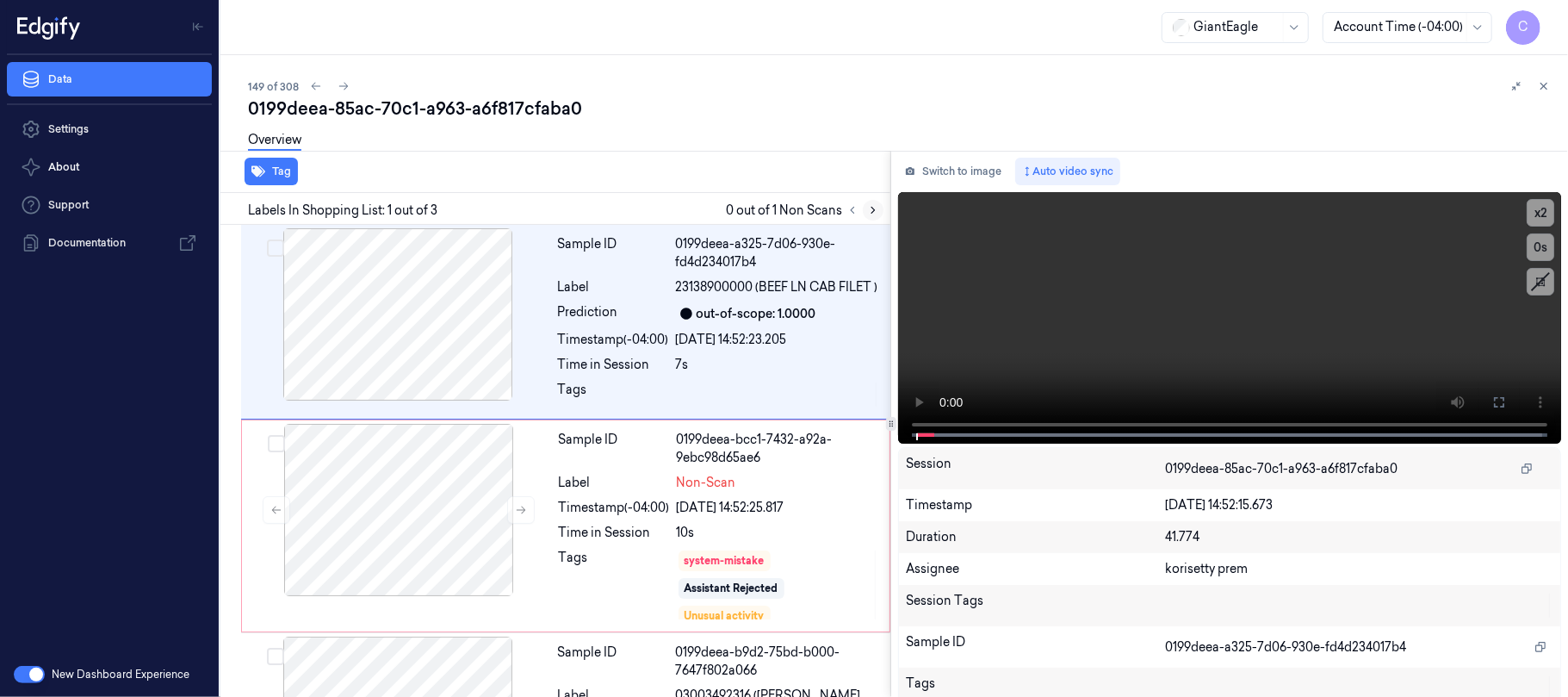
click at [873, 210] on icon at bounding box center [873, 211] width 12 height 12
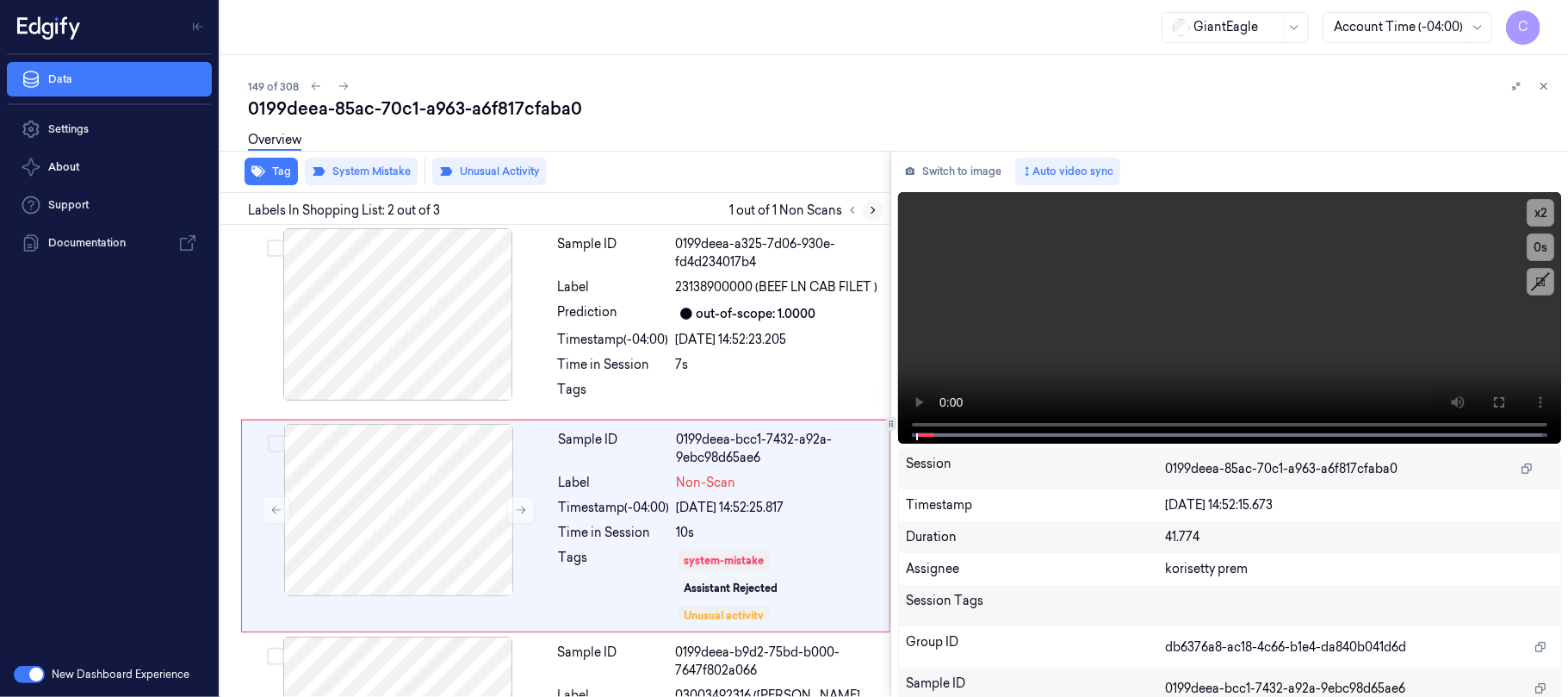
scroll to position [83, 0]
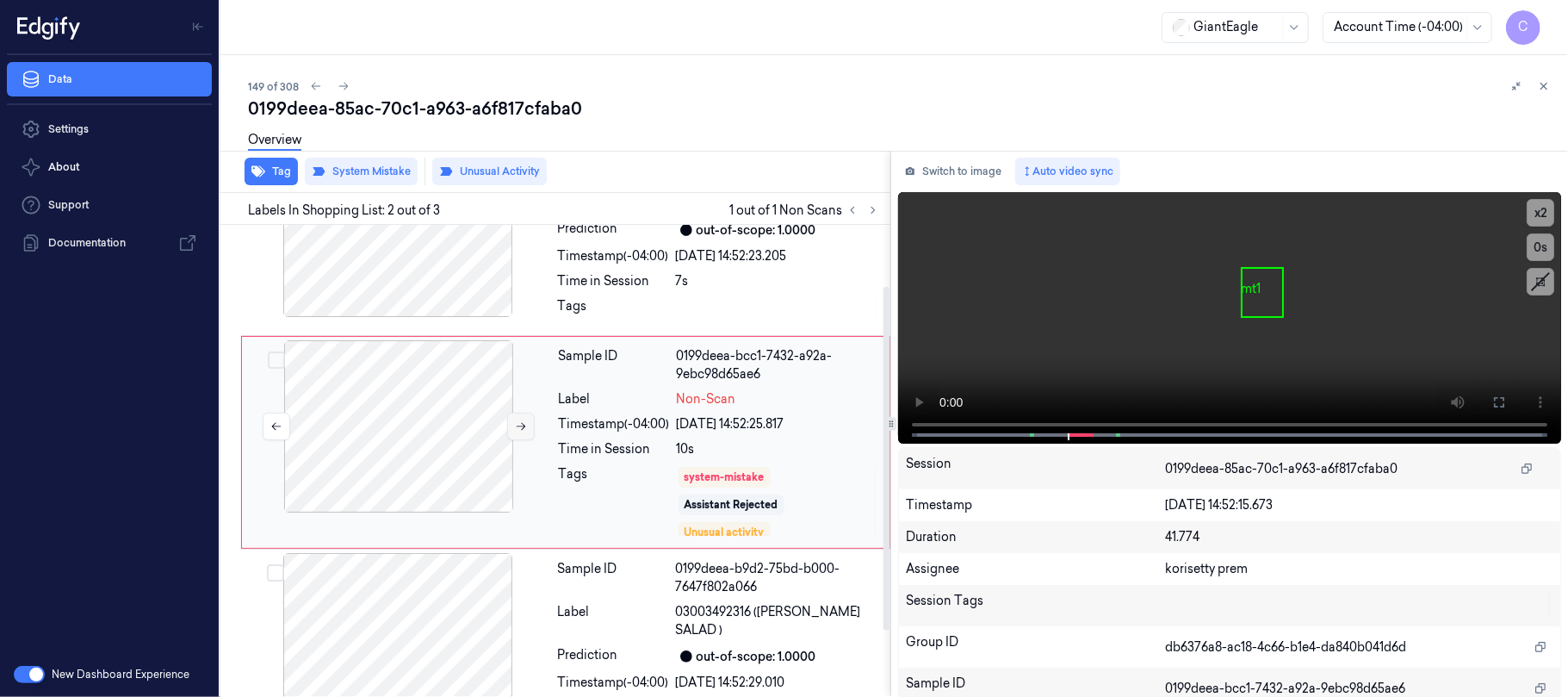
click at [528, 440] on button at bounding box center [521, 427] width 28 height 28
click at [518, 433] on icon at bounding box center [521, 427] width 12 height 12
click at [524, 433] on icon at bounding box center [521, 427] width 12 height 12
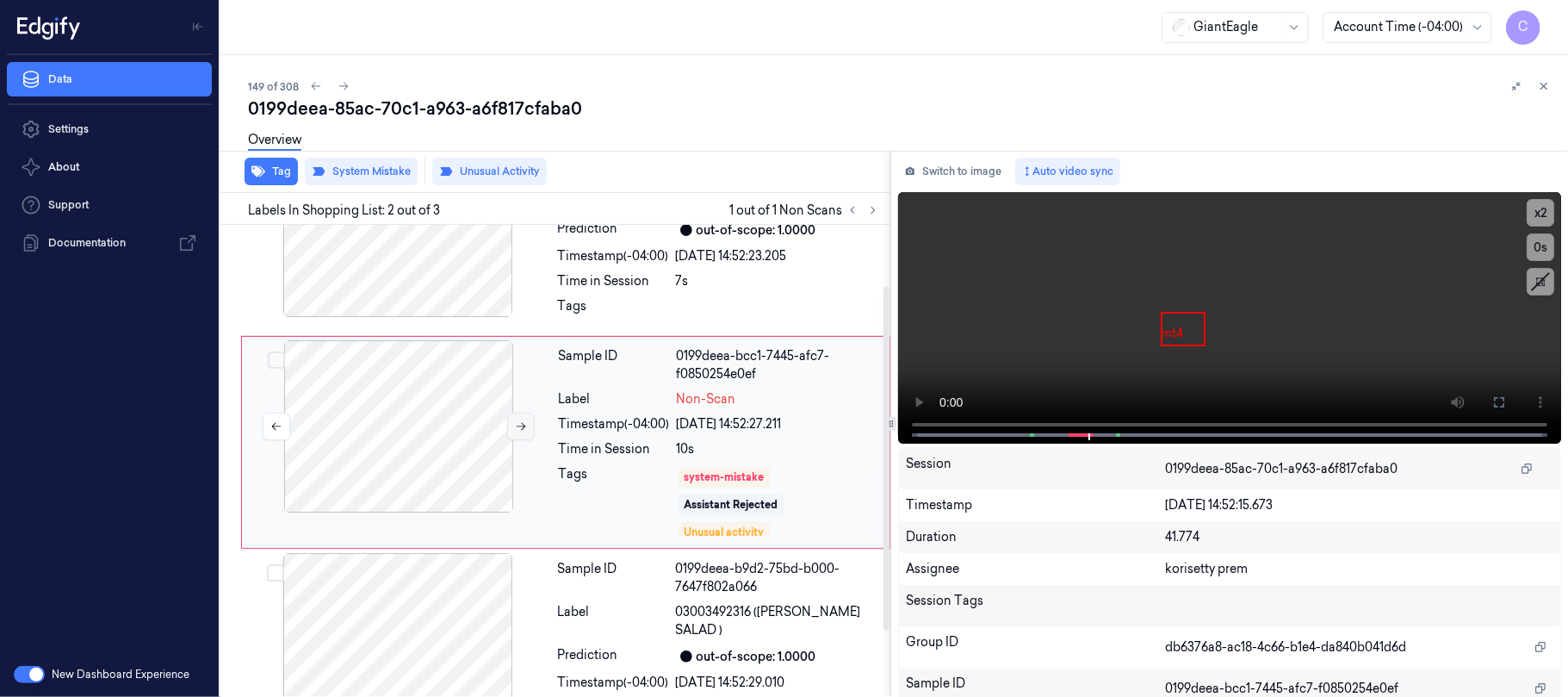
click at [524, 433] on icon at bounding box center [521, 427] width 12 height 12
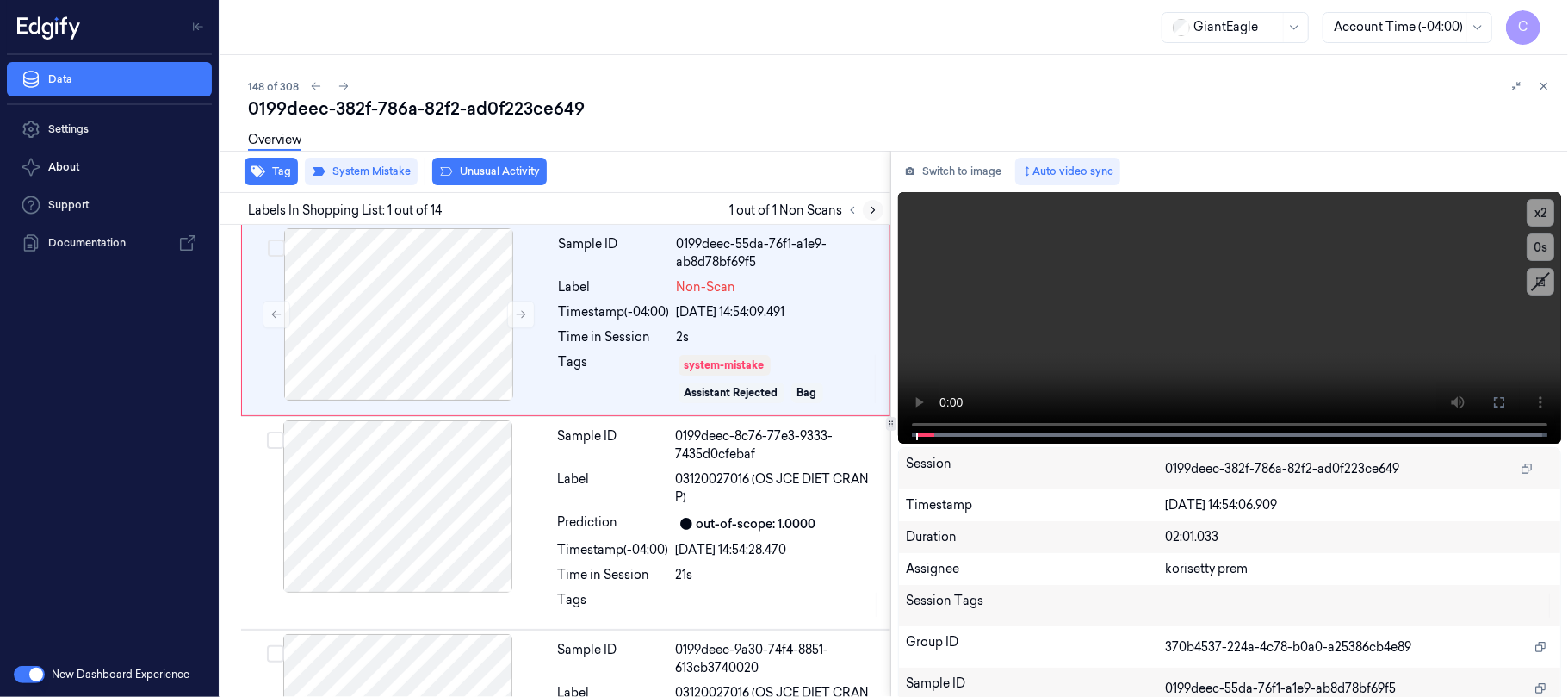
click at [872, 207] on icon at bounding box center [873, 210] width 3 height 6
click at [518, 315] on icon at bounding box center [521, 315] width 10 height 8
click at [527, 304] on button at bounding box center [521, 315] width 28 height 28
click at [528, 308] on button at bounding box center [521, 315] width 28 height 28
click at [530, 309] on button at bounding box center [521, 315] width 28 height 28
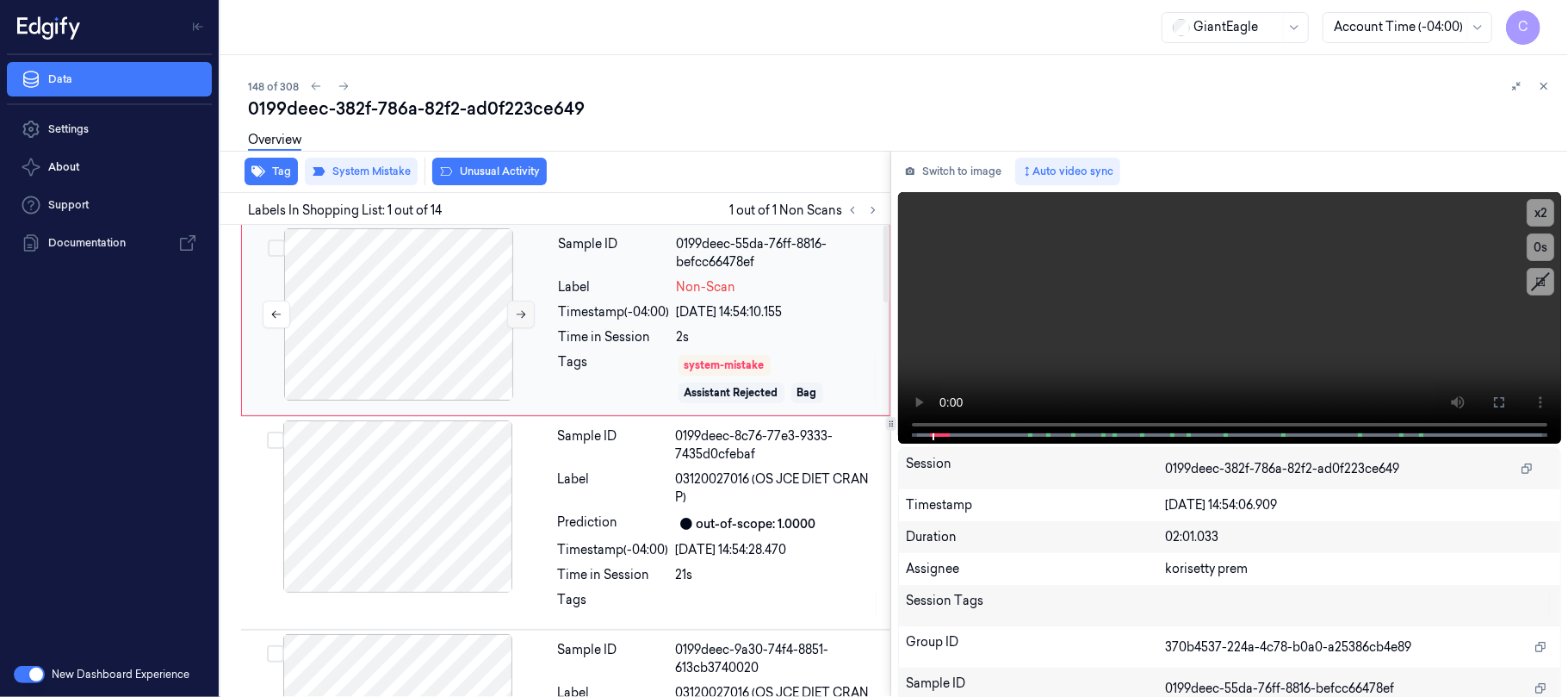
click at [530, 309] on button at bounding box center [521, 315] width 28 height 28
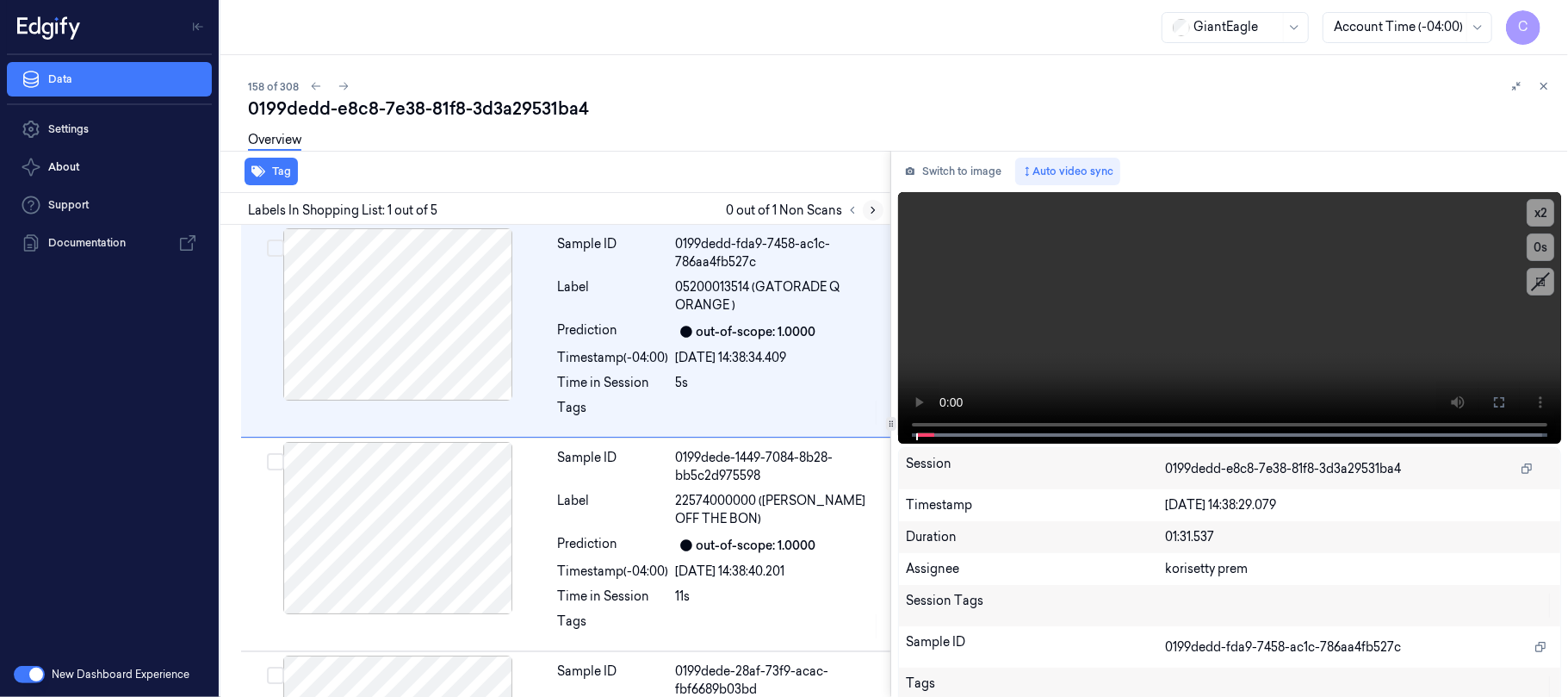
click at [873, 206] on icon at bounding box center [873, 211] width 12 height 12
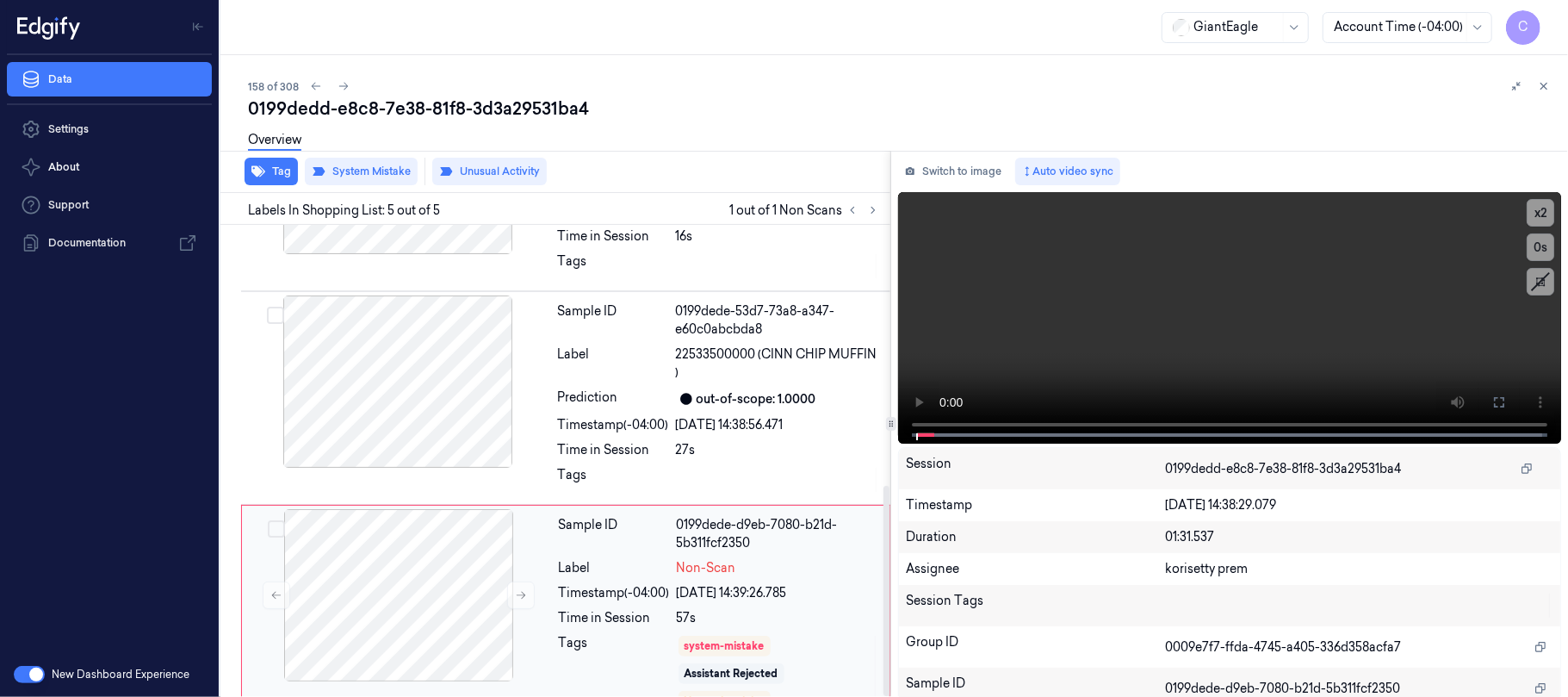
scroll to position [584, 0]
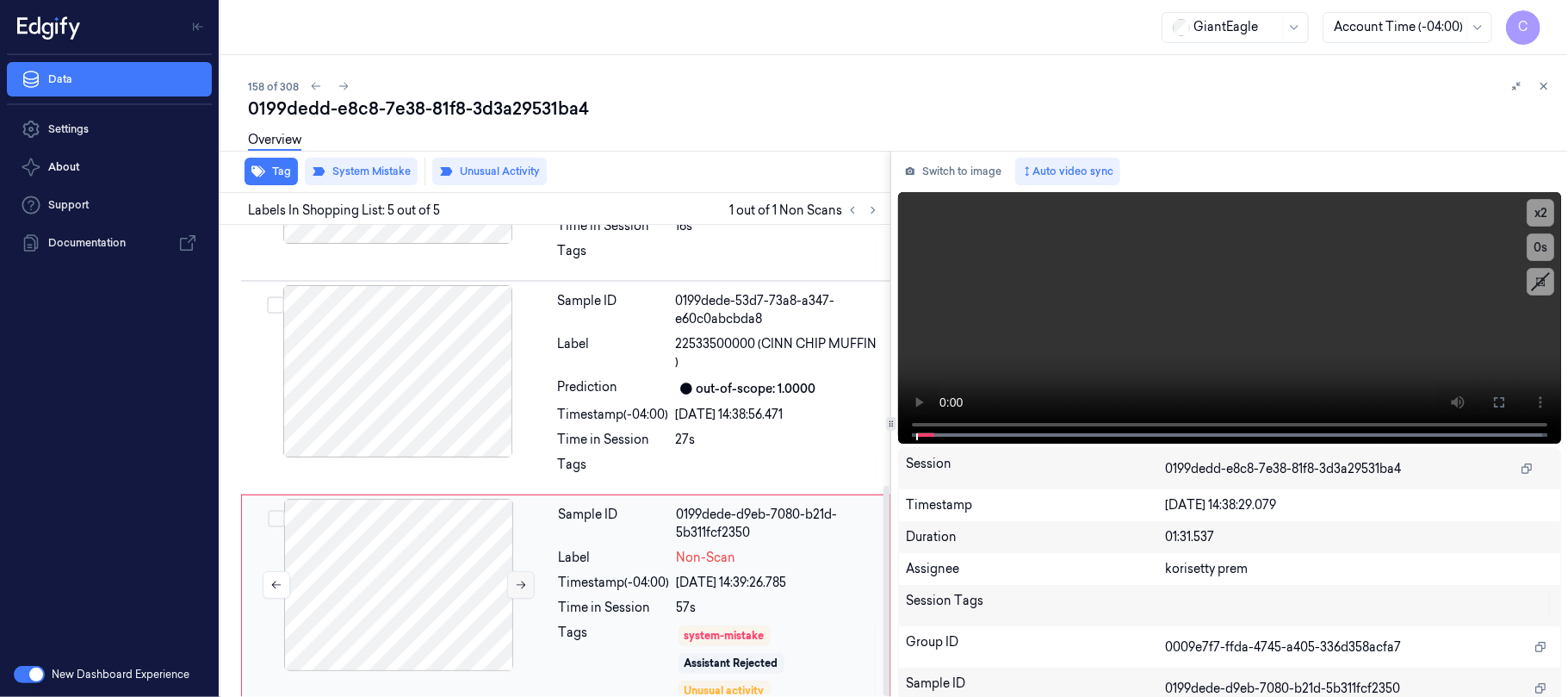
click at [517, 579] on icon at bounding box center [521, 585] width 12 height 12
click at [516, 579] on icon at bounding box center [521, 585] width 12 height 12
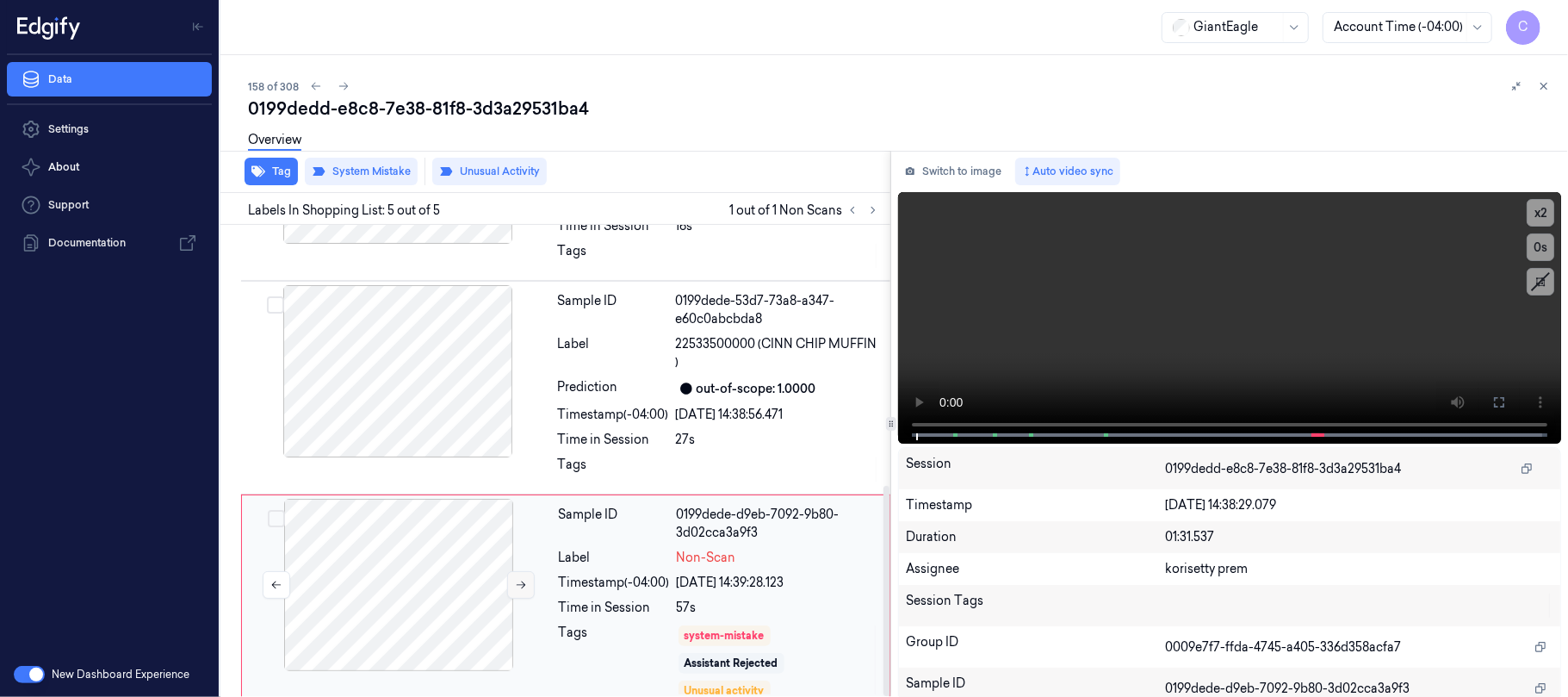
click at [516, 579] on icon at bounding box center [521, 585] width 12 height 12
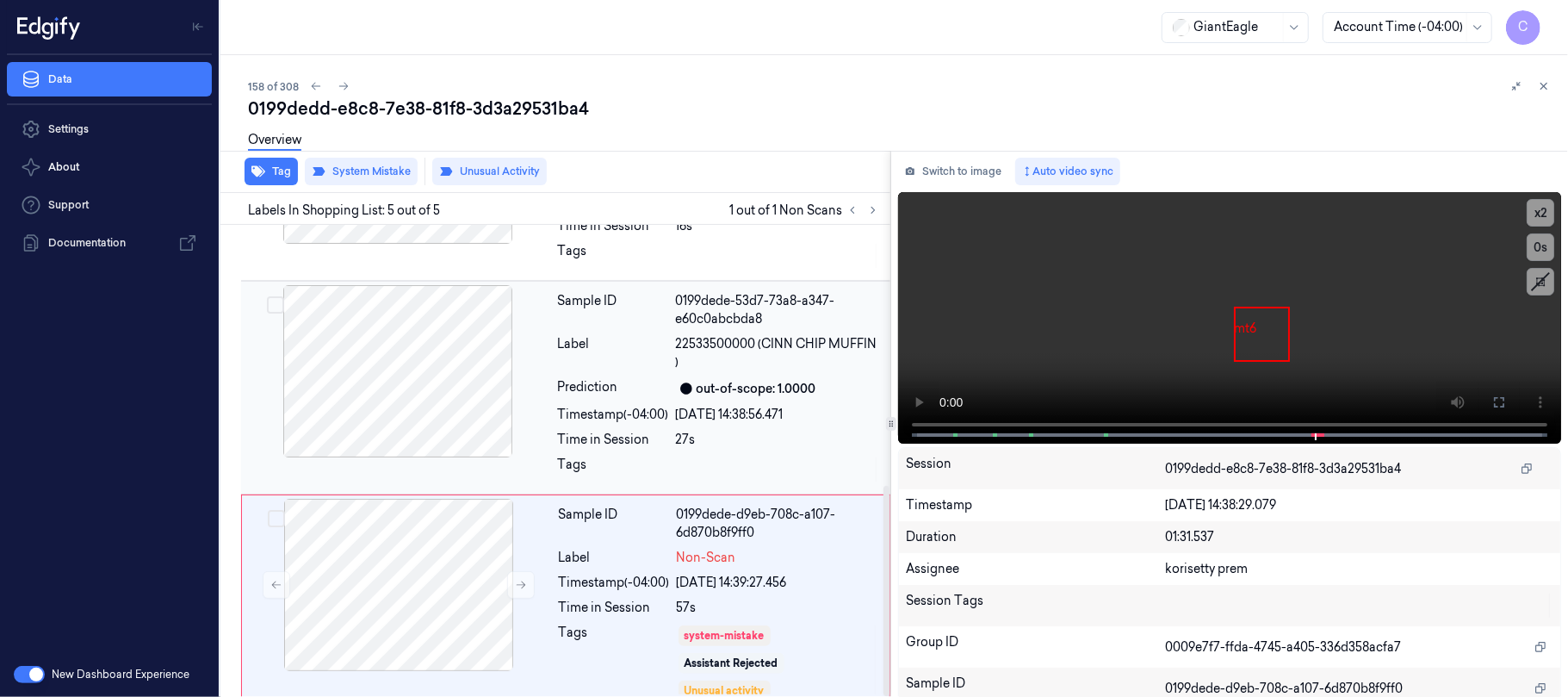
click at [463, 387] on div at bounding box center [398, 371] width 307 height 173
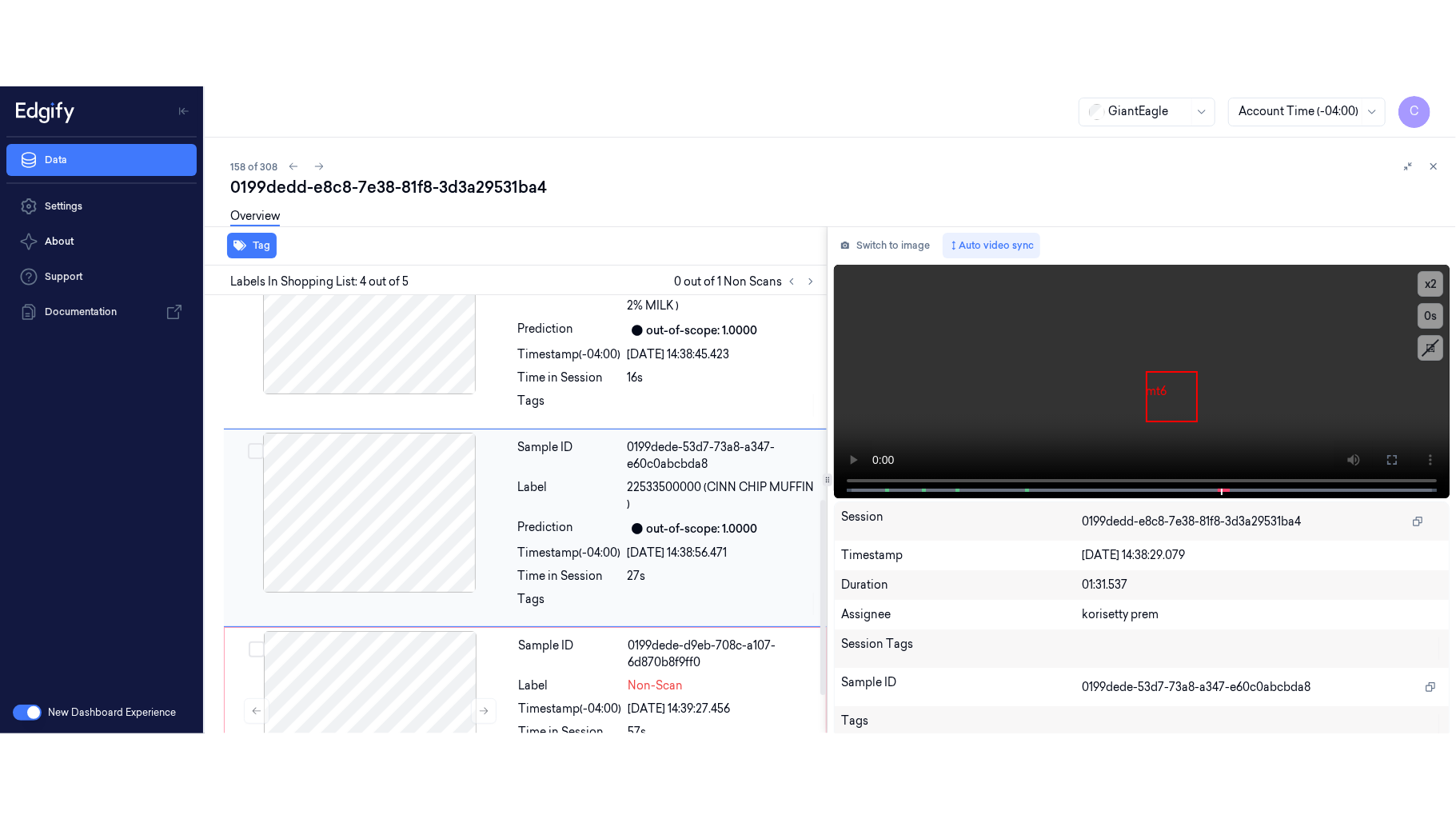
scroll to position [458, 0]
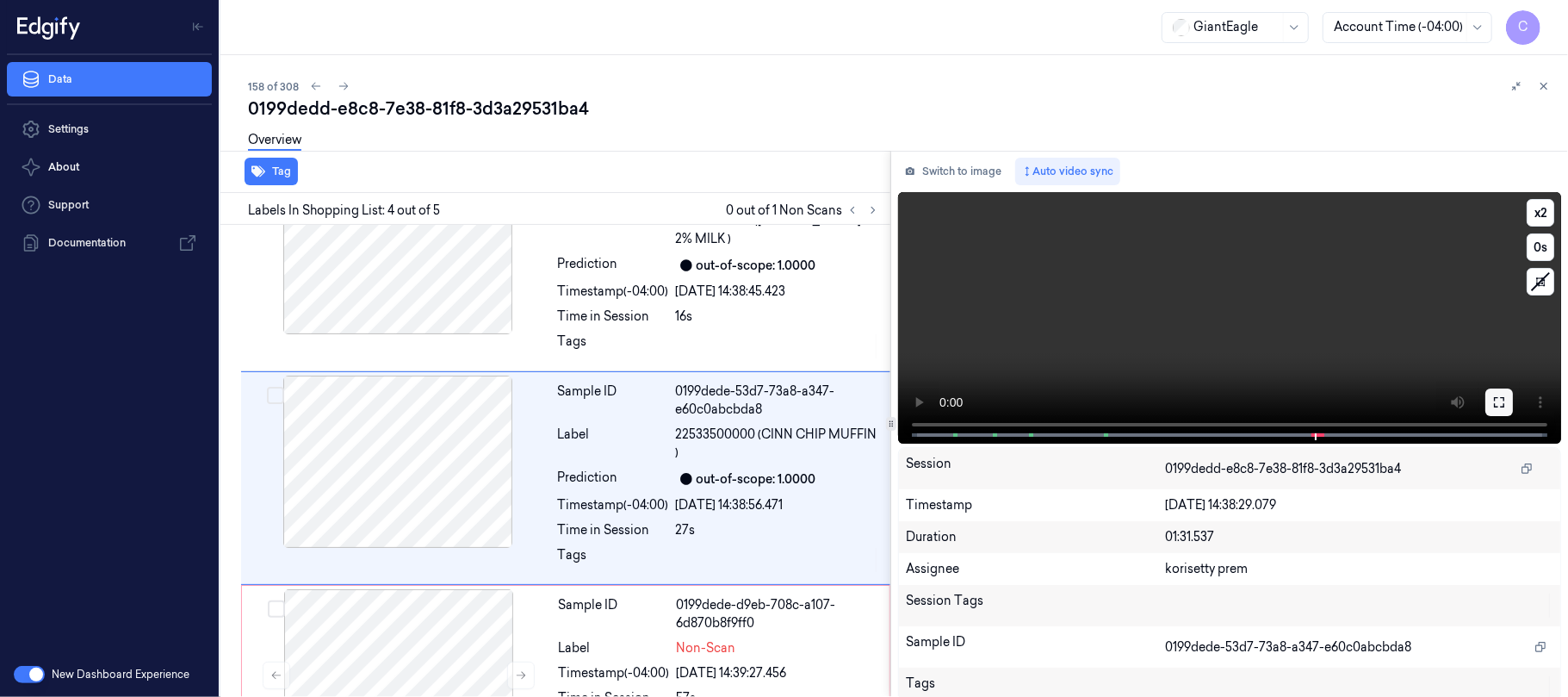
click at [1506, 407] on button at bounding box center [1499, 402] width 28 height 28
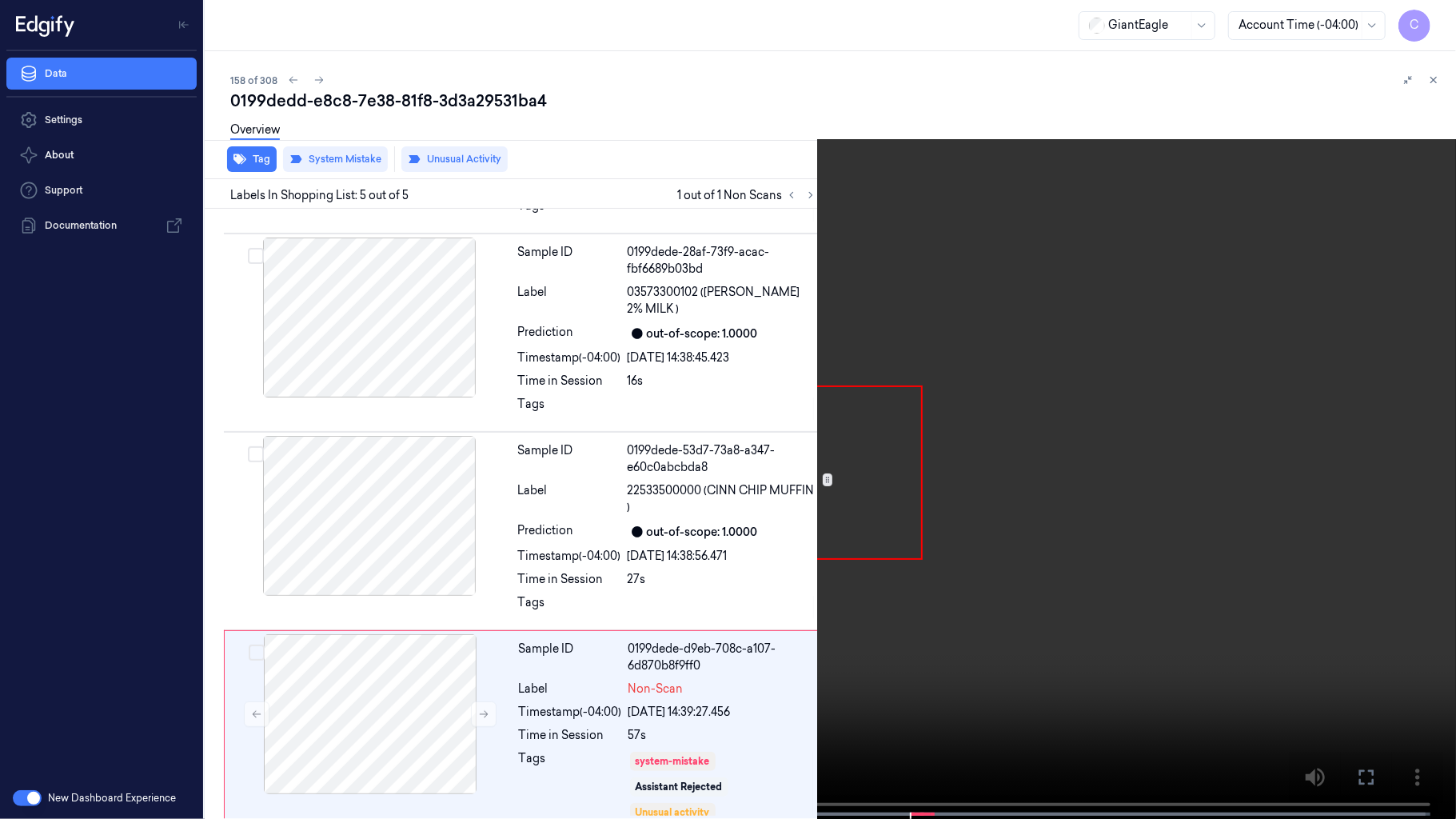
click at [767, 462] on video at bounding box center [728, 411] width 1456 height 822
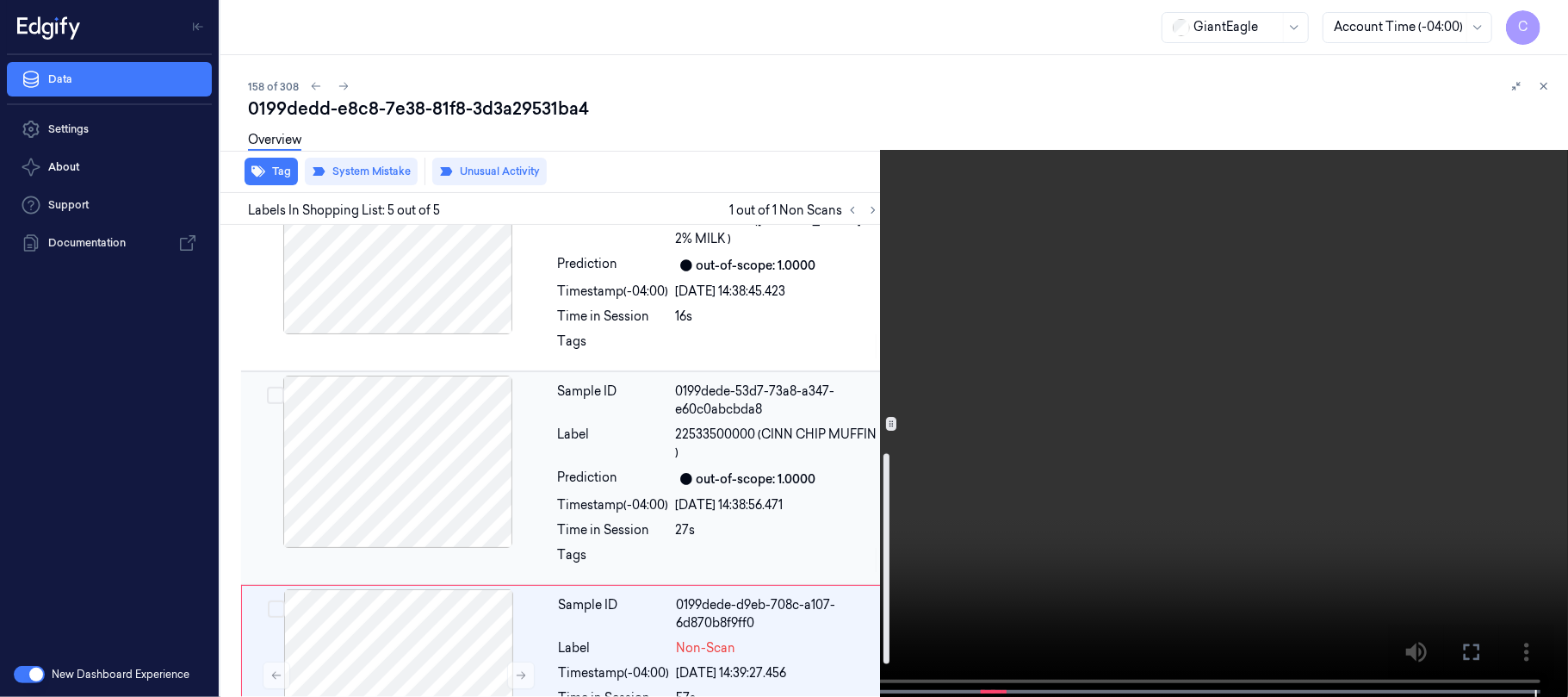
scroll to position [584, 0]
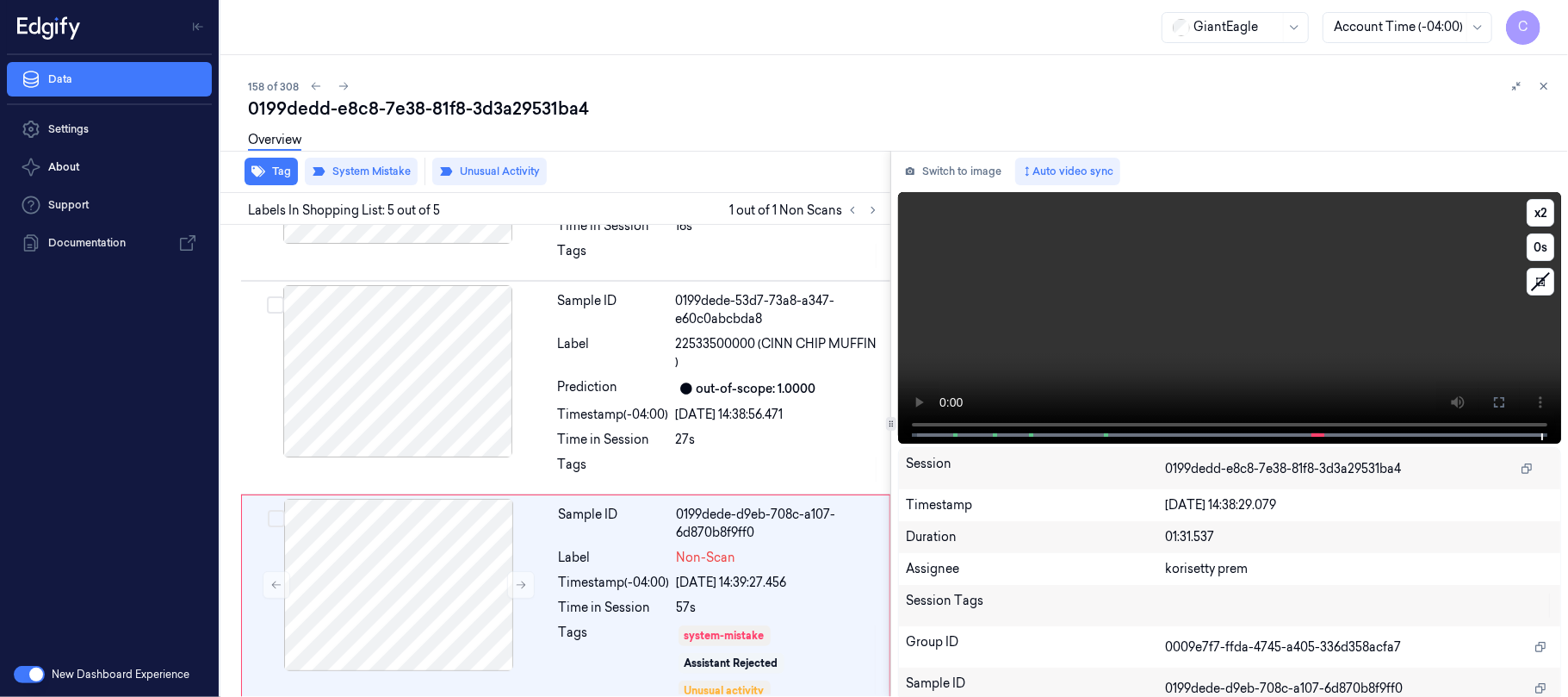
click at [1247, 331] on video at bounding box center [1228, 318] width 663 height 251
click at [1238, 319] on video at bounding box center [1228, 318] width 663 height 251
click at [1268, 332] on video at bounding box center [1228, 318] width 663 height 251
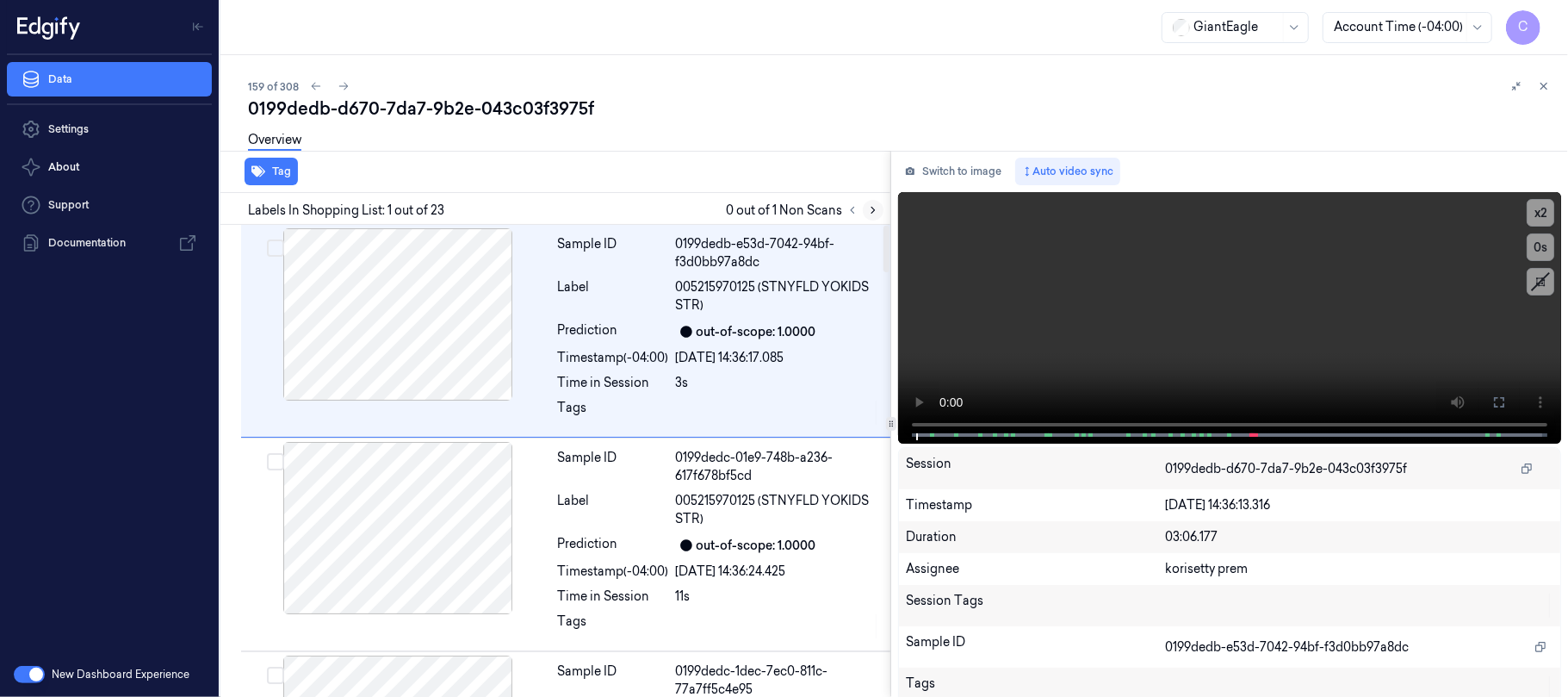
click at [872, 210] on icon at bounding box center [873, 211] width 12 height 12
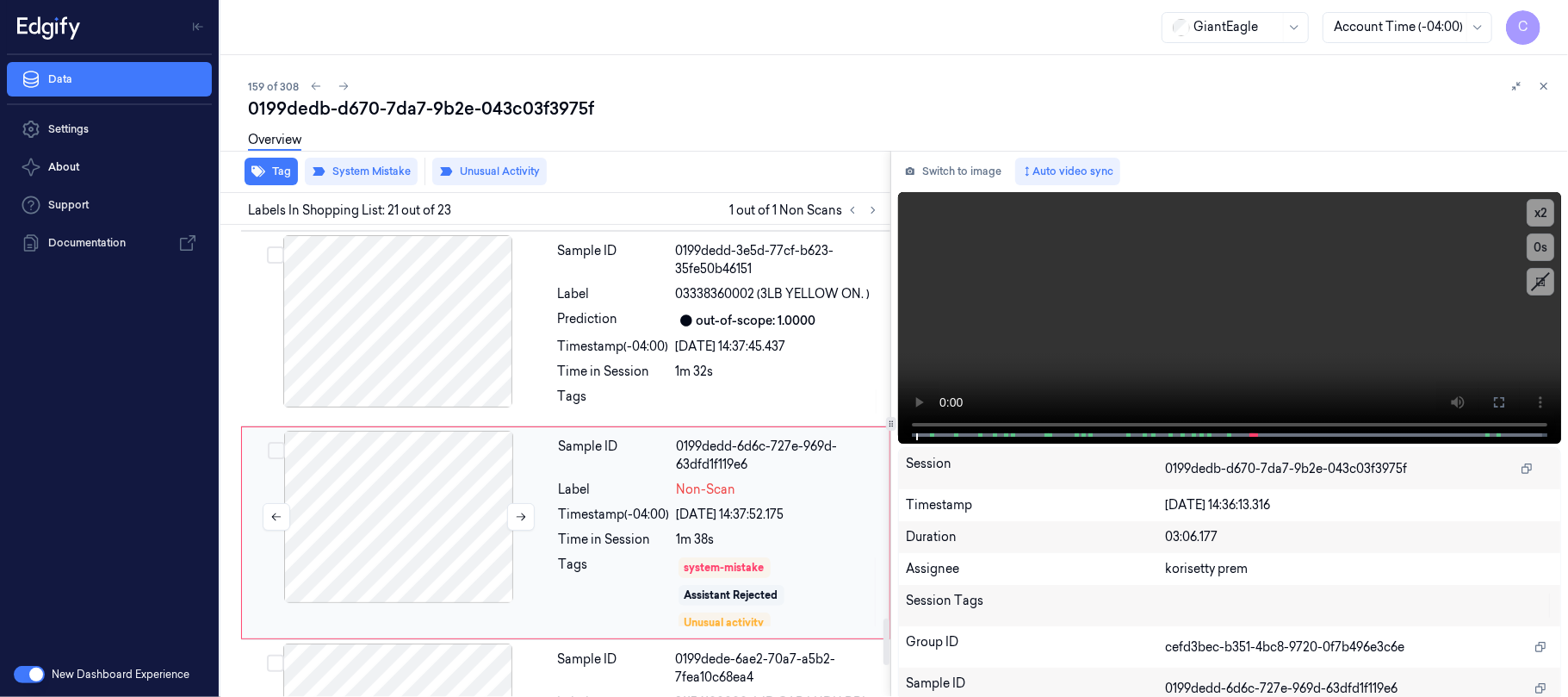
scroll to position [3973, 0]
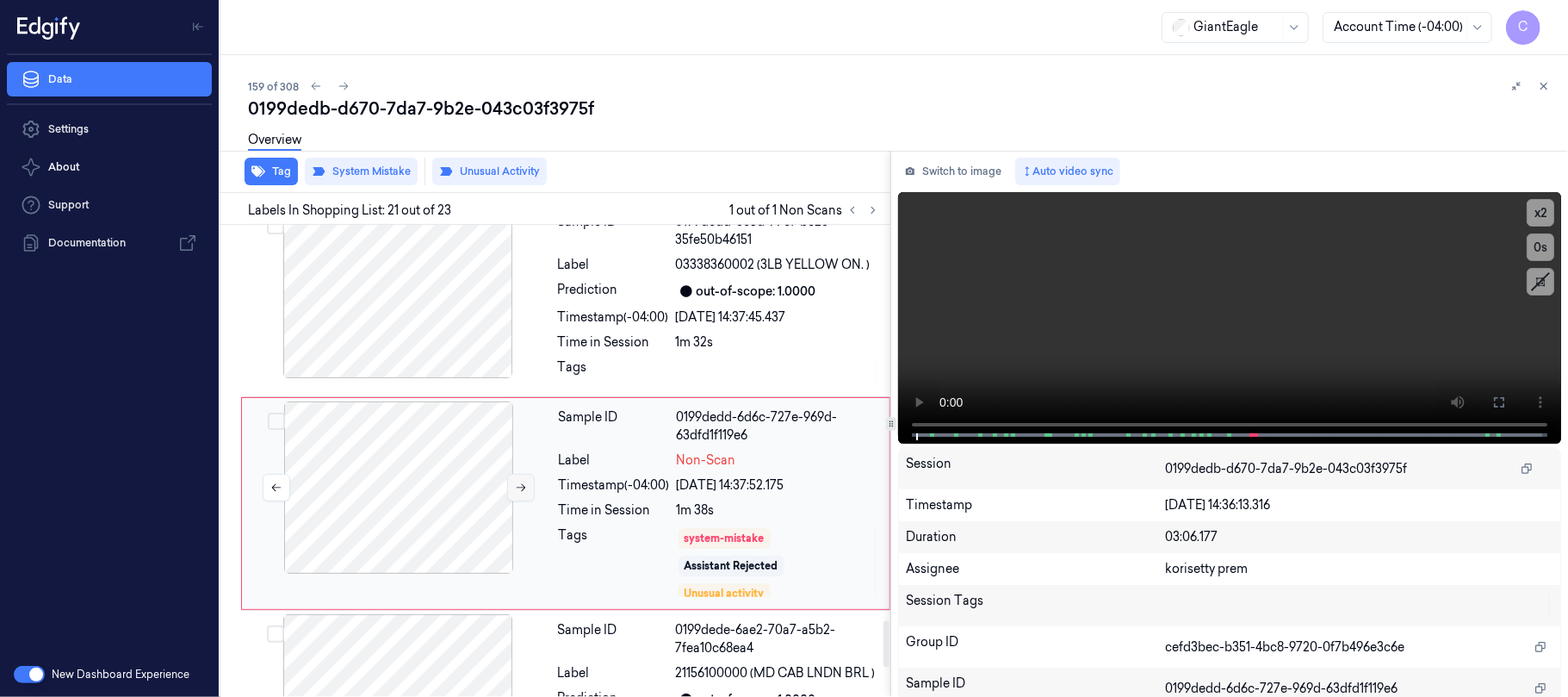
click at [522, 484] on icon at bounding box center [521, 487] width 10 height 8
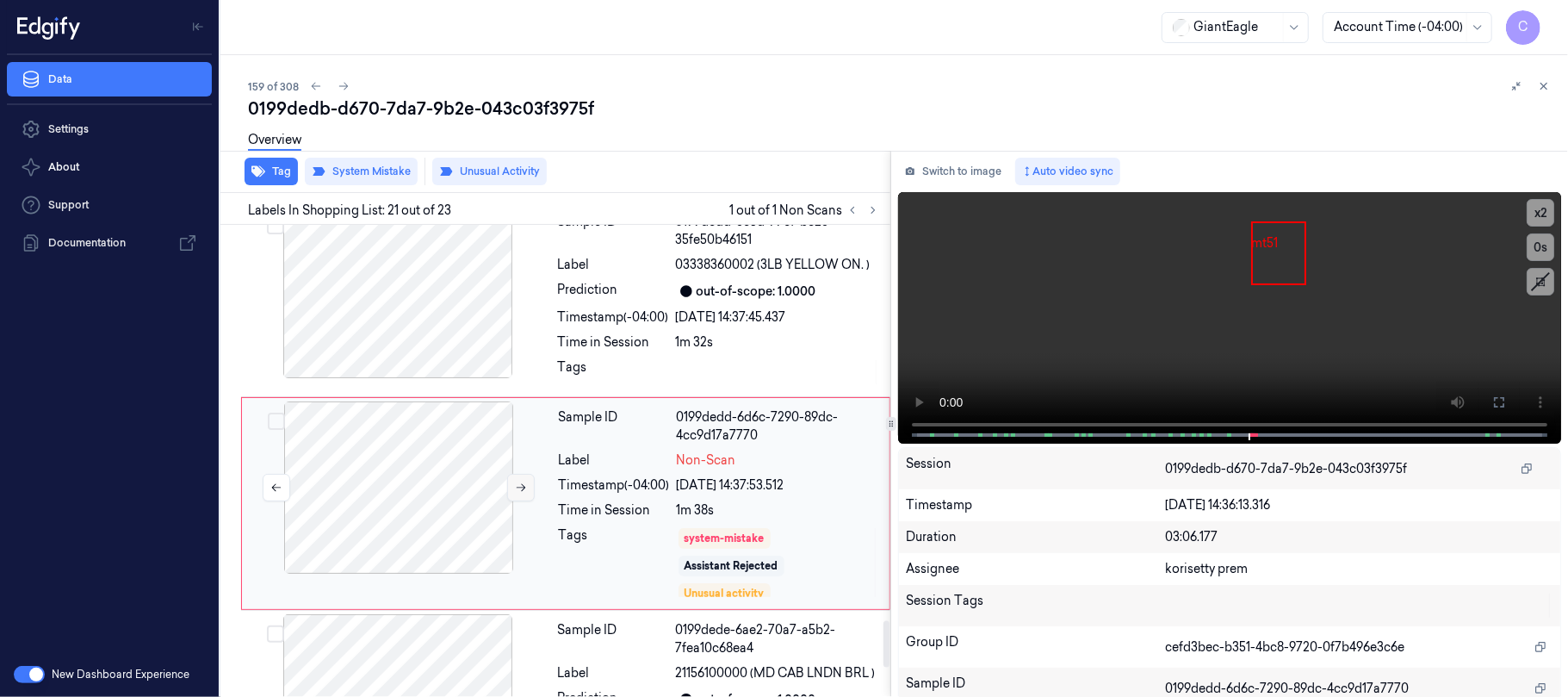
click at [522, 484] on icon at bounding box center [521, 487] width 10 height 8
click at [517, 481] on icon at bounding box center [521, 487] width 12 height 12
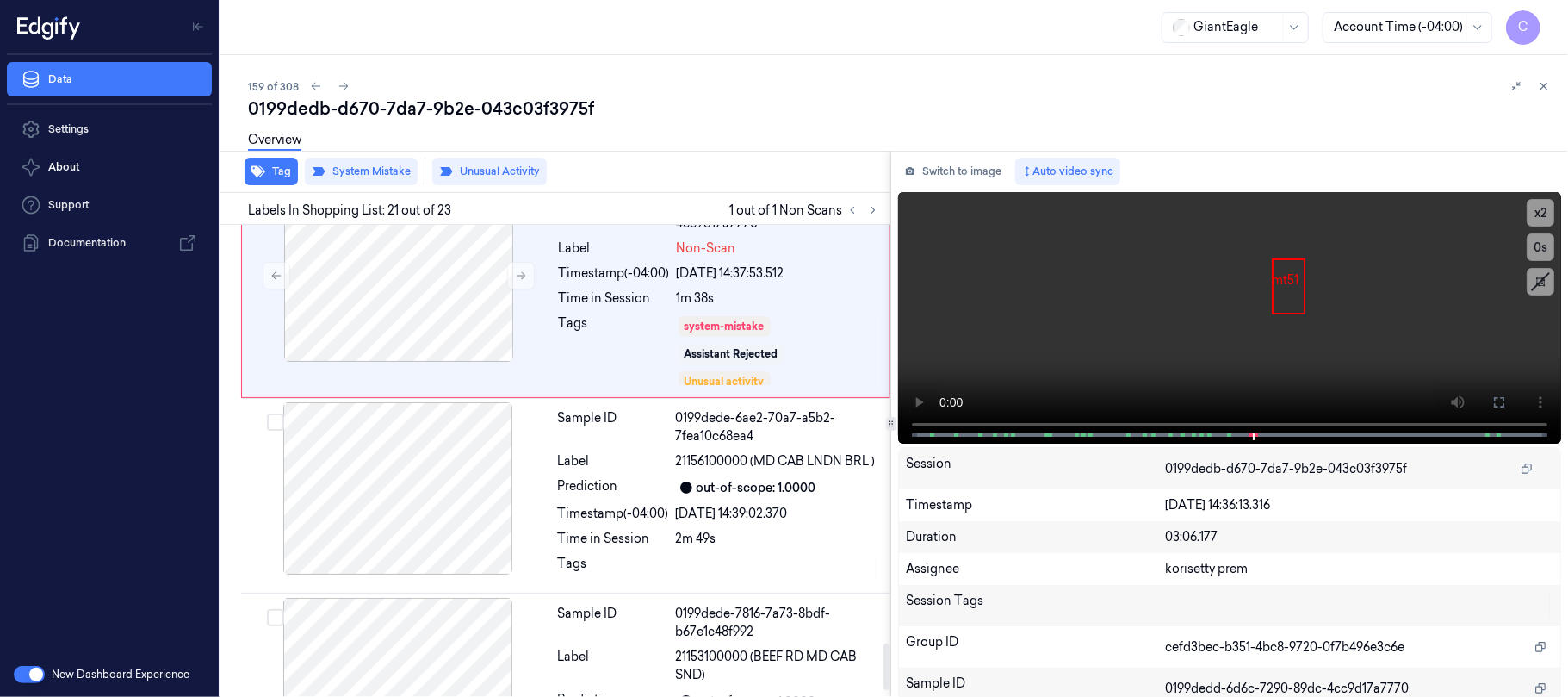
scroll to position [4202, 0]
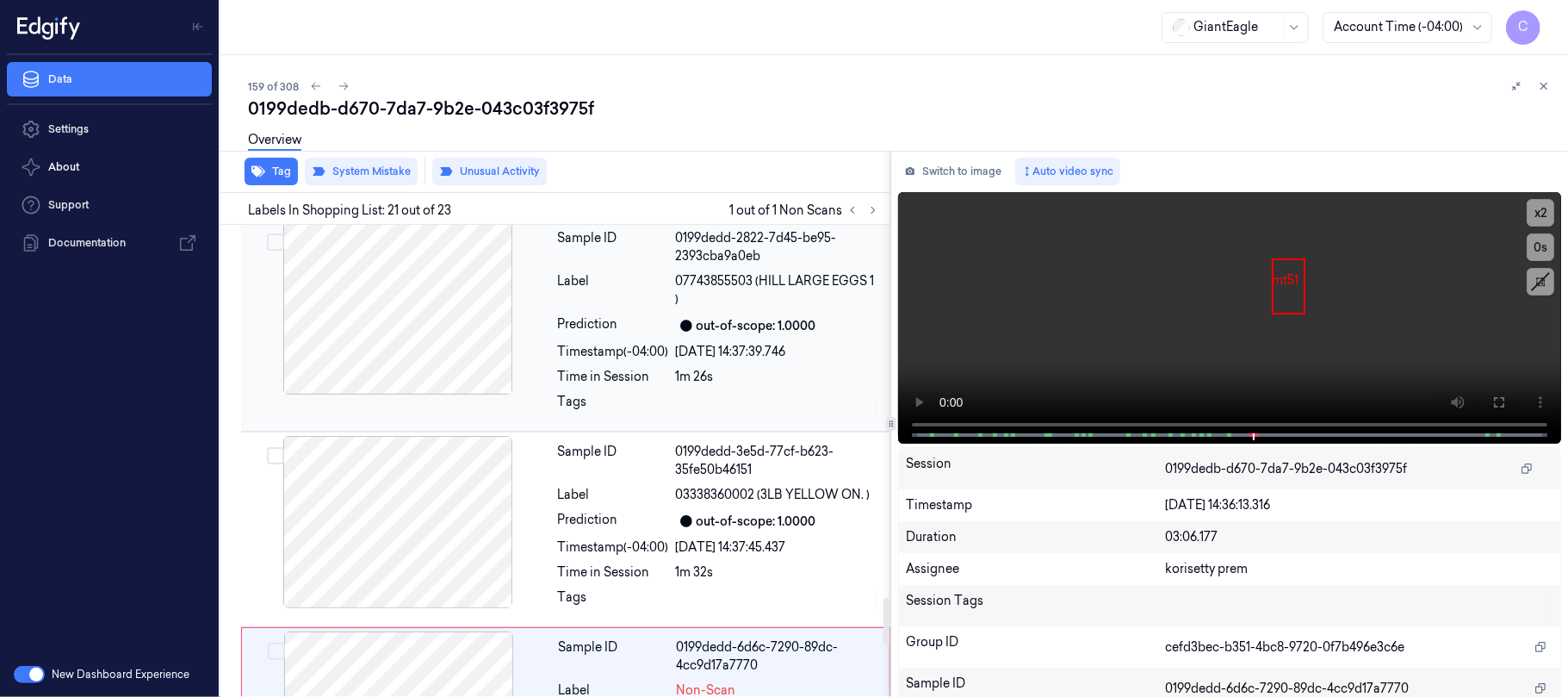
click at [470, 314] on div at bounding box center [398, 308] width 307 height 173
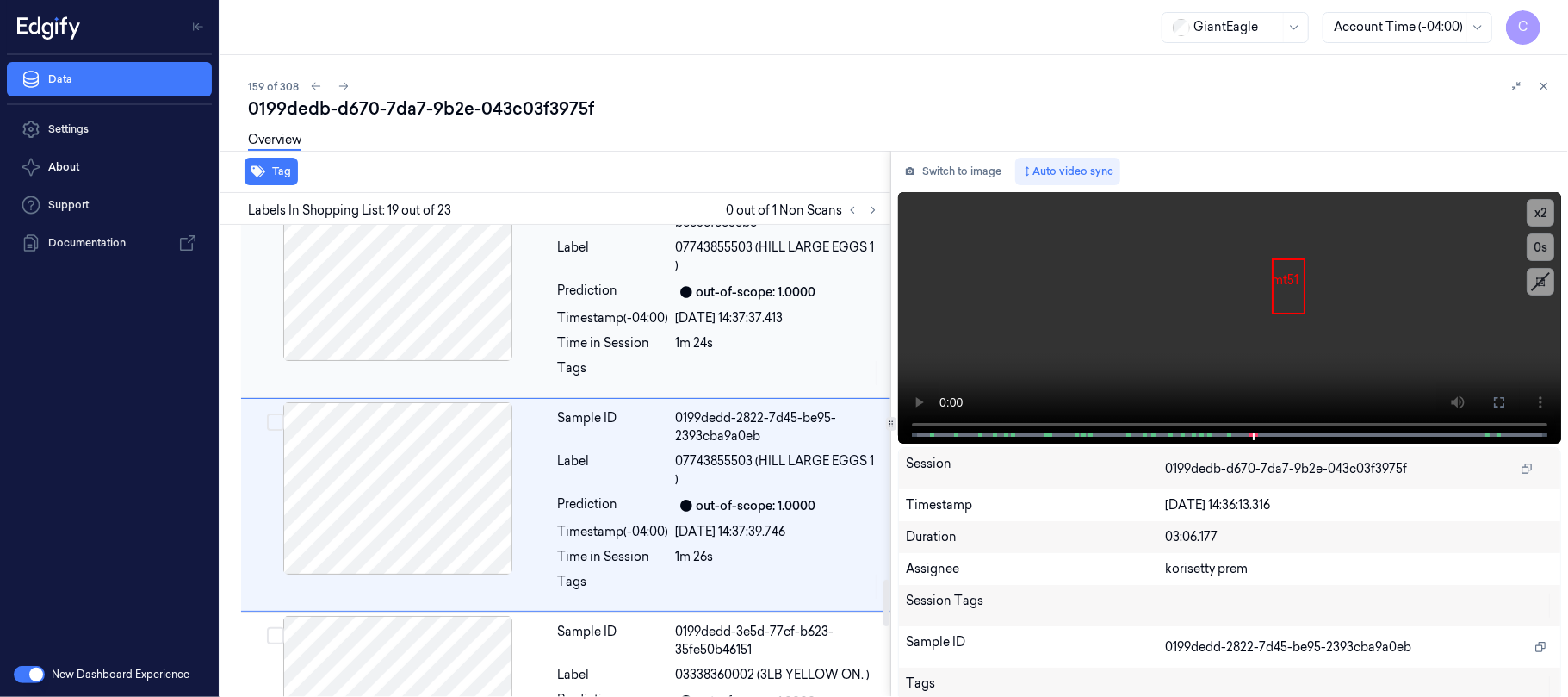
click at [479, 297] on div at bounding box center [398, 275] width 307 height 173
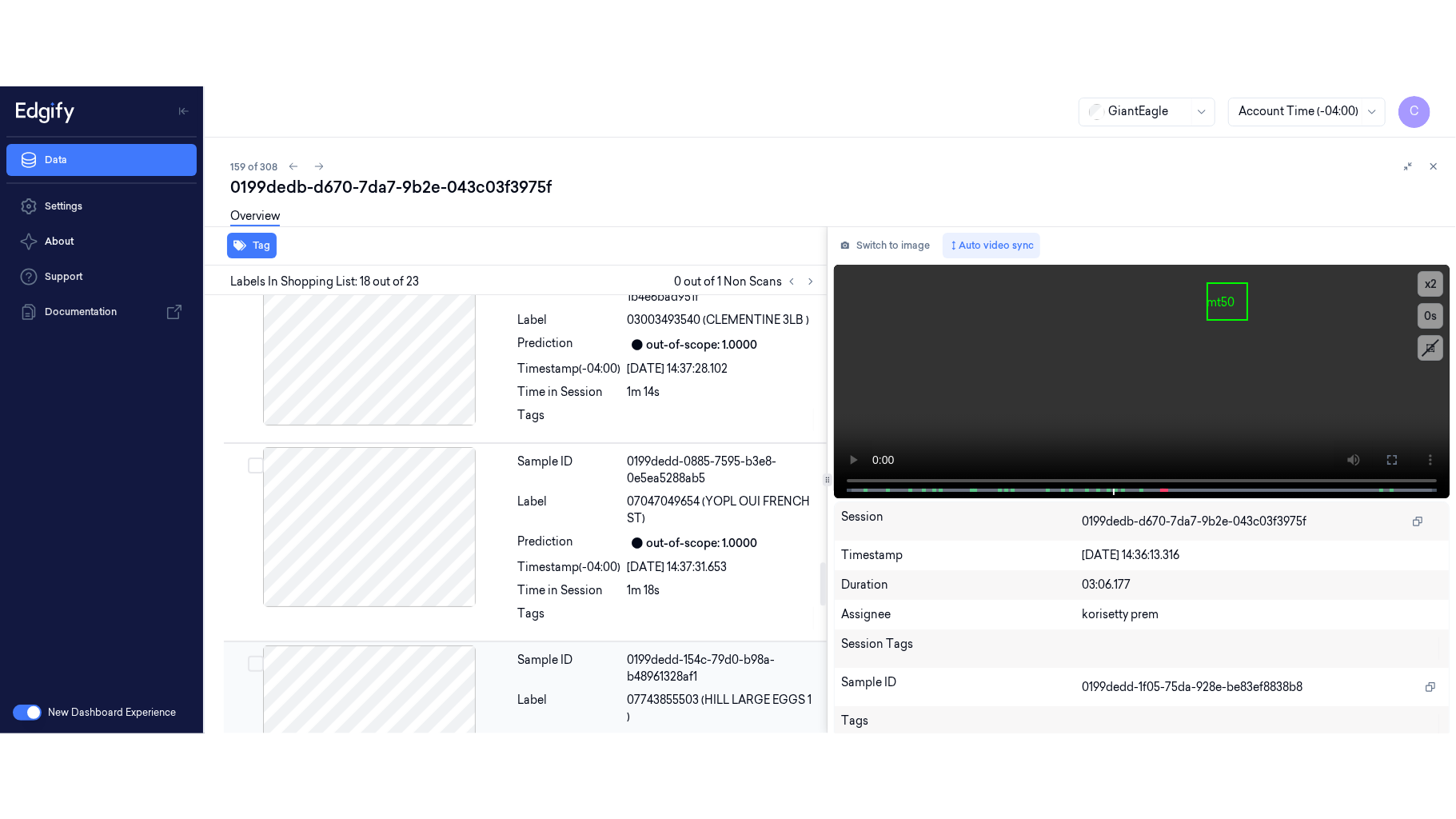
scroll to position [2681, 0]
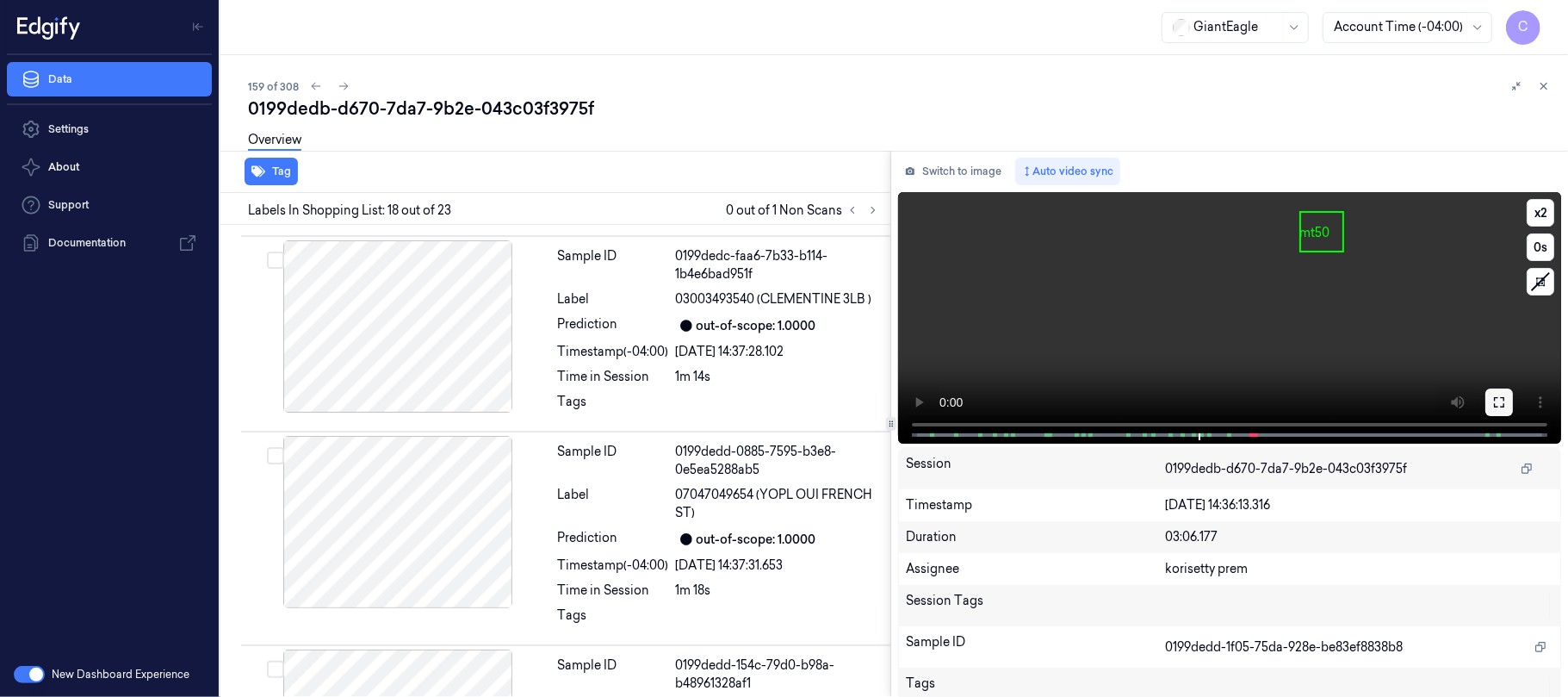
click at [1503, 398] on button at bounding box center [1499, 402] width 28 height 28
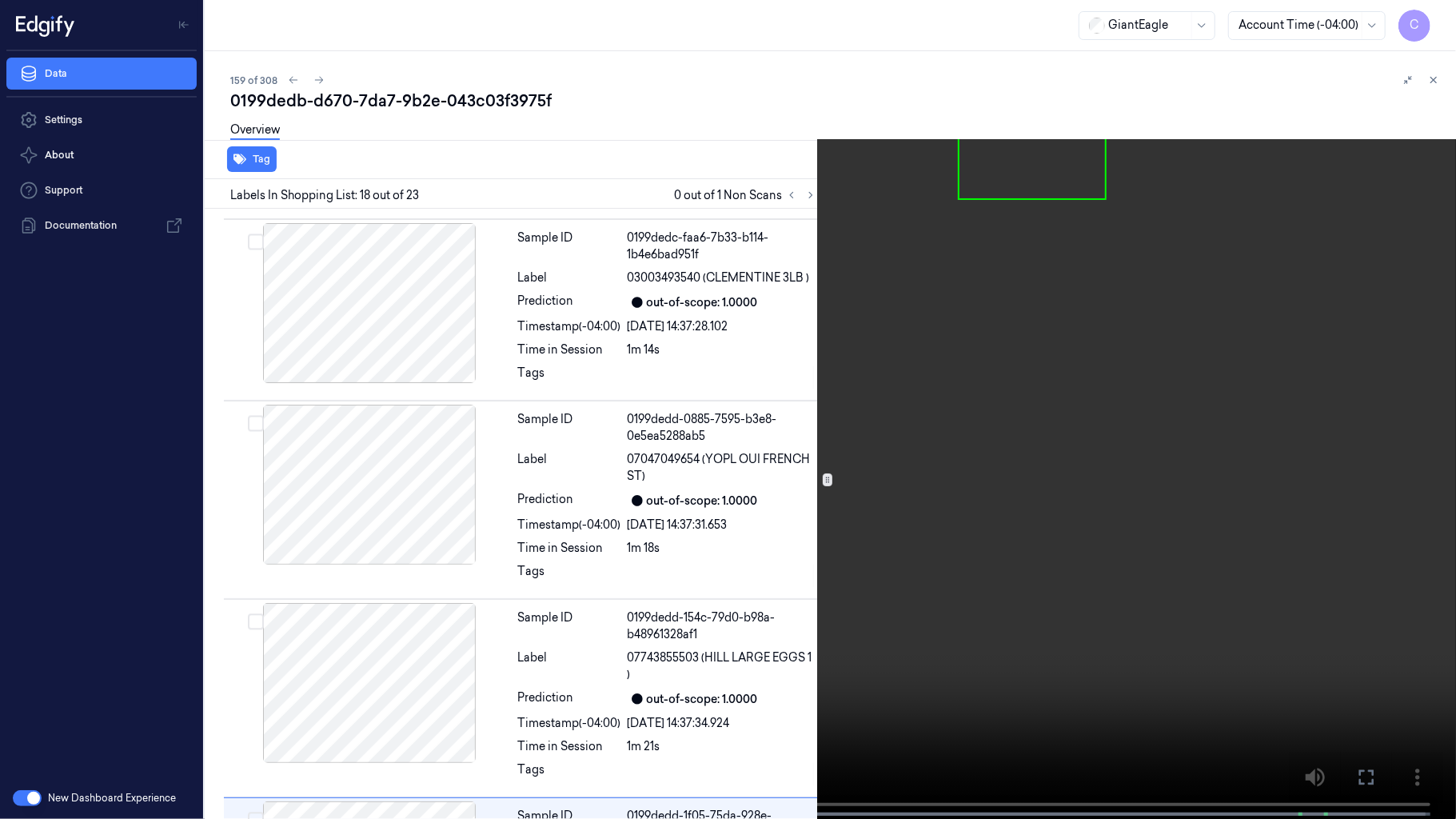
click at [560, 566] on video at bounding box center [728, 411] width 1456 height 822
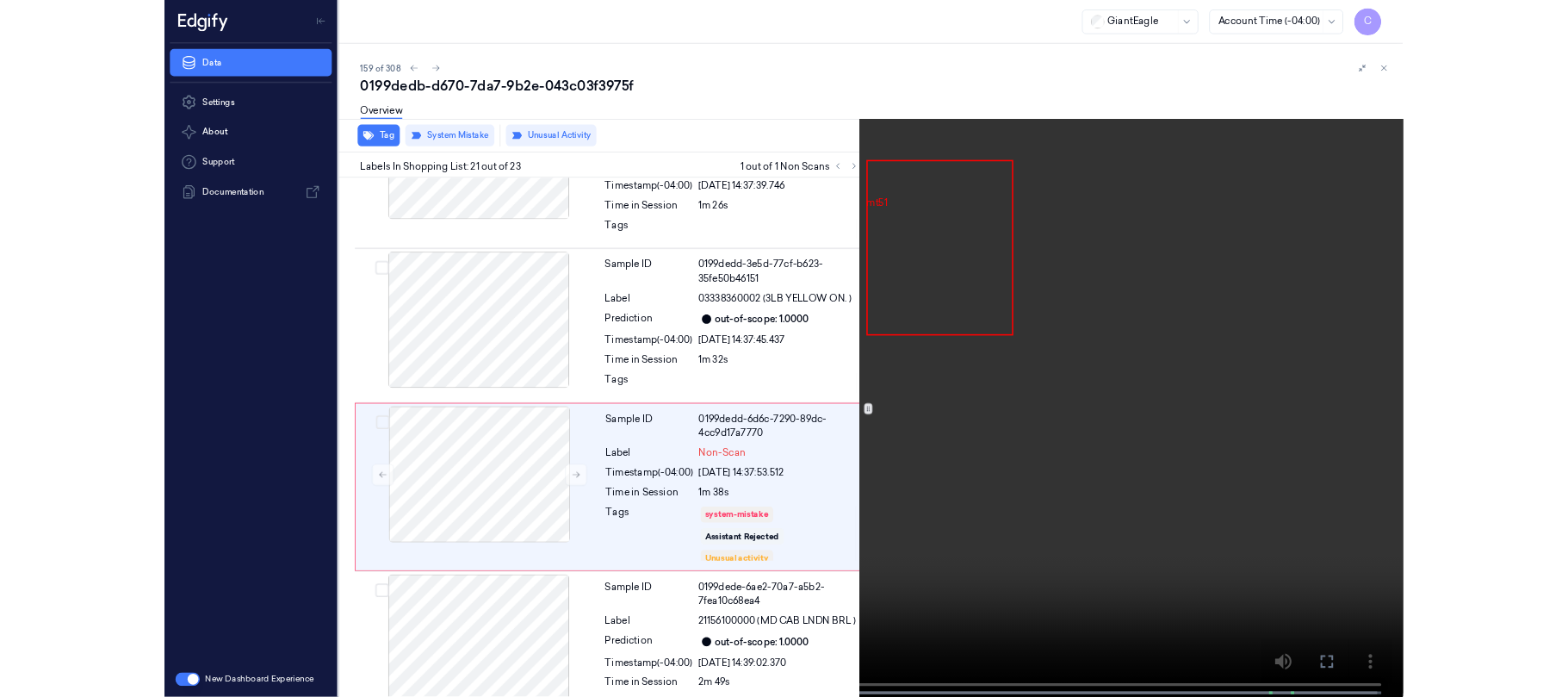
scroll to position [3880, 0]
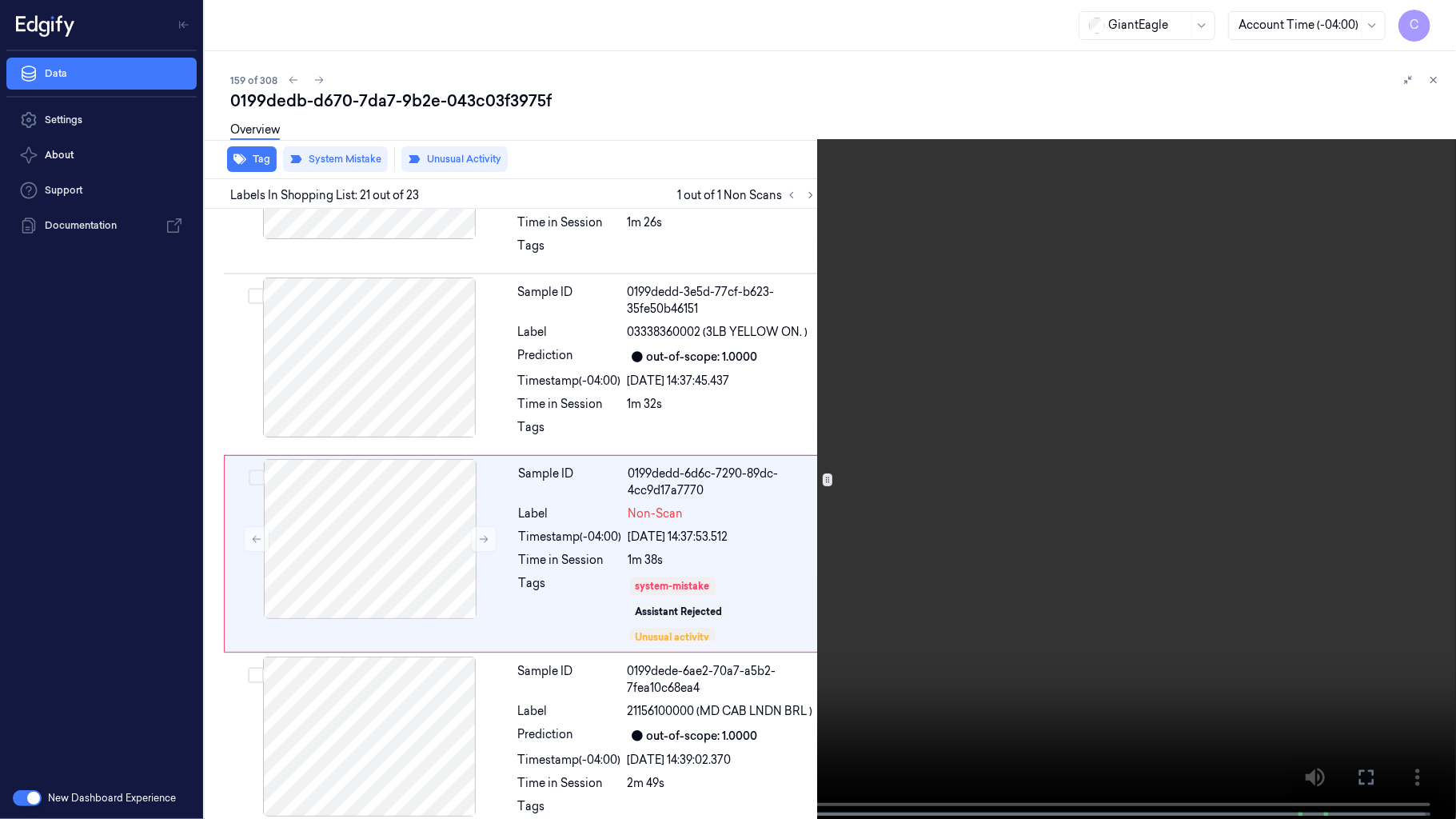
click at [890, 480] on video at bounding box center [728, 411] width 1456 height 822
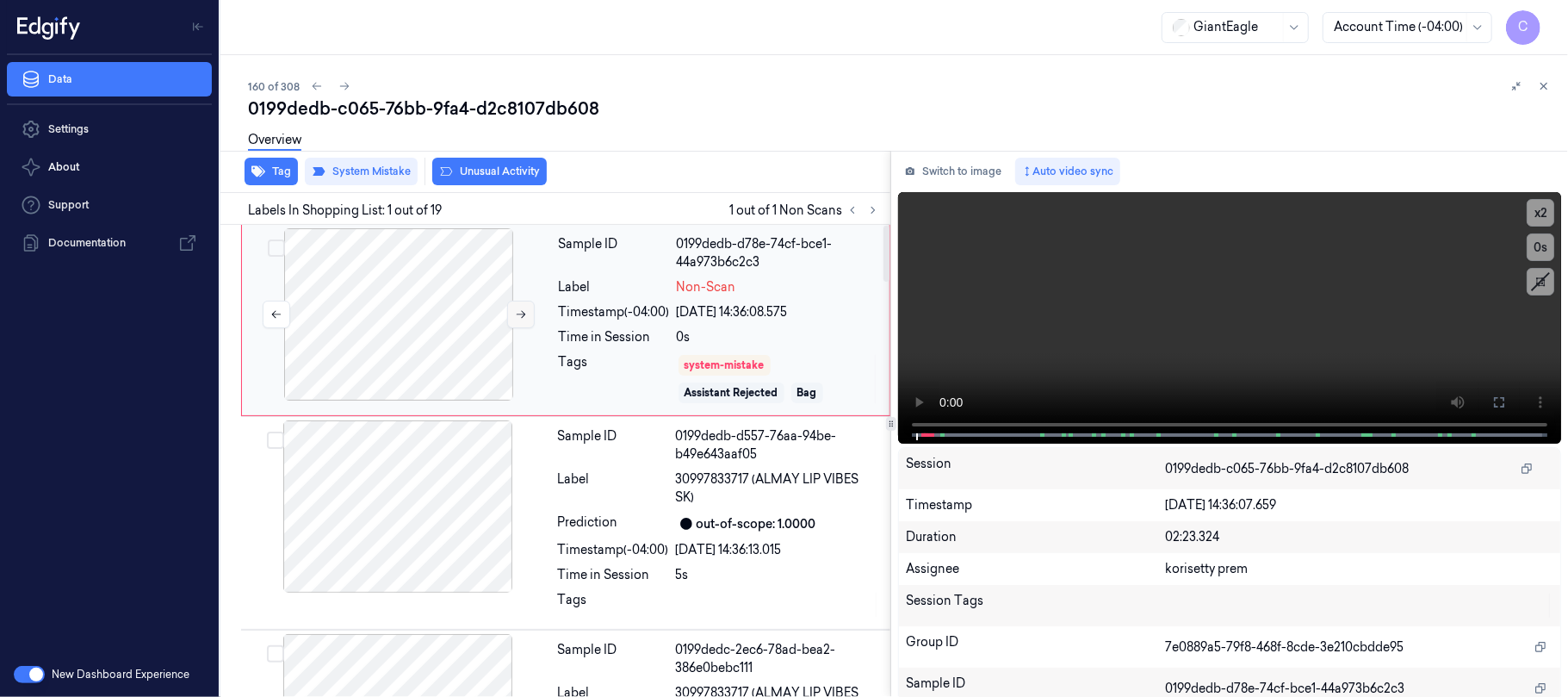
click at [517, 318] on icon at bounding box center [521, 315] width 12 height 12
click at [517, 316] on icon at bounding box center [521, 315] width 12 height 12
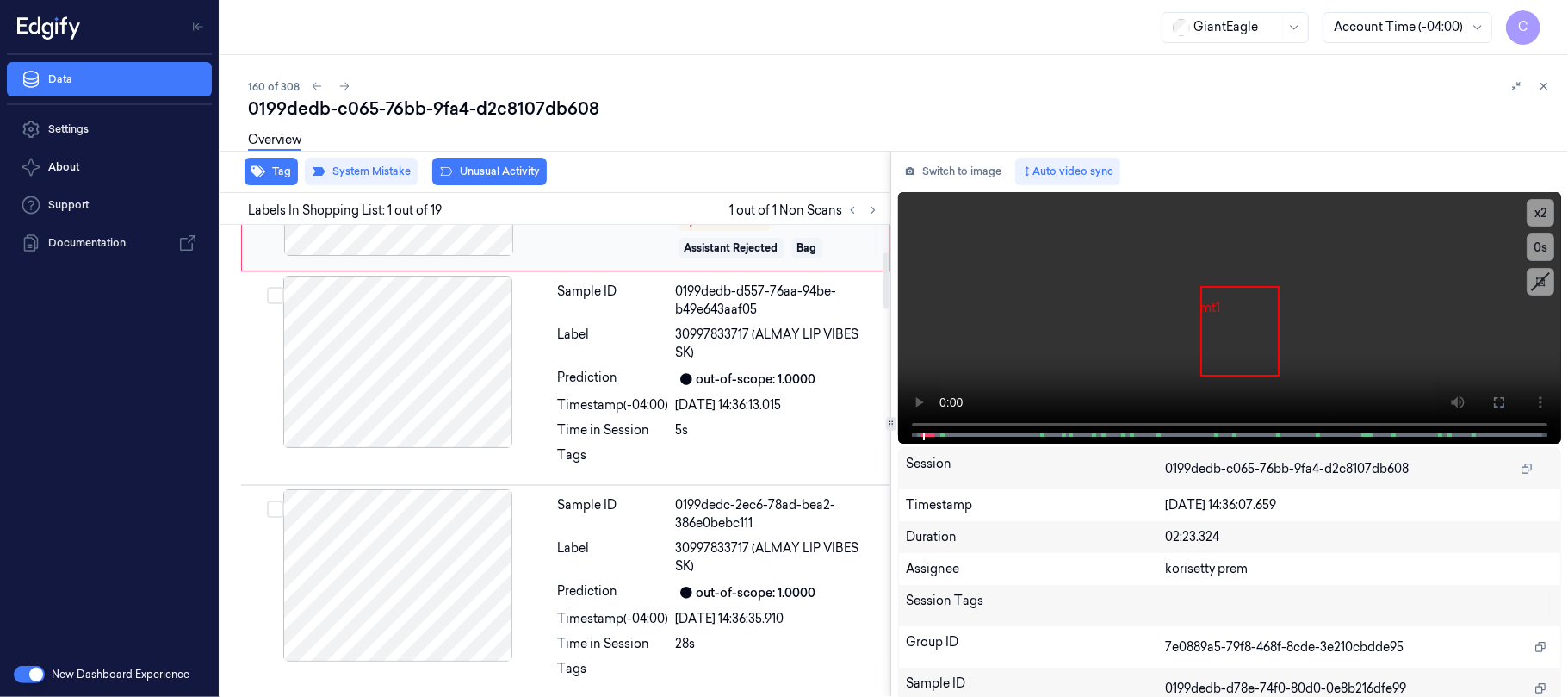
scroll to position [229, 0]
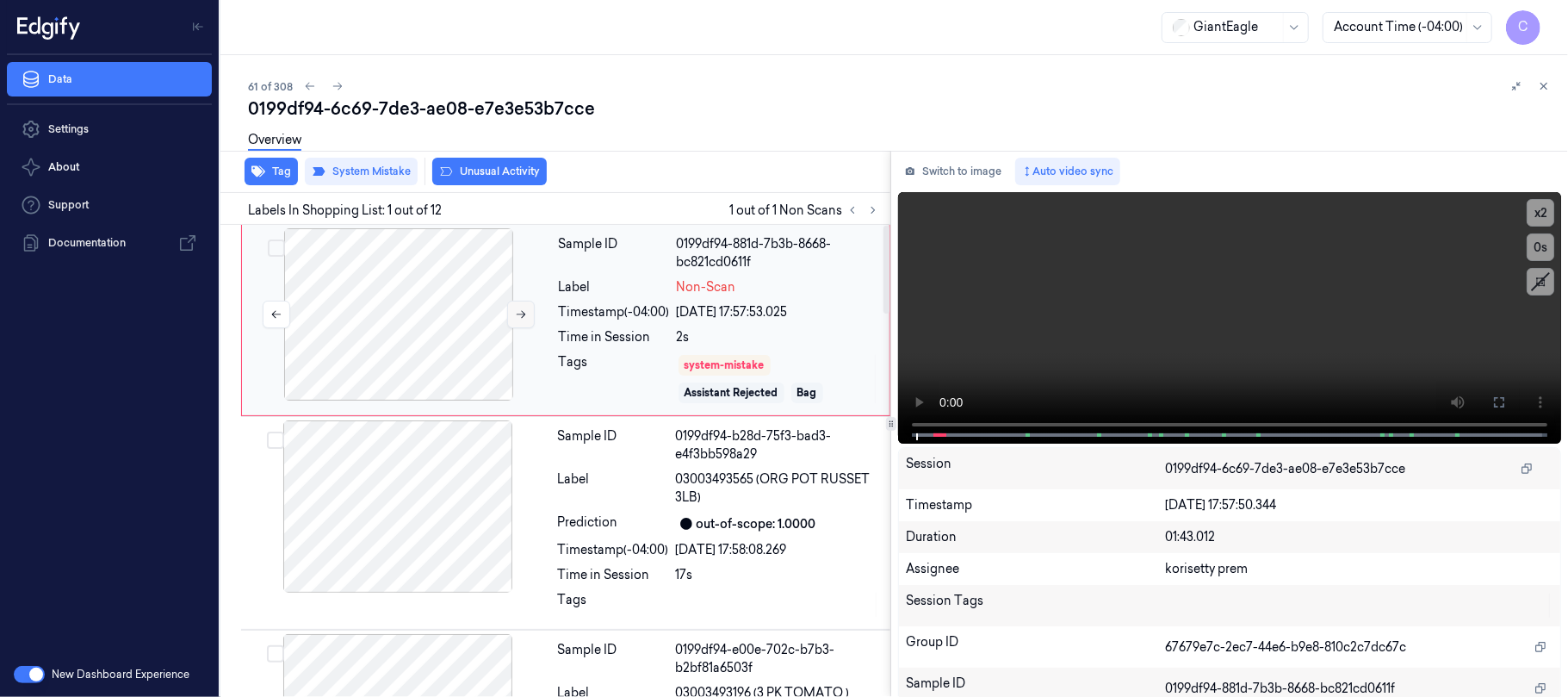
click at [523, 317] on icon at bounding box center [521, 315] width 12 height 12
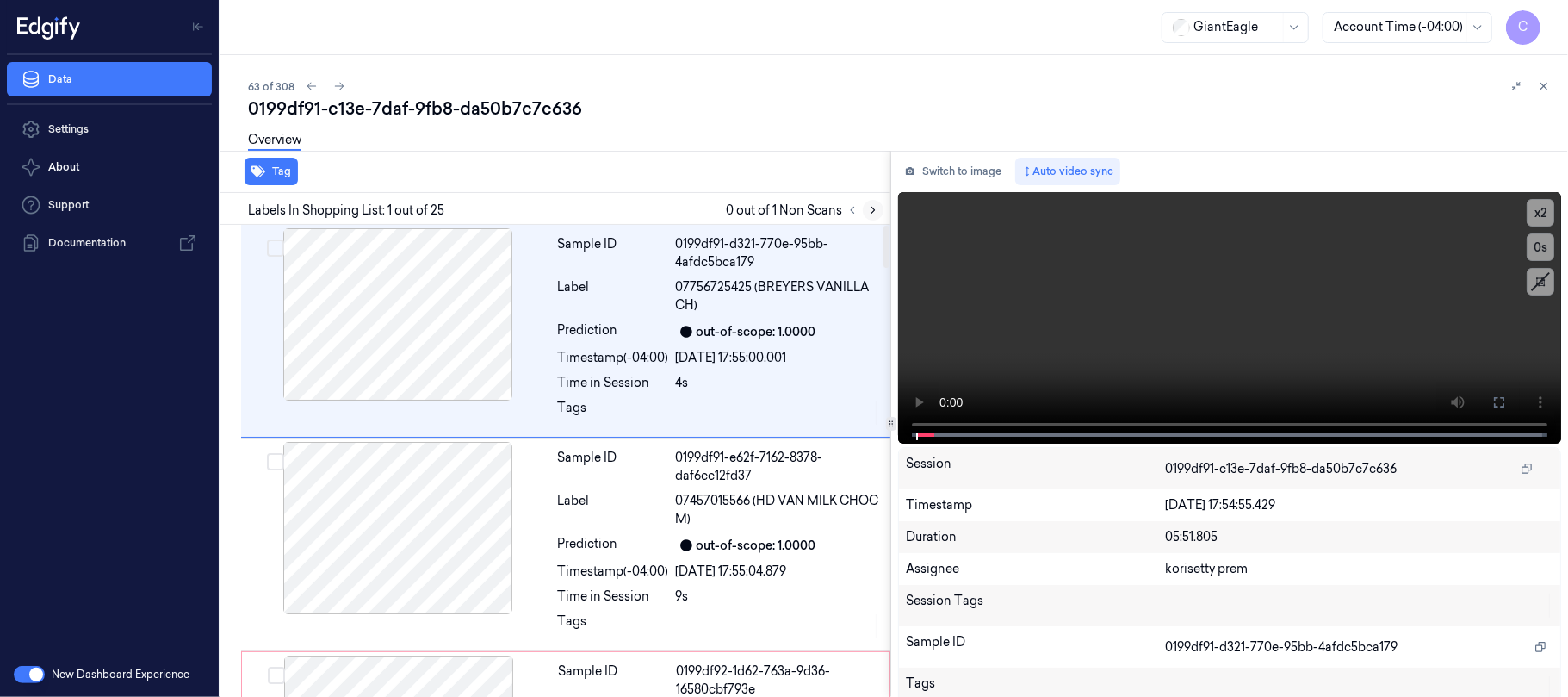
click at [875, 214] on icon at bounding box center [873, 211] width 12 height 12
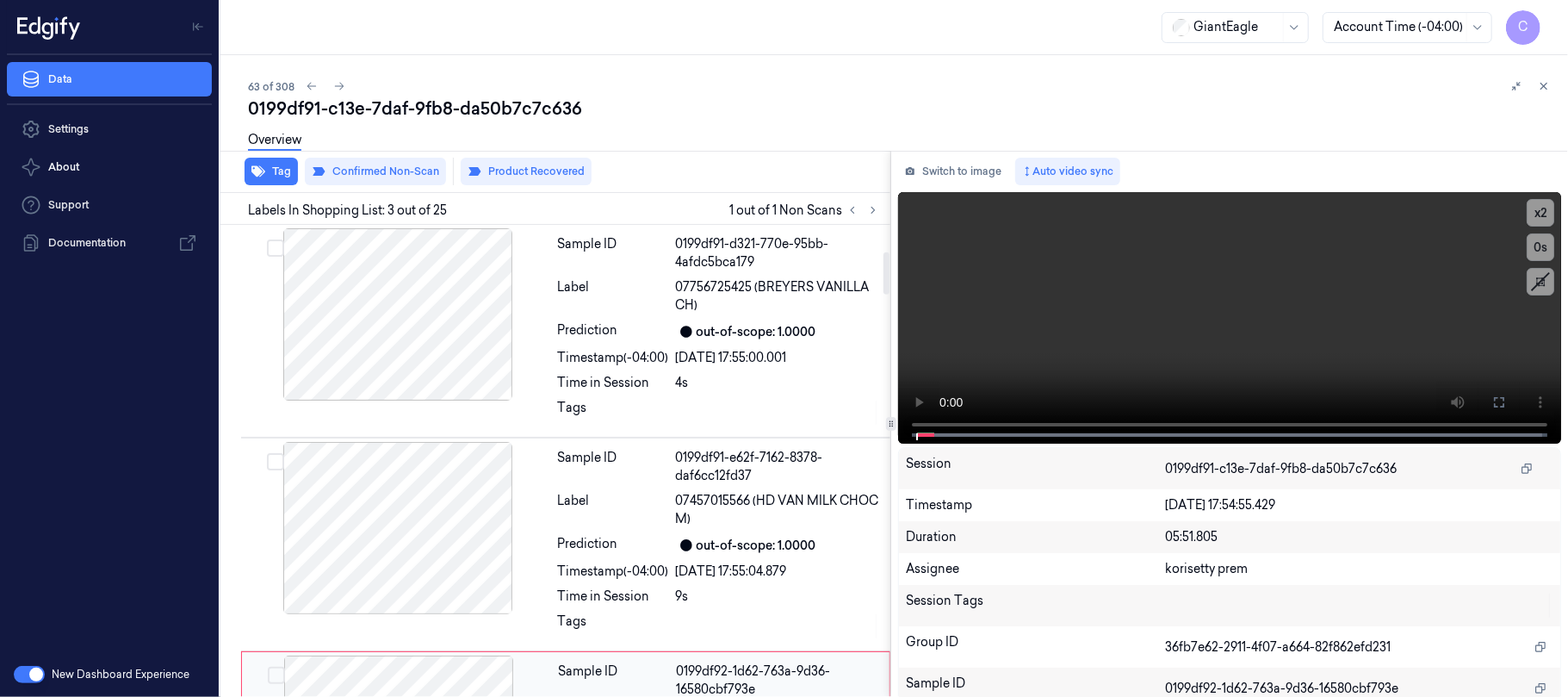
scroll to position [297, 0]
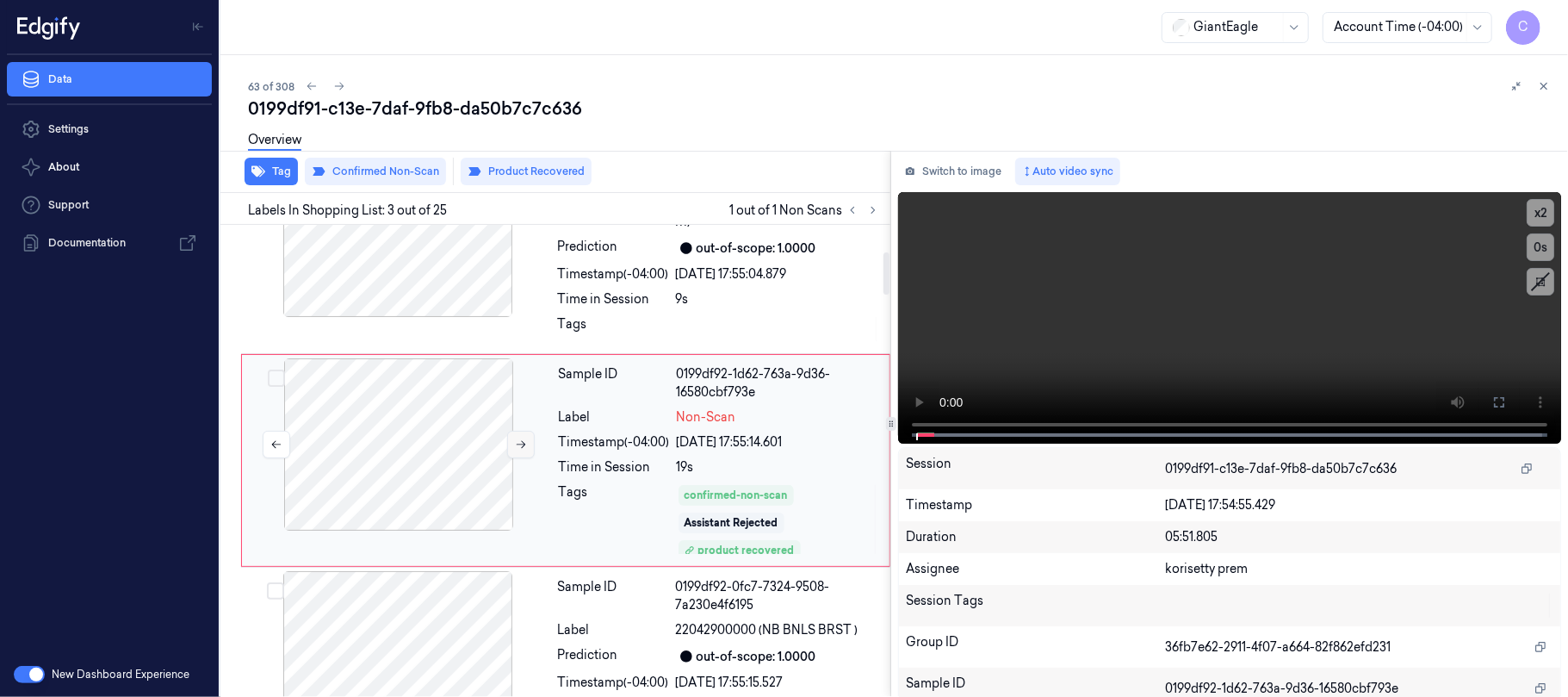
click at [515, 448] on icon at bounding box center [521, 445] width 12 height 12
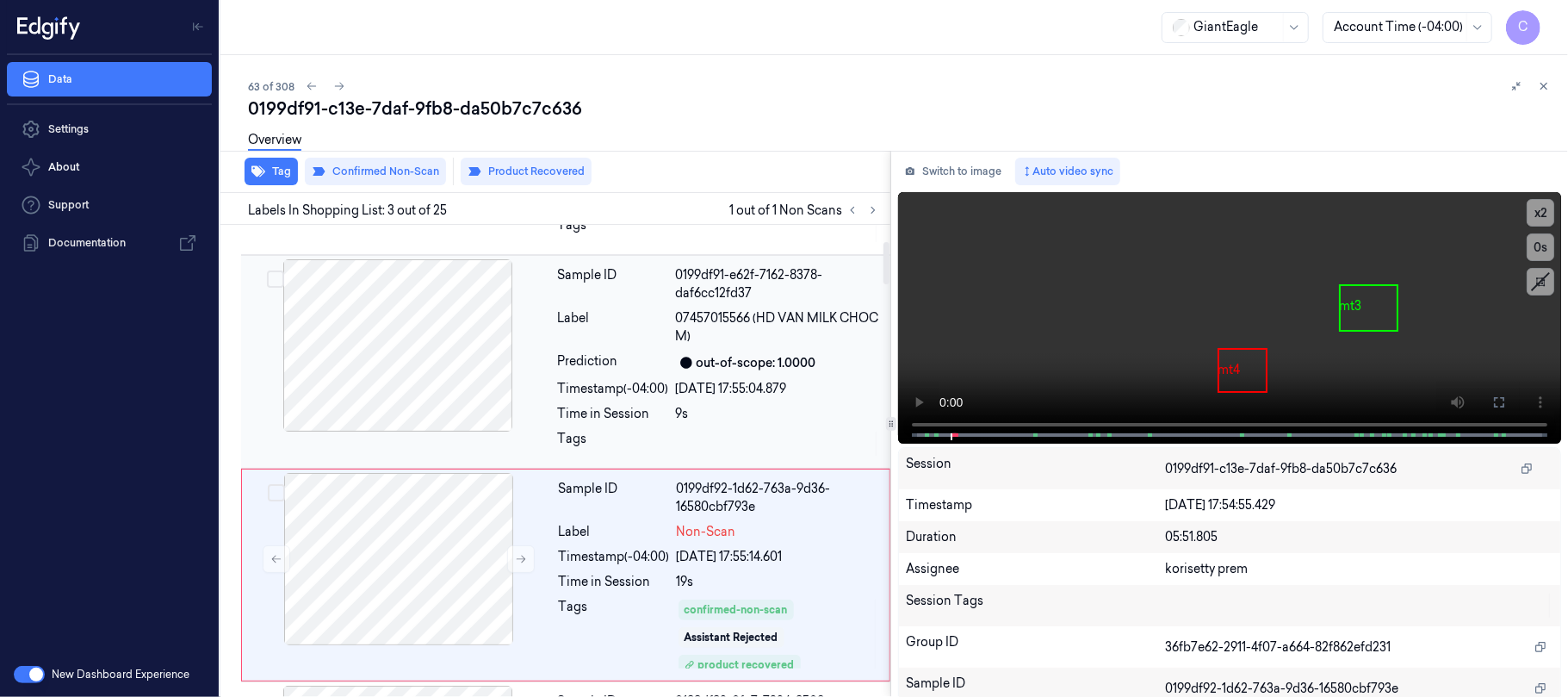
click at [445, 401] on div at bounding box center [398, 345] width 307 height 173
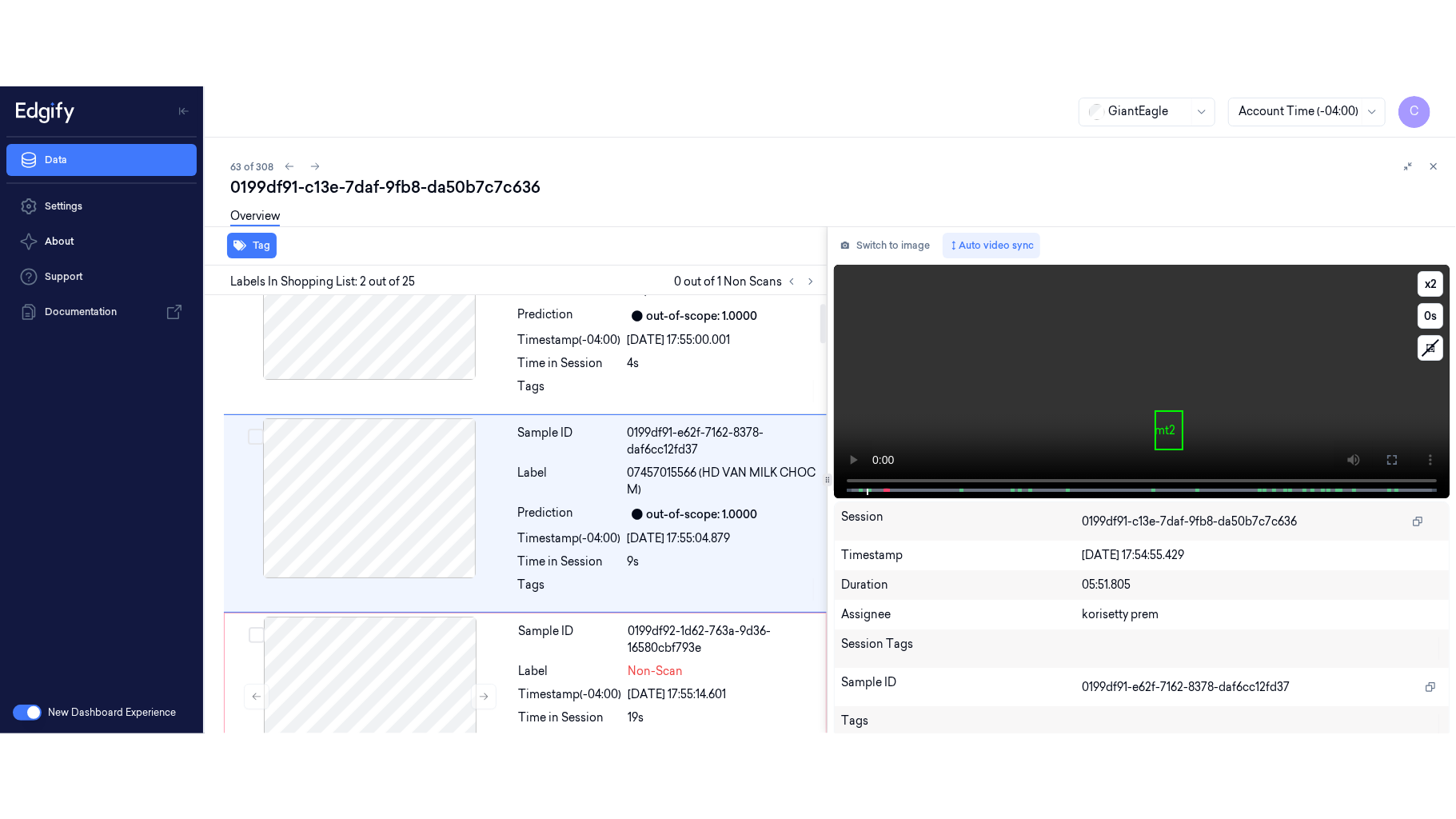
scroll to position [77, 0]
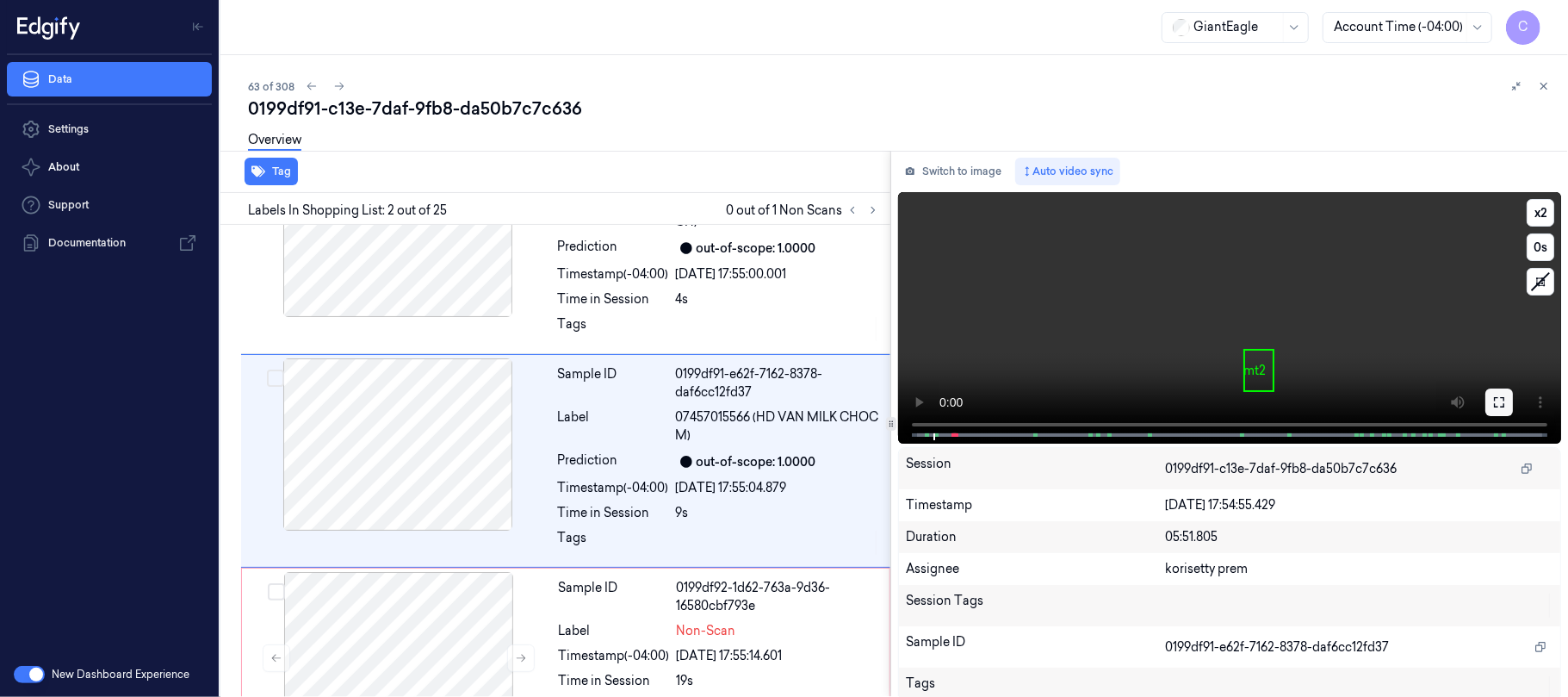
click at [1503, 407] on button at bounding box center [1499, 402] width 28 height 28
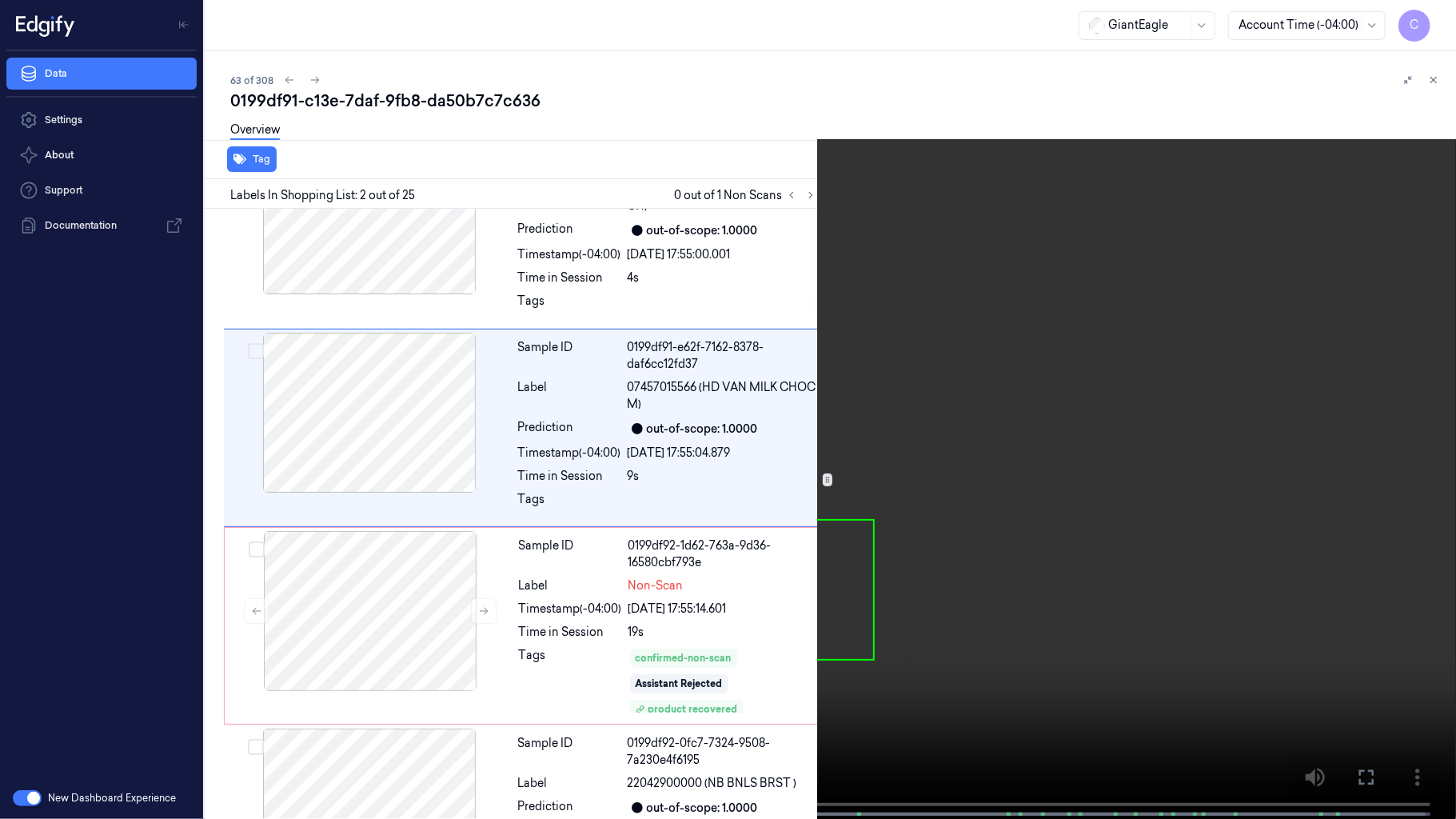
click at [890, 451] on video at bounding box center [728, 411] width 1456 height 822
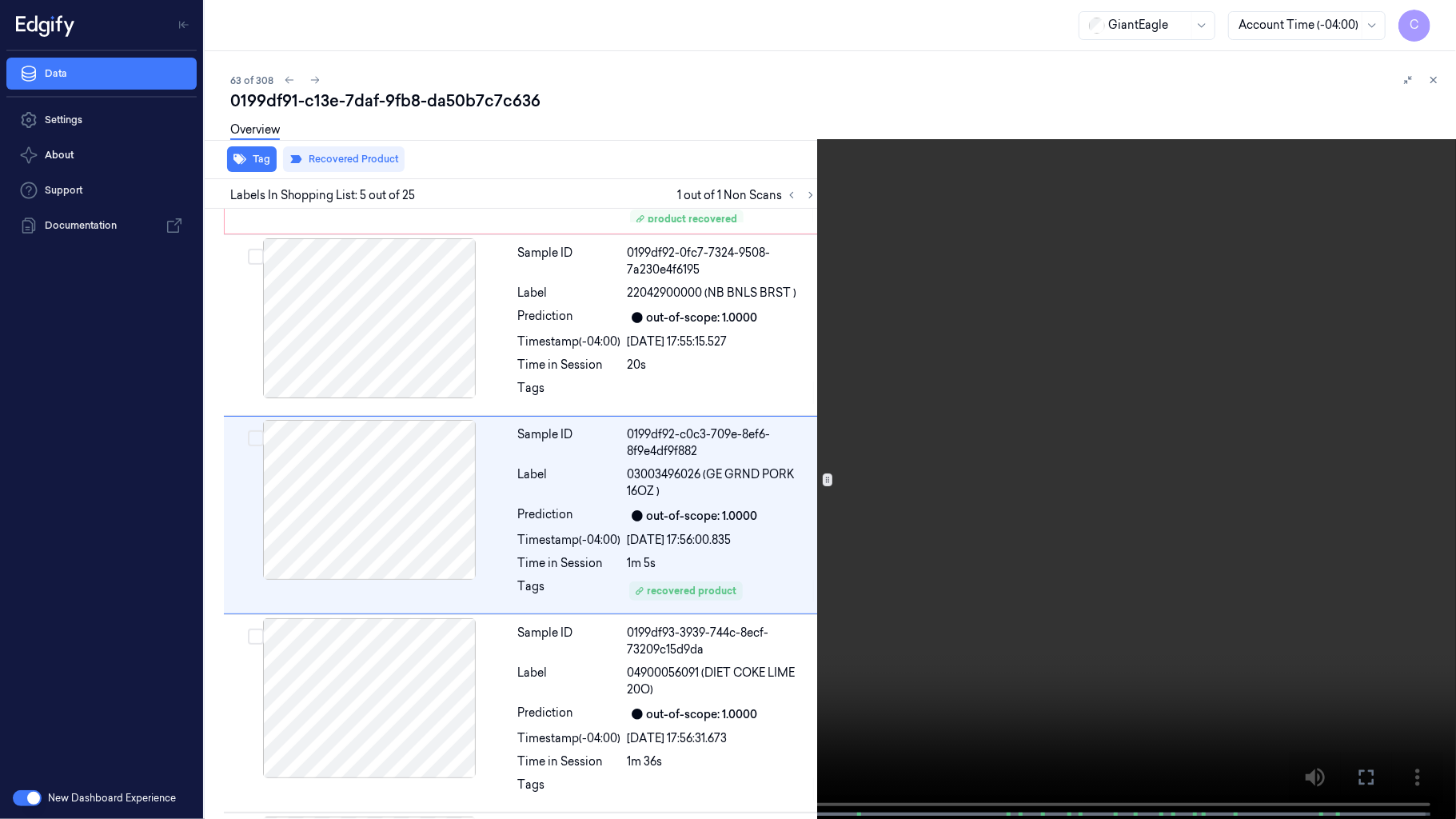
scroll to position [571, 0]
click at [203, 646] on video at bounding box center [728, 411] width 1456 height 822
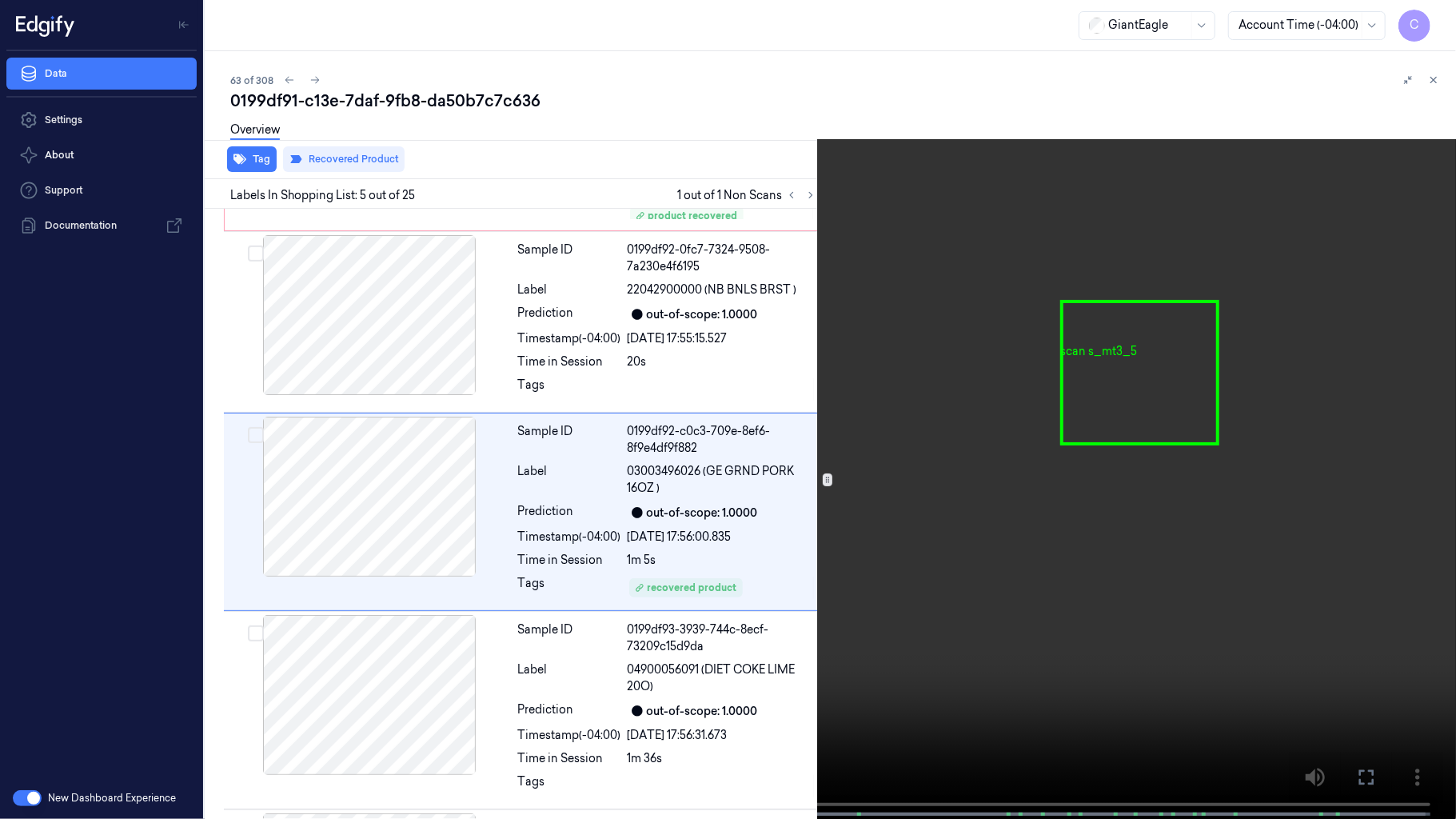
click at [611, 548] on video at bounding box center [728, 411] width 1456 height 822
click at [970, 18] on video at bounding box center [728, 411] width 1456 height 822
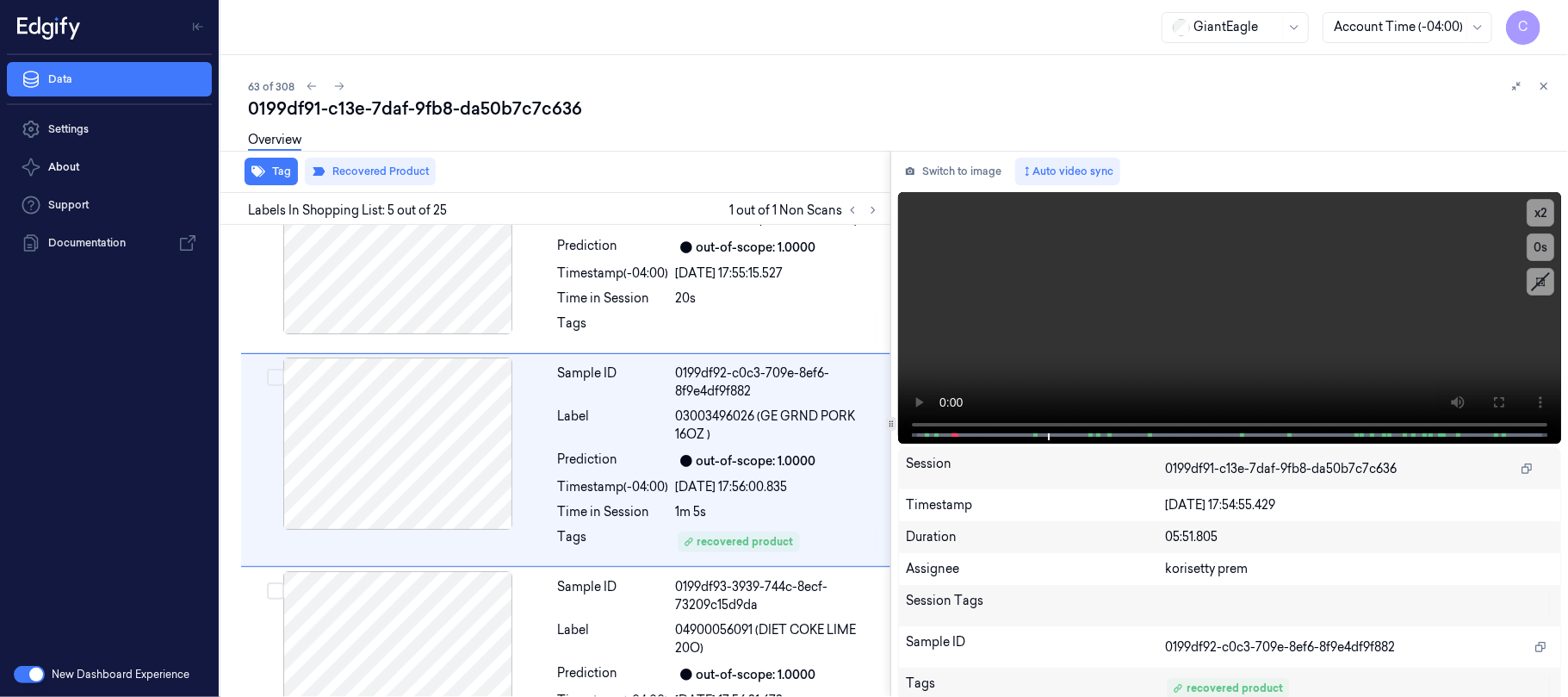
scroll to position [707, 0]
click at [877, 205] on icon at bounding box center [873, 211] width 12 height 12
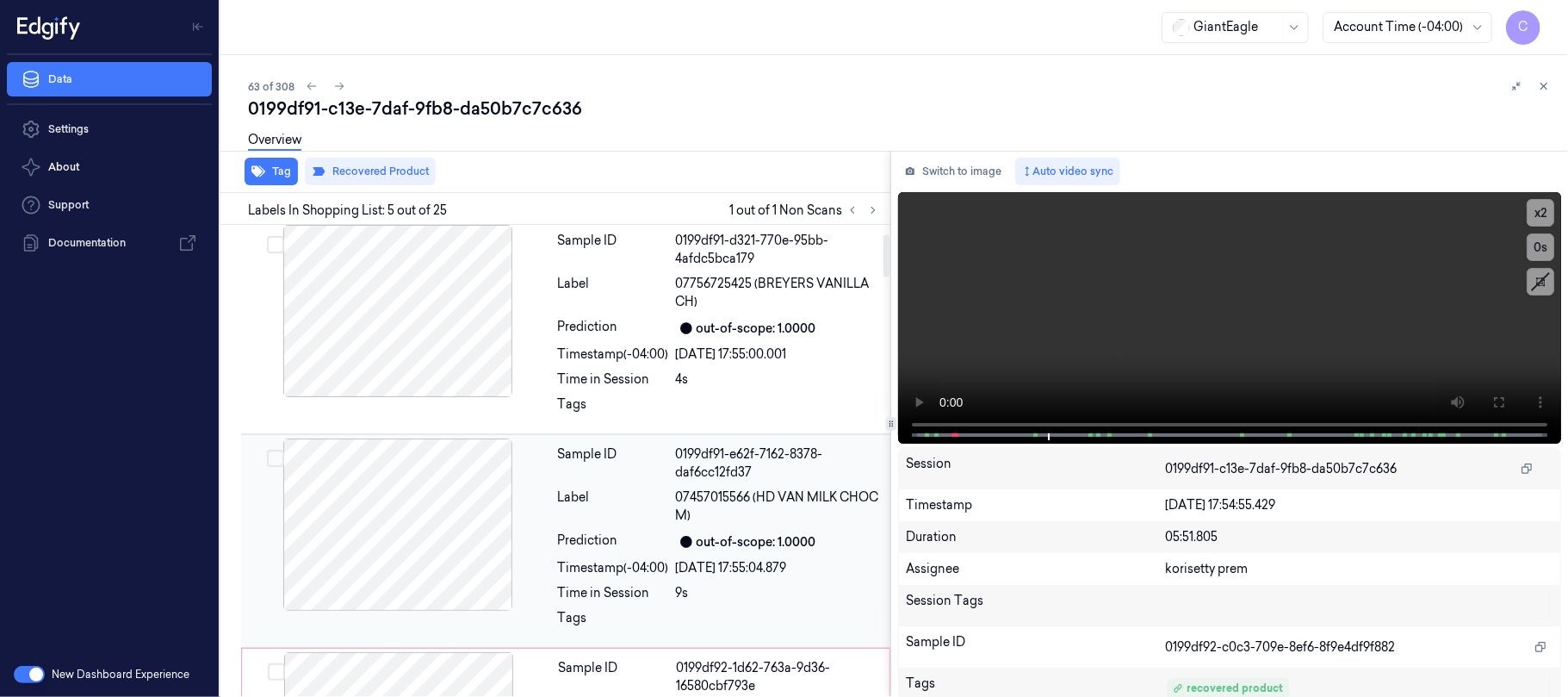
scroll to position [0, 0]
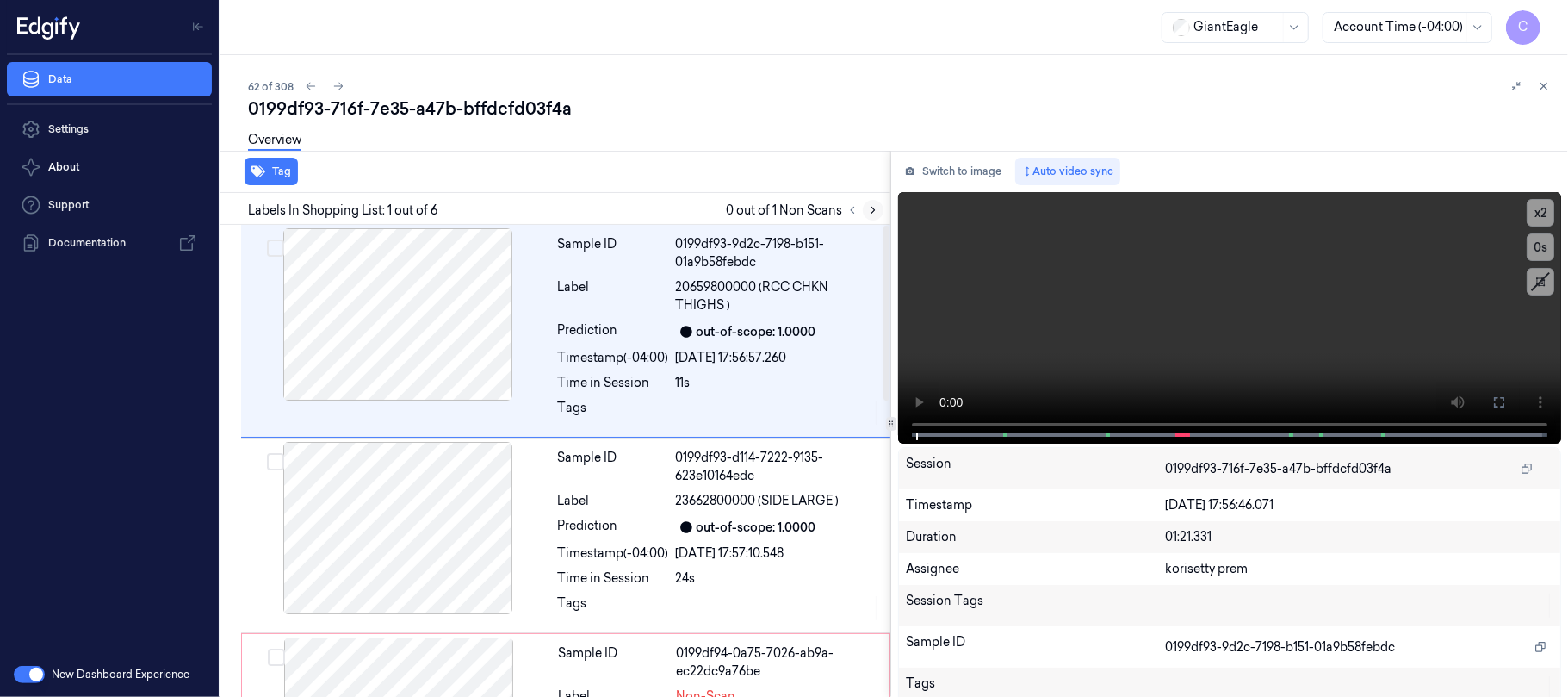
click at [877, 207] on icon at bounding box center [873, 211] width 12 height 12
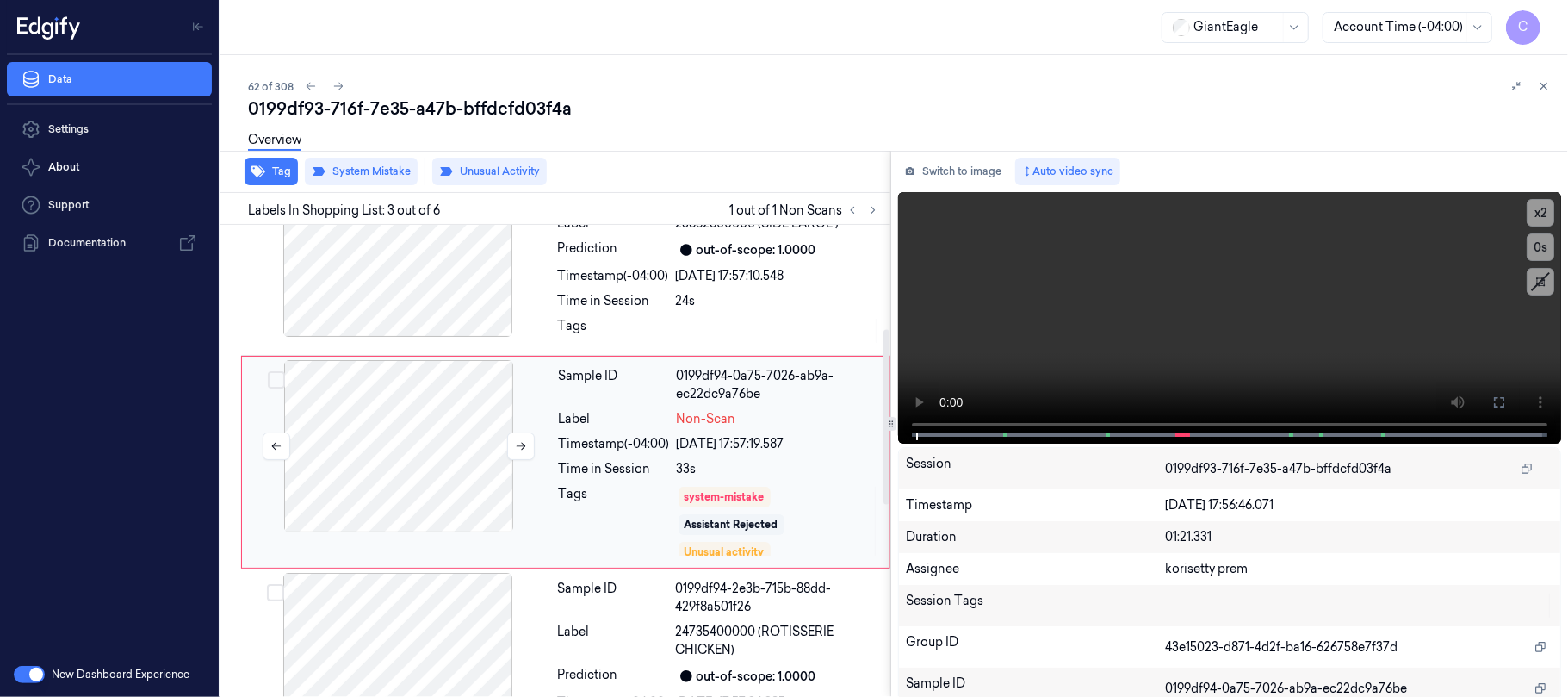
scroll to position [280, 0]
click at [516, 436] on button at bounding box center [521, 444] width 28 height 28
click at [515, 439] on icon at bounding box center [521, 444] width 12 height 12
click at [514, 453] on button at bounding box center [521, 444] width 28 height 28
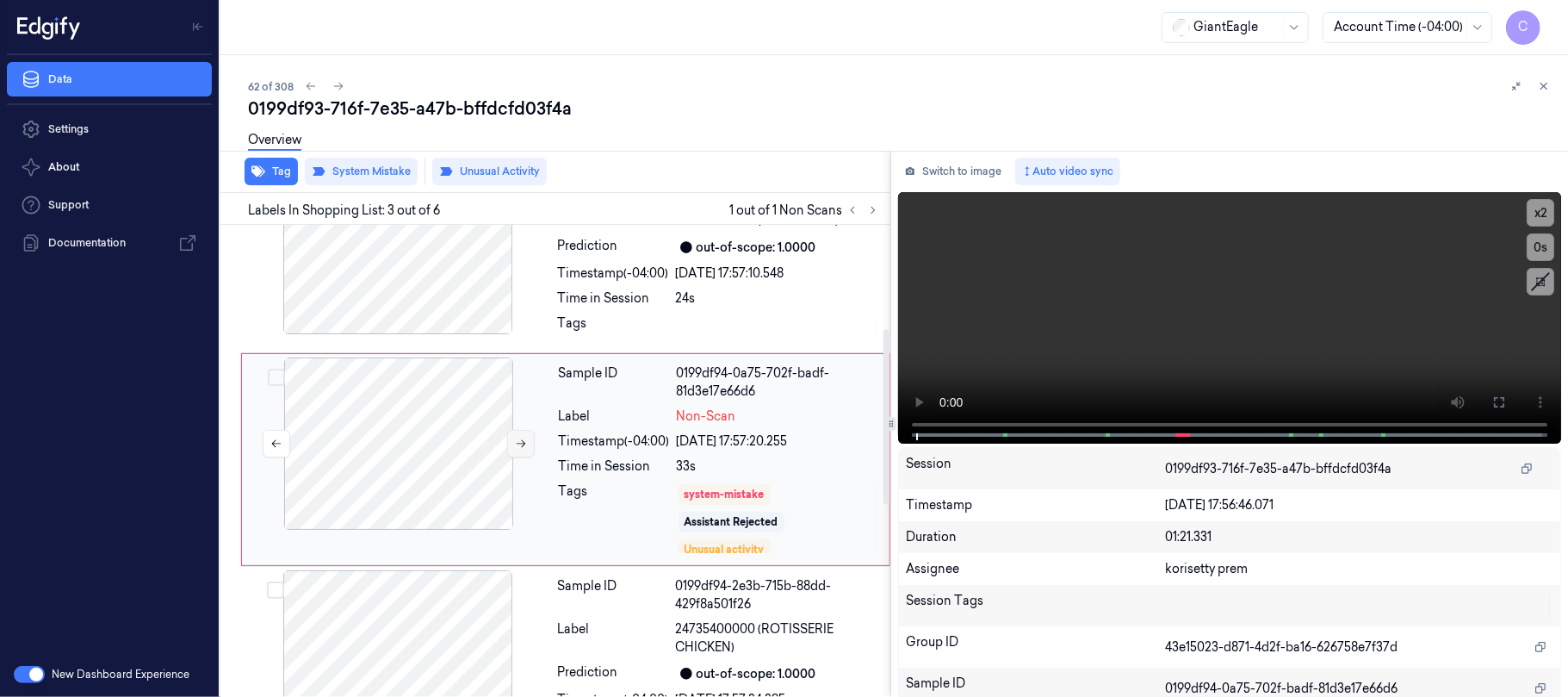
click at [514, 453] on button at bounding box center [521, 444] width 28 height 28
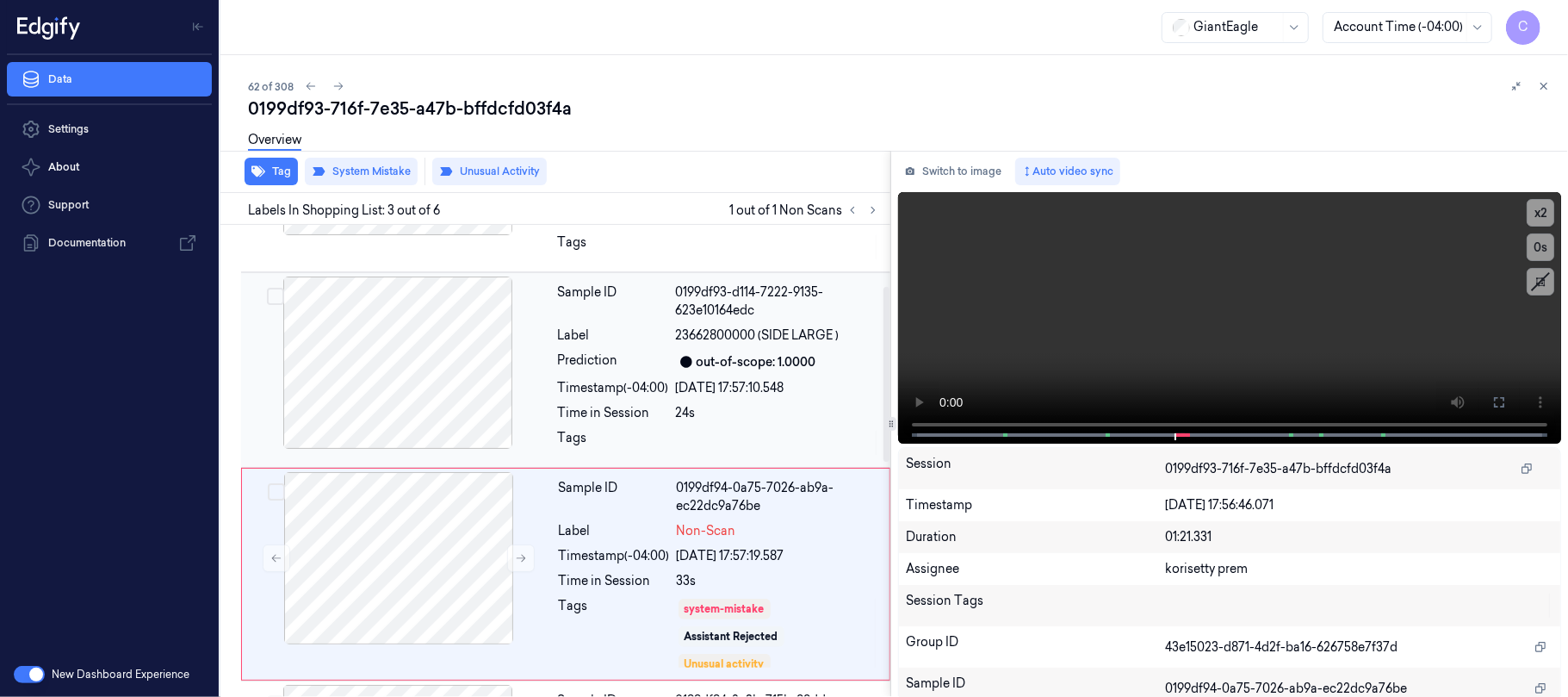
click at [360, 382] on div at bounding box center [398, 362] width 307 height 173
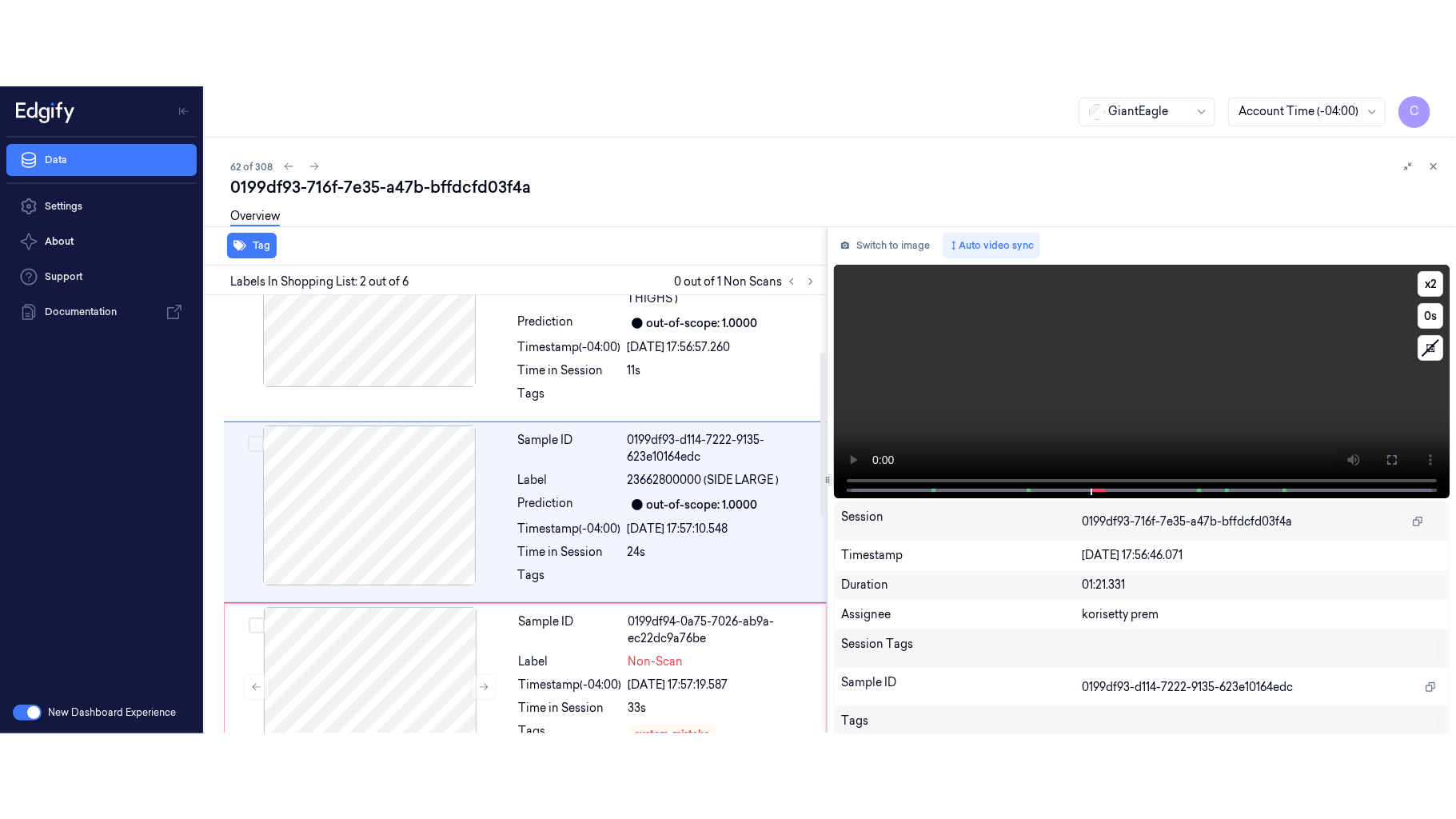
scroll to position [68, 0]
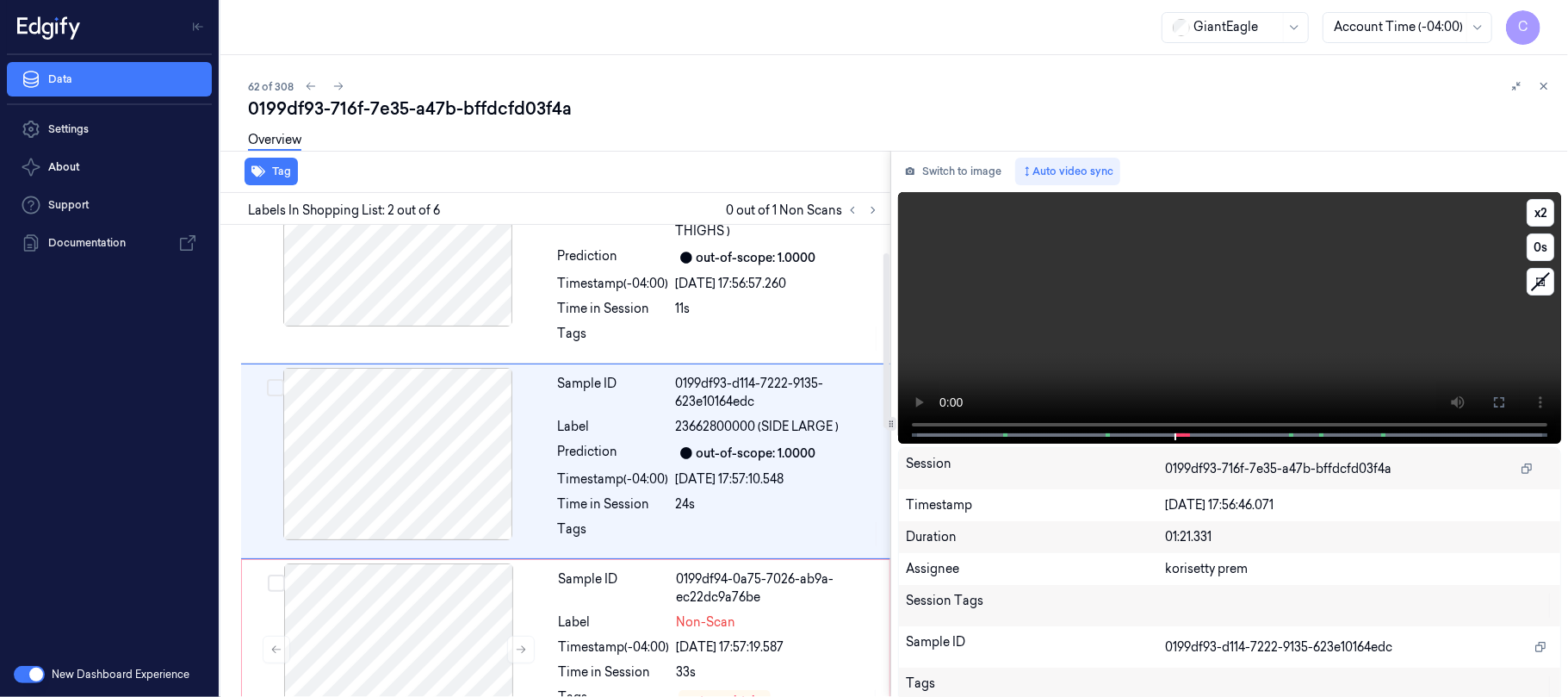
click at [1302, 339] on video at bounding box center [1228, 318] width 663 height 251
click at [1485, 394] on button at bounding box center [1499, 402] width 28 height 28
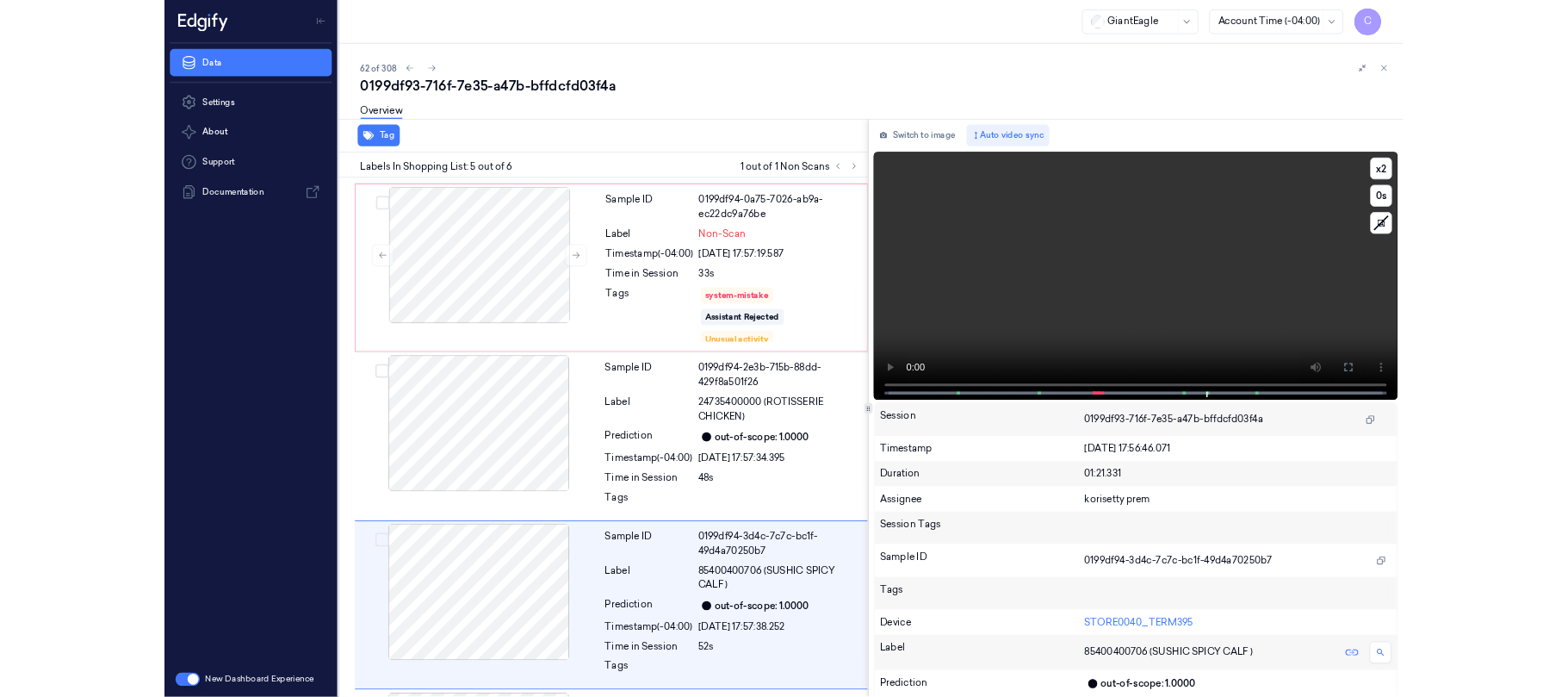
scroll to position [614, 0]
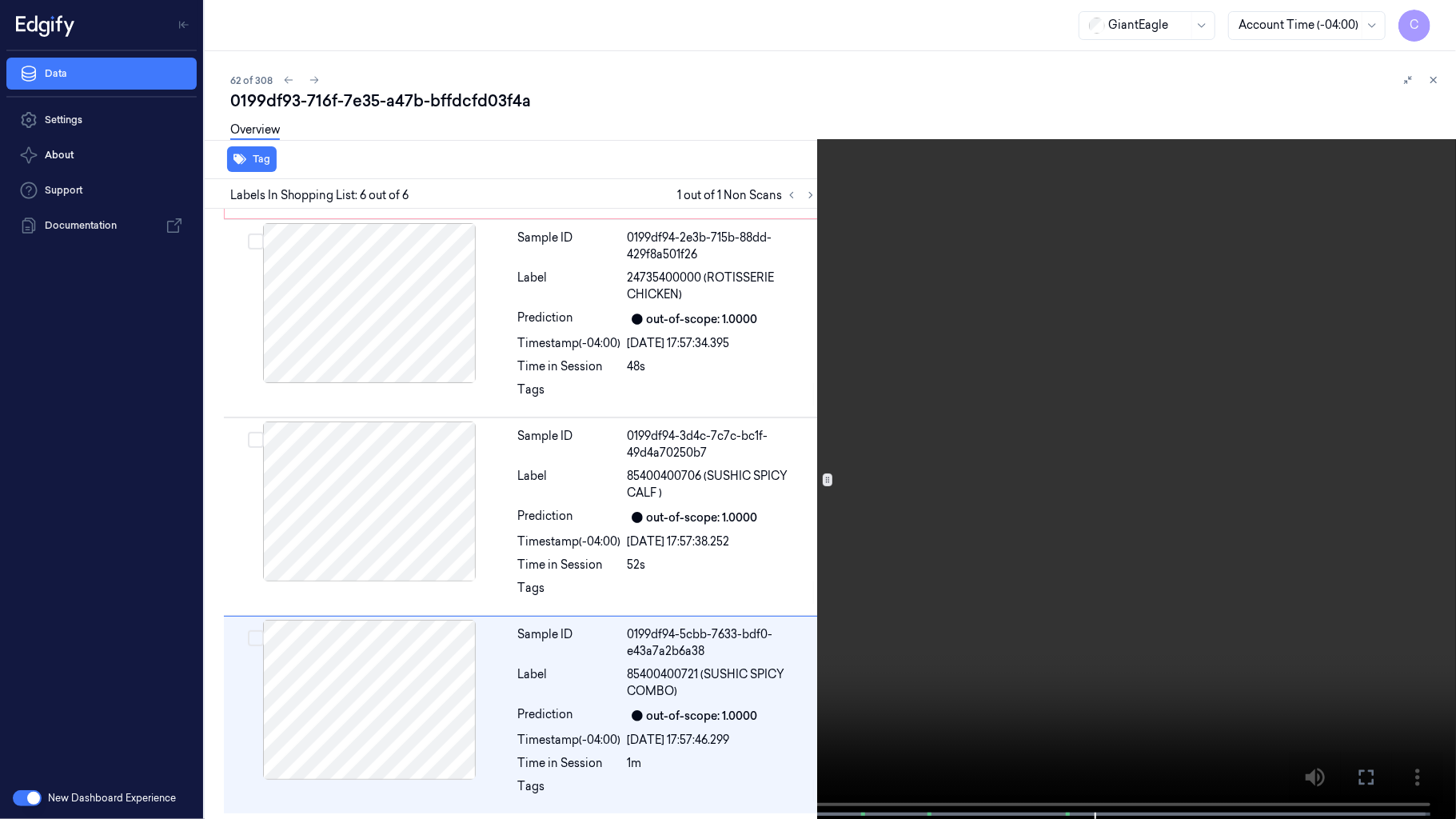
click at [598, 541] on video at bounding box center [728, 411] width 1456 height 822
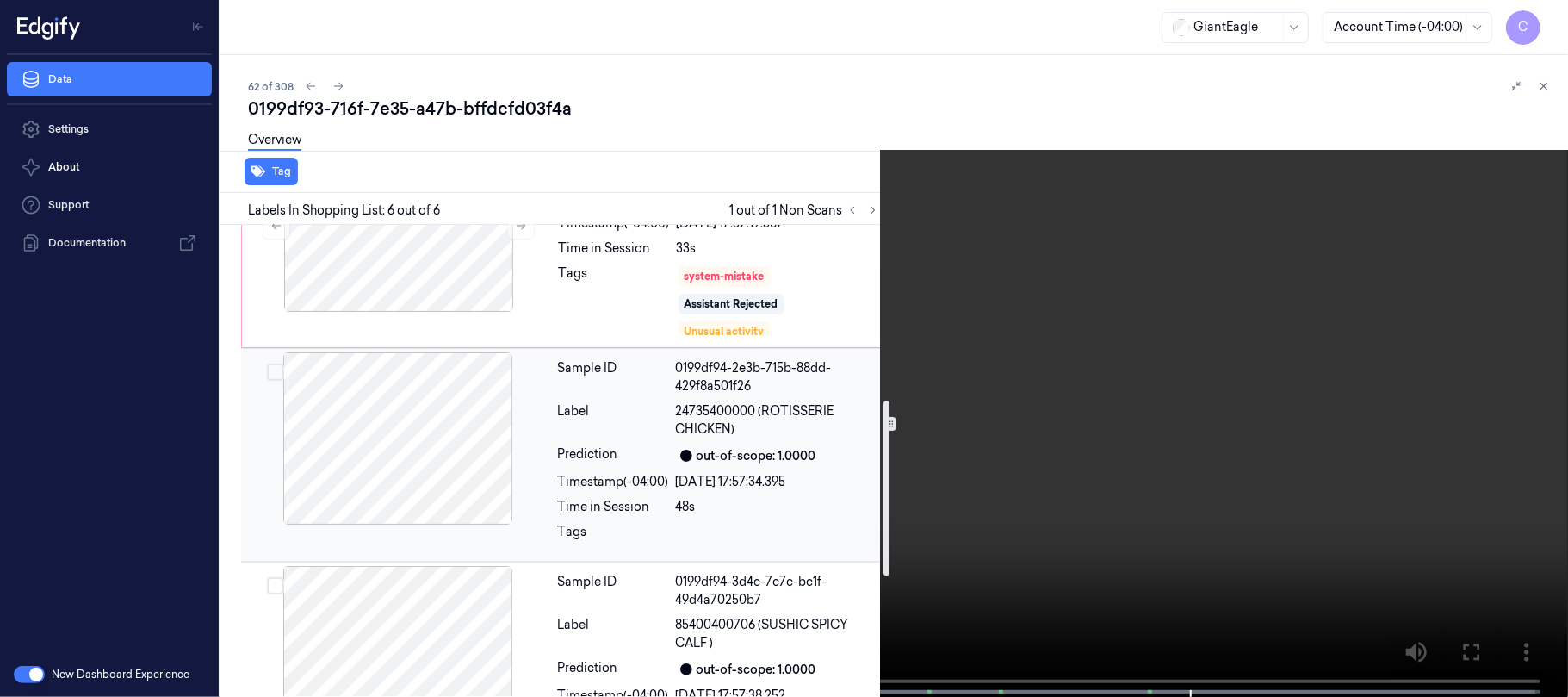
scroll to position [383, 0]
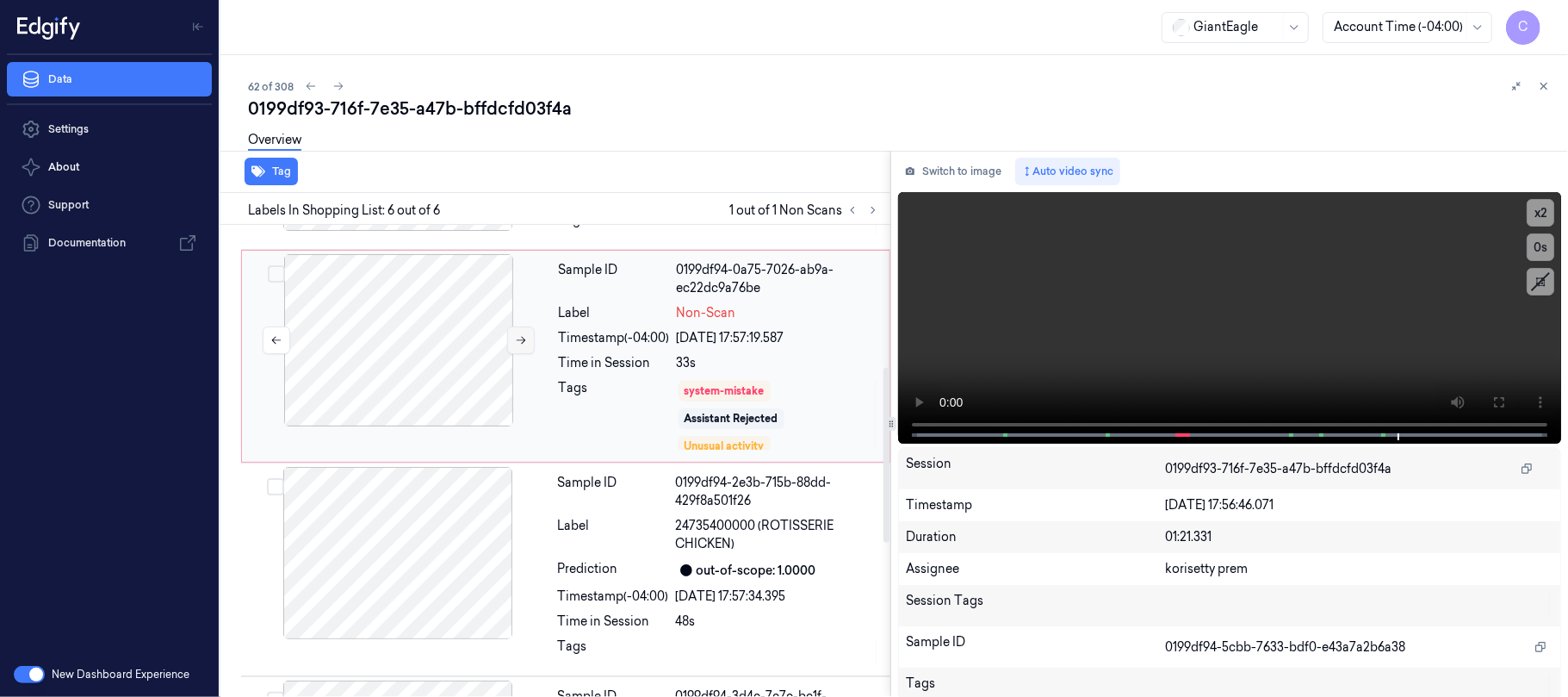
click at [517, 342] on icon at bounding box center [521, 341] width 10 height 8
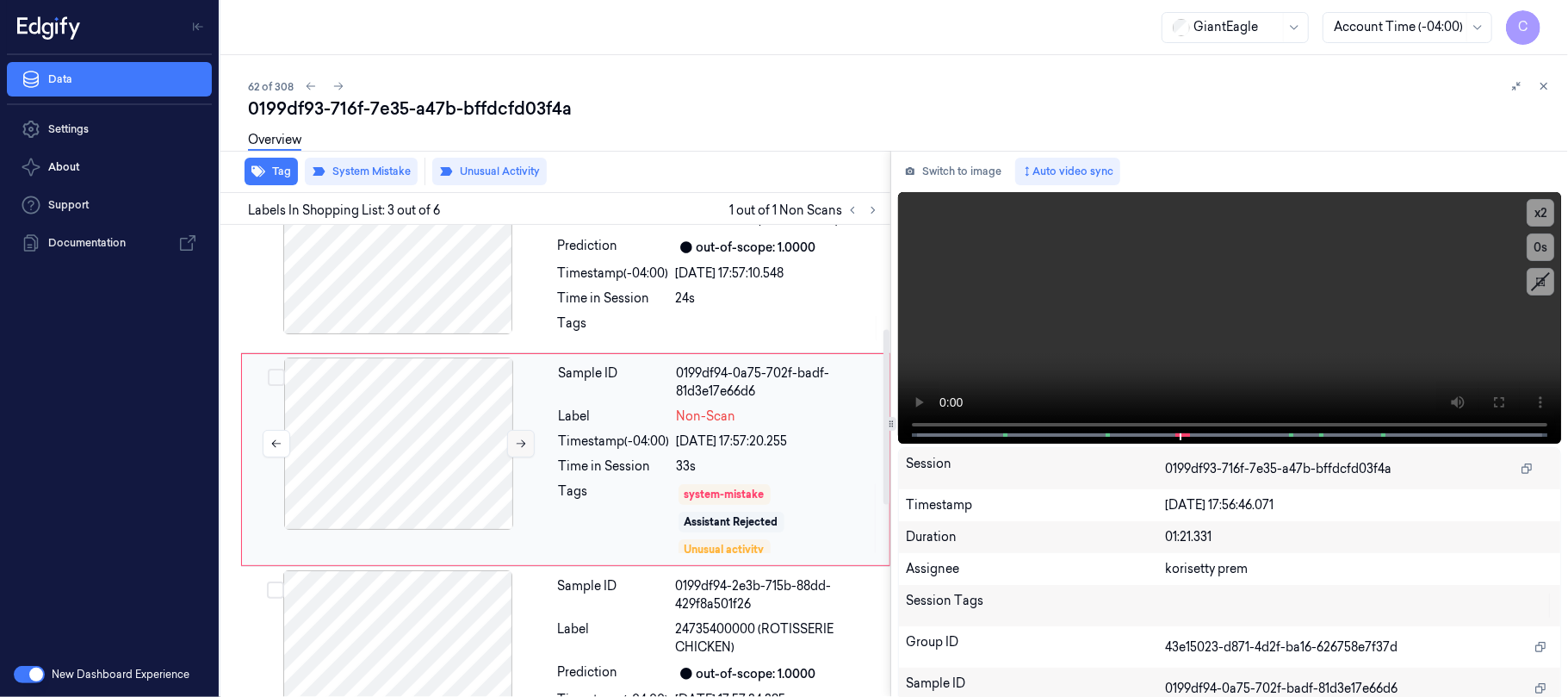
click at [521, 443] on icon at bounding box center [521, 444] width 12 height 12
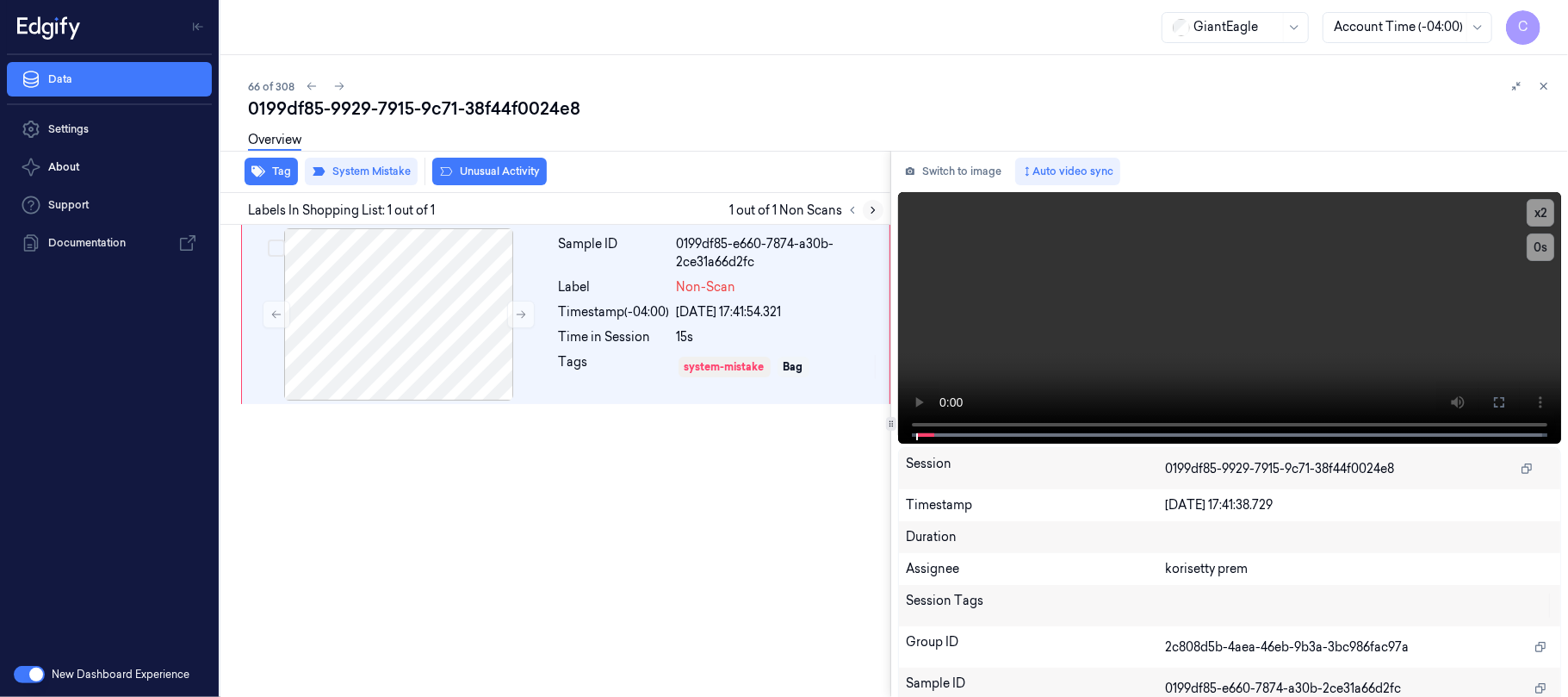
click at [871, 213] on icon at bounding box center [873, 211] width 12 height 12
click at [516, 317] on icon at bounding box center [521, 315] width 12 height 12
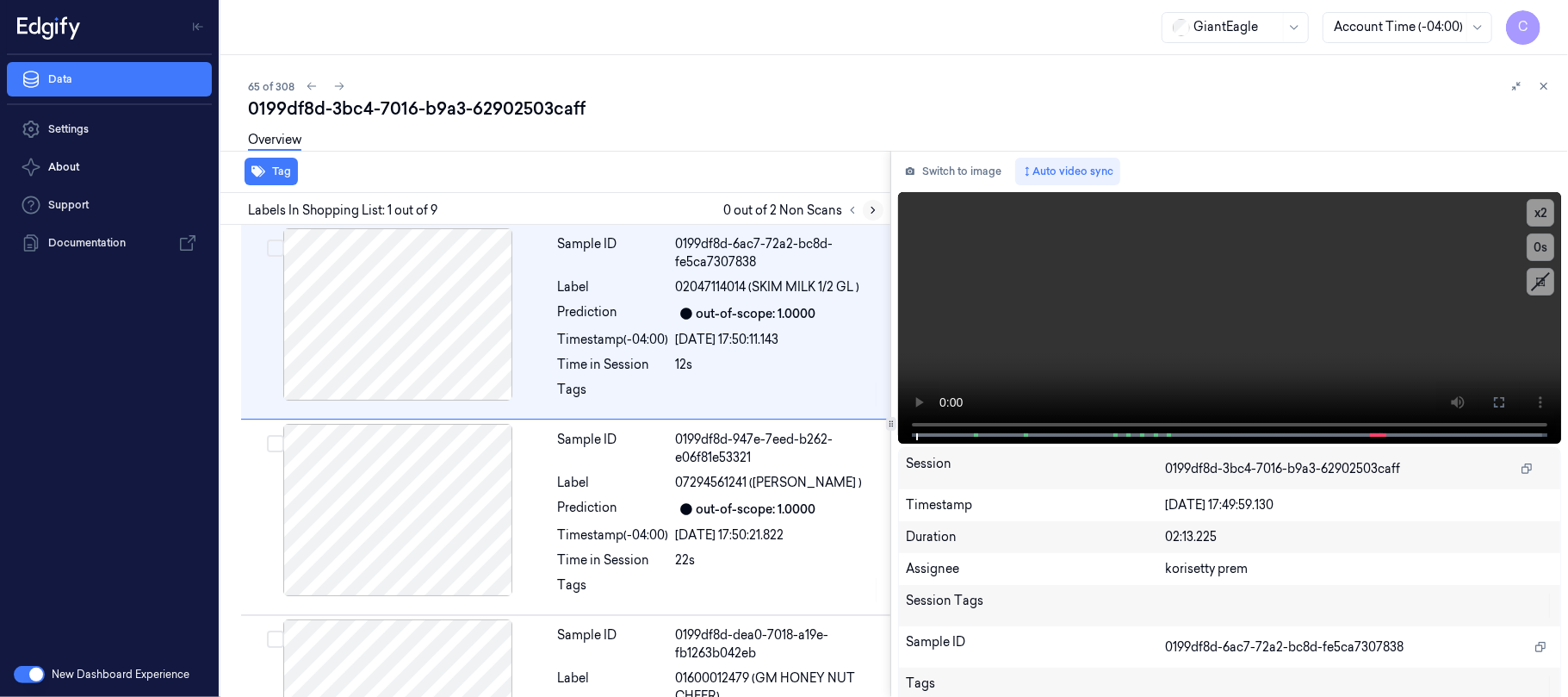
click at [871, 207] on icon at bounding box center [873, 211] width 12 height 12
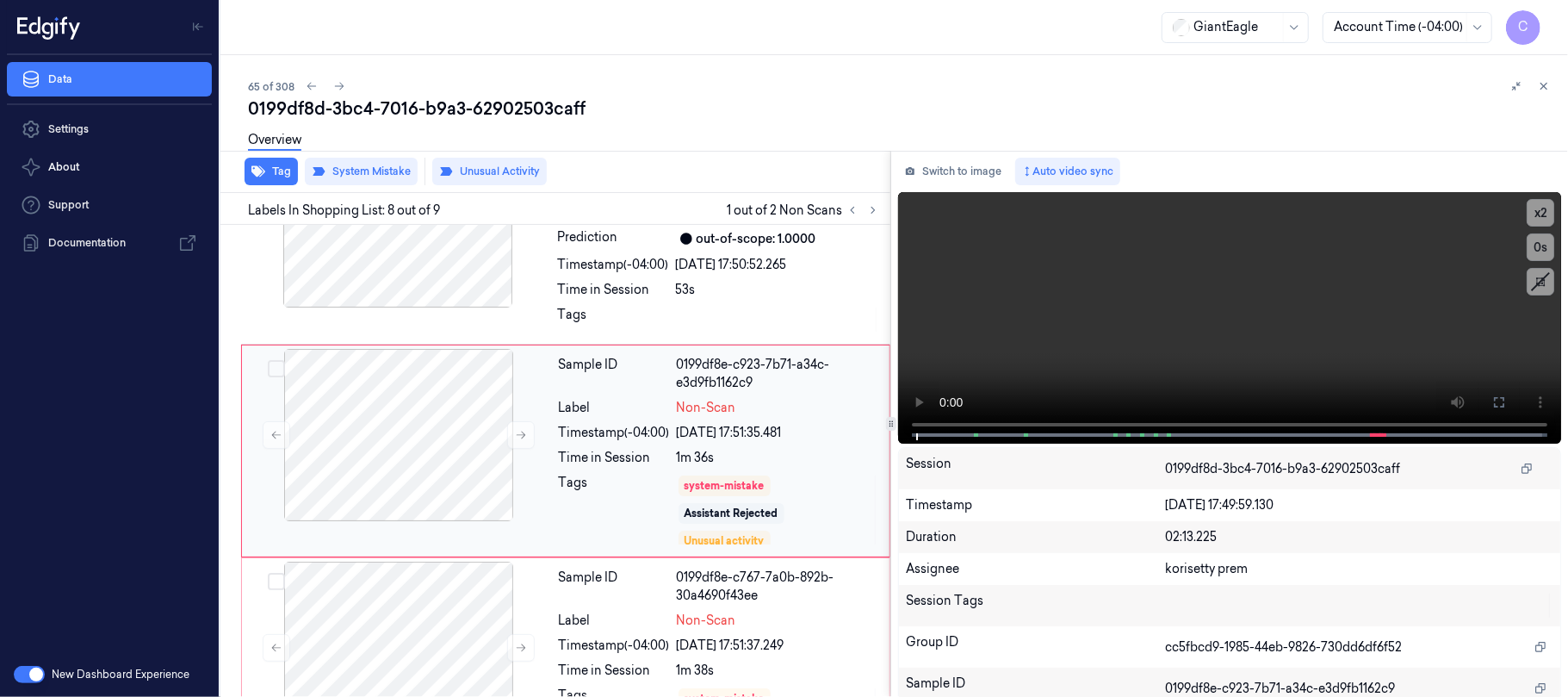
scroll to position [1351, 0]
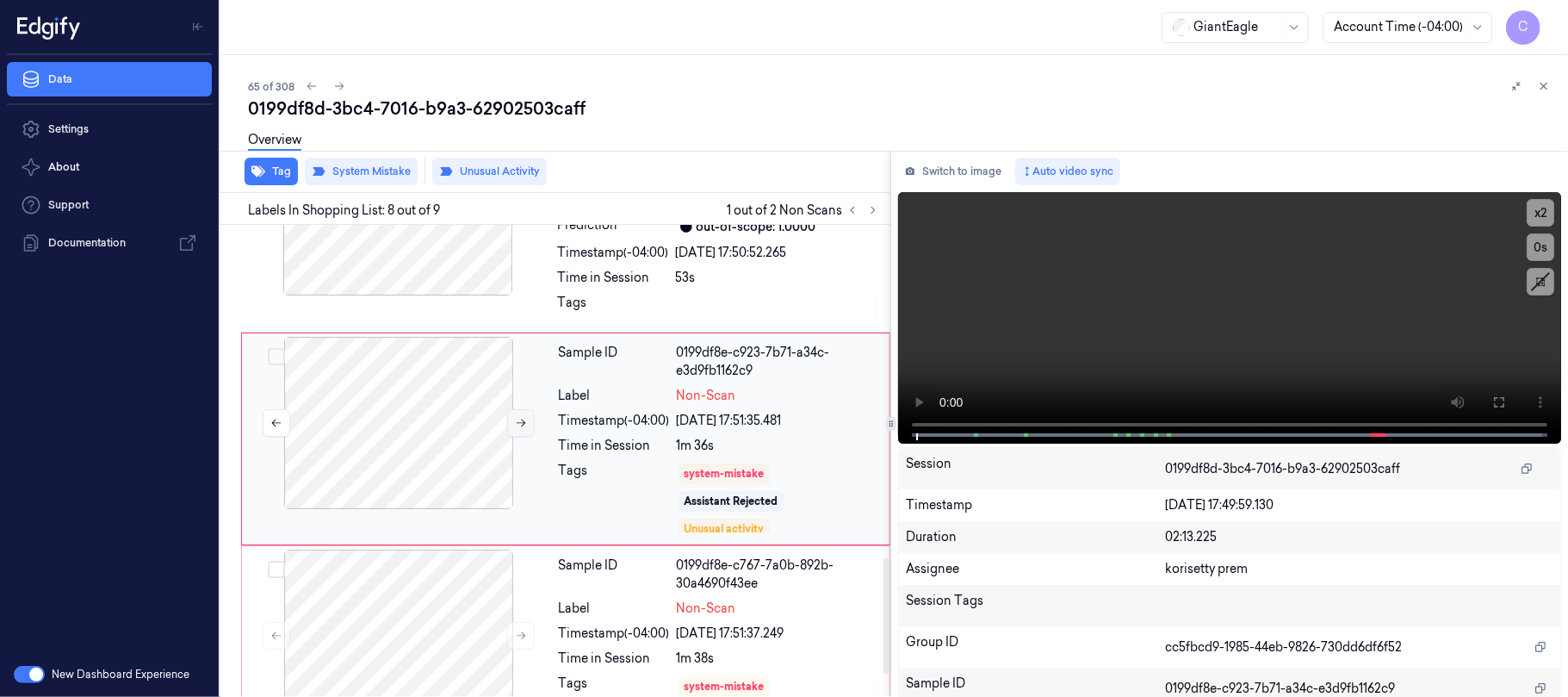
click at [515, 429] on icon at bounding box center [521, 423] width 12 height 12
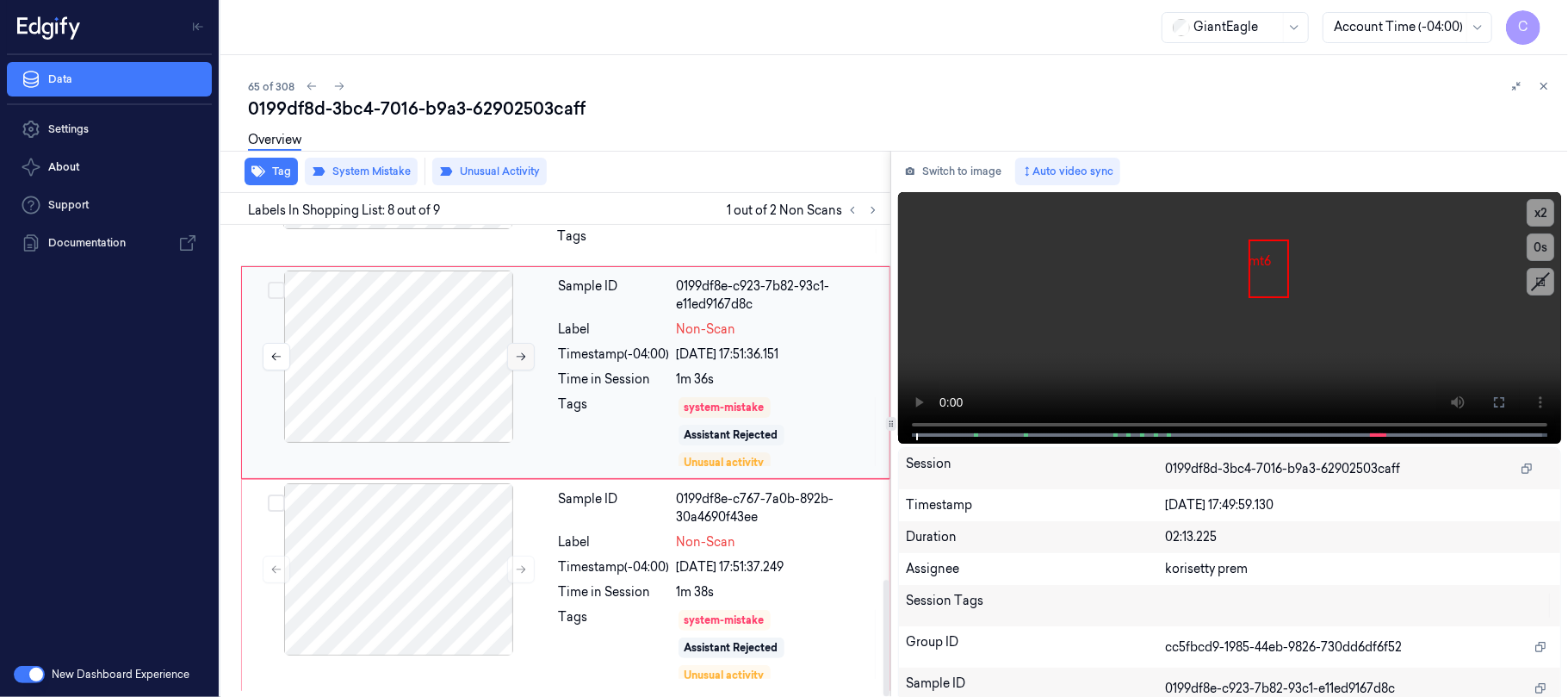
scroll to position [1440, 0]
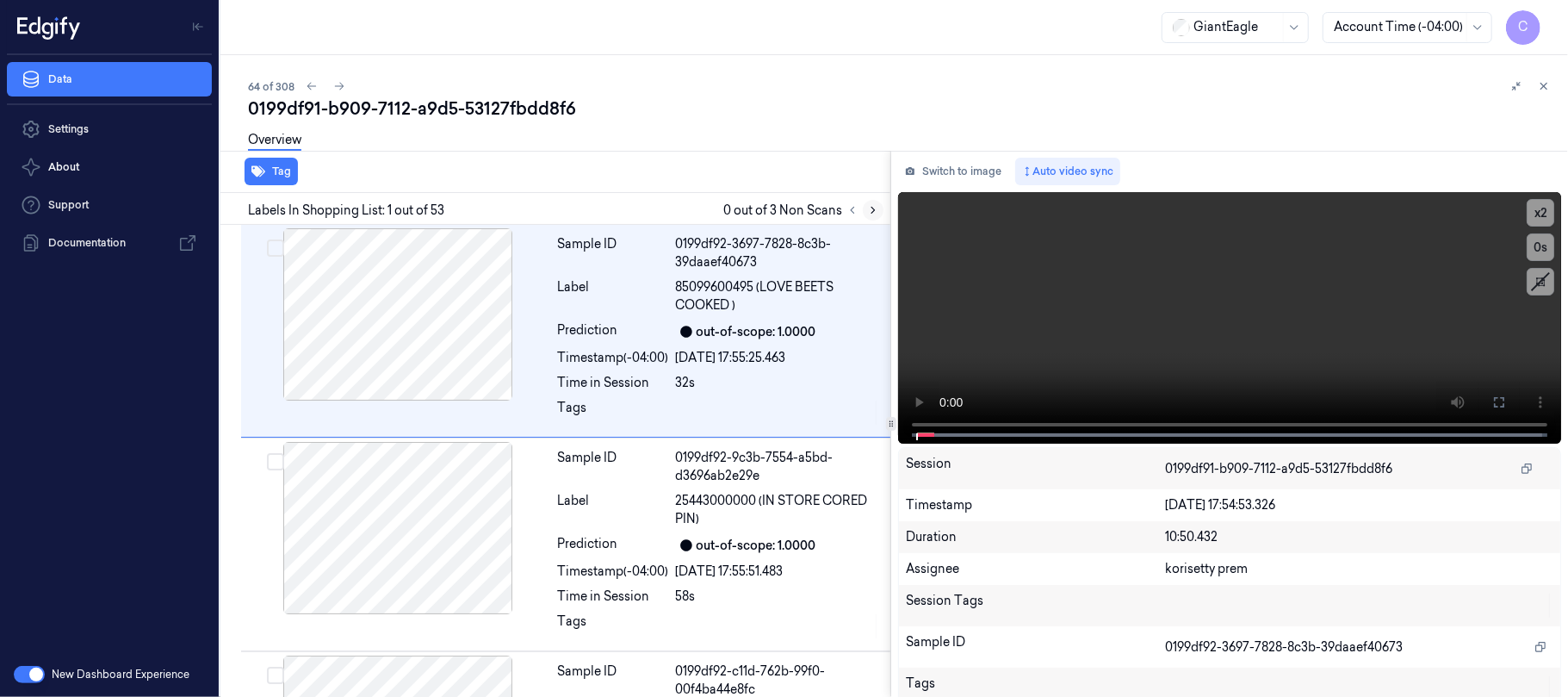
click at [875, 210] on icon at bounding box center [873, 210] width 3 height 6
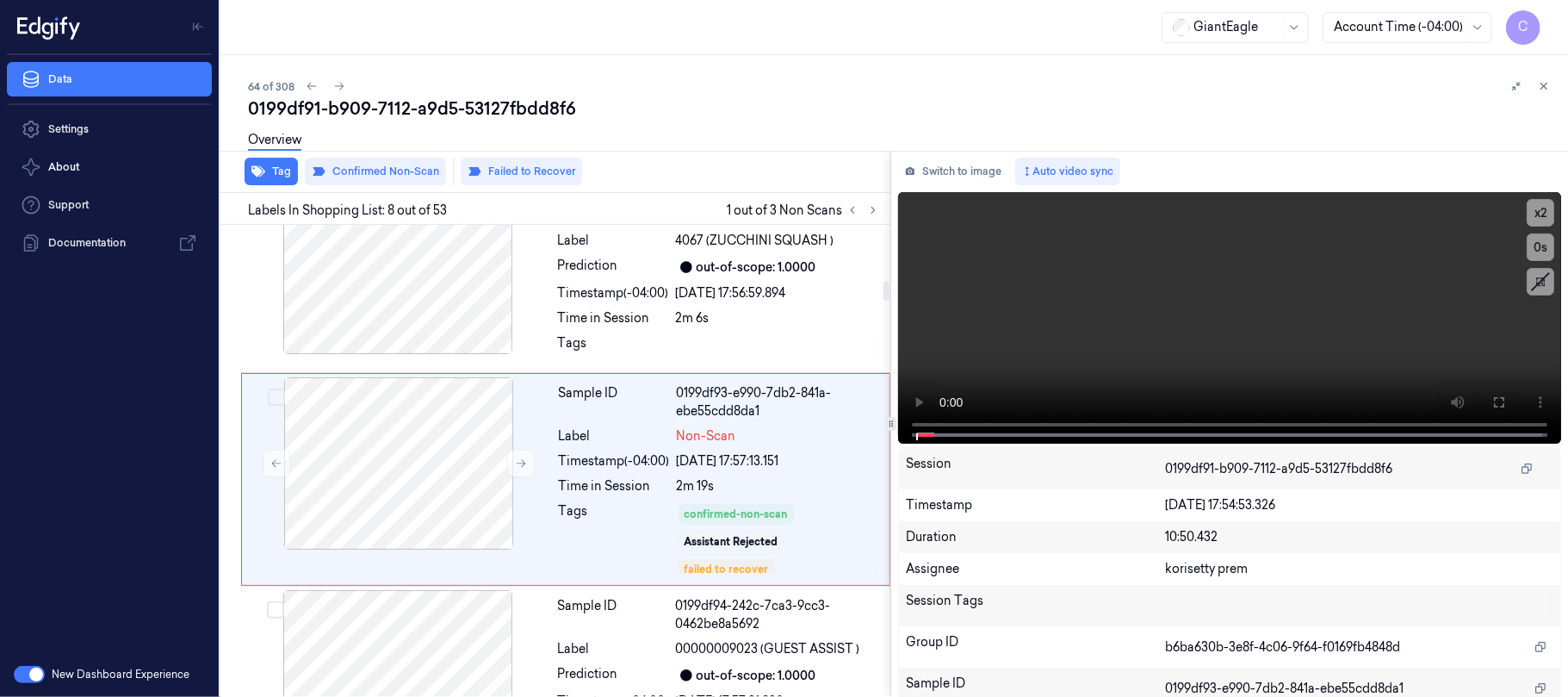
scroll to position [1332, 0]
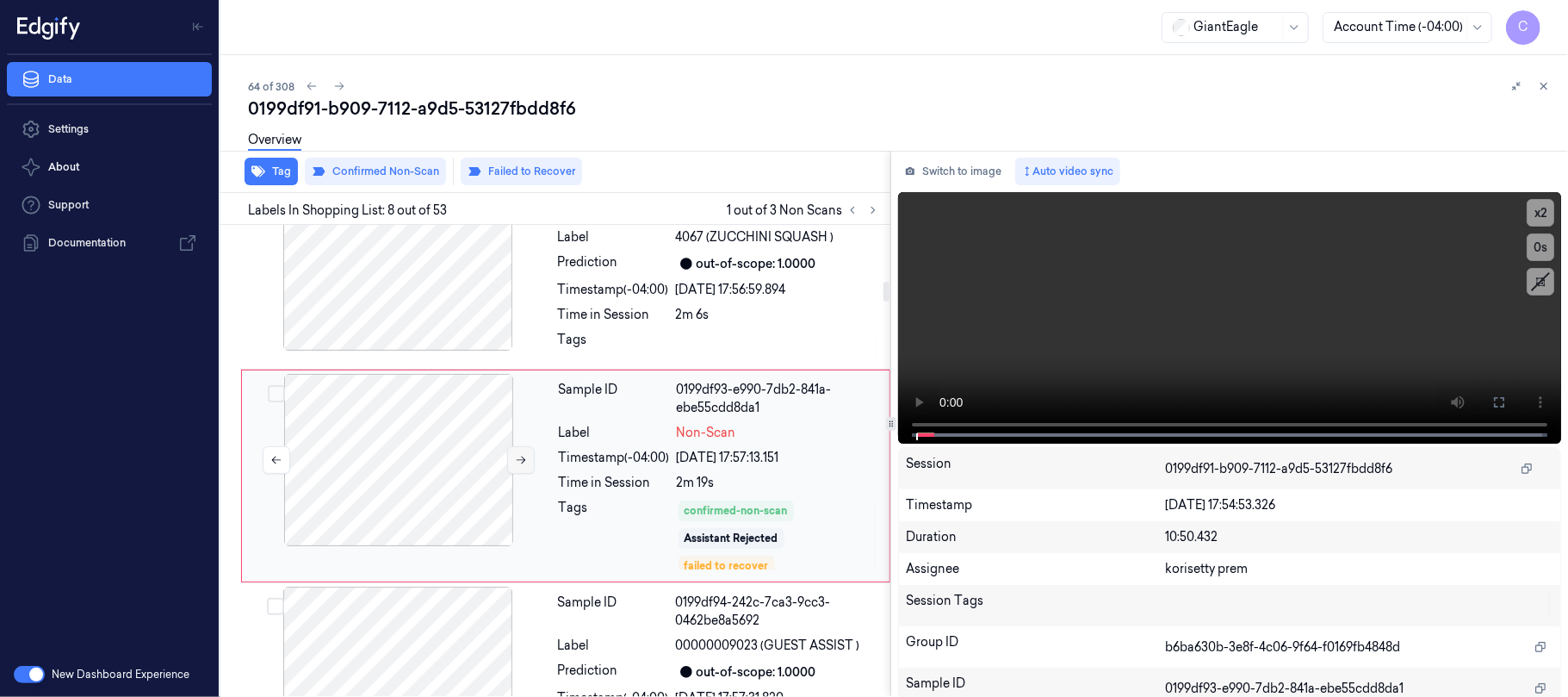
click at [515, 454] on icon at bounding box center [521, 460] width 12 height 12
click at [513, 455] on button at bounding box center [521, 460] width 28 height 28
click at [515, 454] on icon at bounding box center [521, 460] width 12 height 12
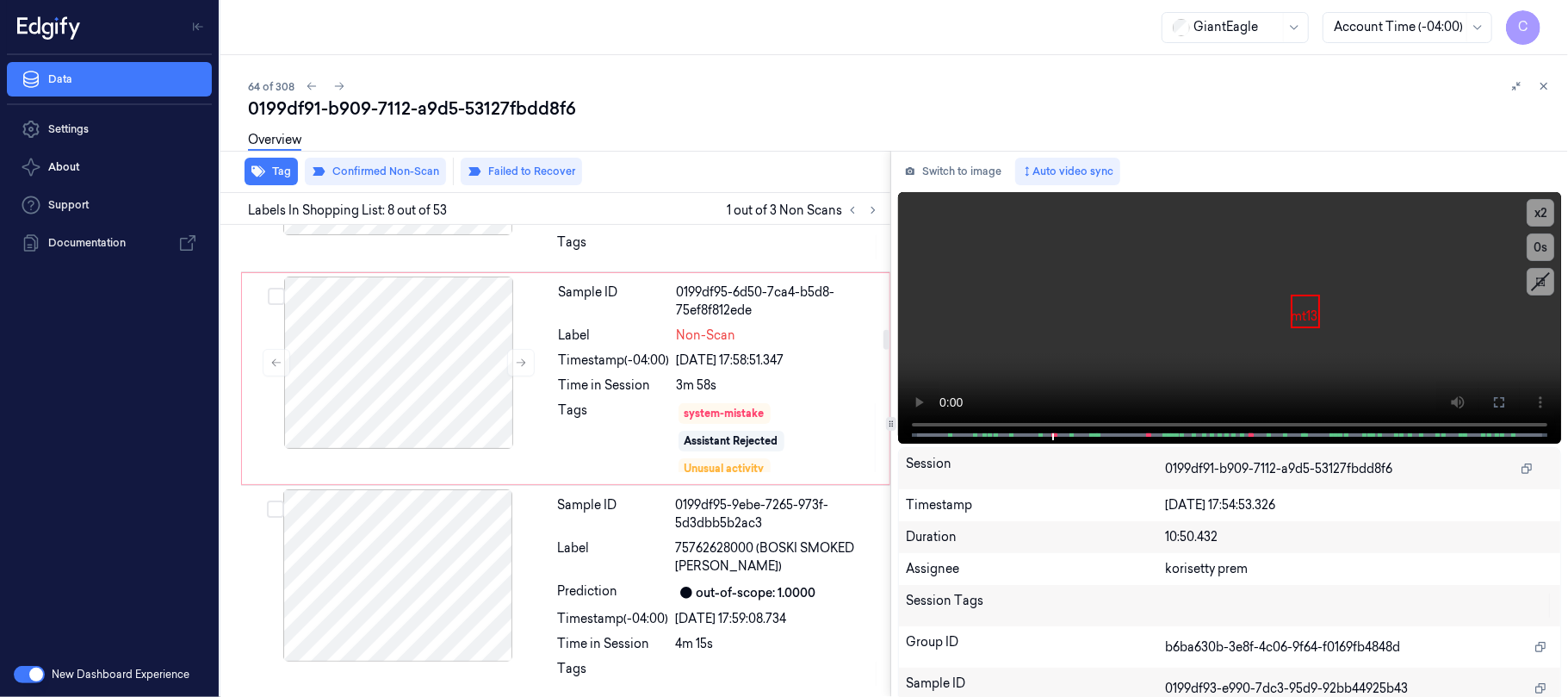
scroll to position [2481, 0]
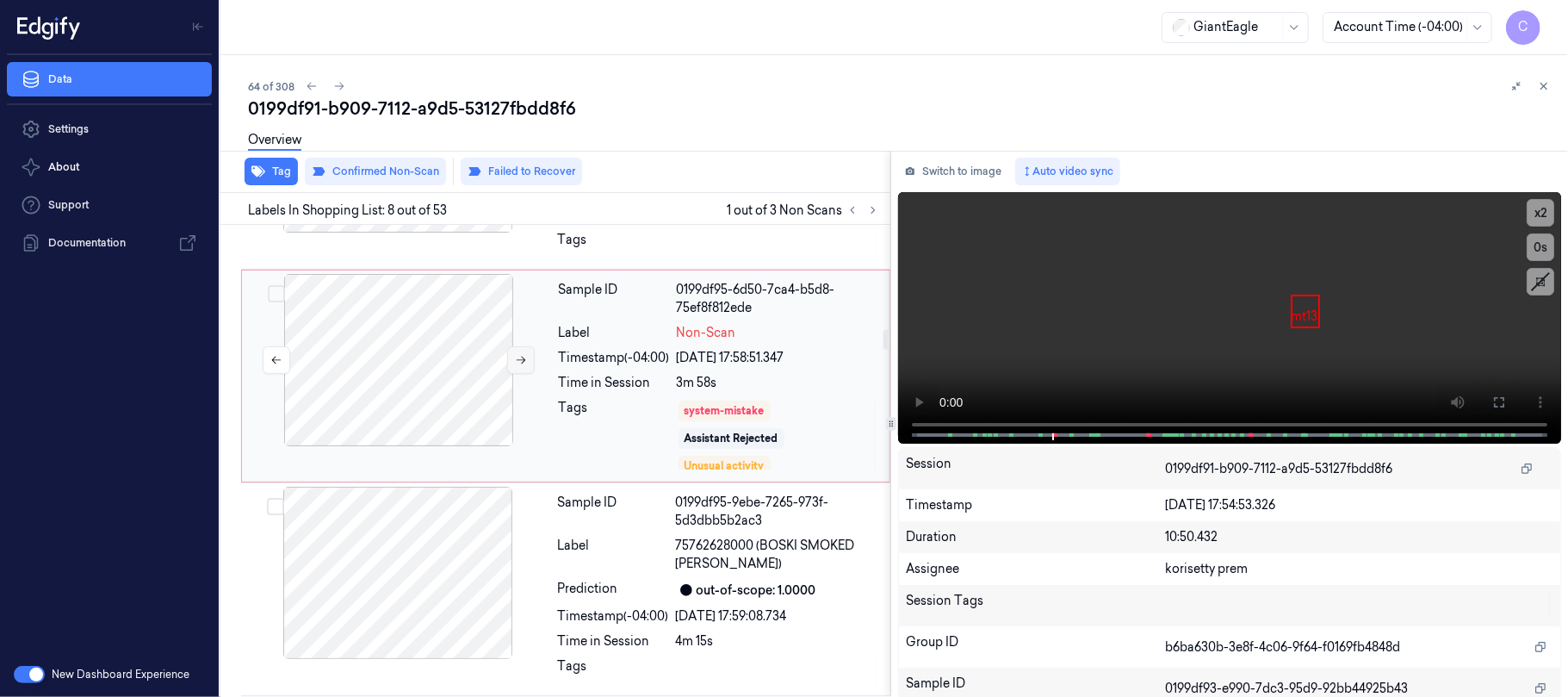
click at [520, 354] on icon at bounding box center [521, 360] width 12 height 12
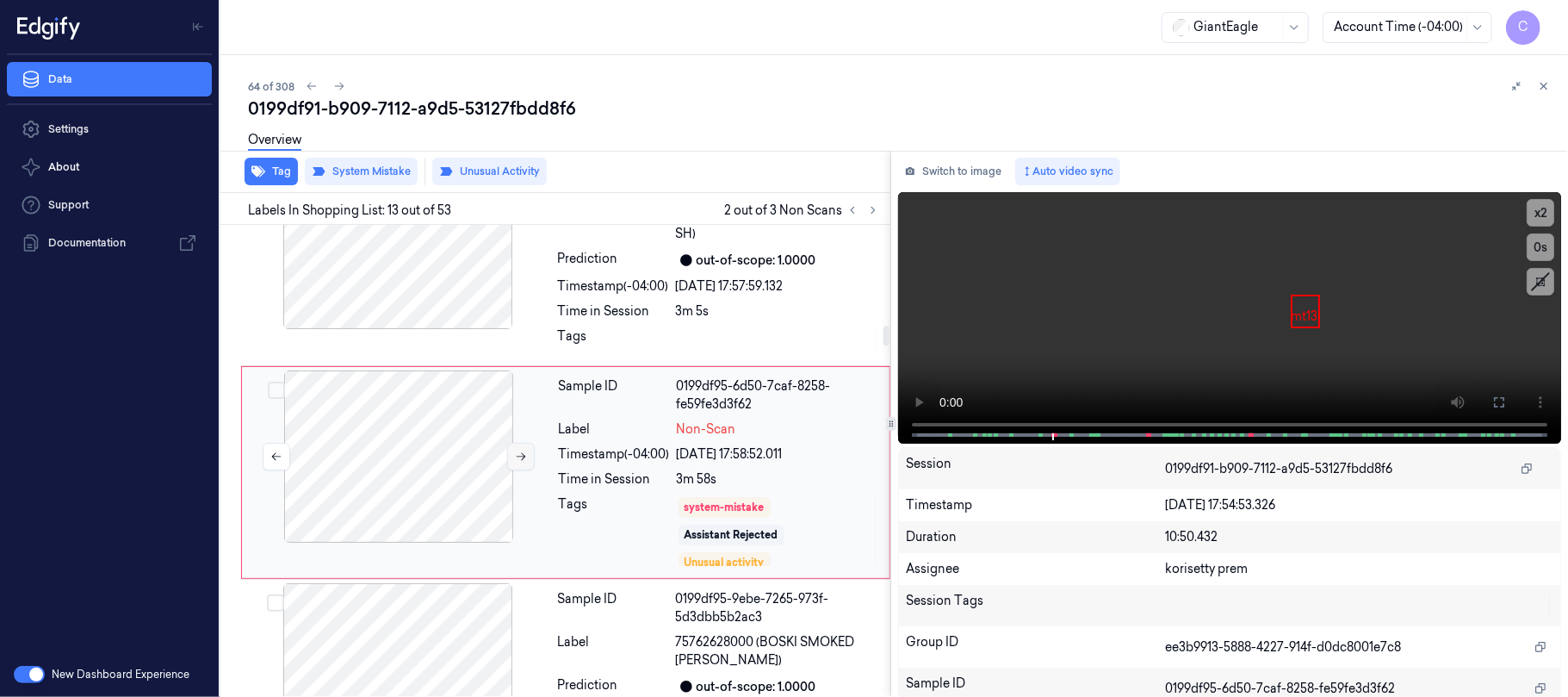
click at [517, 451] on icon at bounding box center [521, 457] width 12 height 12
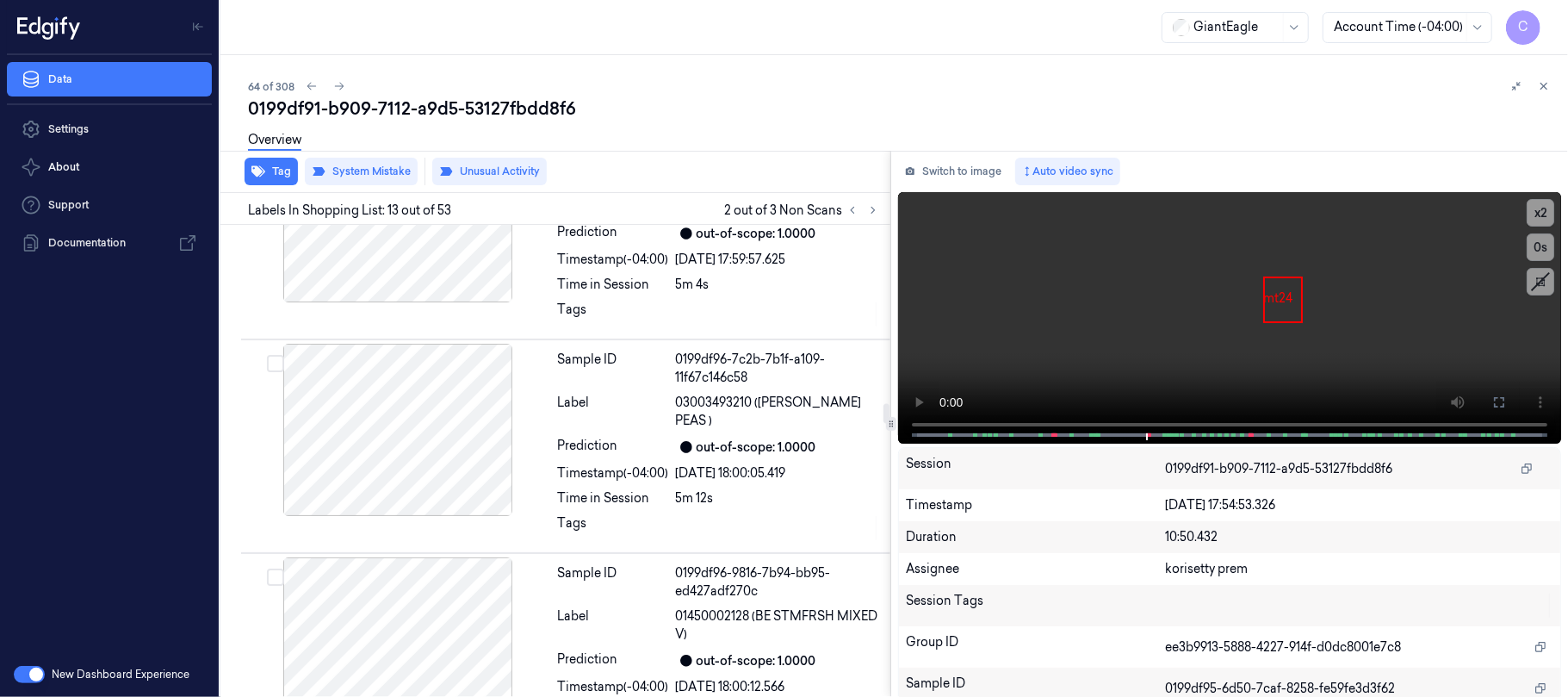
scroll to position [4684, 0]
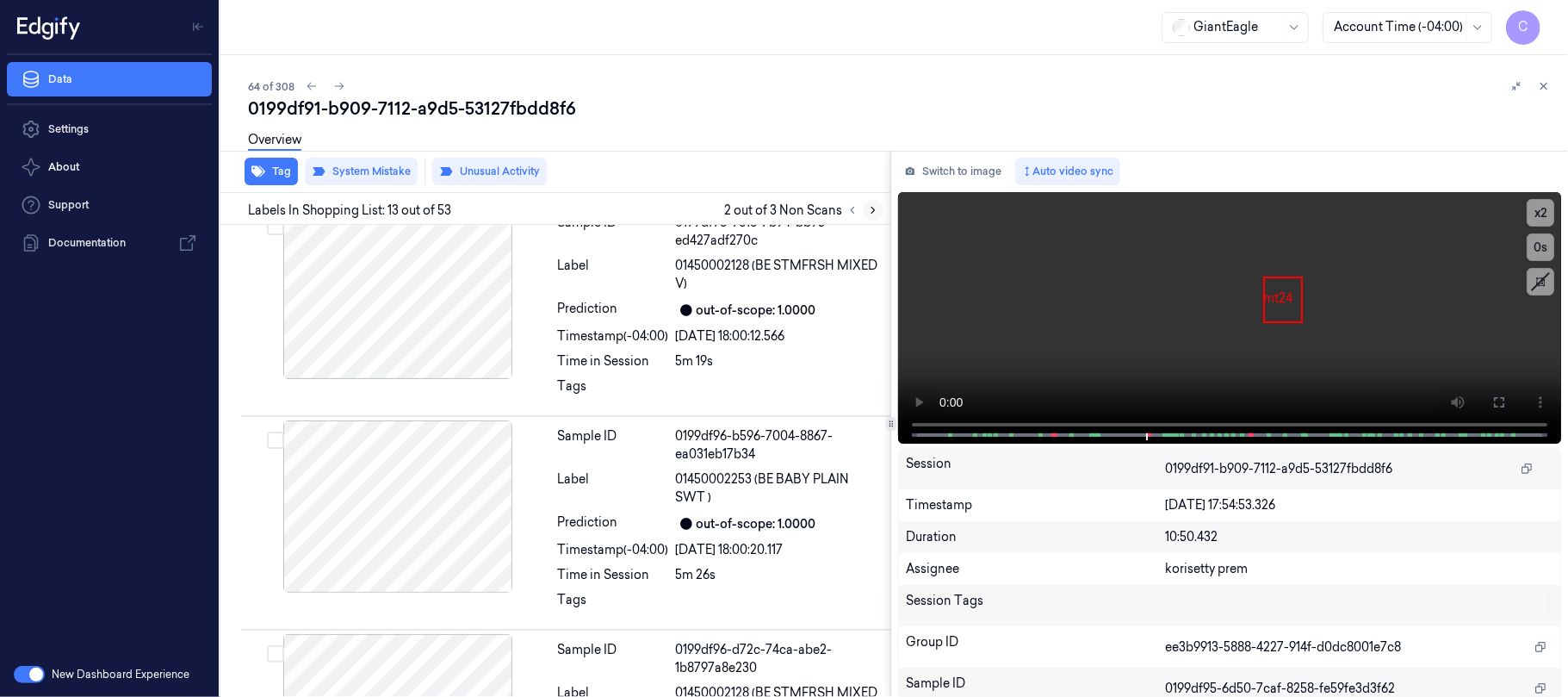
click at [871, 208] on icon at bounding box center [873, 211] width 12 height 12
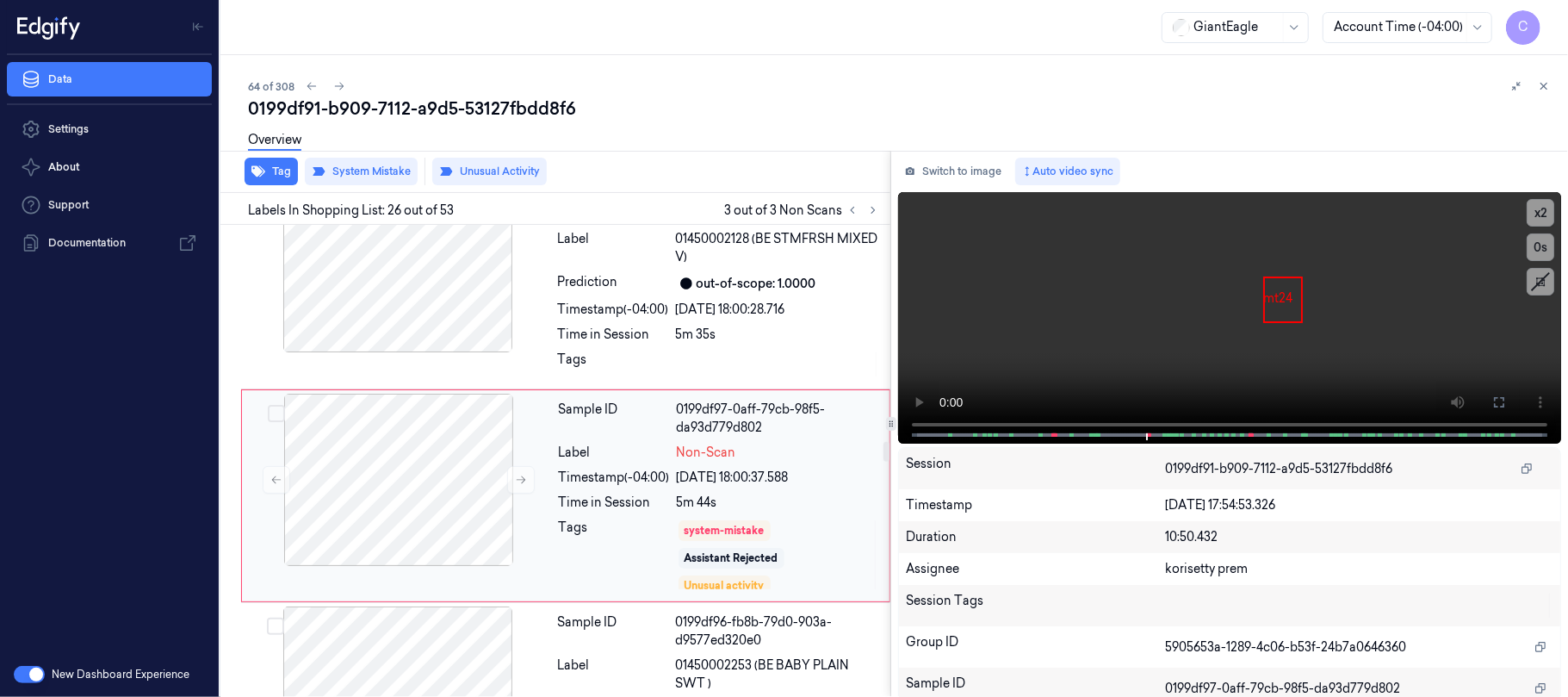
scroll to position [5149, 0]
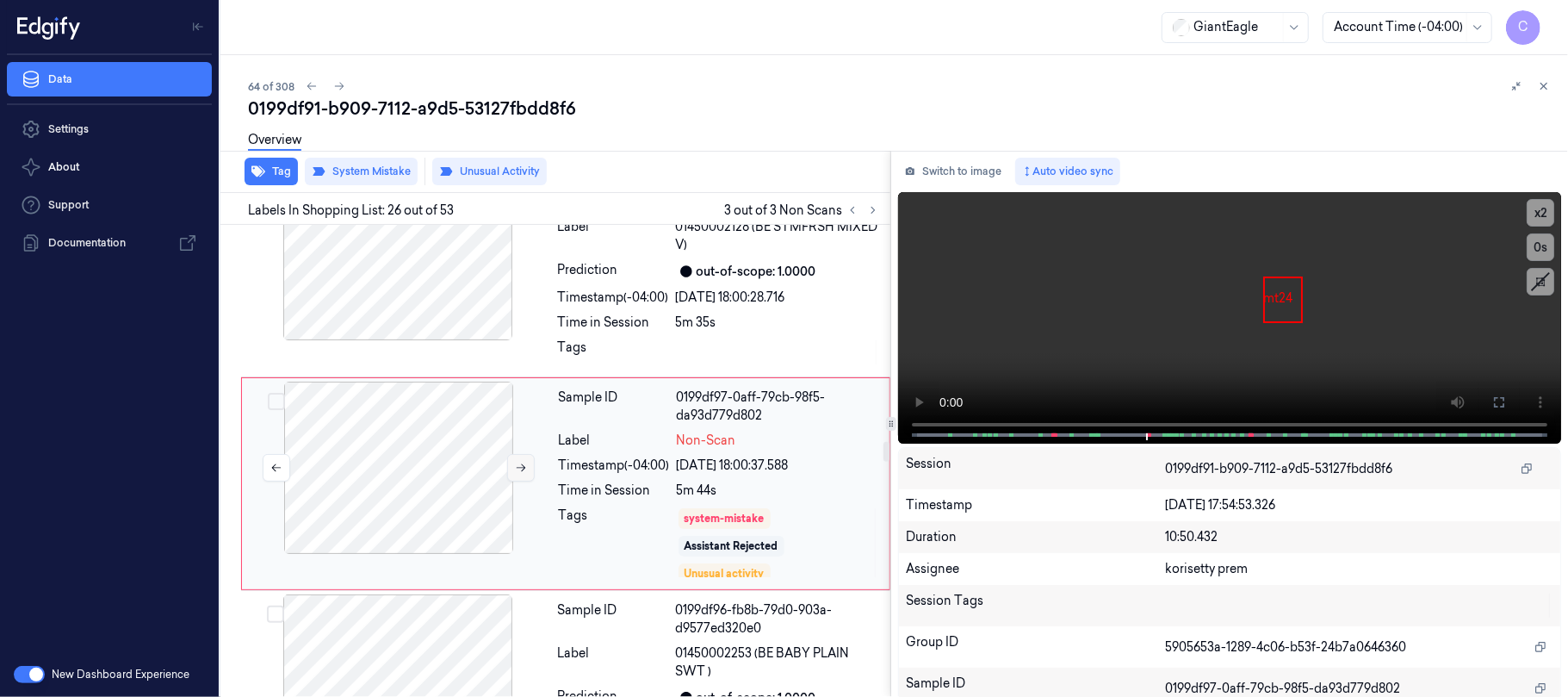
click at [518, 454] on button at bounding box center [521, 468] width 28 height 28
click at [875, 211] on icon at bounding box center [873, 211] width 12 height 12
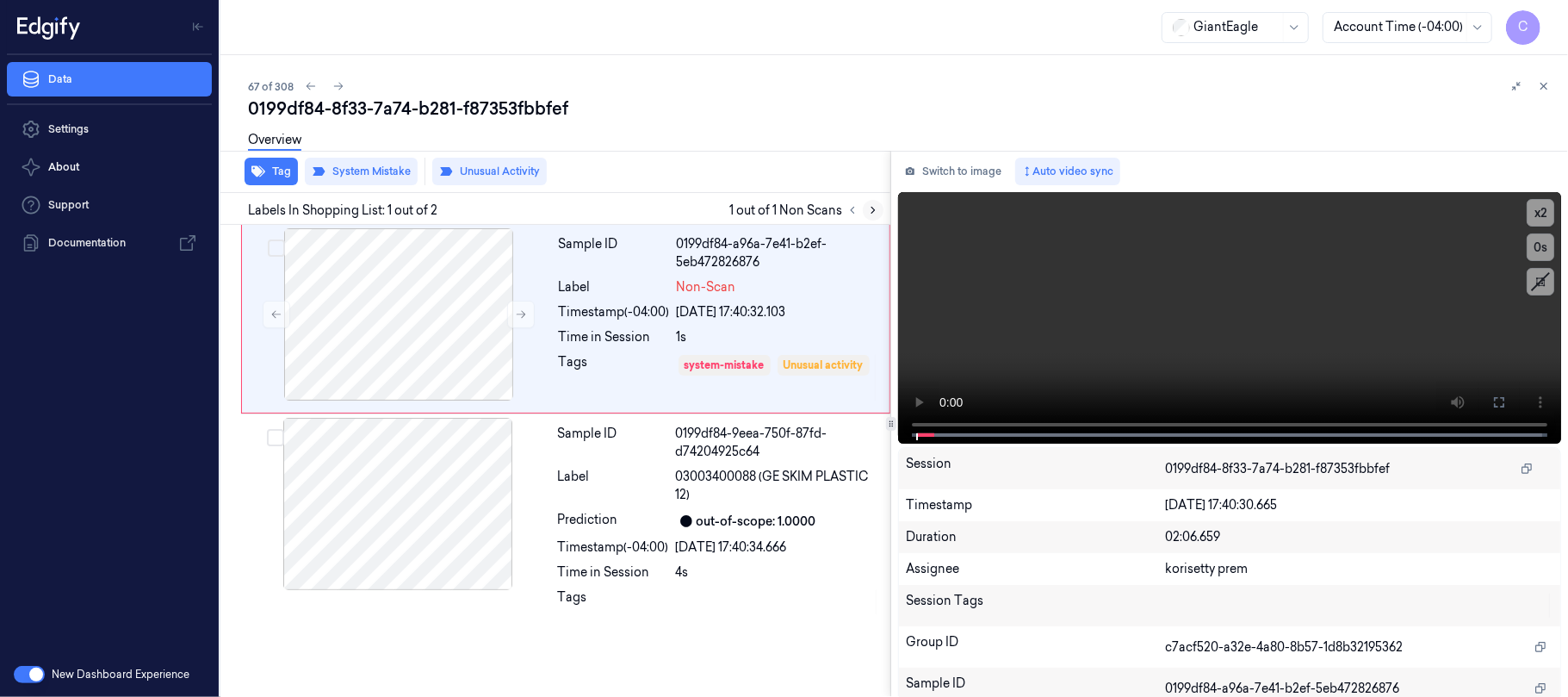
click at [876, 205] on icon at bounding box center [873, 211] width 12 height 12
click at [523, 316] on icon at bounding box center [521, 315] width 10 height 8
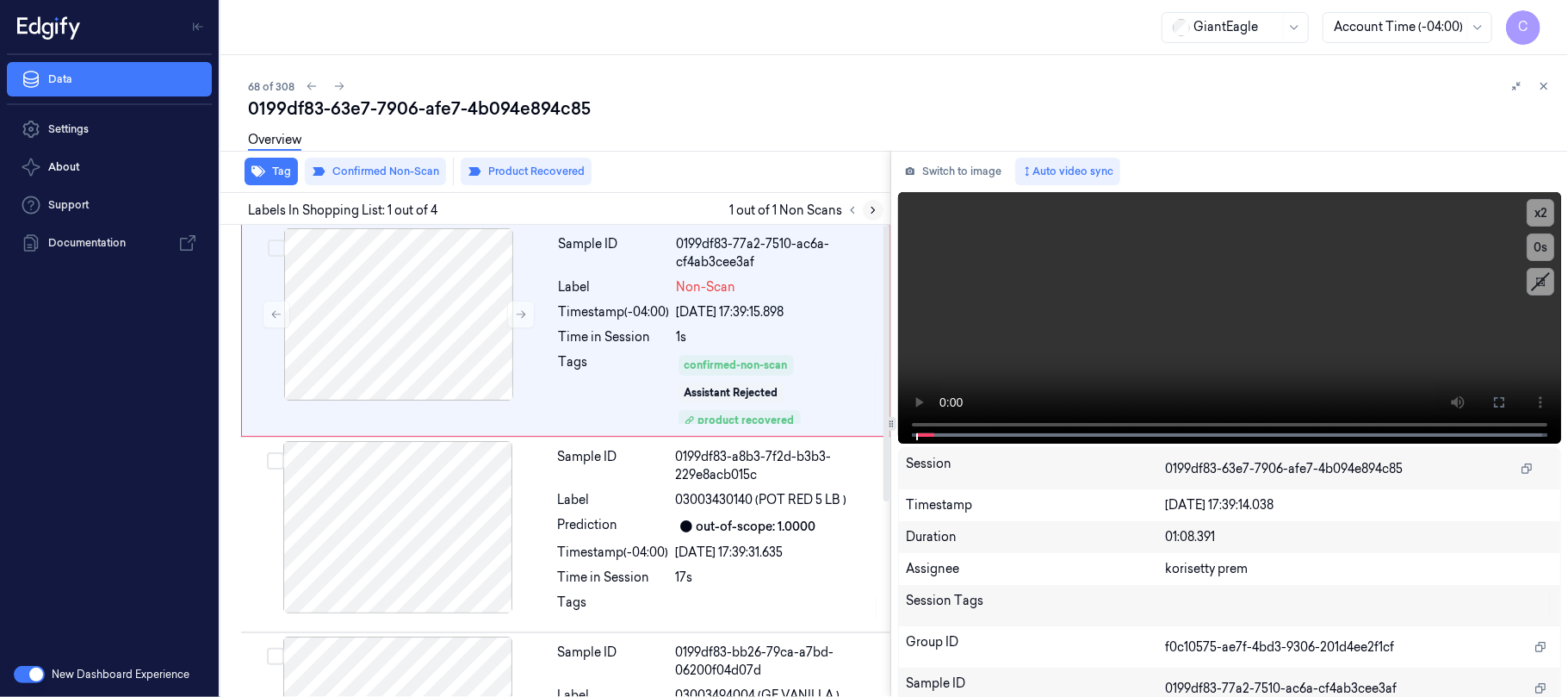
click at [873, 210] on icon at bounding box center [873, 211] width 12 height 12
click at [516, 316] on icon at bounding box center [521, 315] width 12 height 12
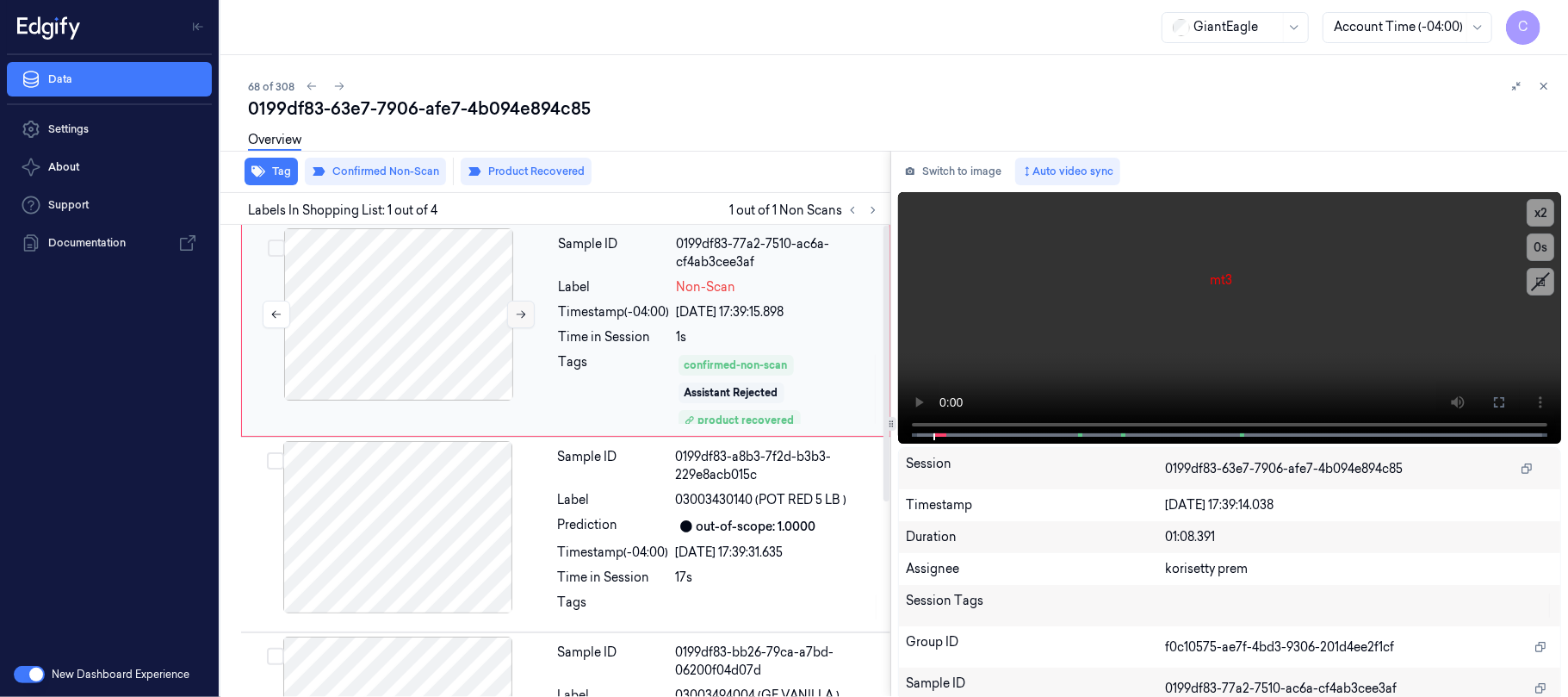
click at [516, 316] on icon at bounding box center [521, 315] width 12 height 12
click at [398, 342] on div at bounding box center [398, 314] width 307 height 173
click at [1494, 410] on button at bounding box center [1499, 402] width 28 height 28
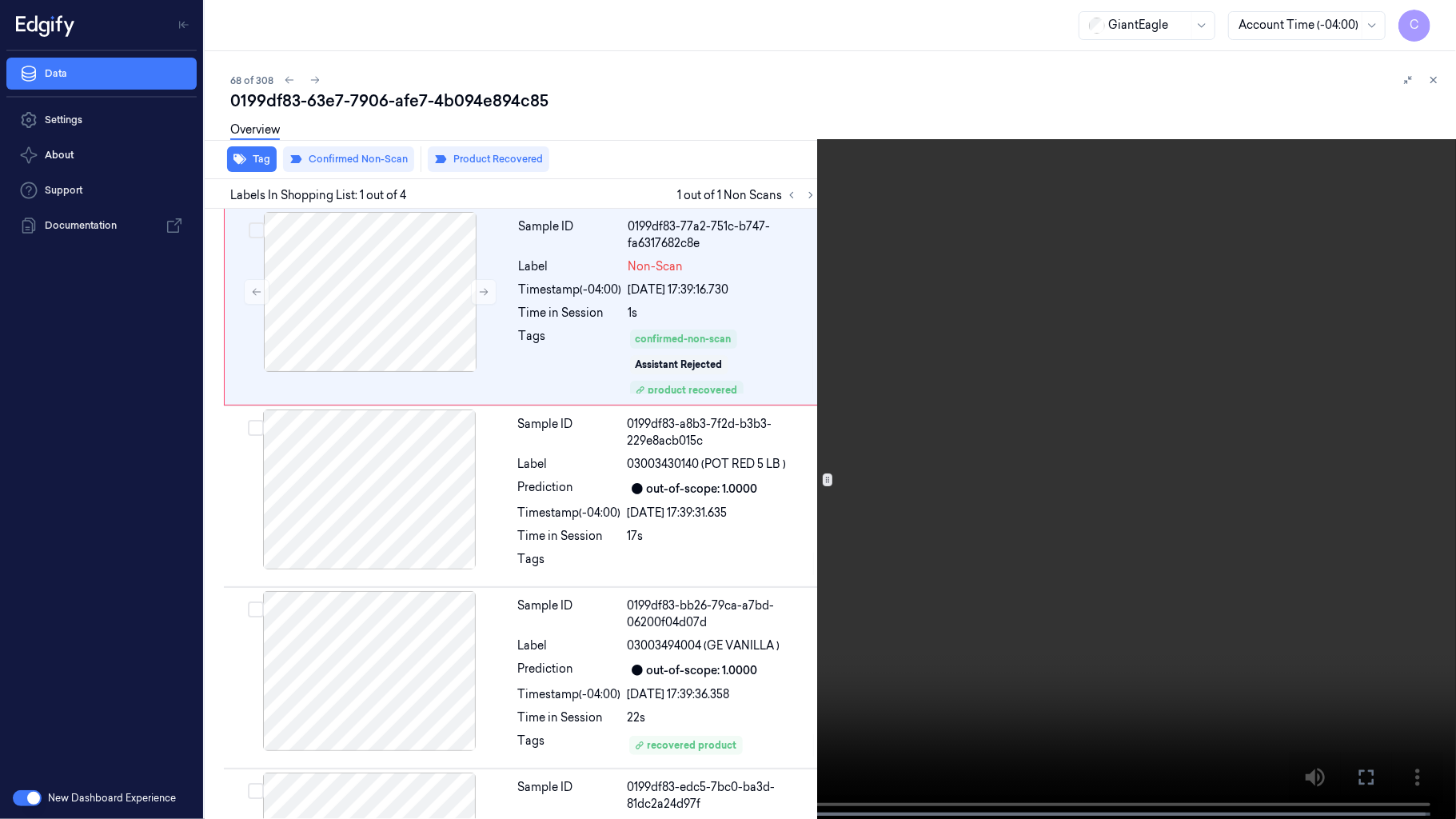
click at [825, 512] on video at bounding box center [728, 411] width 1456 height 822
click at [6, 646] on video at bounding box center [728, 411] width 1456 height 822
click at [442, 457] on video at bounding box center [728, 411] width 1456 height 822
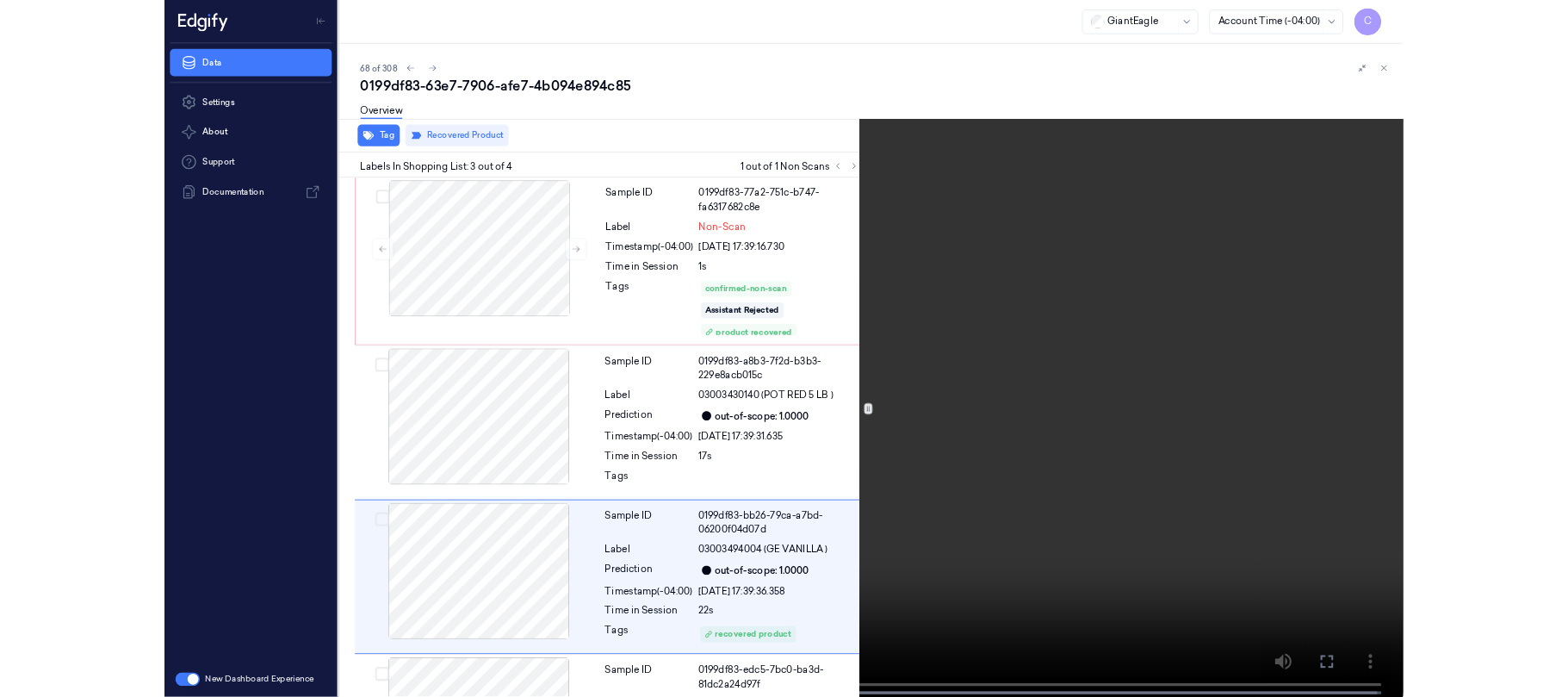
scroll to position [149, 0]
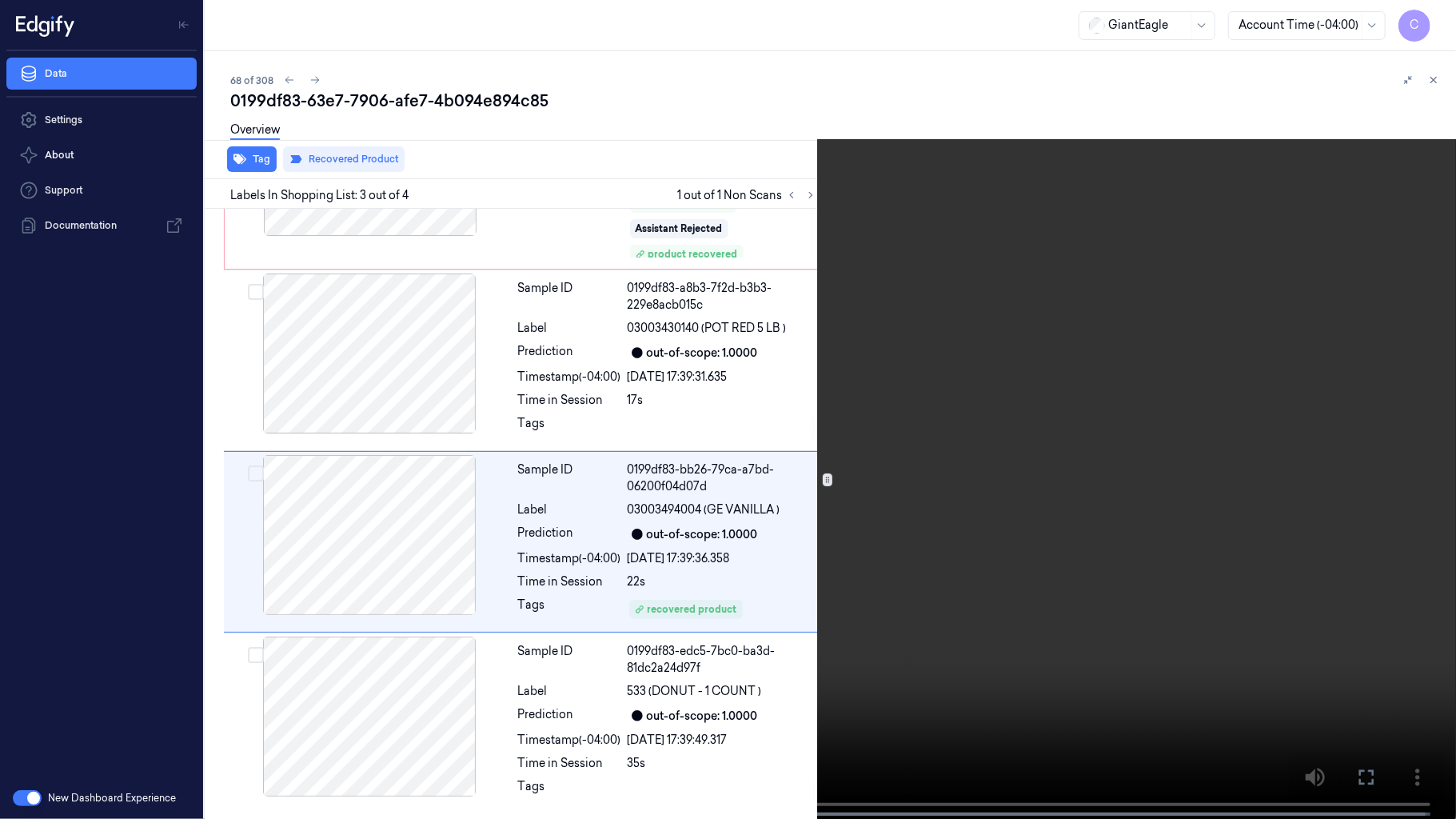
click at [701, 374] on video at bounding box center [728, 411] width 1456 height 822
